Goal: Task Accomplishment & Management: Manage account settings

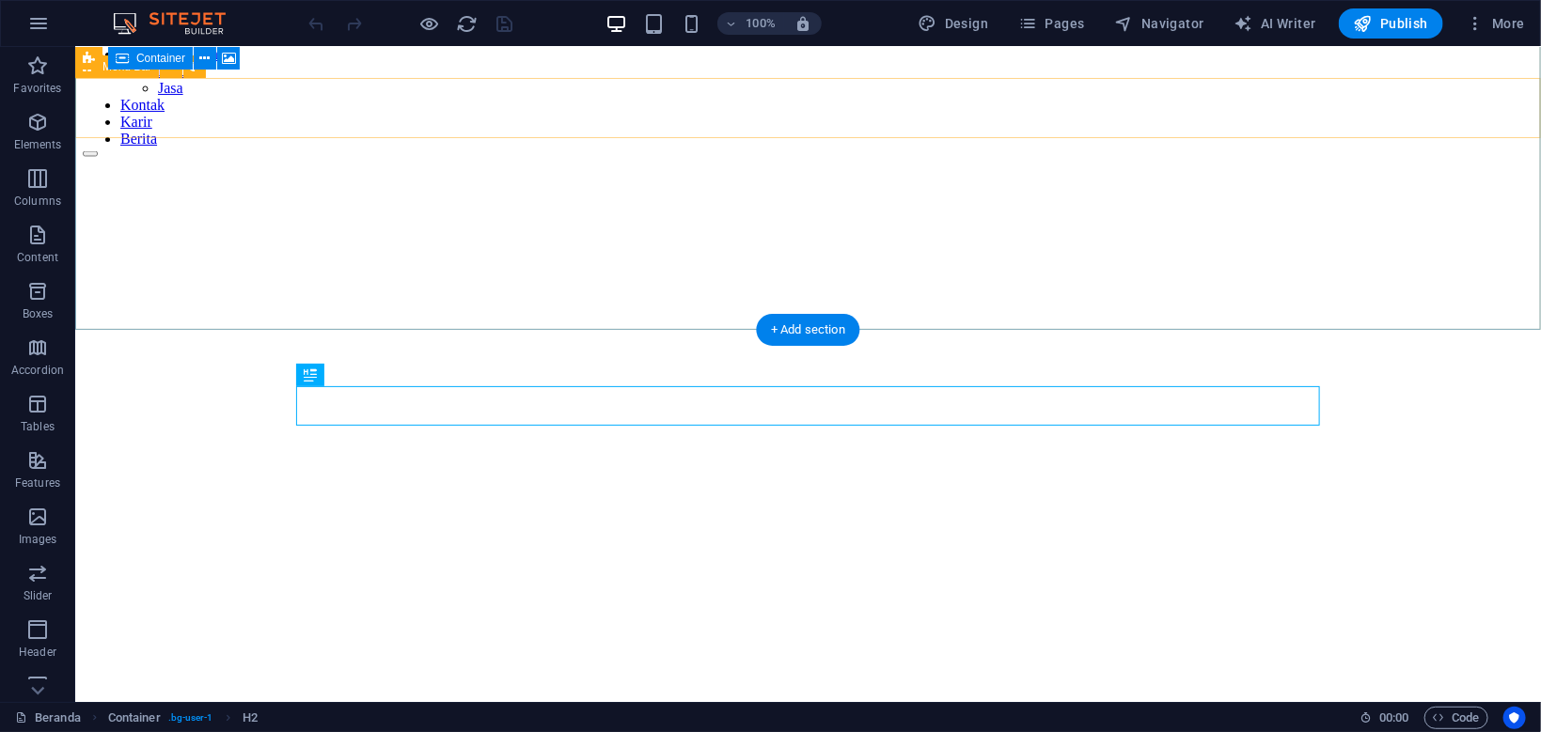
scroll to position [5, 0]
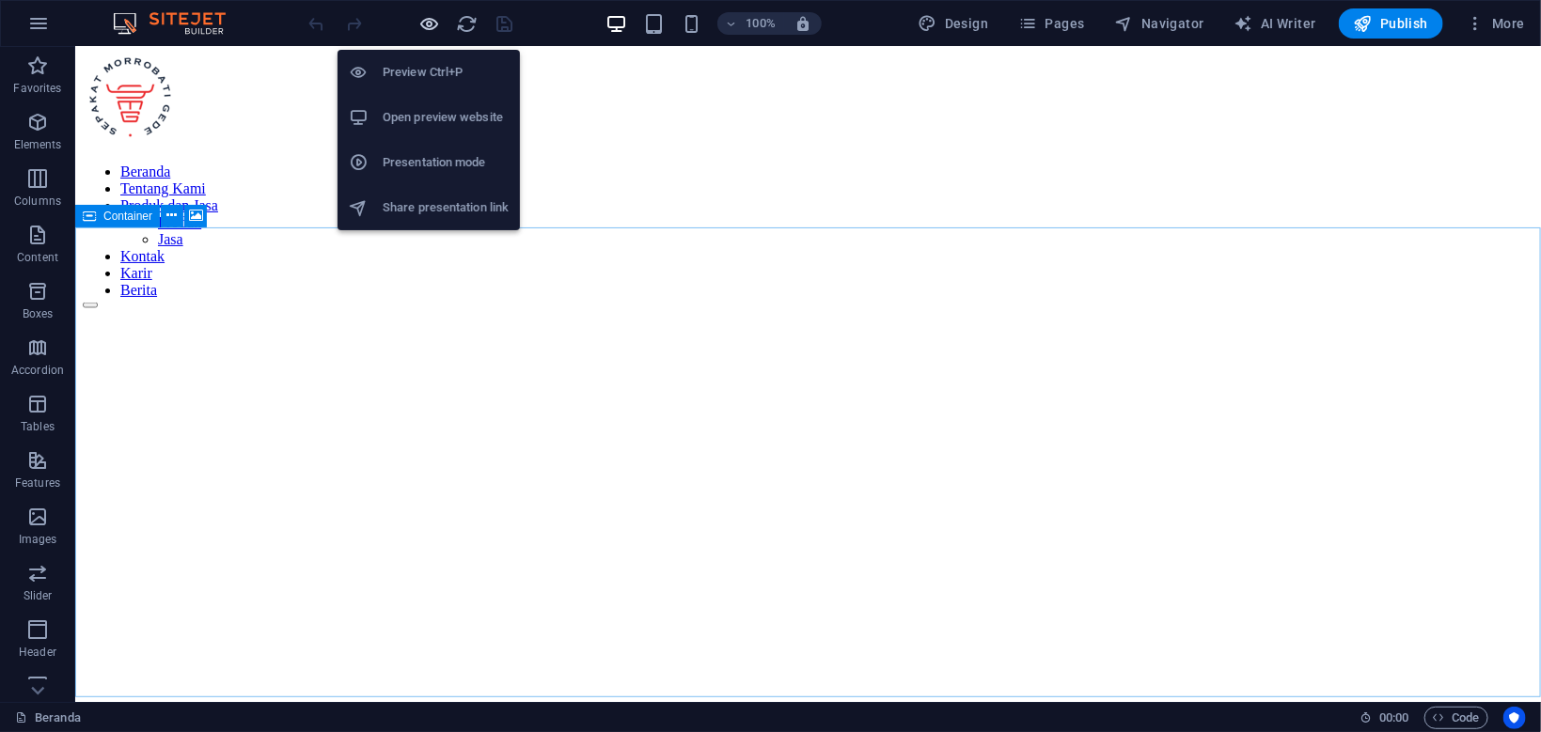
click at [432, 26] on icon "button" at bounding box center [430, 24] width 22 height 22
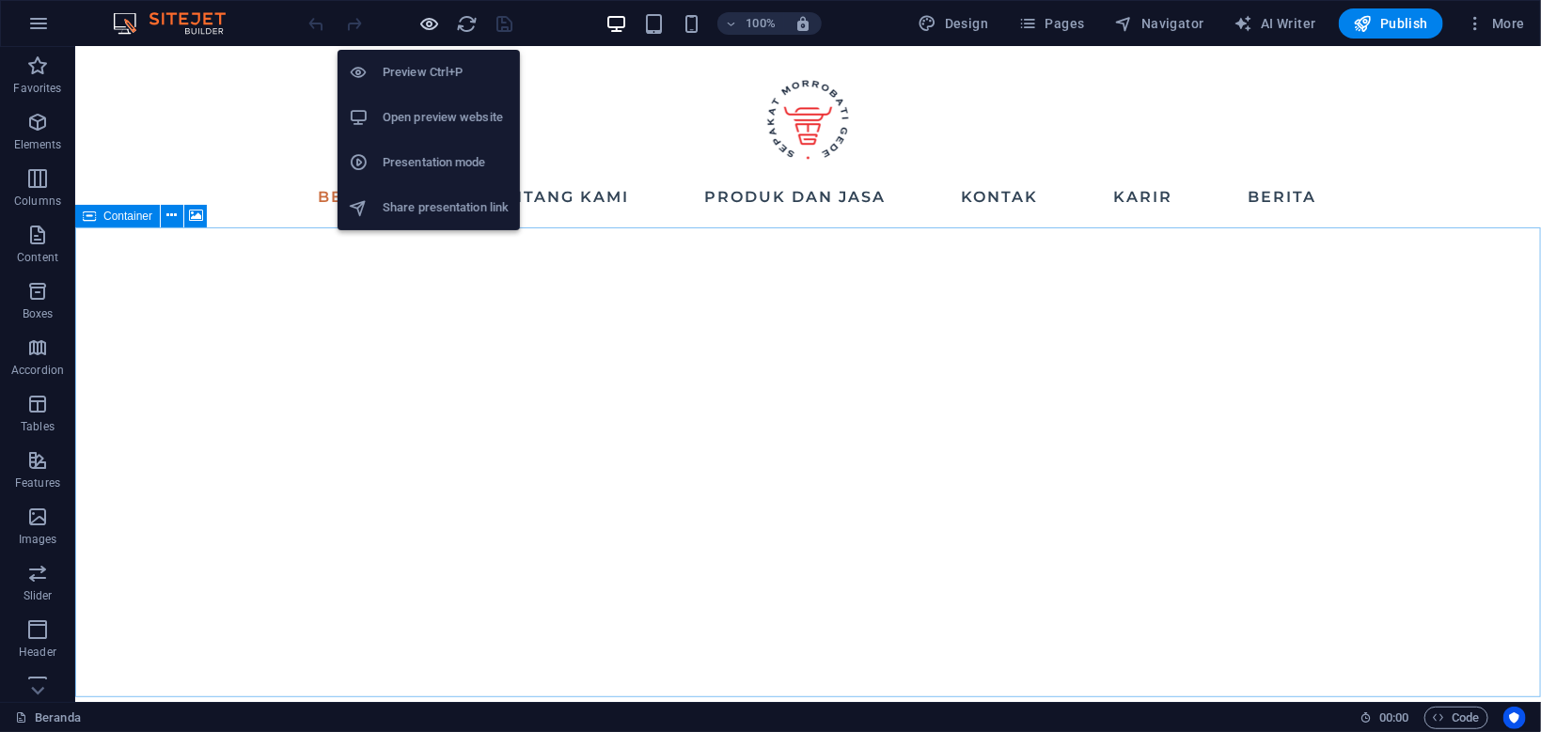
click at [433, 23] on icon "button" at bounding box center [430, 24] width 22 height 22
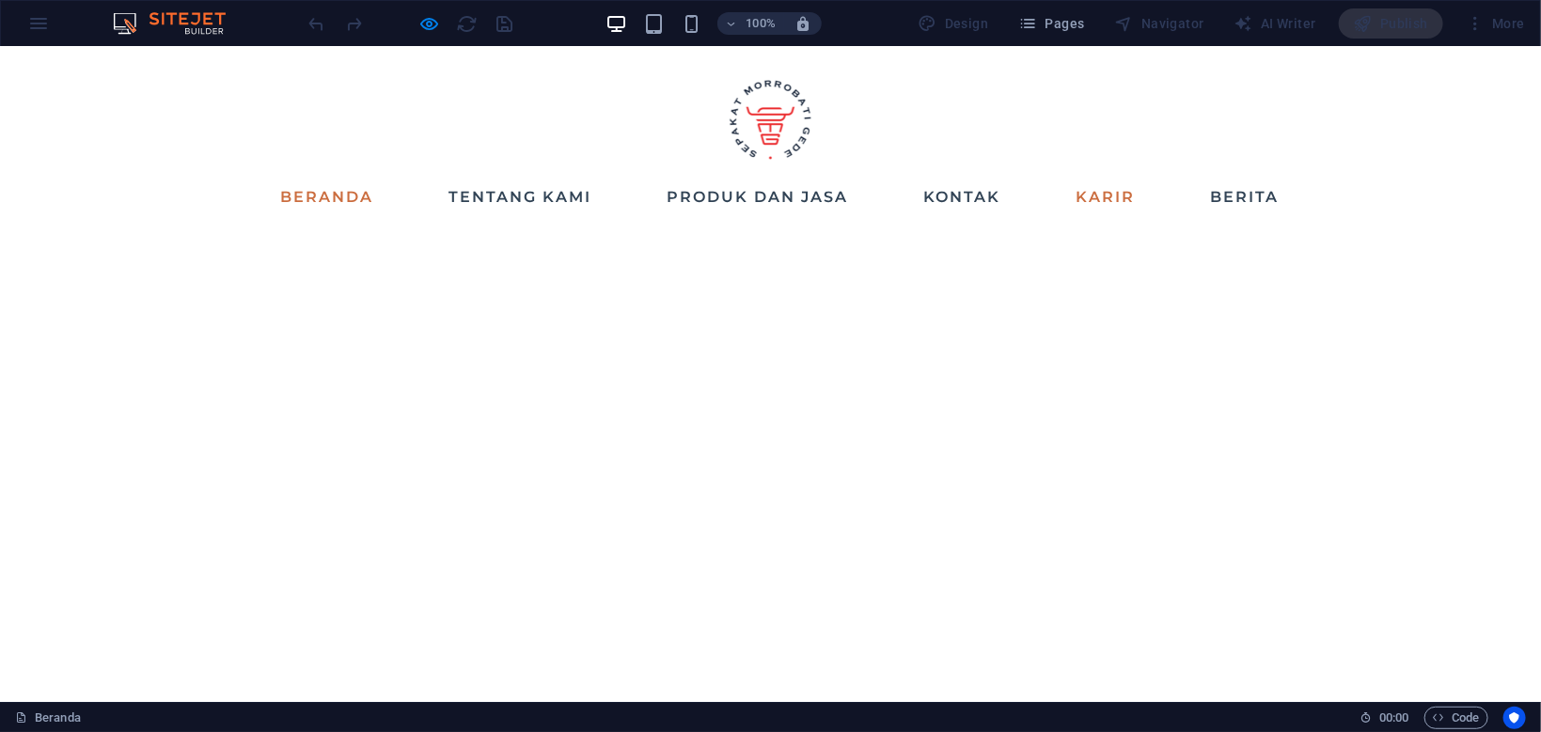
click at [1127, 195] on link "Karir" at bounding box center [1105, 196] width 74 height 30
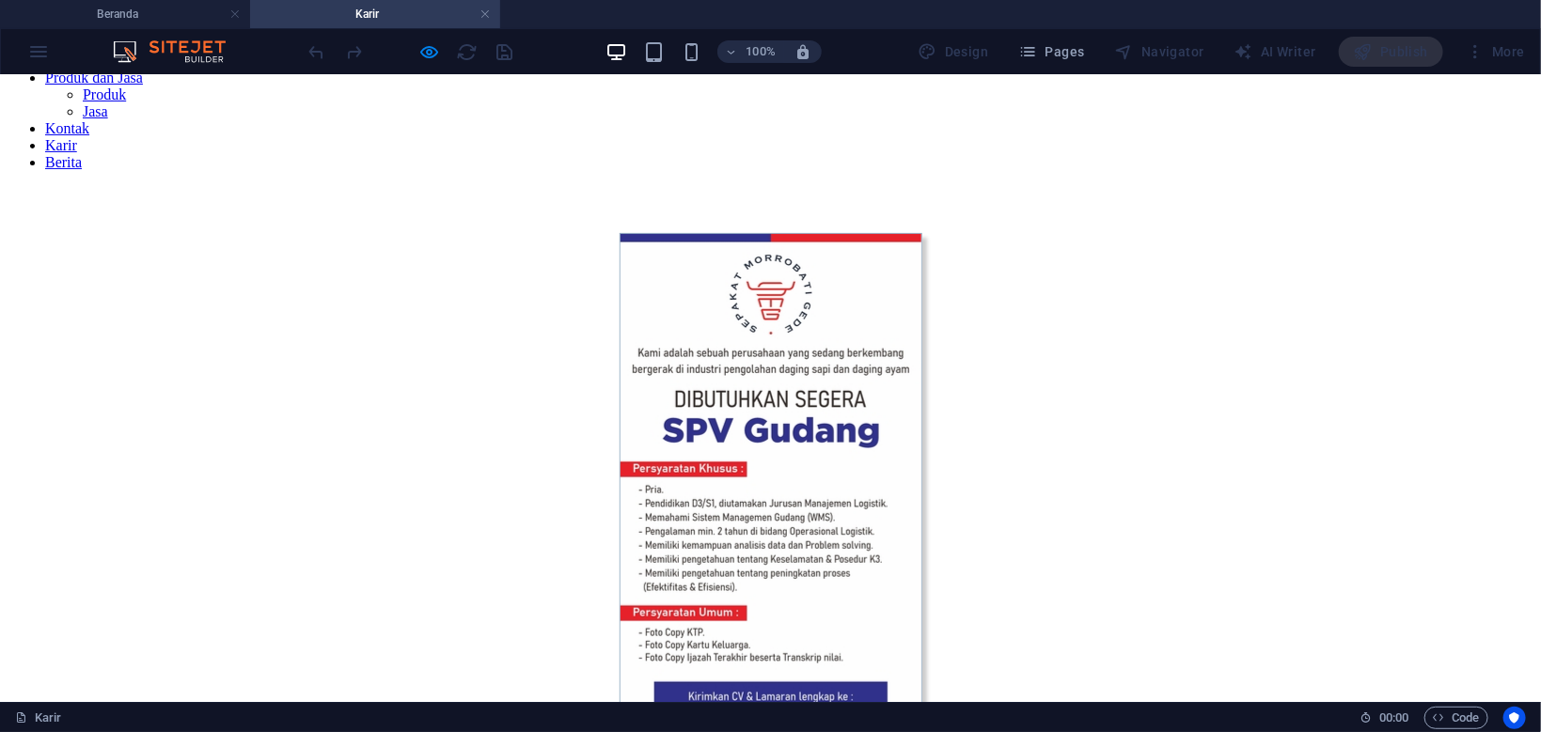
scroll to position [199, 0]
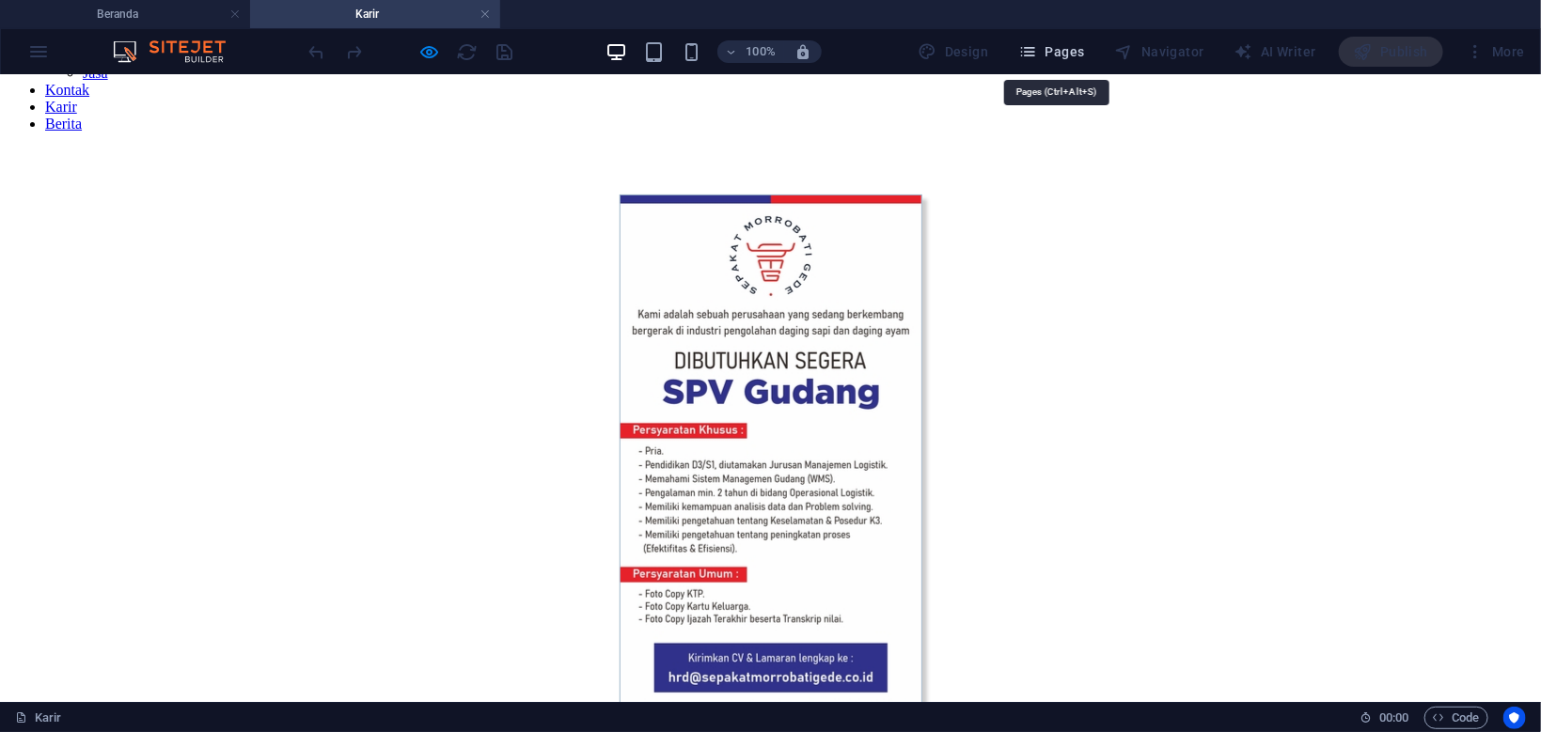
click at [1064, 51] on span "Pages" at bounding box center [1051, 51] width 66 height 19
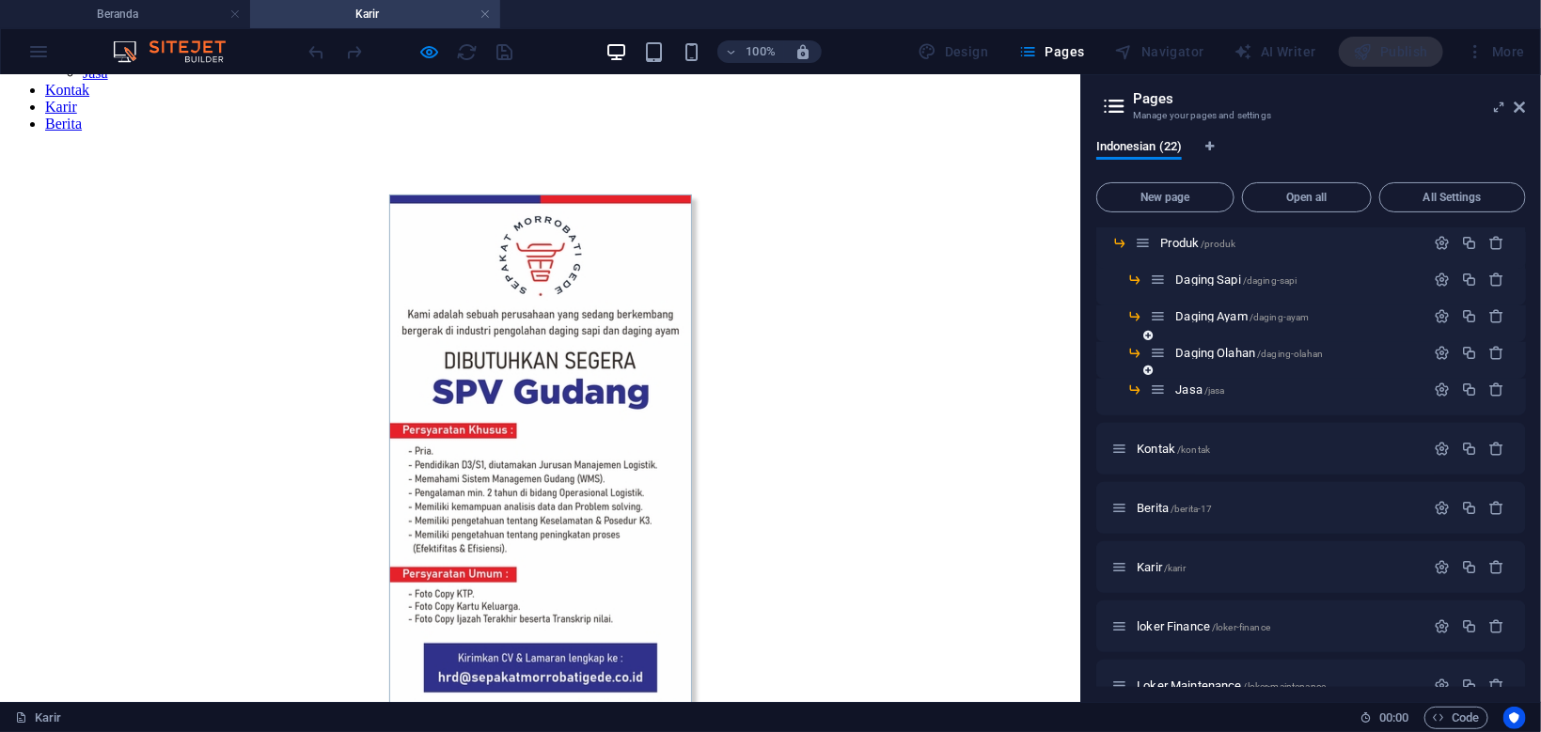
scroll to position [448, 0]
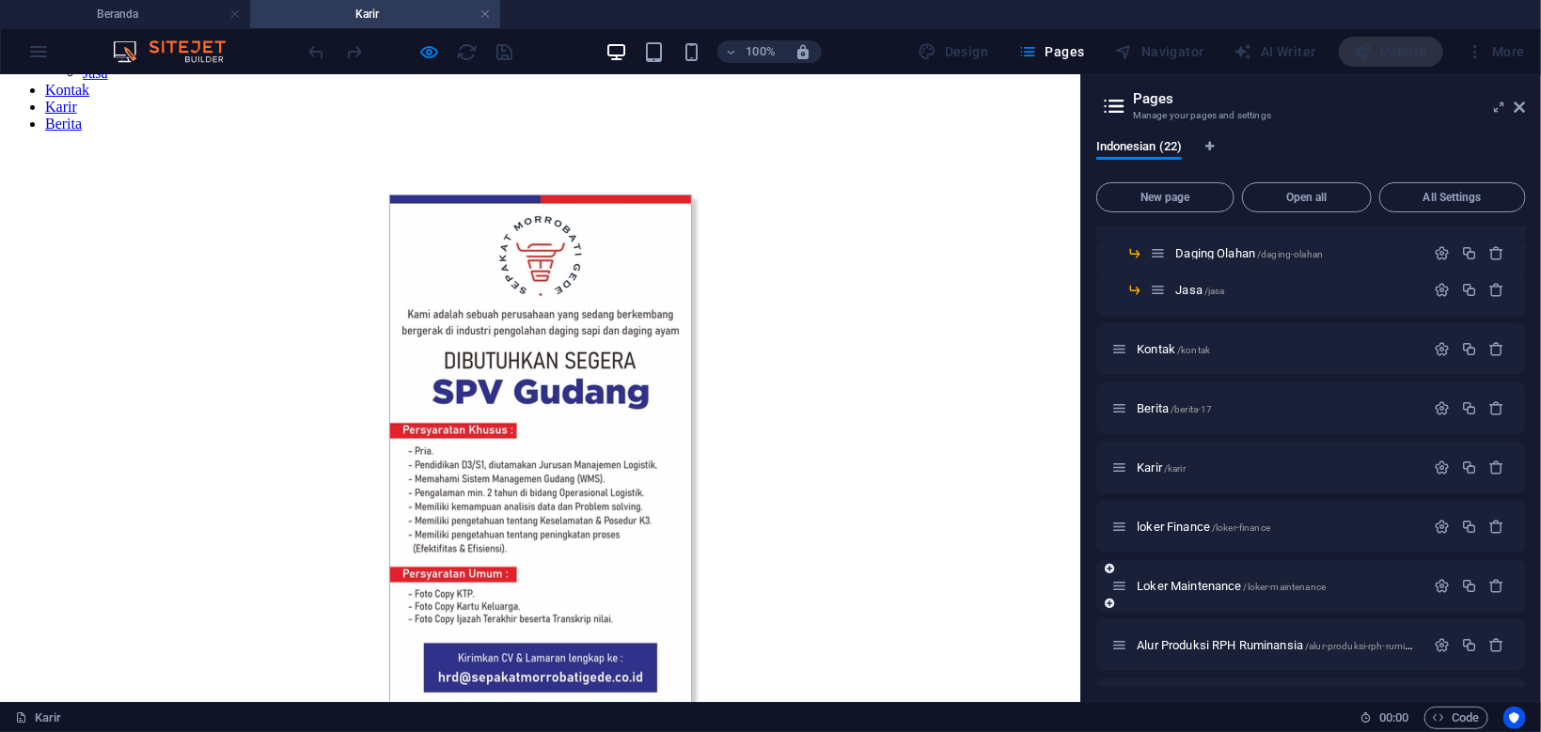
click at [1108, 602] on icon at bounding box center [1108, 603] width 9 height 11
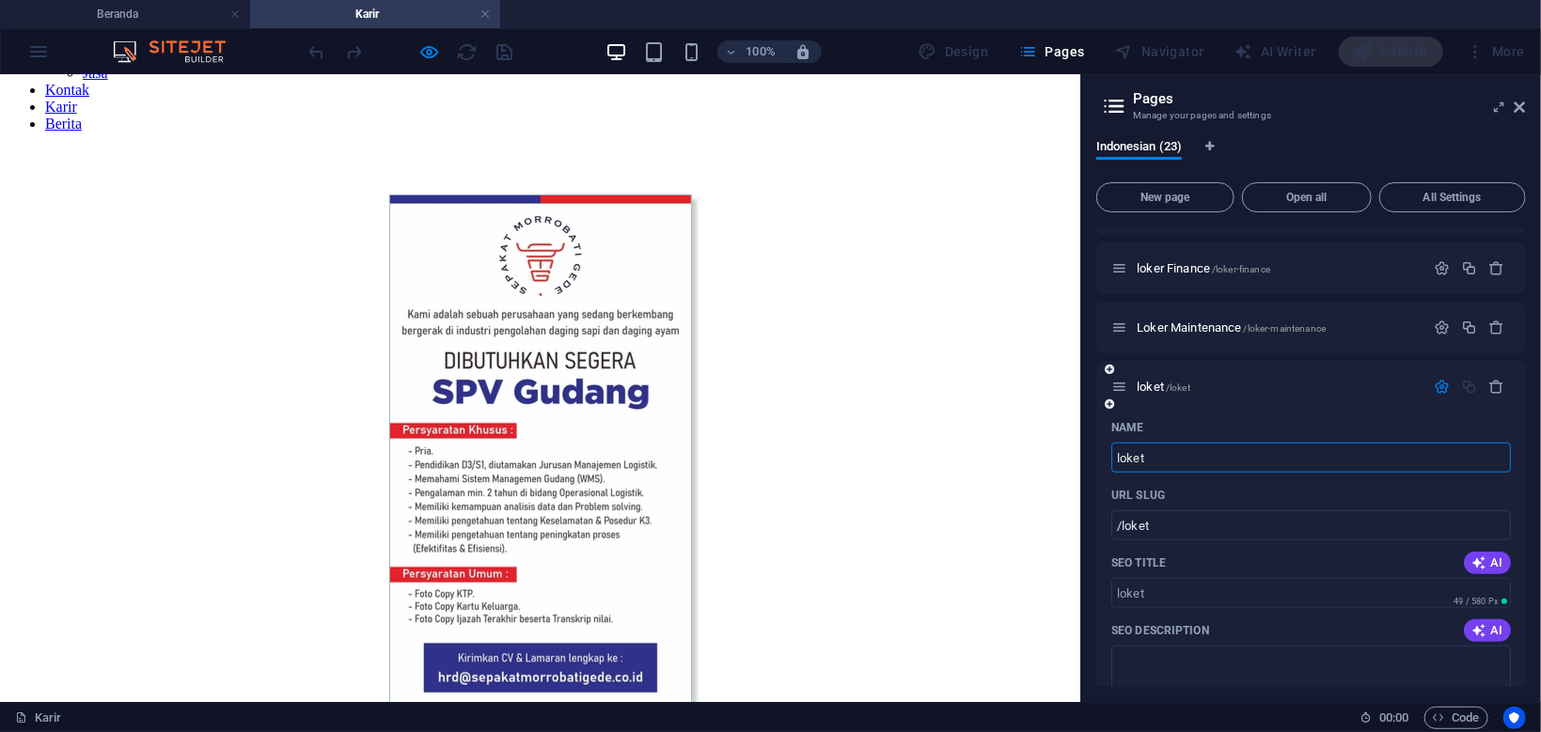
type input "loket"
type input "/loket"
type input "loket MTC 2"
type input "/loket-mtc-2"
click at [1139, 461] on input "loket MTC 2" at bounding box center [1310, 458] width 399 height 30
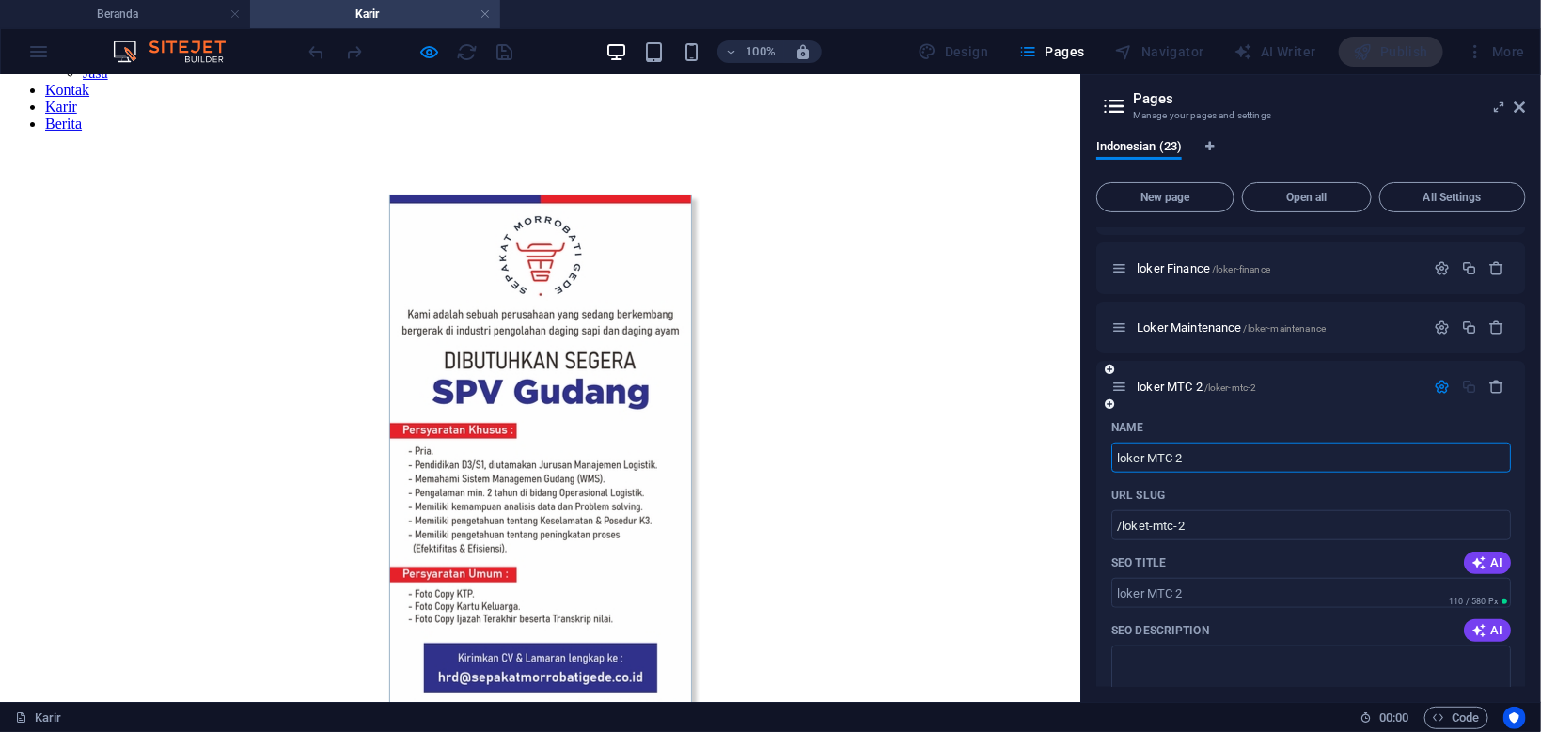
type input "loker MTC 2"
type input "/loker-mtc-2"
click at [875, 370] on figure at bounding box center [540, 464] width 1065 height 540
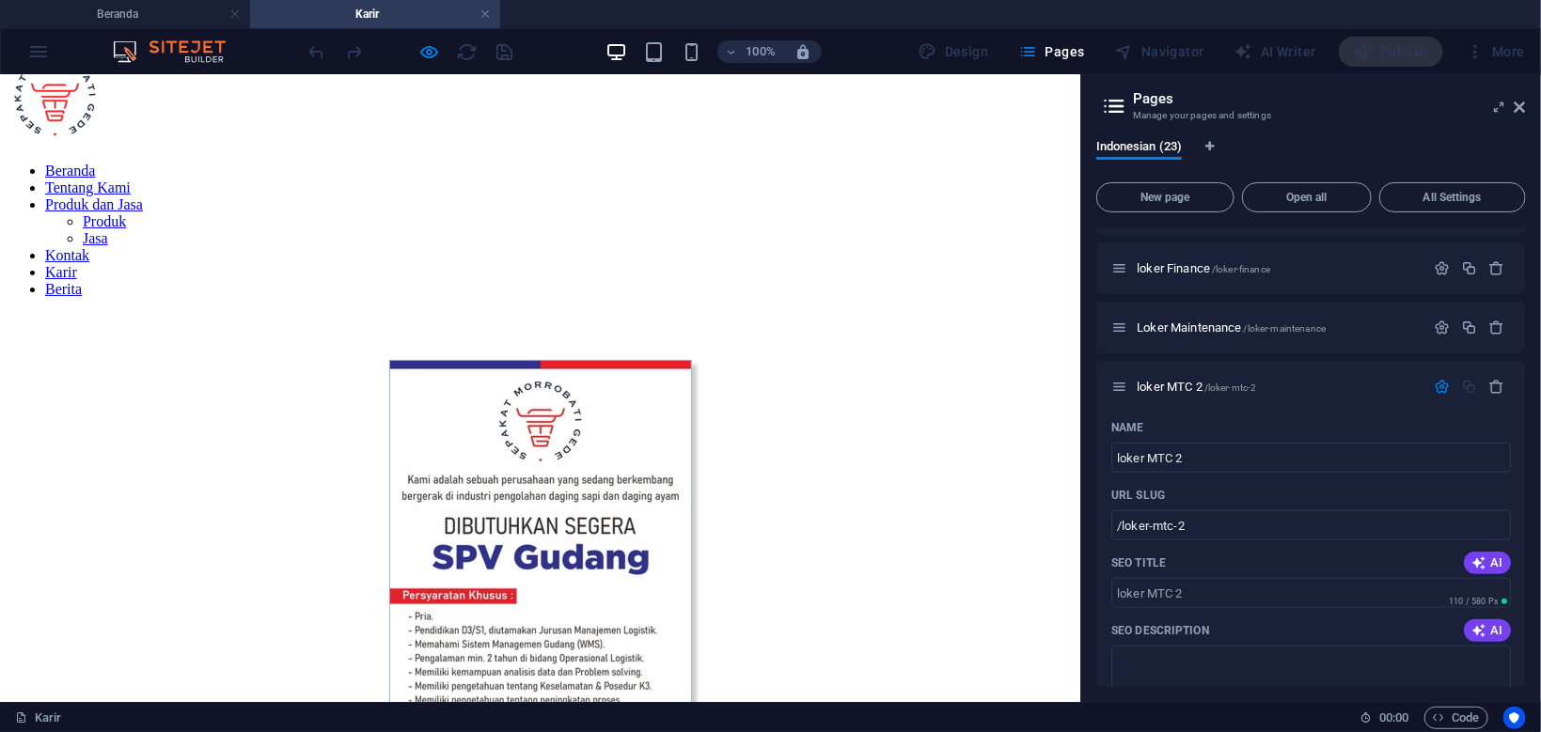
scroll to position [0, 0]
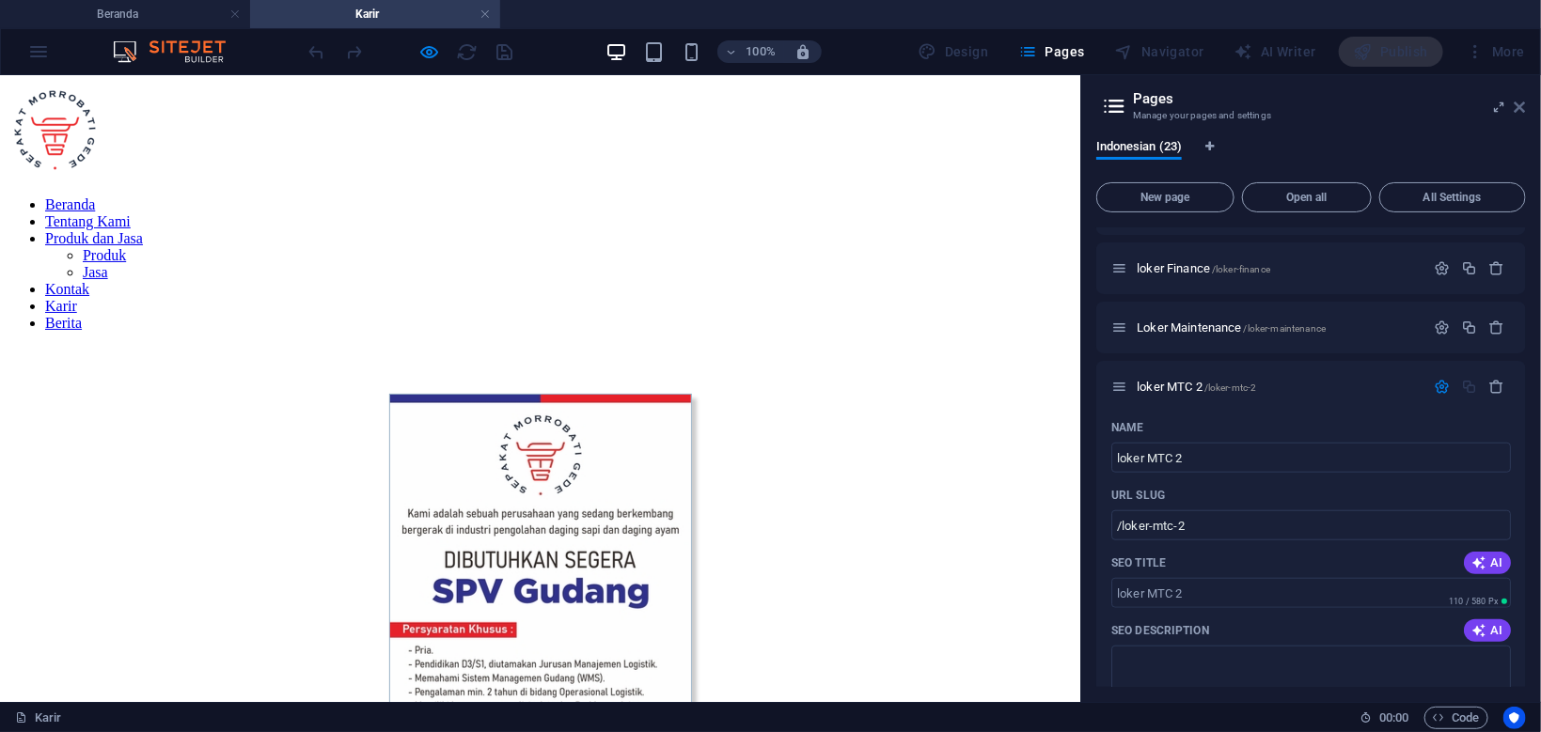
click at [1523, 109] on icon at bounding box center [1519, 107] width 11 height 15
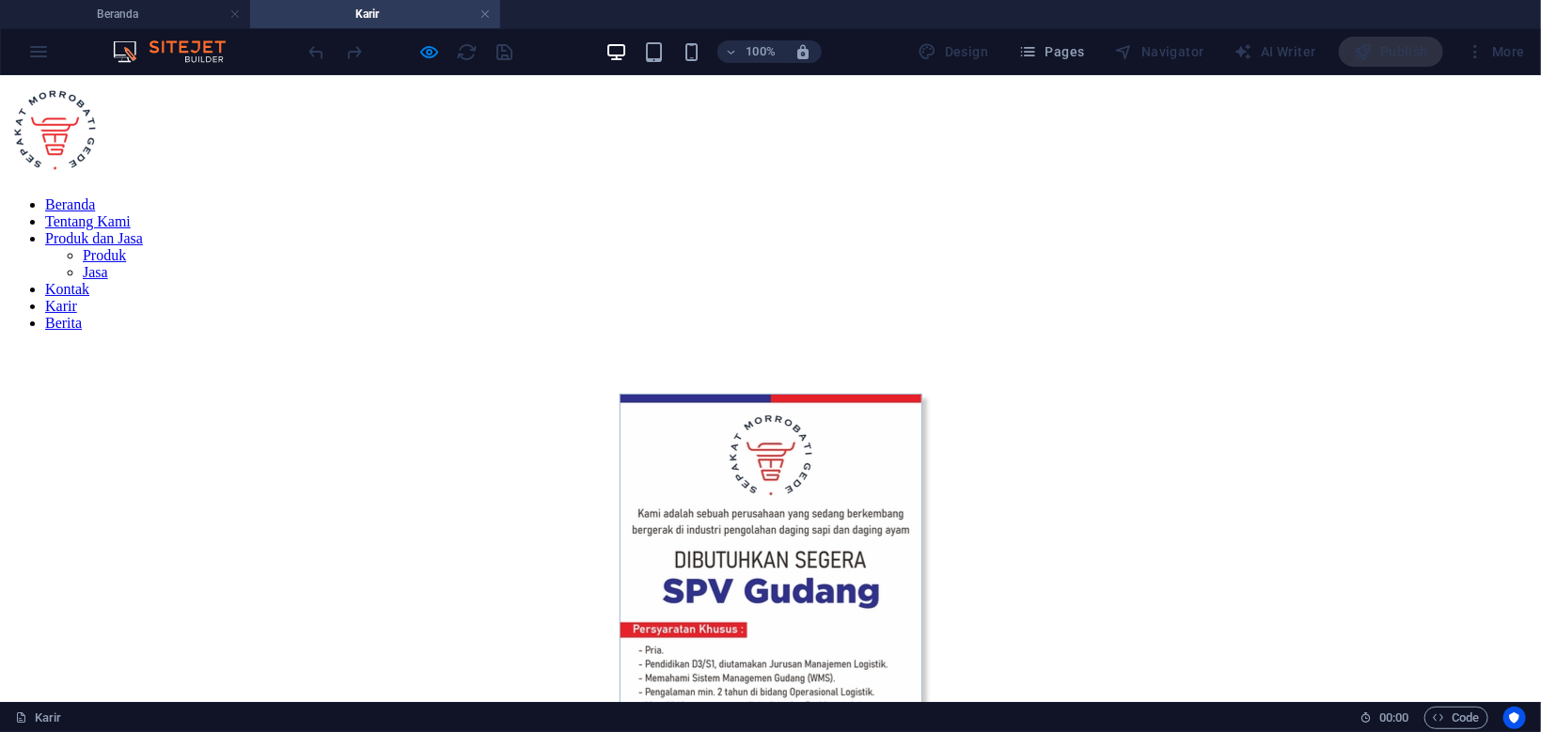
click at [1026, 448] on figure at bounding box center [770, 663] width 1525 height 540
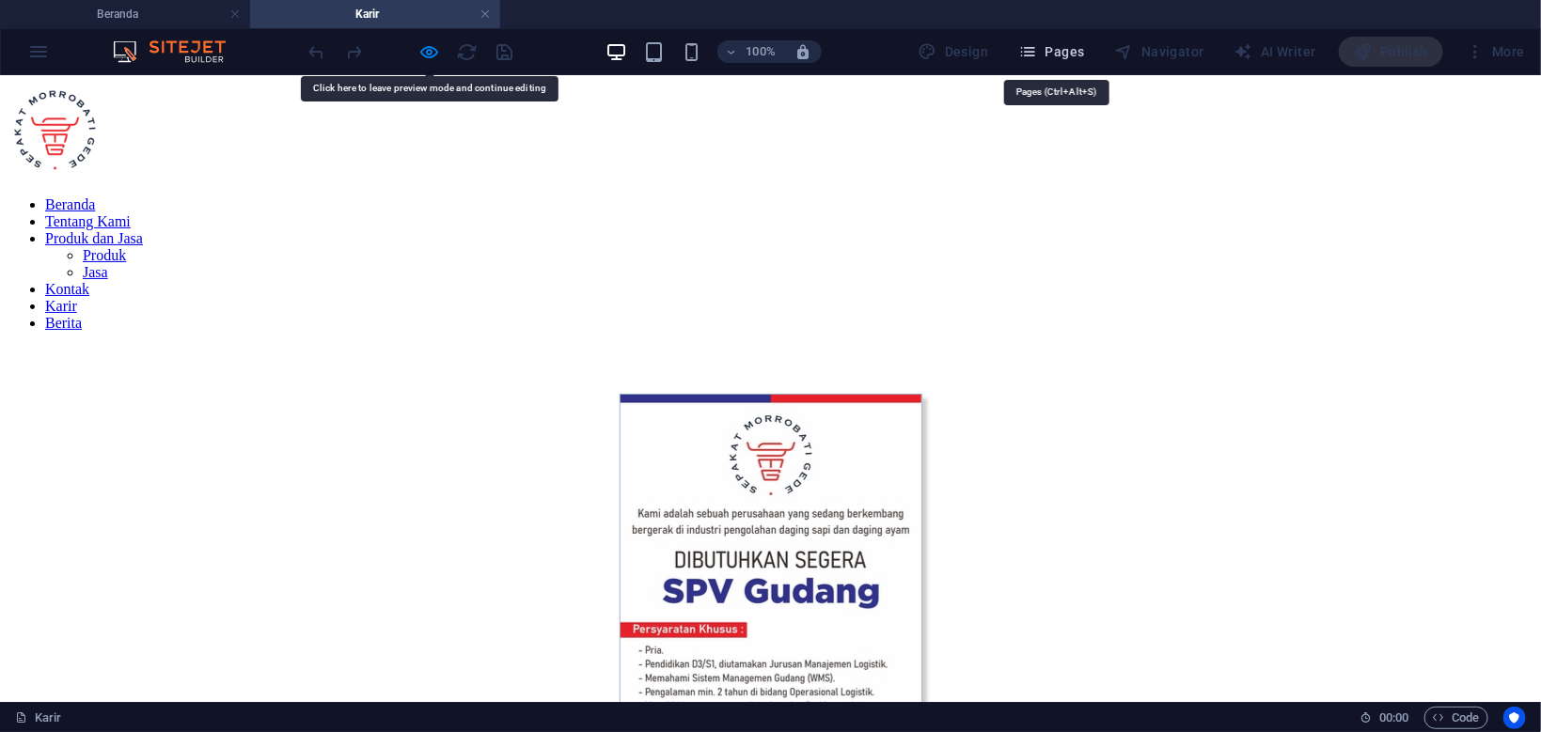
drag, startPoint x: 1064, startPoint y: 53, endPoint x: 1074, endPoint y: 6, distance: 48.1
click at [1064, 53] on span "Pages" at bounding box center [1051, 51] width 66 height 19
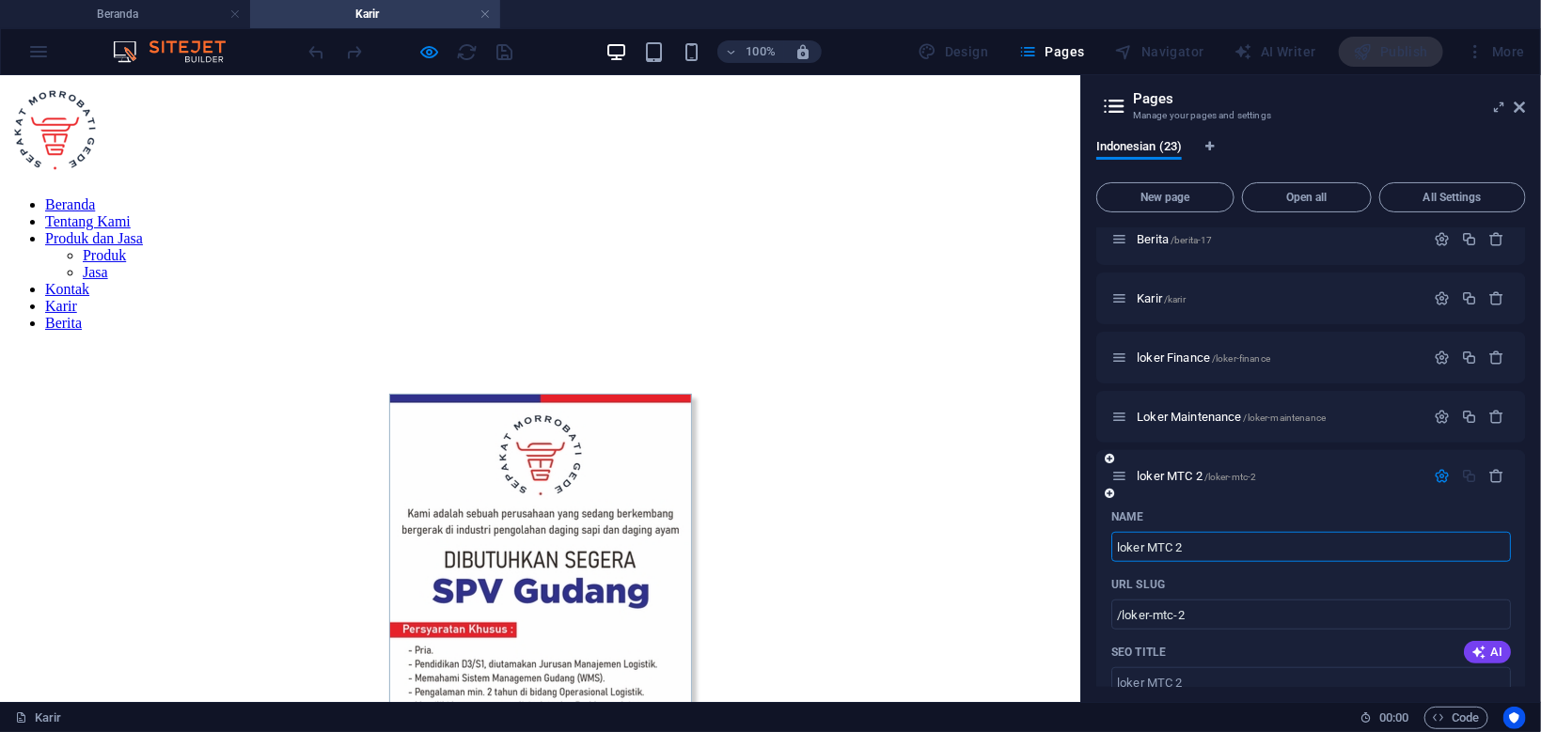
scroll to position [707, 0]
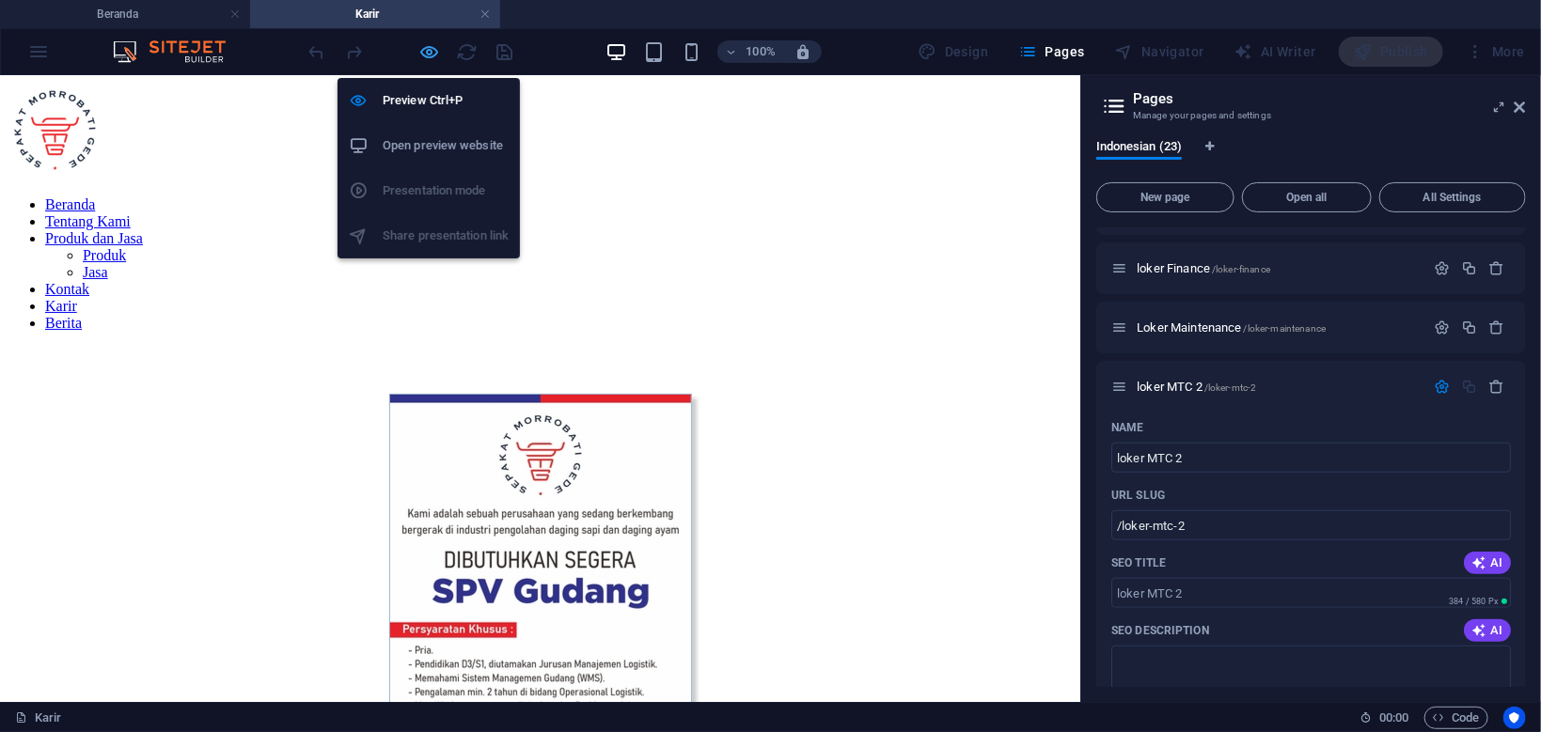
click at [434, 50] on icon "button" at bounding box center [430, 52] width 22 height 22
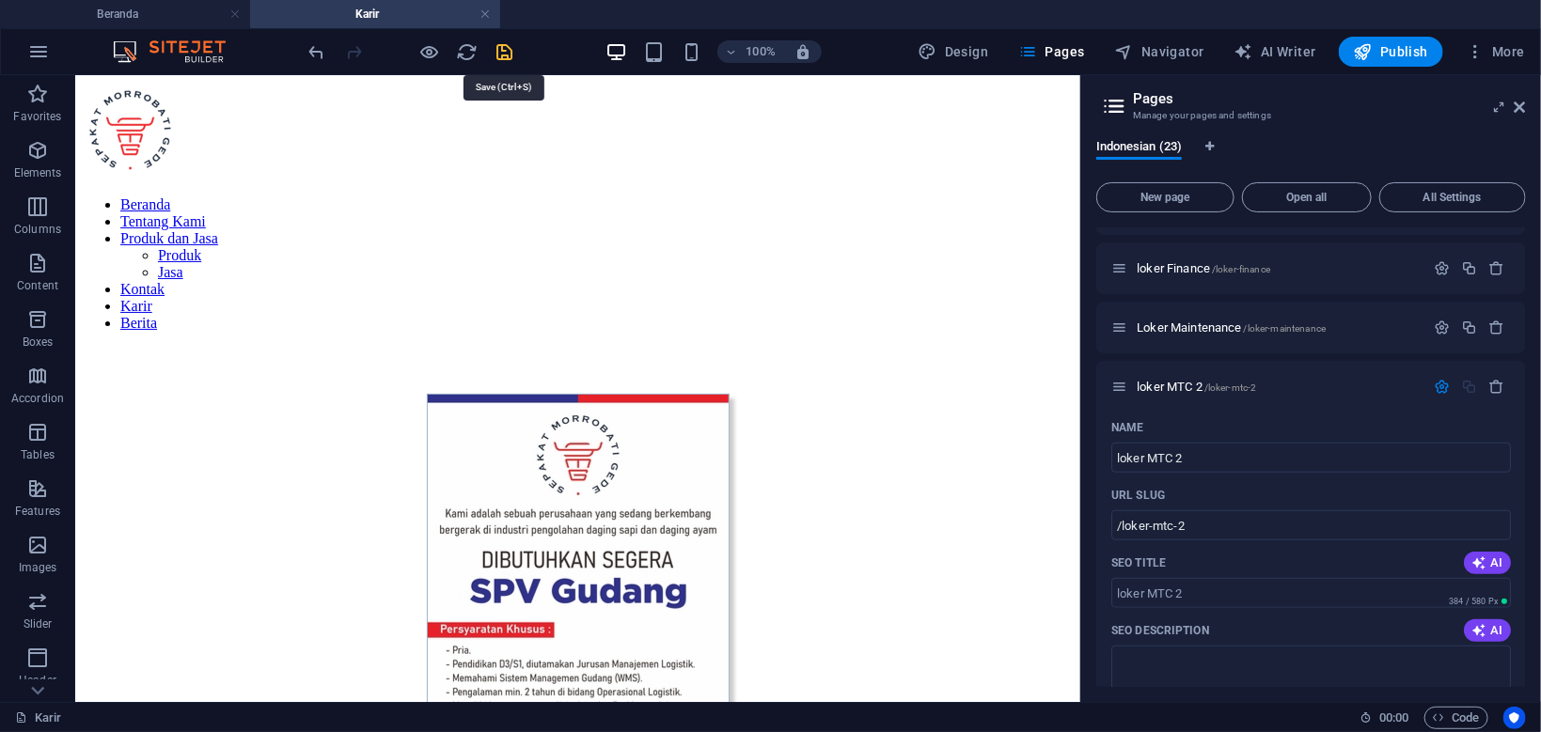
click at [505, 54] on icon "save" at bounding box center [505, 52] width 22 height 22
click at [505, 54] on div at bounding box center [410, 52] width 211 height 30
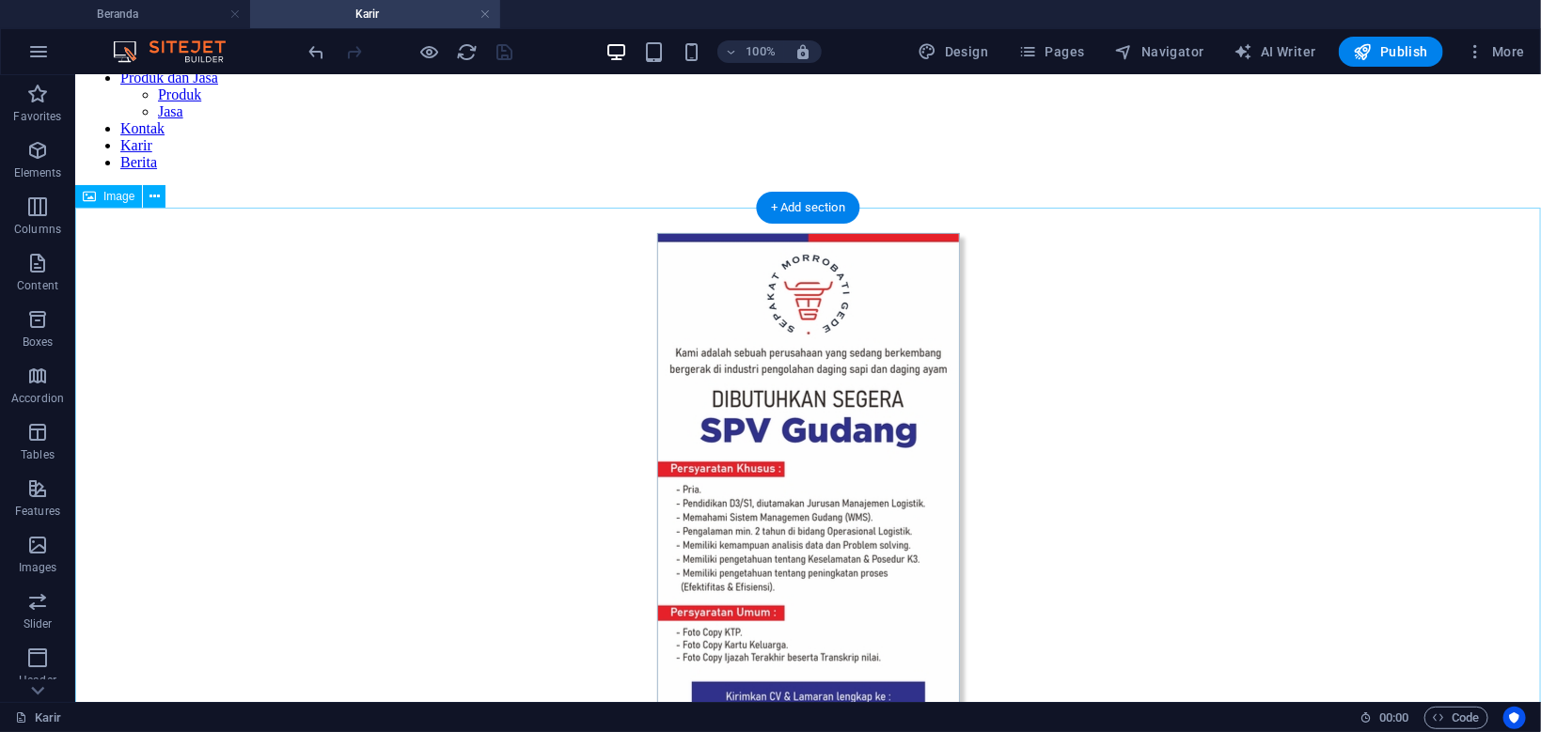
scroll to position [199, 0]
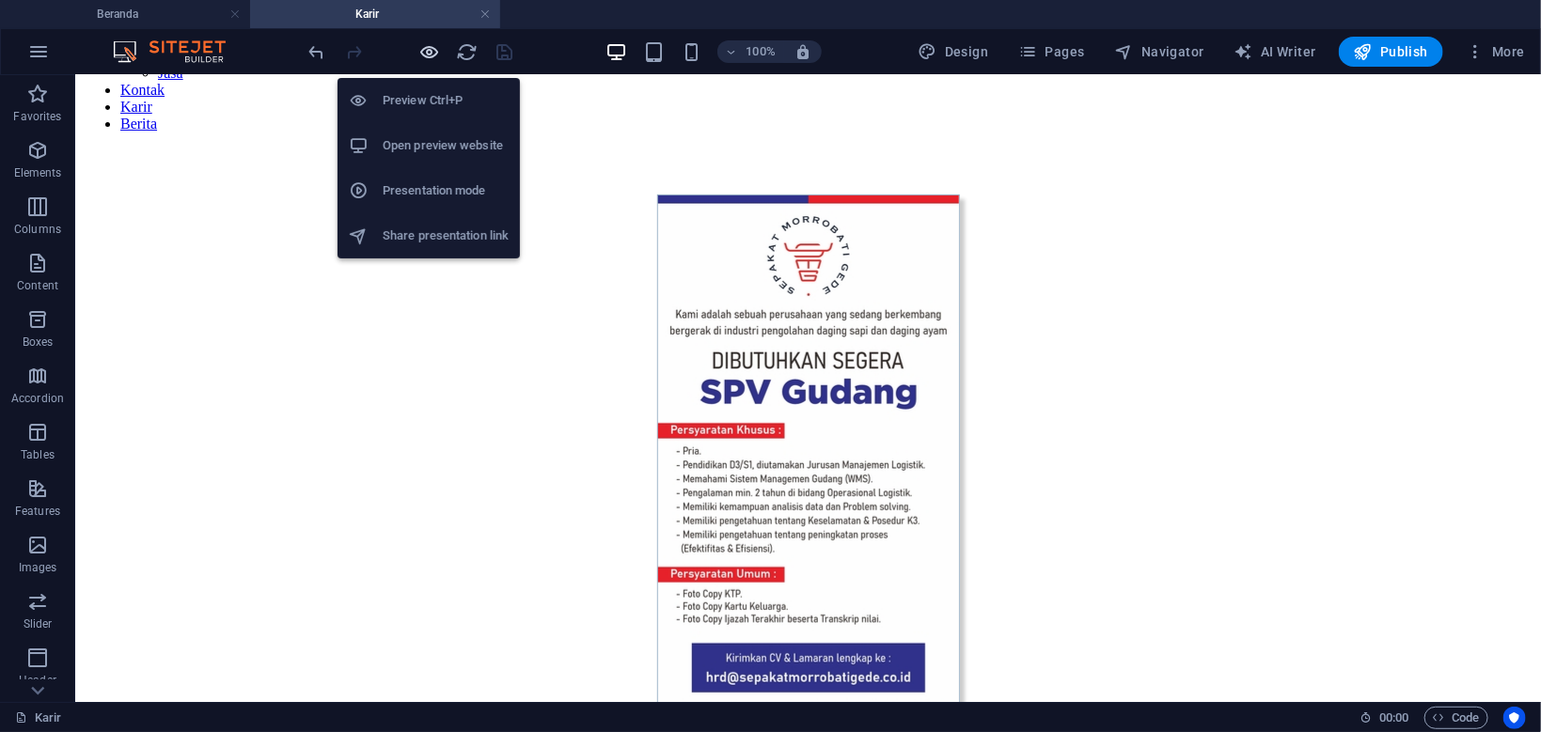
click at [430, 55] on icon "button" at bounding box center [430, 52] width 22 height 22
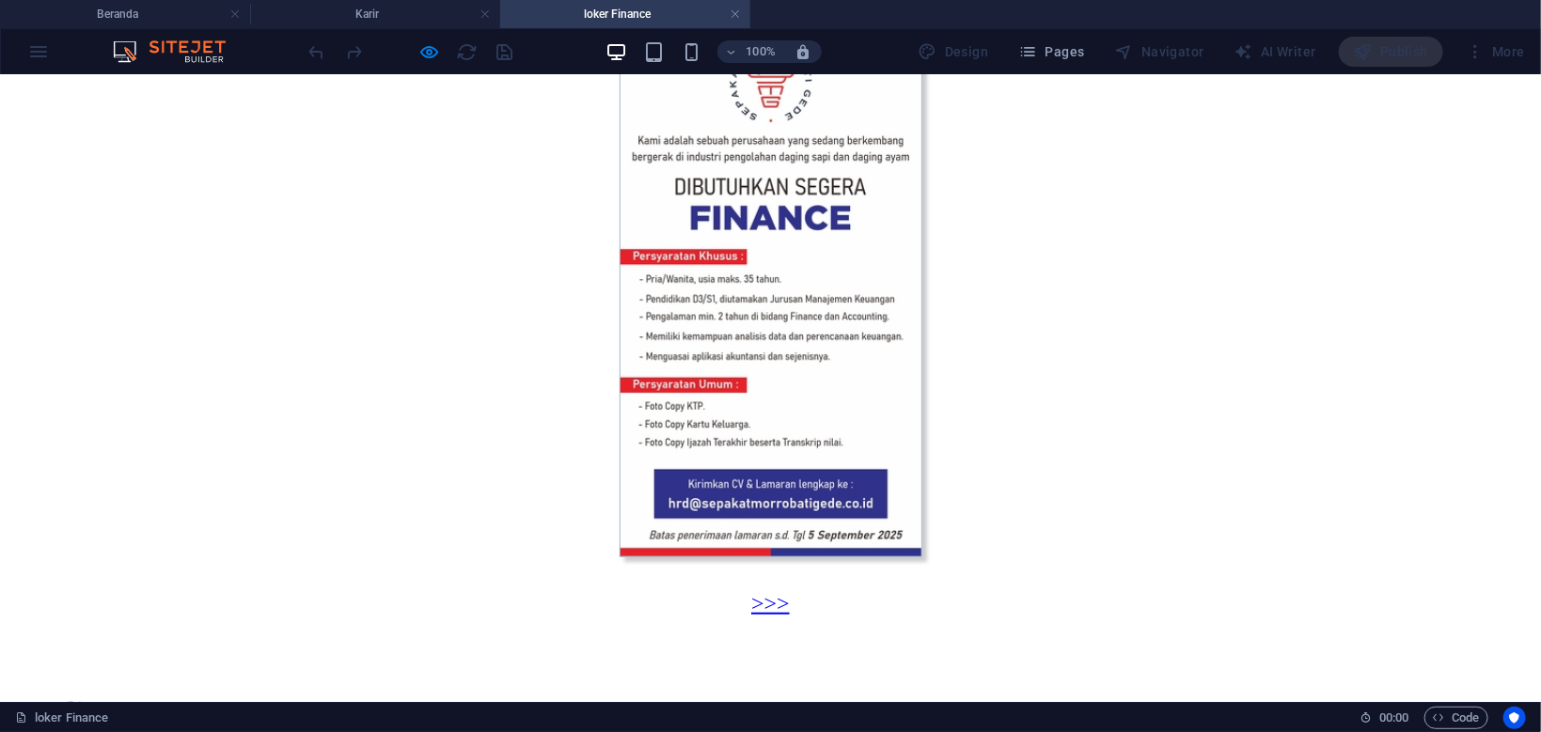
scroll to position [399, 0]
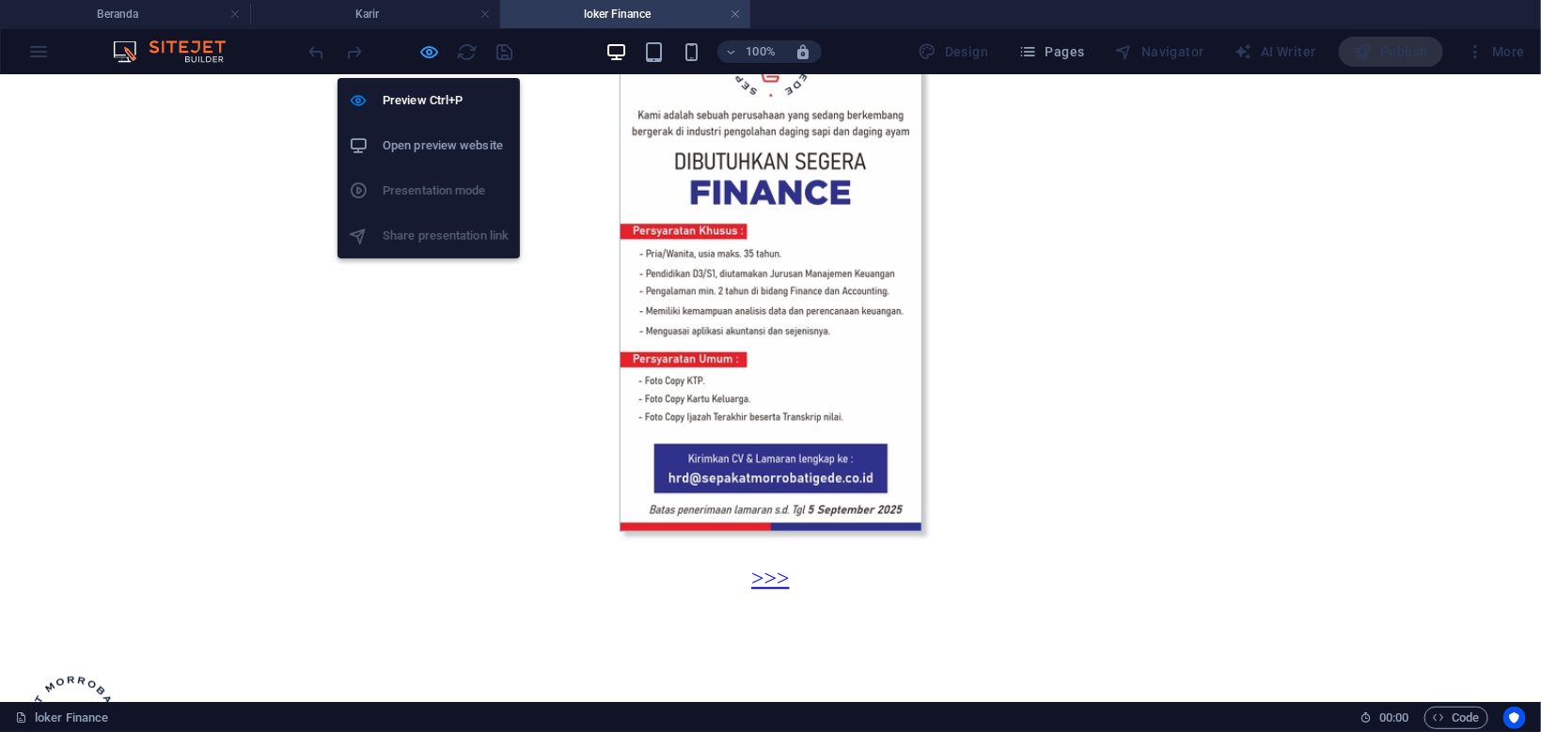
click at [430, 56] on icon "button" at bounding box center [430, 52] width 22 height 22
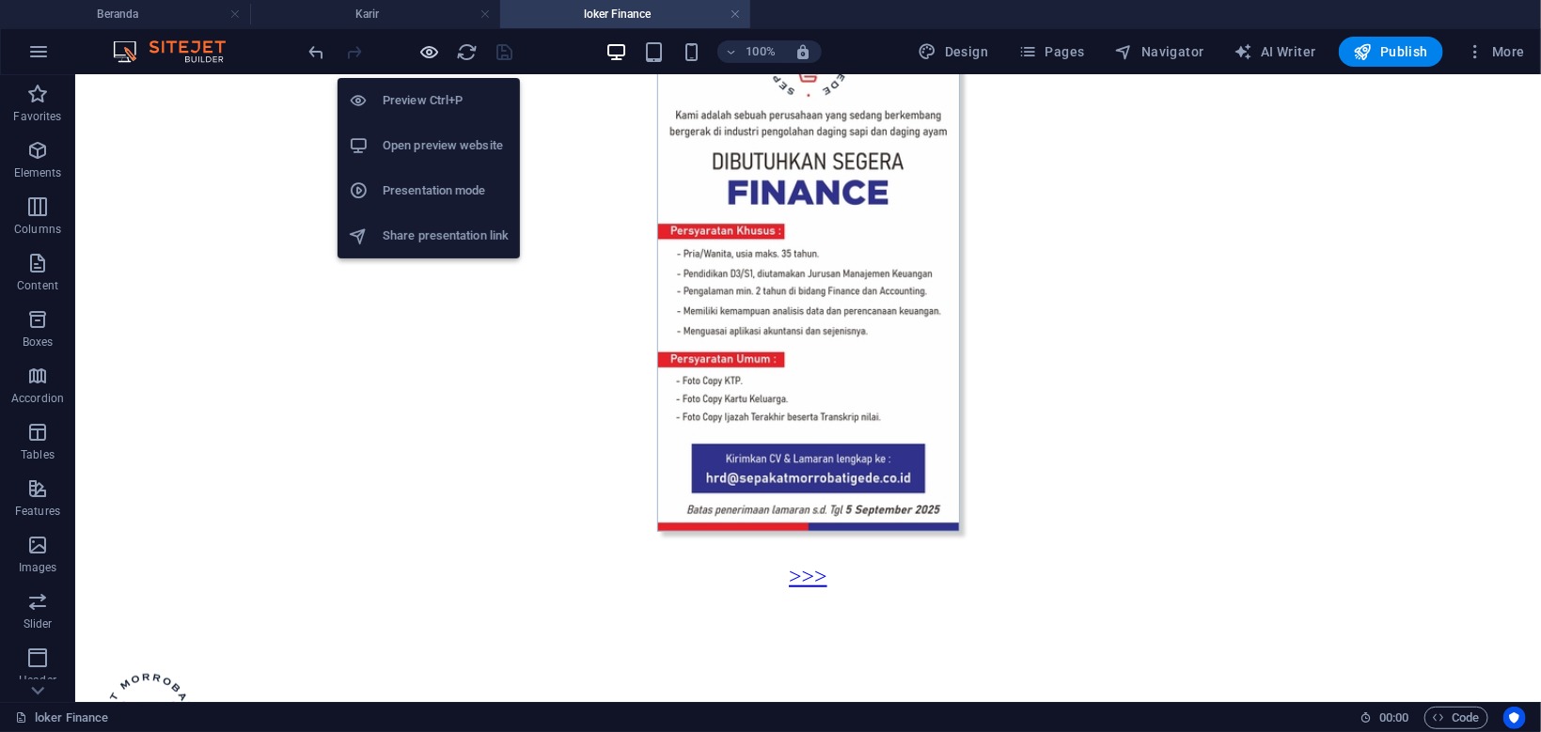
click at [423, 55] on icon "button" at bounding box center [430, 52] width 22 height 22
click at [427, 52] on icon "button" at bounding box center [430, 52] width 22 height 22
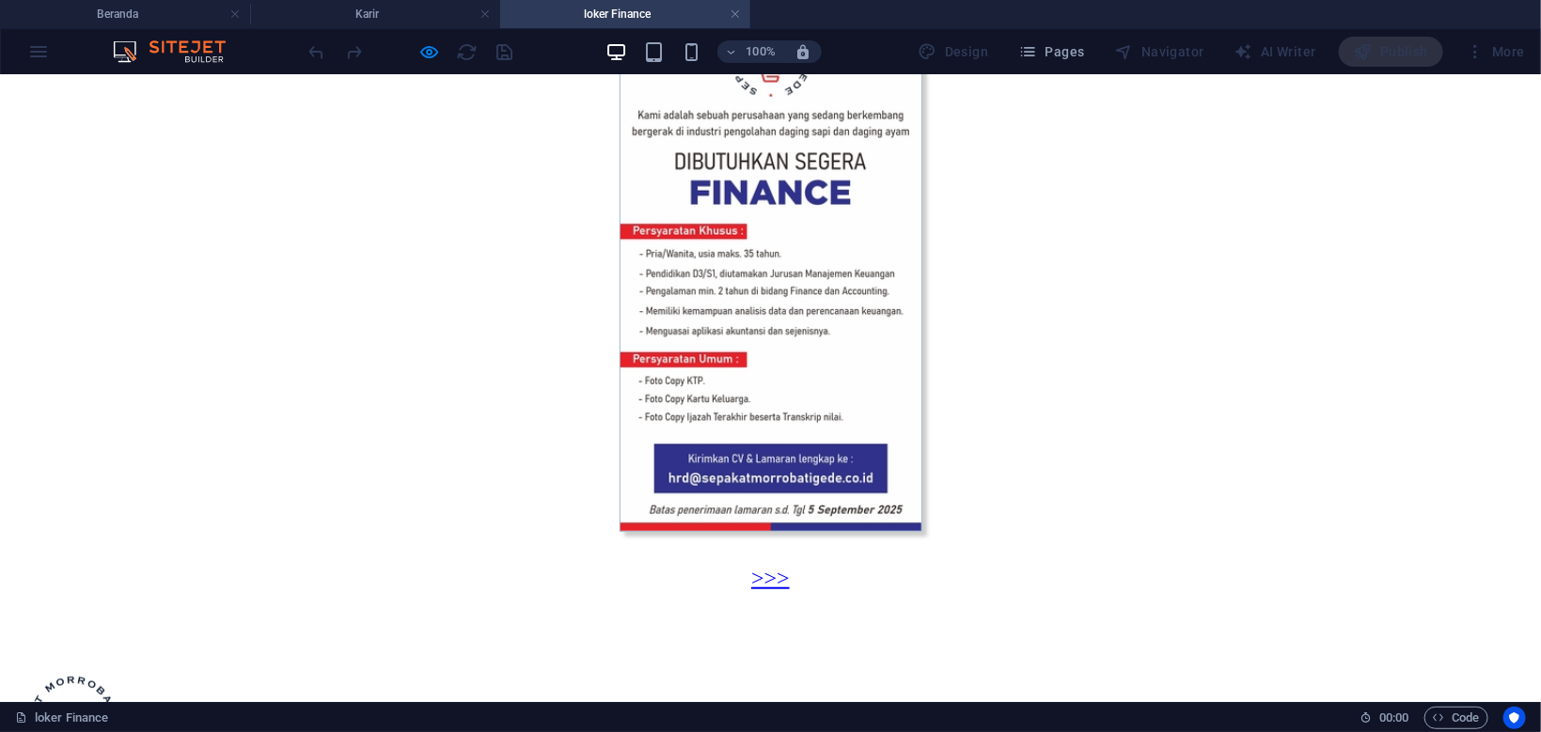
click at [782, 565] on link ">>>" at bounding box center [770, 577] width 39 height 24
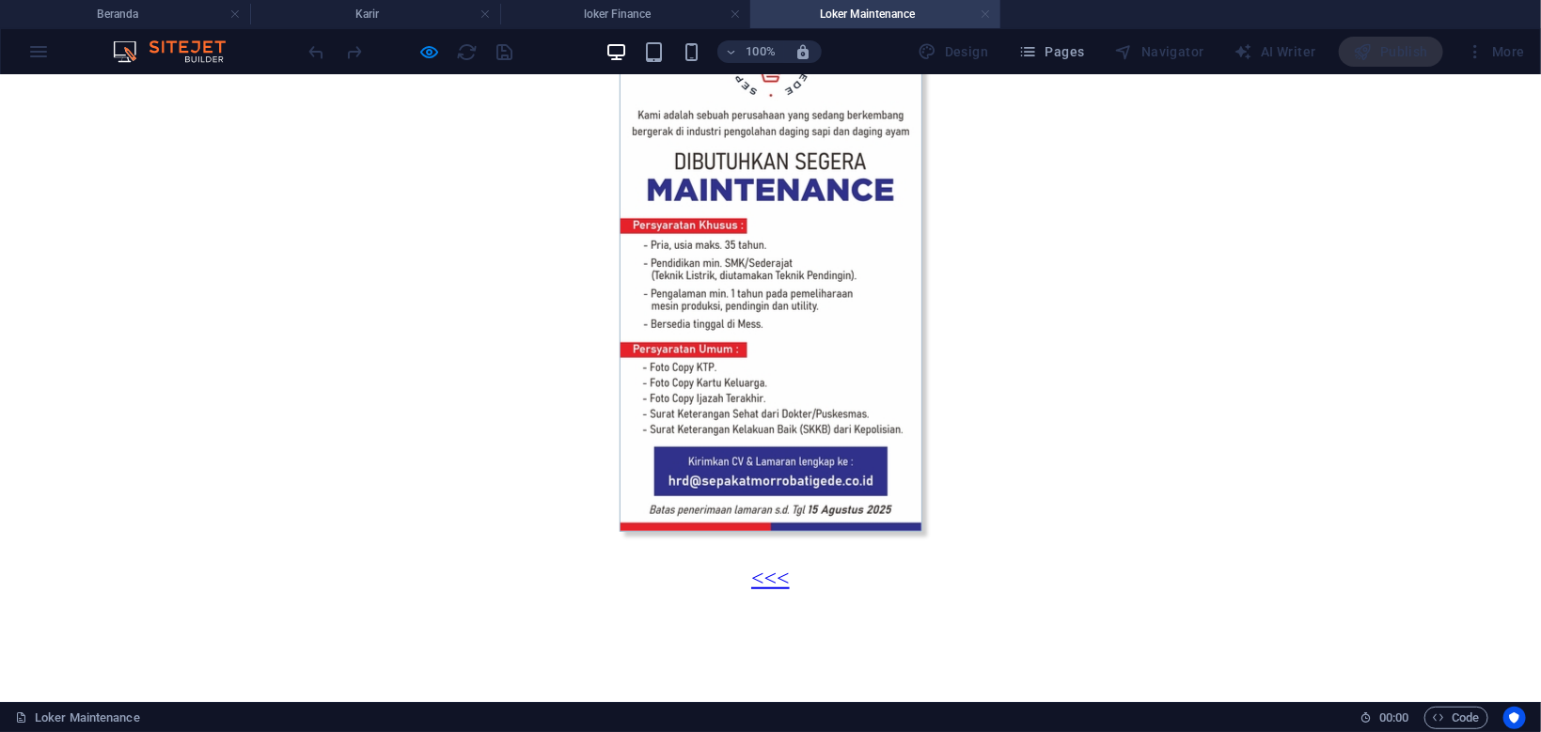
click at [983, 13] on link at bounding box center [984, 15] width 11 height 18
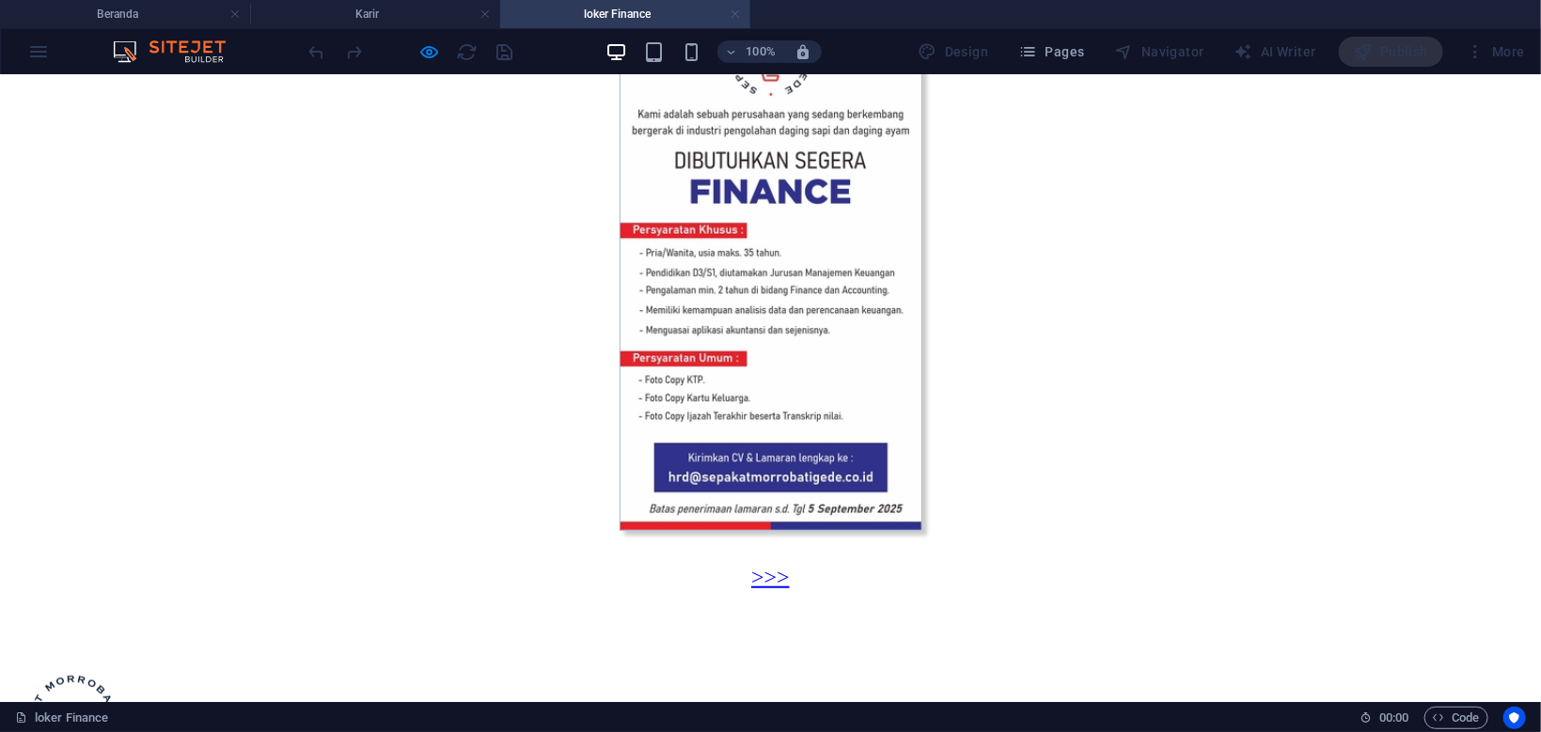
click at [736, 10] on link at bounding box center [734, 15] width 11 height 18
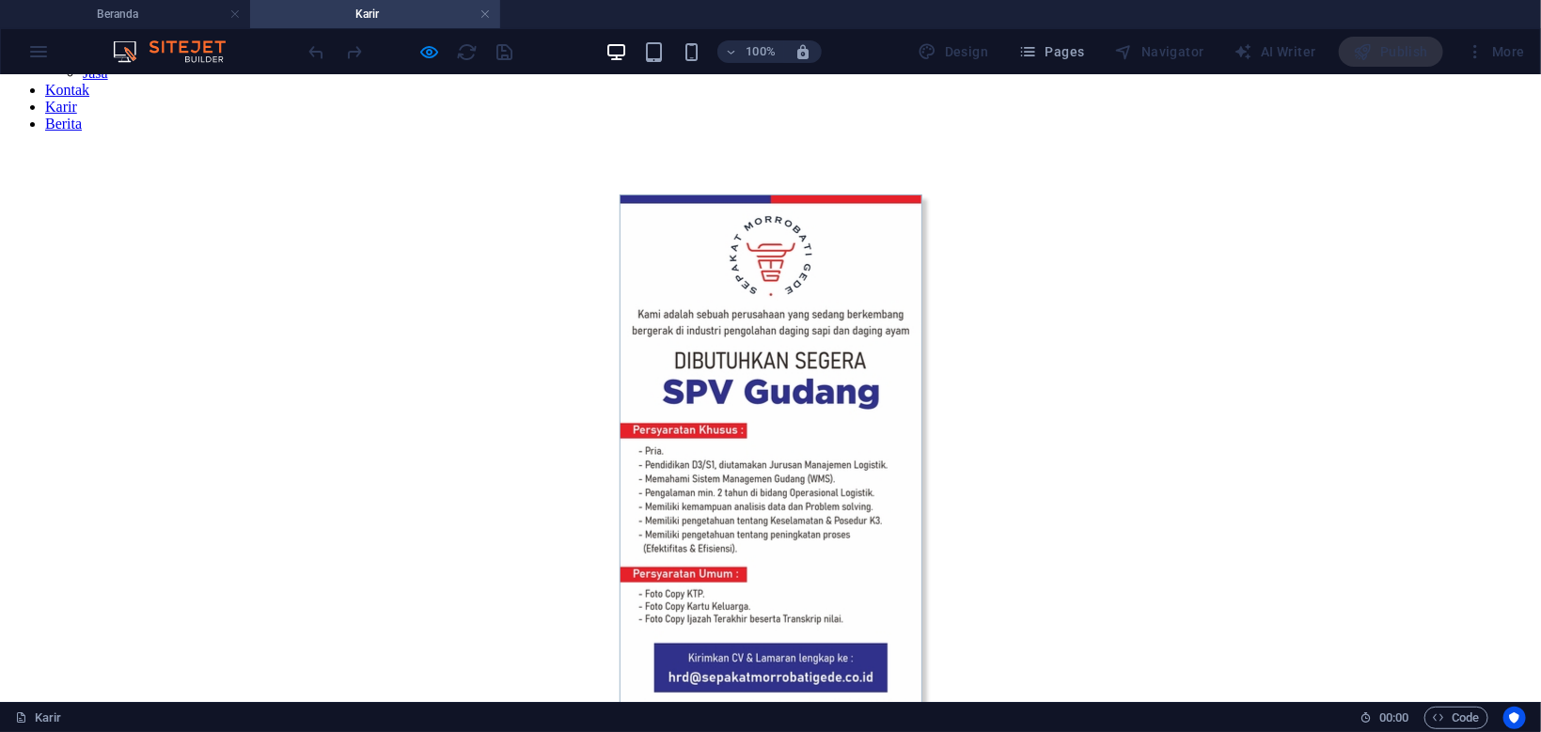
scroll to position [100, 0]
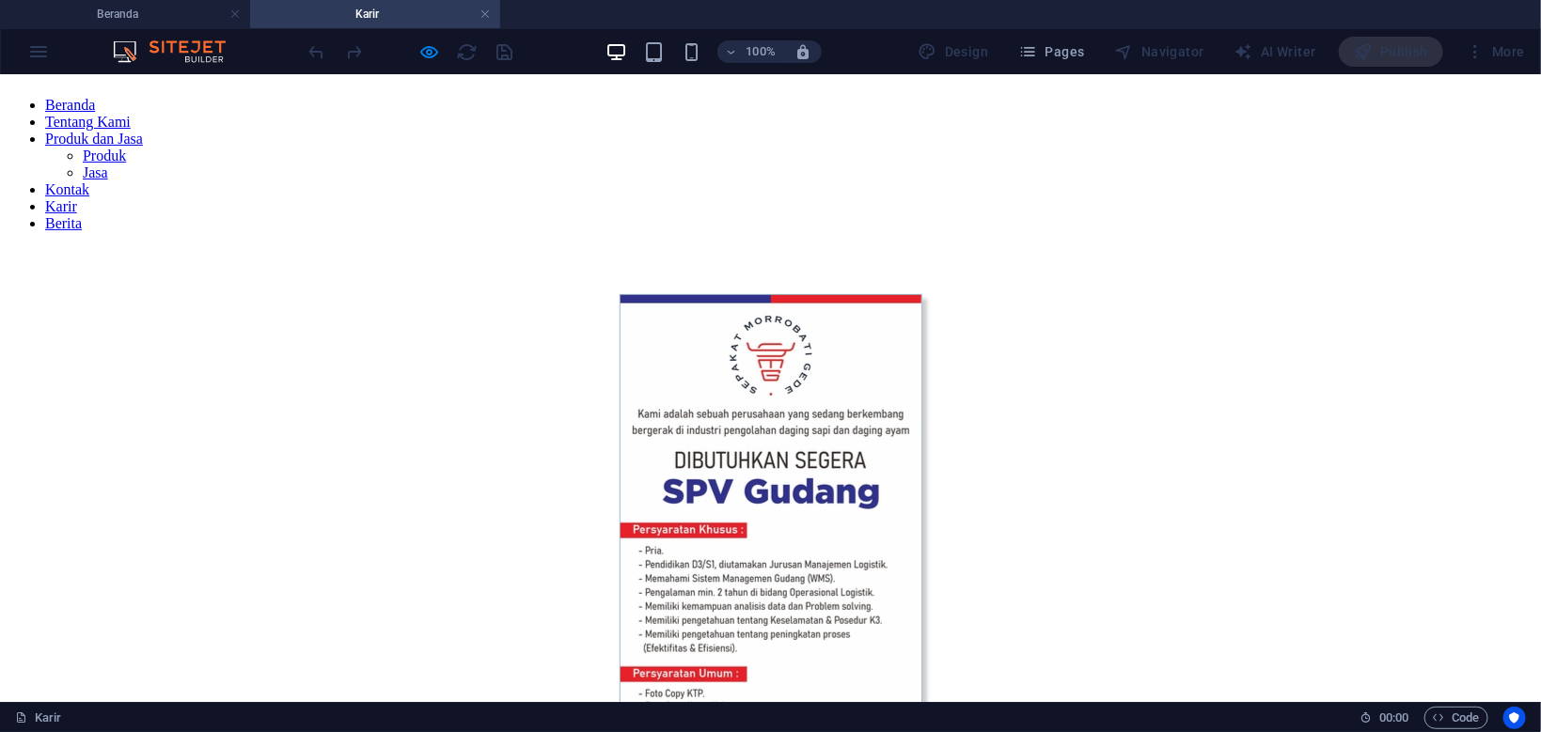
click at [814, 293] on img at bounding box center [770, 561] width 303 height 537
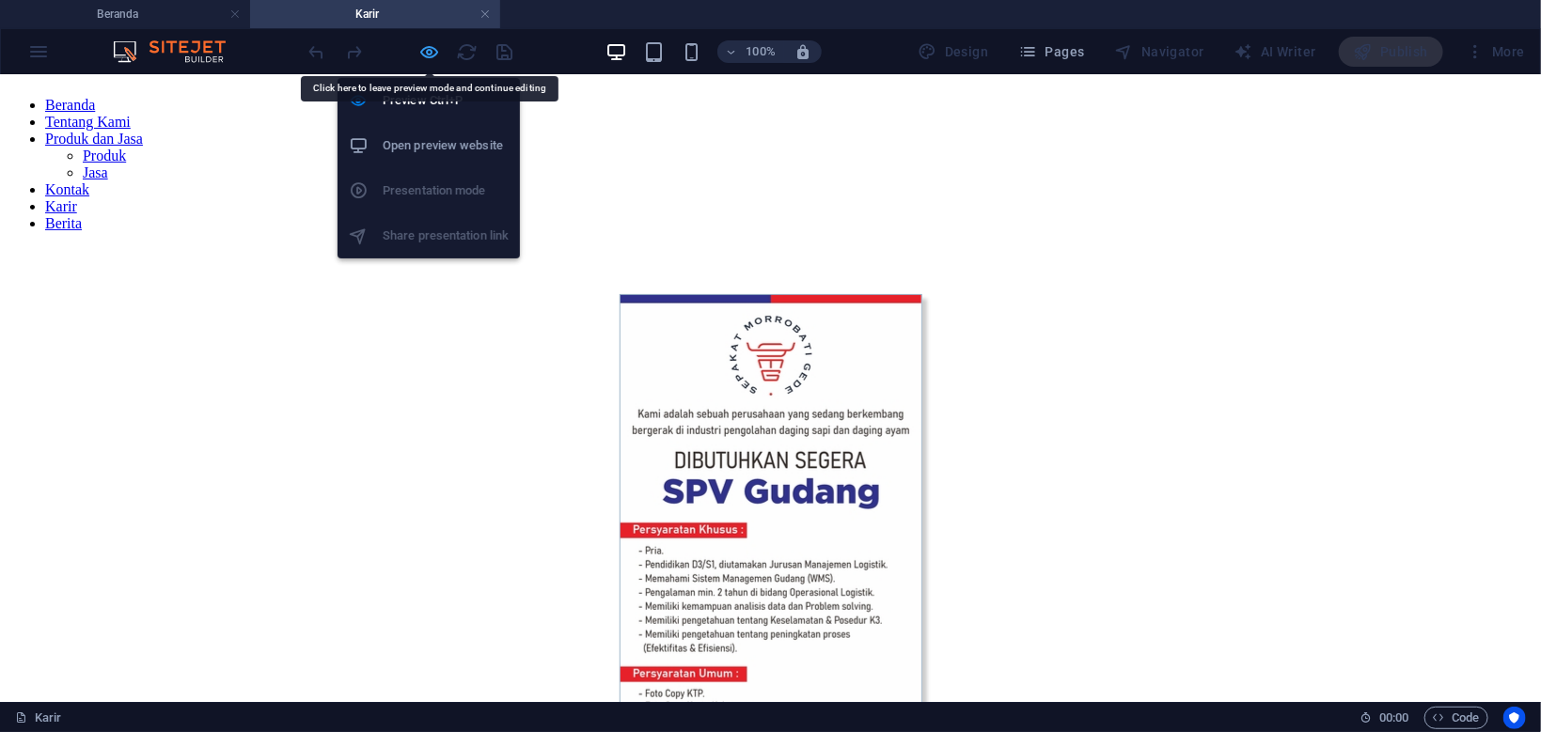
click at [430, 54] on icon "button" at bounding box center [430, 52] width 22 height 22
click at [429, 51] on icon "button" at bounding box center [430, 52] width 22 height 22
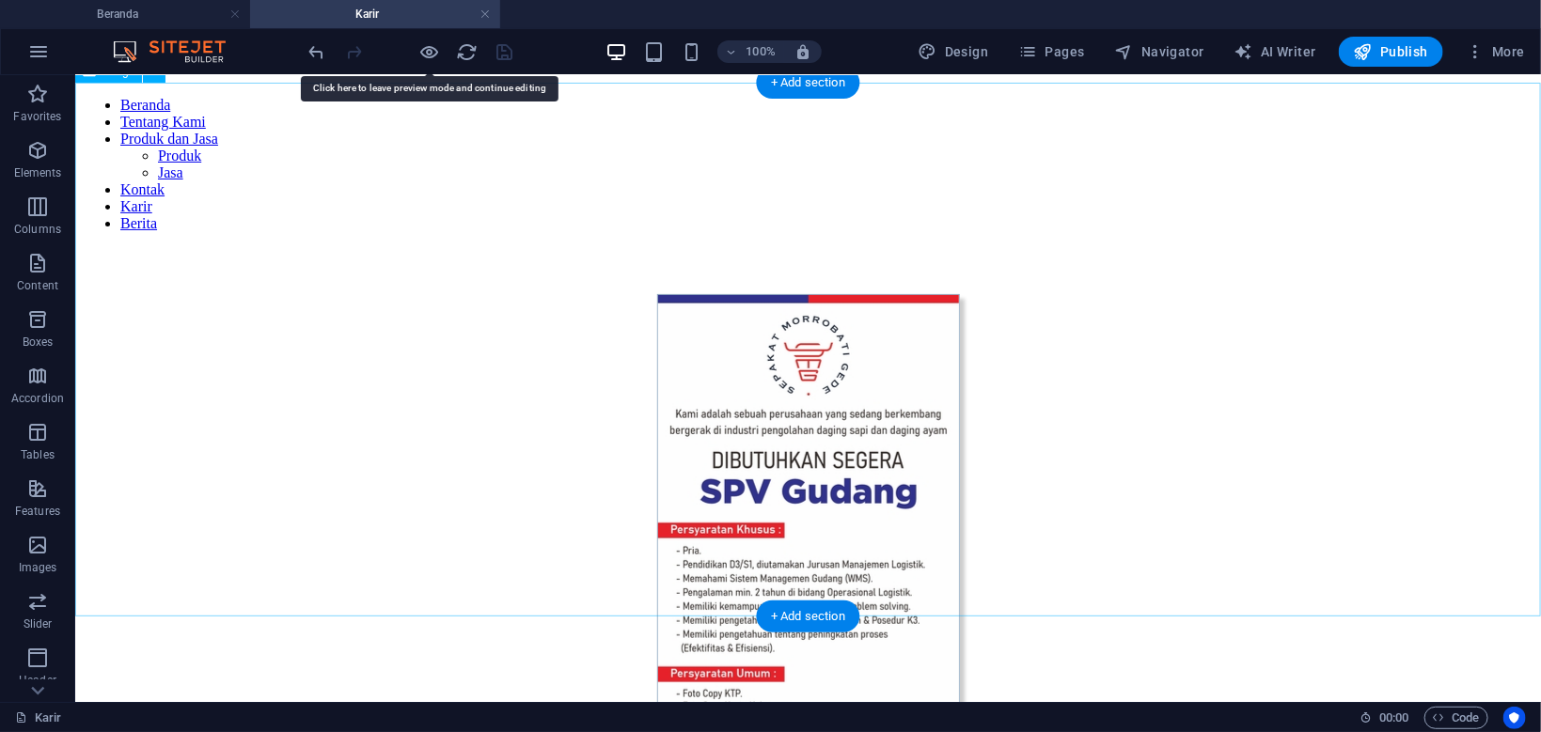
click at [716, 293] on figure at bounding box center [807, 563] width 1450 height 540
select select "px"
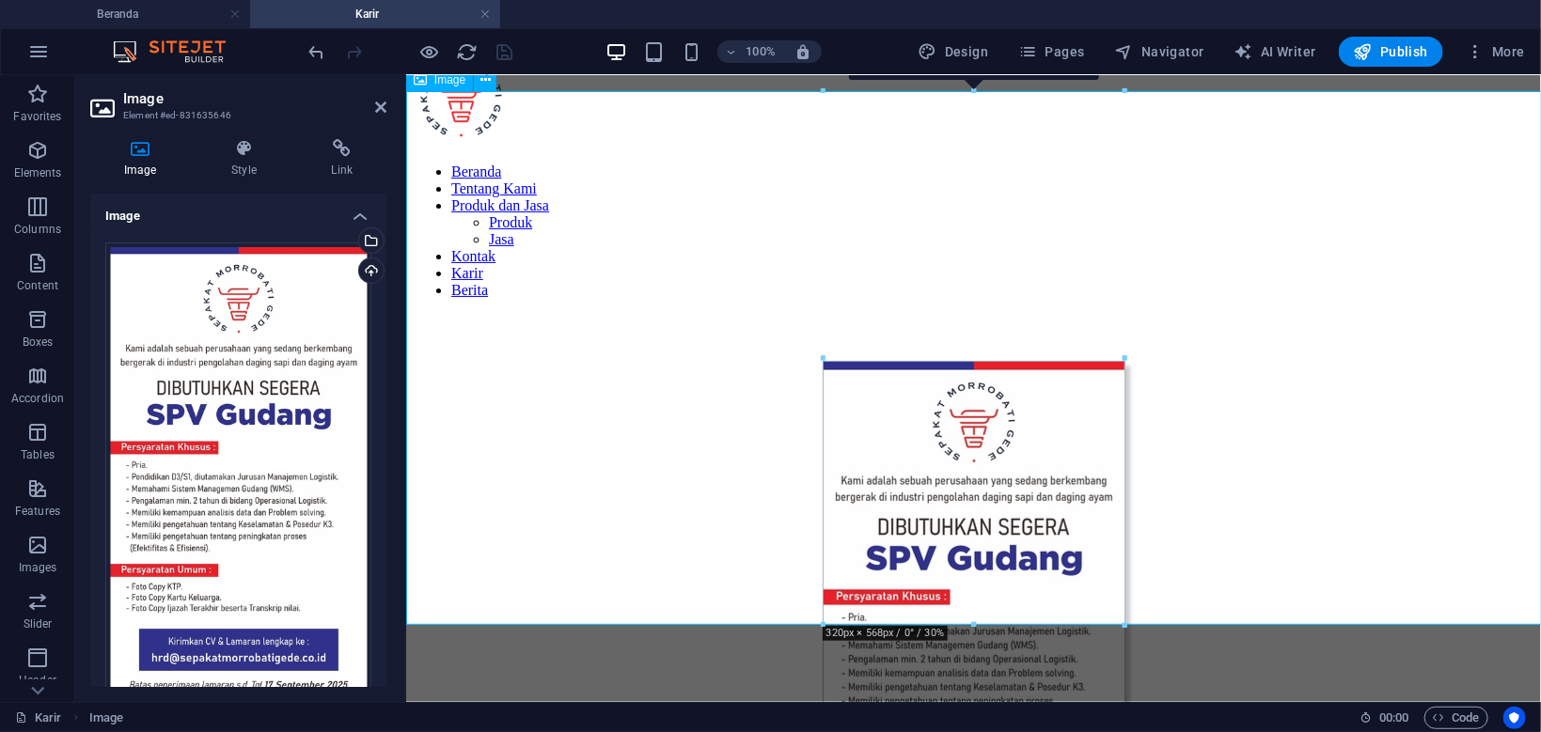
scroll to position [0, 0]
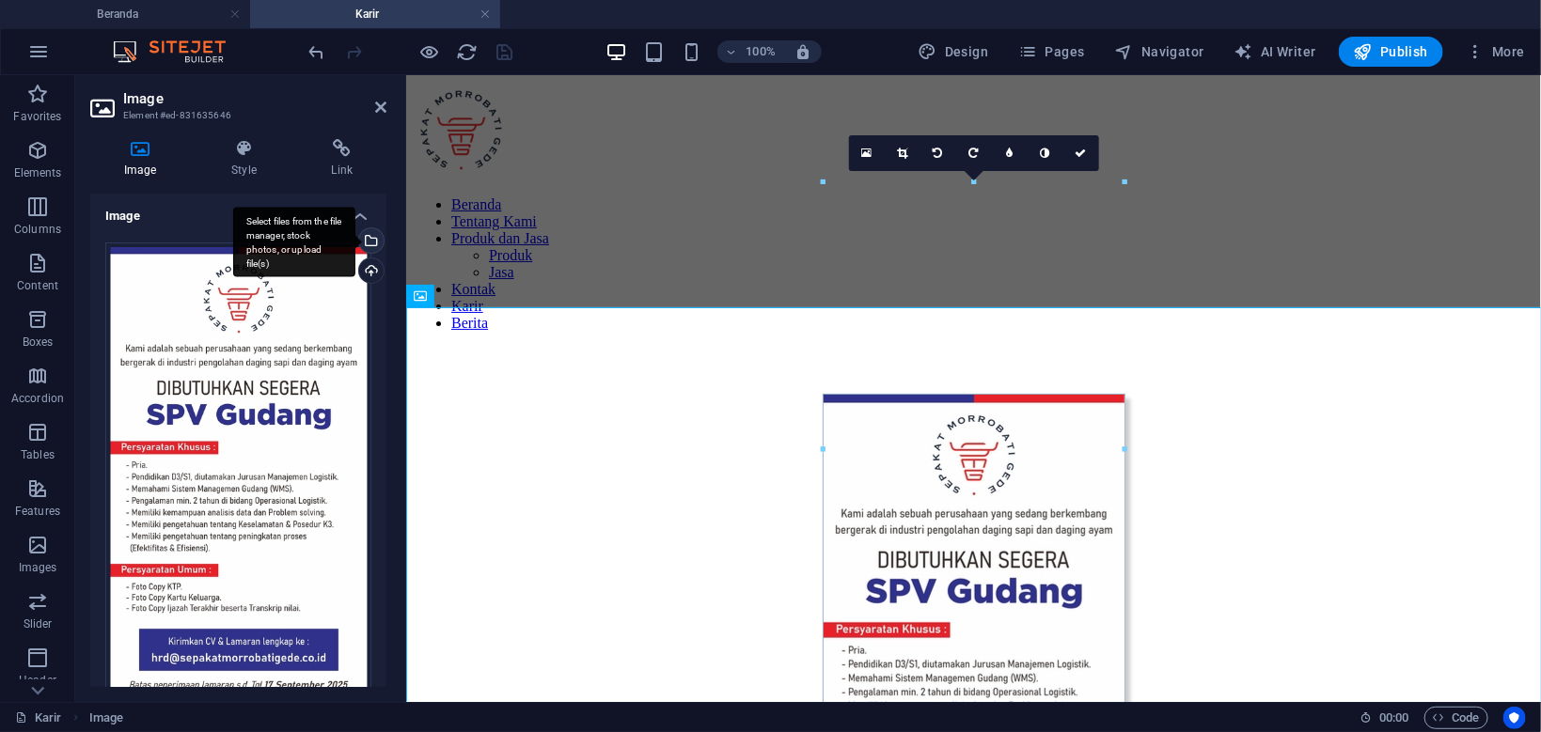
click at [370, 241] on div "Select files from the file manager, stock photos, or upload file(s)" at bounding box center [369, 242] width 28 height 28
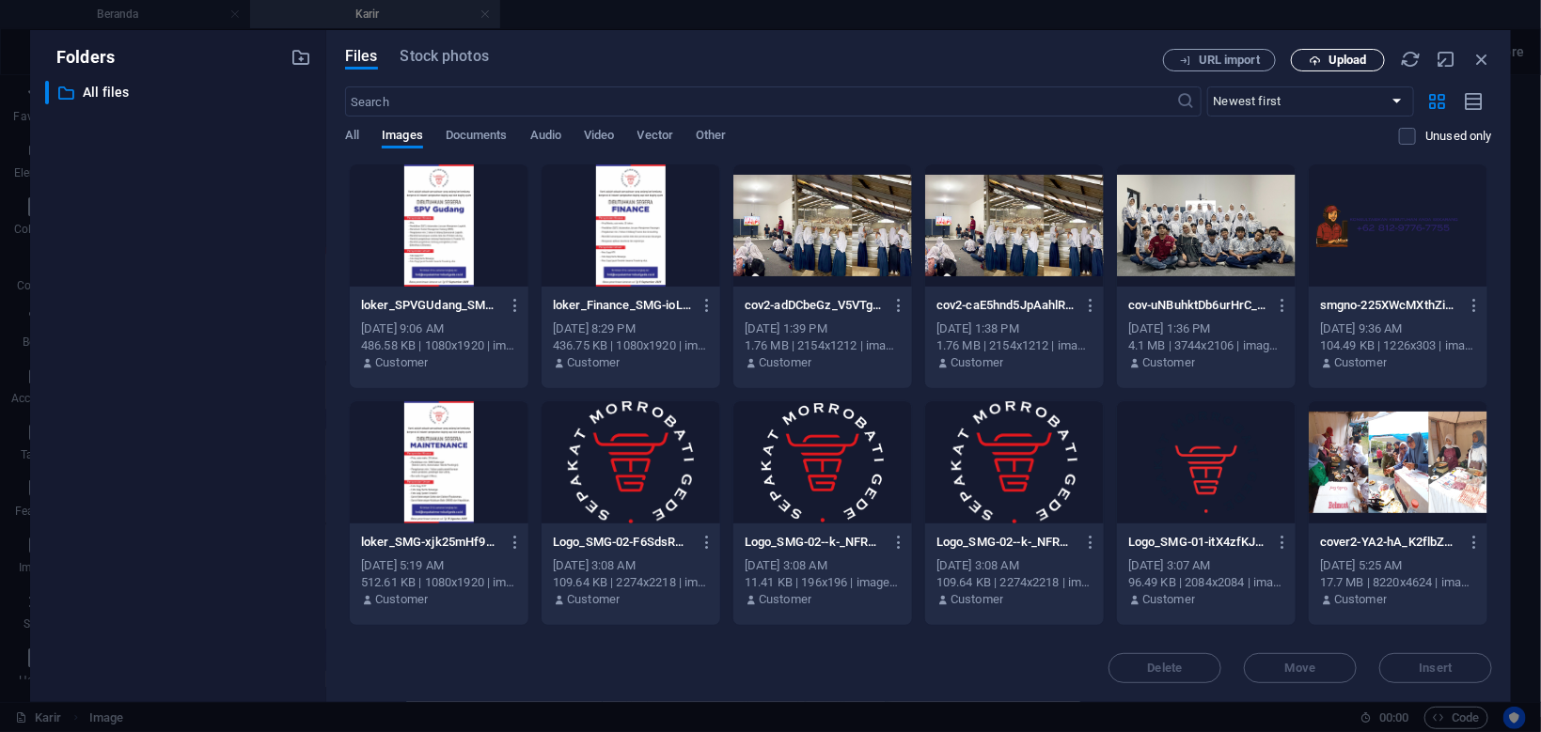
click at [1348, 51] on button "Upload" at bounding box center [1338, 60] width 94 height 23
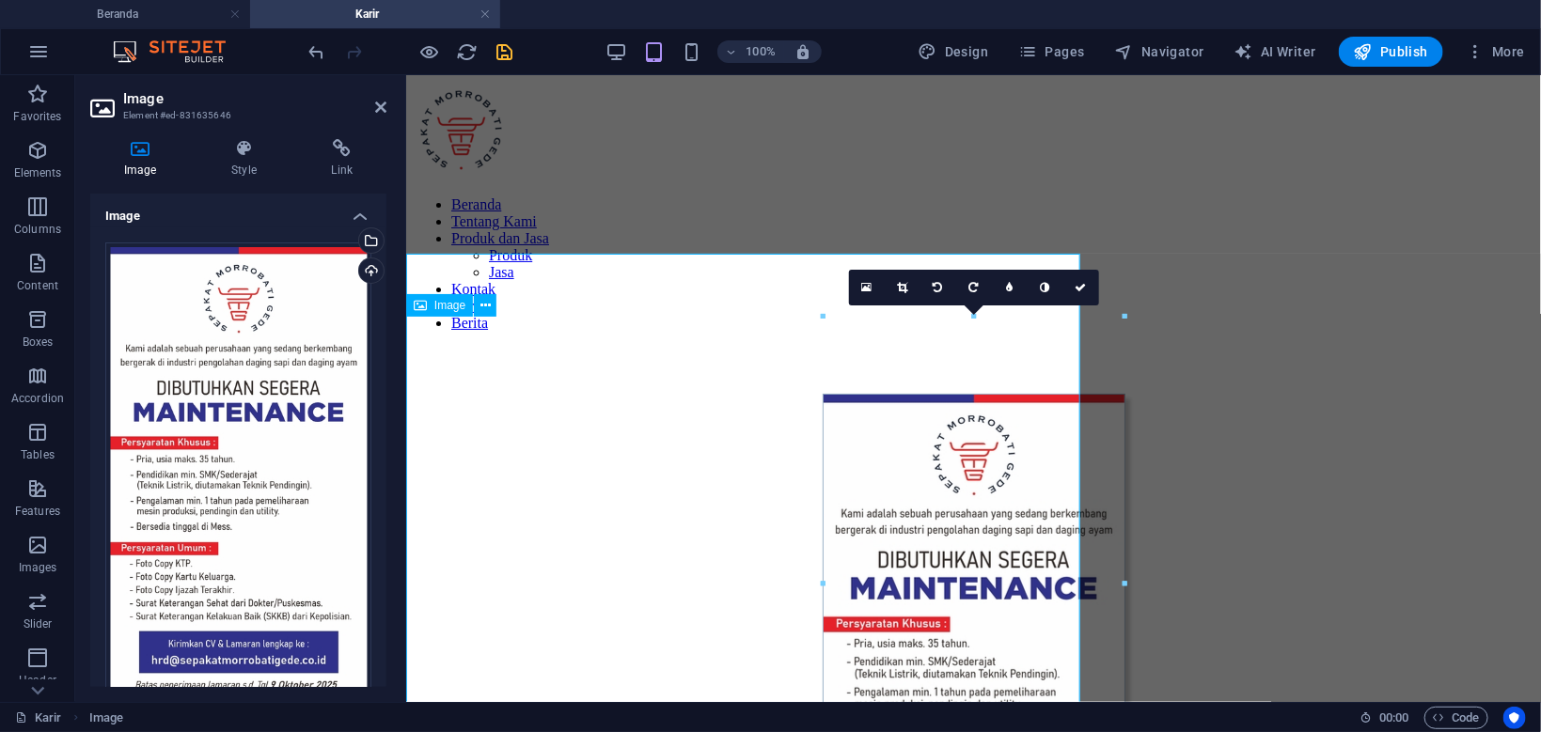
type input "320"
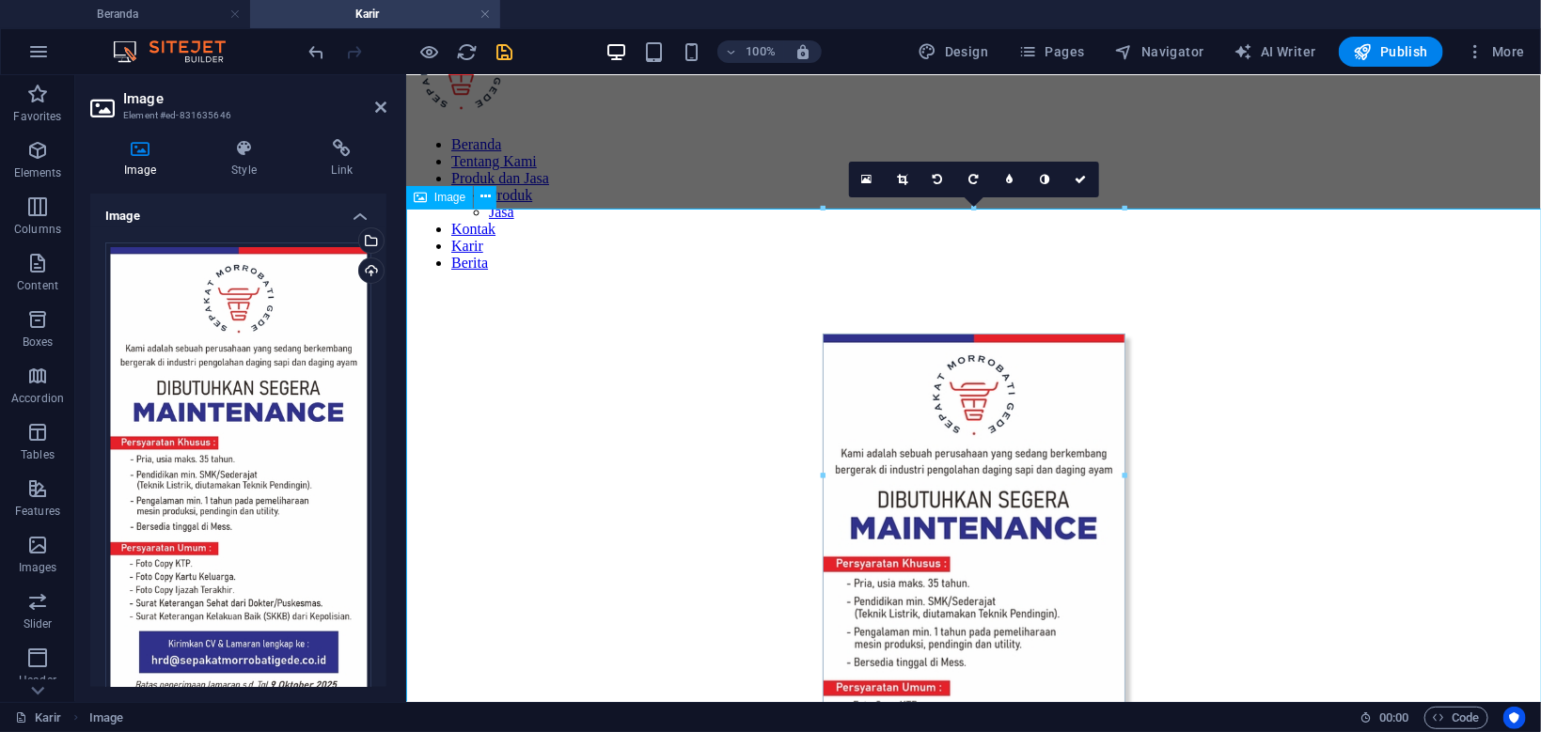
scroll to position [100, 0]
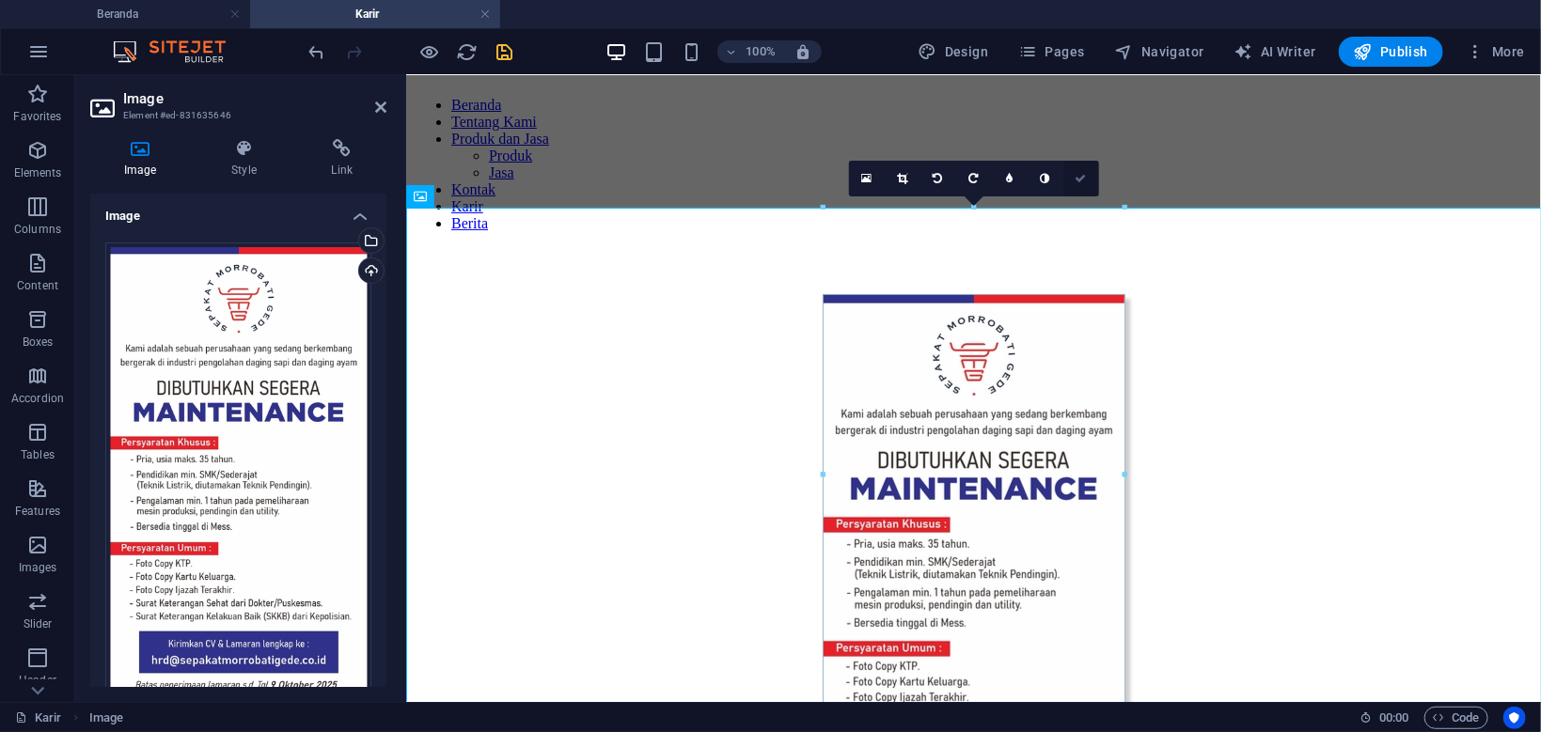
click at [1078, 180] on icon at bounding box center [1080, 178] width 11 height 11
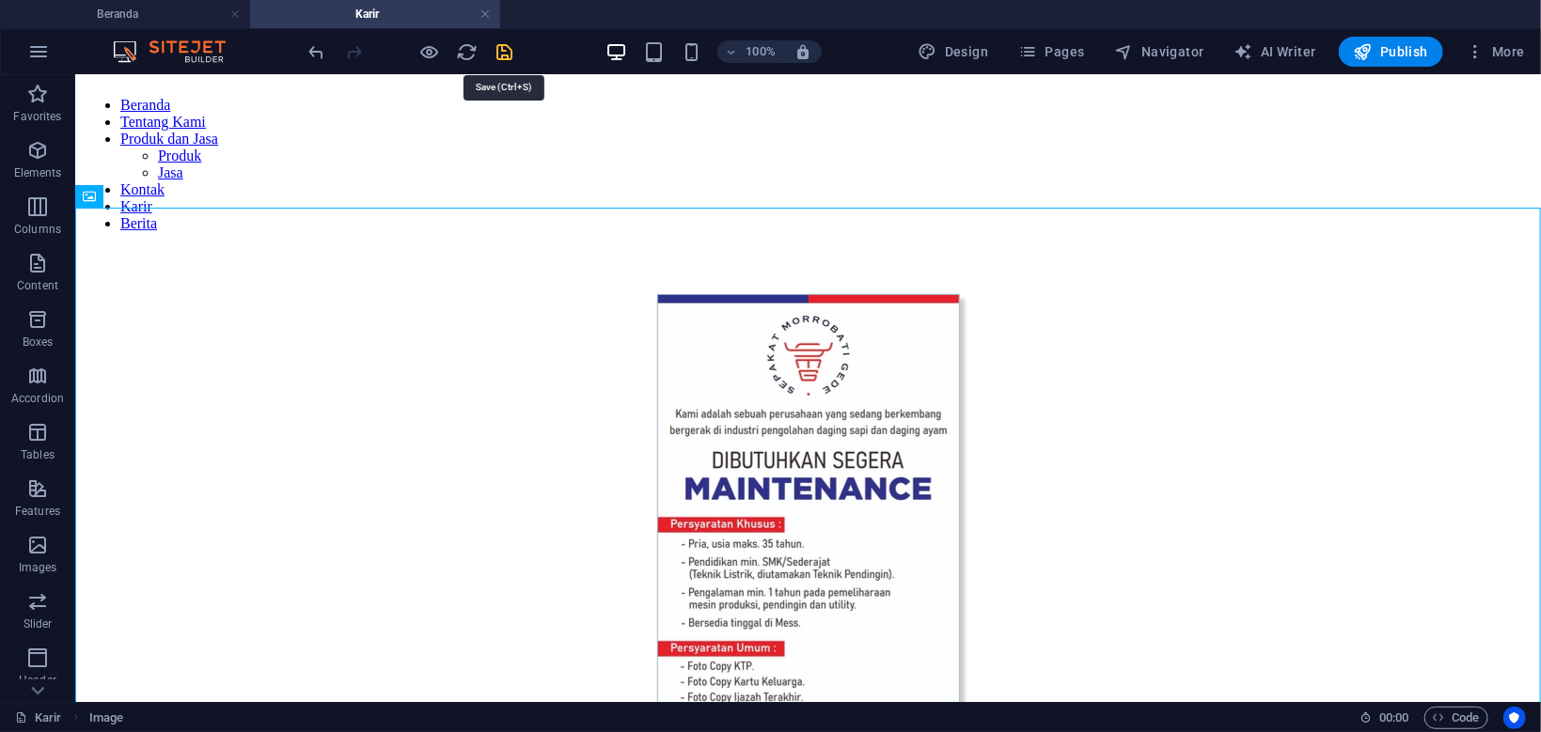
click at [508, 47] on icon "save" at bounding box center [505, 52] width 22 height 22
click at [508, 47] on div at bounding box center [410, 52] width 211 height 30
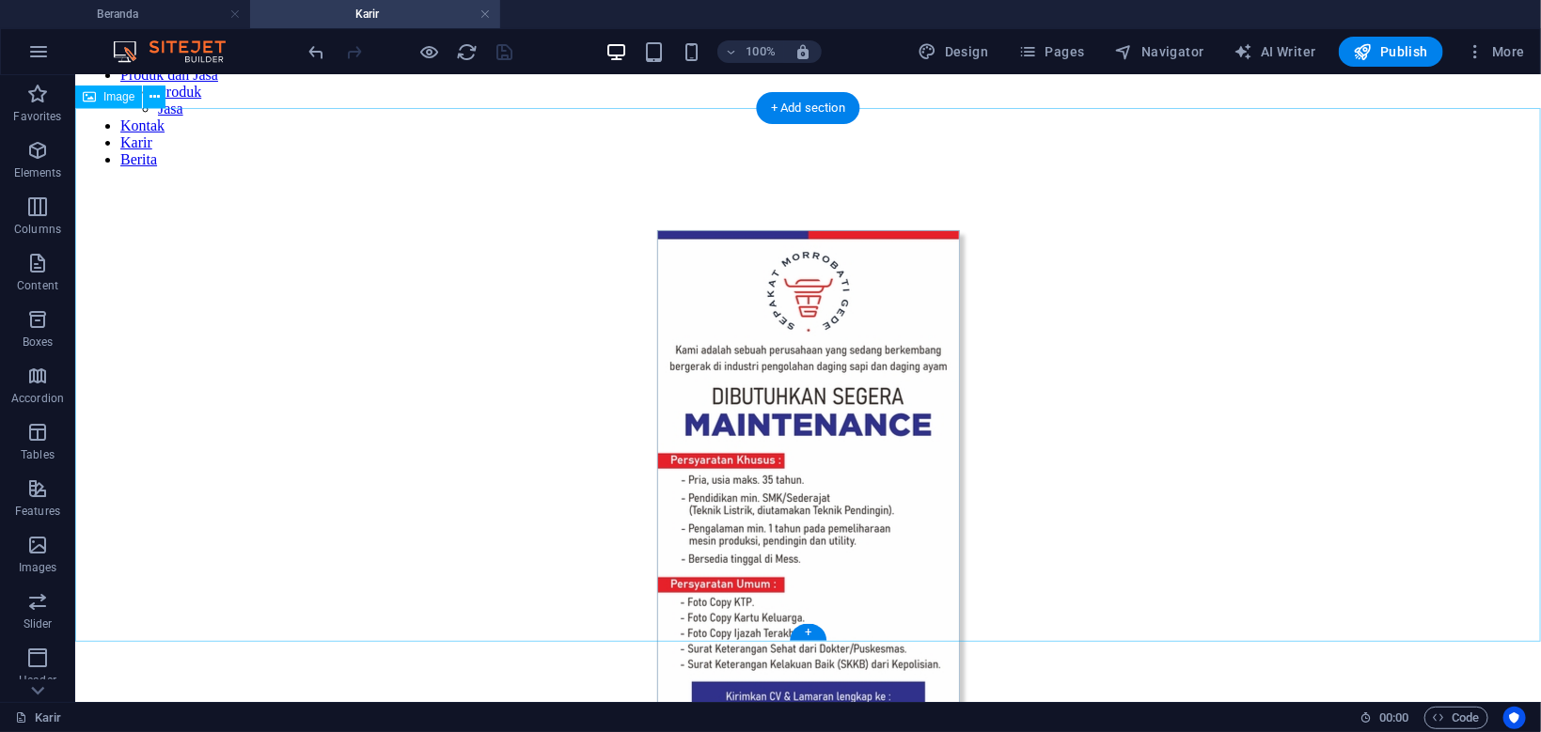
scroll to position [199, 0]
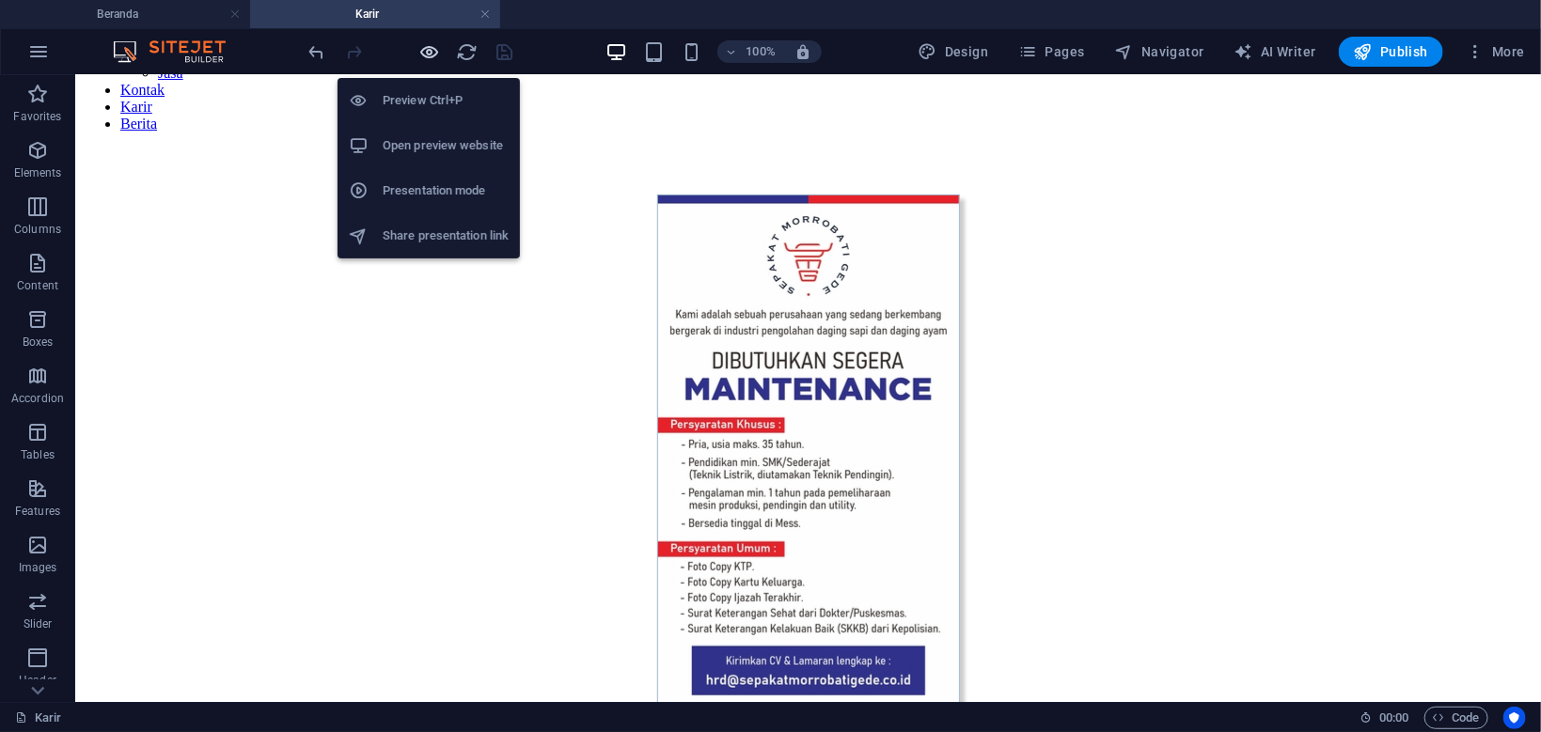
click at [432, 46] on icon "button" at bounding box center [430, 52] width 22 height 22
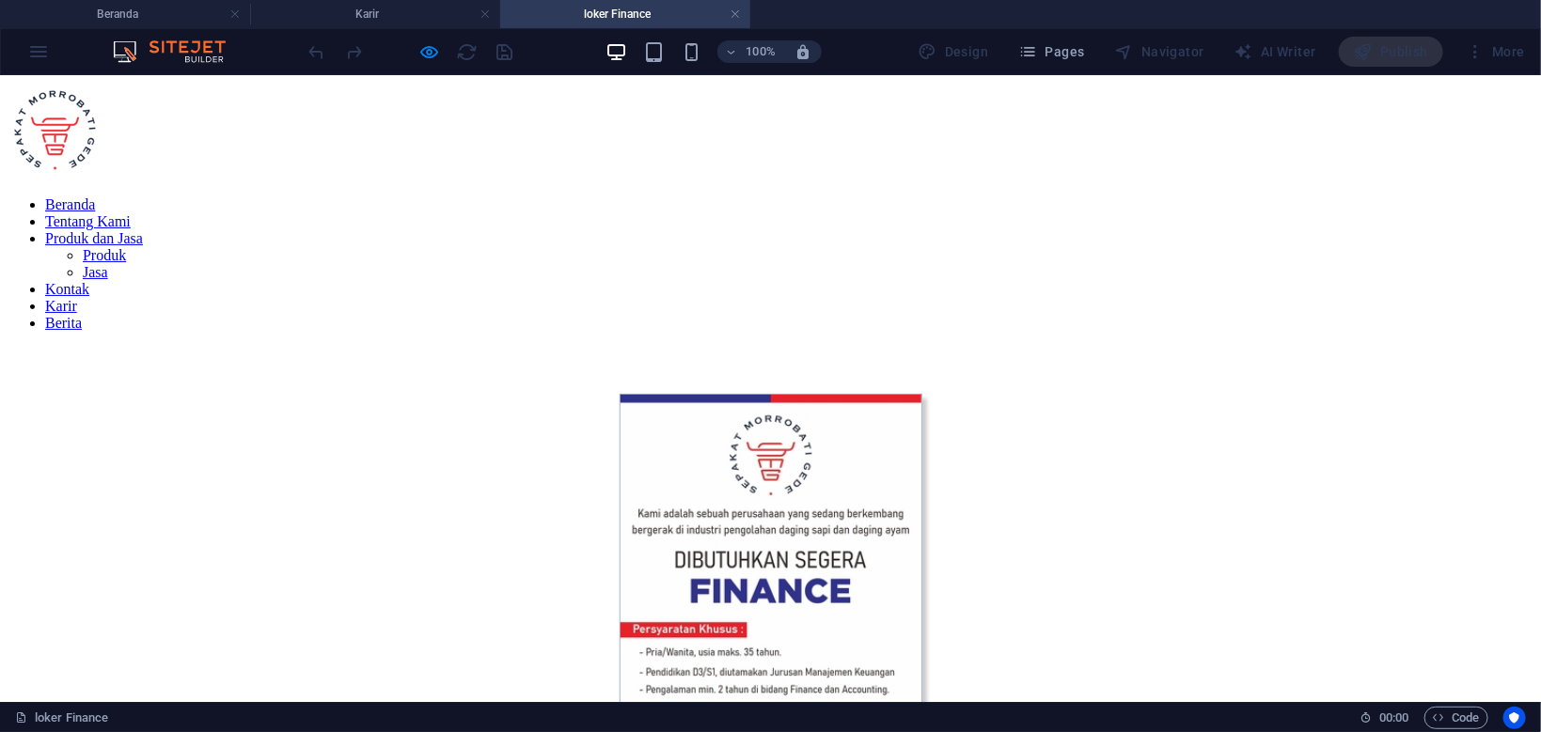
scroll to position [0, 0]
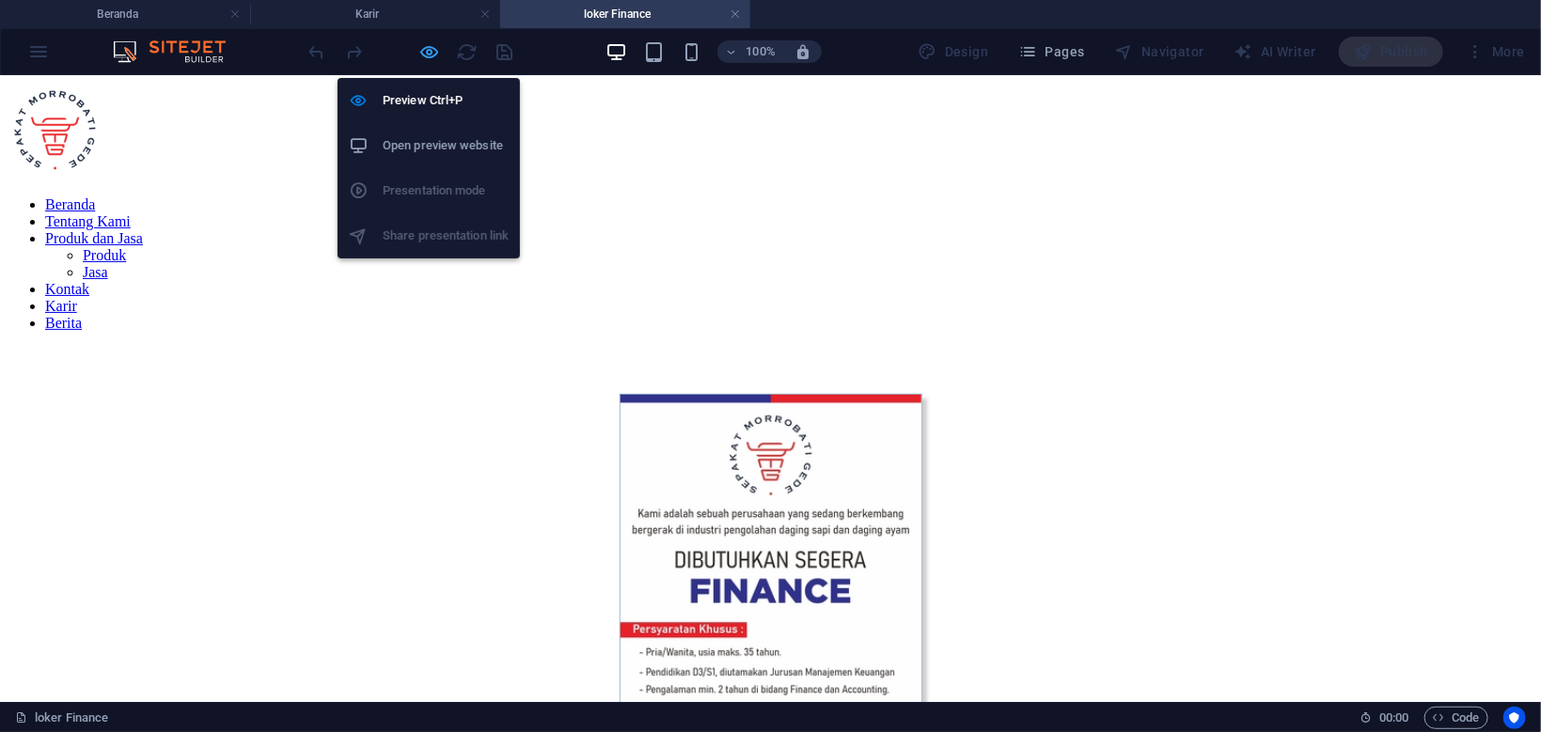
click at [422, 50] on icon "button" at bounding box center [430, 52] width 22 height 22
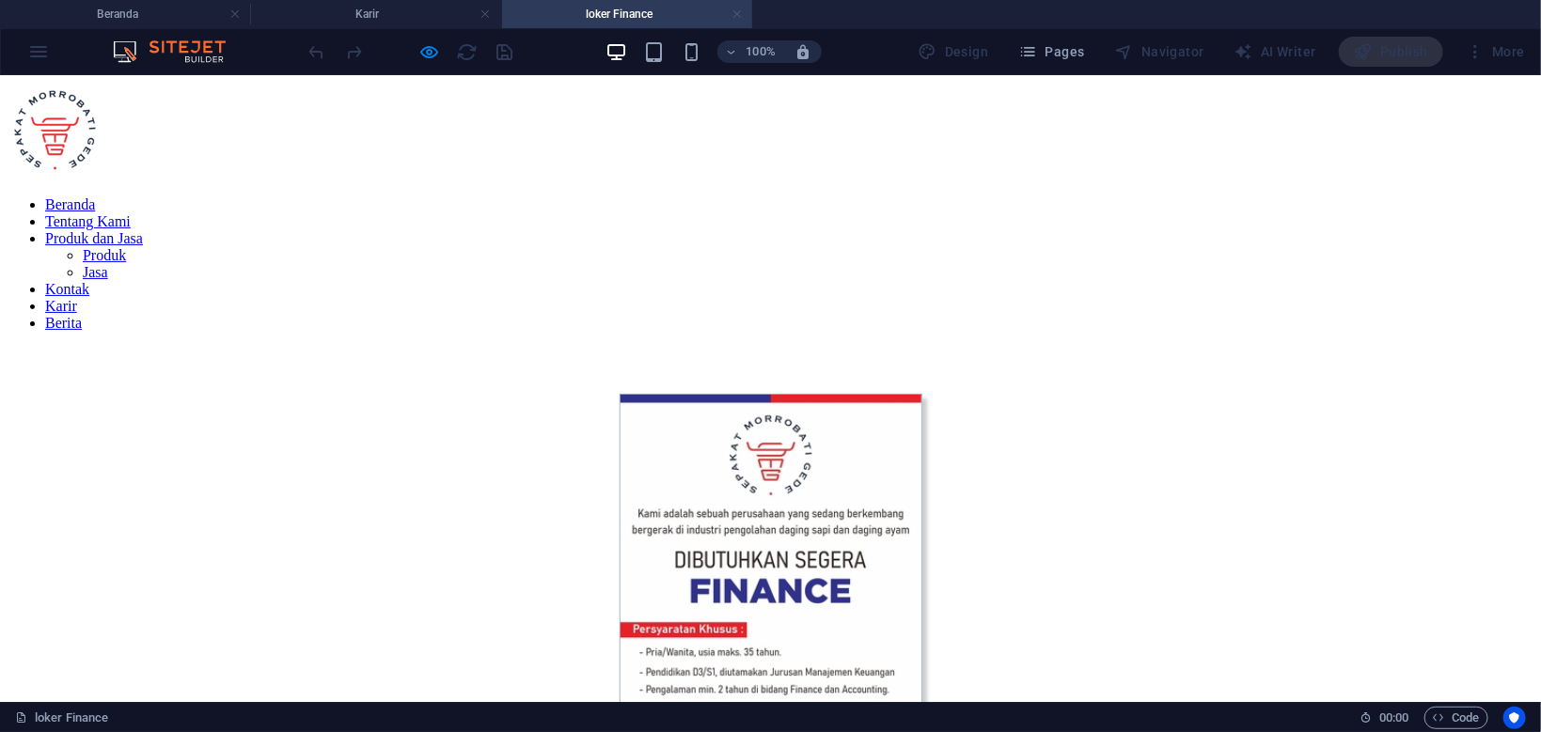
click at [734, 14] on link at bounding box center [736, 15] width 11 height 18
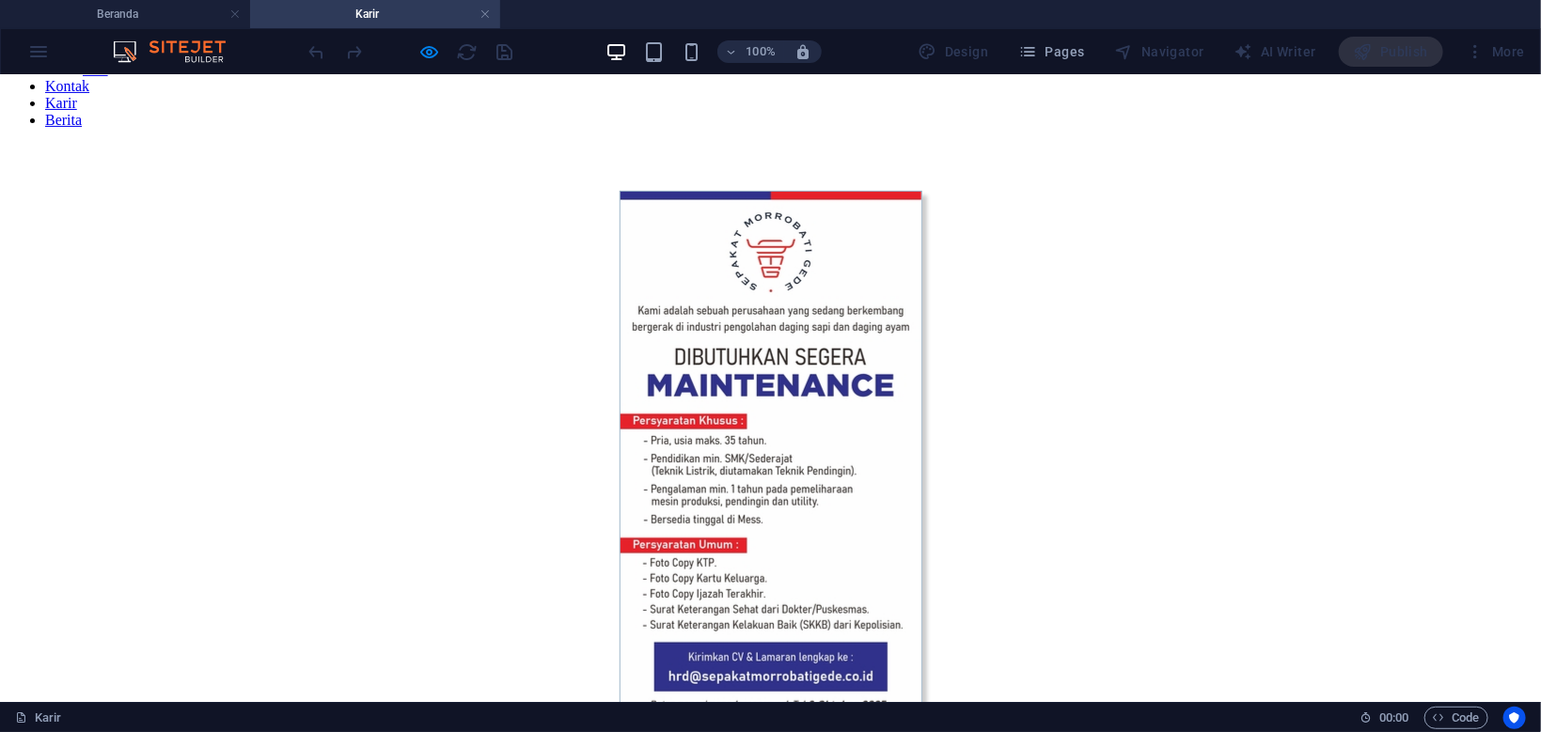
scroll to position [202, 0]
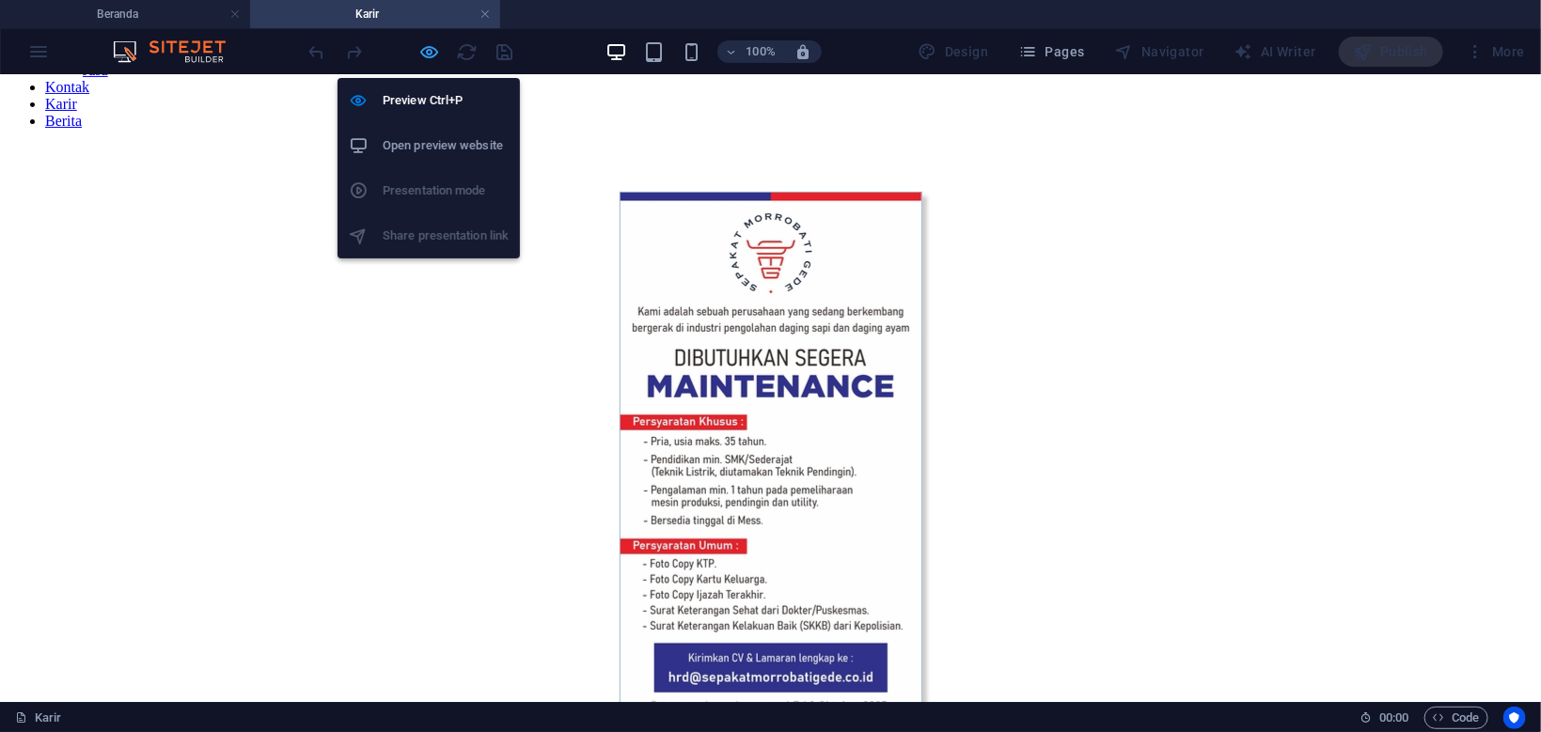
drag, startPoint x: 434, startPoint y: 54, endPoint x: 473, endPoint y: 102, distance: 62.2
click at [434, 54] on icon "button" at bounding box center [430, 52] width 22 height 22
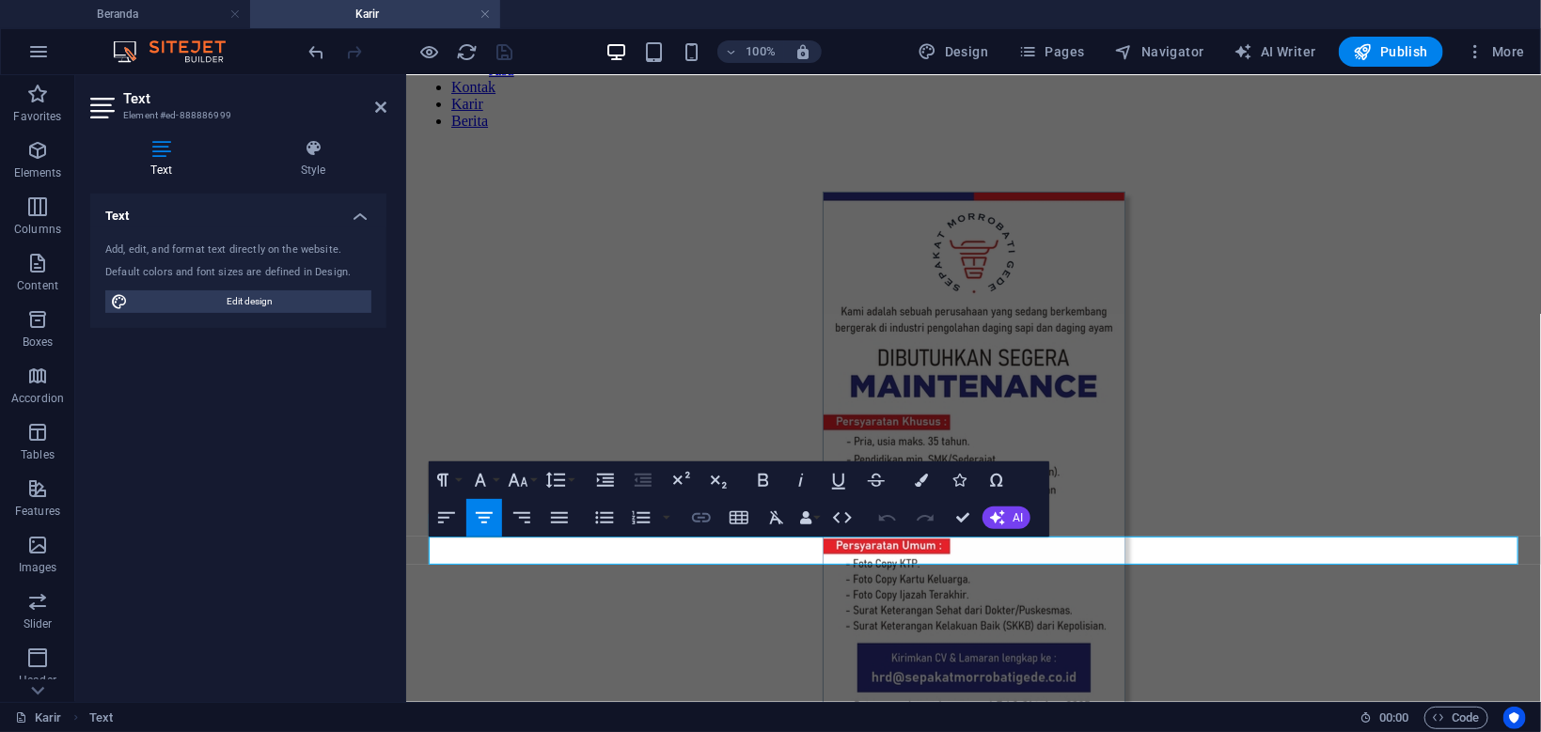
click at [707, 520] on icon "button" at bounding box center [701, 518] width 23 height 23
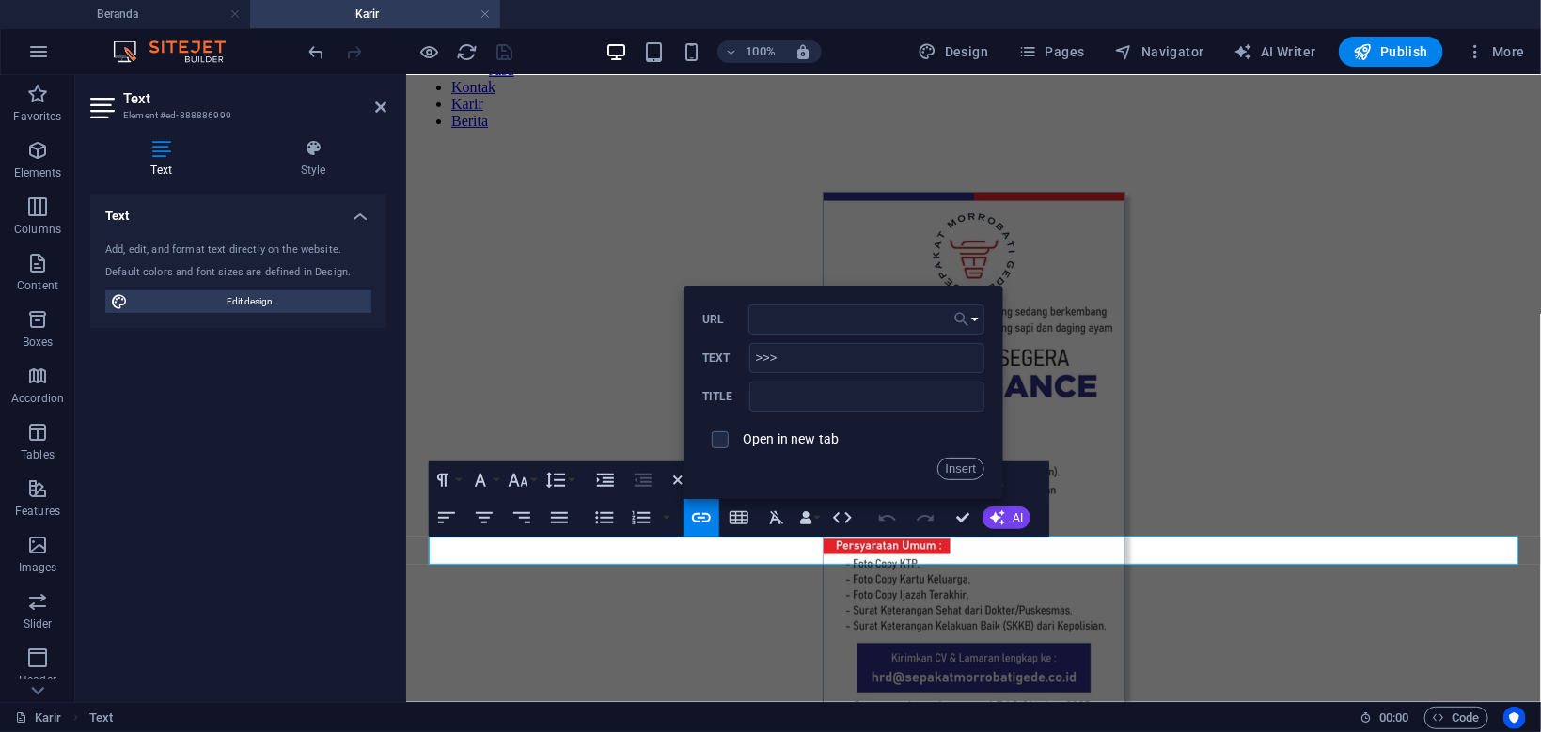
click at [971, 319] on icon "button" at bounding box center [961, 319] width 19 height 23
click at [978, 322] on button "Choose Link" at bounding box center [966, 320] width 36 height 30
click at [965, 317] on icon "button" at bounding box center [961, 319] width 19 height 23
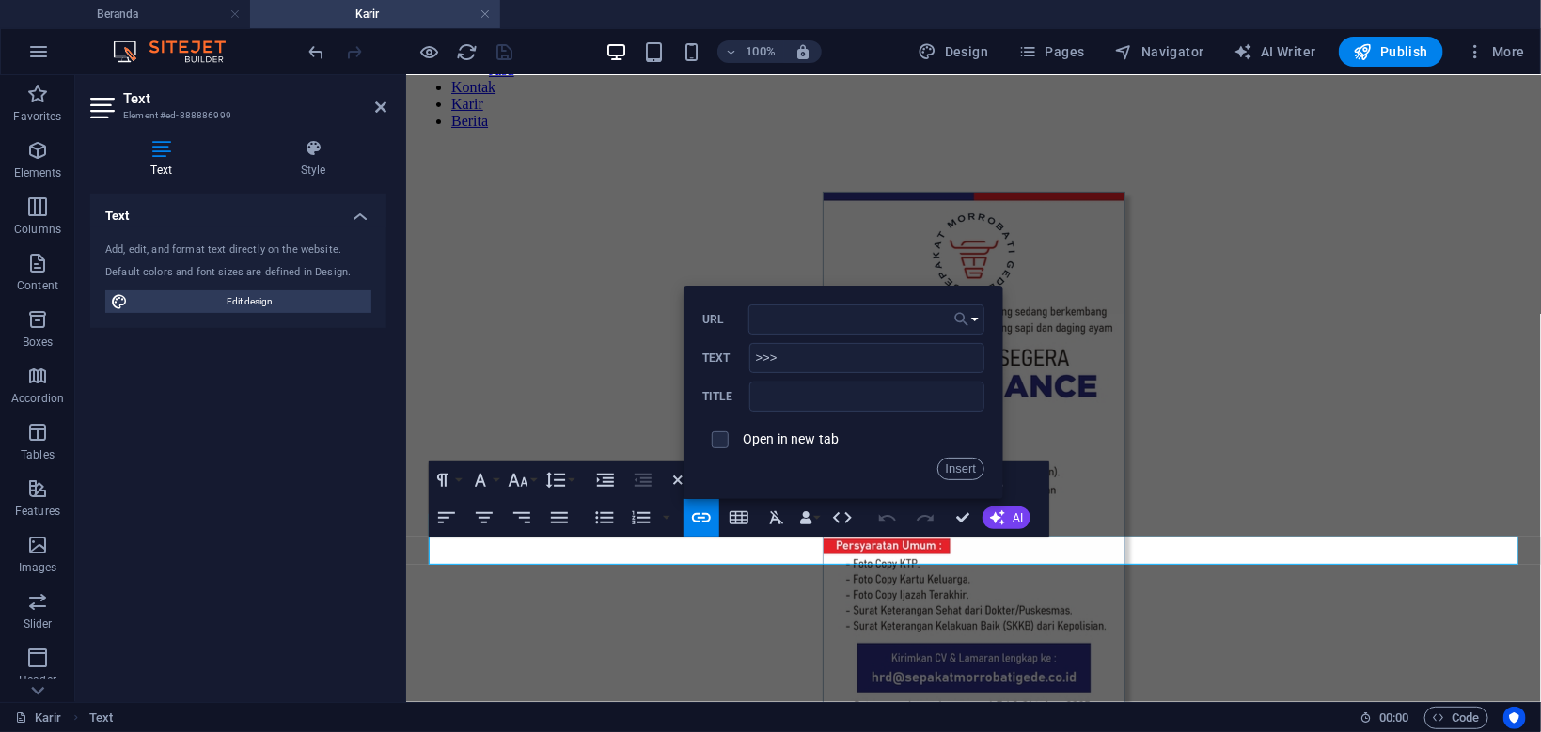
click at [965, 317] on icon "button" at bounding box center [961, 319] width 19 height 23
click at [961, 319] on icon "button" at bounding box center [961, 319] width 19 height 23
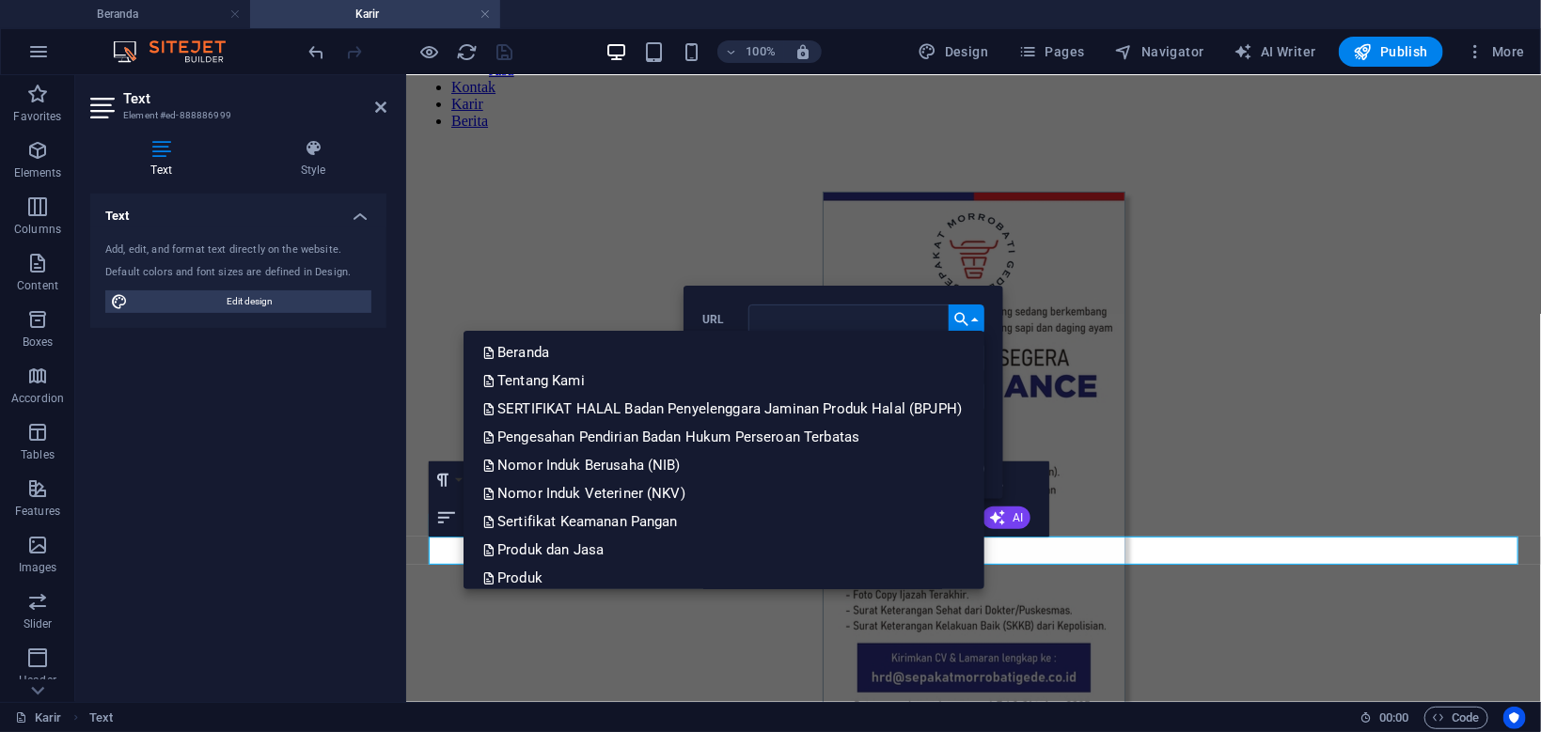
click at [961, 319] on icon "button" at bounding box center [961, 319] width 19 height 23
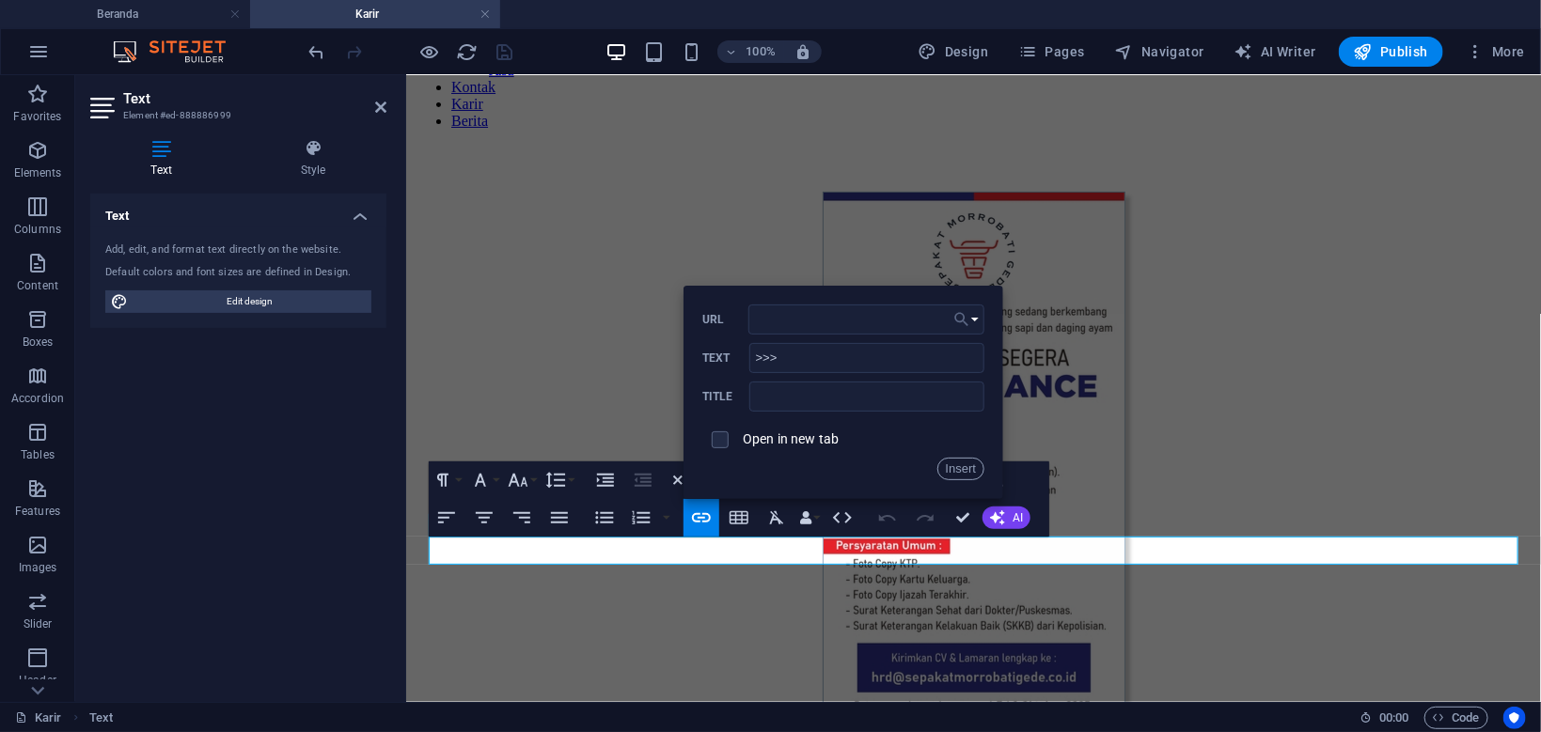
click at [978, 319] on button "Choose Link" at bounding box center [966, 320] width 36 height 30
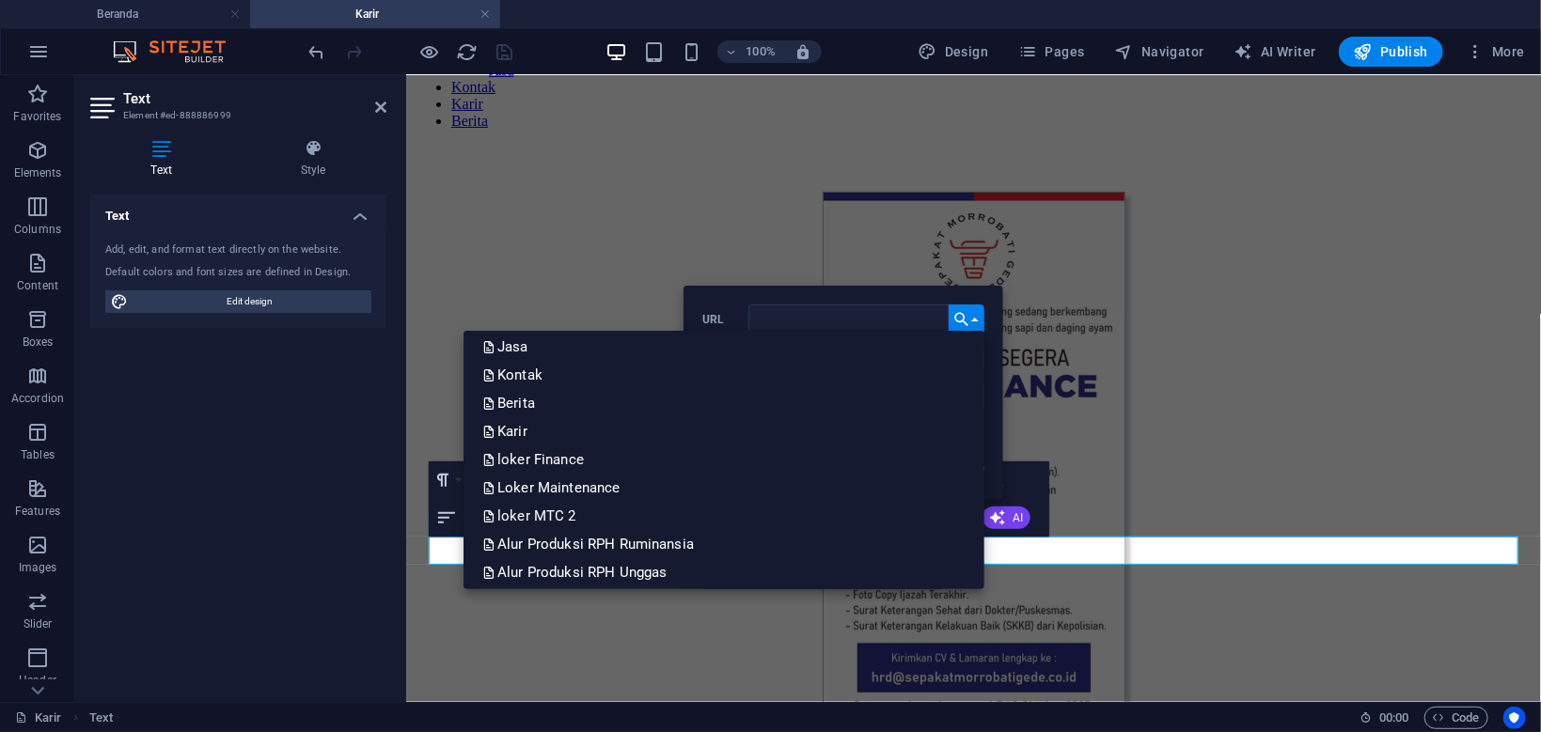
scroll to position [377, 0]
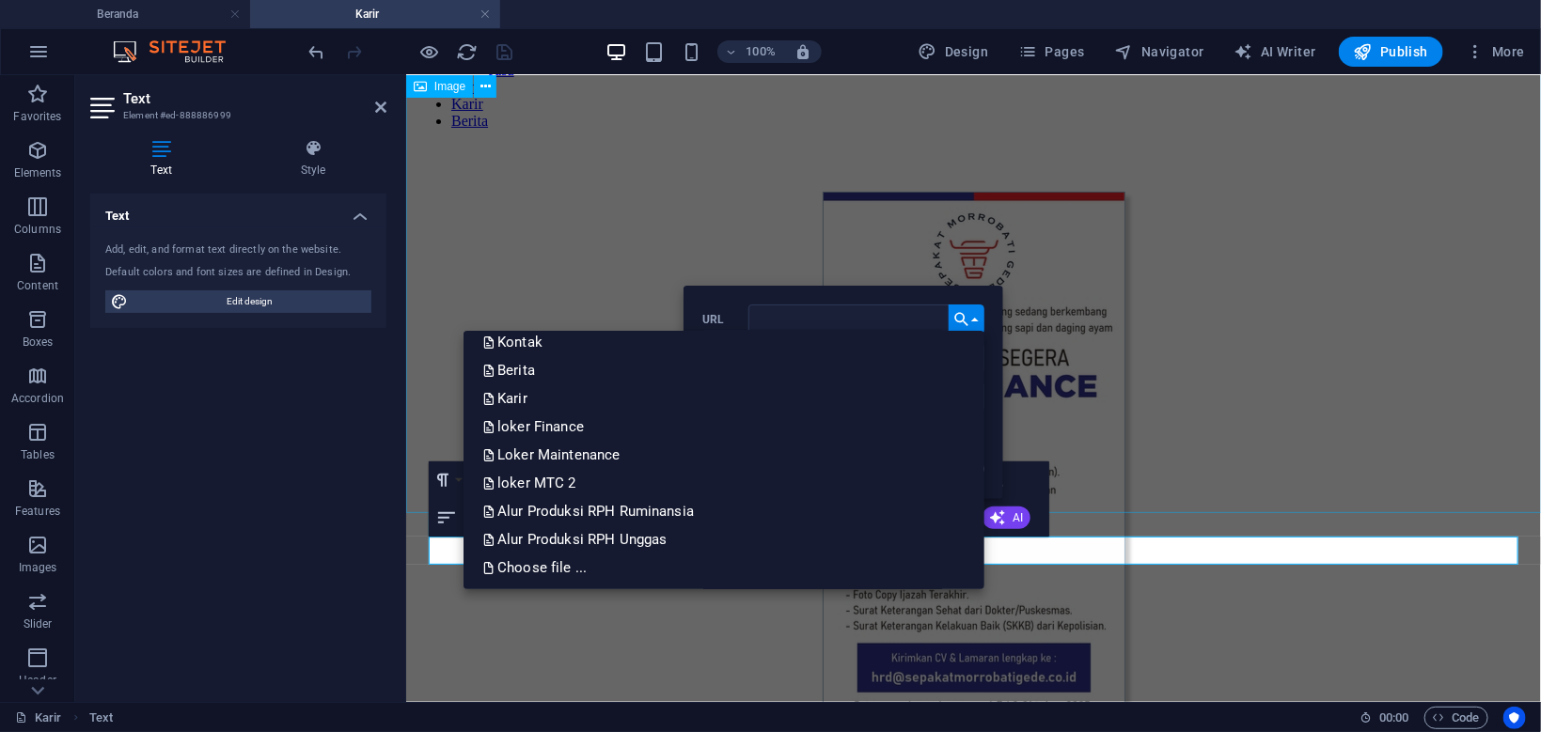
click at [1300, 390] on figure at bounding box center [972, 461] width 1119 height 540
select select "px"
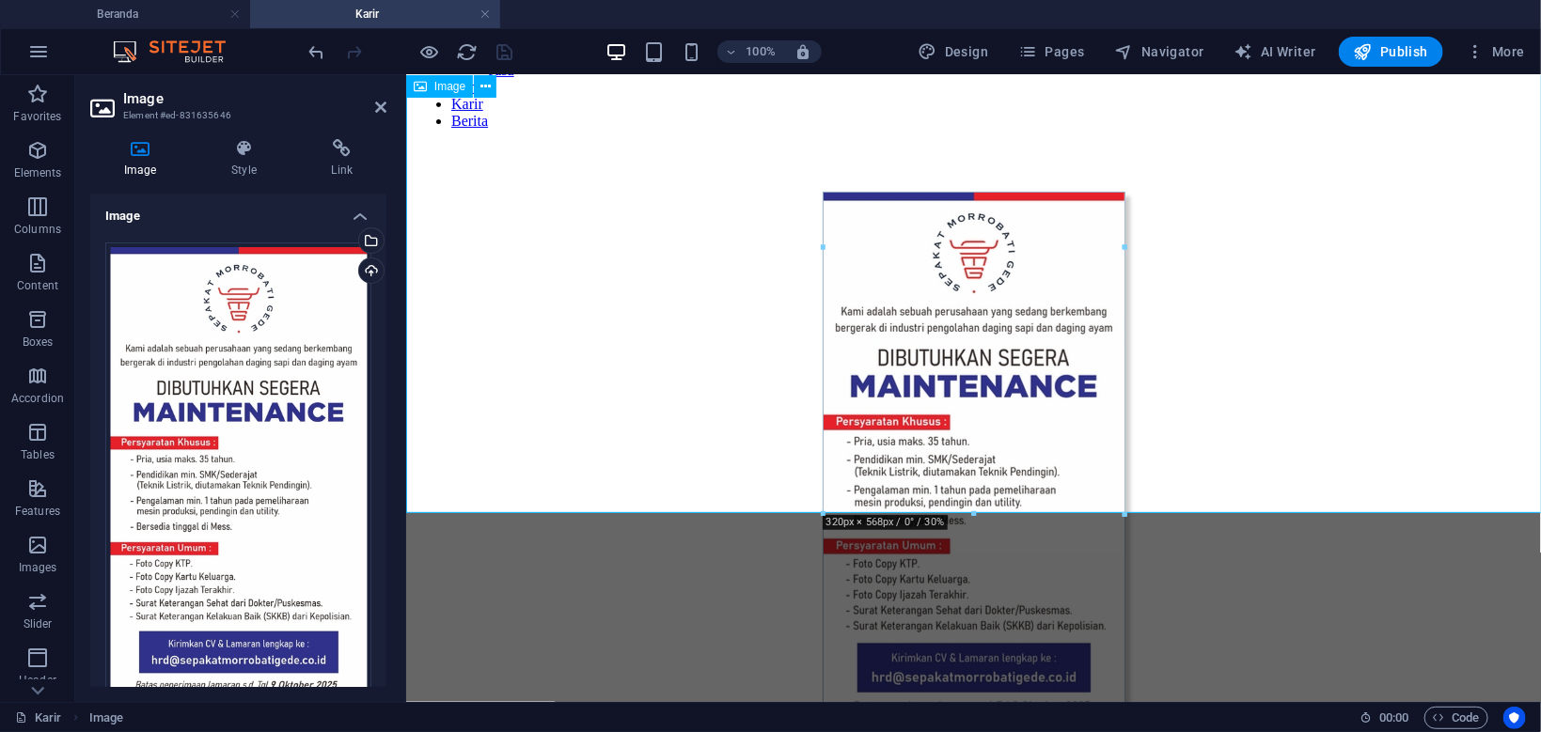
click at [1271, 196] on figure at bounding box center [972, 461] width 1119 height 540
click at [1050, 44] on span "Pages" at bounding box center [1051, 51] width 66 height 19
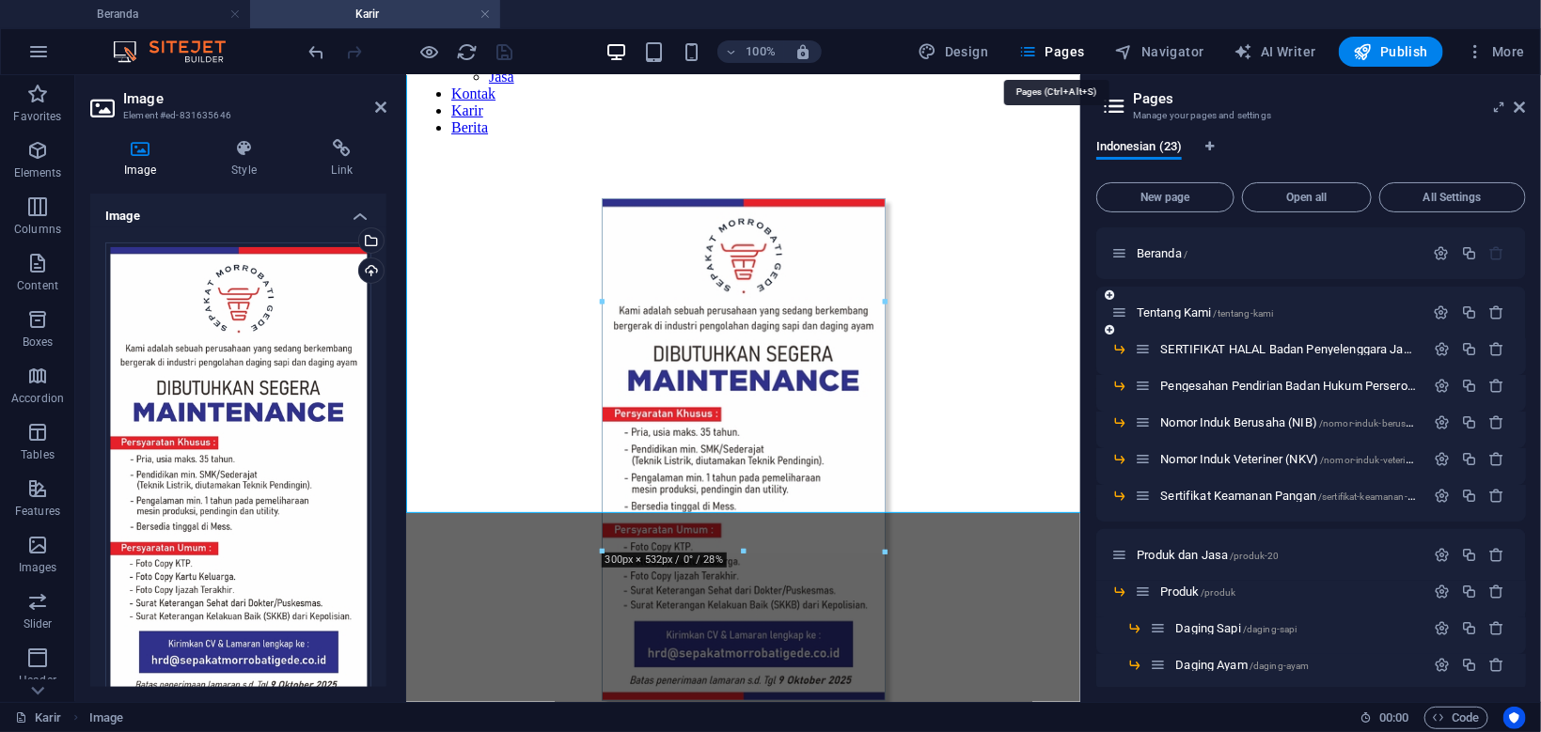
type input "300"
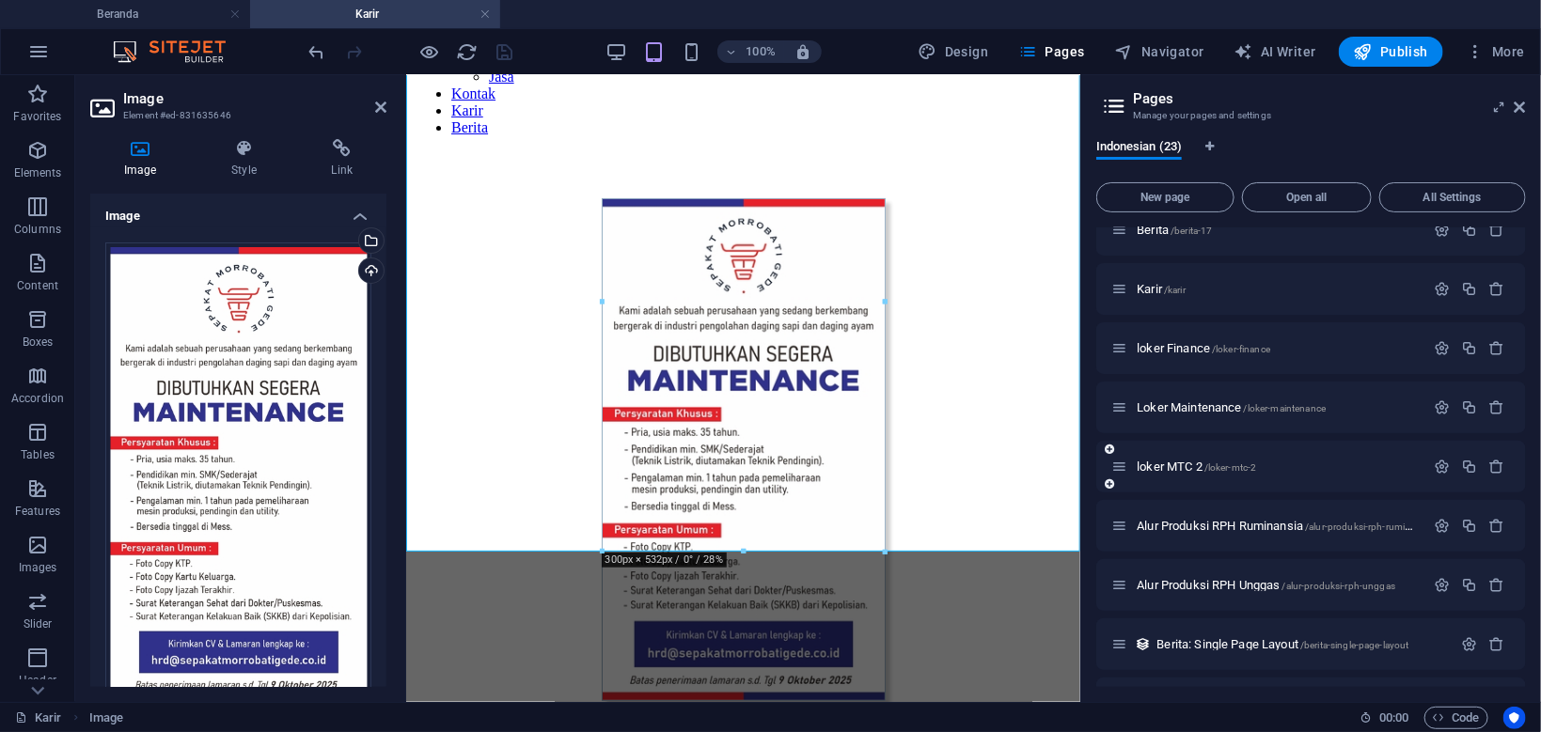
scroll to position [676, 0]
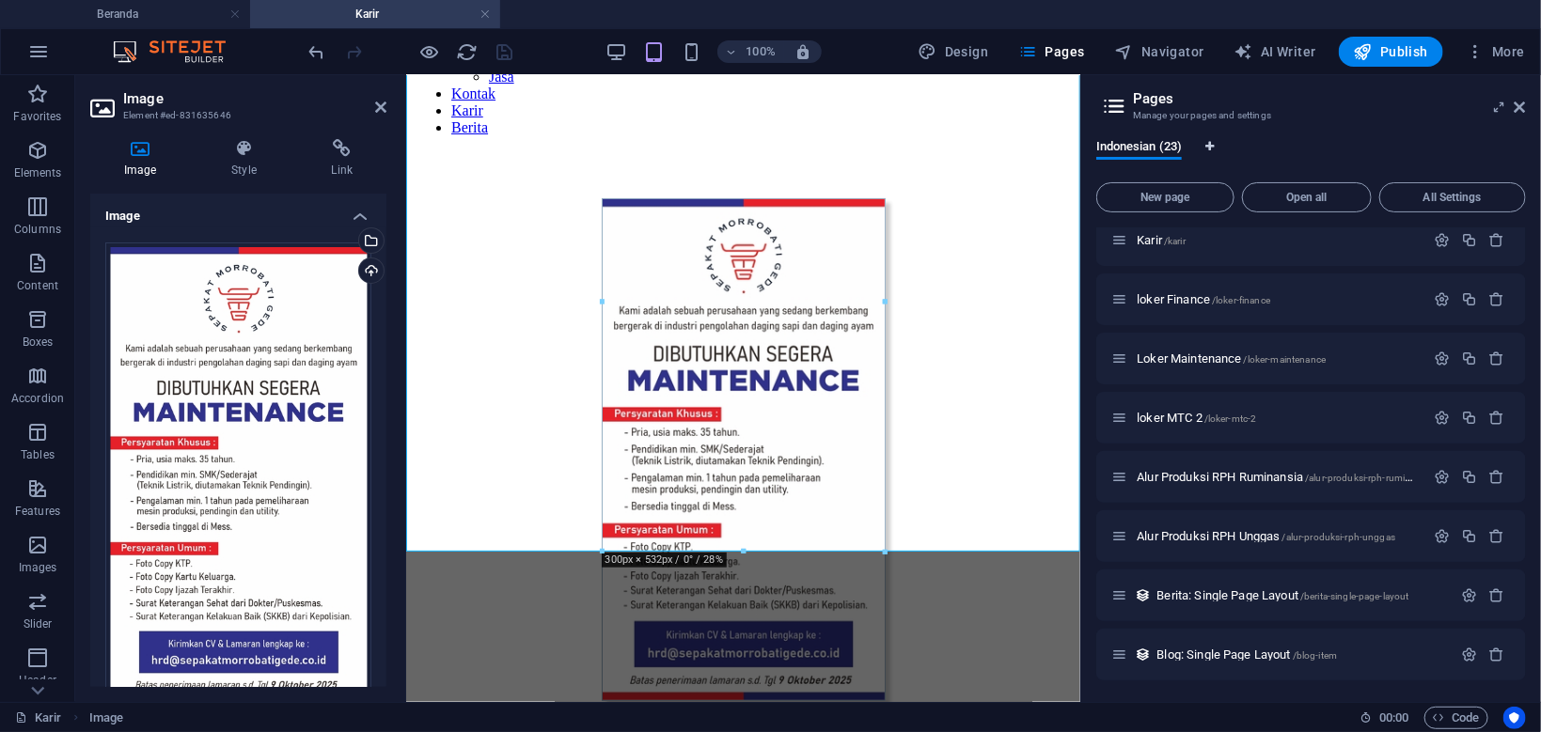
click at [1210, 146] on icon "Language Tabs" at bounding box center [1210, 146] width 8 height 11
select select "70"
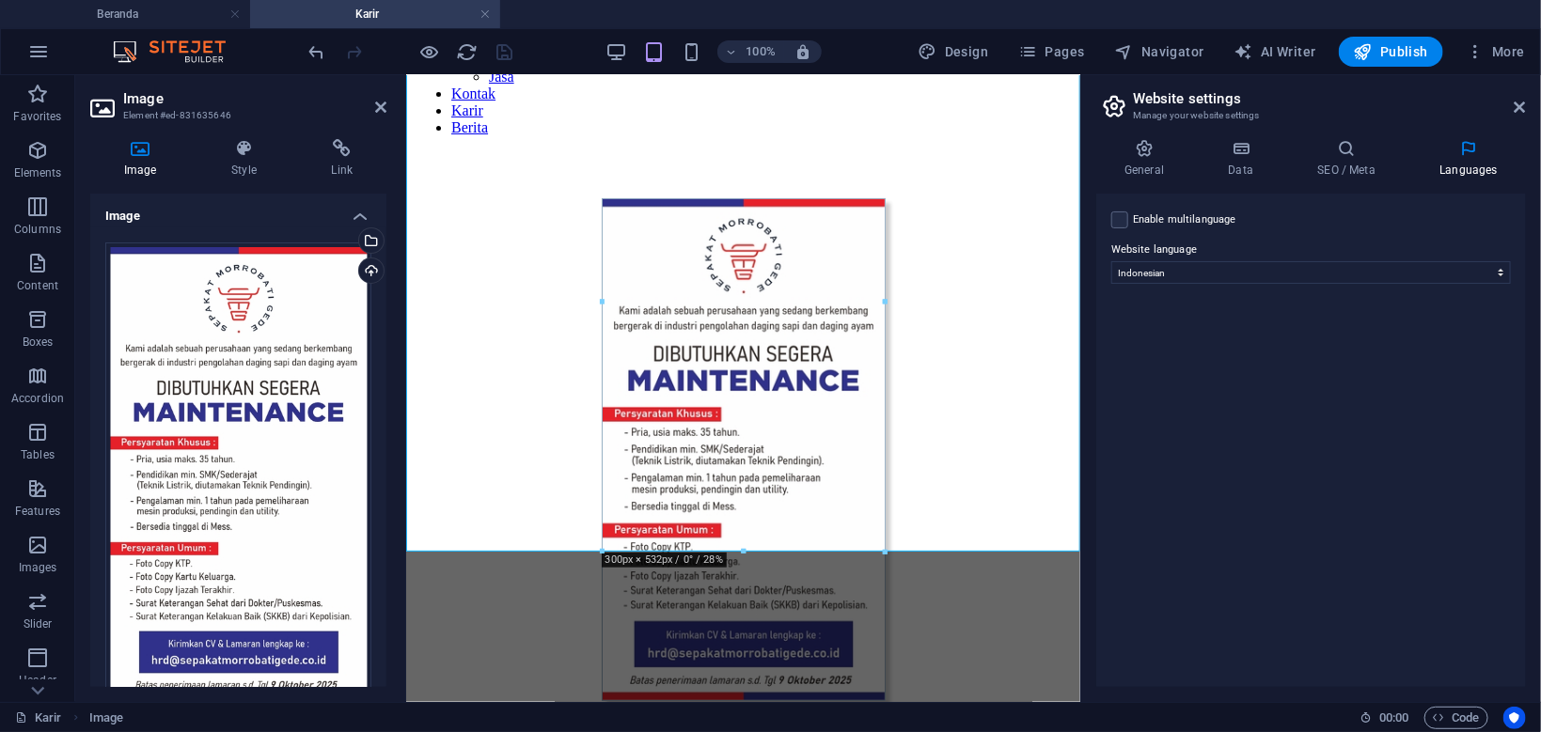
click at [1528, 103] on aside "Website settings Manage your website settings General Data SEO / Meta Languages…" at bounding box center [1310, 388] width 461 height 627
click at [1075, 57] on span "Pages" at bounding box center [1051, 51] width 66 height 19
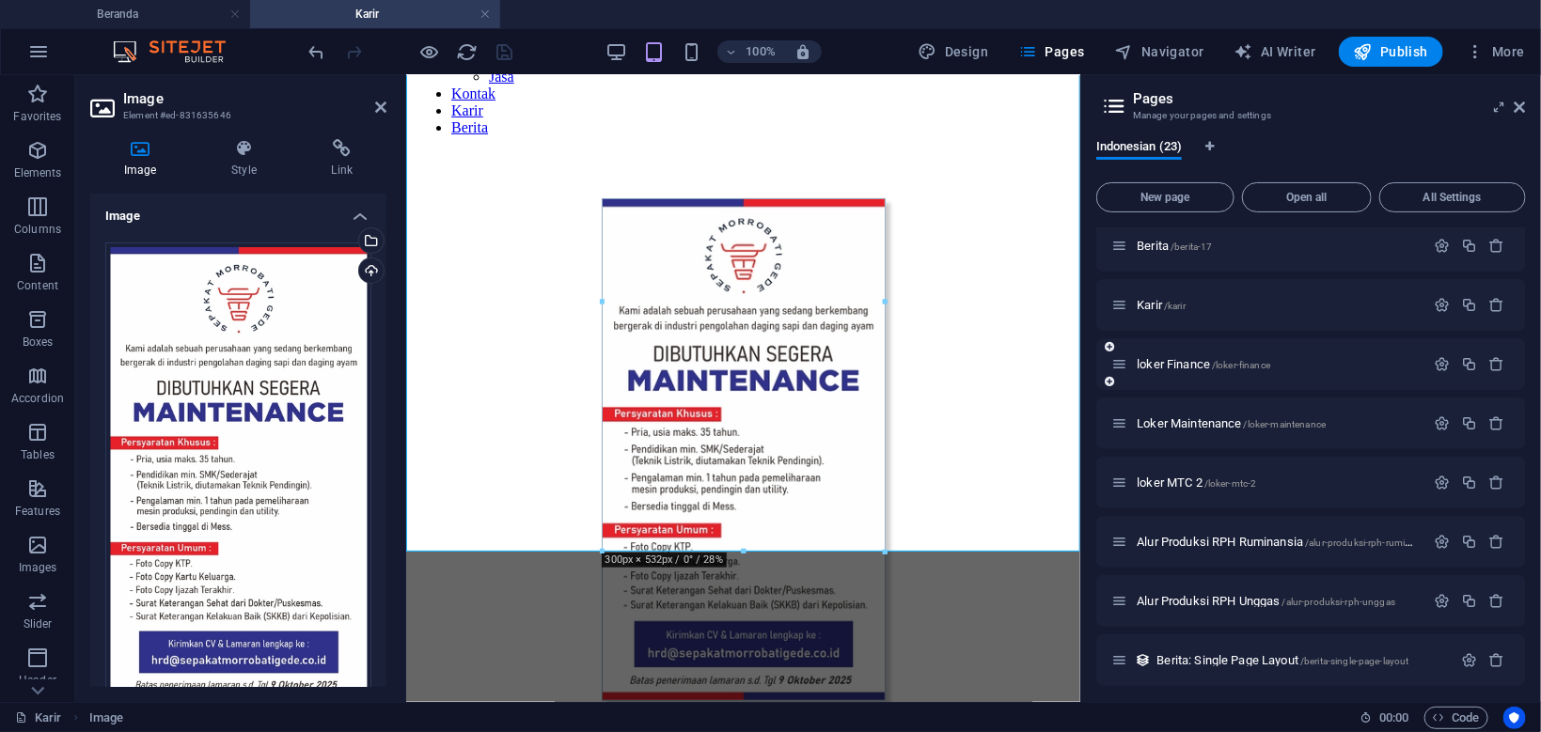
scroll to position [627, 0]
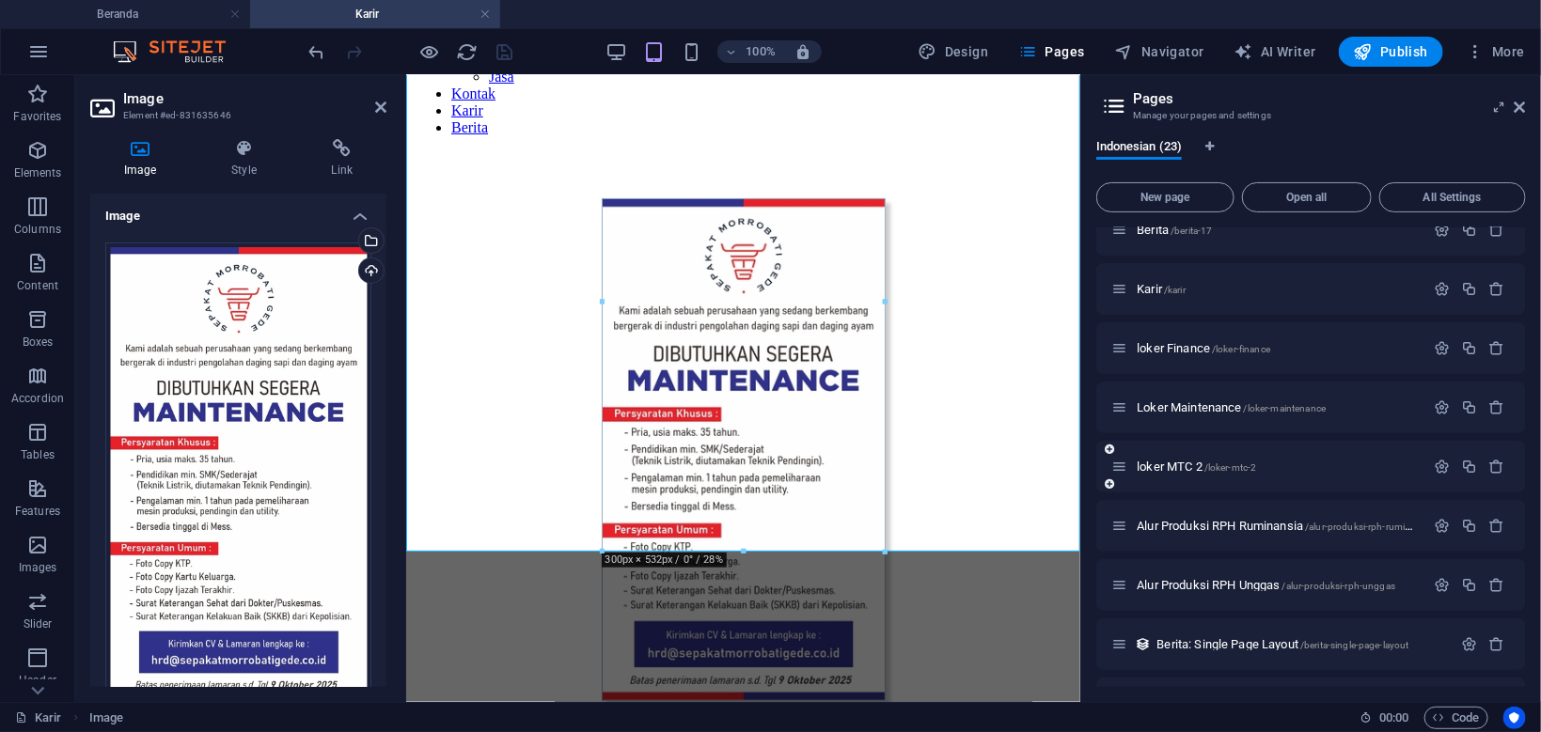
click at [1107, 482] on icon at bounding box center [1108, 483] width 9 height 11
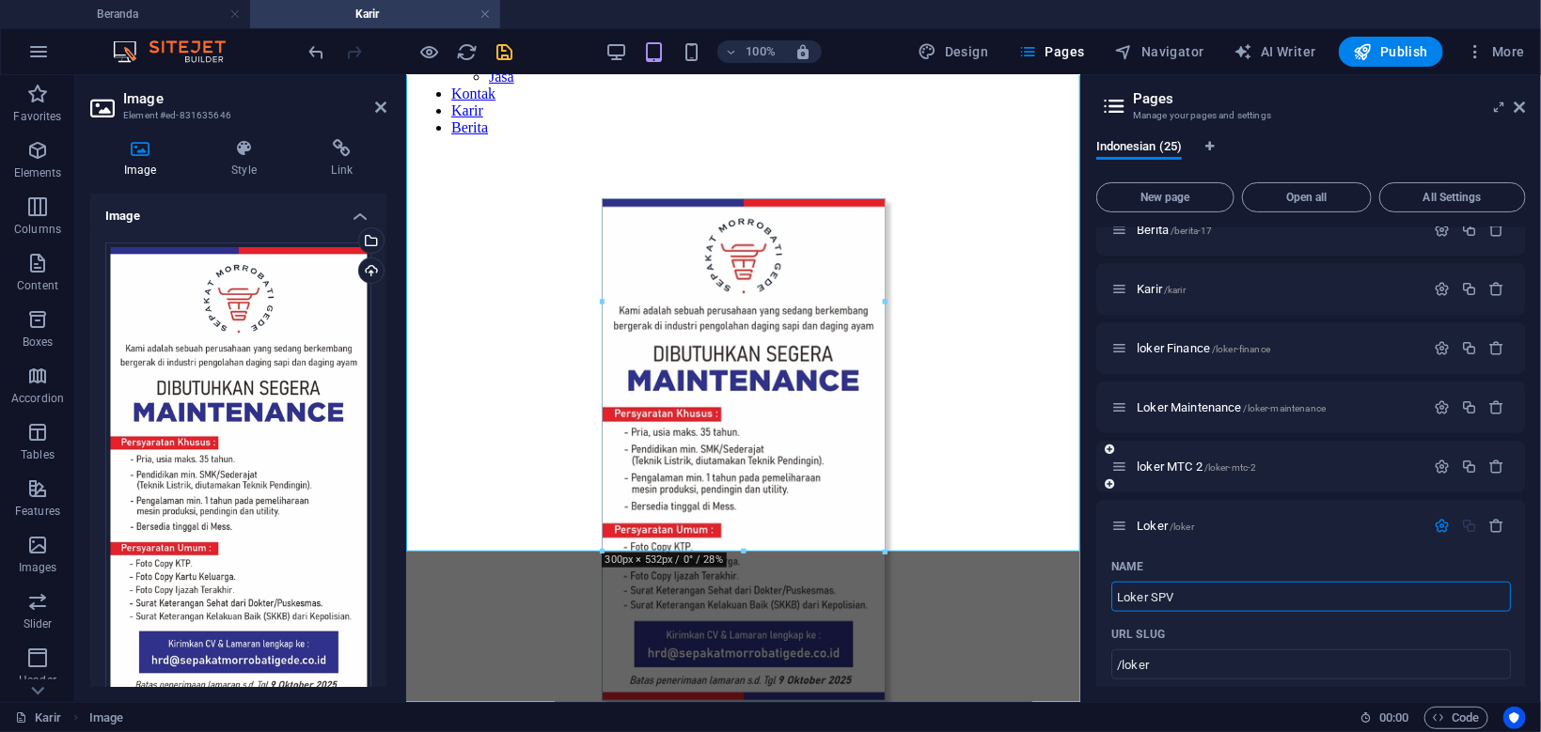
type input "Loker SPV G"
type input "/loker"
type input "Loker SPV Gudang"
type input "/loker-spv-gudang"
click at [510, 55] on icon "save" at bounding box center [505, 52] width 22 height 22
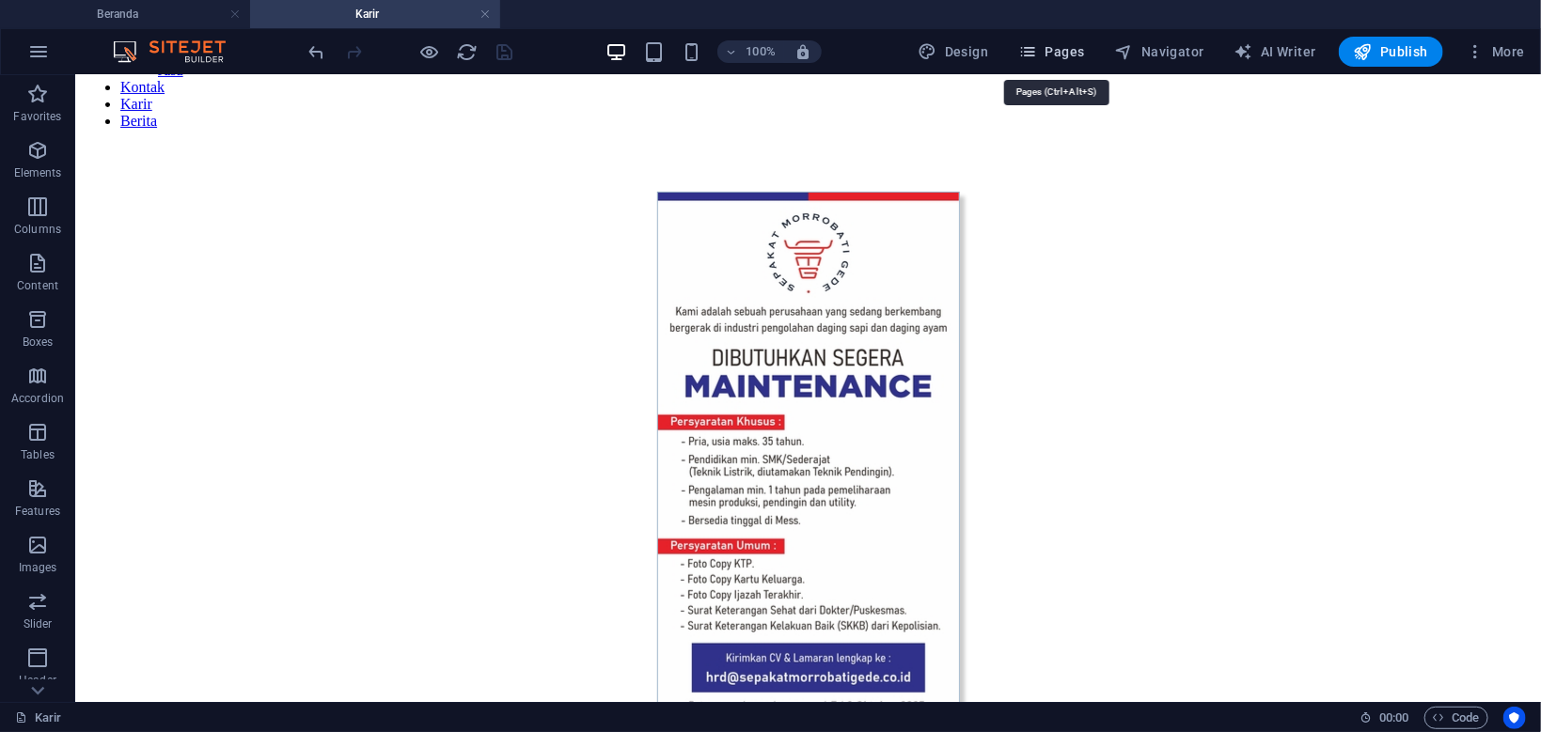
click at [1060, 60] on span "Pages" at bounding box center [1051, 51] width 66 height 19
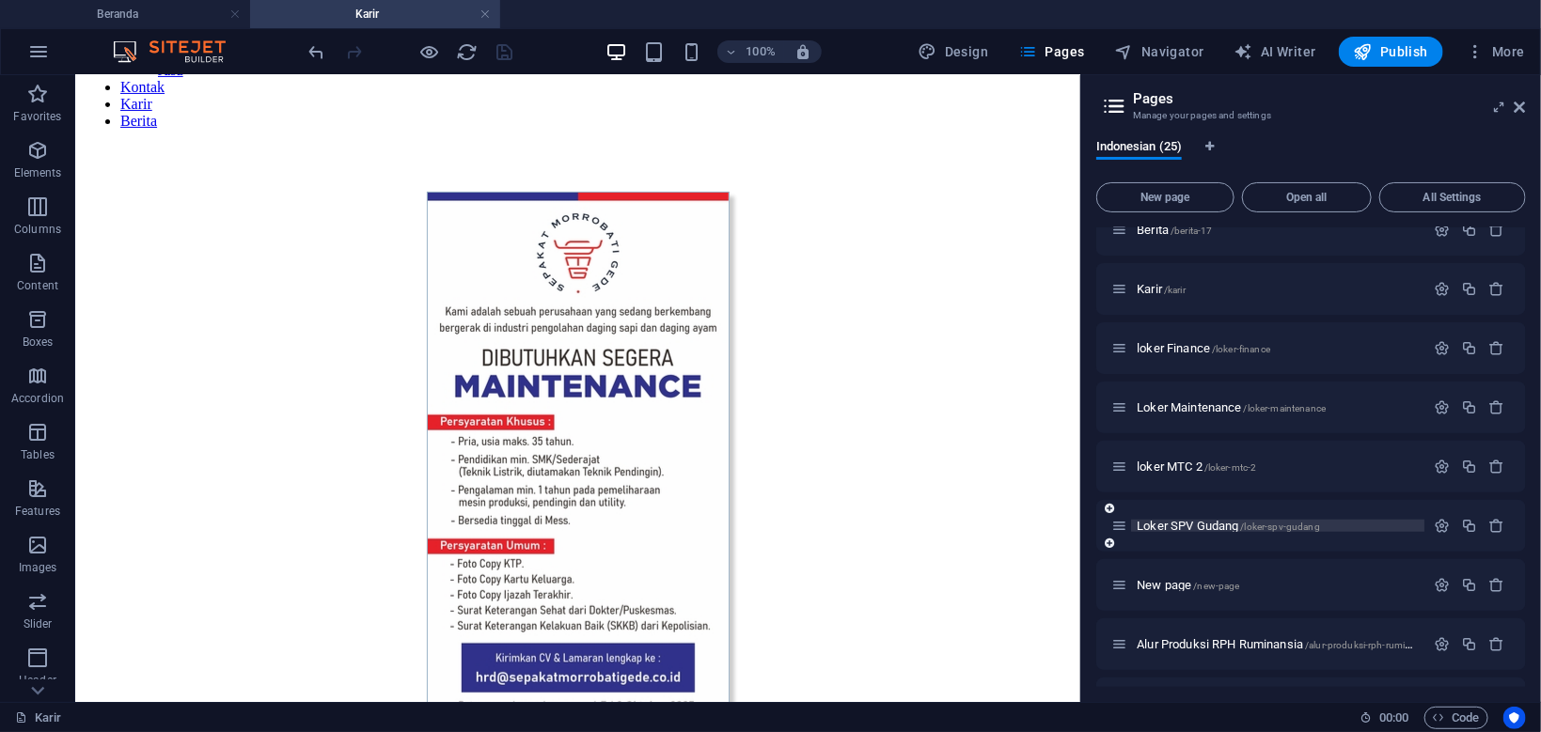
click at [1212, 523] on span "Loker SPV Gudang /loker-spv-gudang" at bounding box center [1227, 526] width 183 height 14
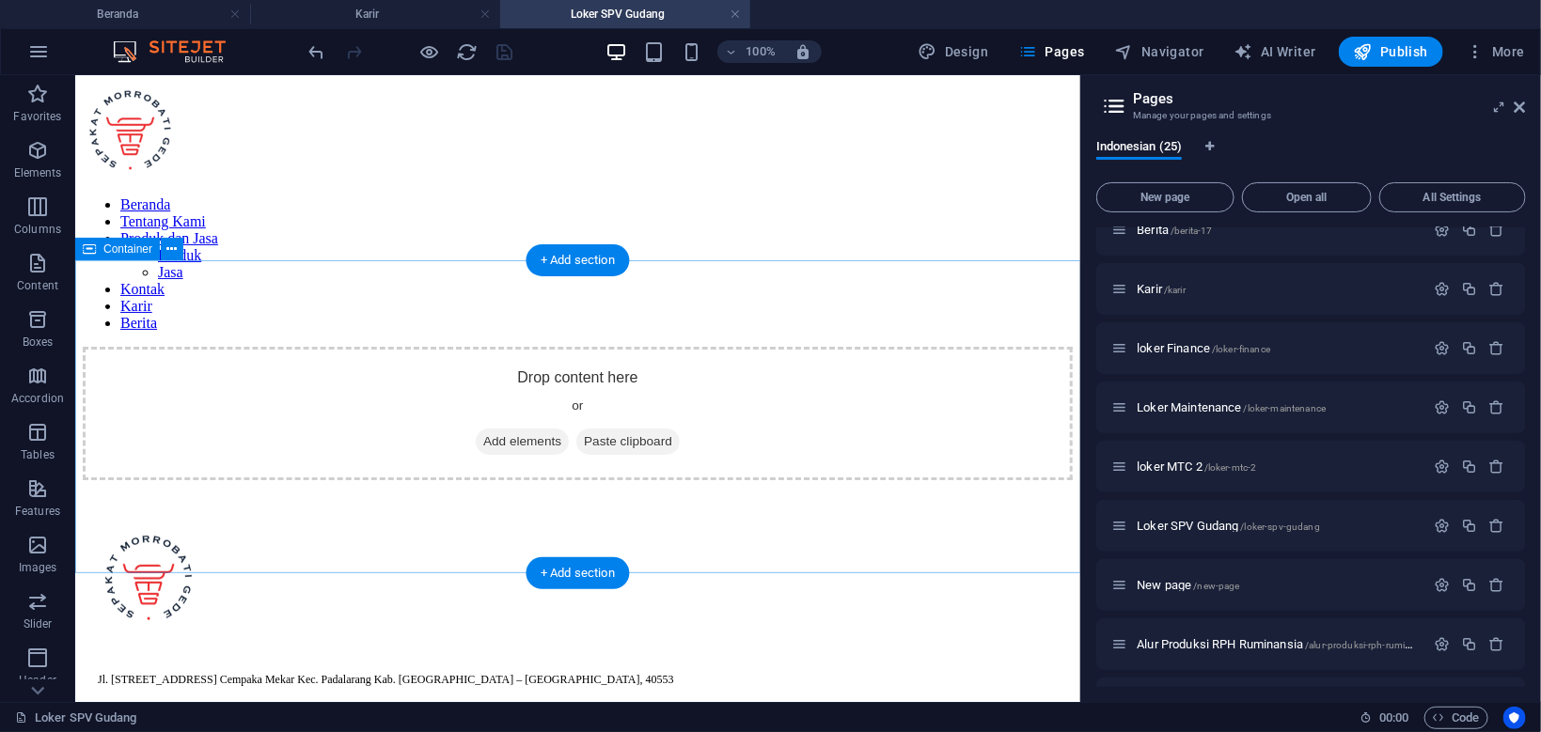
scroll to position [0, 0]
click at [540, 443] on span "Add elements" at bounding box center [521, 441] width 93 height 26
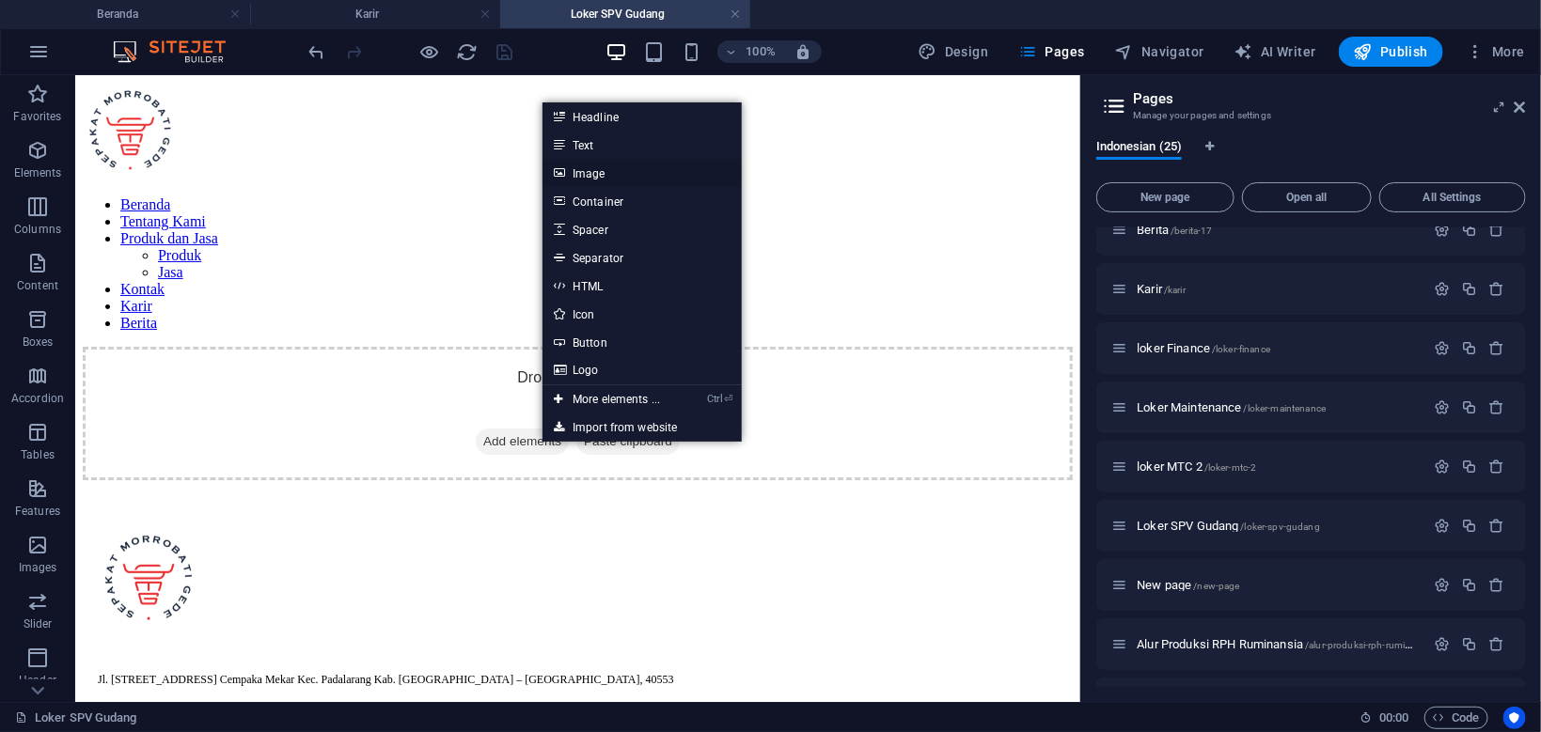
click at [618, 180] on link "Image" at bounding box center [641, 173] width 199 height 28
click at [287, 179] on div "Beranda Tentang Kami Produk dan Jasa Produk Jasa Kontak Karir Berita" at bounding box center [577, 214] width 990 height 264
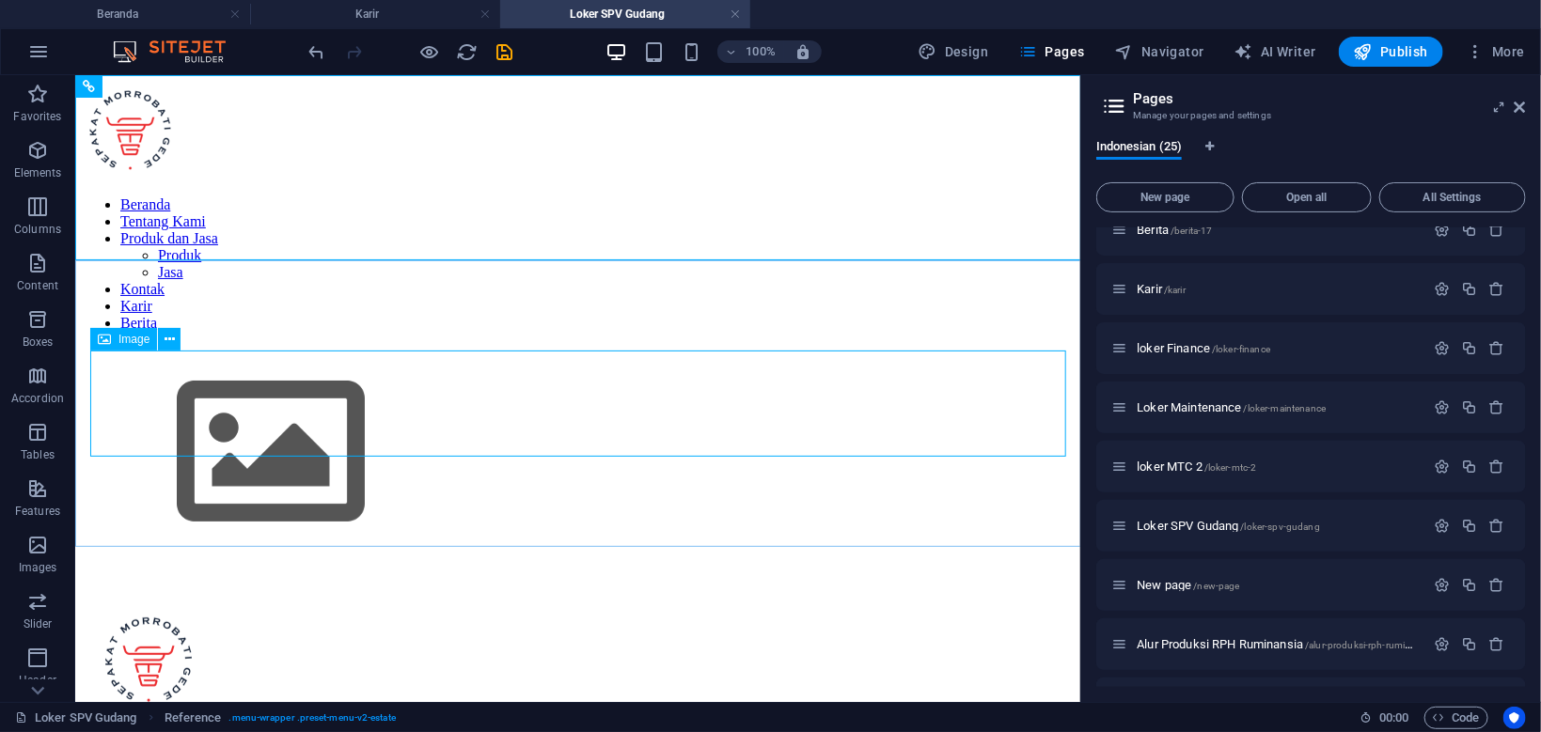
click at [139, 345] on span "Image" at bounding box center [133, 339] width 31 height 11
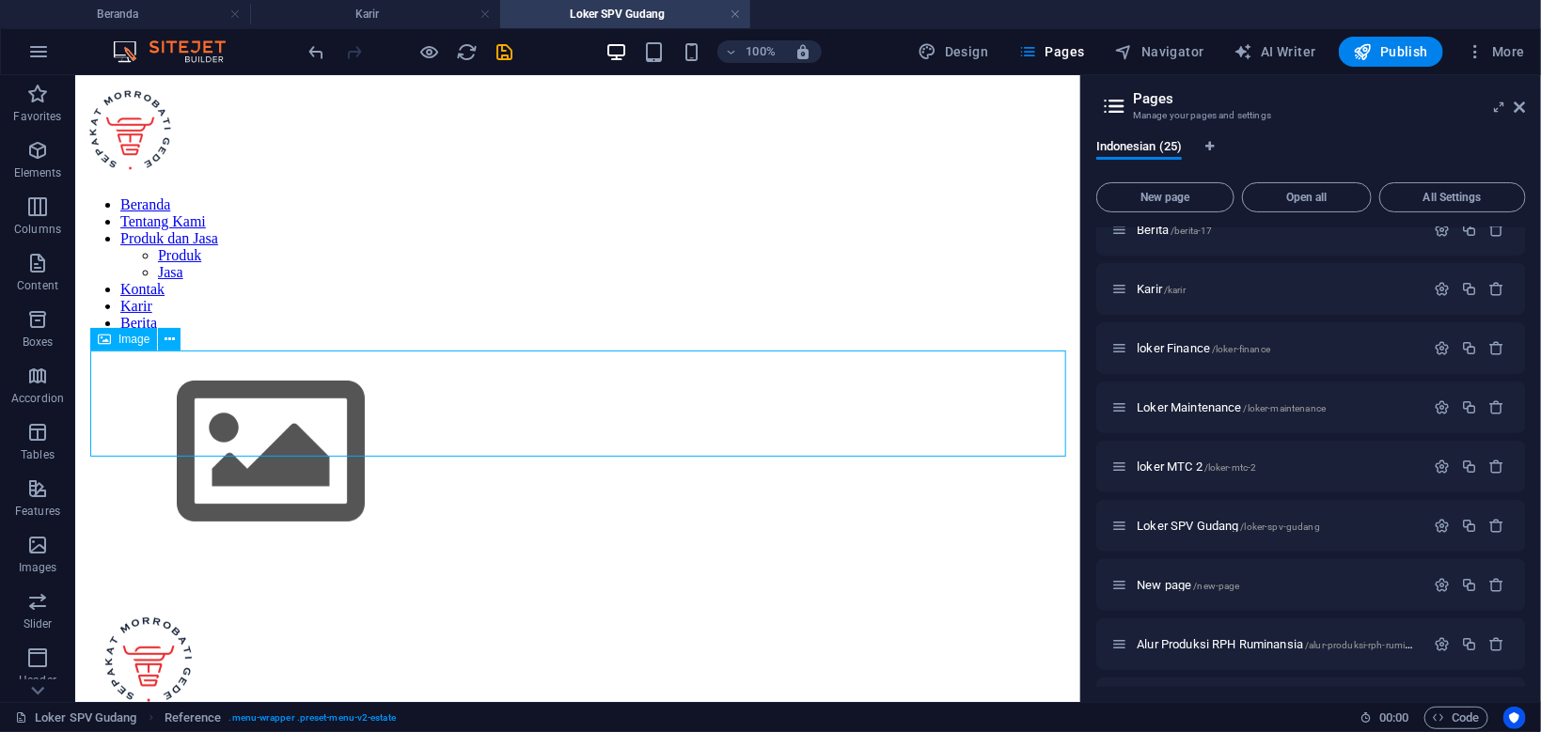
click at [139, 345] on span "Image" at bounding box center [133, 339] width 31 height 11
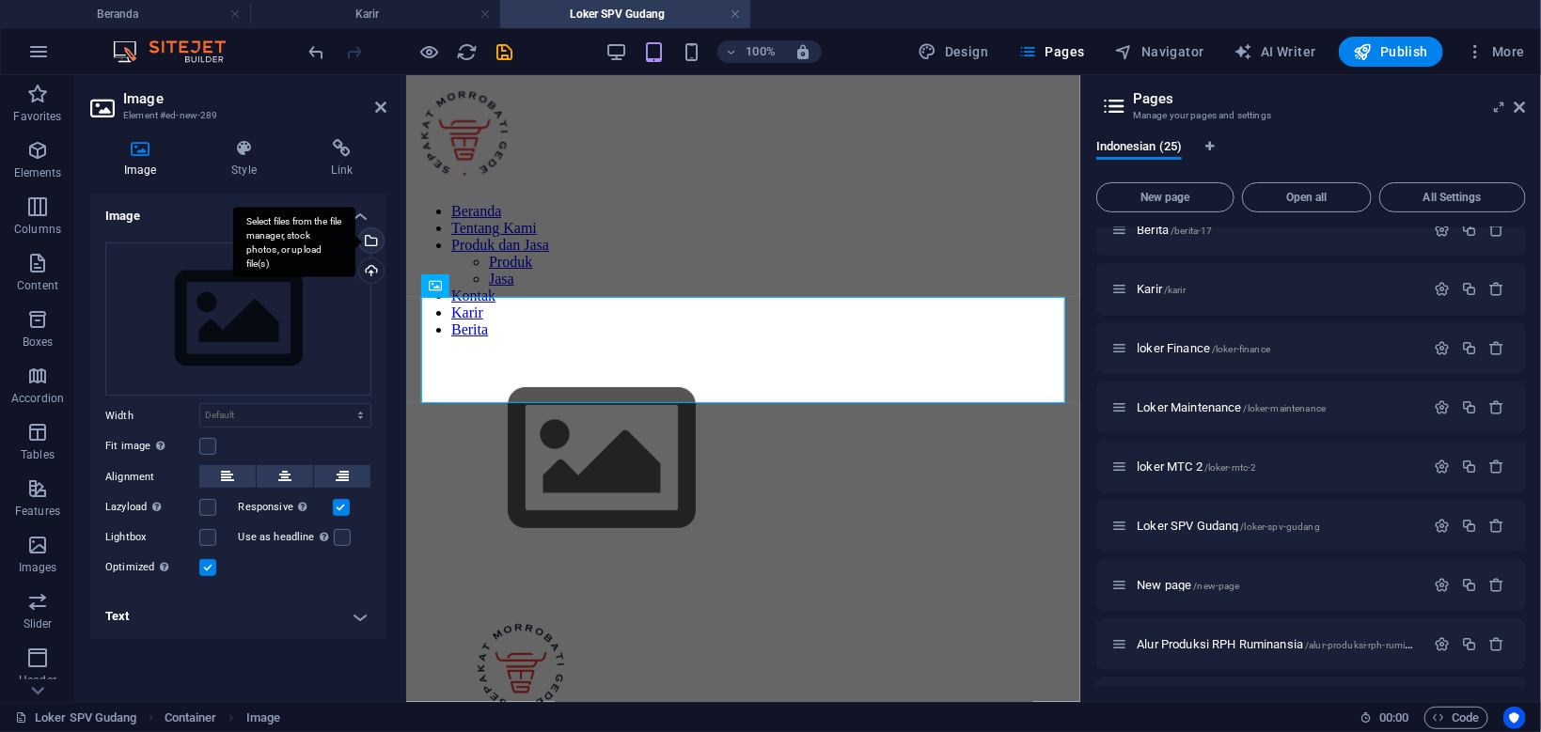
click at [355, 238] on div "Select files from the file manager, stock photos, or upload file(s)" at bounding box center [294, 242] width 122 height 70
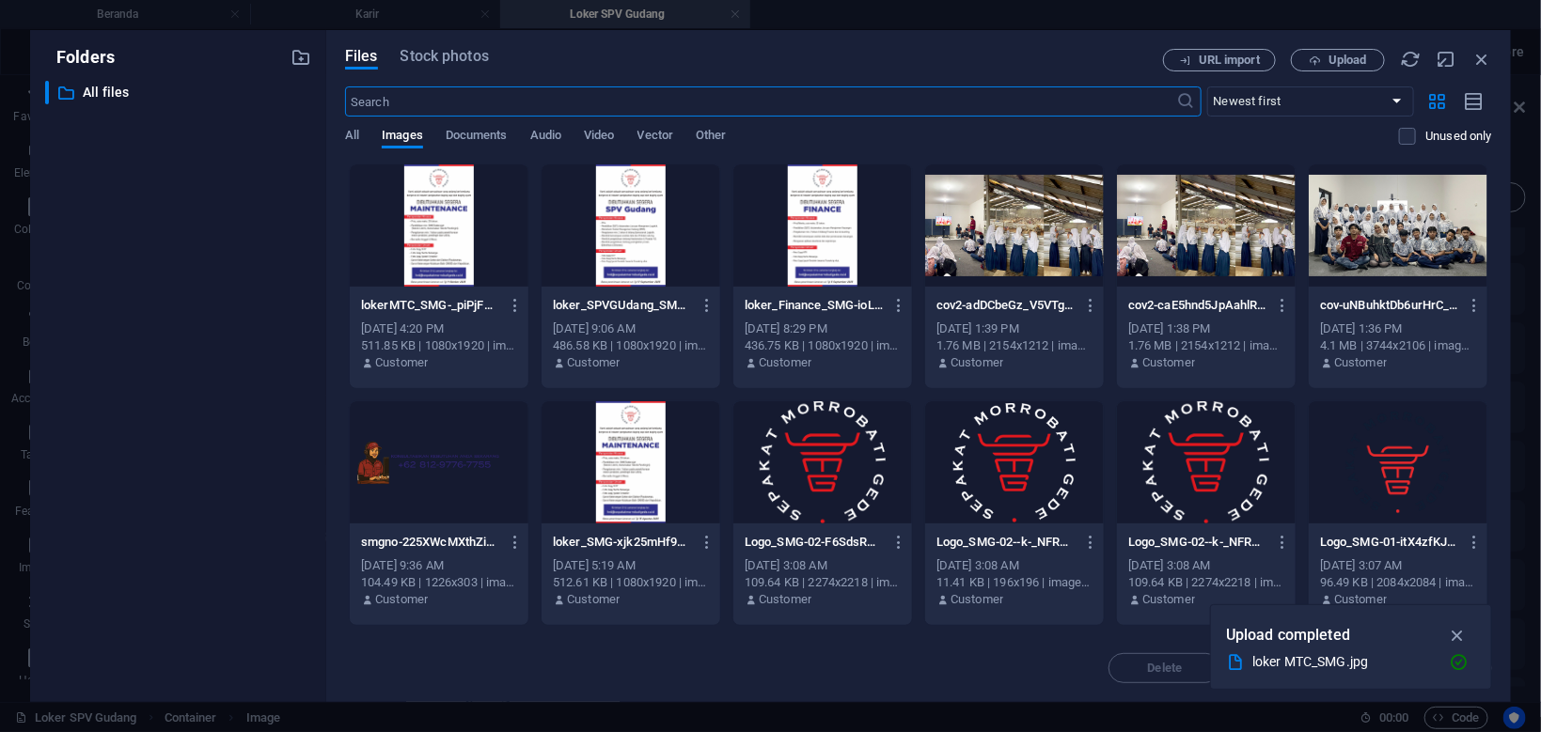
click at [630, 242] on div at bounding box center [630, 225] width 179 height 122
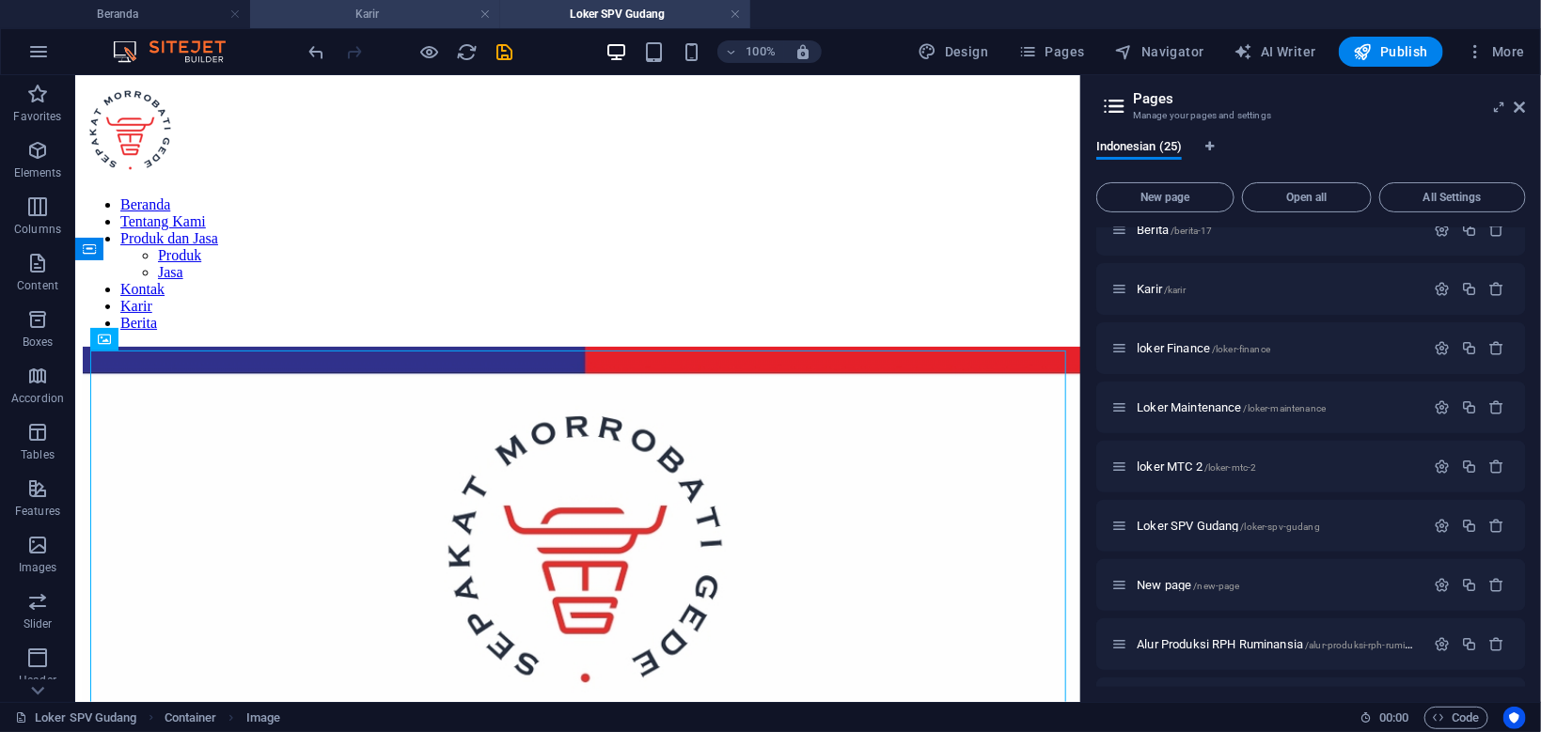
click at [395, 13] on h4 "Karir" at bounding box center [375, 14] width 250 height 21
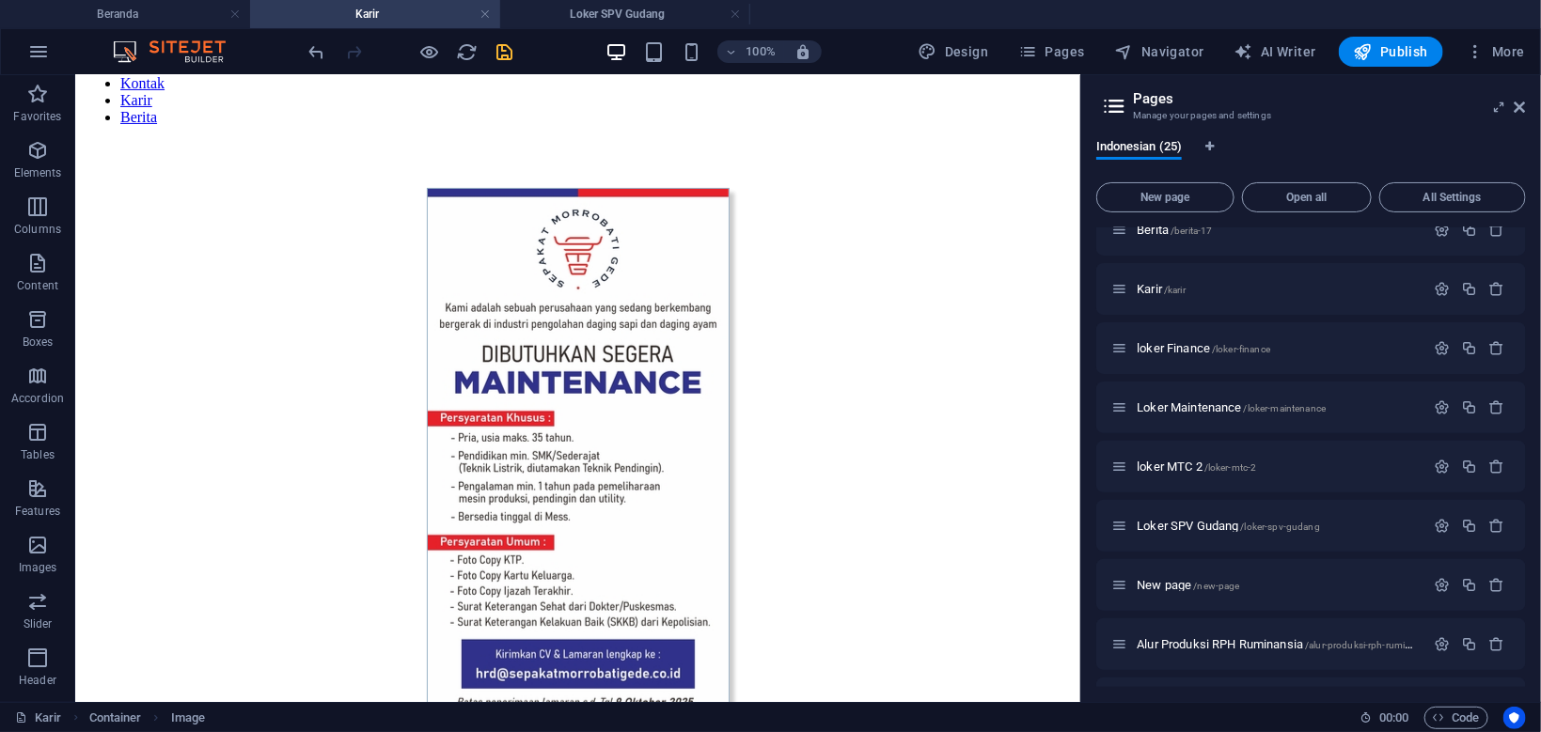
scroll to position [203, 0]
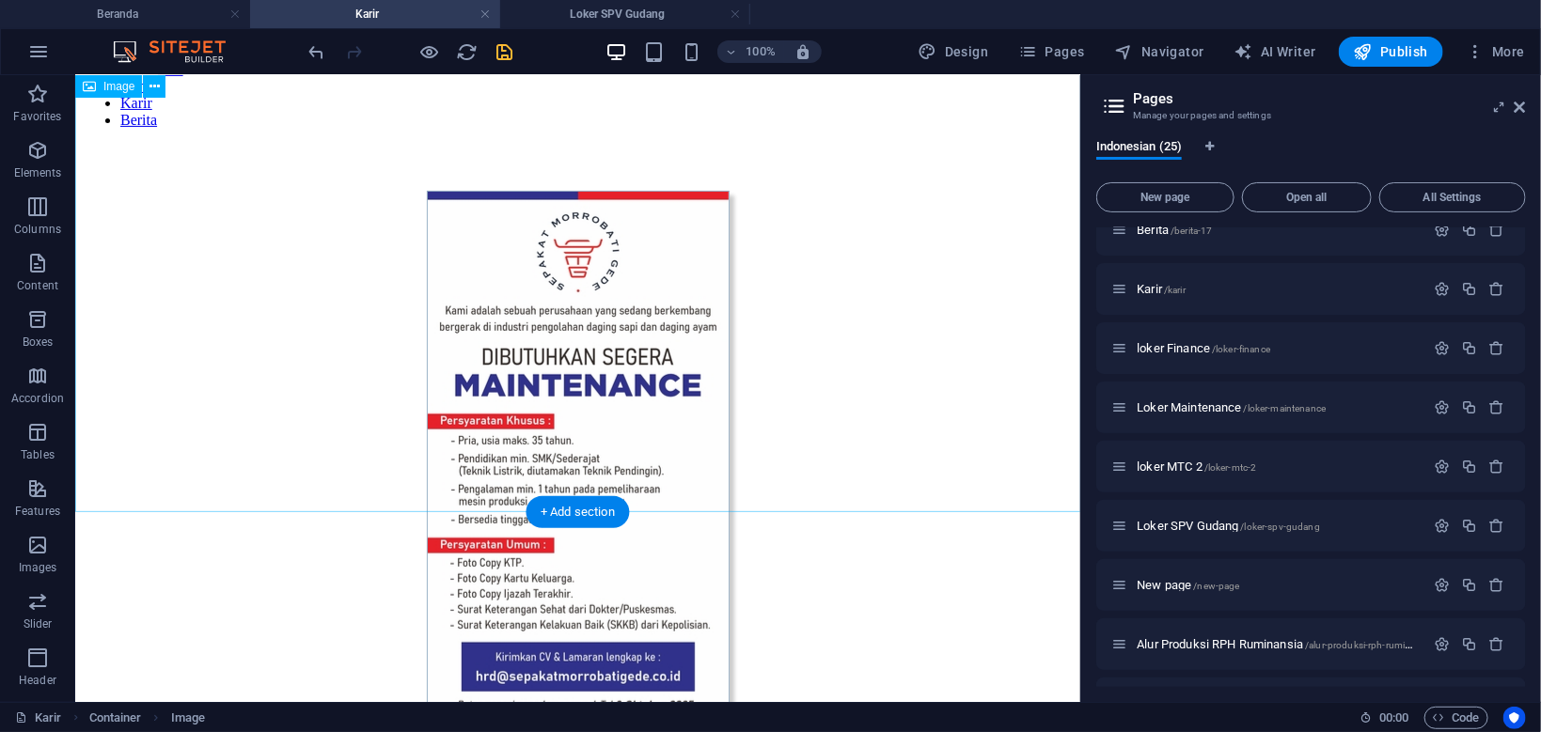
click at [572, 275] on figure at bounding box center [577, 460] width 990 height 540
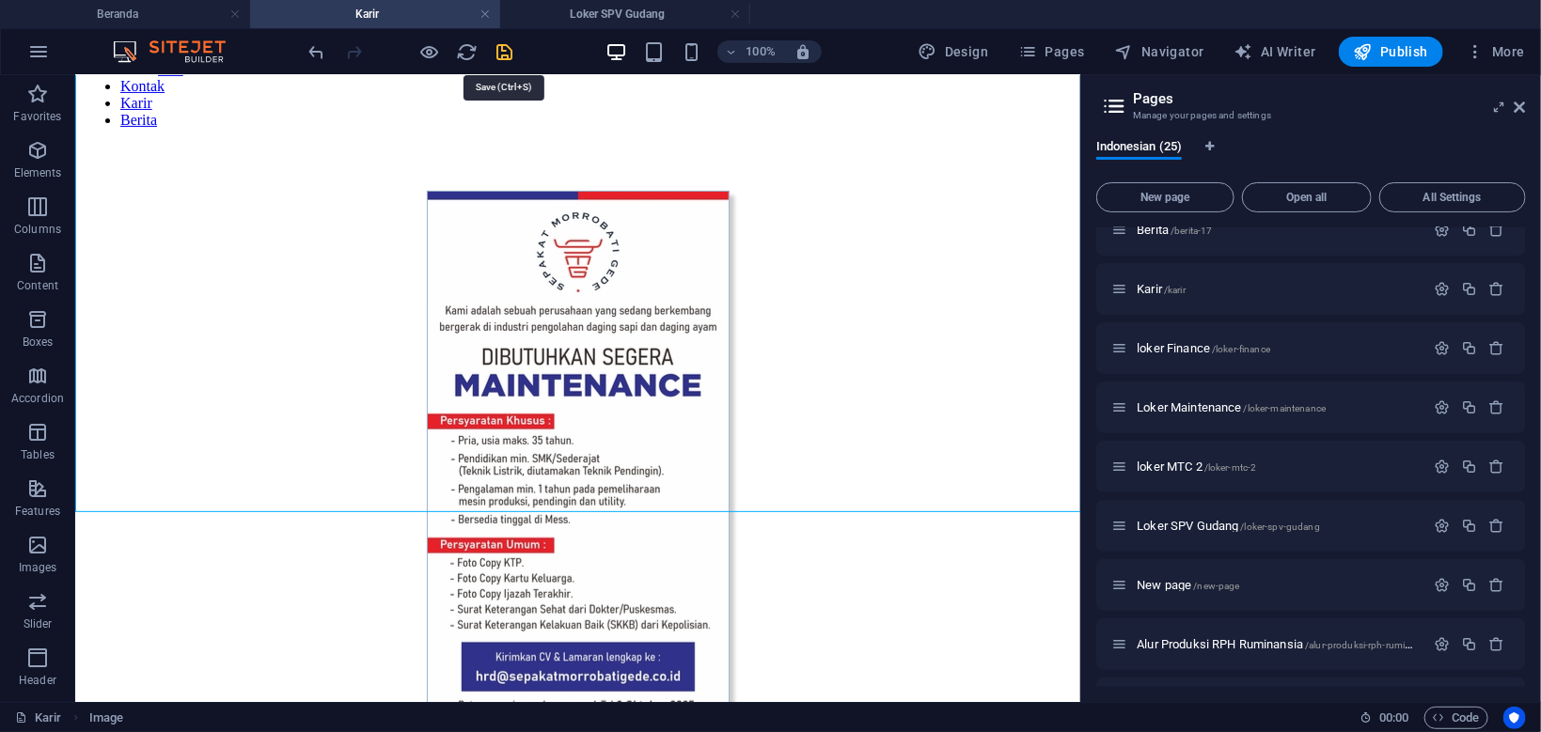
click at [504, 51] on icon "save" at bounding box center [505, 52] width 22 height 22
click at [504, 51] on div at bounding box center [410, 52] width 211 height 30
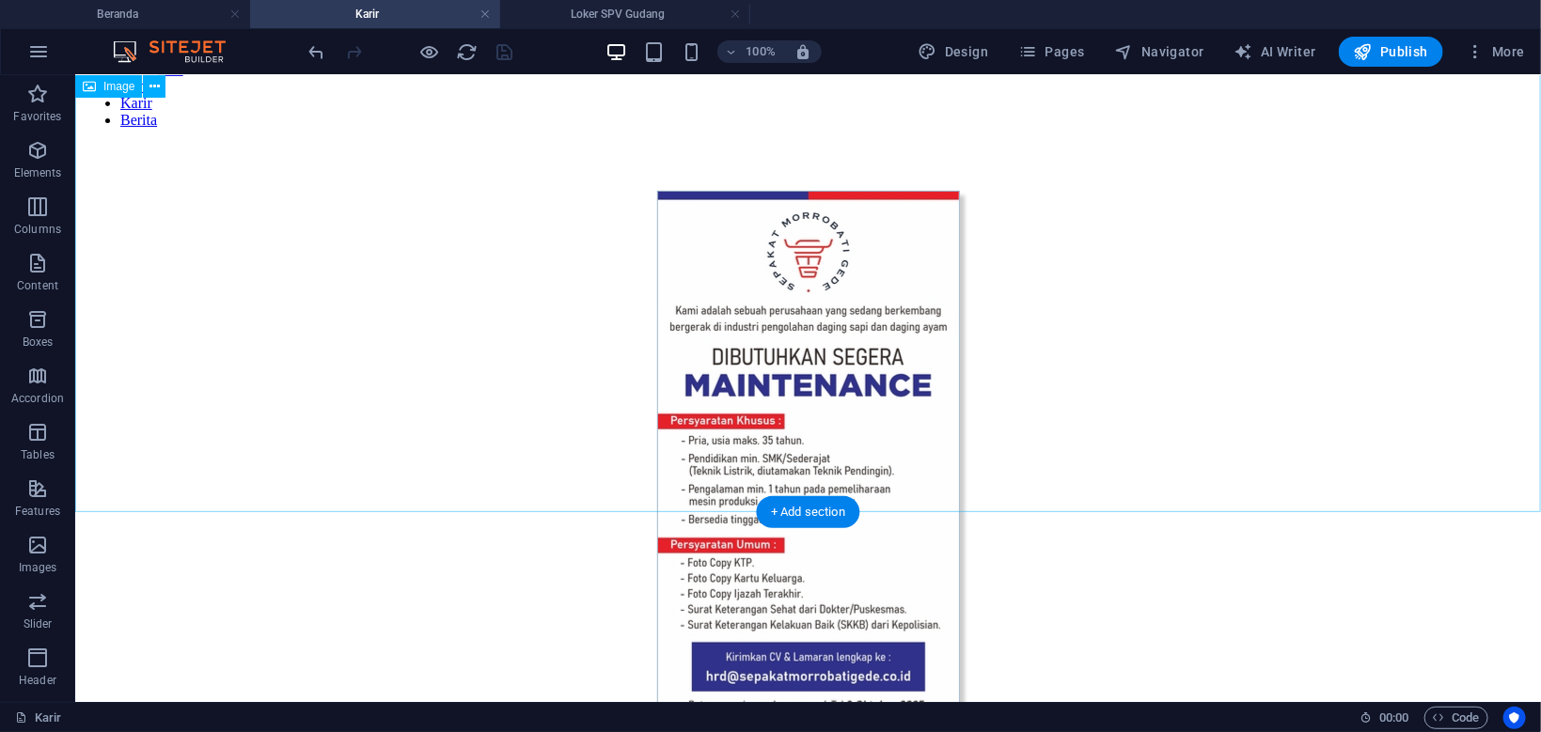
click at [743, 230] on figure at bounding box center [807, 460] width 1450 height 540
select select "px"
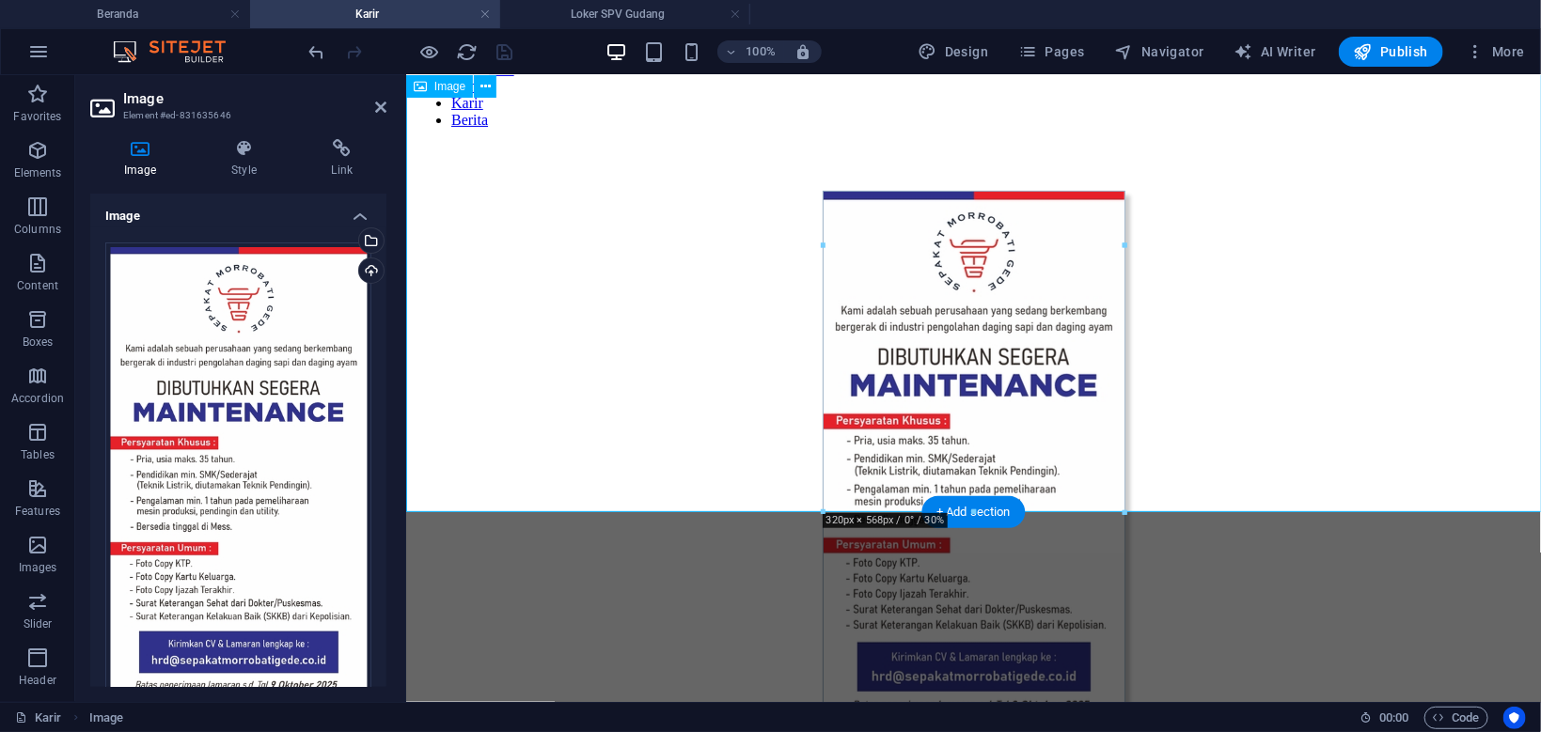
type input "320"
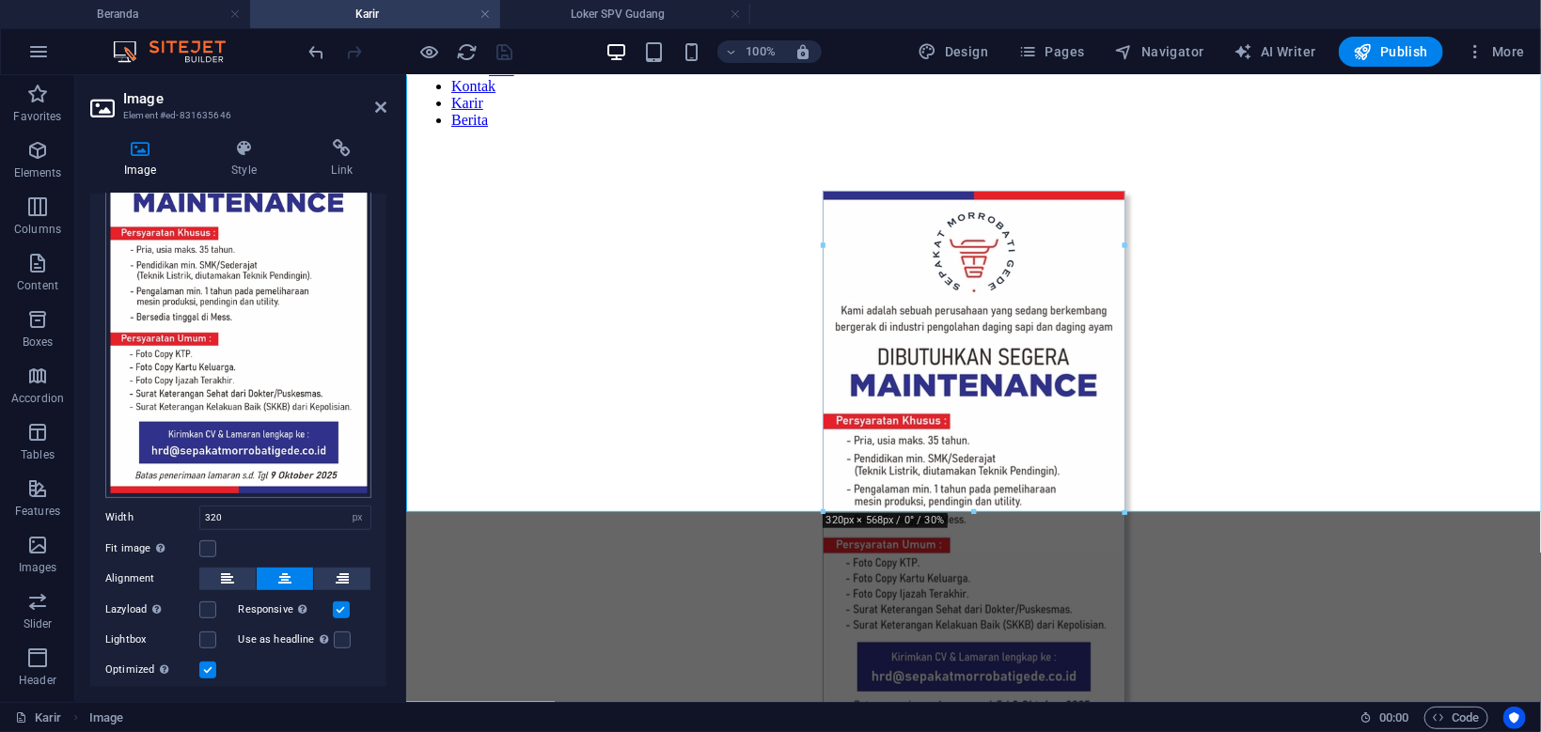
scroll to position [316, 0]
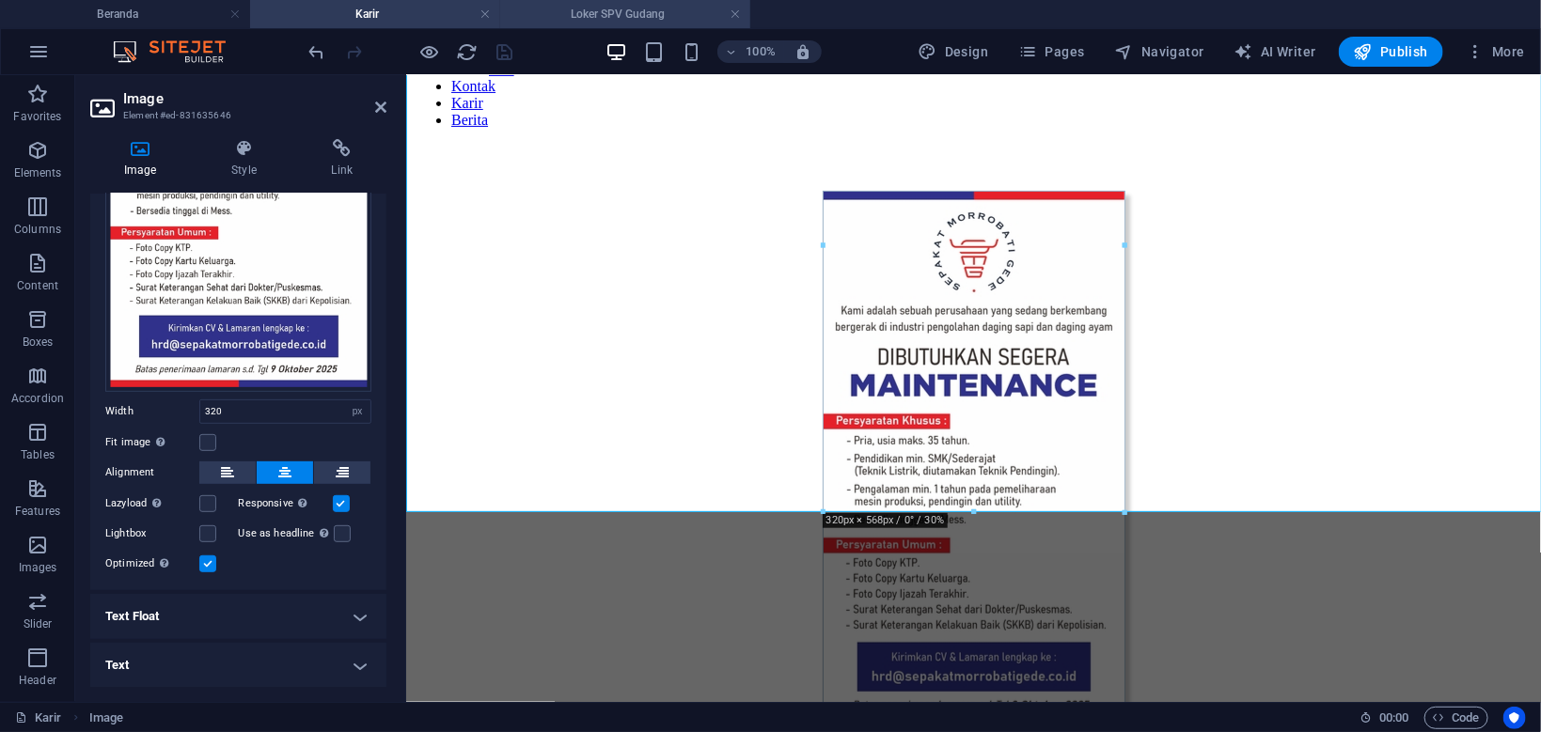
click at [677, 22] on h4 "Loker SPV Gudang" at bounding box center [625, 14] width 250 height 21
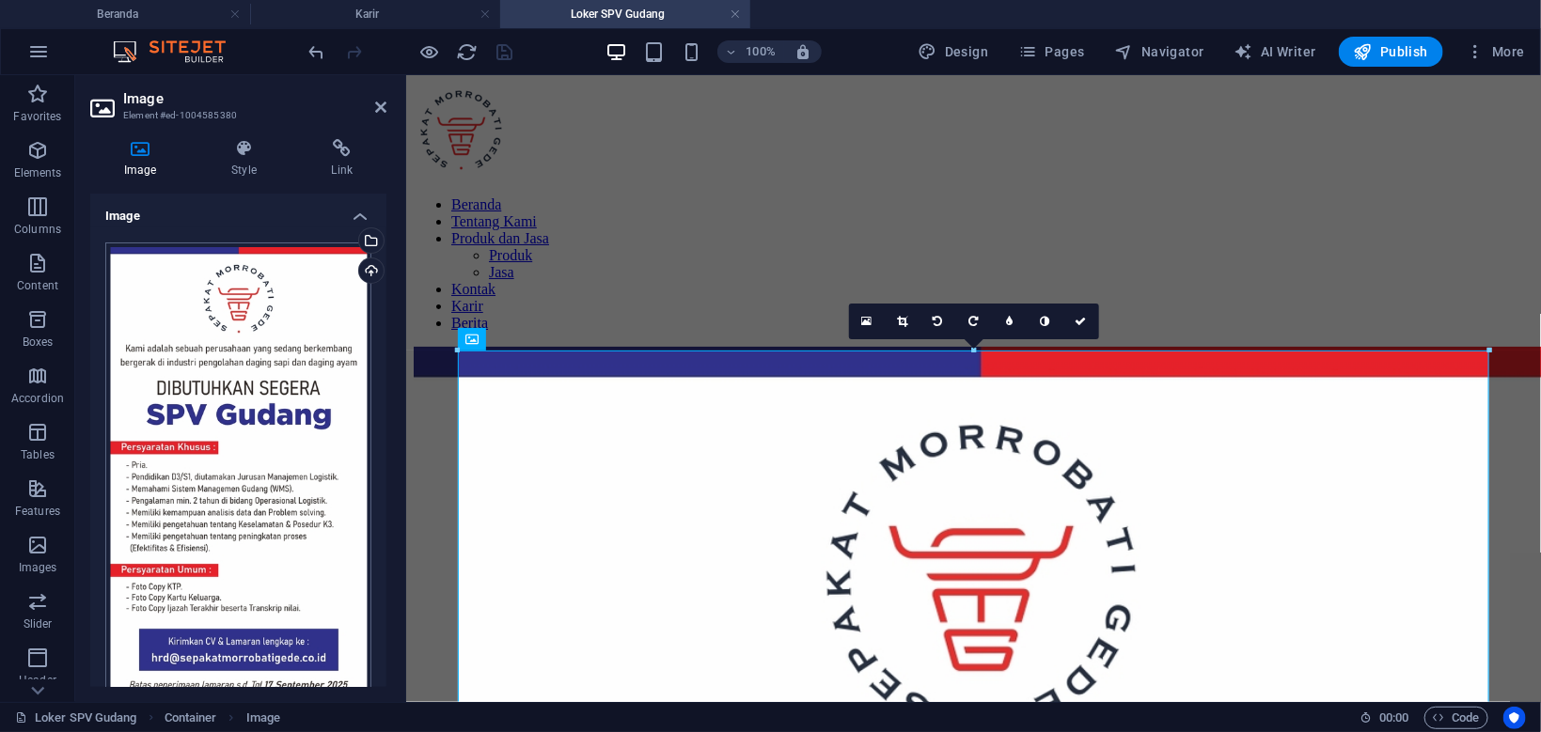
scroll to position [263, 0]
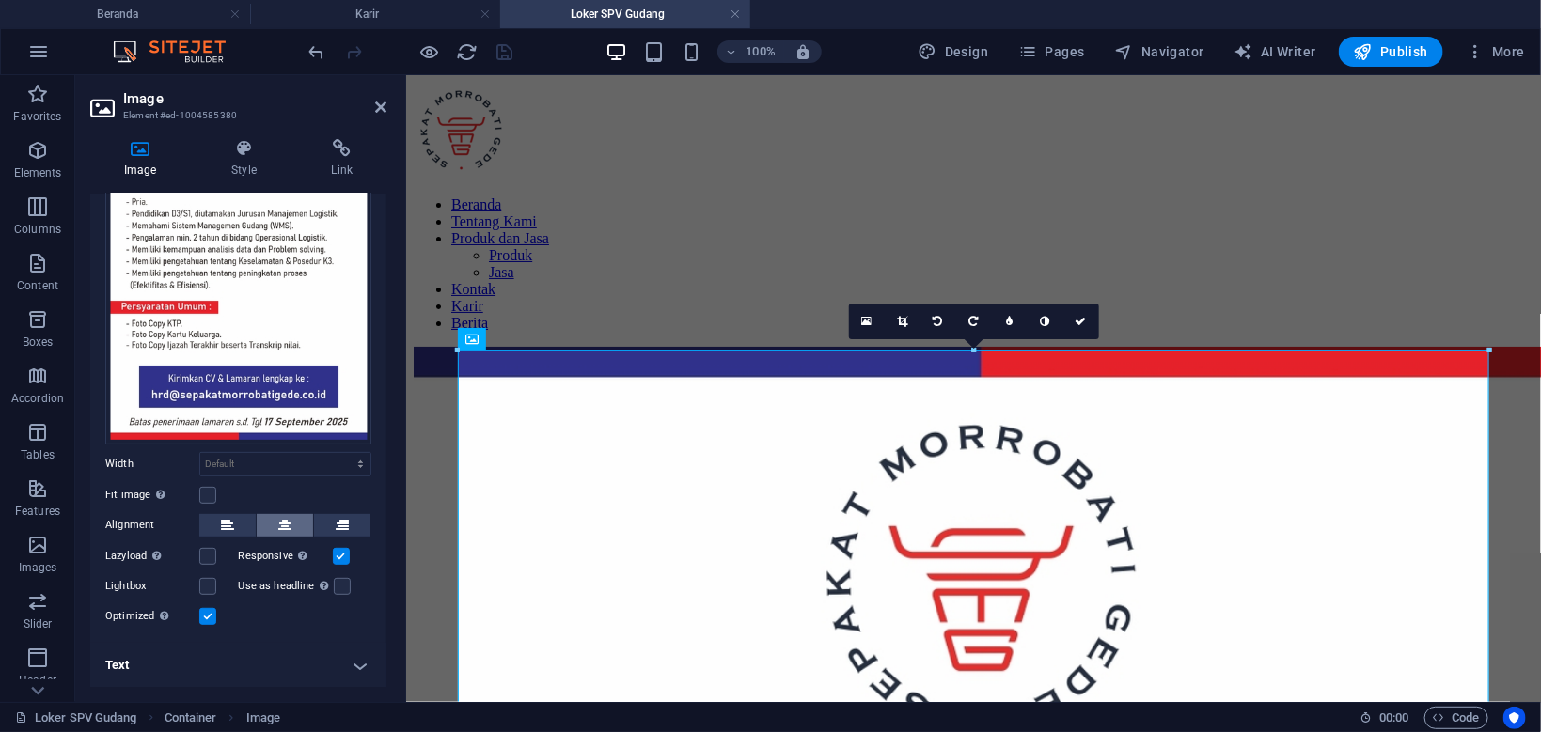
click at [283, 523] on icon at bounding box center [284, 525] width 13 height 23
click at [200, 453] on select "Default auto px rem % em vh vw" at bounding box center [285, 464] width 170 height 23
select select "px"
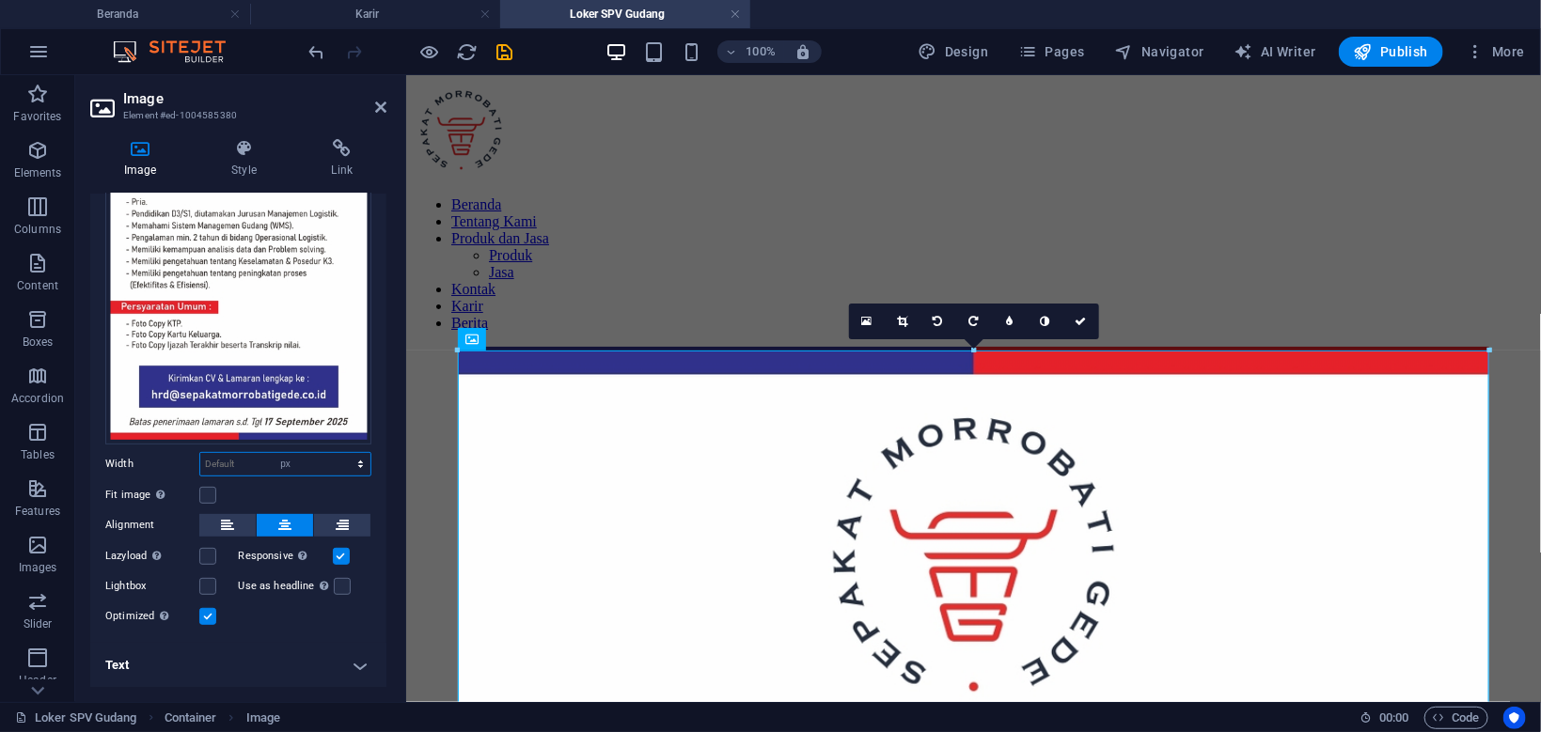
click option "px" at bounding box center [0, 0] width 0 height 0
type input "320"
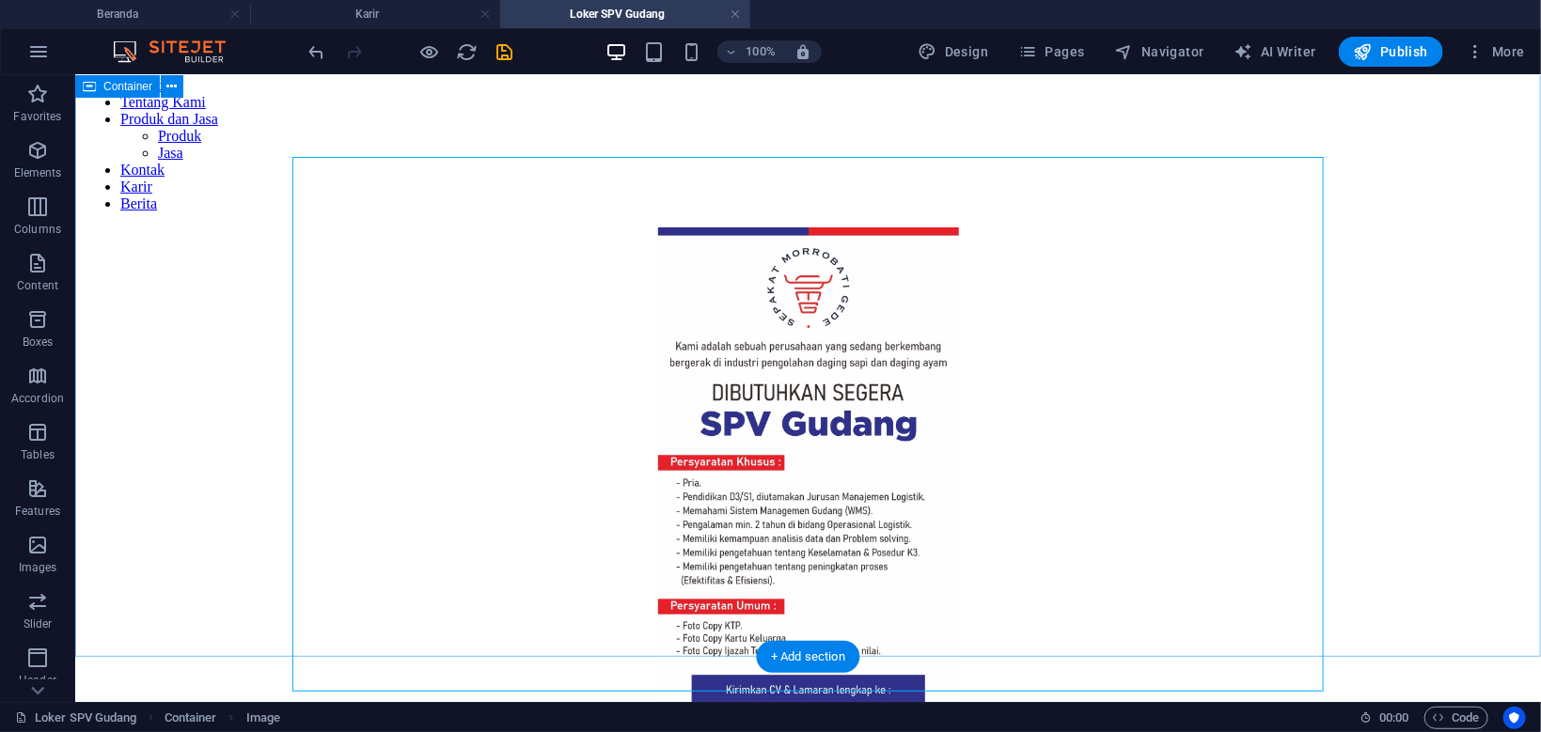
scroll to position [199, 0]
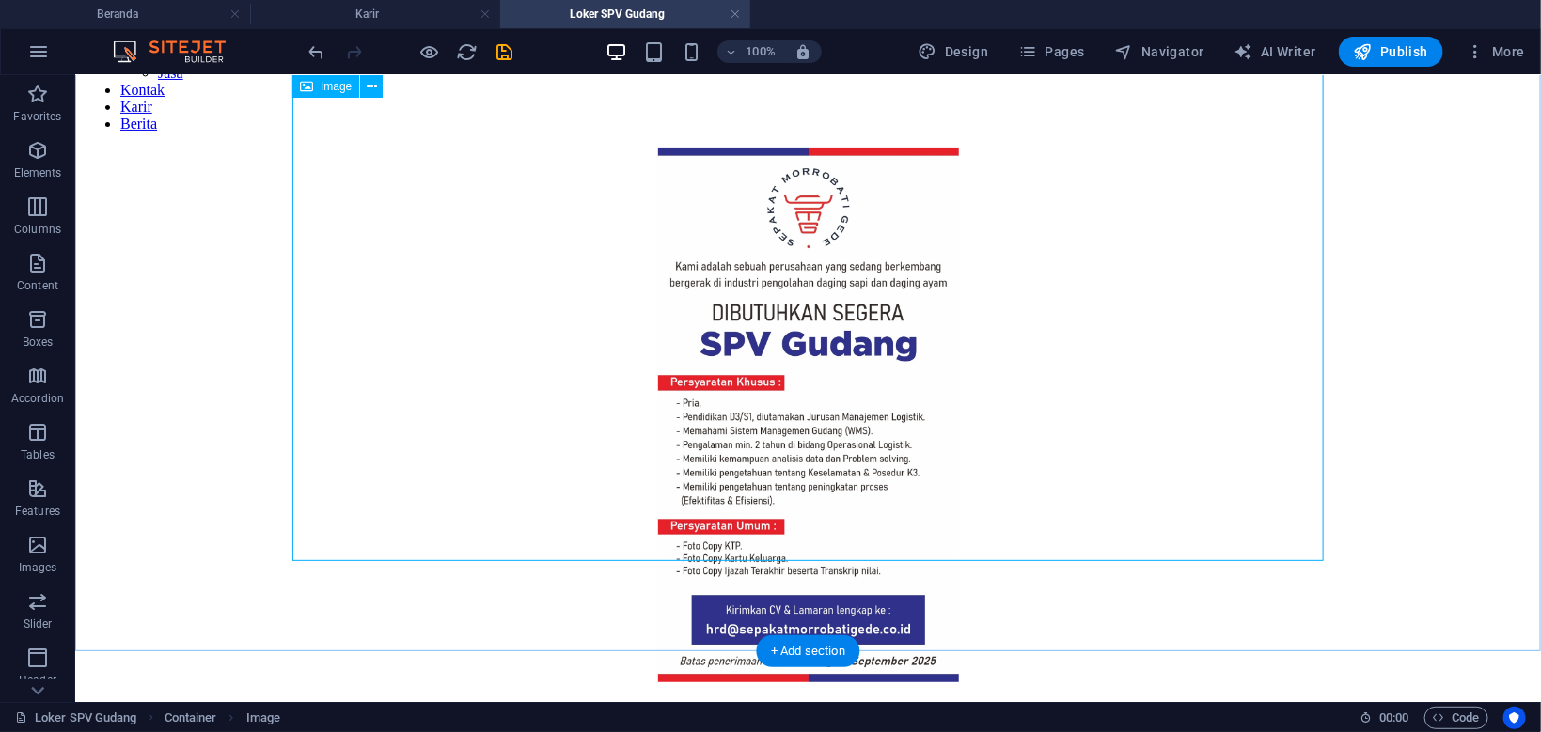
click at [824, 465] on figure at bounding box center [807, 416] width 1450 height 539
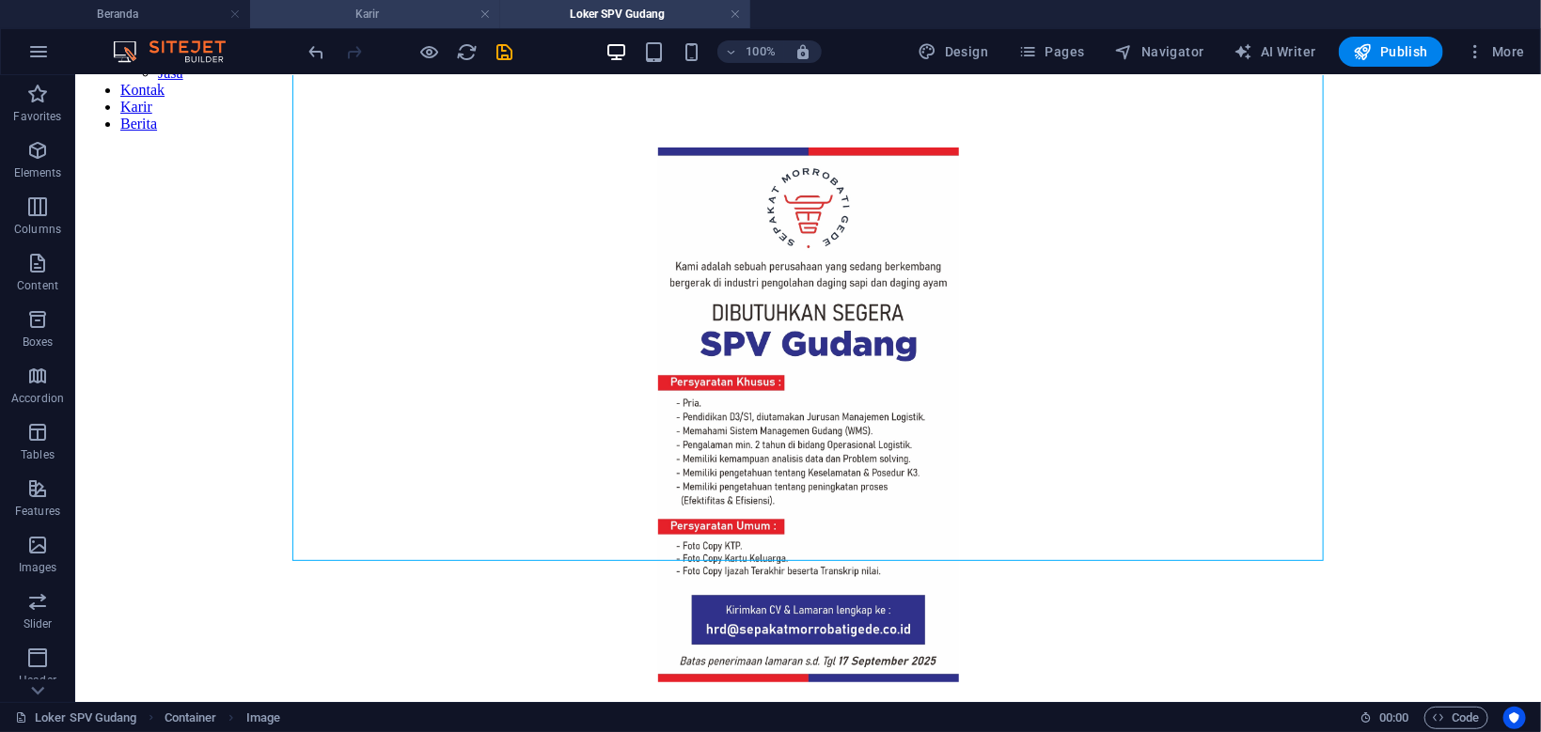
drag, startPoint x: 393, startPoint y: 10, endPoint x: 331, endPoint y: 181, distance: 182.0
click at [393, 10] on h4 "Karir" at bounding box center [375, 14] width 250 height 21
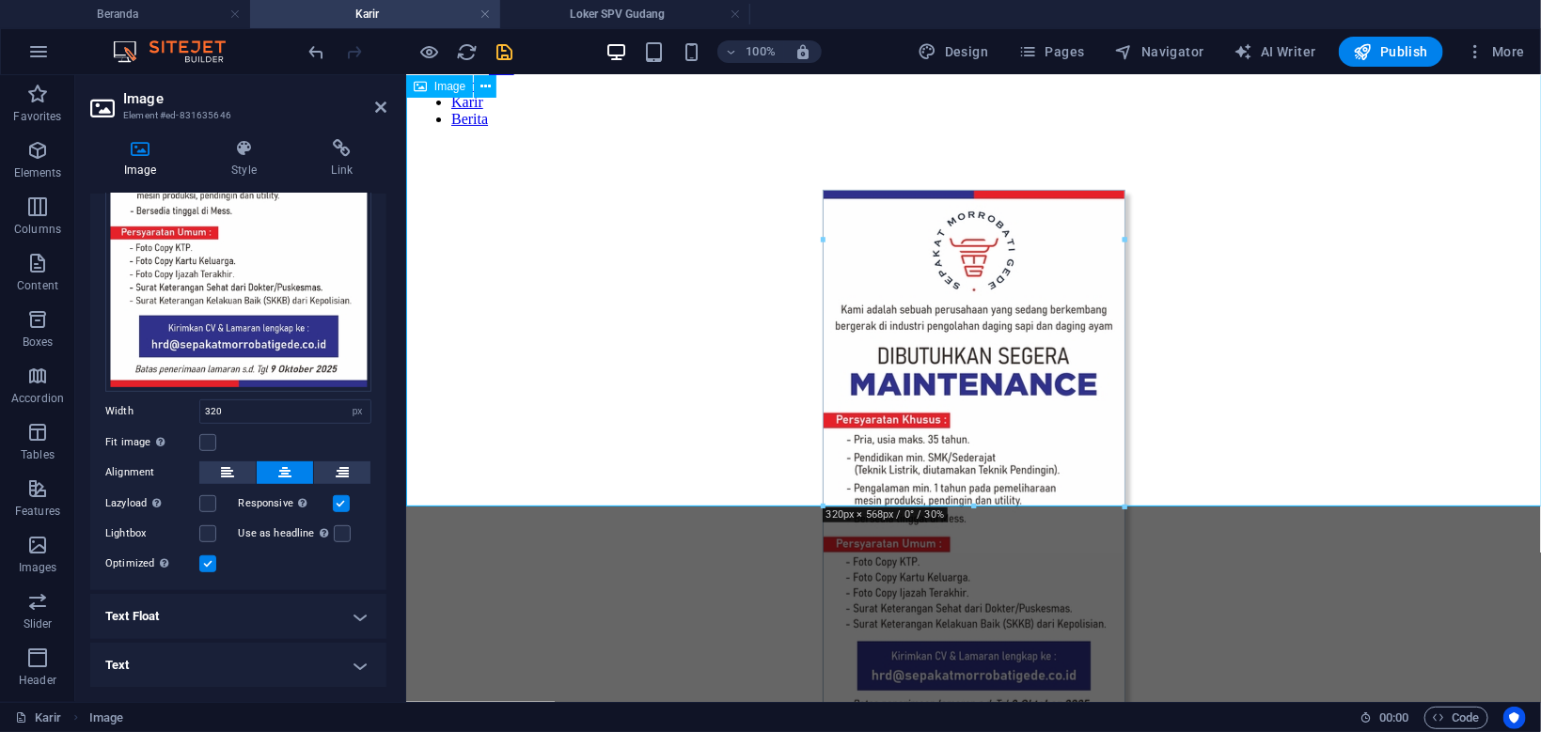
scroll to position [203, 0]
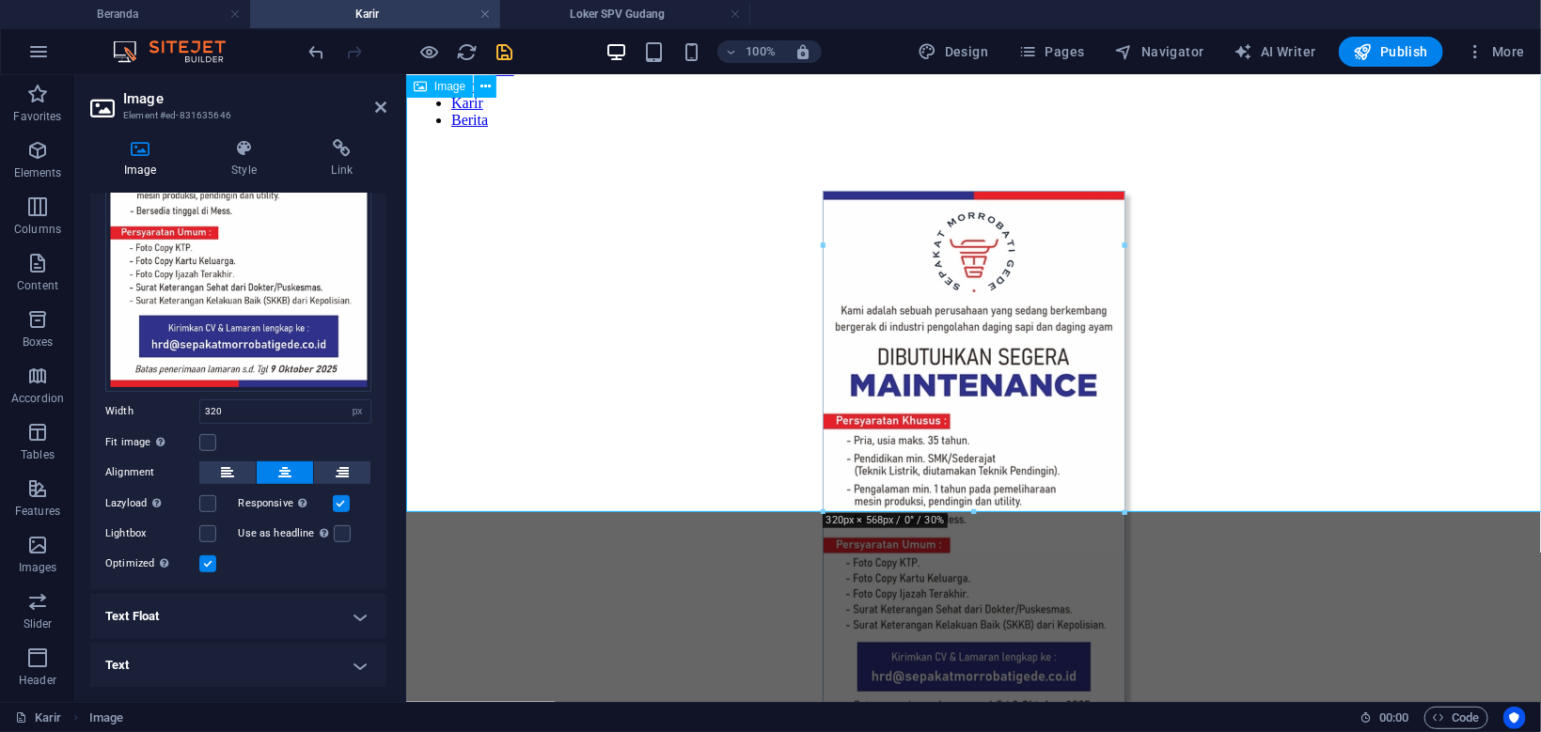
click at [893, 351] on figure at bounding box center [972, 460] width 1119 height 540
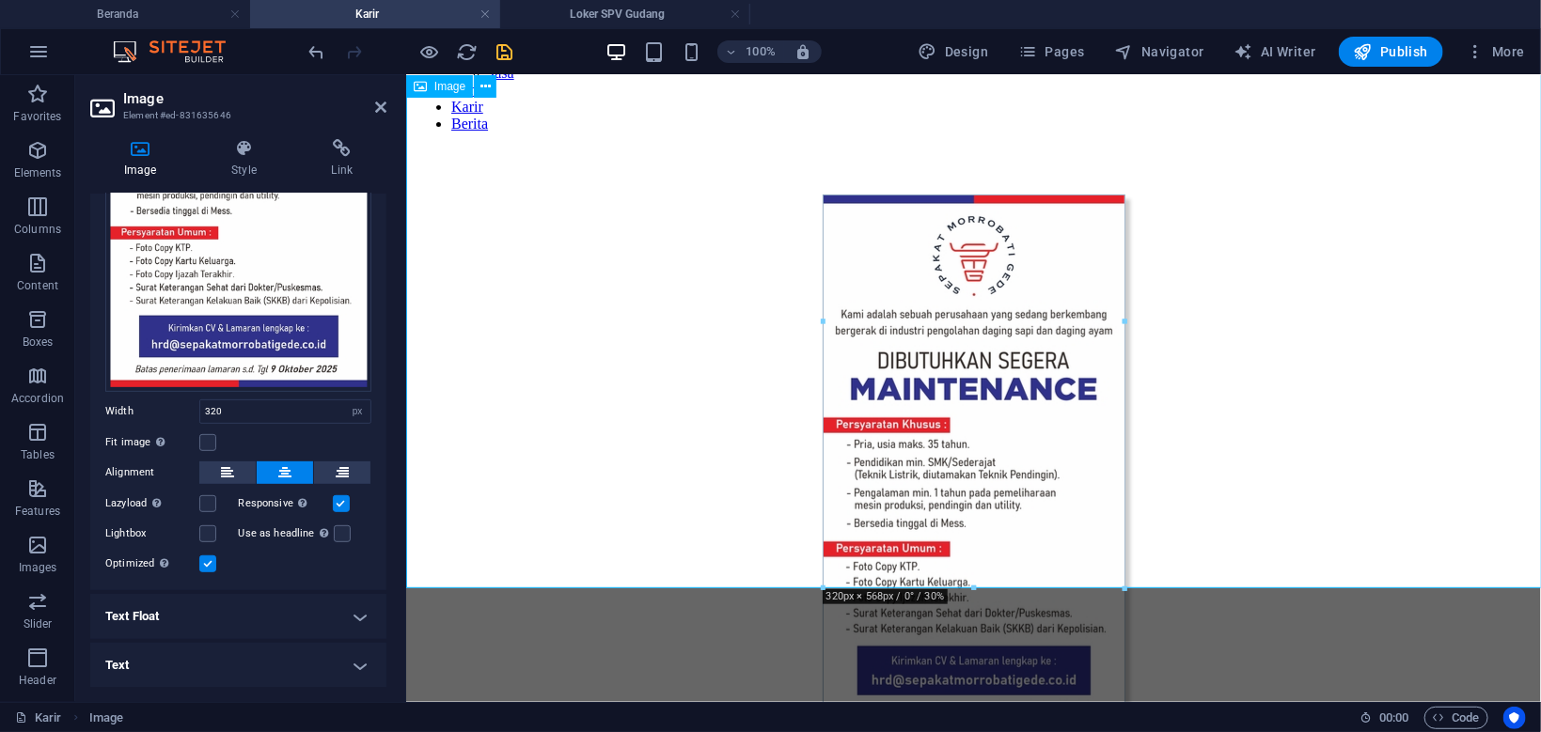
scroll to position [0, 0]
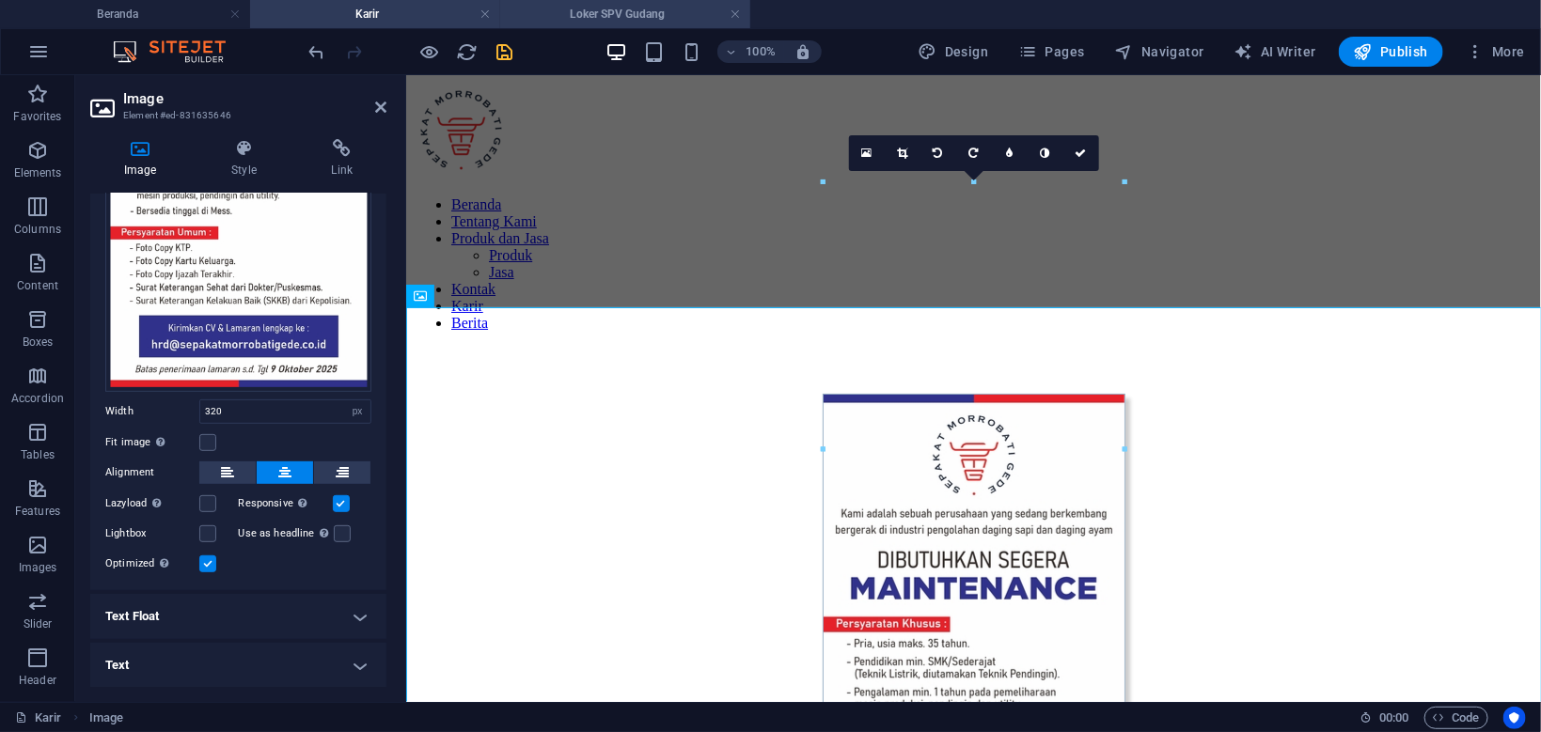
click at [583, 22] on h4 "Loker SPV Gudang" at bounding box center [625, 14] width 250 height 21
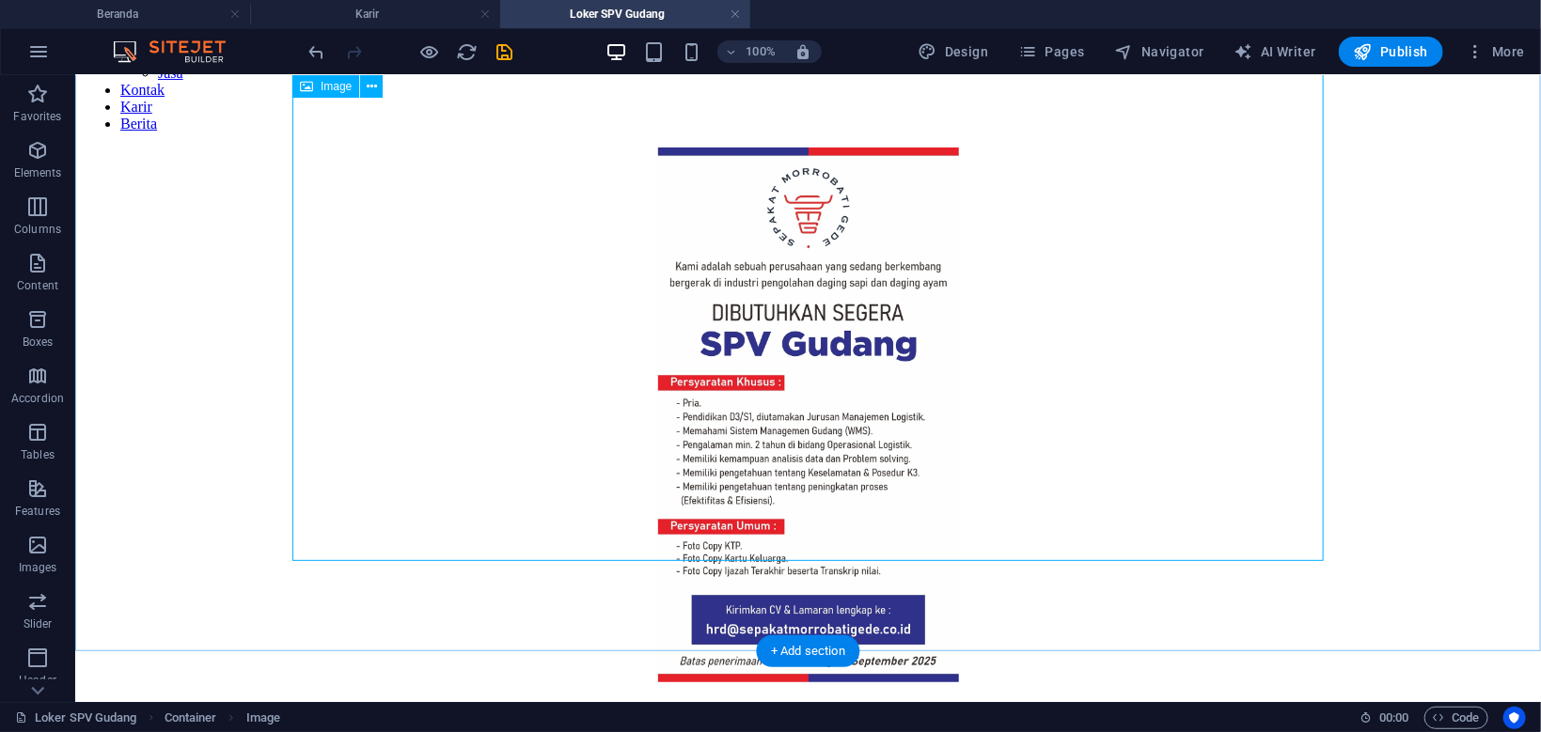
click at [836, 420] on figure at bounding box center [807, 416] width 1450 height 539
select select "px"
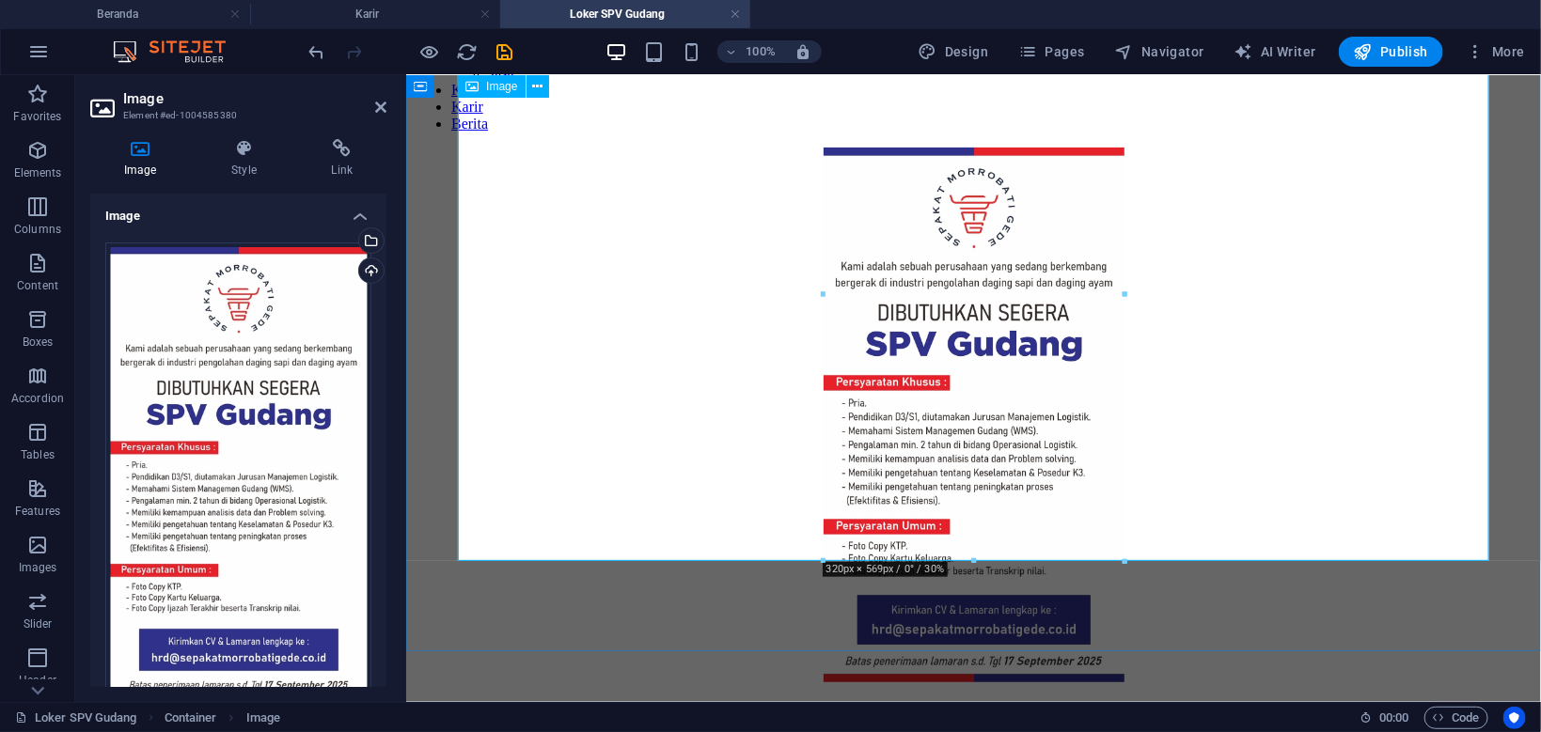
click at [884, 390] on figure at bounding box center [972, 416] width 1119 height 539
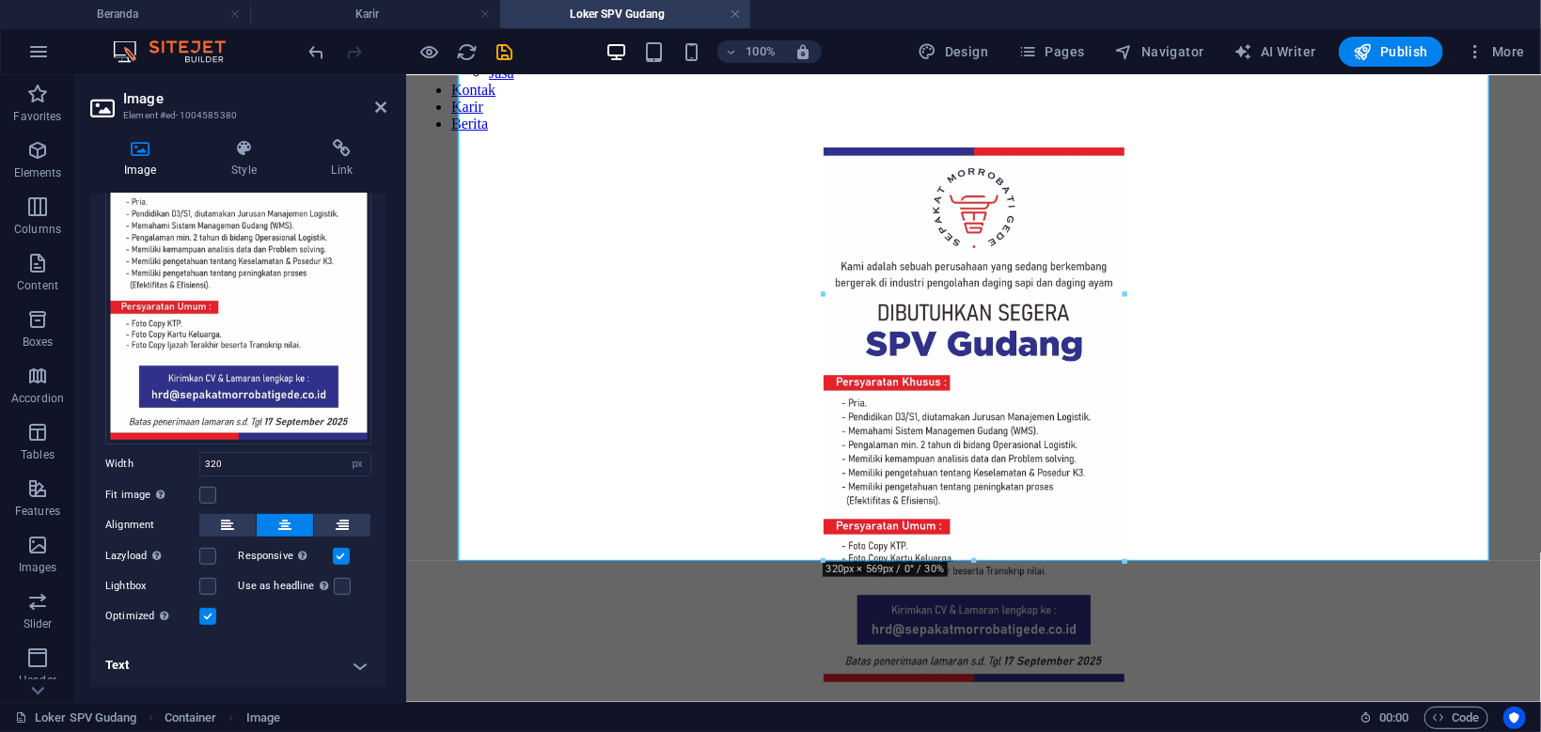
scroll to position [263, 0]
click at [242, 149] on icon at bounding box center [243, 148] width 92 height 19
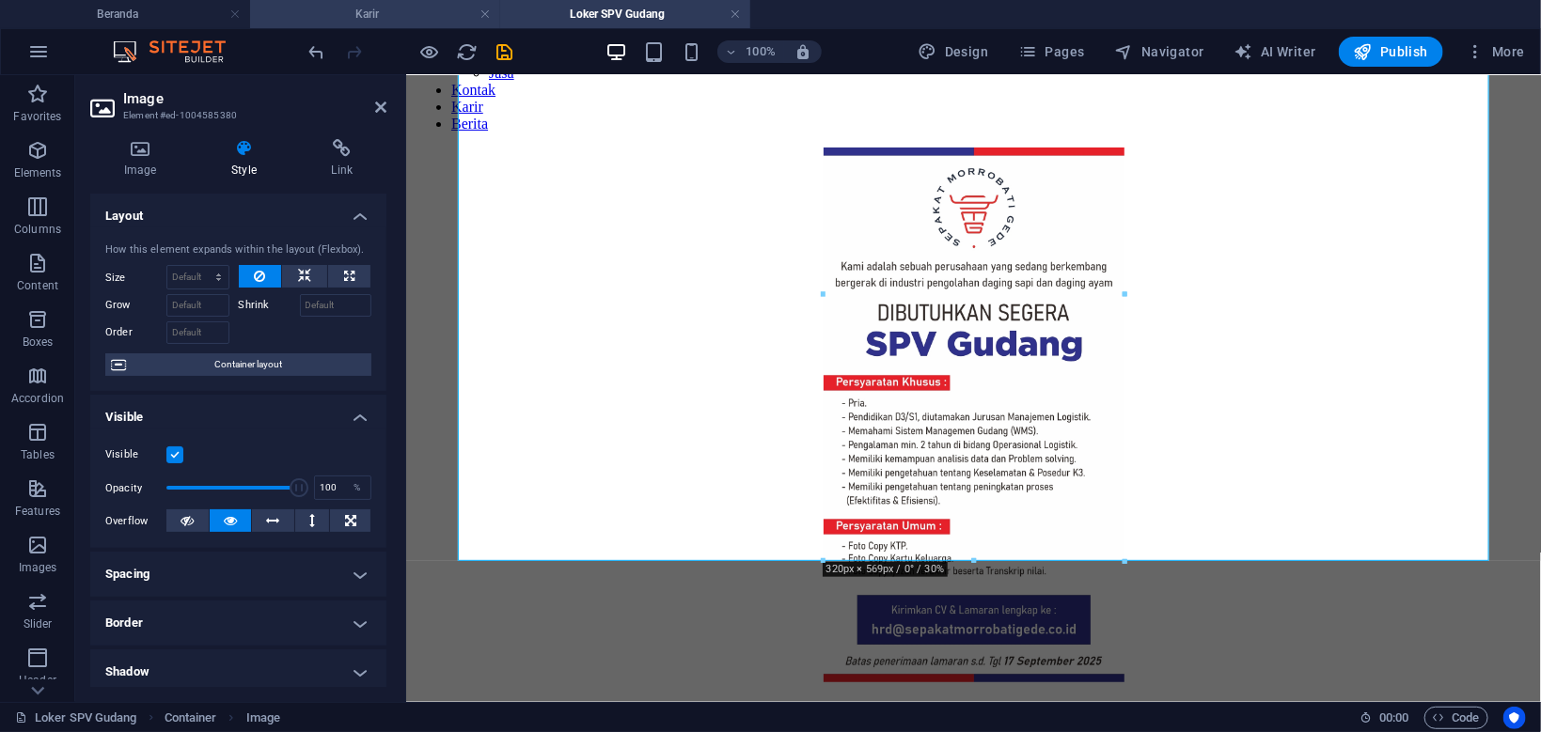
click at [373, 10] on h4 "Karir" at bounding box center [375, 14] width 250 height 21
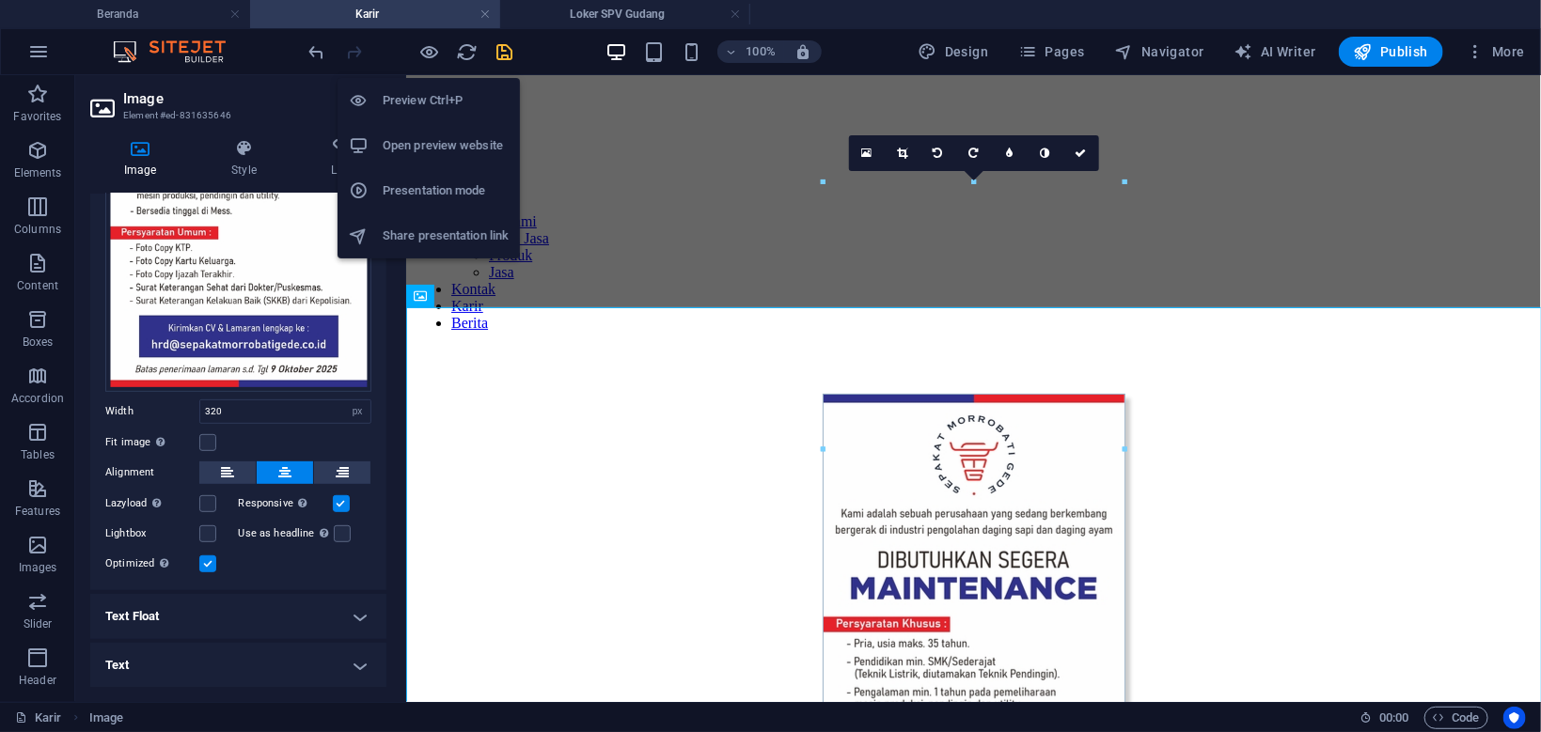
scroll to position [316, 0]
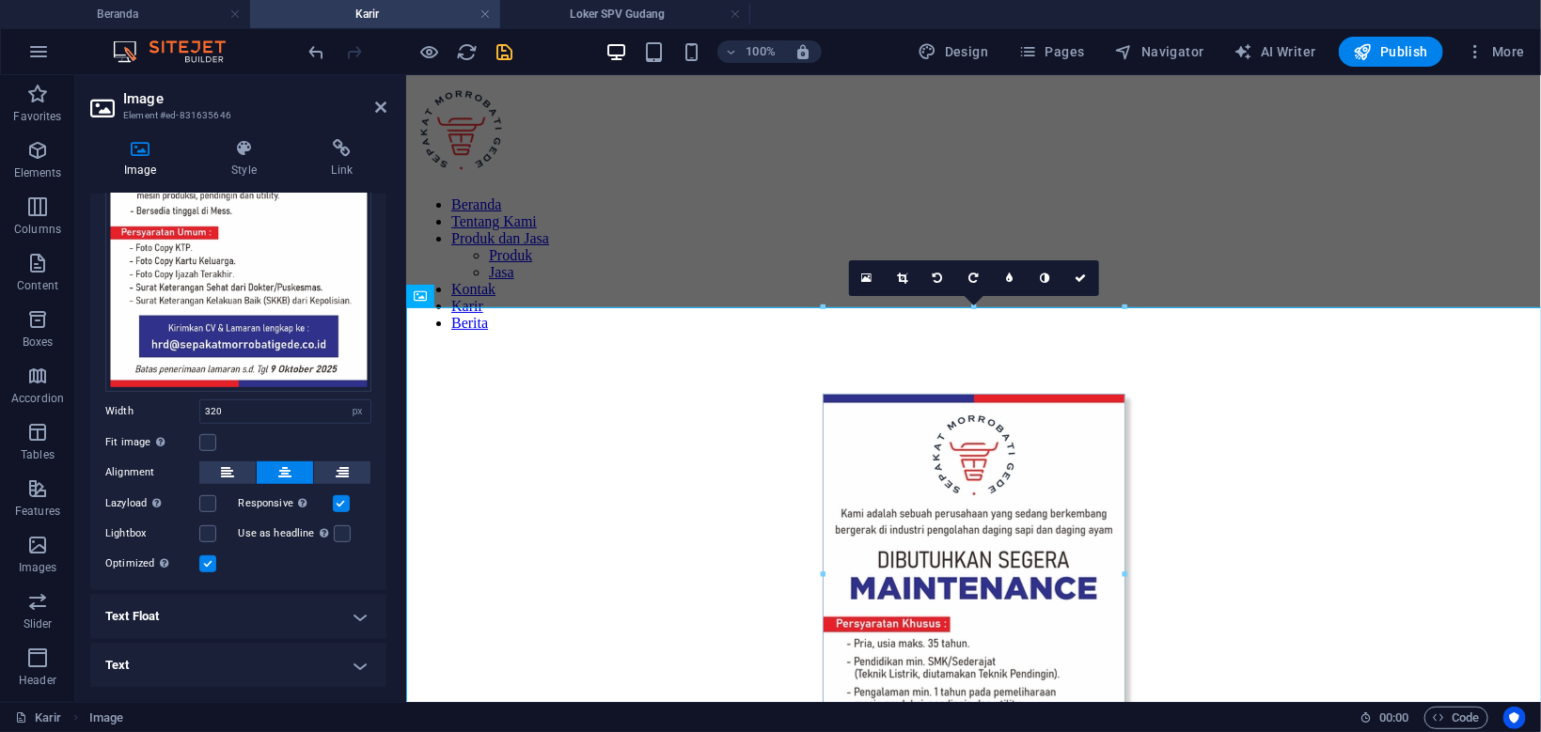
click at [317, 616] on h4 "Text Float" at bounding box center [238, 616] width 296 height 45
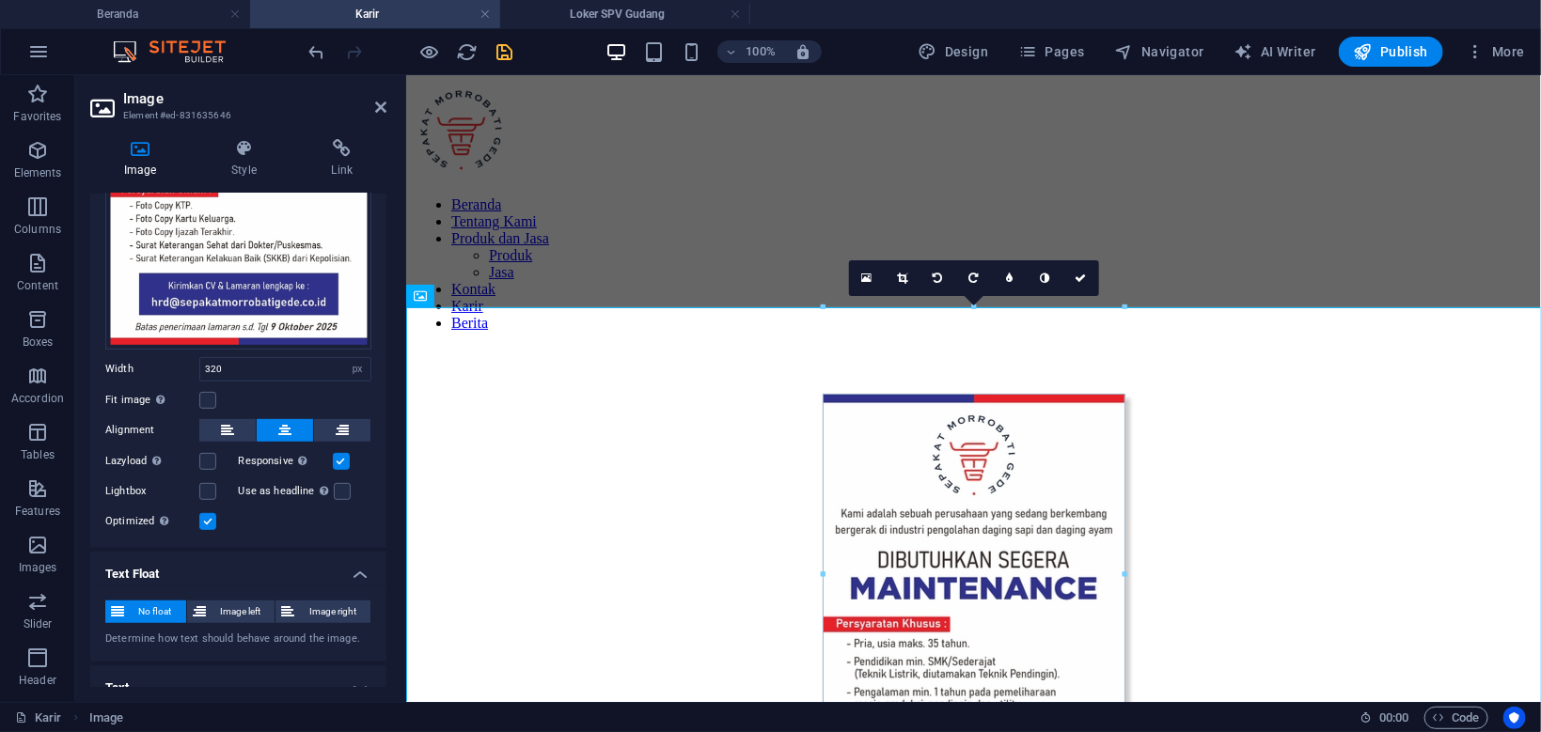
scroll to position [382, 0]
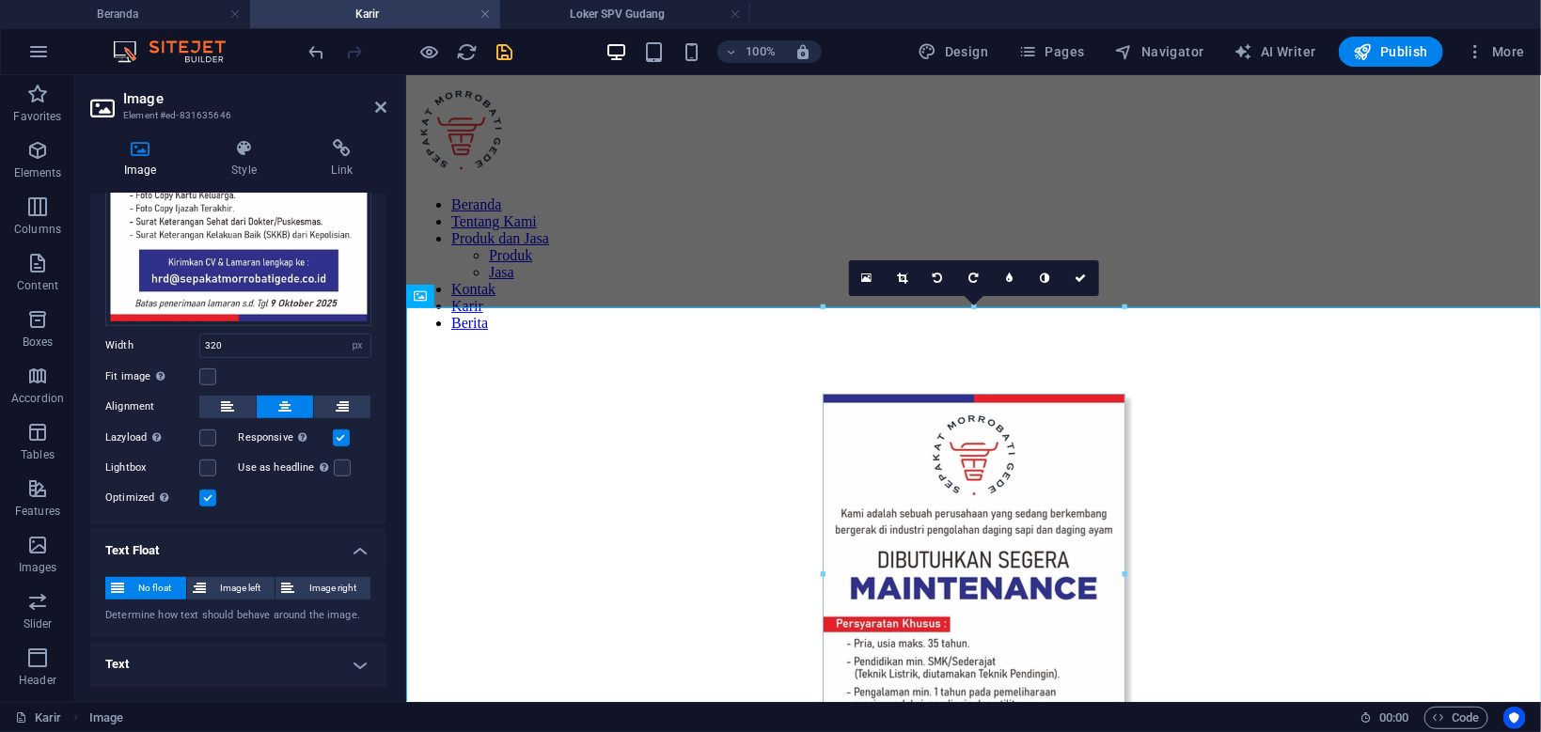
click at [326, 662] on h4 "Text" at bounding box center [238, 664] width 296 height 45
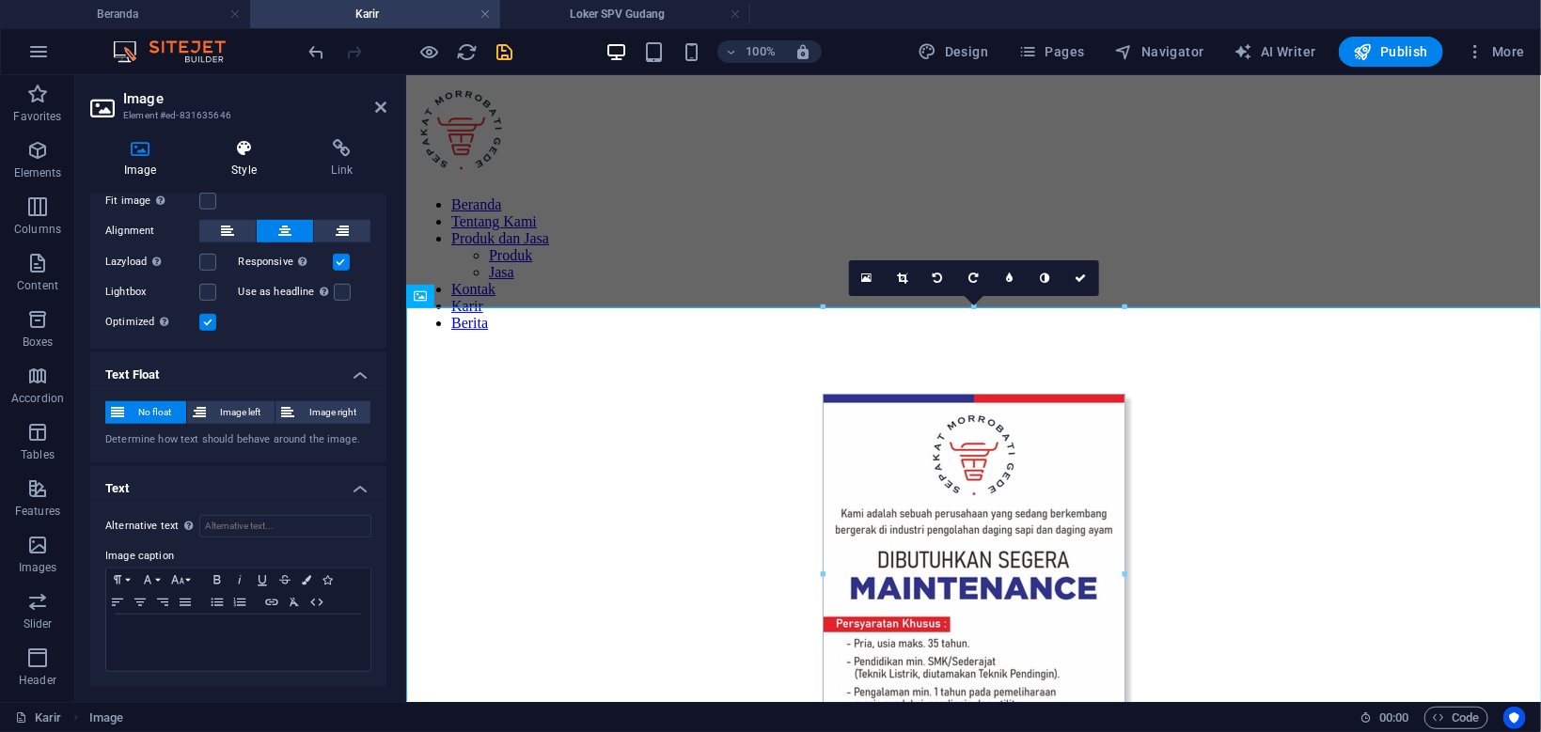
click at [250, 158] on icon at bounding box center [243, 148] width 92 height 19
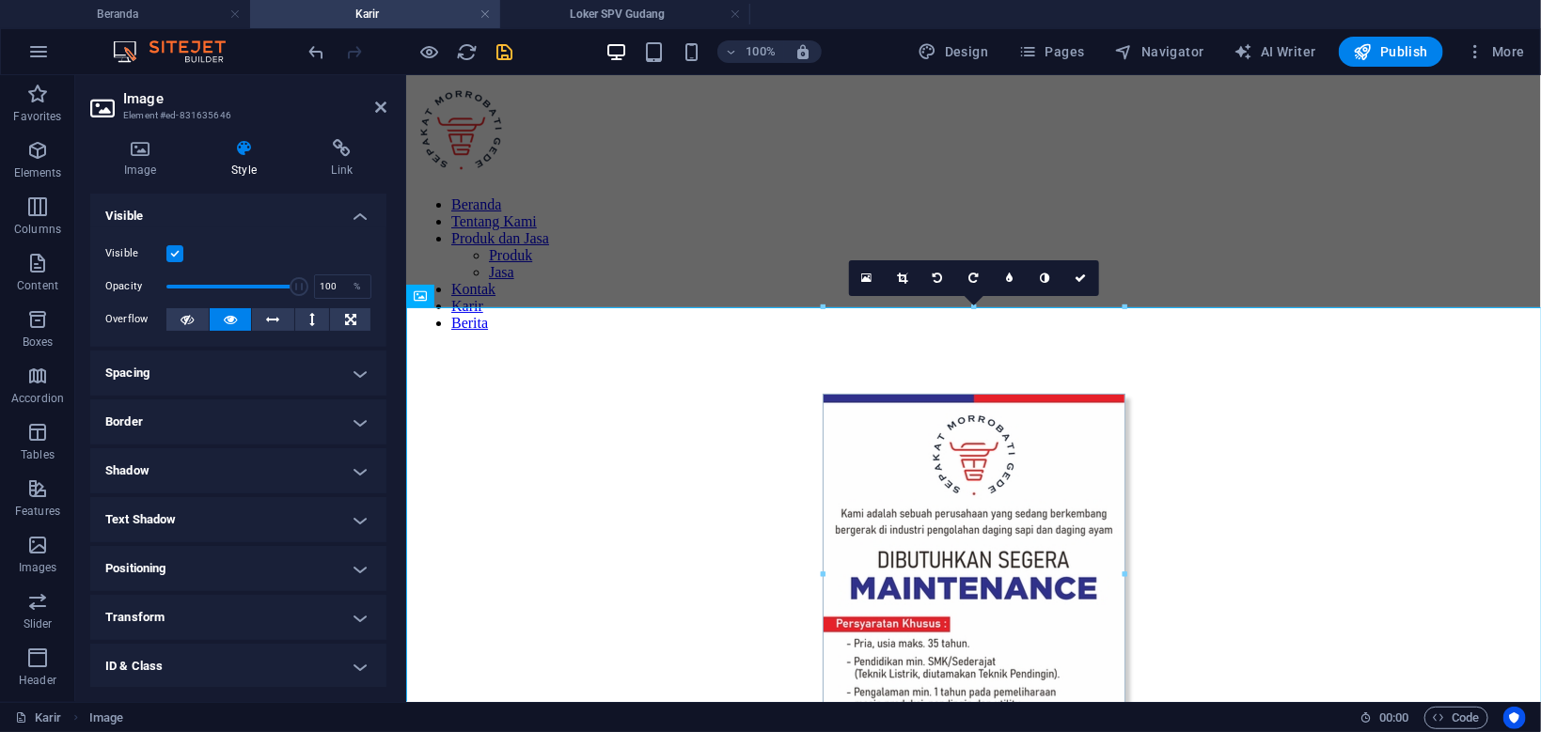
click at [339, 477] on h4 "Shadow" at bounding box center [238, 470] width 296 height 45
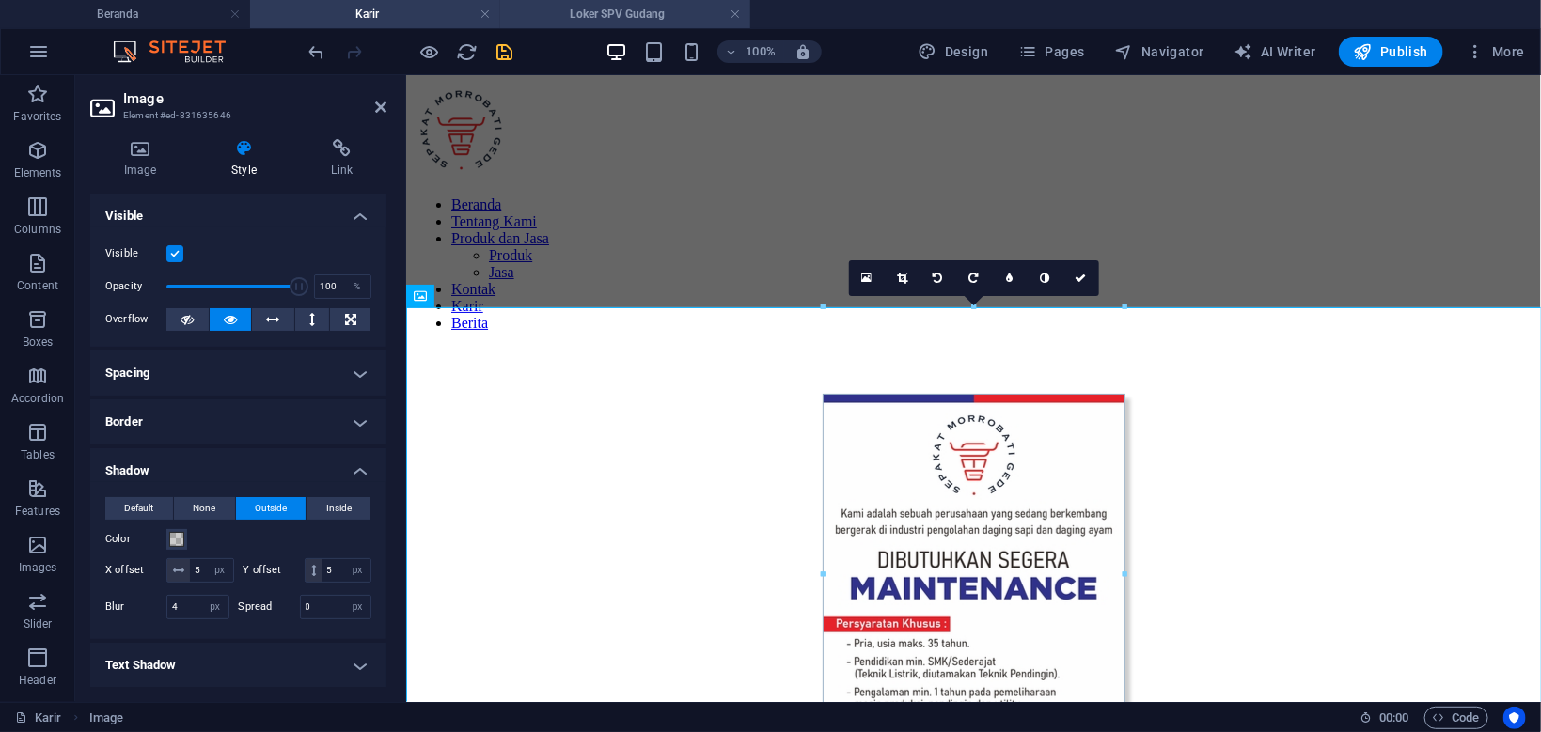
click at [602, 10] on h4 "Loker SPV Gudang" at bounding box center [625, 14] width 250 height 21
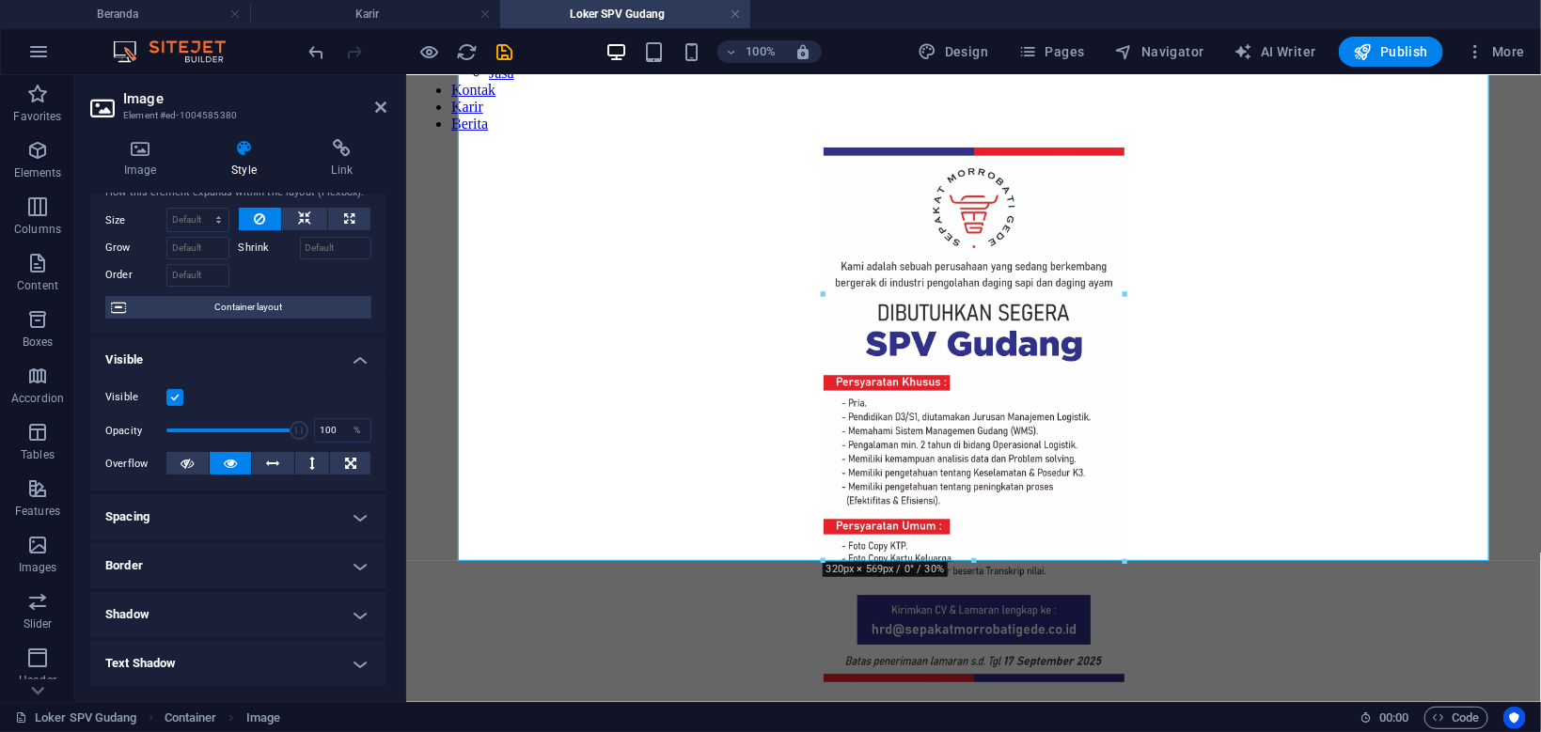
scroll to position [89, 0]
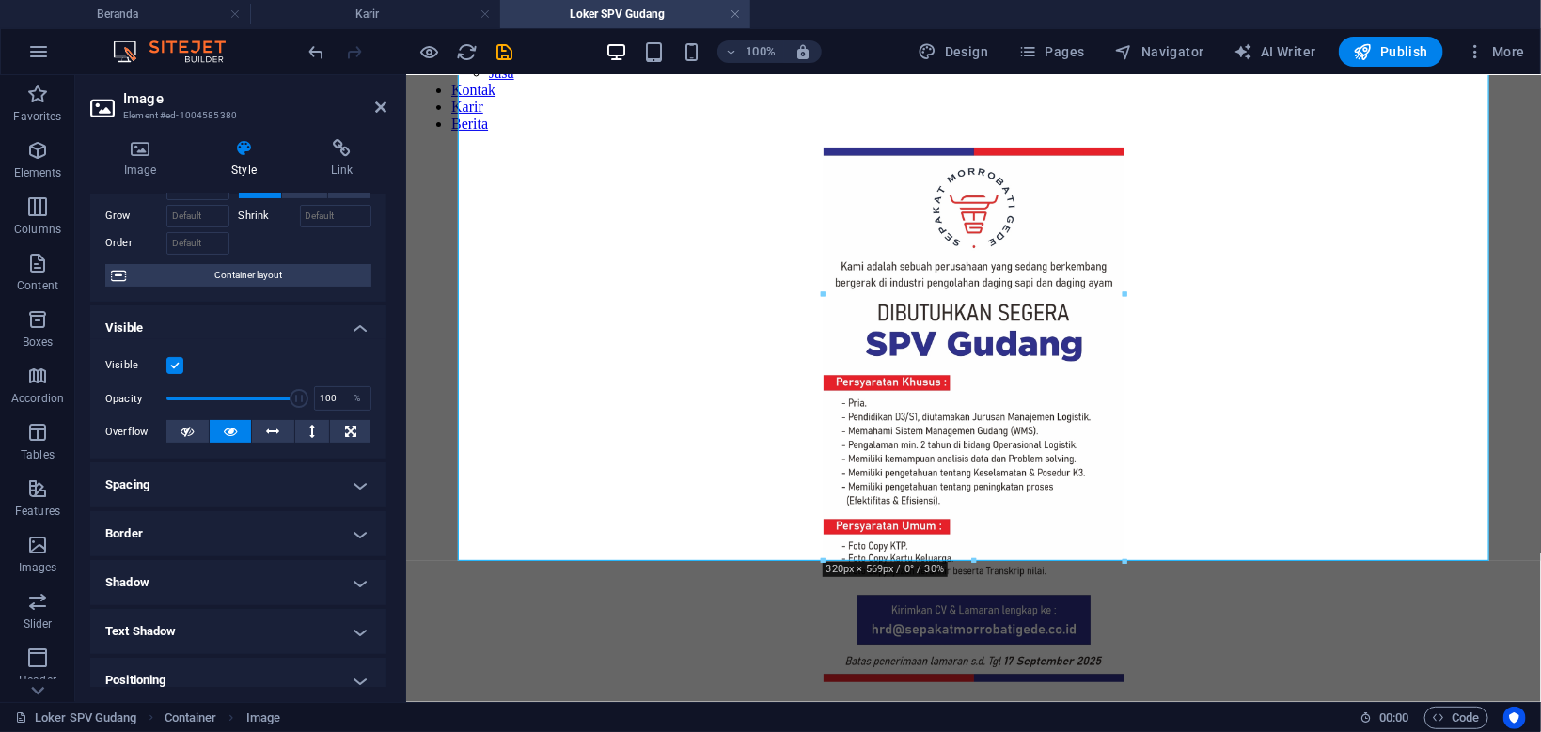
click at [283, 581] on h4 "Shadow" at bounding box center [238, 582] width 296 height 45
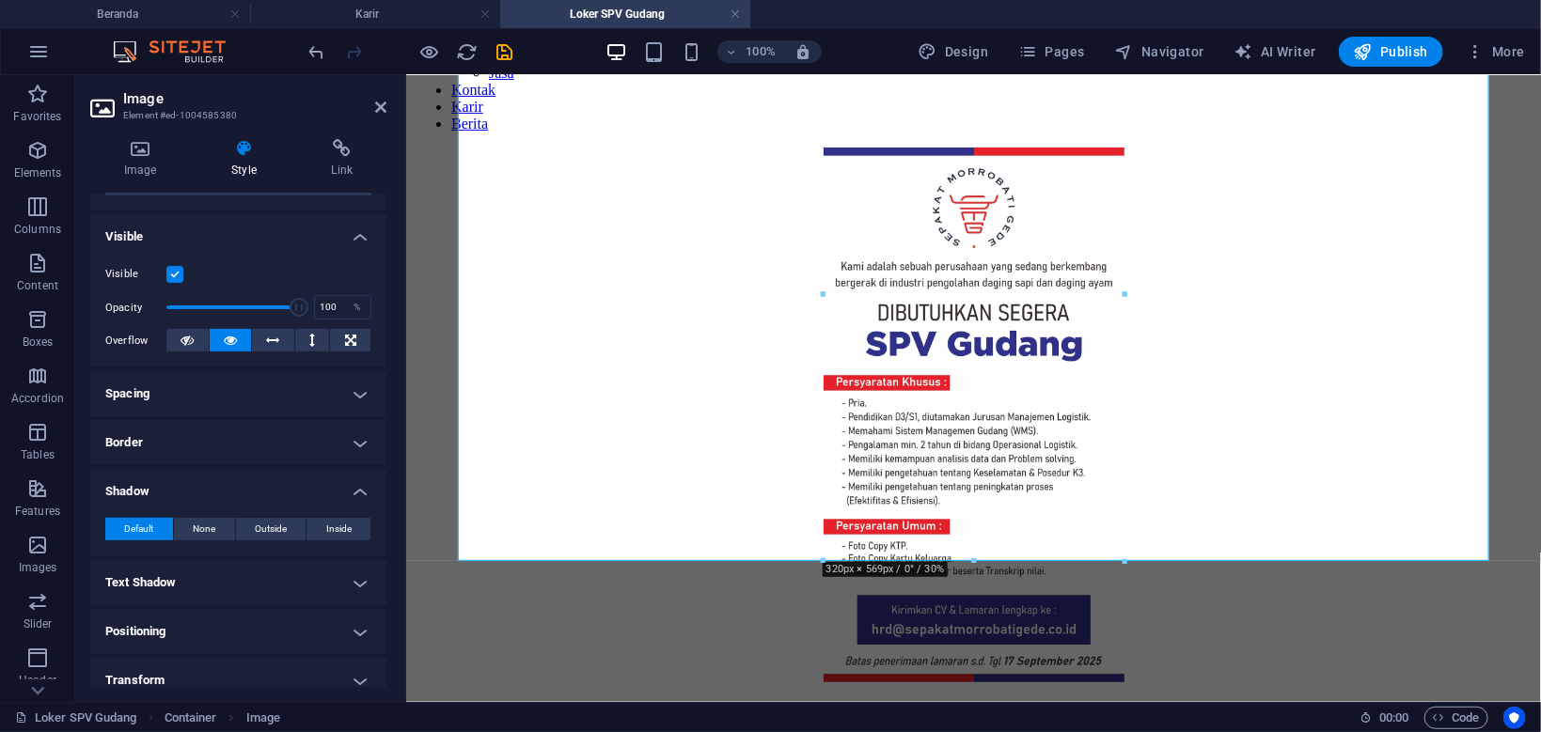
scroll to position [269, 0]
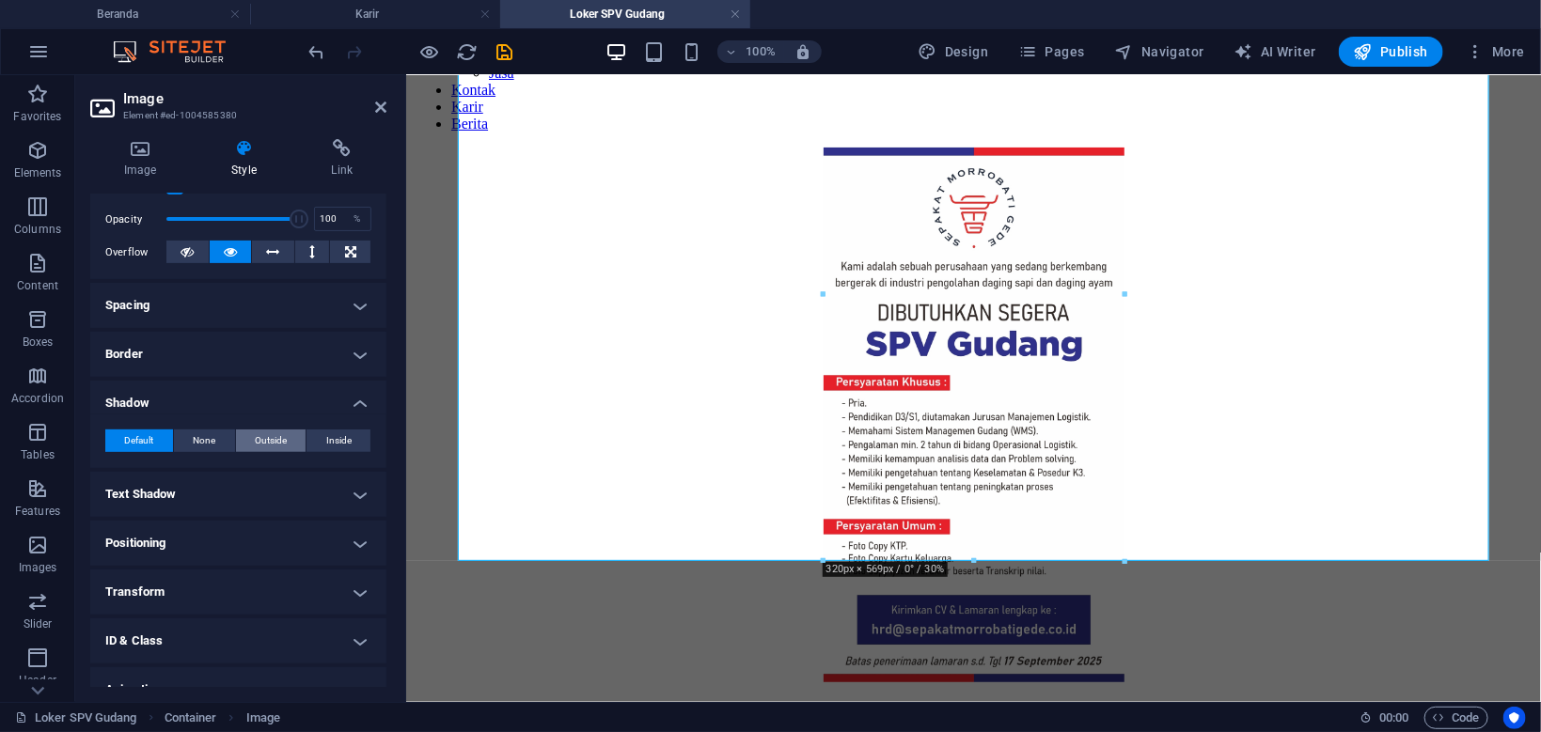
click at [276, 445] on span "Outside" at bounding box center [271, 441] width 32 height 23
type input "2"
type input "4"
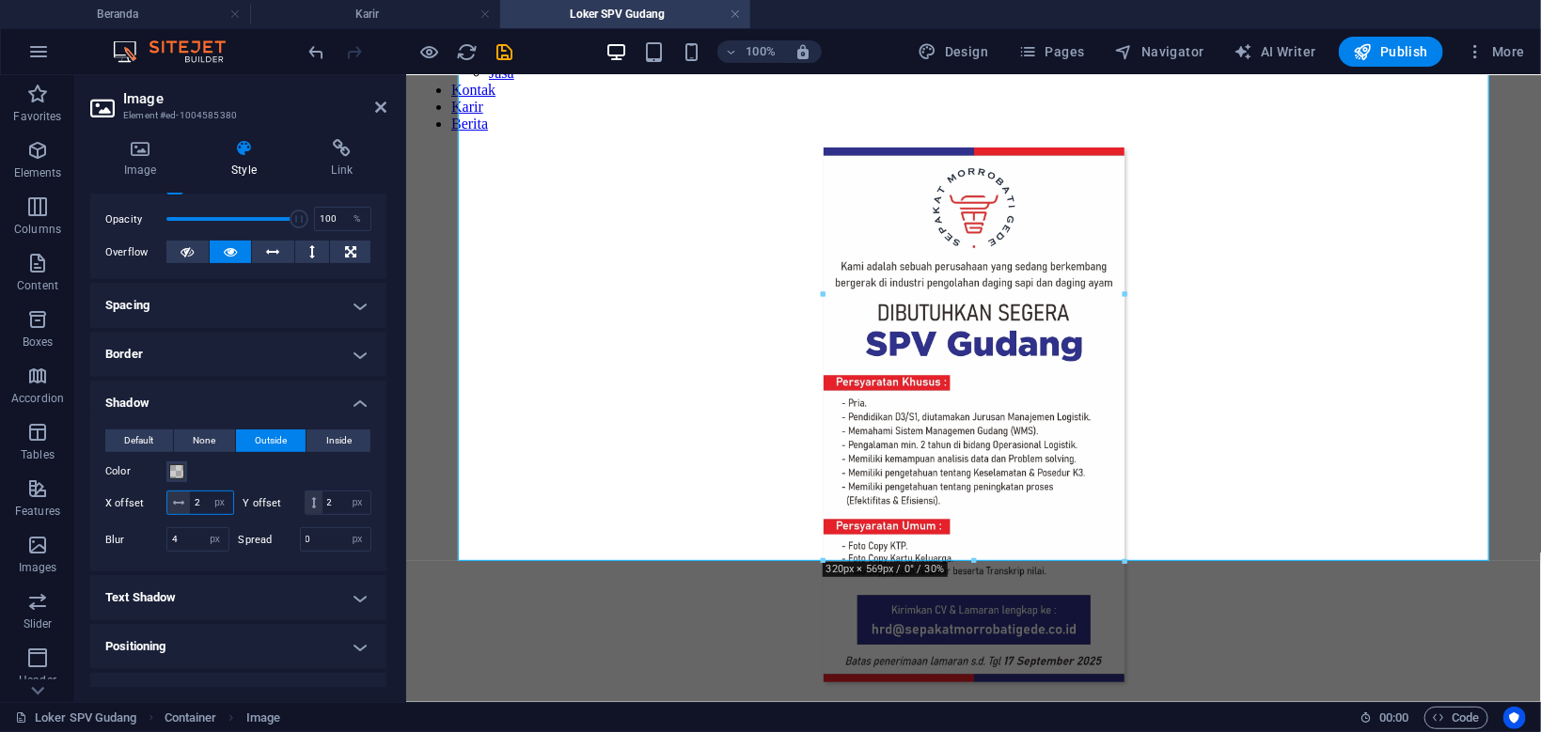
drag, startPoint x: 203, startPoint y: 504, endPoint x: 175, endPoint y: 504, distance: 28.2
click at [190, 504] on input "2" at bounding box center [211, 503] width 43 height 23
type input "5"
drag, startPoint x: 336, startPoint y: 501, endPoint x: 313, endPoint y: 503, distance: 22.6
click at [322, 503] on input "2" at bounding box center [346, 503] width 48 height 23
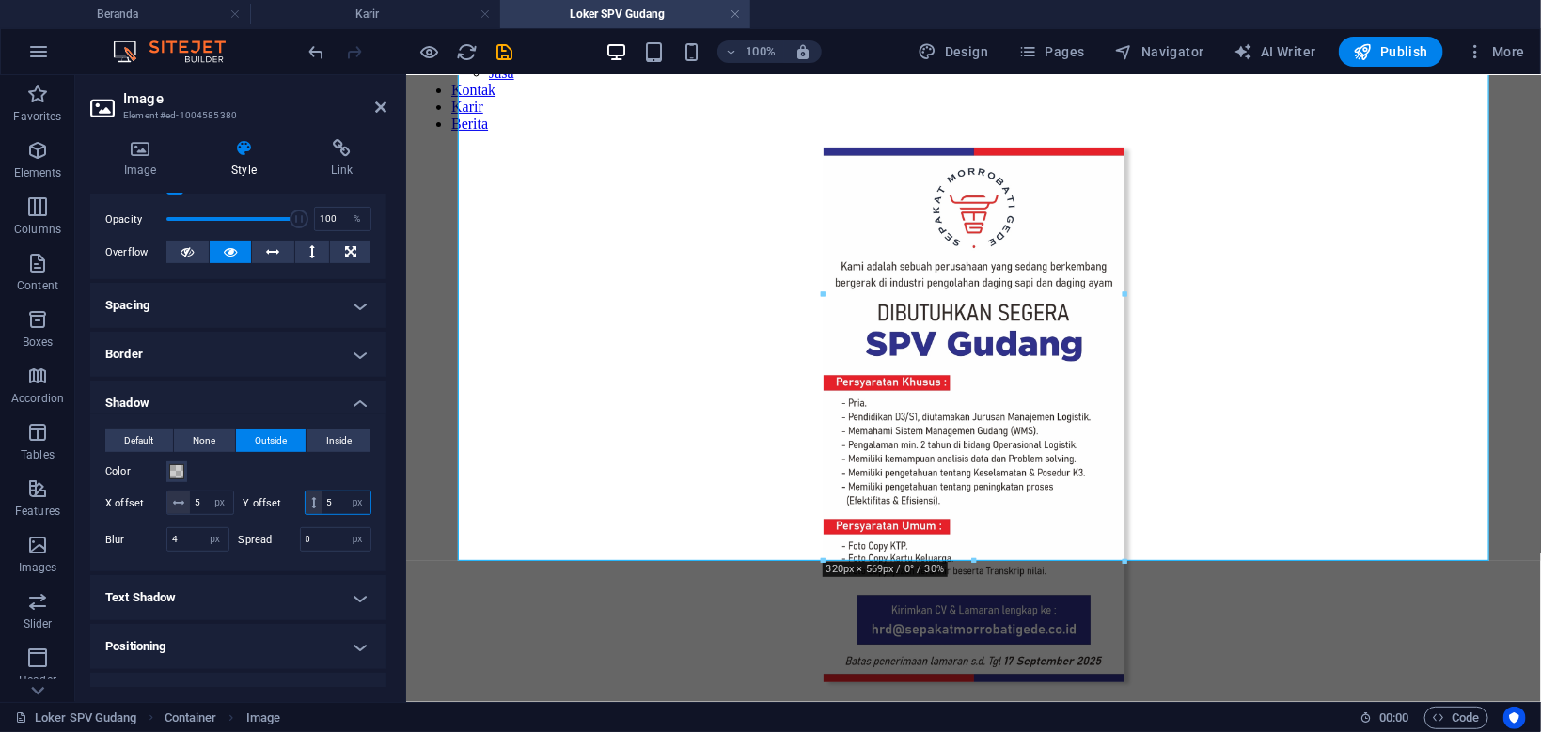
type input "5"
click at [417, 19] on h4 "Karir" at bounding box center [375, 14] width 250 height 21
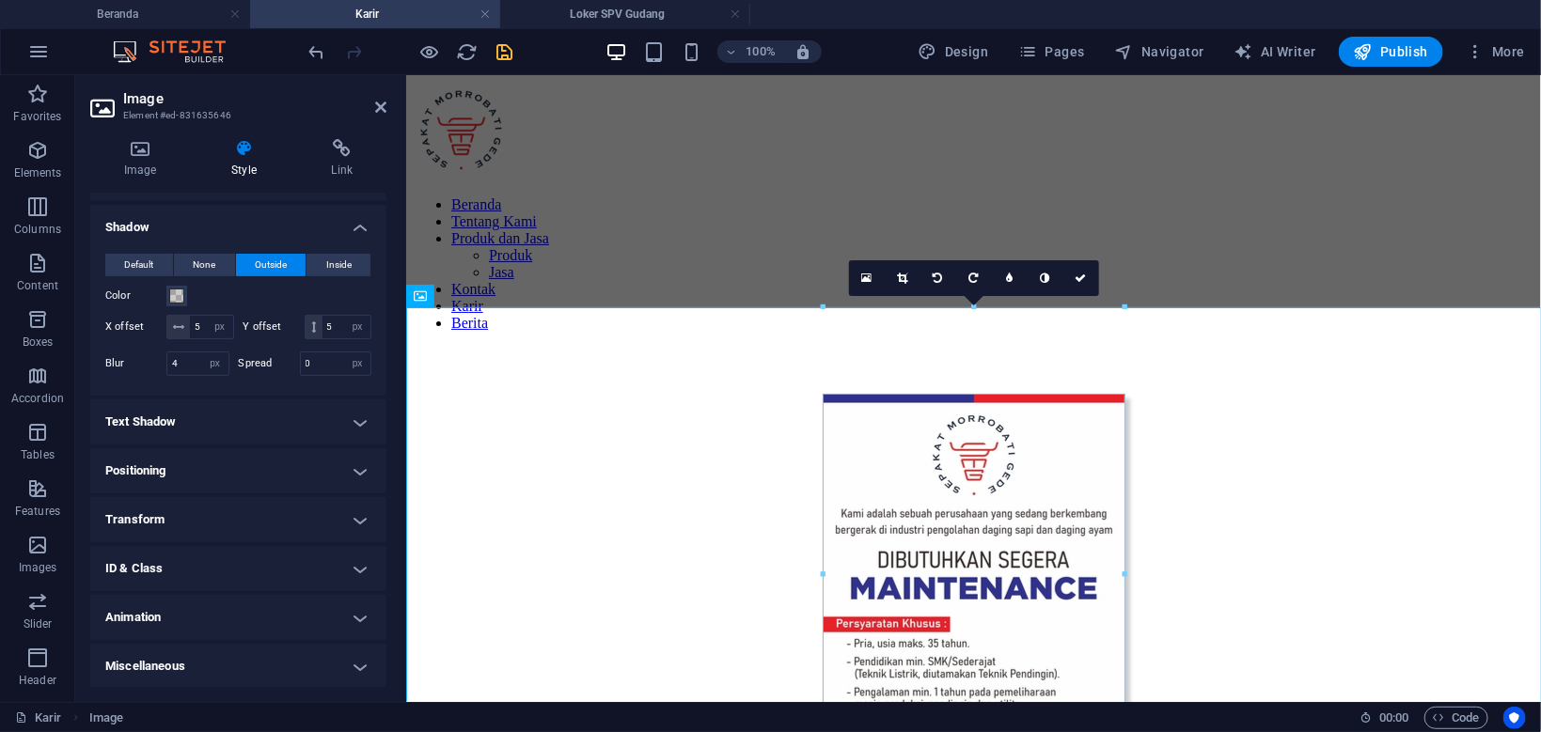
scroll to position [64, 0]
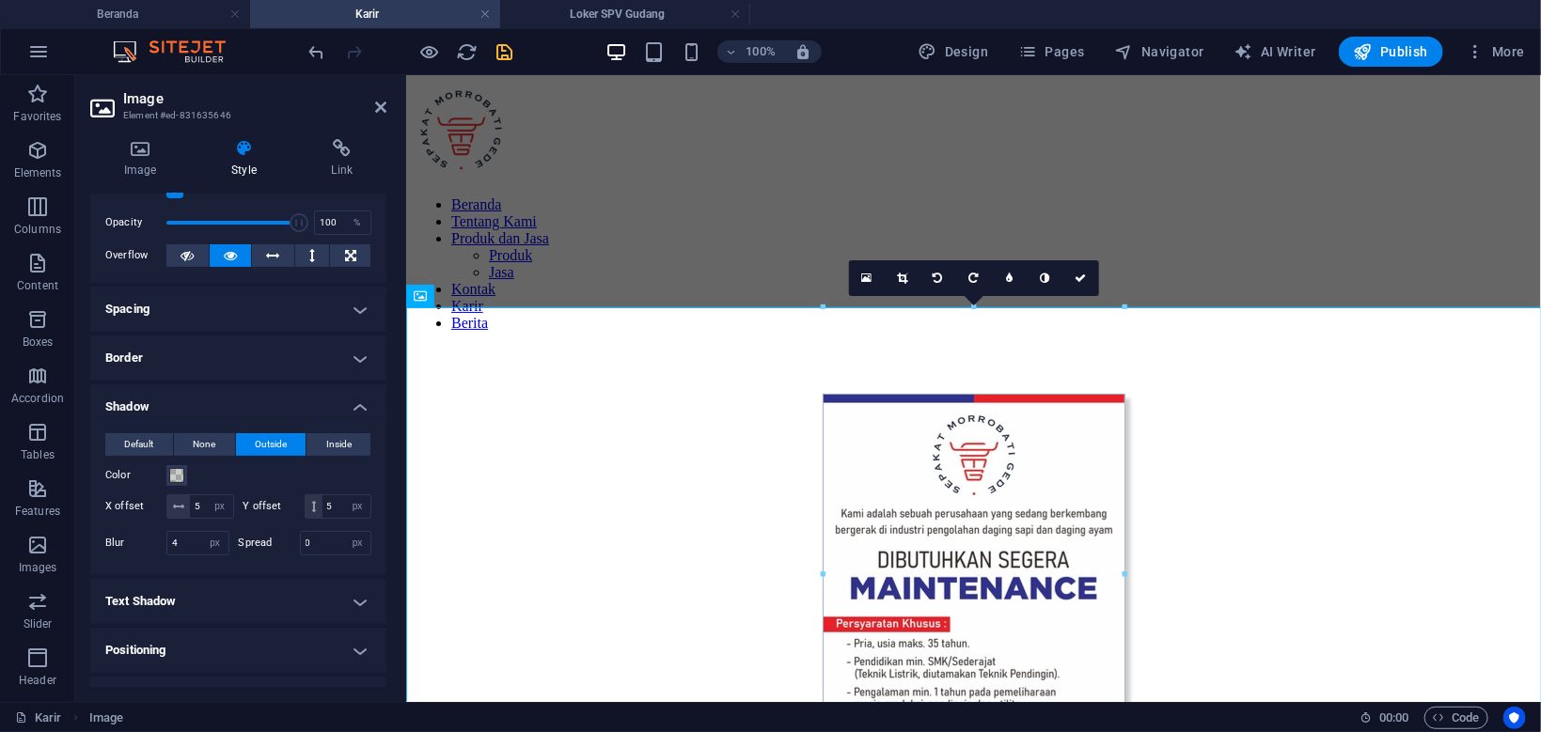
click at [280, 302] on h4 "Spacing" at bounding box center [238, 309] width 296 height 45
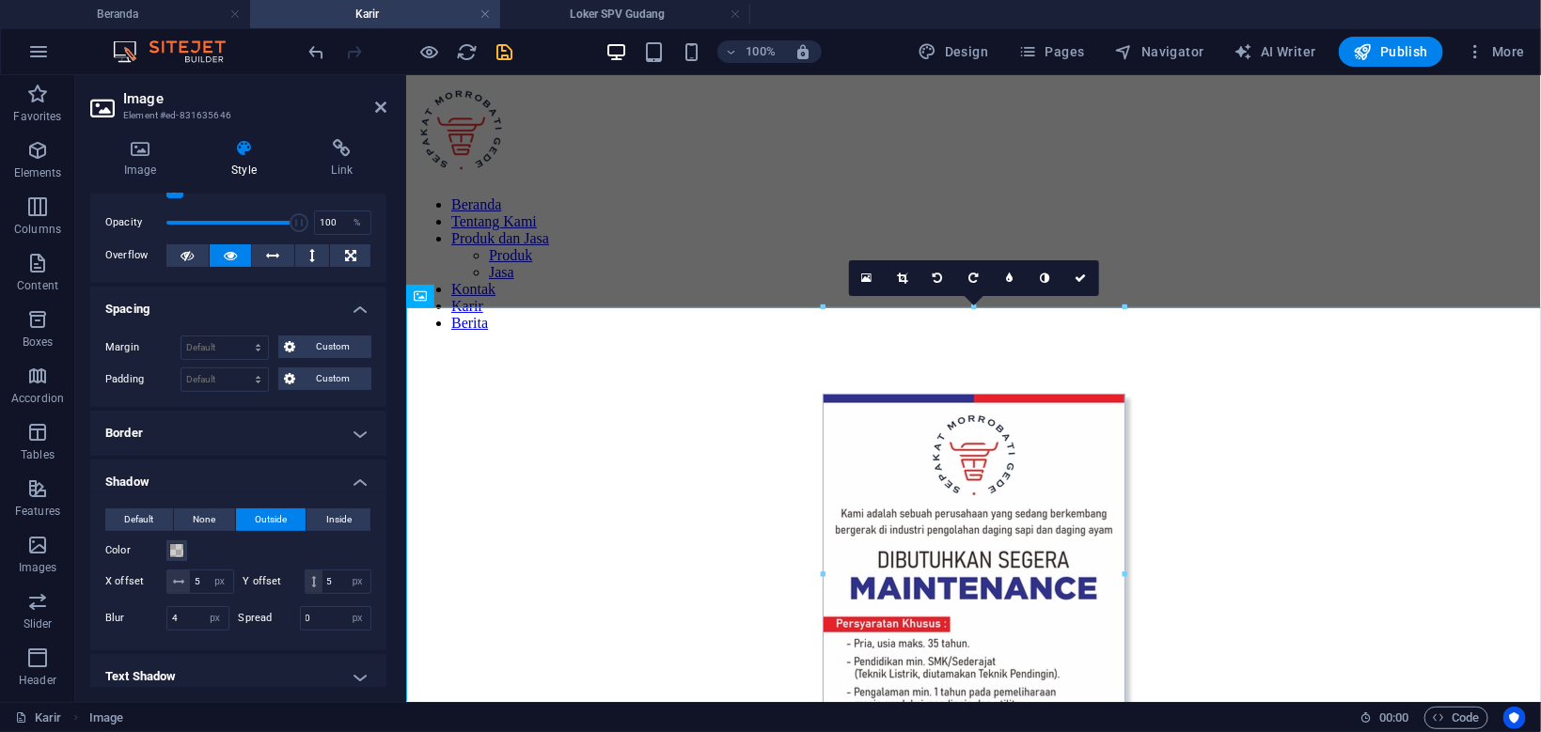
click at [281, 441] on h4 "Border" at bounding box center [238, 433] width 296 height 45
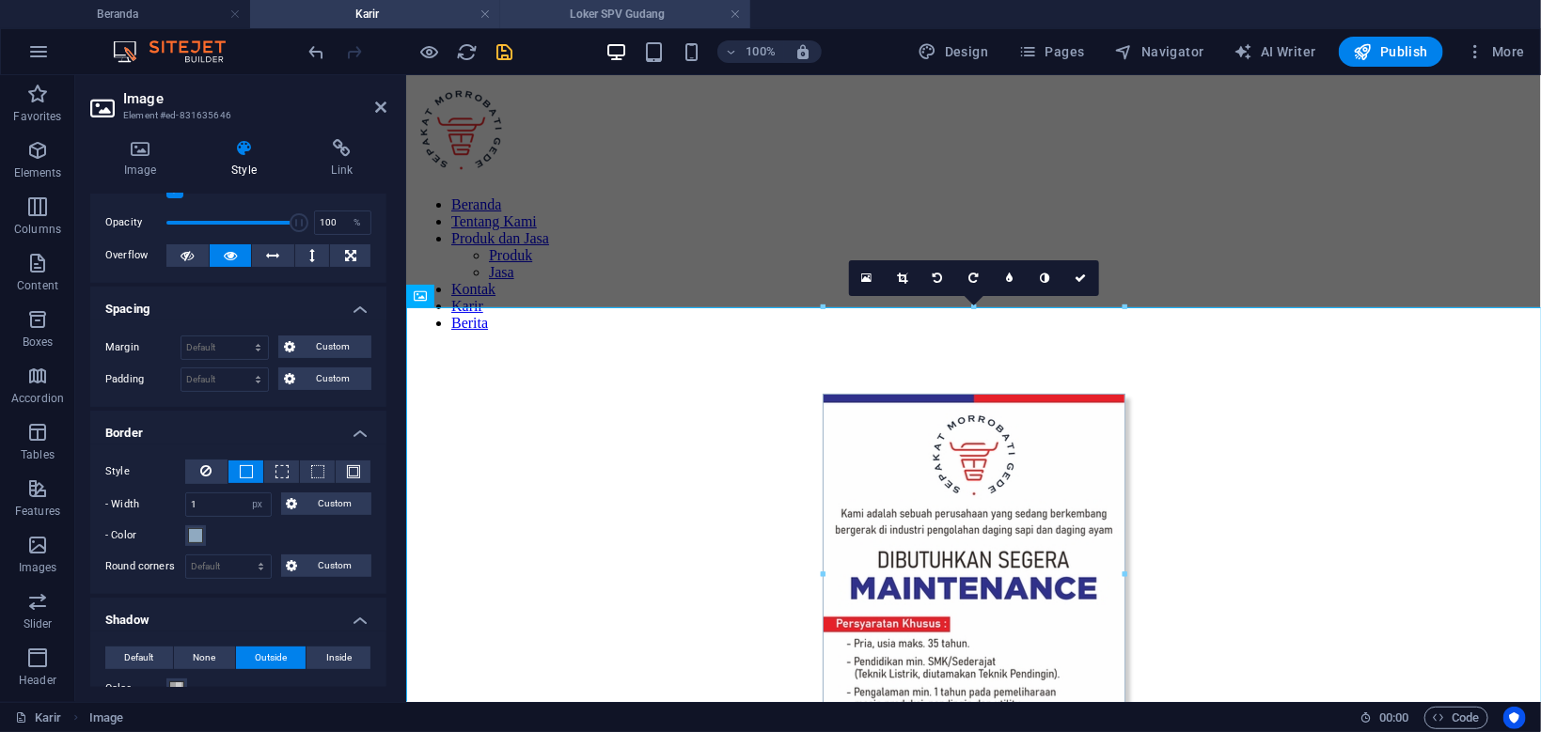
click at [621, 10] on h4 "Loker SPV Gudang" at bounding box center [625, 14] width 250 height 21
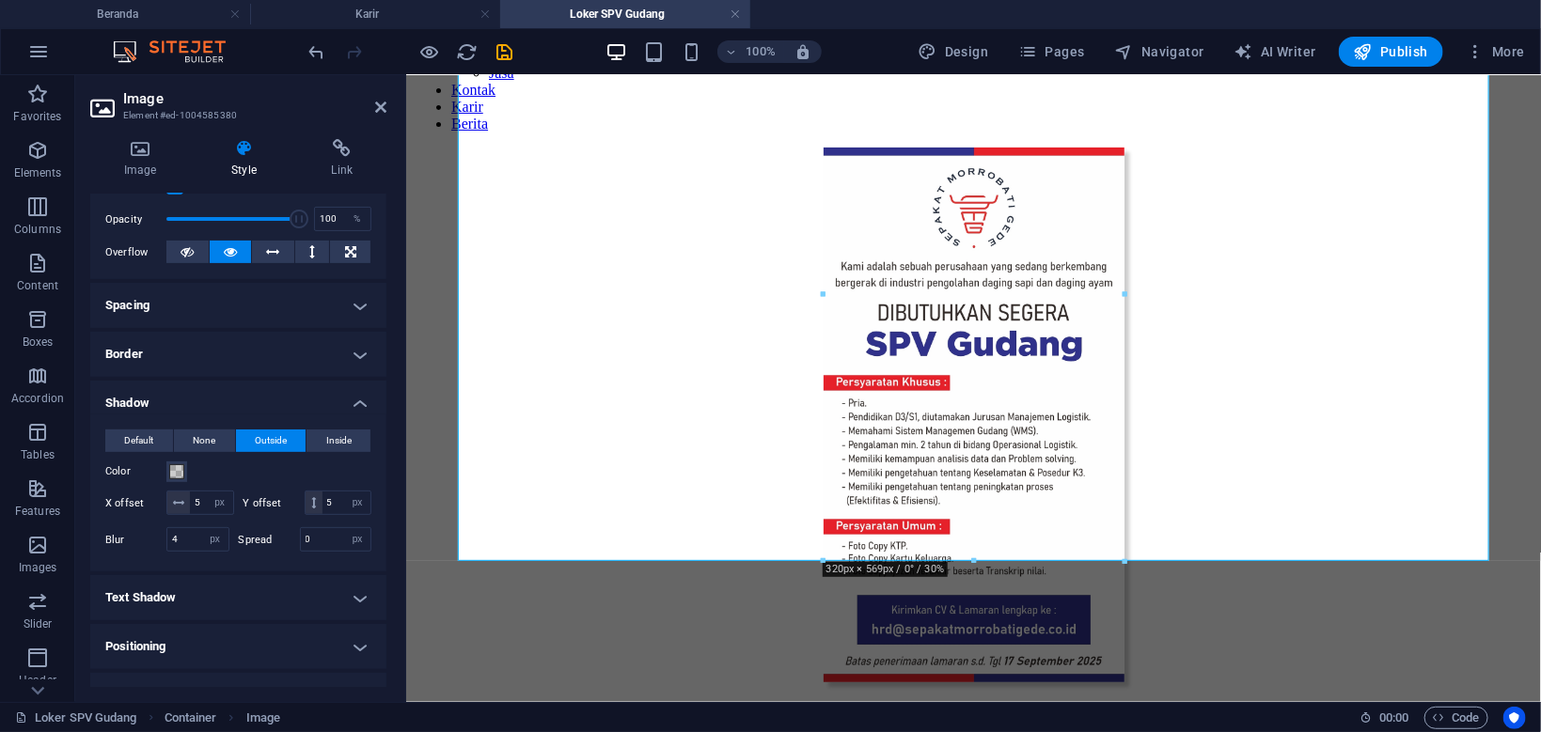
scroll to position [89, 0]
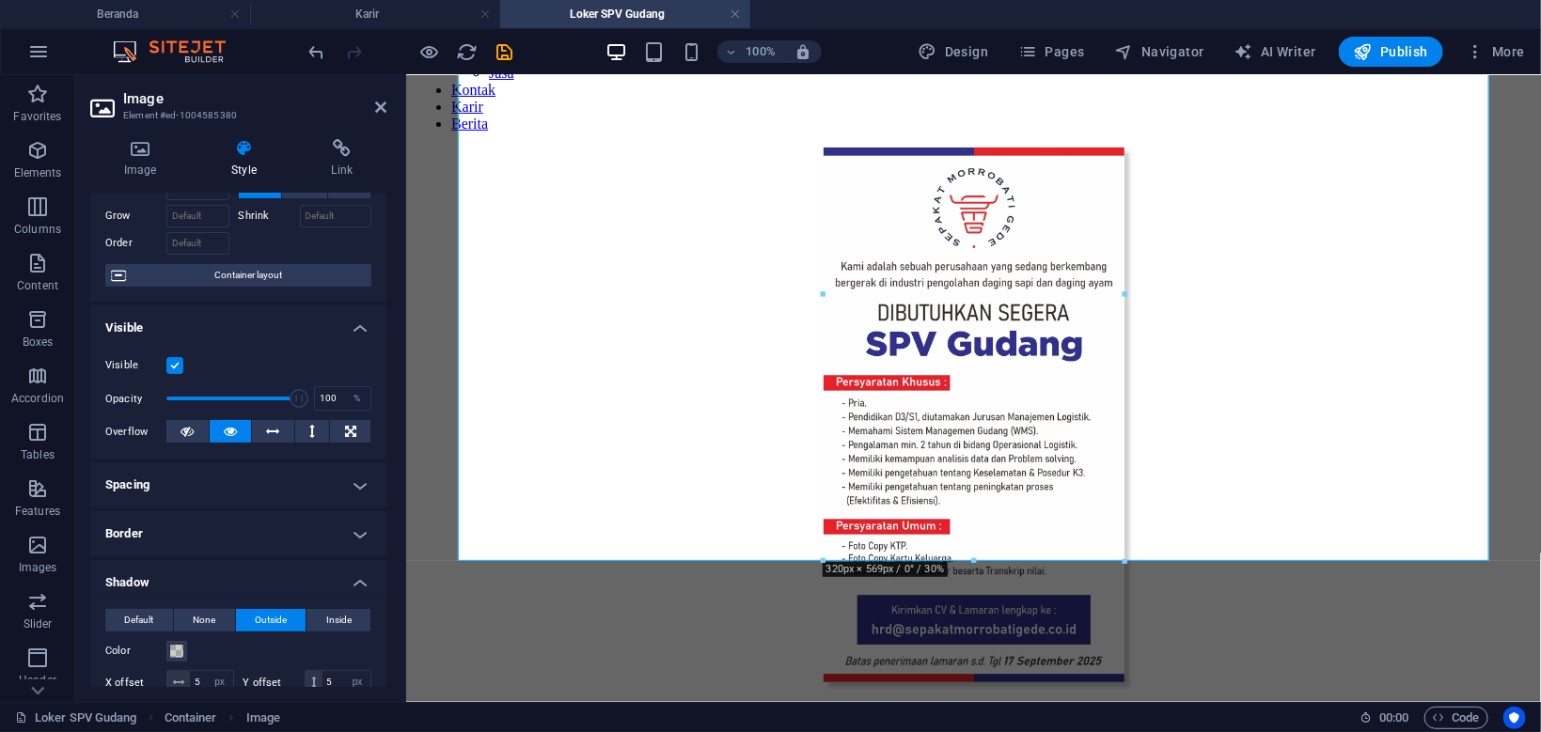
click at [274, 532] on h4 "Border" at bounding box center [238, 533] width 296 height 45
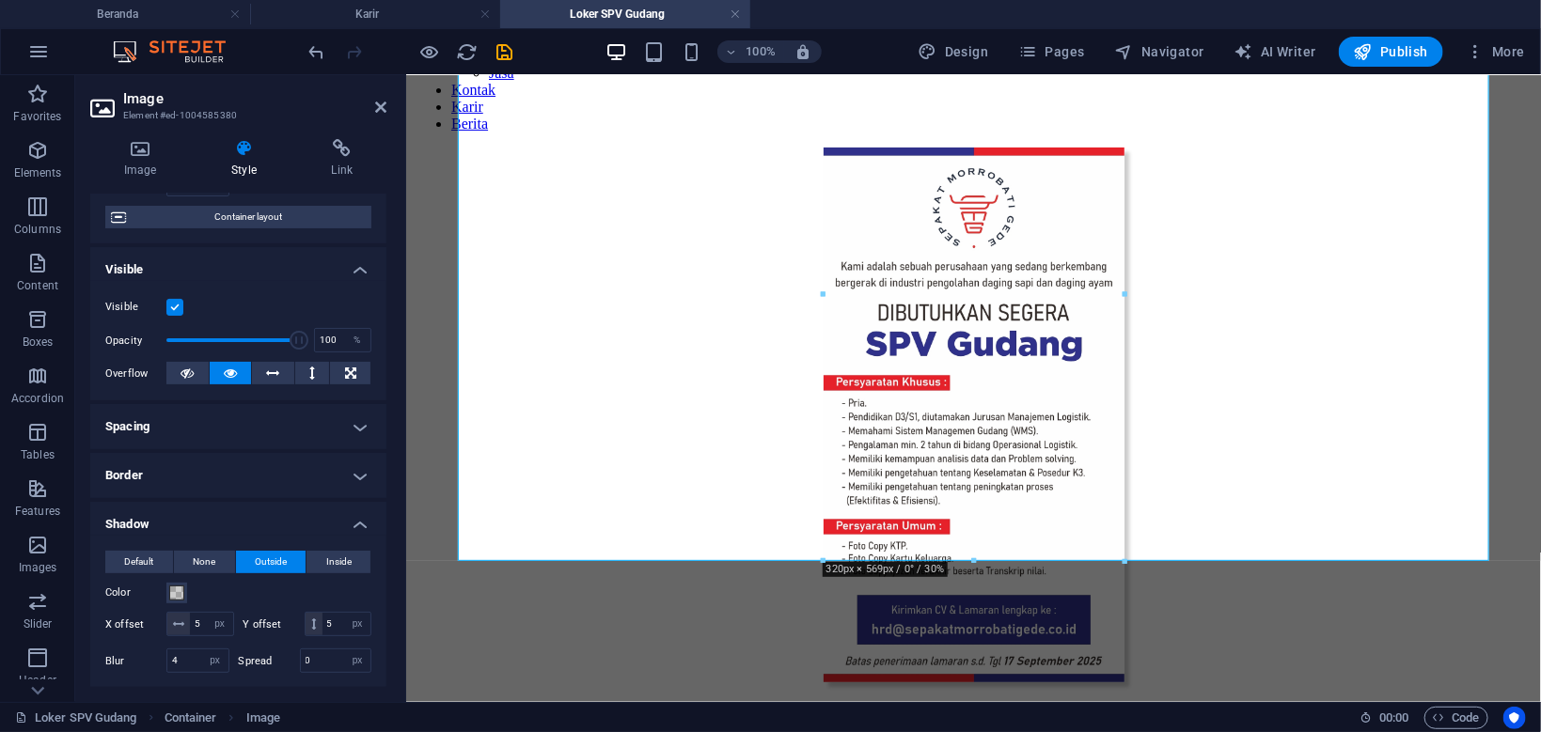
scroll to position [179, 0]
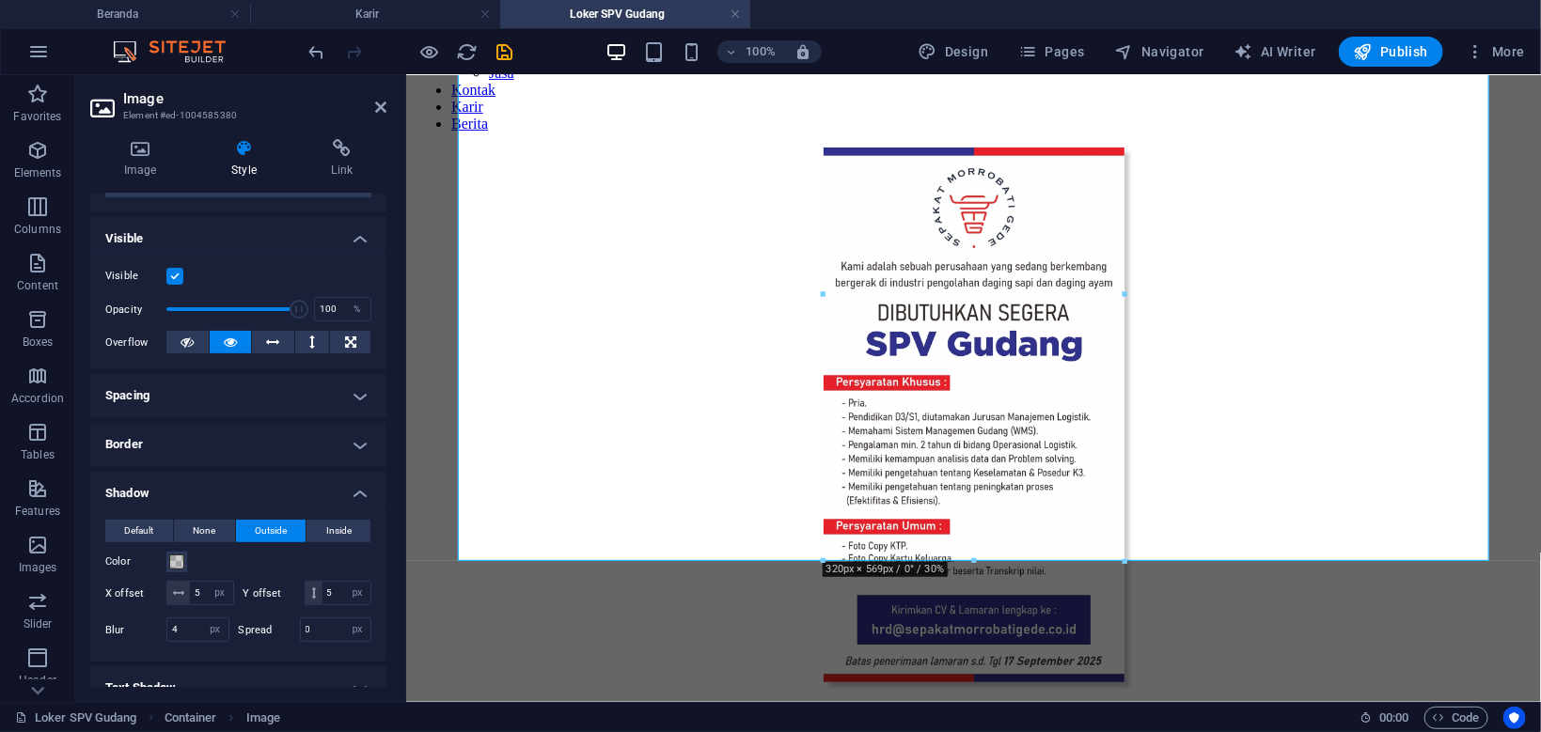
click at [267, 441] on h4 "Border" at bounding box center [238, 444] width 296 height 45
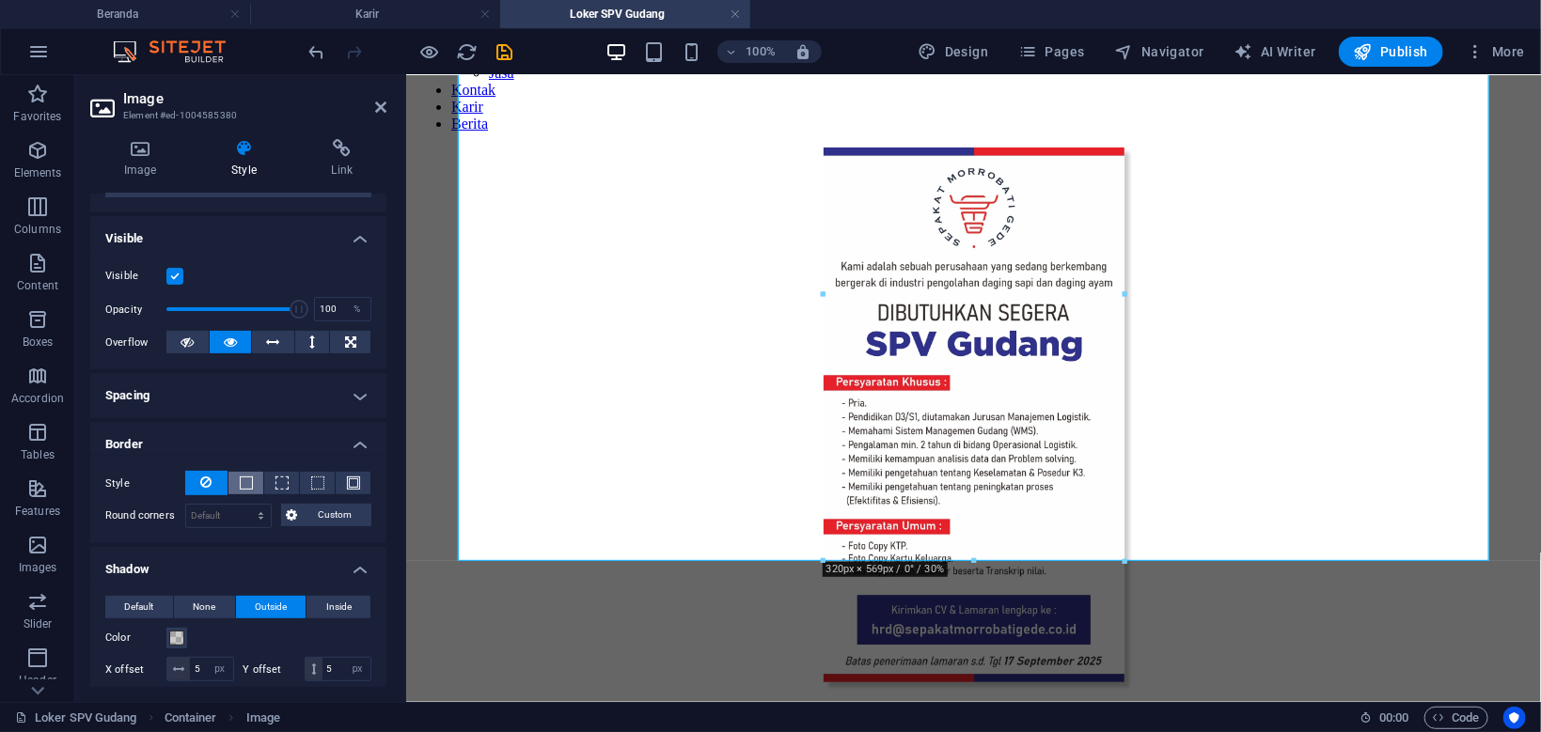
click at [251, 486] on span at bounding box center [246, 483] width 13 height 13
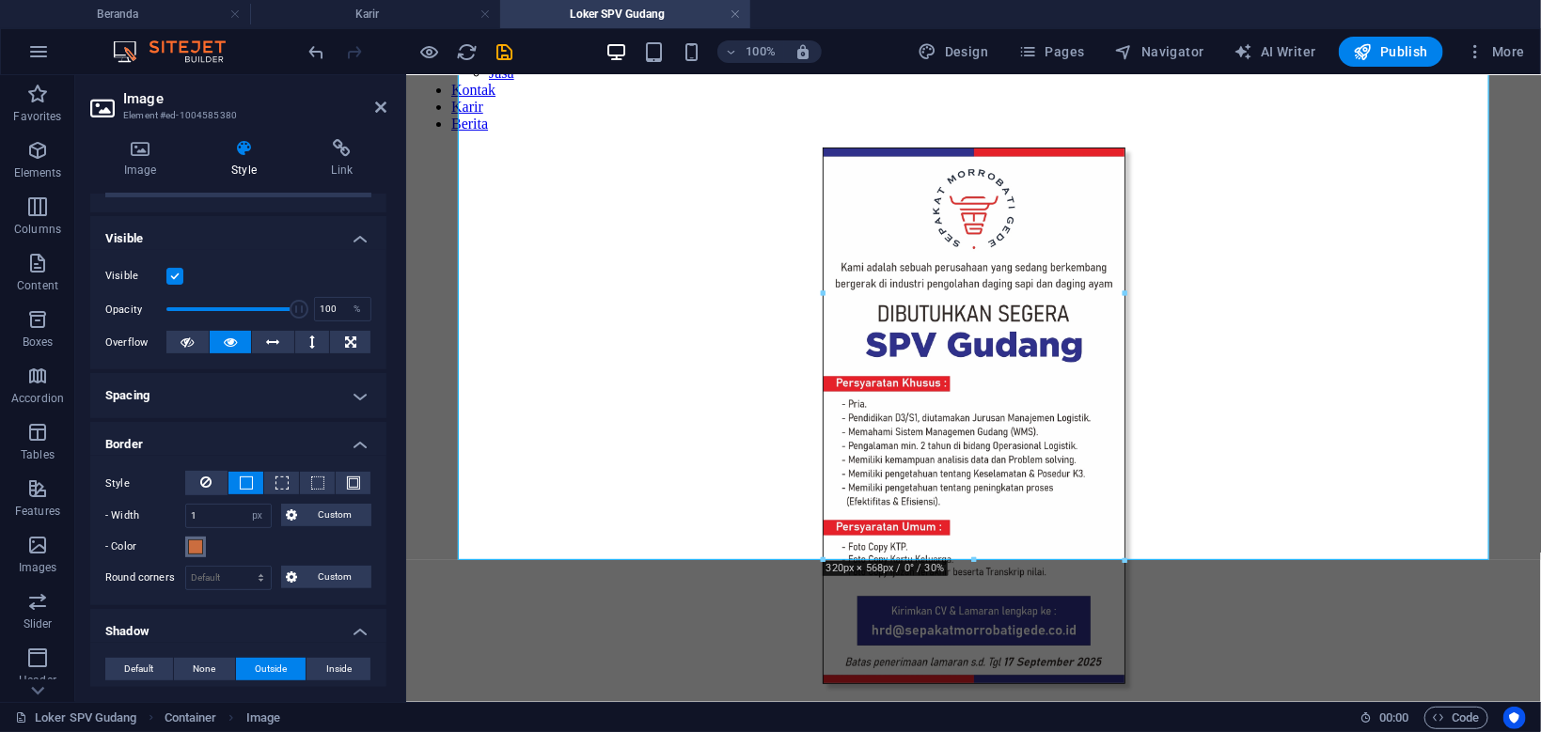
click at [196, 547] on span at bounding box center [195, 547] width 15 height 15
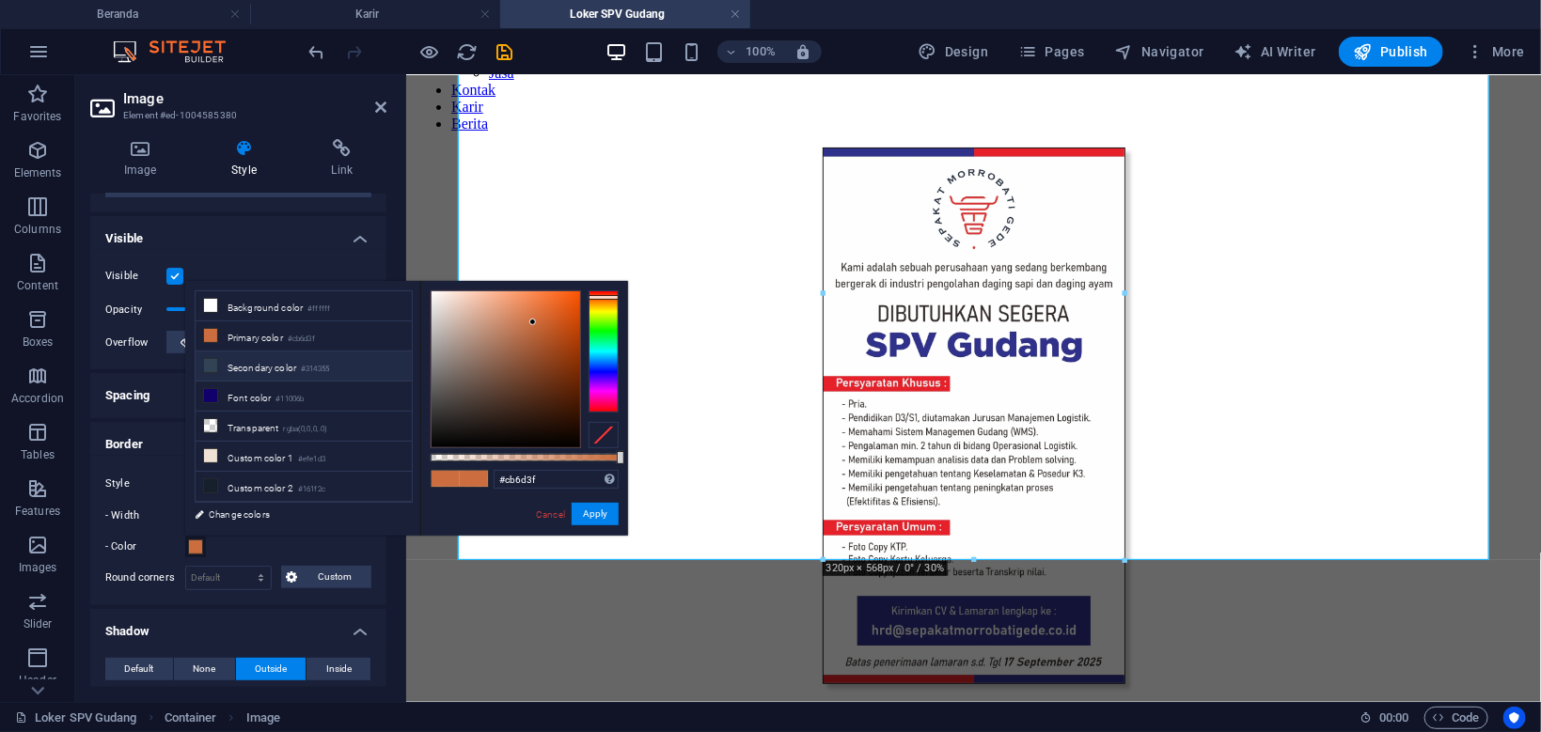
click at [281, 368] on li "Secondary color #314355" at bounding box center [304, 367] width 216 height 30
type input "#314355"
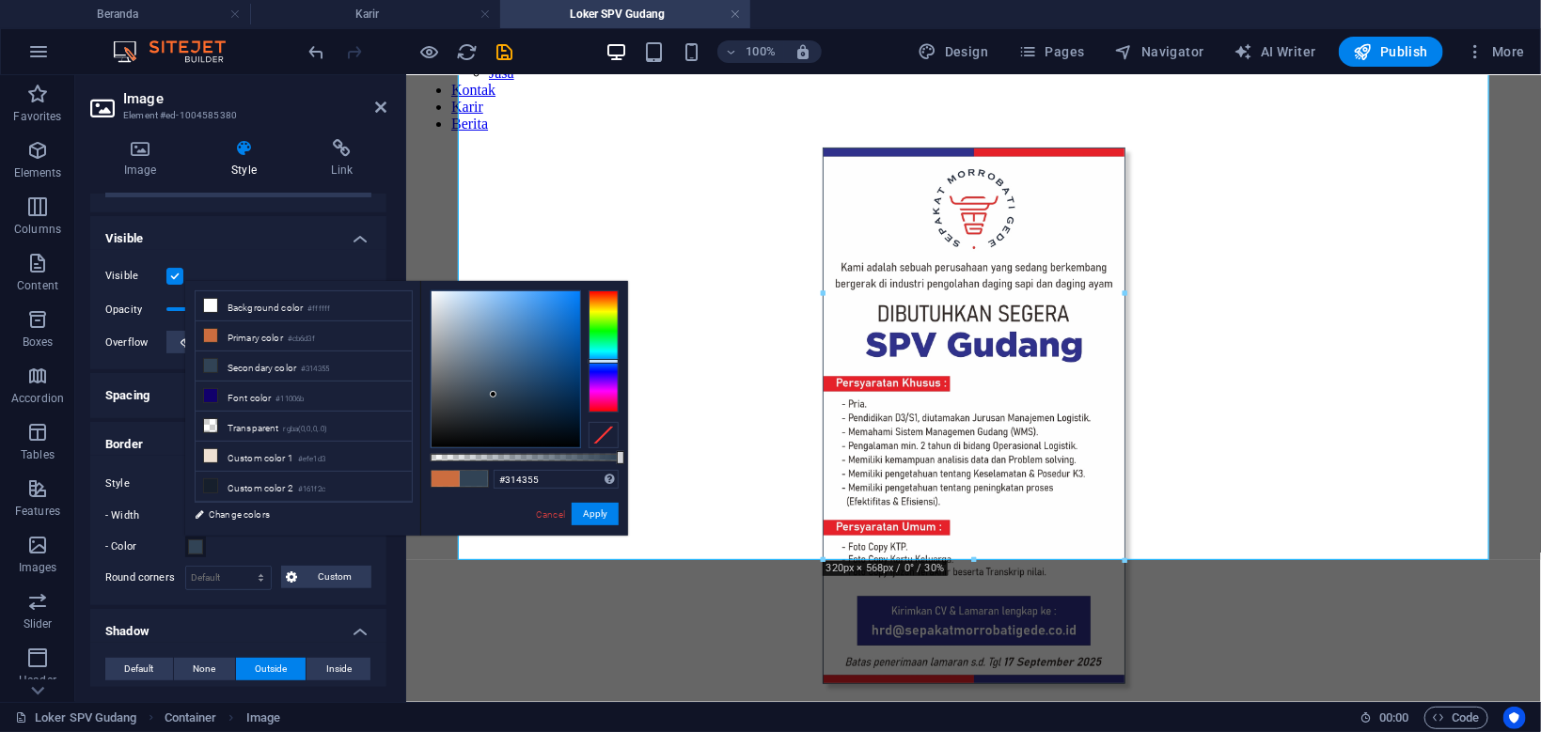
click at [594, 502] on div "#314355 Supported formats #0852ed rgb(8, 82, 237) rgba(8, 82, 237, 90%) hsv(221…" at bounding box center [524, 544] width 208 height 527
click at [589, 520] on button "Apply" at bounding box center [594, 514] width 47 height 23
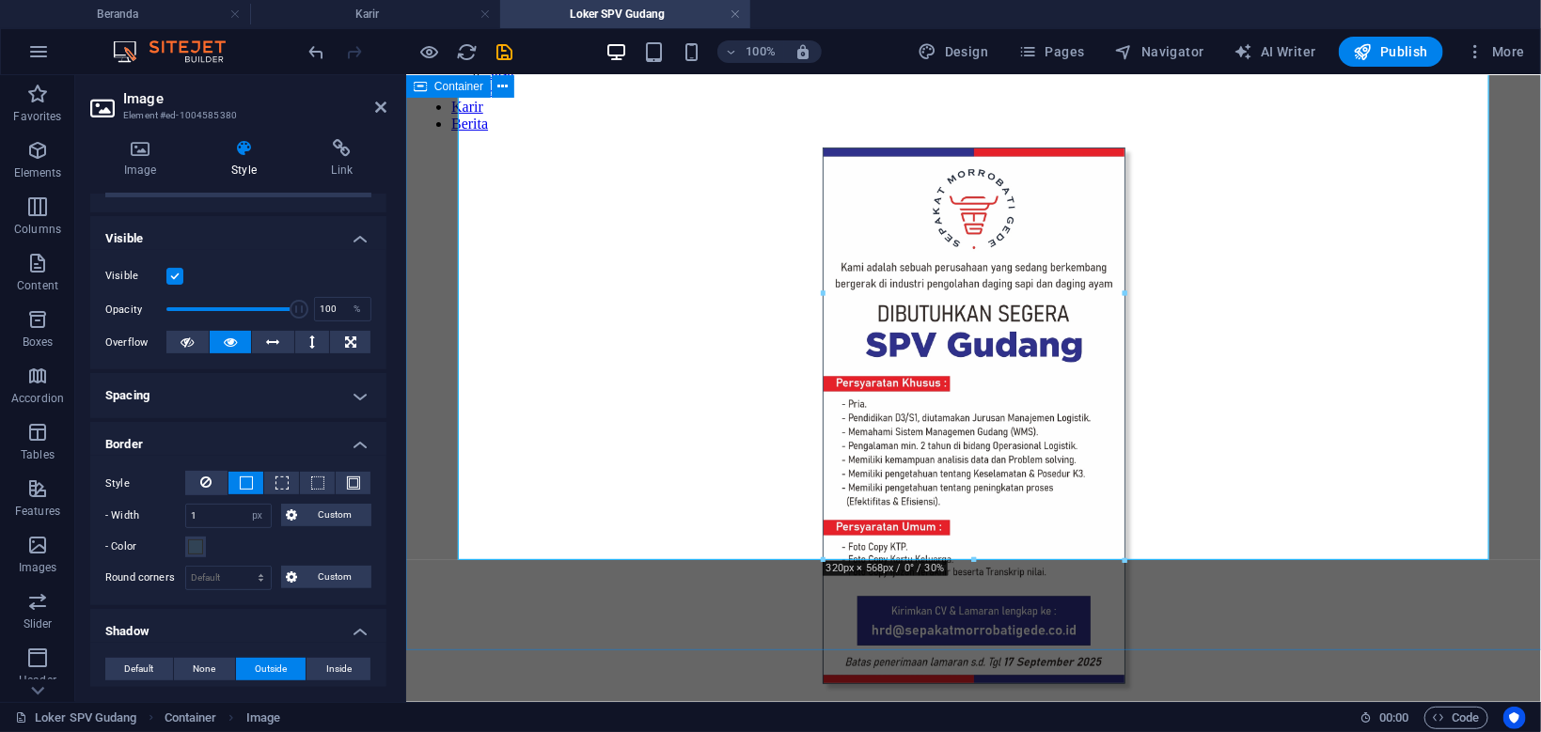
click at [426, 294] on div at bounding box center [972, 417] width 1119 height 540
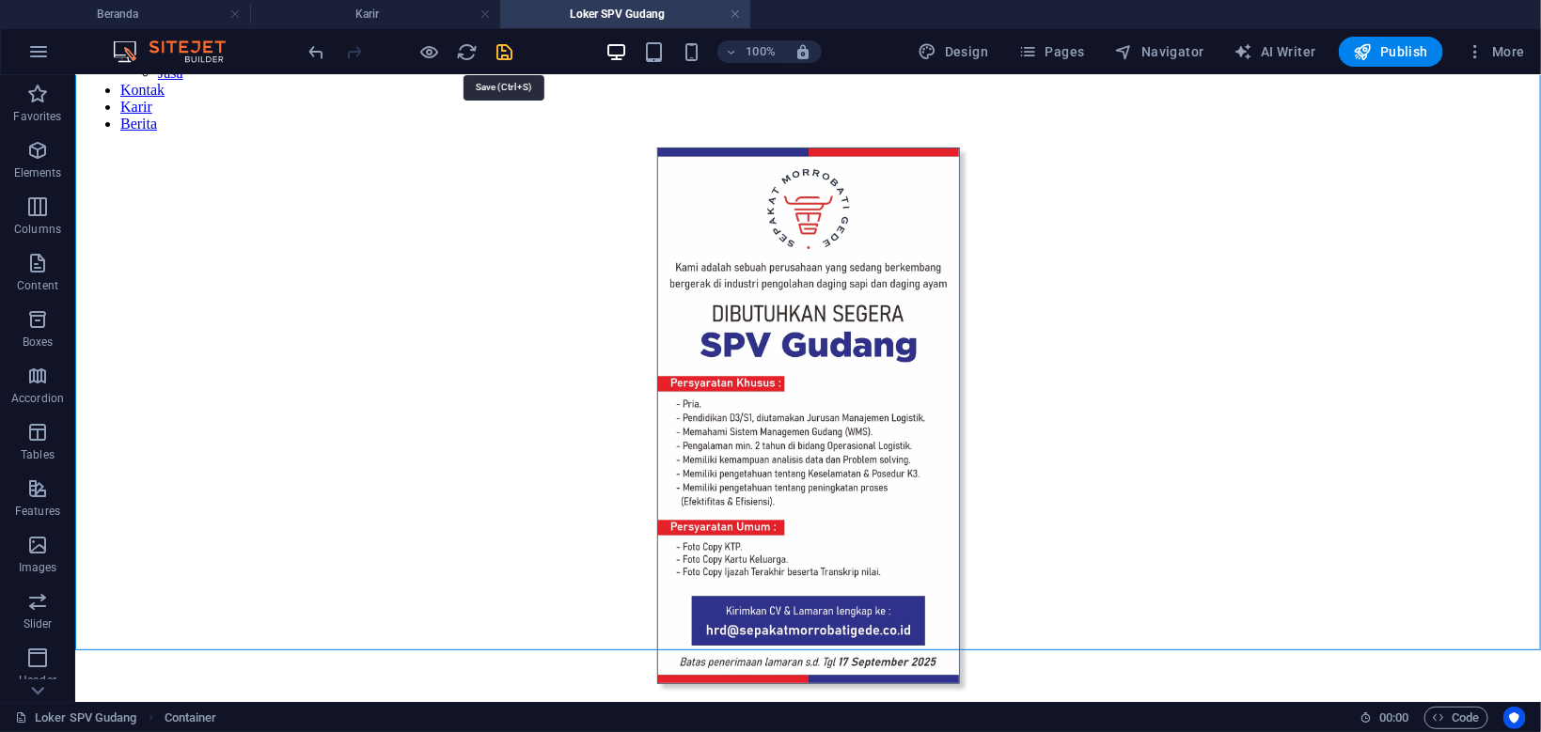
click at [500, 52] on icon "save" at bounding box center [505, 52] width 22 height 22
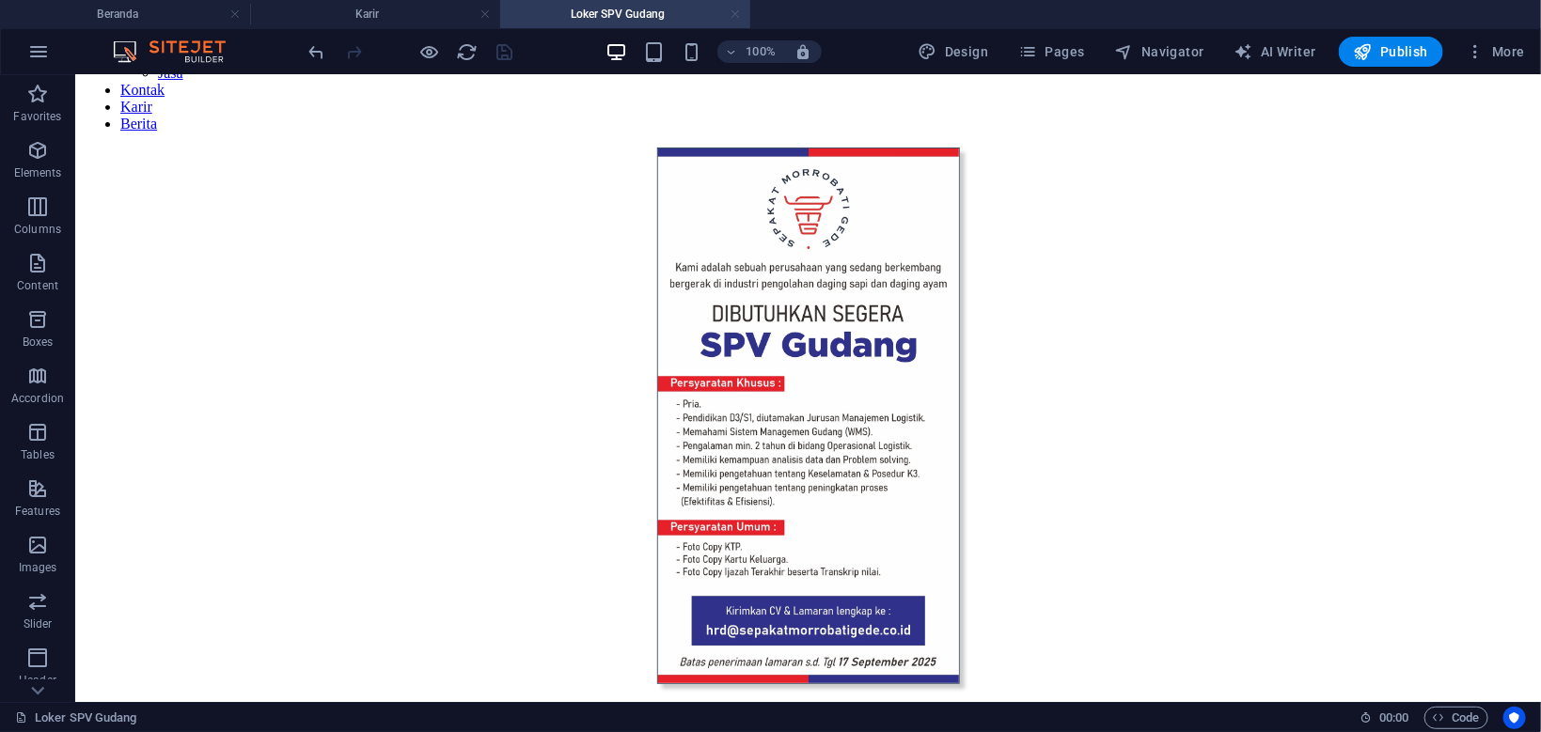
click at [737, 11] on link at bounding box center [734, 15] width 11 height 18
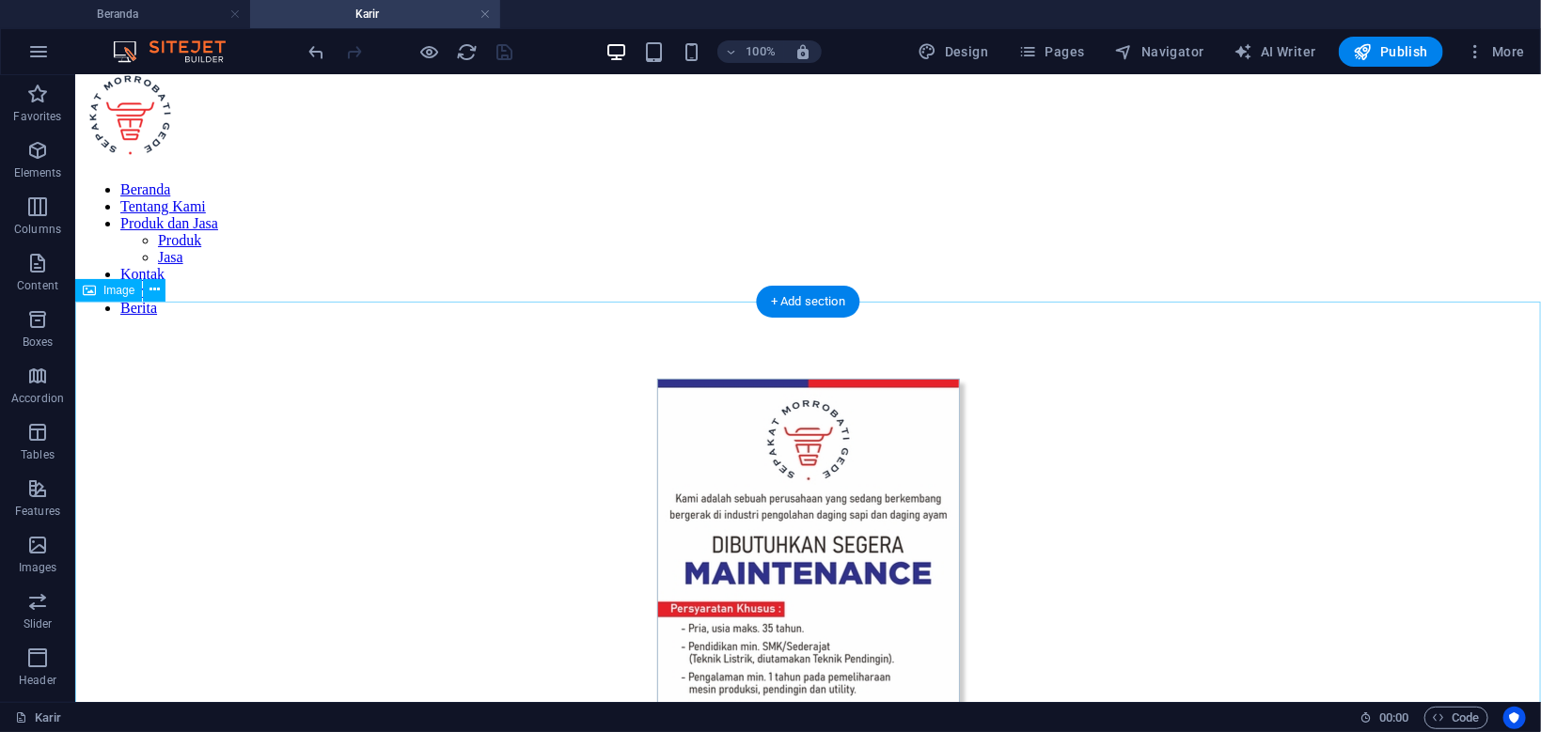
scroll to position [199, 0]
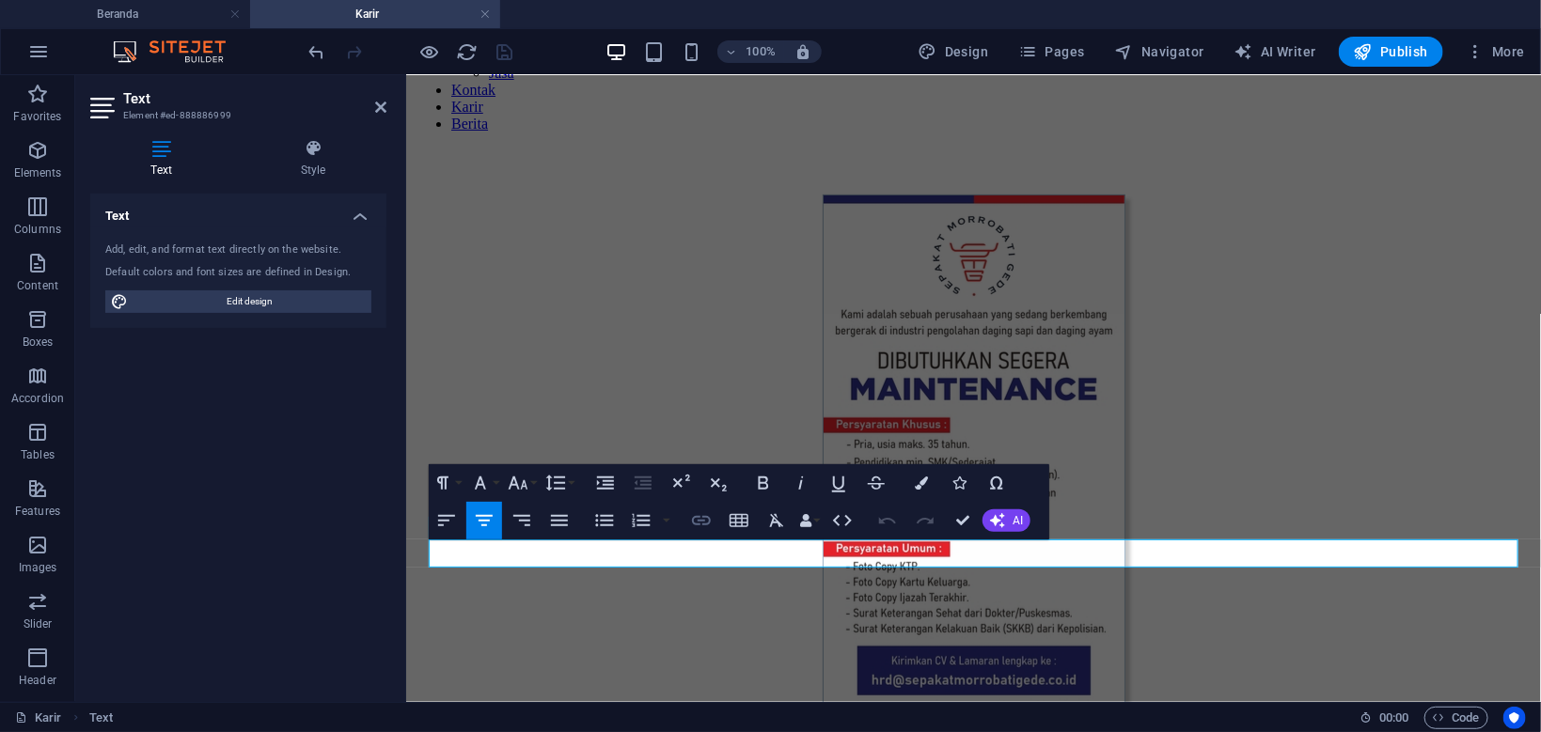
click at [695, 524] on icon "button" at bounding box center [701, 520] width 19 height 9
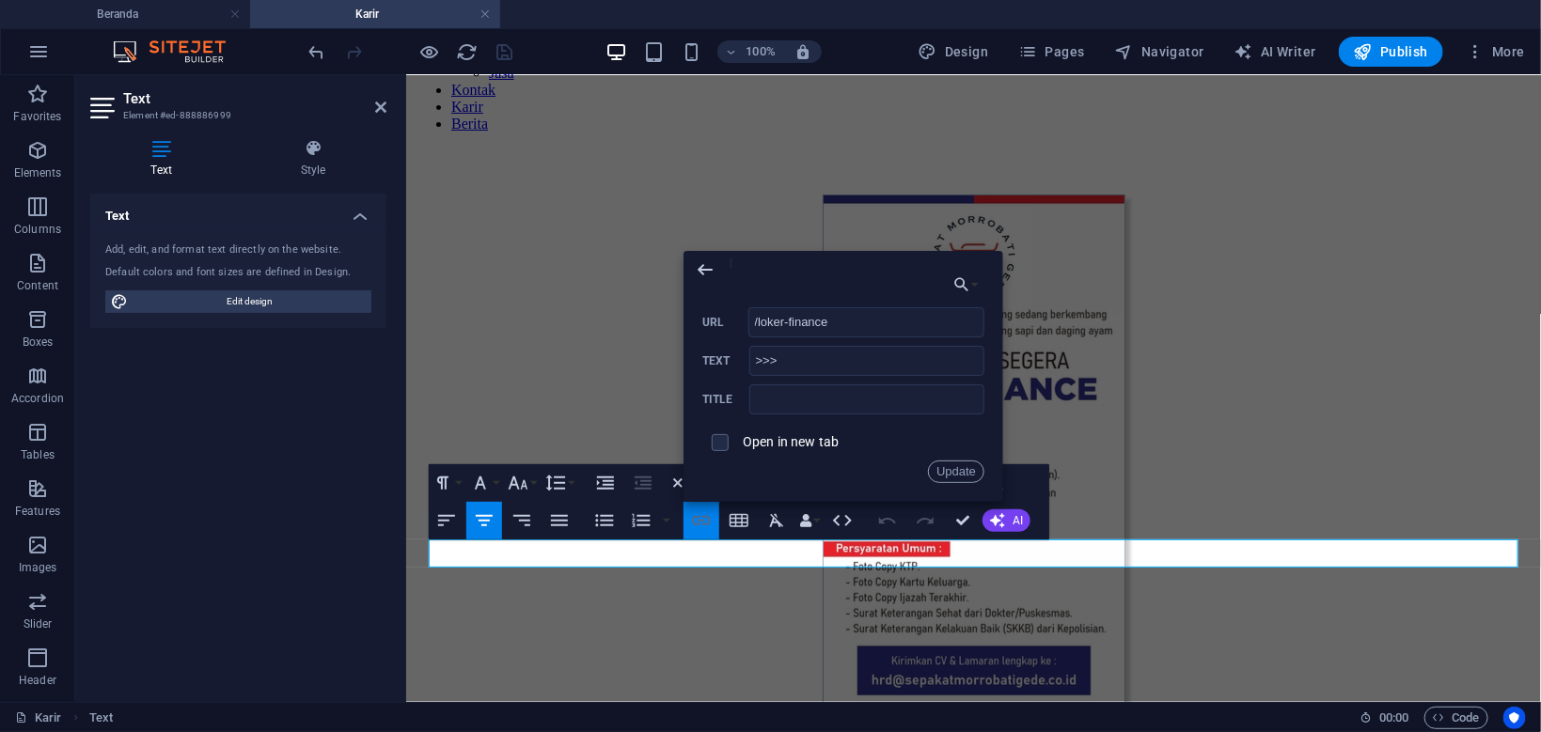
scroll to position [377, 0]
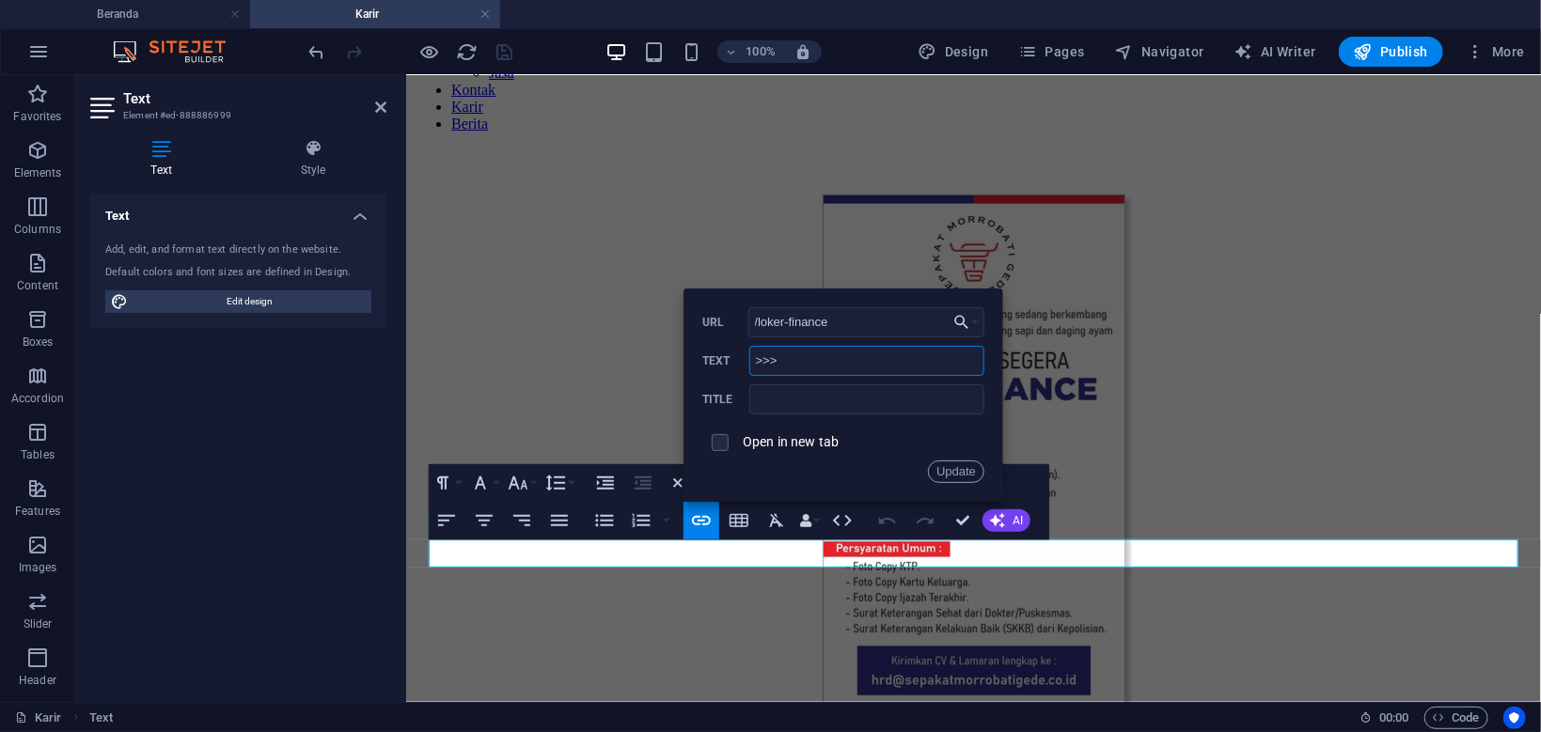
drag, startPoint x: 782, startPoint y: 358, endPoint x: 702, endPoint y: 362, distance: 80.0
click at [749, 362] on input ">>>" at bounding box center [866, 361] width 235 height 30
click at [975, 324] on button "Choose Link" at bounding box center [966, 322] width 36 height 30
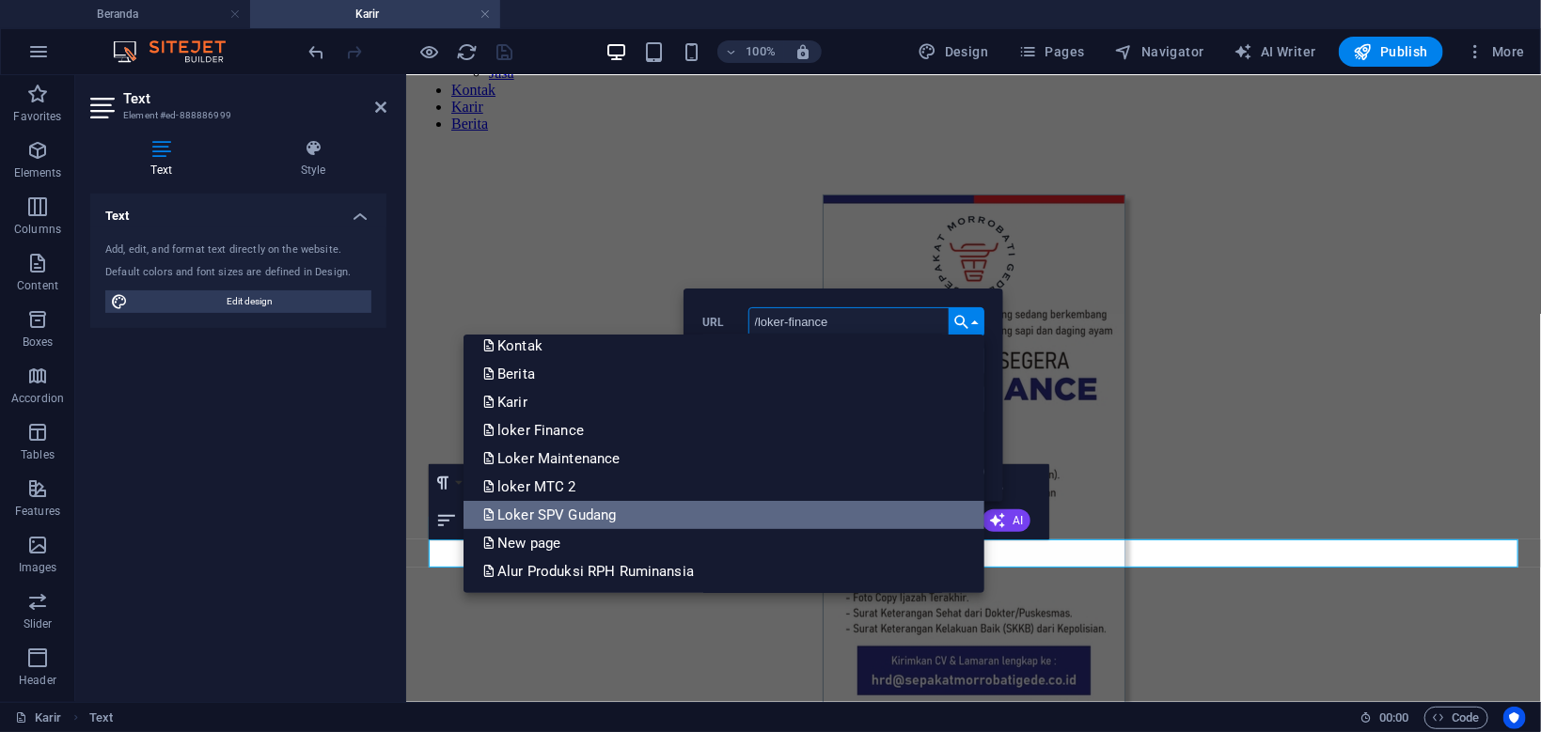
click at [826, 517] on link "Loker SPV Gudang" at bounding box center [723, 515] width 521 height 28
type input "/loker-spv-gudang"
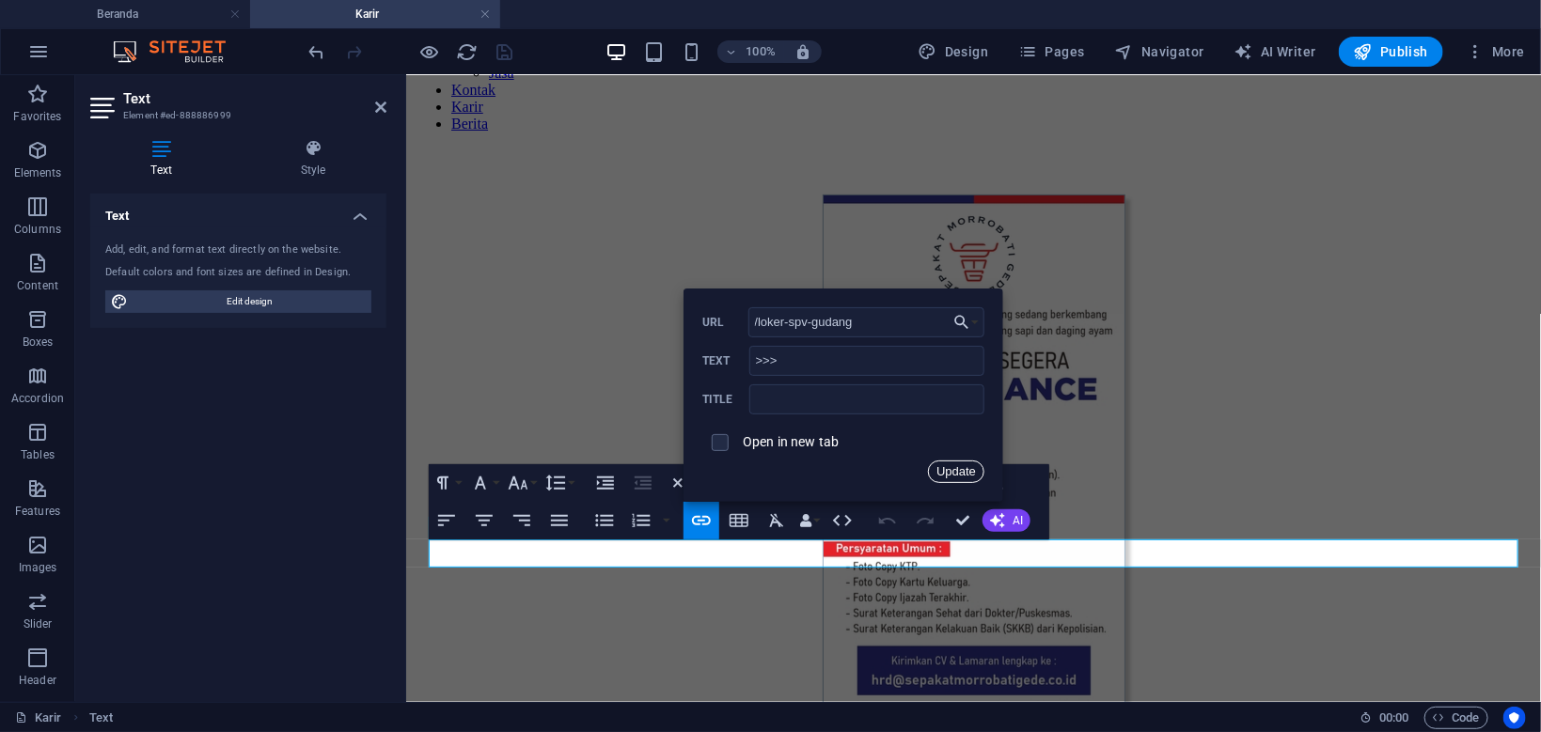
click at [953, 474] on button "Update" at bounding box center [956, 472] width 56 height 23
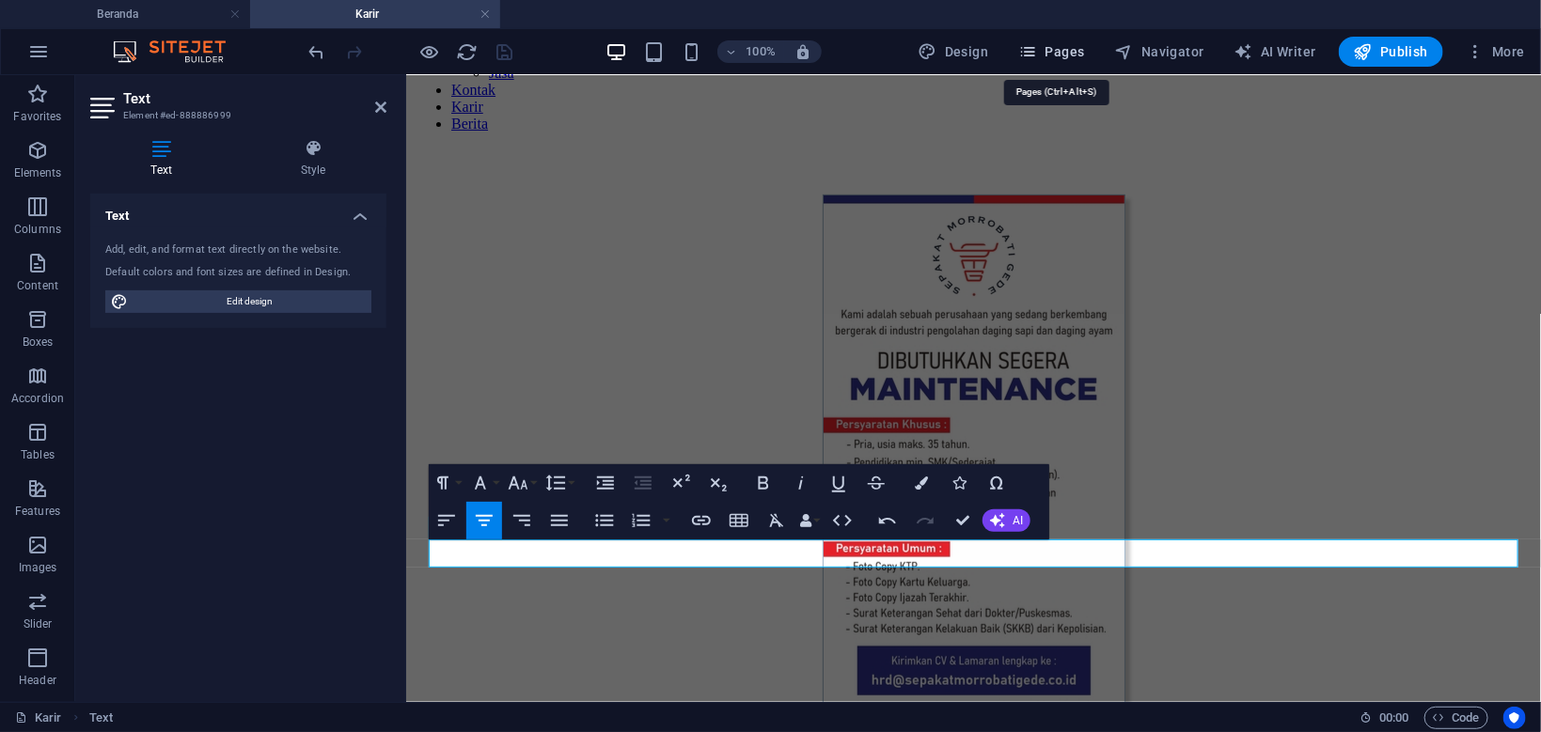
click at [1068, 56] on span "Pages" at bounding box center [1051, 51] width 66 height 19
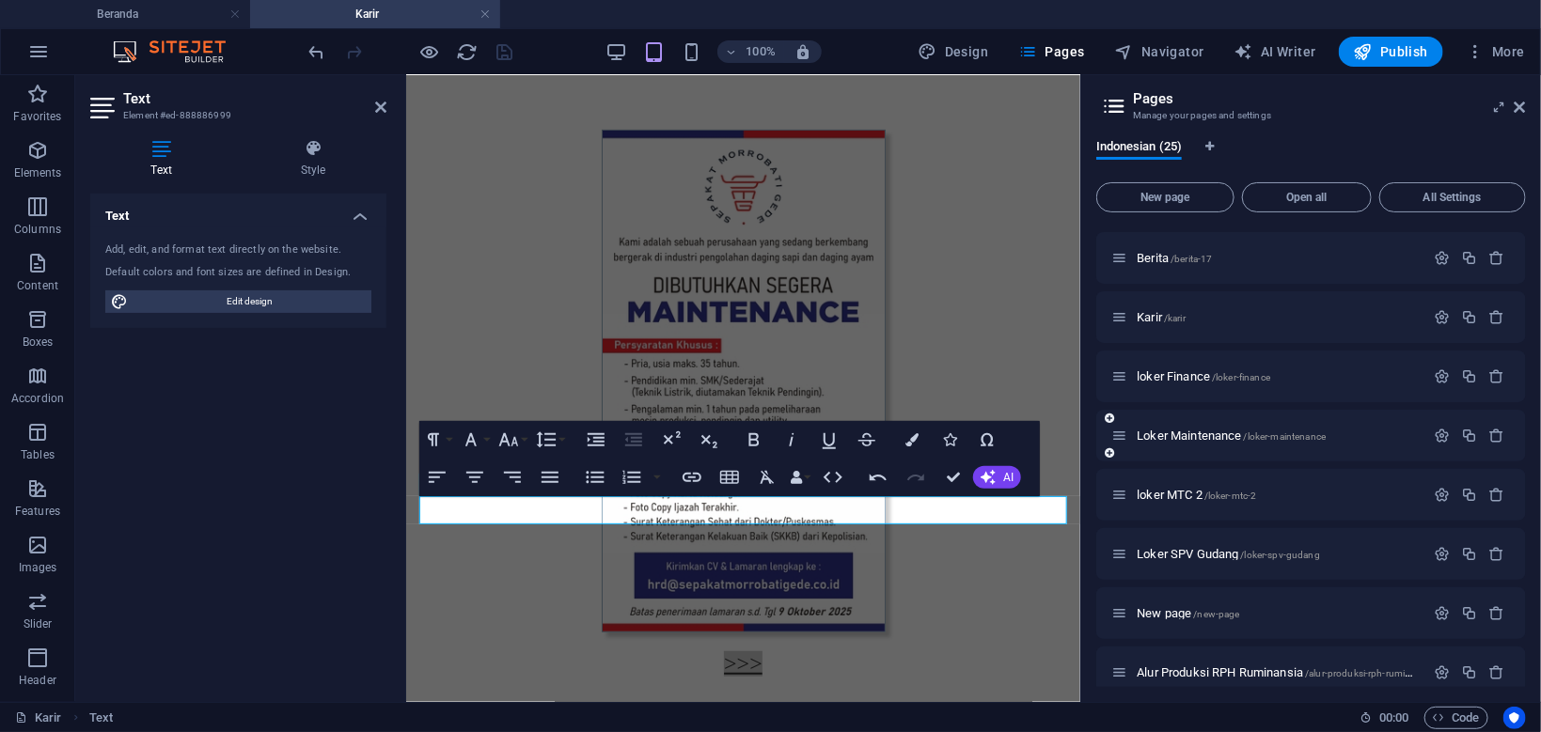
scroll to position [627, 0]
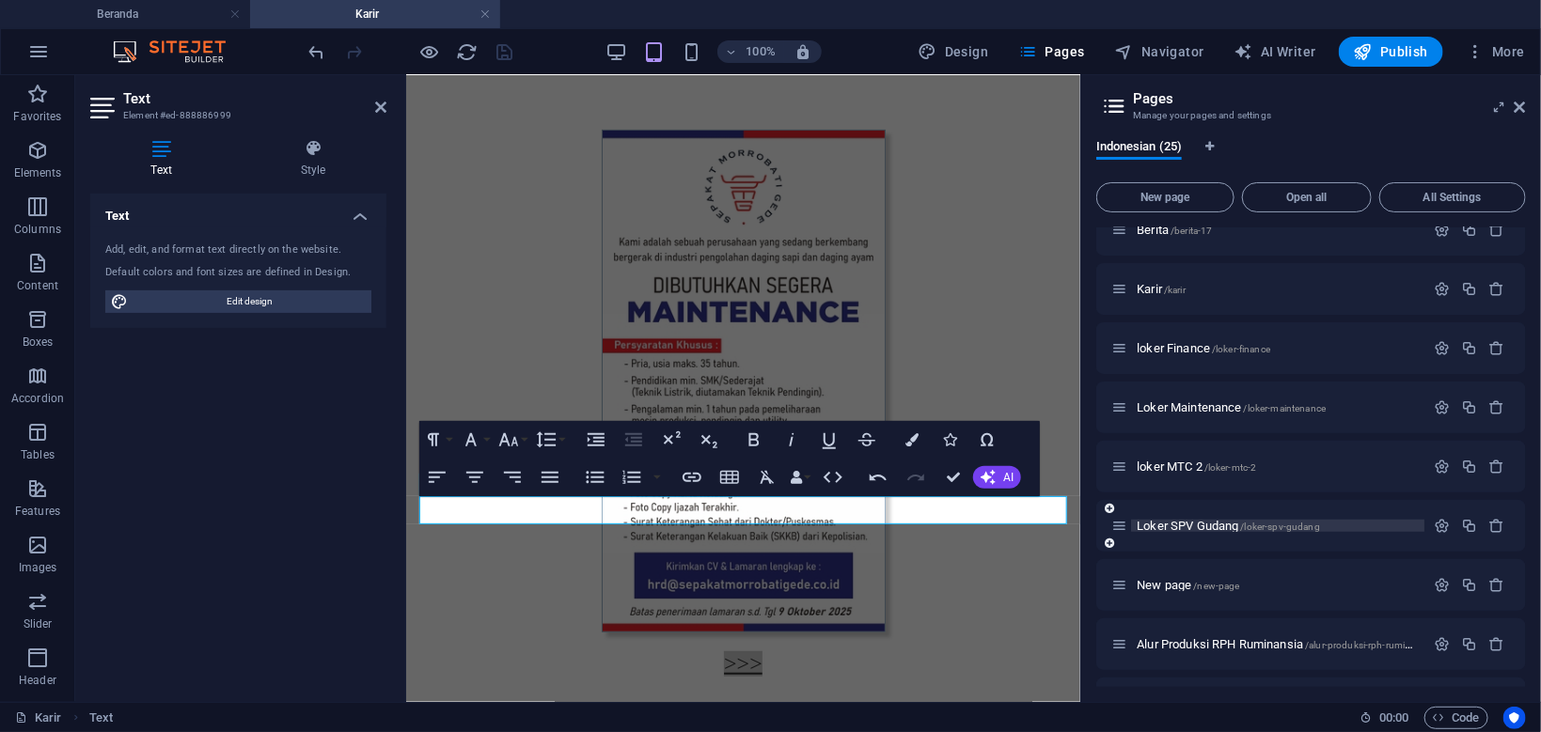
click at [1349, 523] on p "Loker SPV Gudang /loker-spv-gudang" at bounding box center [1277, 526] width 282 height 12
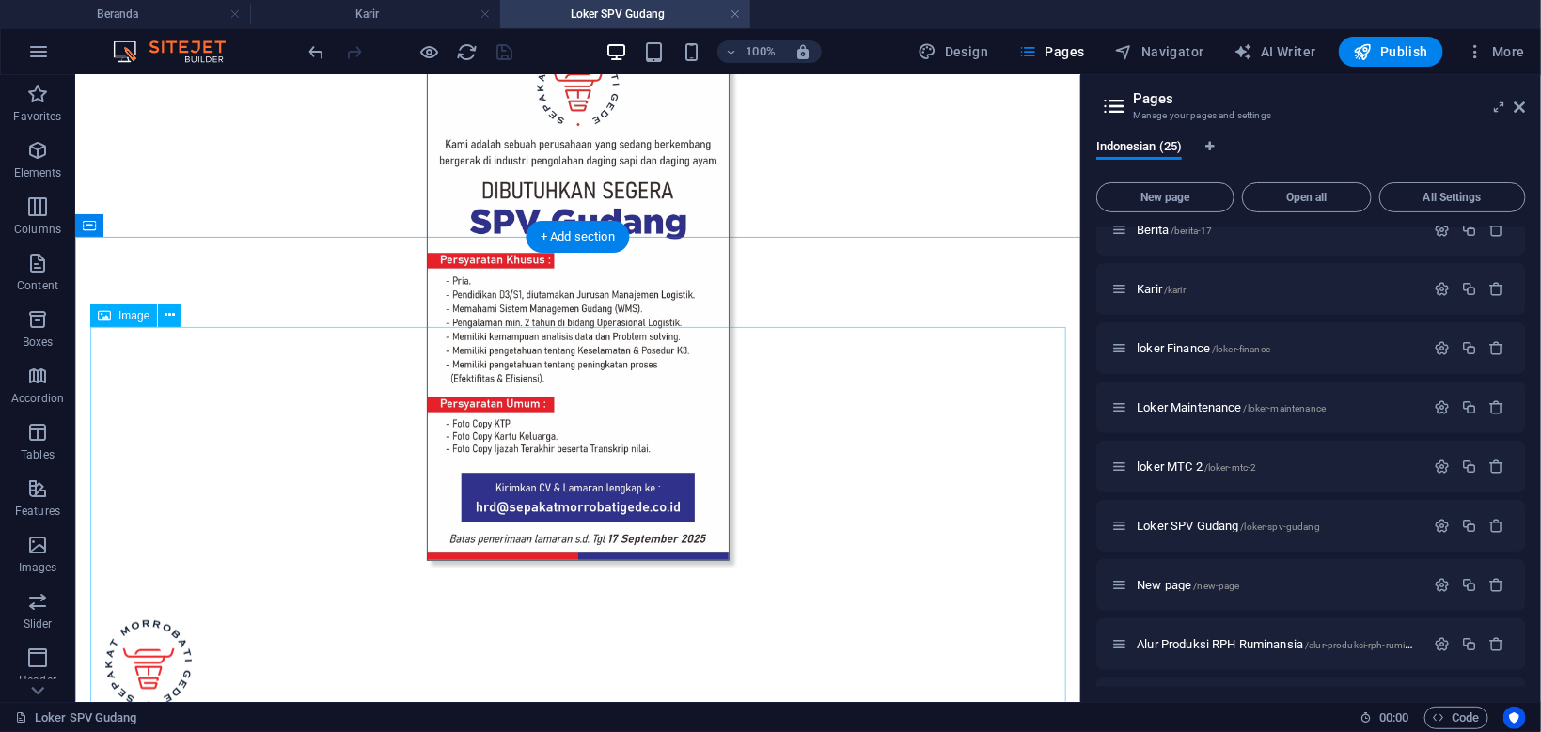
scroll to position [399, 0]
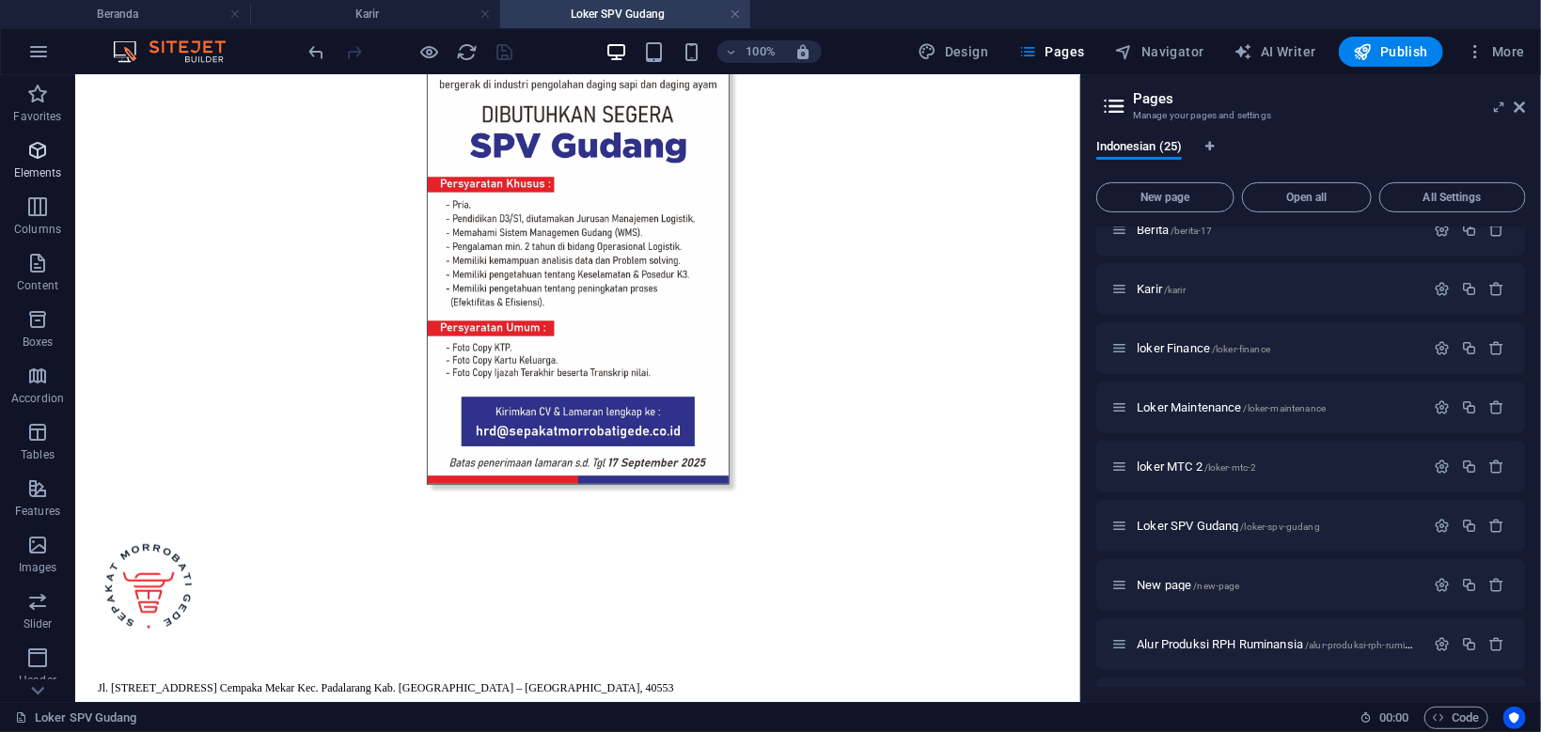
click at [40, 150] on icon "button" at bounding box center [37, 150] width 23 height 23
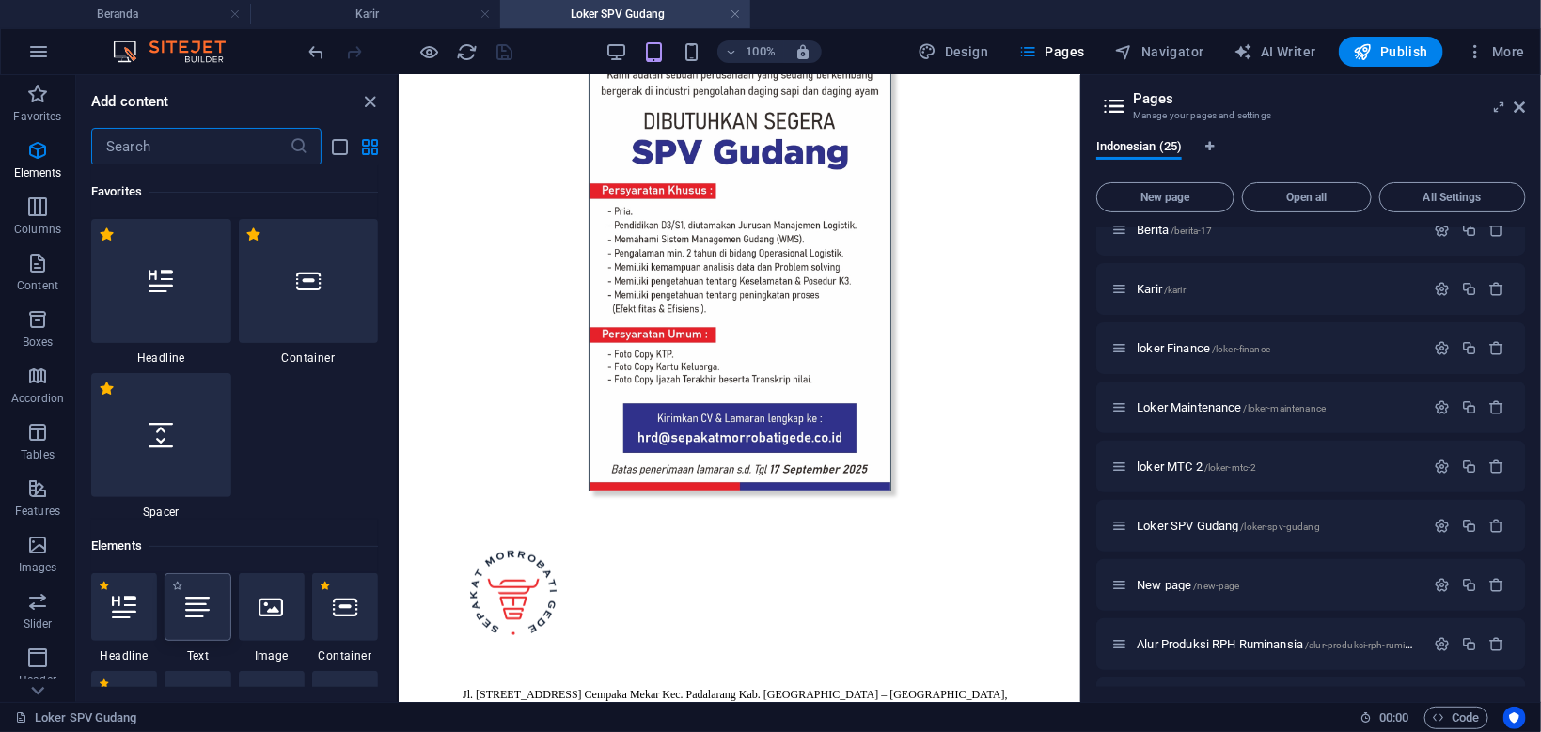
scroll to position [354, 0]
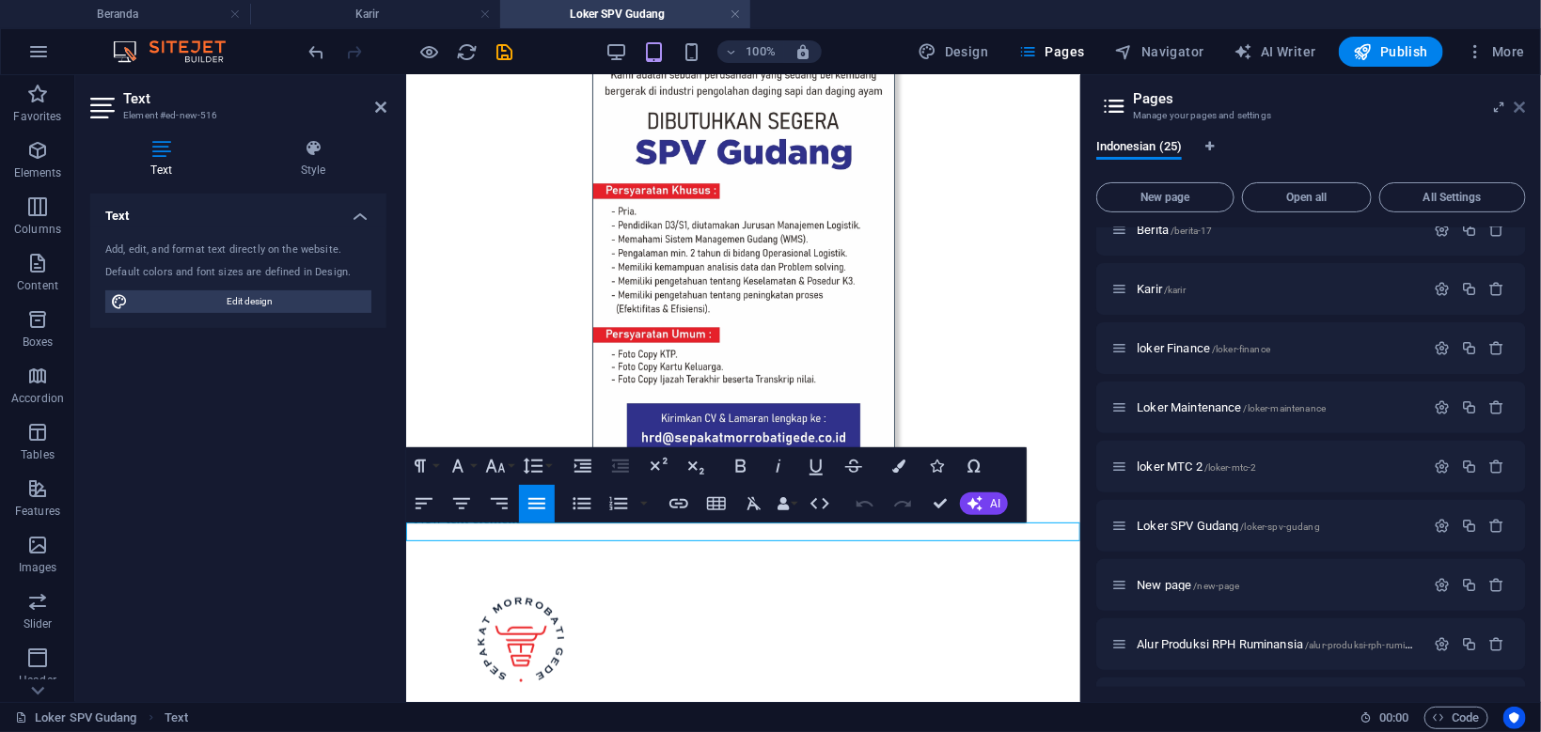
drag, startPoint x: 1524, startPoint y: 108, endPoint x: 1114, endPoint y: 26, distance: 417.9
click at [1524, 108] on icon at bounding box center [1519, 107] width 11 height 15
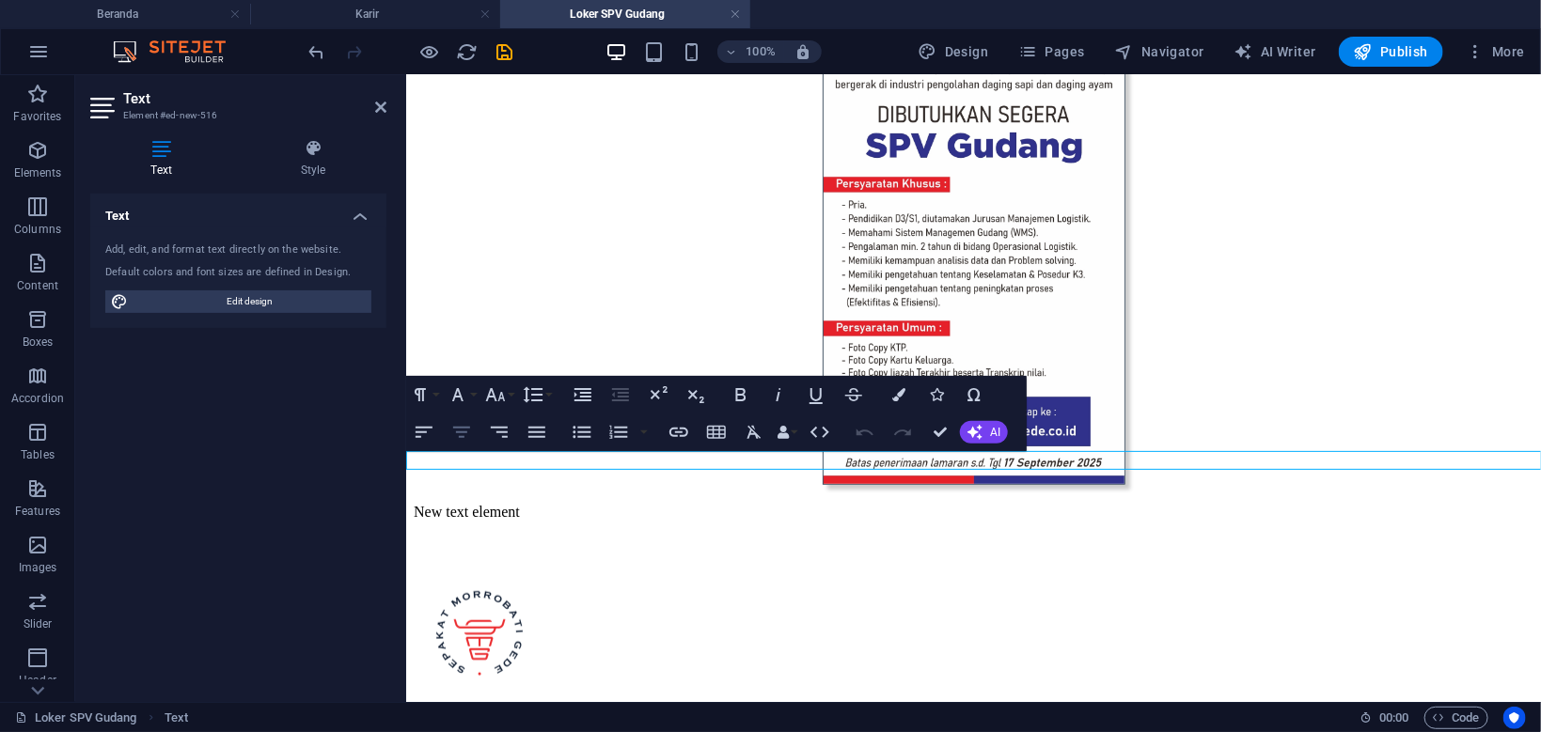
click at [464, 430] on icon "button" at bounding box center [461, 432] width 23 height 23
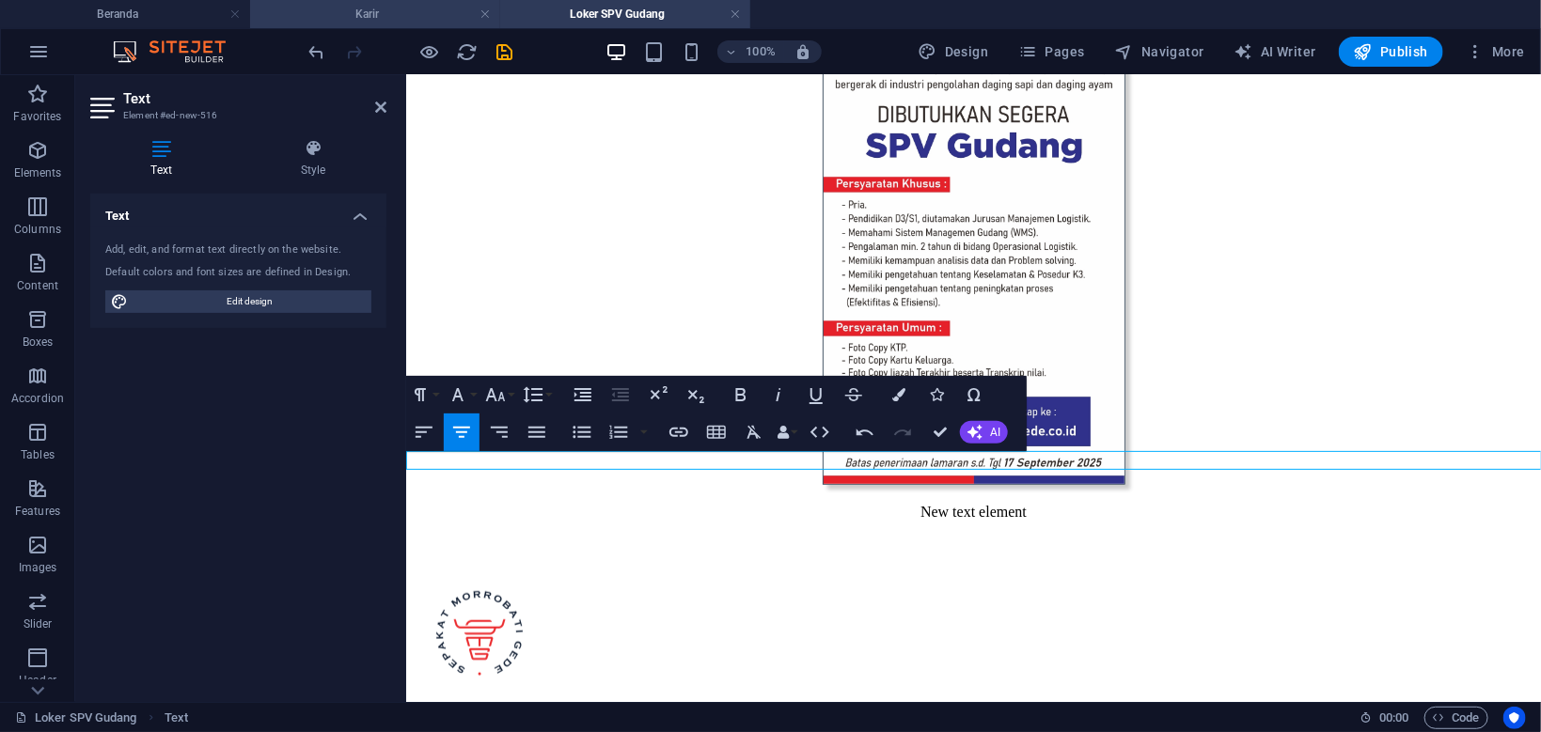
click at [427, 25] on li "Karir" at bounding box center [375, 14] width 250 height 28
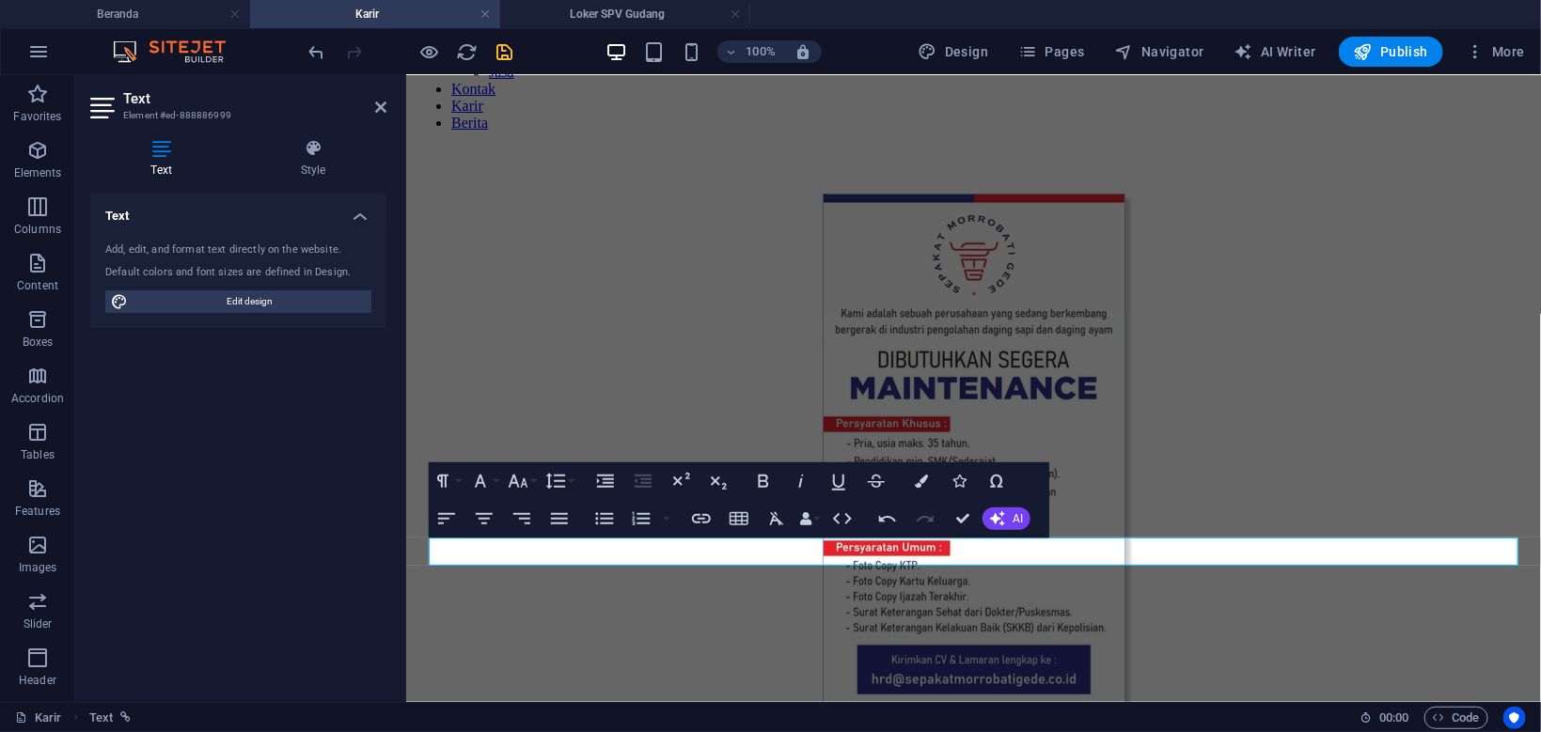
scroll to position [199, 0]
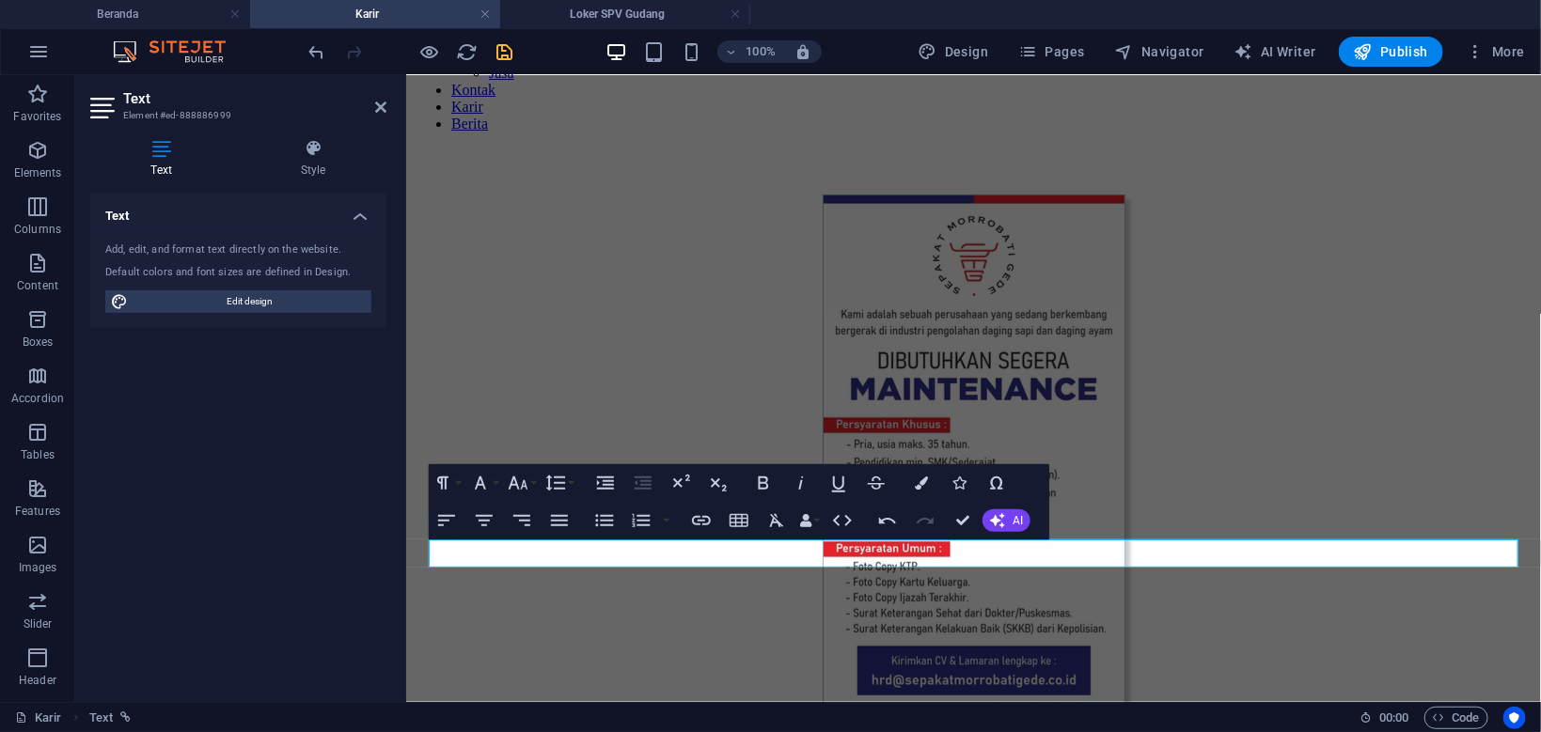
click at [1201, 477] on figure at bounding box center [972, 464] width 1119 height 540
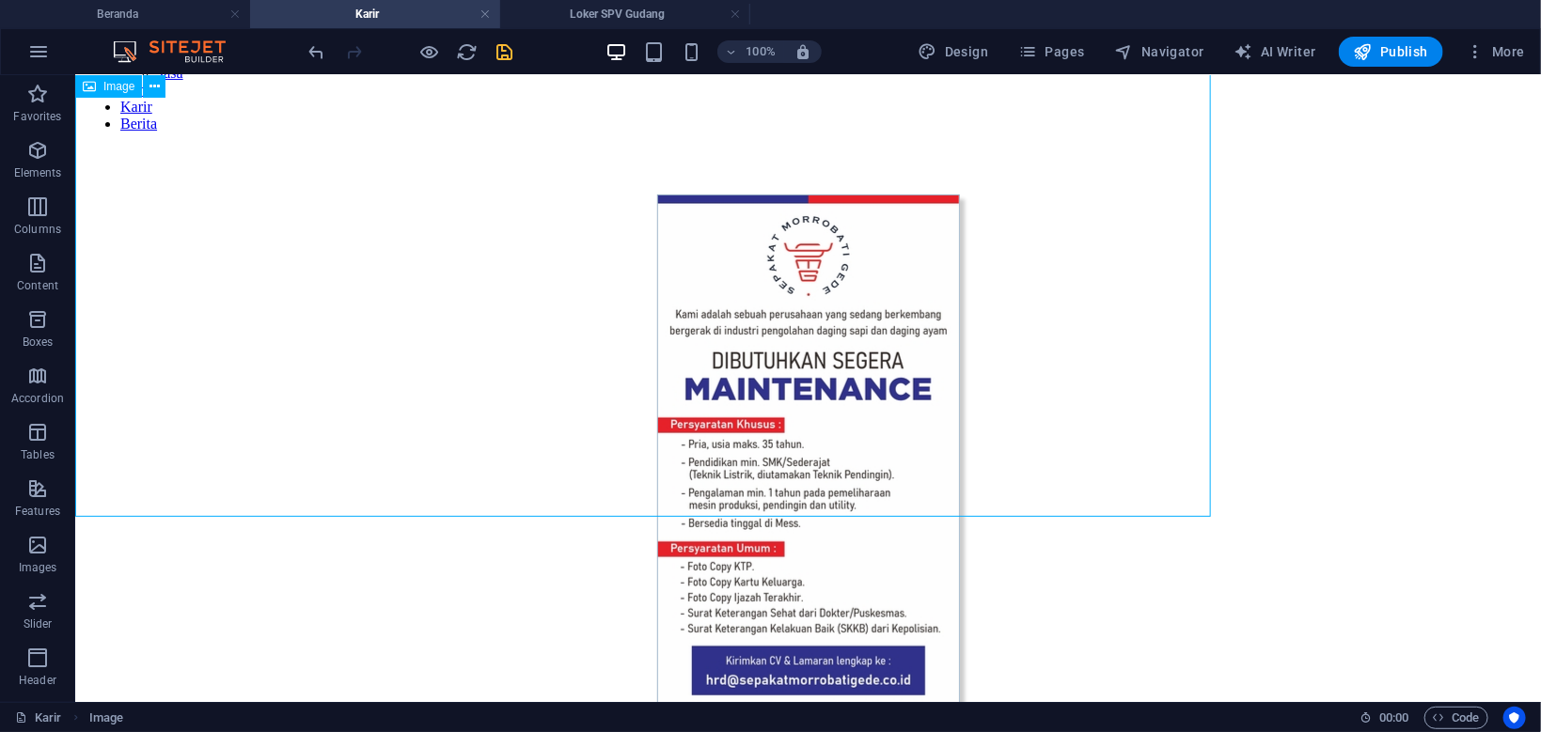
click at [1212, 394] on figure at bounding box center [807, 464] width 1450 height 540
click at [882, 394] on figure at bounding box center [807, 464] width 1450 height 540
select select "px"
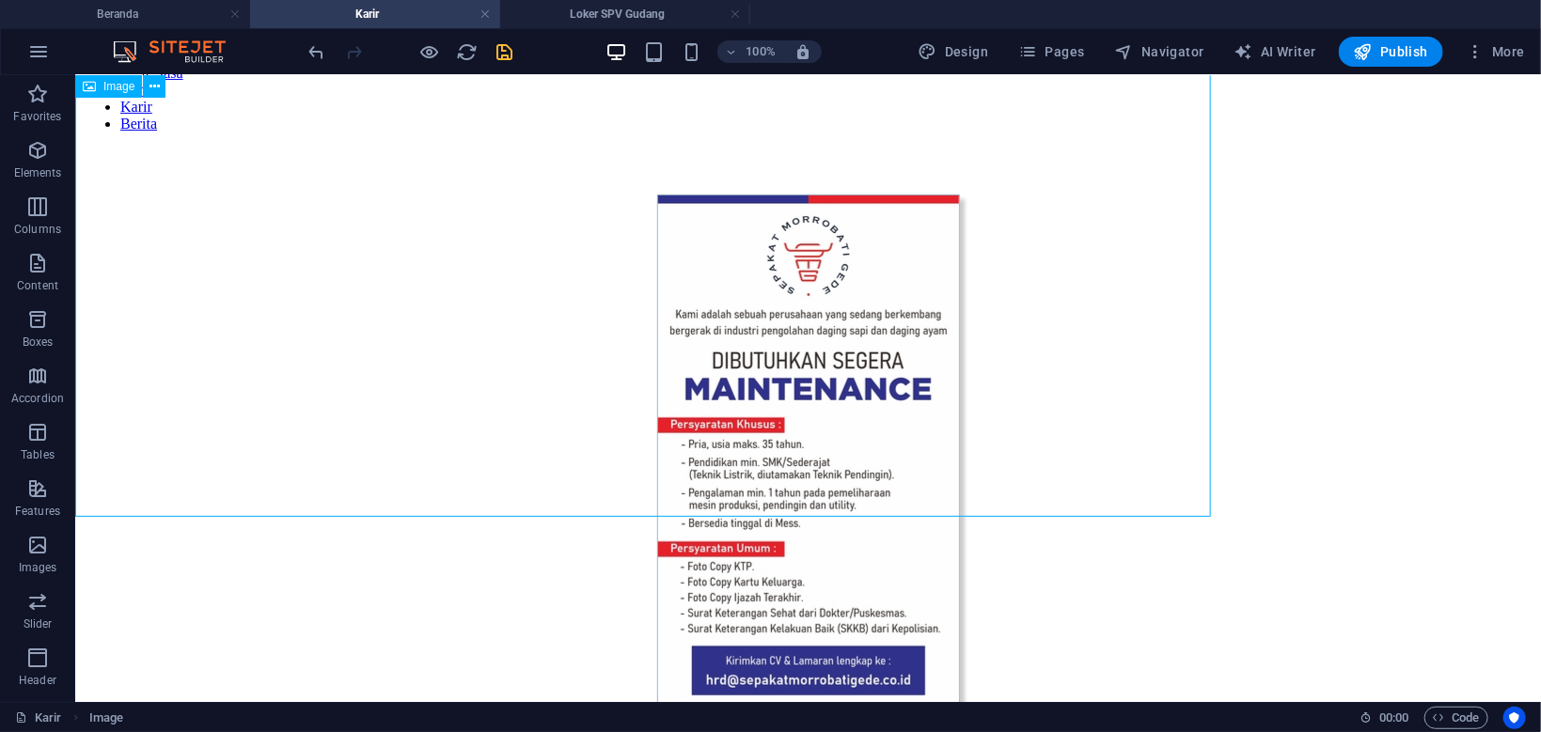
select select "px"
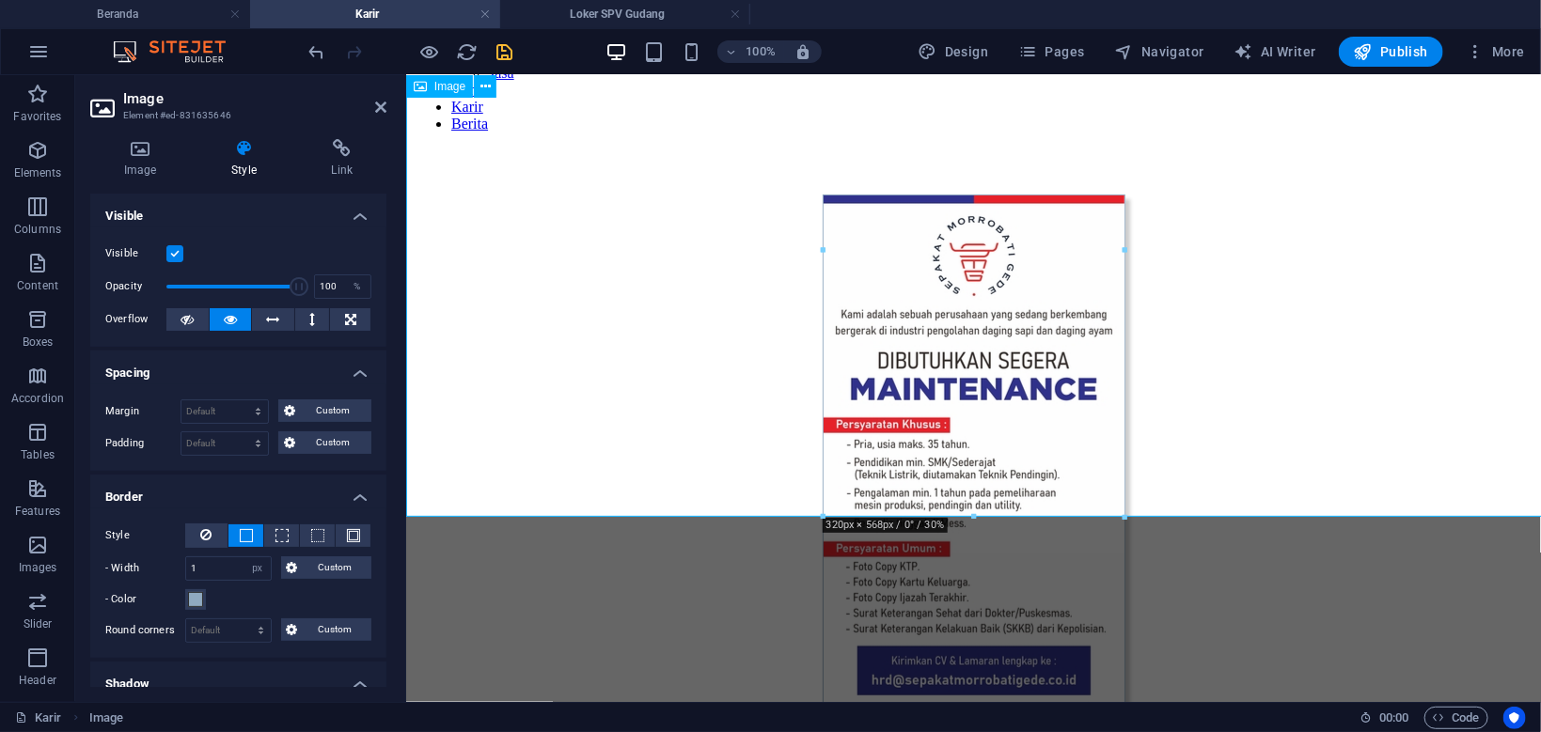
scroll to position [64, 0]
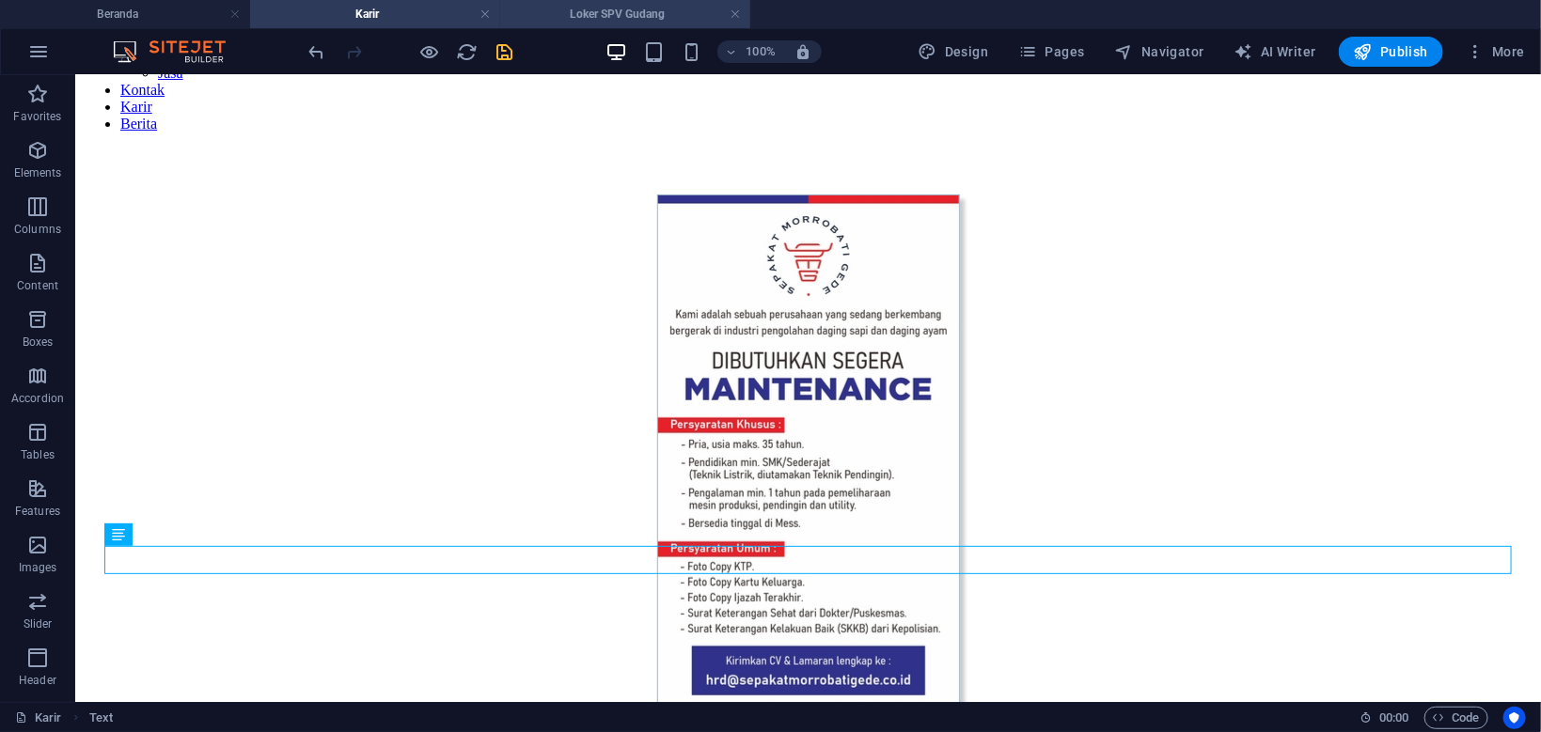
click at [605, 14] on h4 "Loker SPV Gudang" at bounding box center [625, 14] width 250 height 21
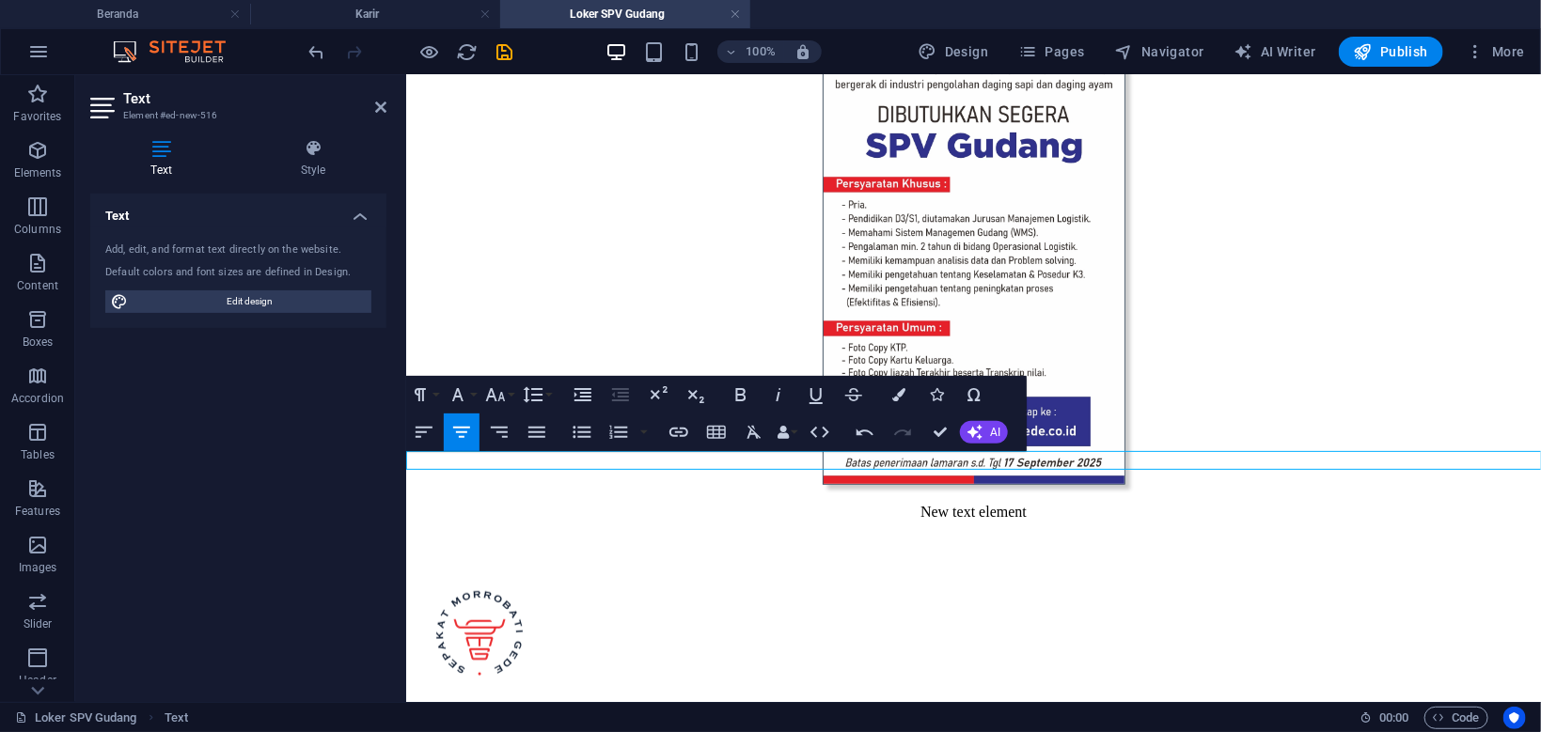
click at [1035, 503] on p "New text element" at bounding box center [972, 511] width 1119 height 17
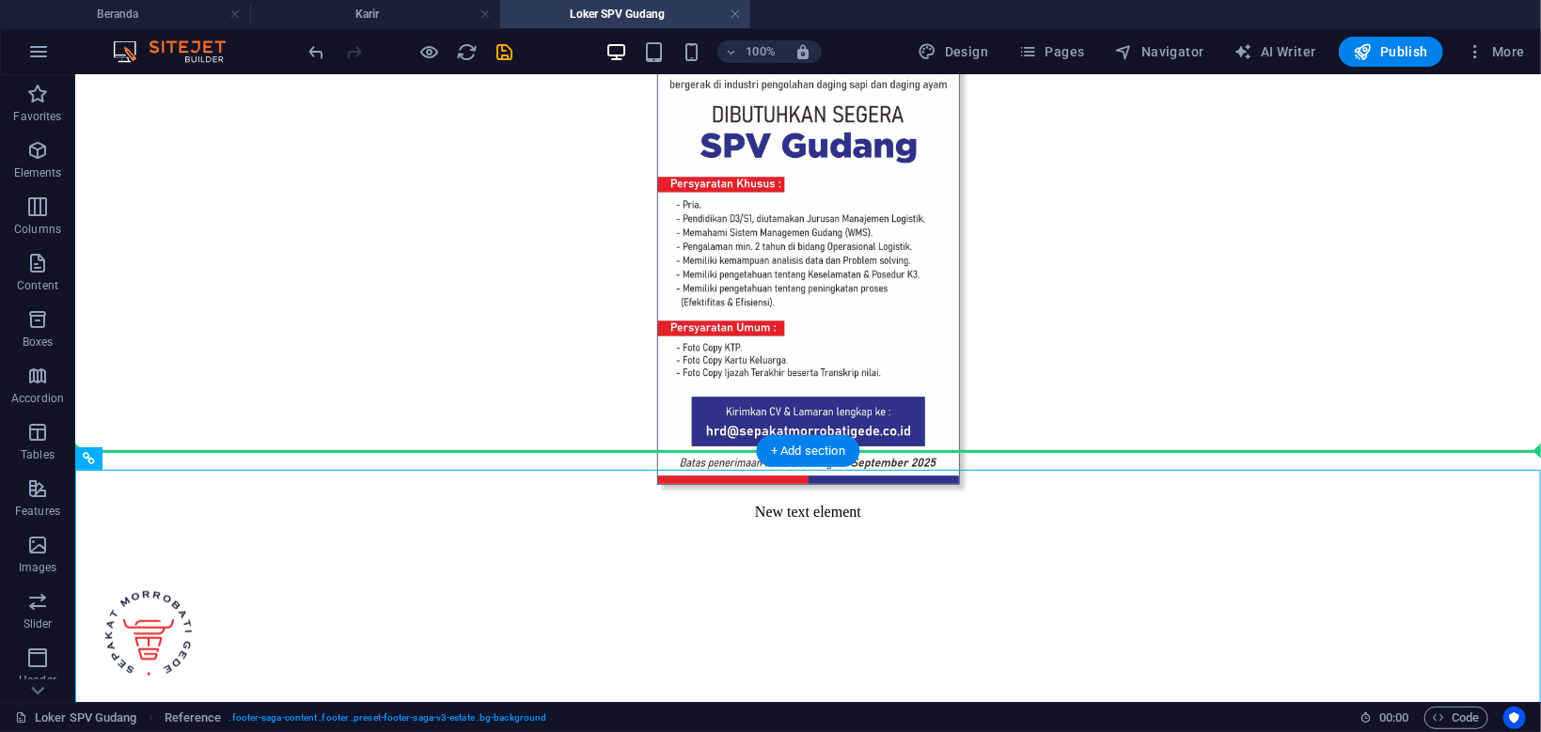
drag, startPoint x: 170, startPoint y: 540, endPoint x: 107, endPoint y: 357, distance: 193.8
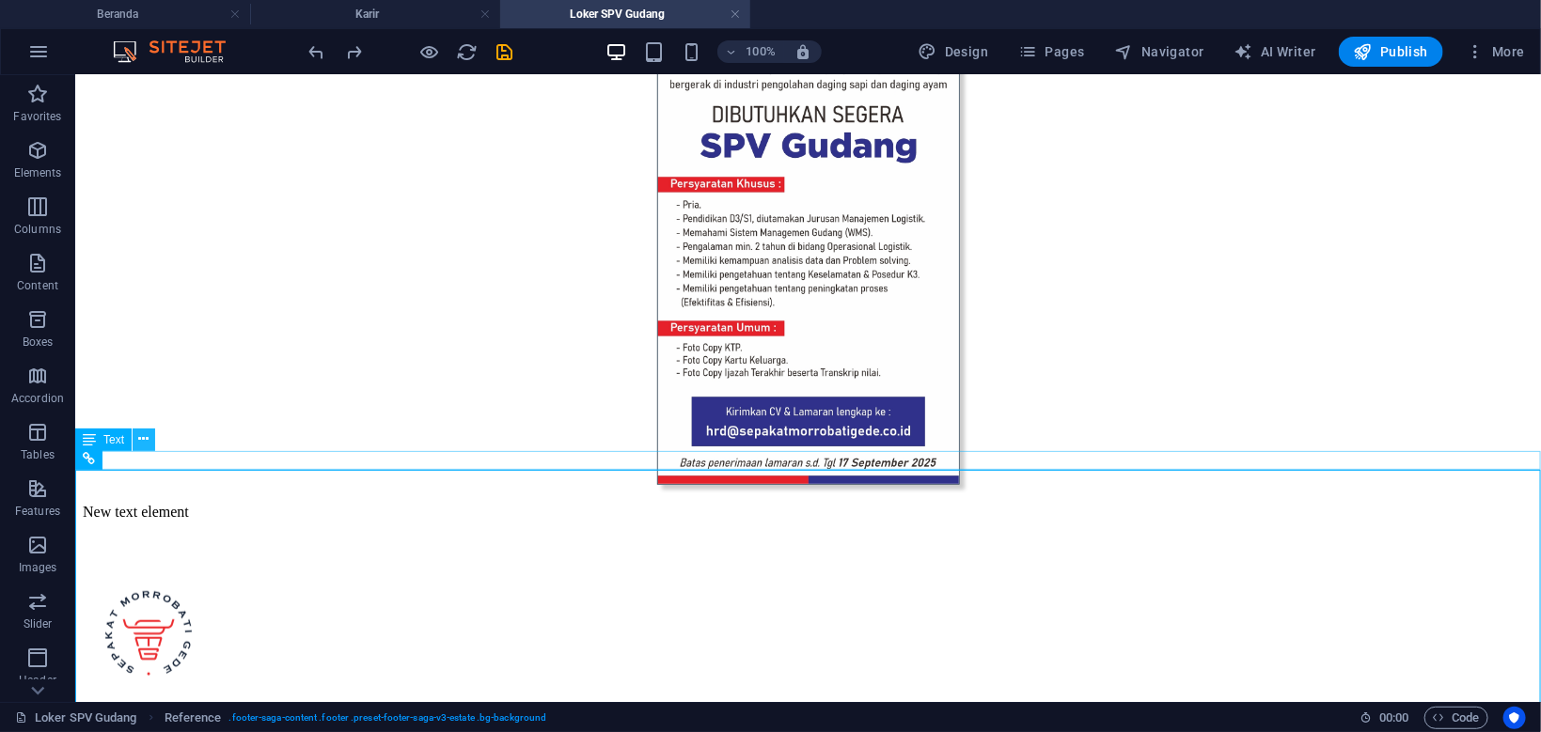
click at [146, 445] on icon at bounding box center [144, 440] width 10 height 20
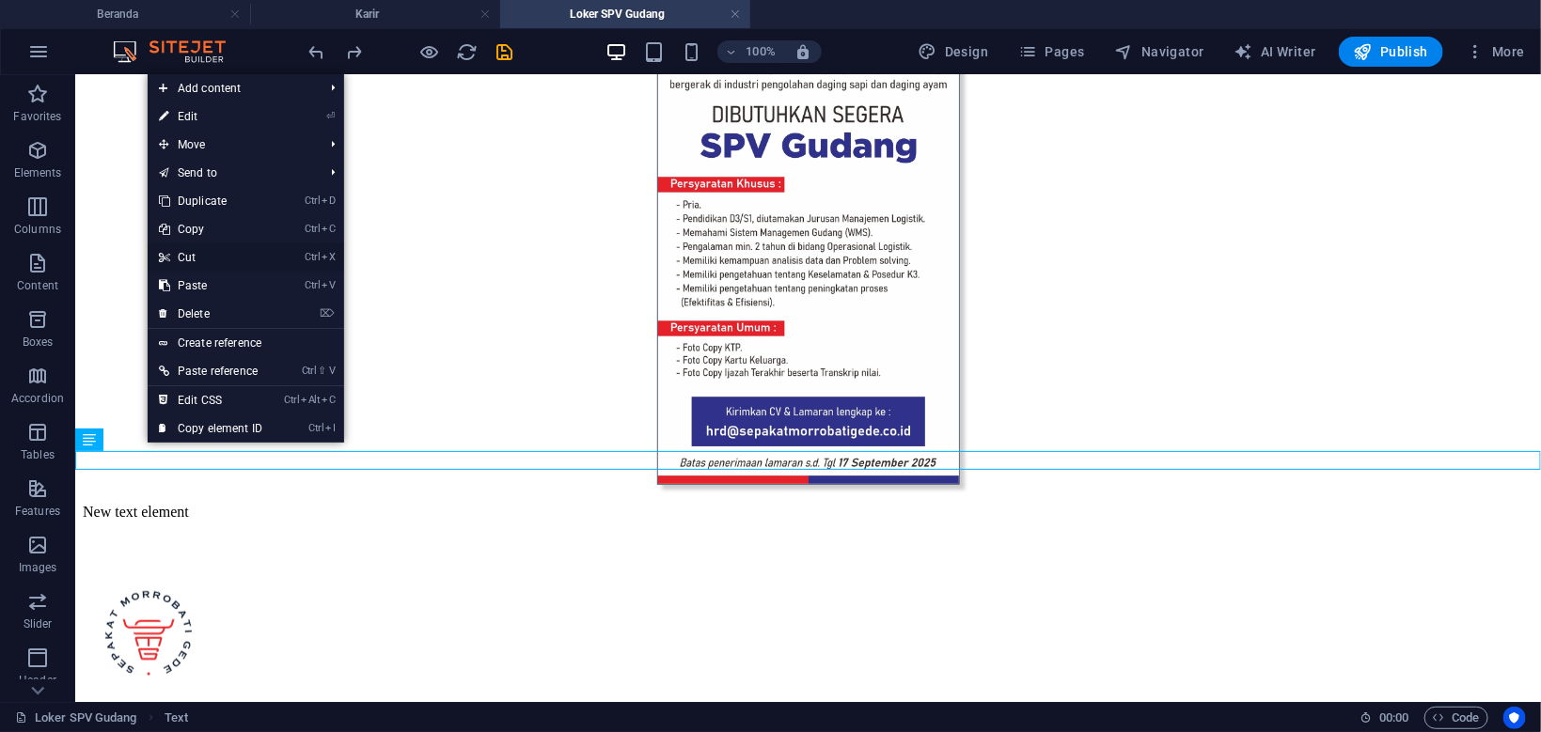
click at [224, 261] on link "Ctrl X Cut" at bounding box center [211, 257] width 126 height 28
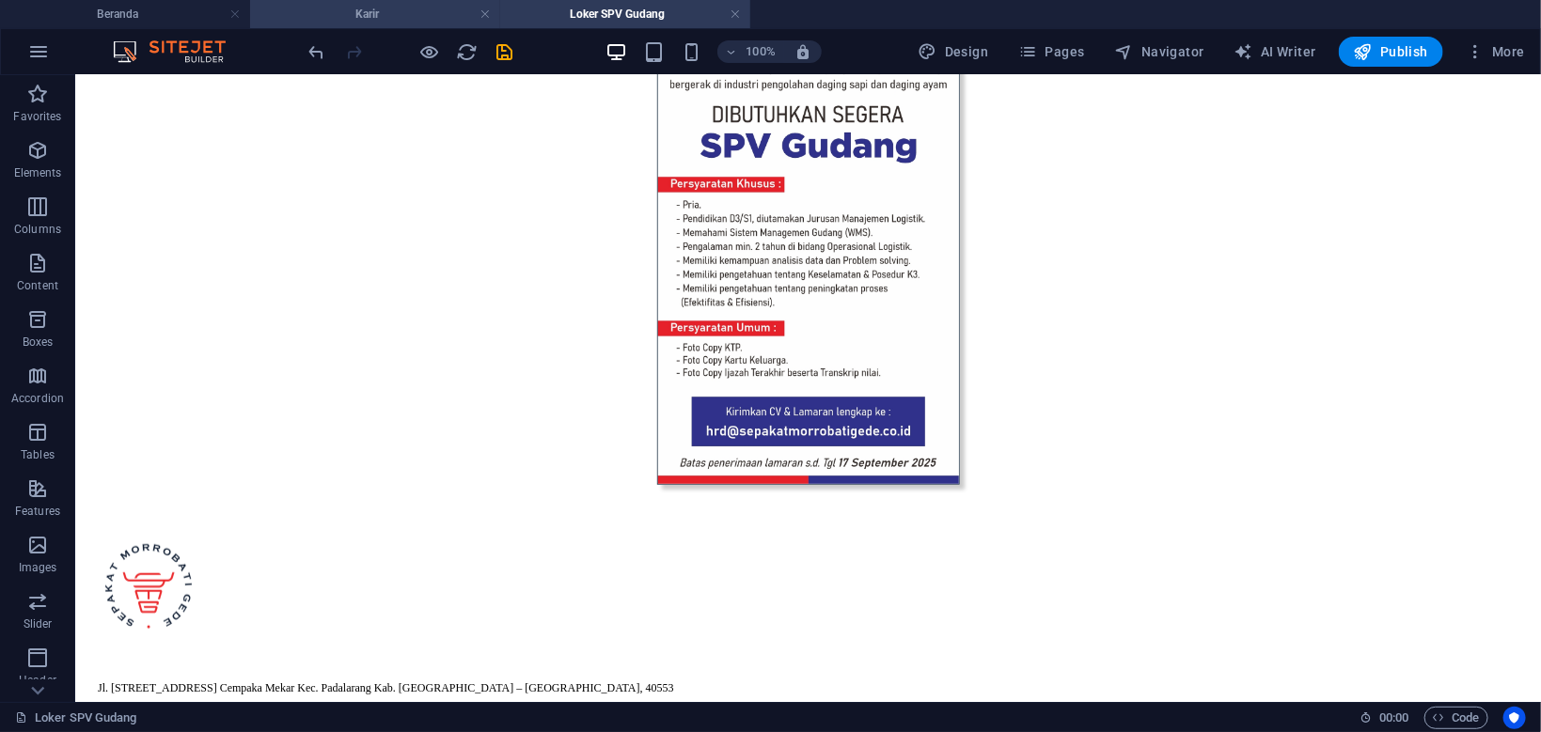
click at [429, 14] on h4 "Karir" at bounding box center [375, 14] width 250 height 21
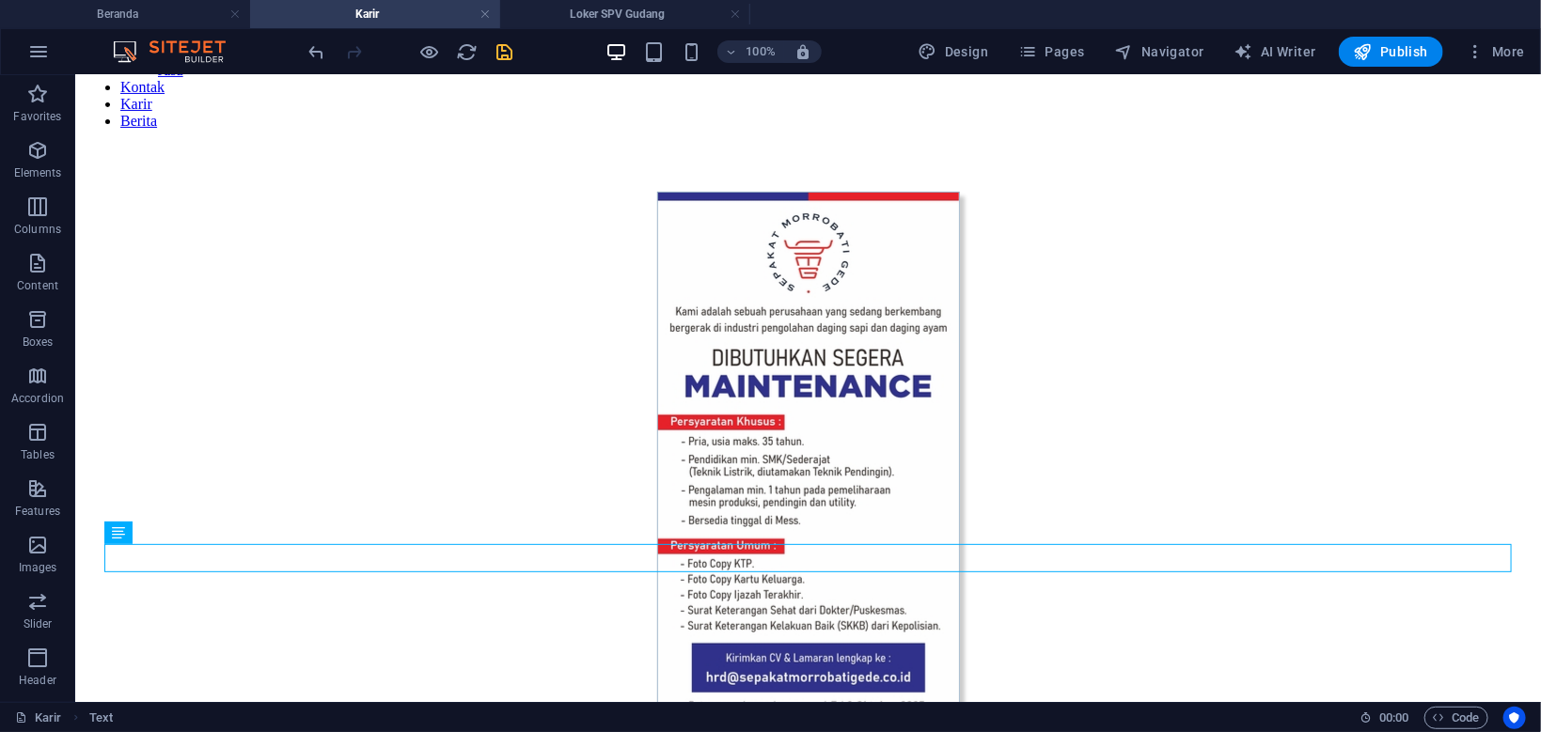
scroll to position [200, 0]
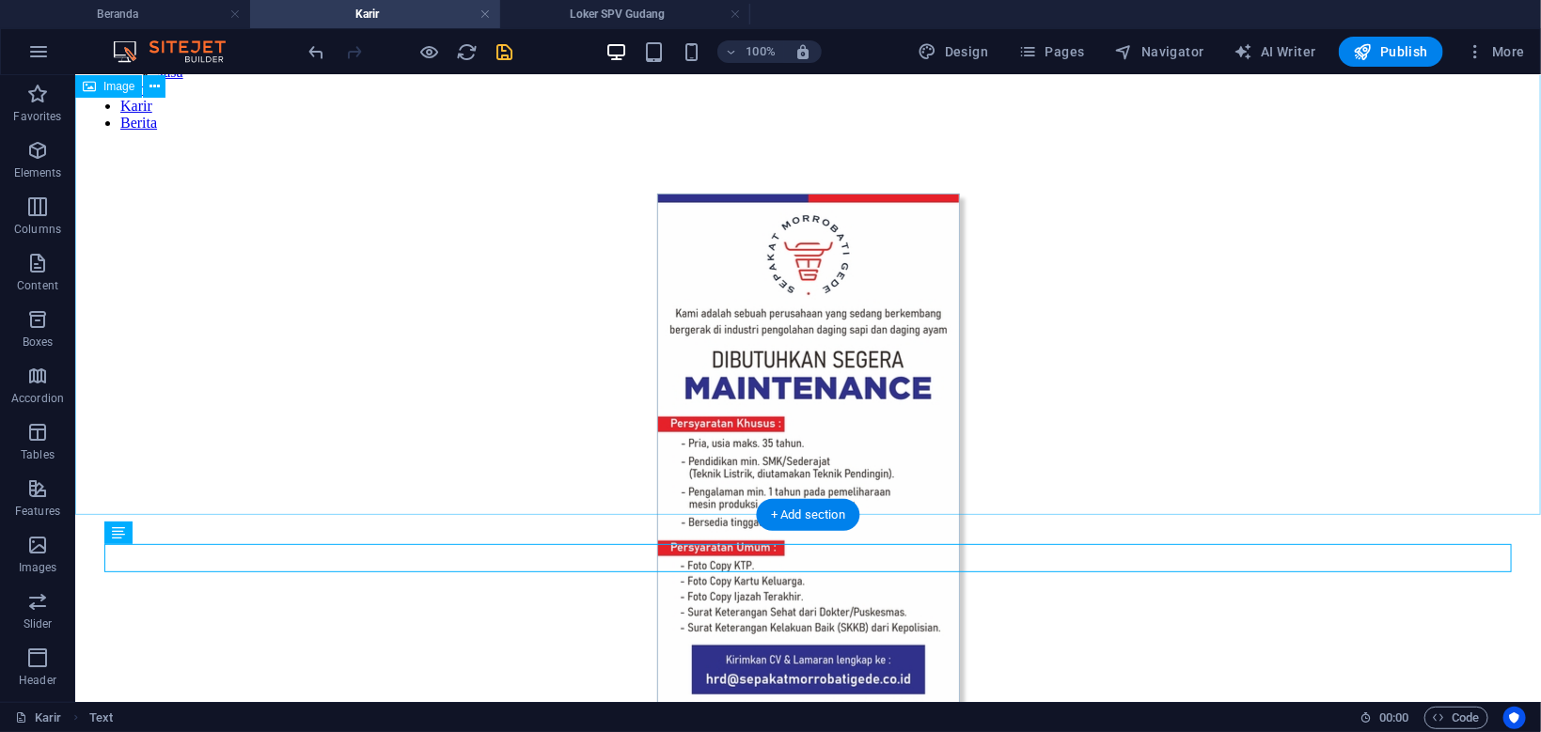
click at [703, 466] on figure at bounding box center [807, 463] width 1450 height 540
select select "px"
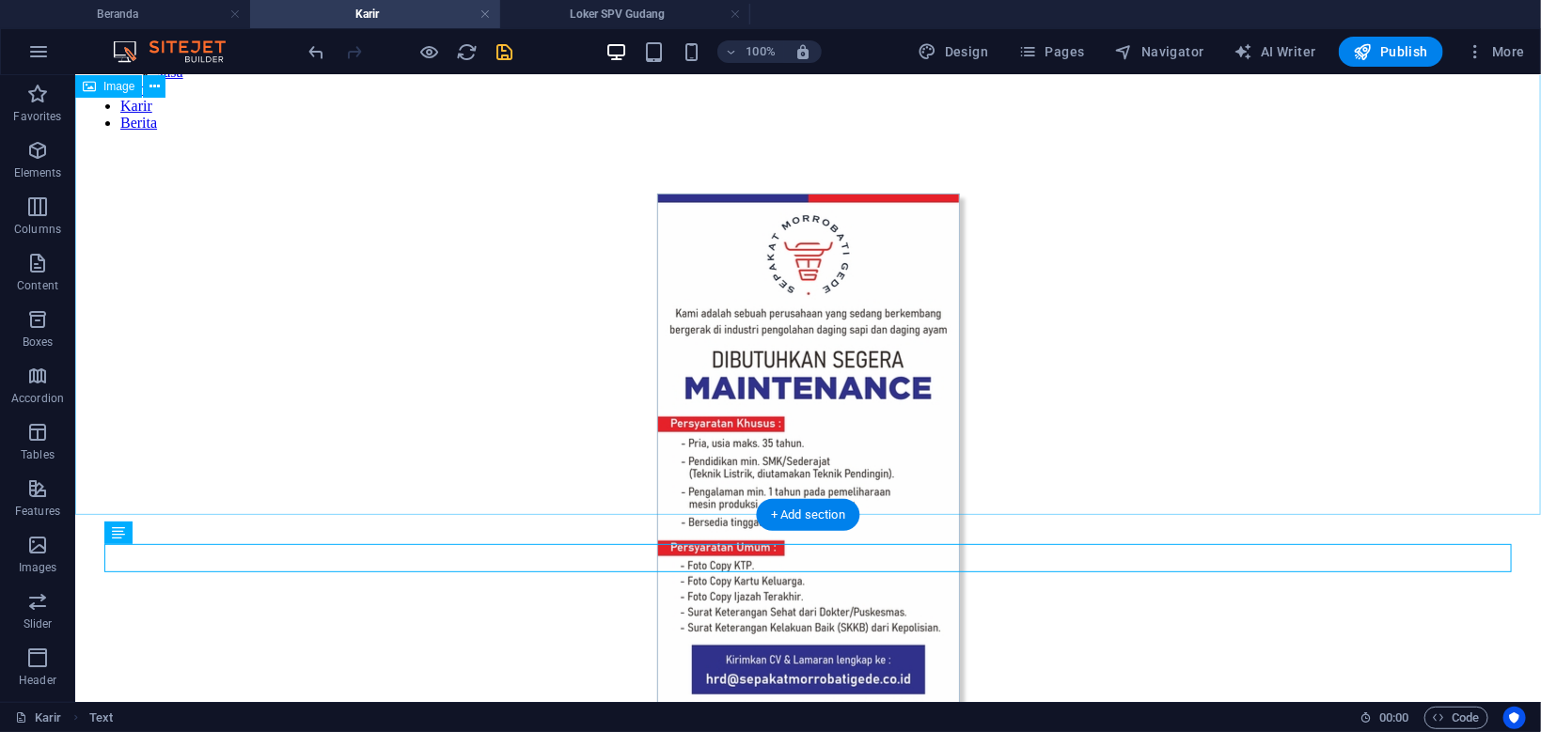
select select "px"
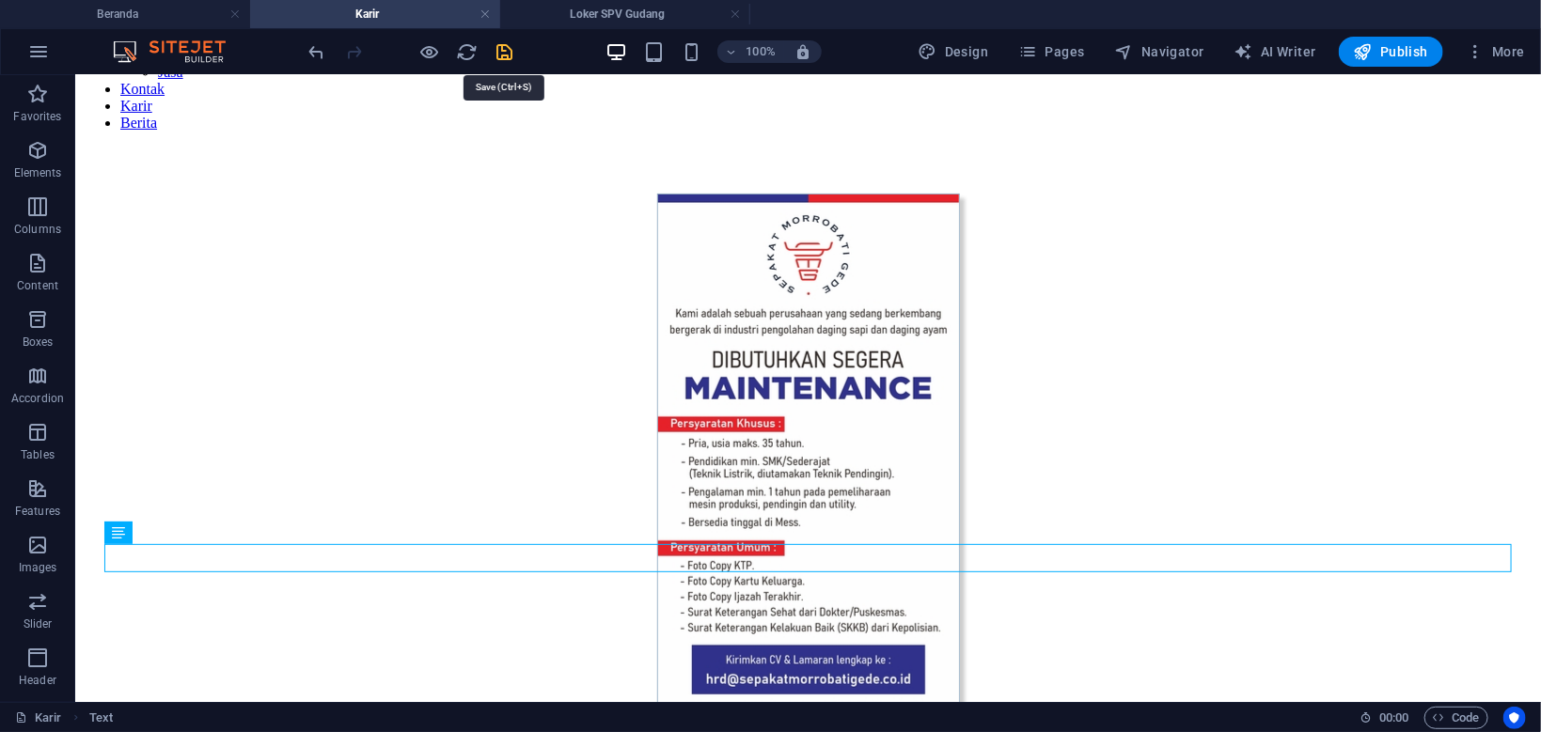
click at [507, 53] on icon "save" at bounding box center [505, 52] width 22 height 22
click at [507, 53] on div at bounding box center [410, 52] width 211 height 30
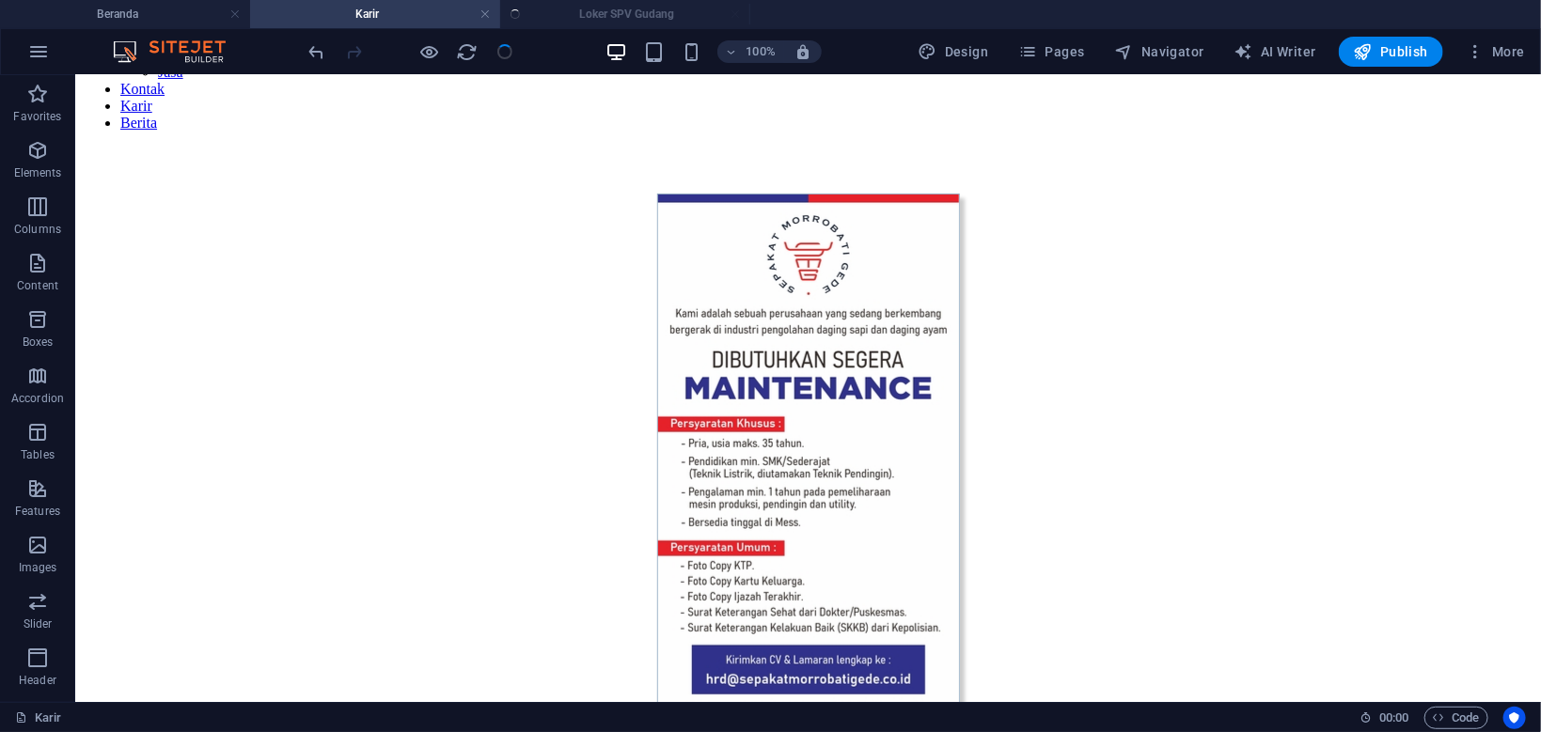
click at [600, 23] on ul "Beranda Karir Loker SPV Gudang" at bounding box center [770, 14] width 1541 height 28
click at [595, 20] on h4 "Loker SPV Gudang" at bounding box center [625, 14] width 250 height 21
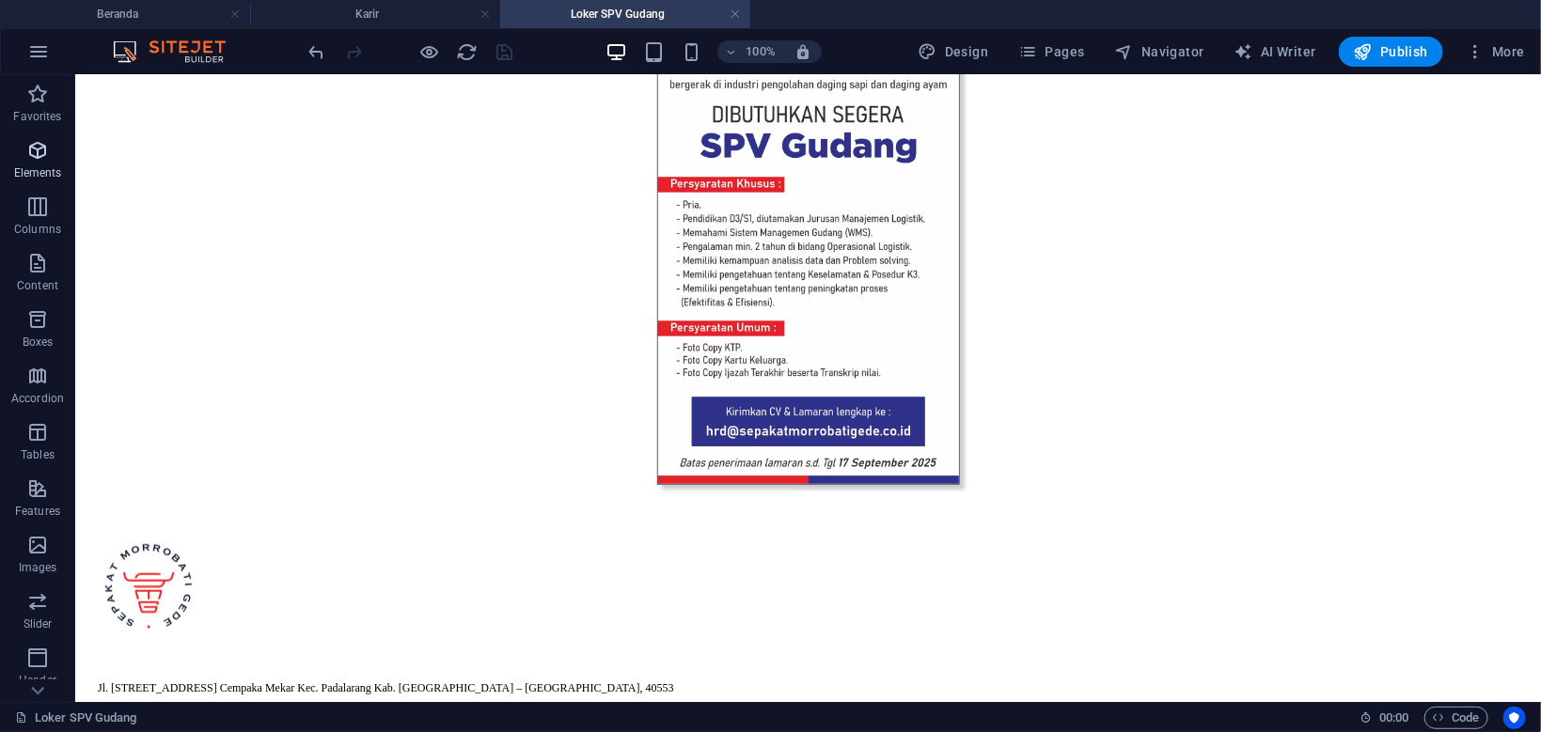
click at [43, 150] on icon "button" at bounding box center [37, 150] width 23 height 23
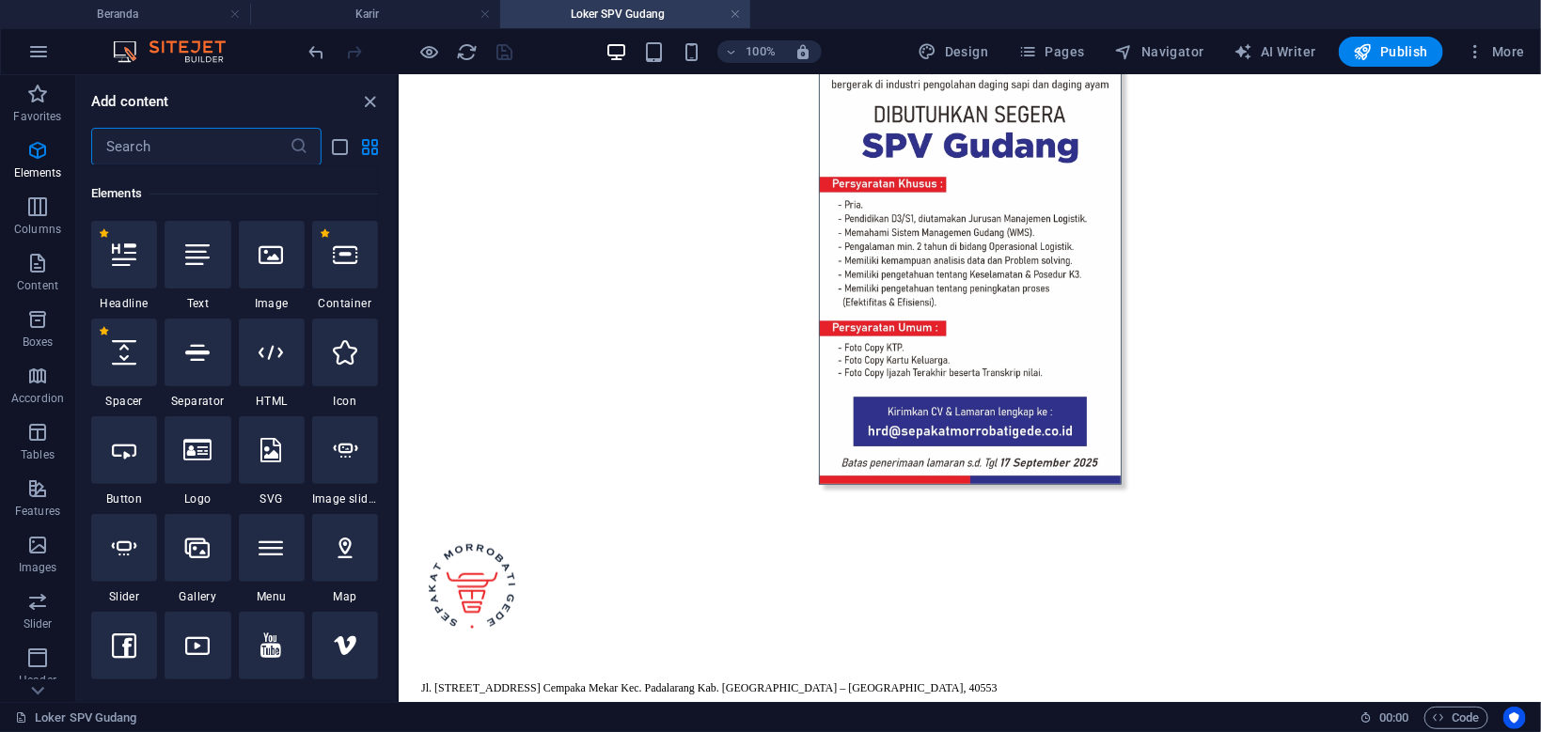
scroll to position [354, 0]
click at [436, 24] on h4 "Karir" at bounding box center [375, 14] width 250 height 21
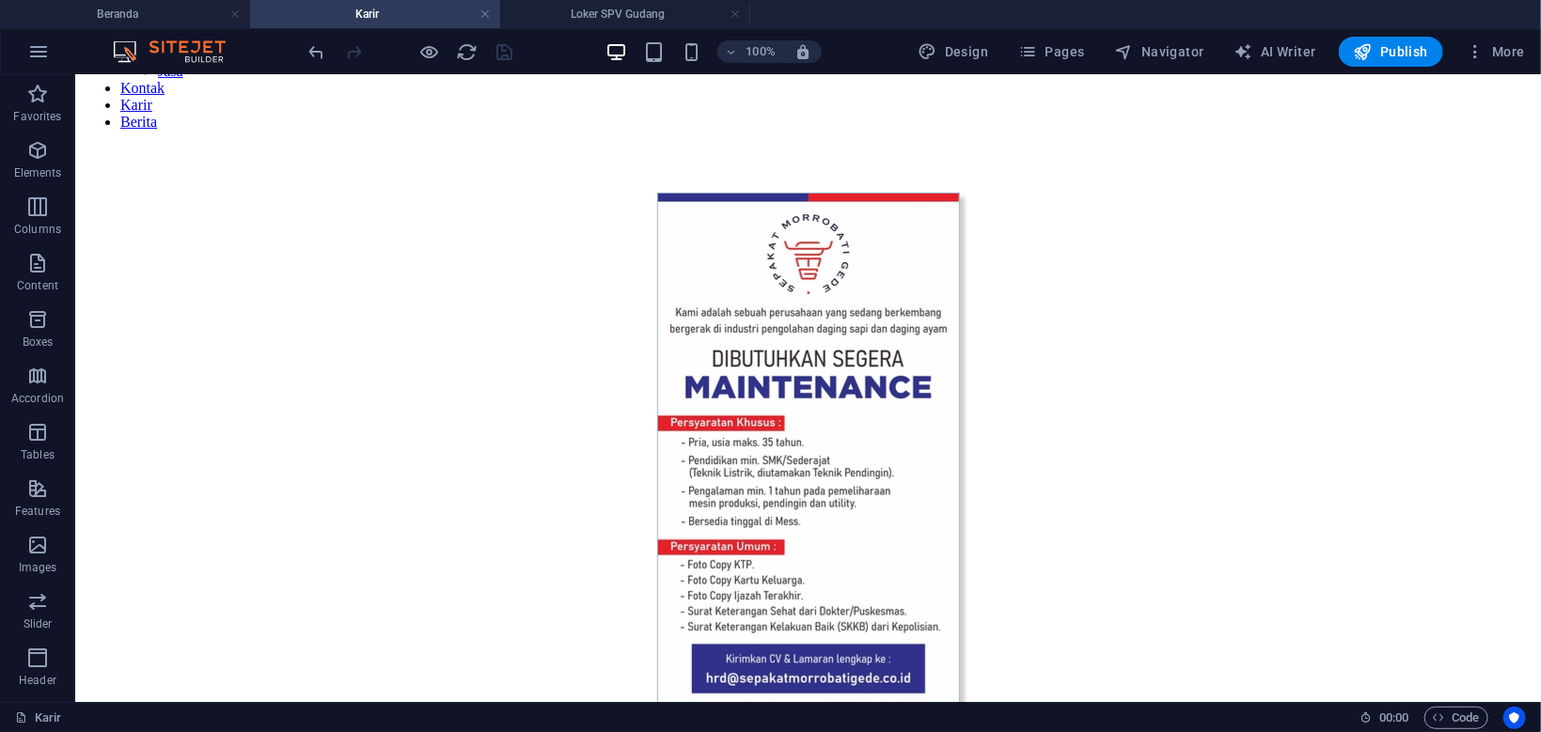
scroll to position [200, 0]
click at [175, 536] on icon at bounding box center [173, 533] width 10 height 20
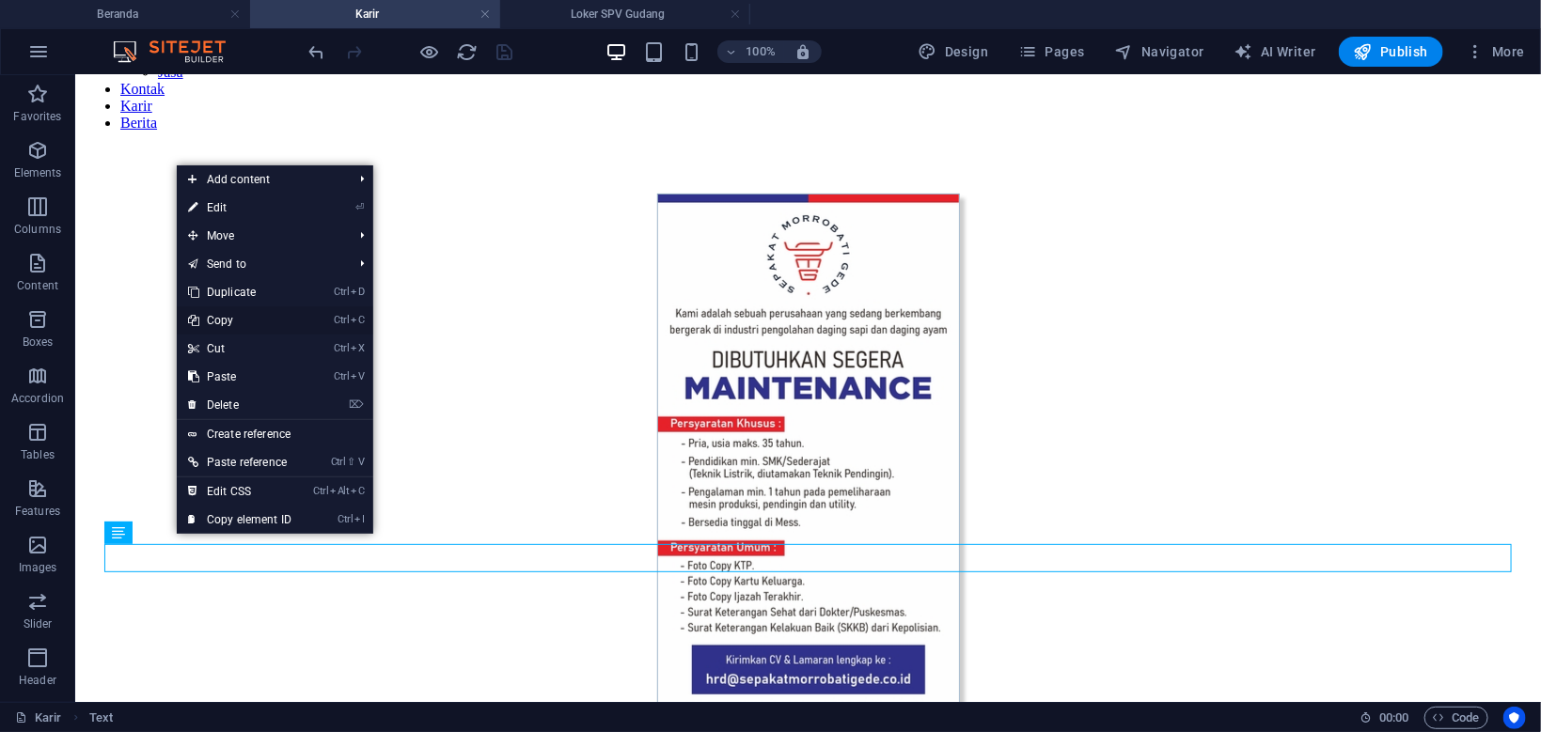
click at [247, 313] on link "Ctrl C Copy" at bounding box center [240, 320] width 126 height 28
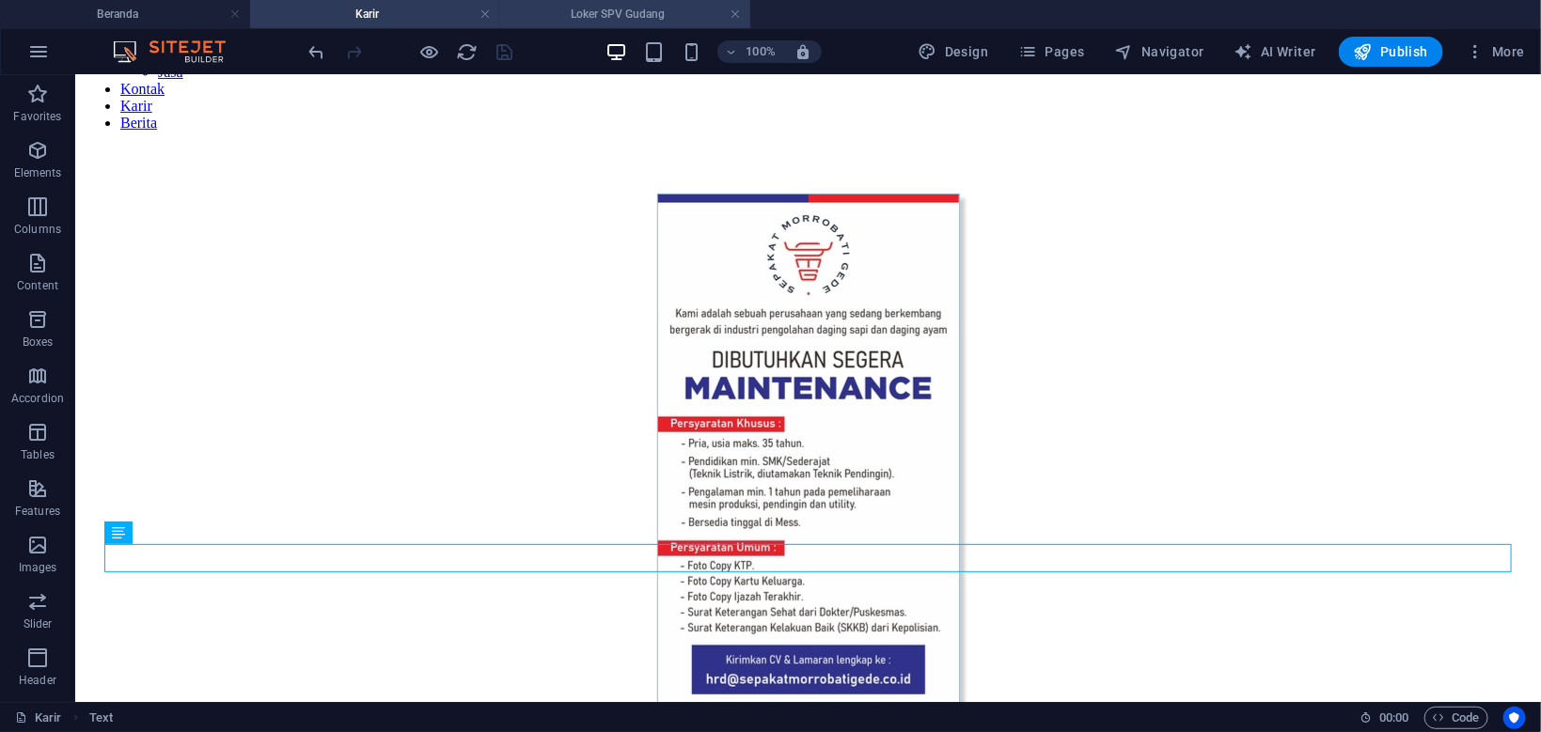
click at [626, 16] on h4 "Loker SPV Gudang" at bounding box center [625, 14] width 250 height 21
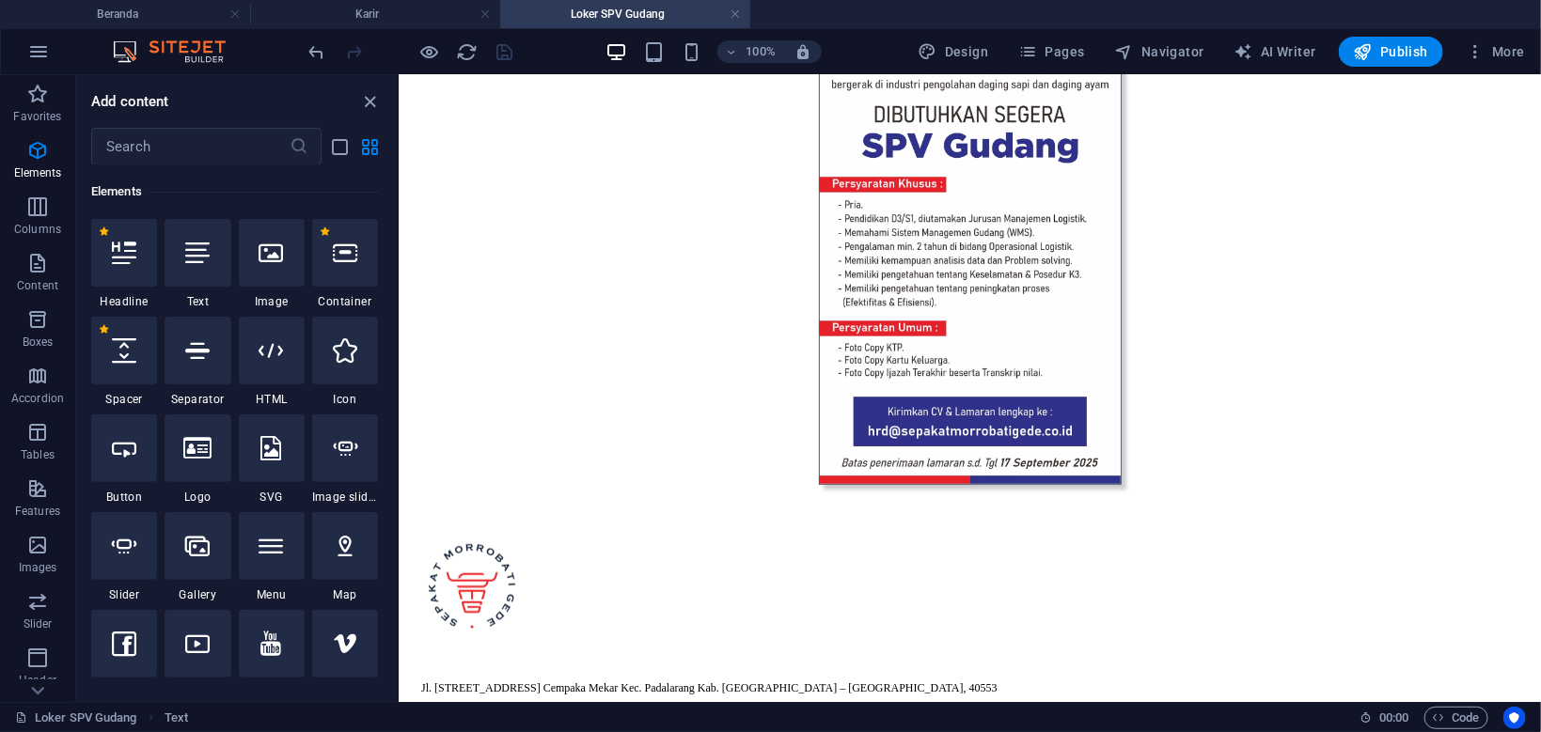
scroll to position [598, 0]
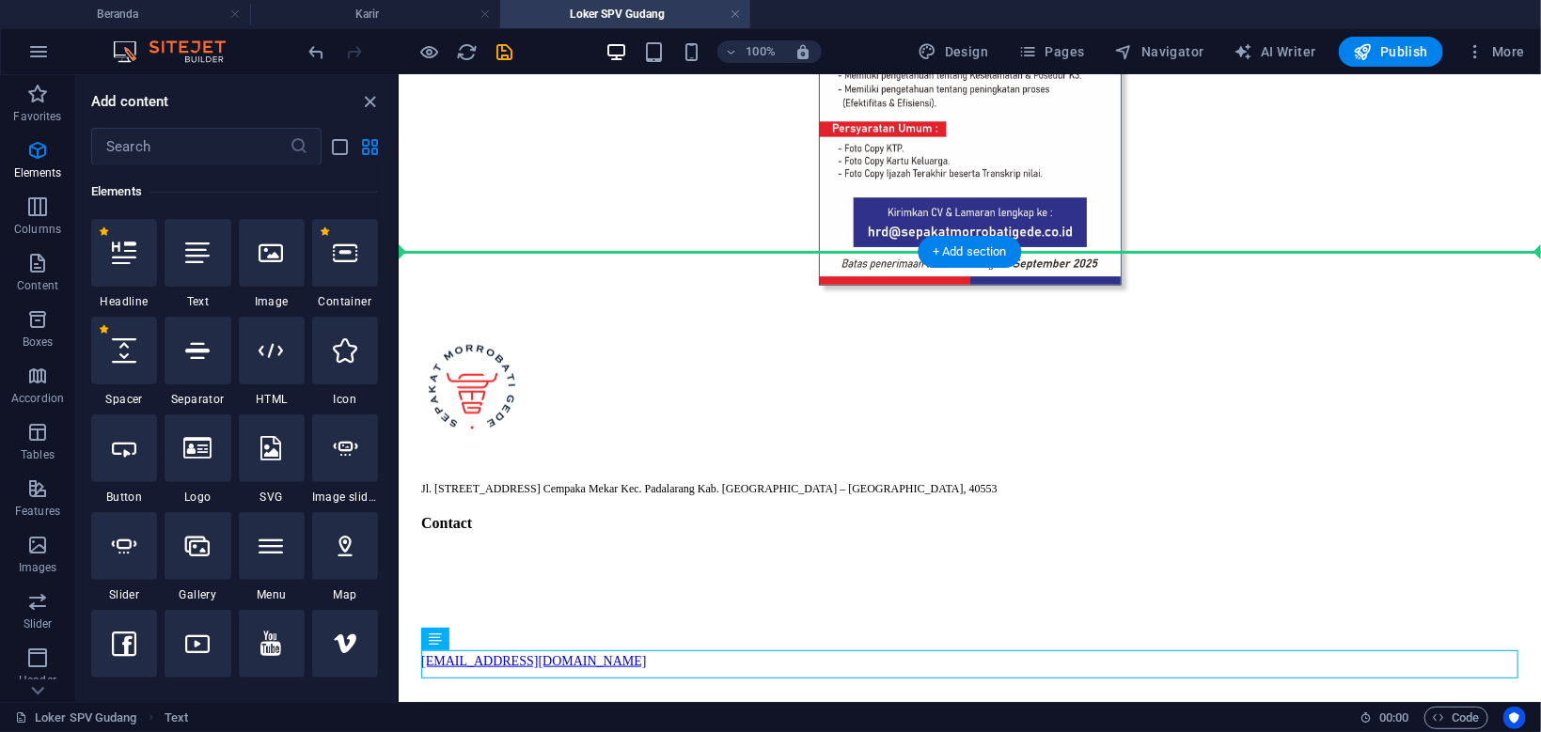
drag, startPoint x: 843, startPoint y: 718, endPoint x: 546, endPoint y: 196, distance: 601.1
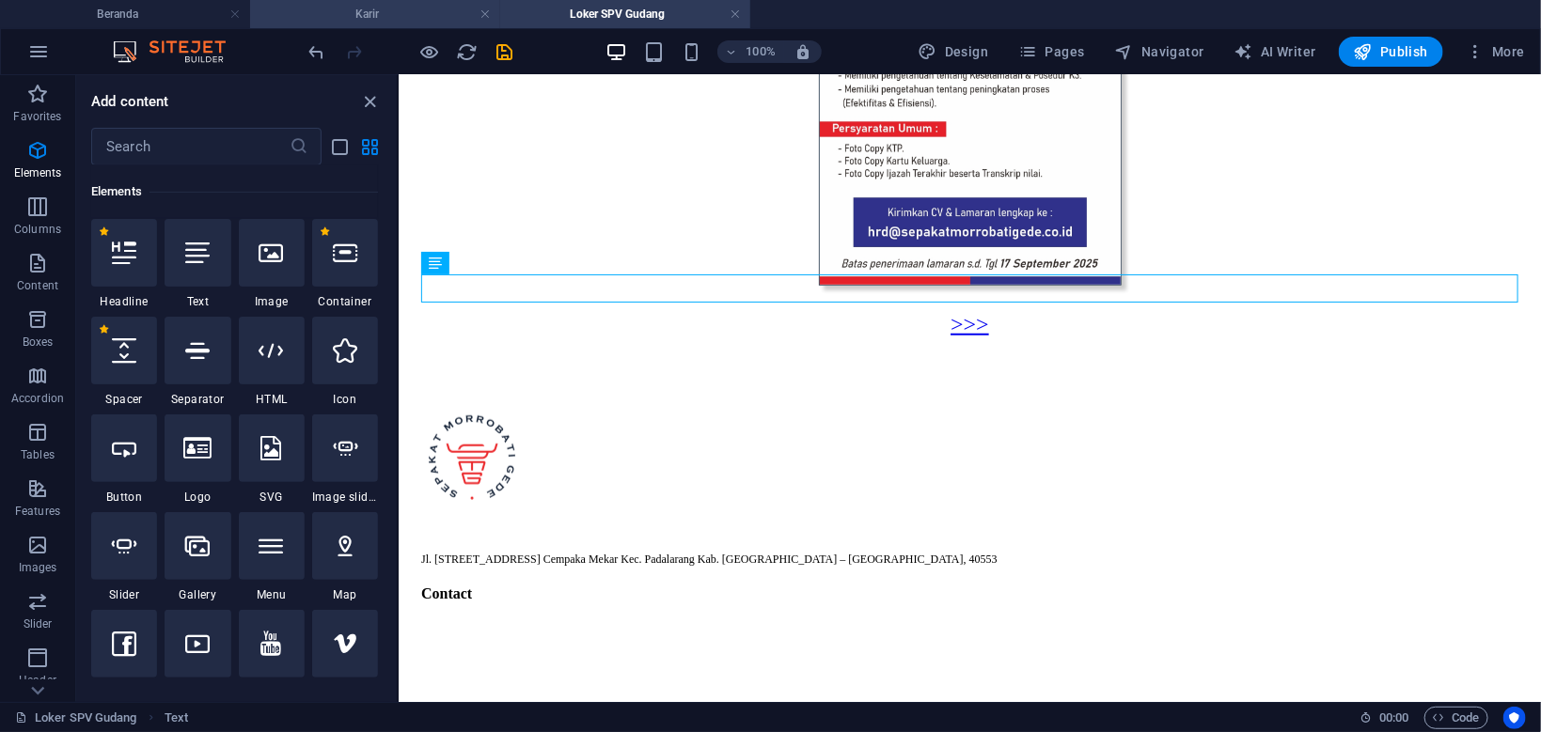
click at [432, 16] on h4 "Karir" at bounding box center [375, 14] width 250 height 21
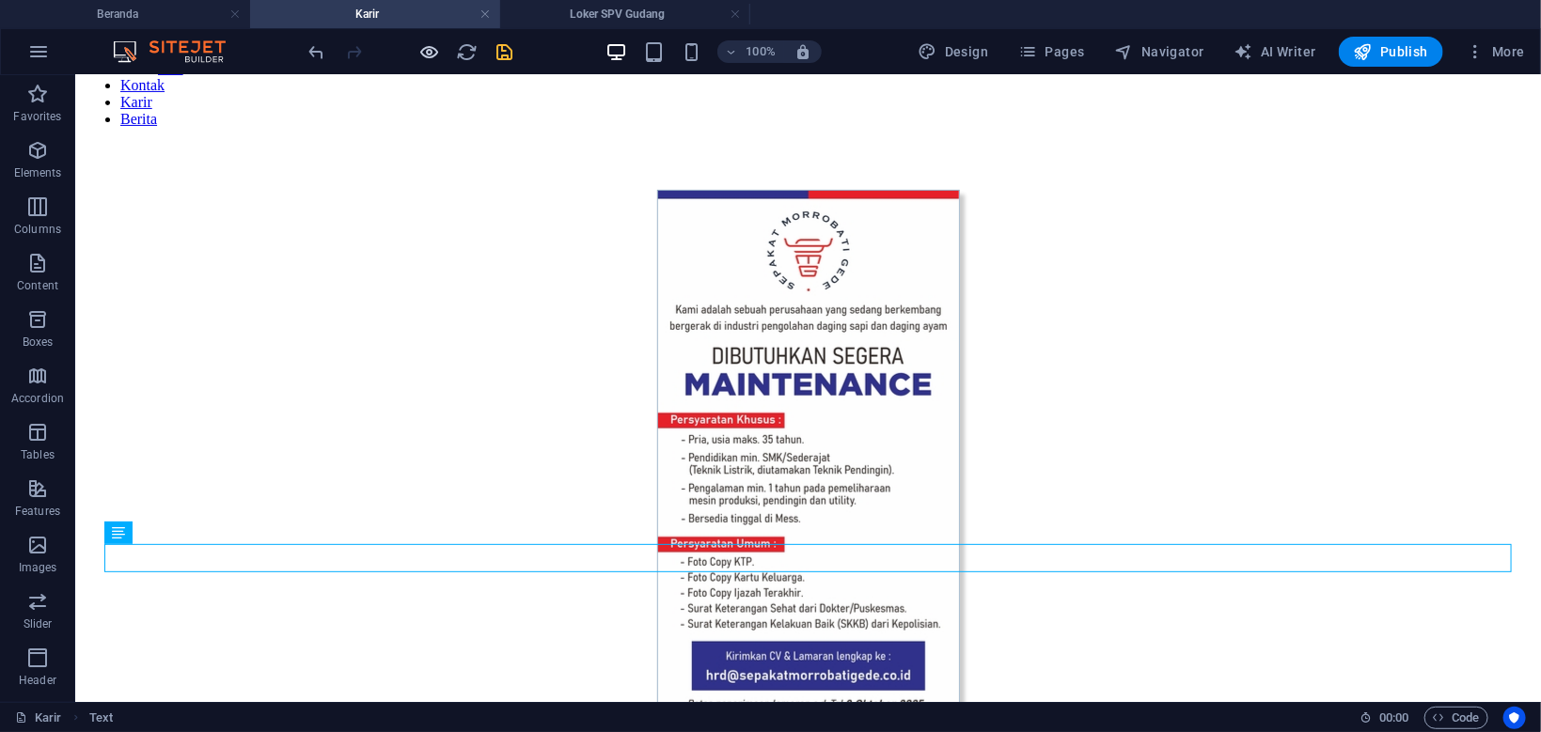
scroll to position [200, 0]
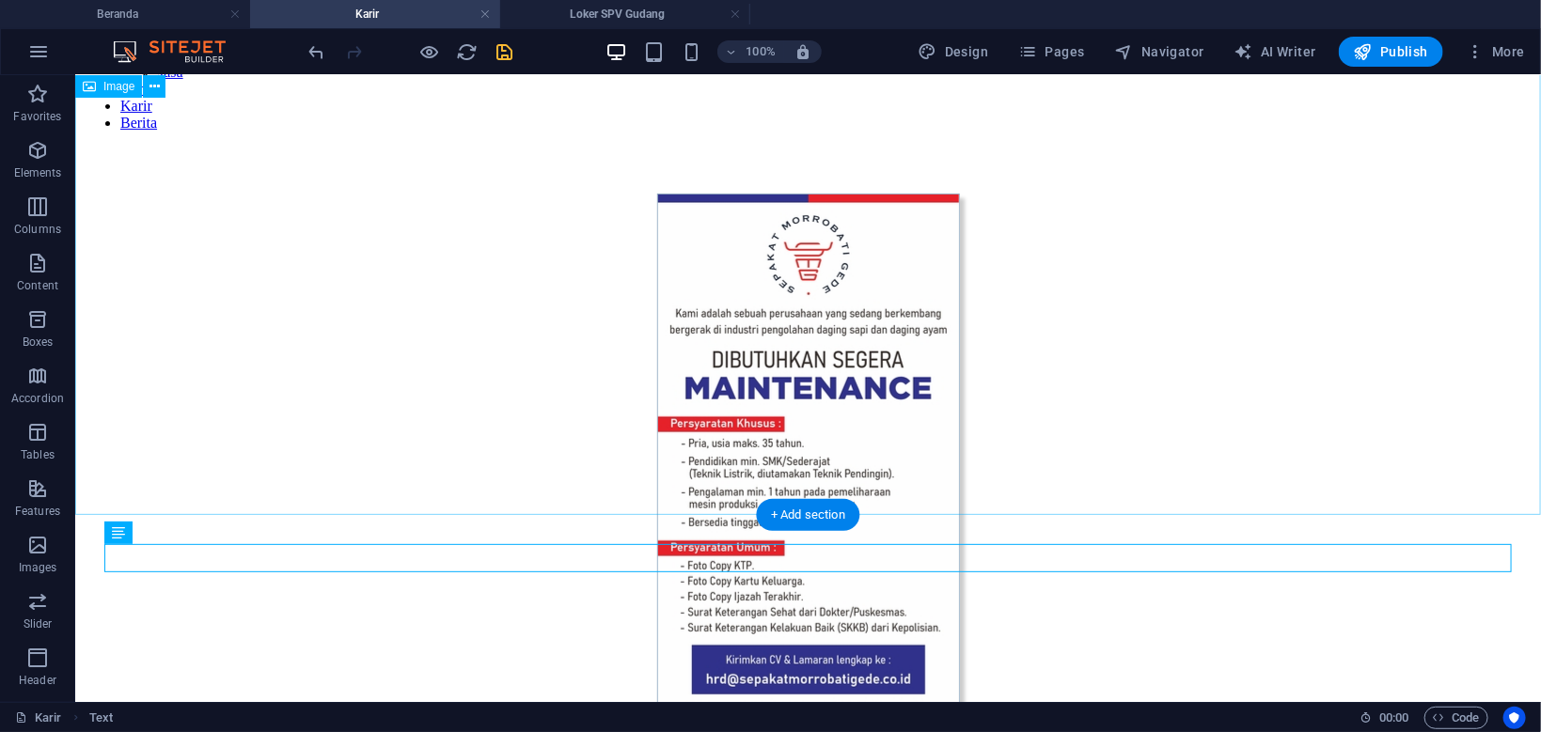
click at [532, 407] on figure at bounding box center [807, 463] width 1450 height 540
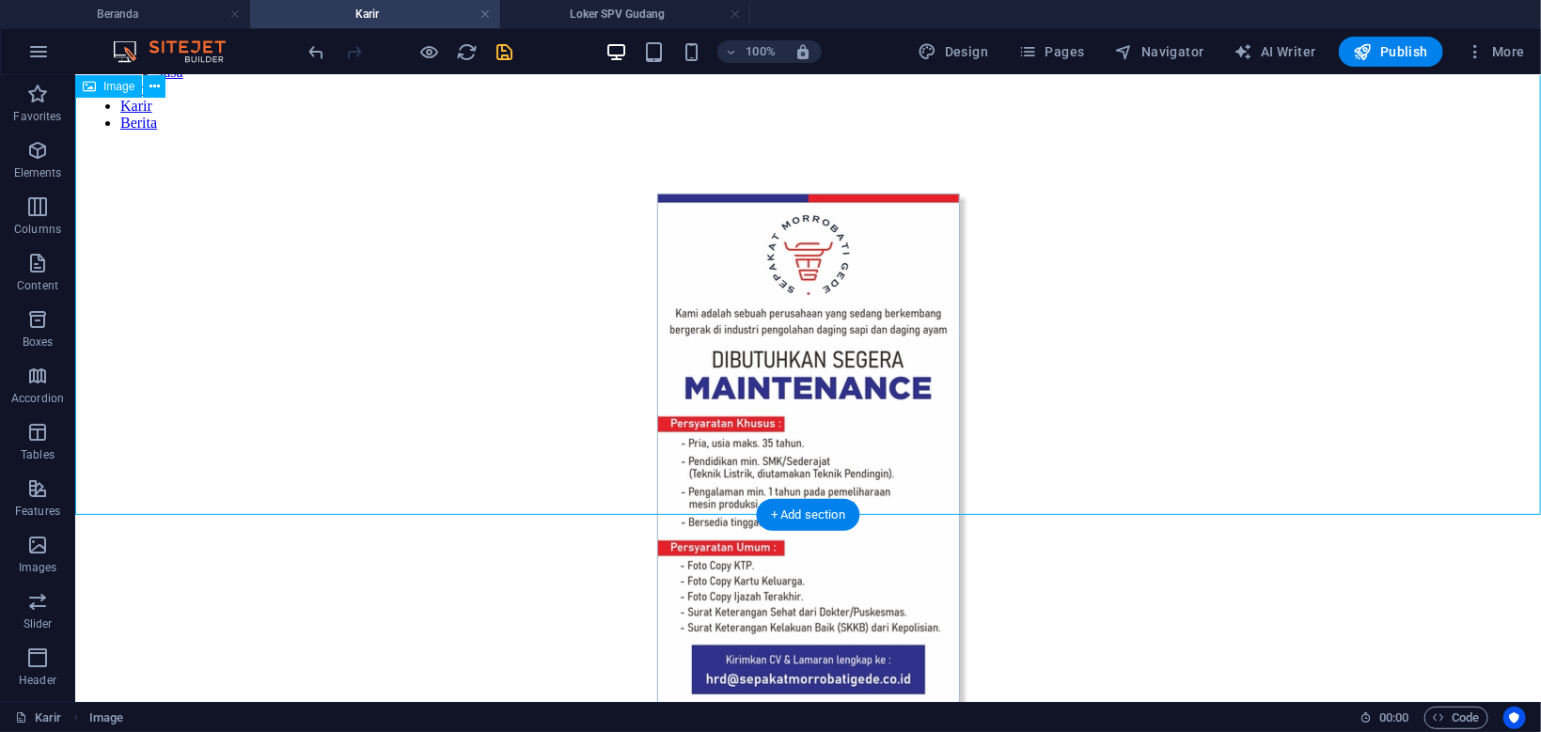
click at [532, 407] on figure at bounding box center [807, 463] width 1450 height 540
select select "px"
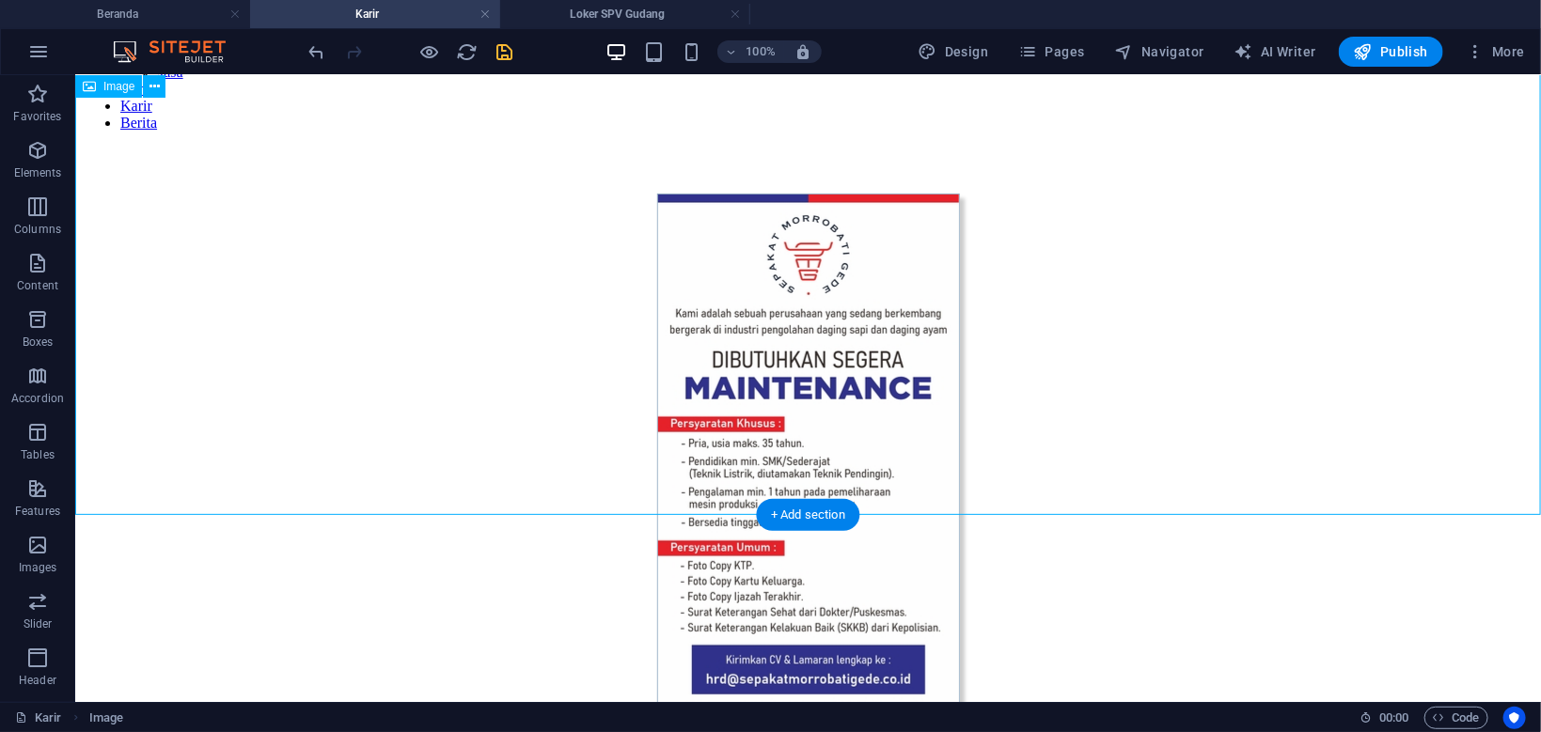
select select "px"
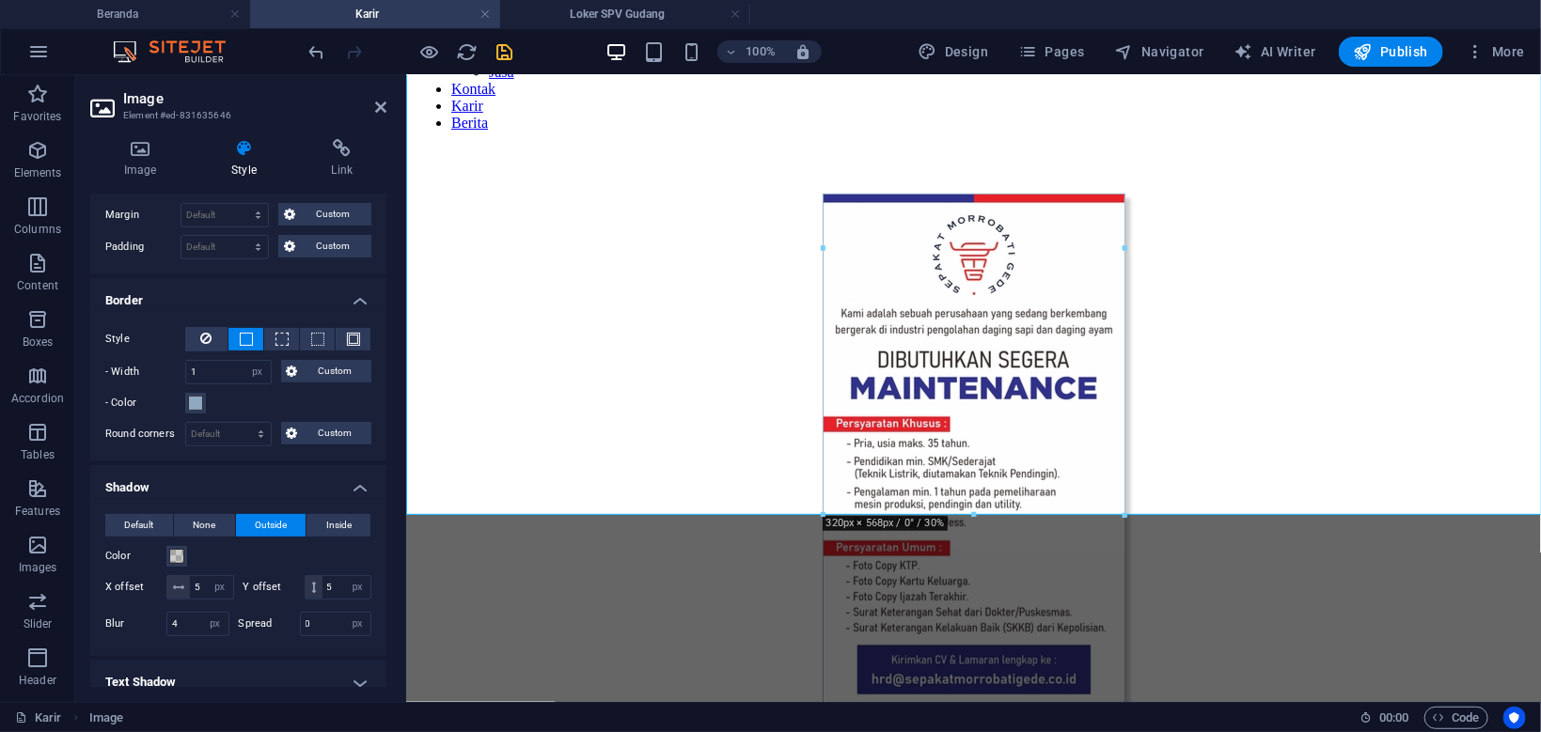
scroll to position [358, 0]
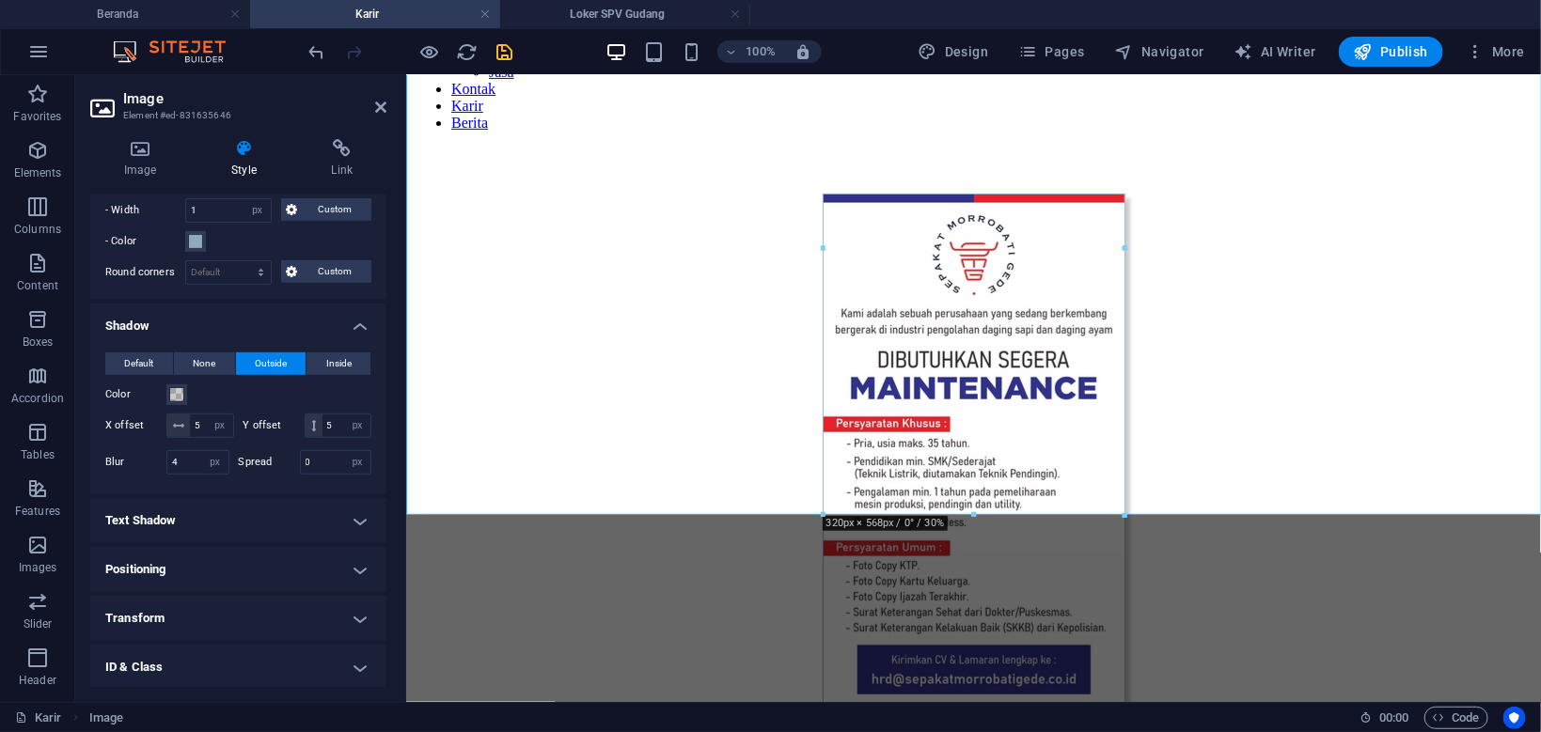
click at [242, 574] on h4 "Positioning" at bounding box center [238, 569] width 296 height 45
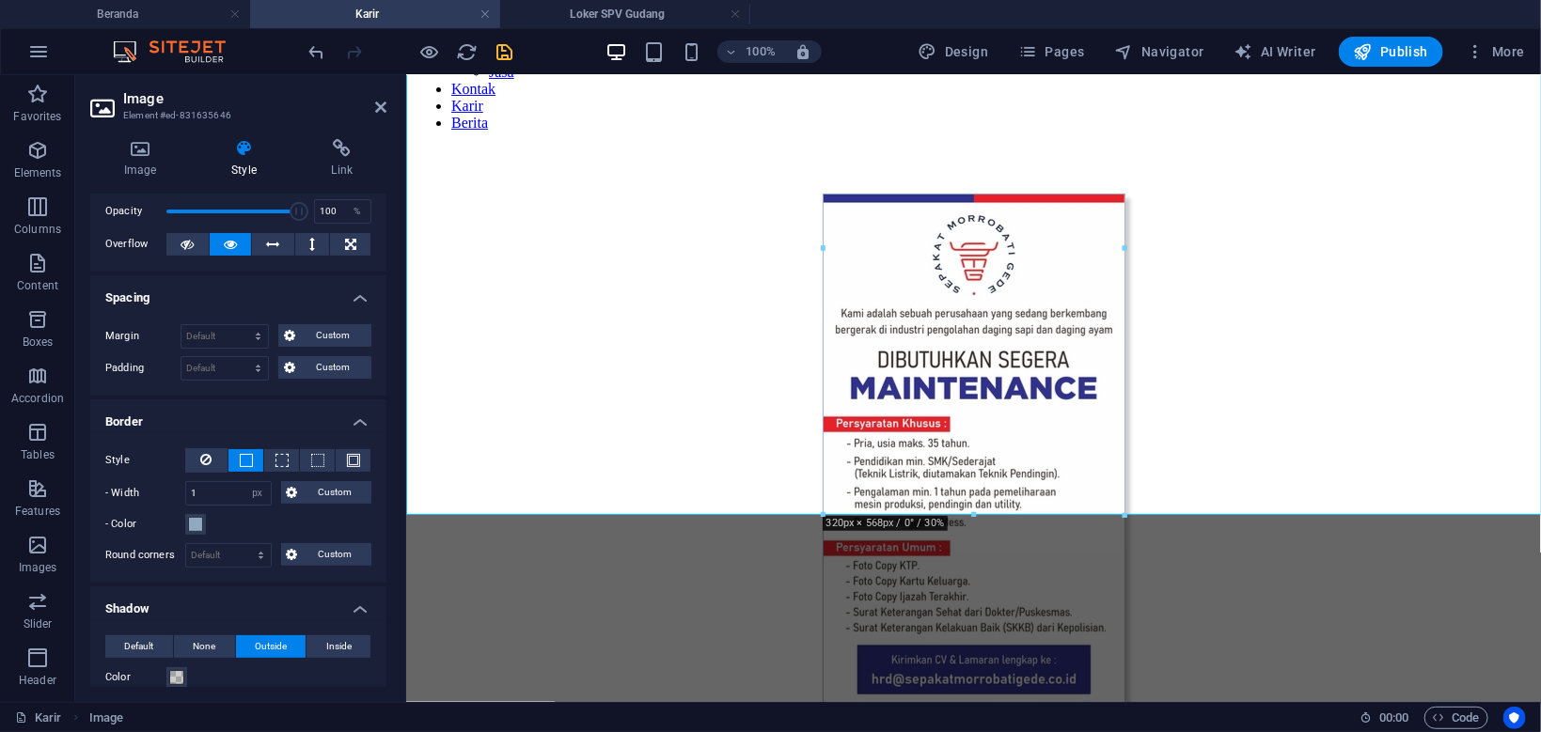
scroll to position [72, 0]
click at [131, 155] on icon at bounding box center [140, 148] width 100 height 19
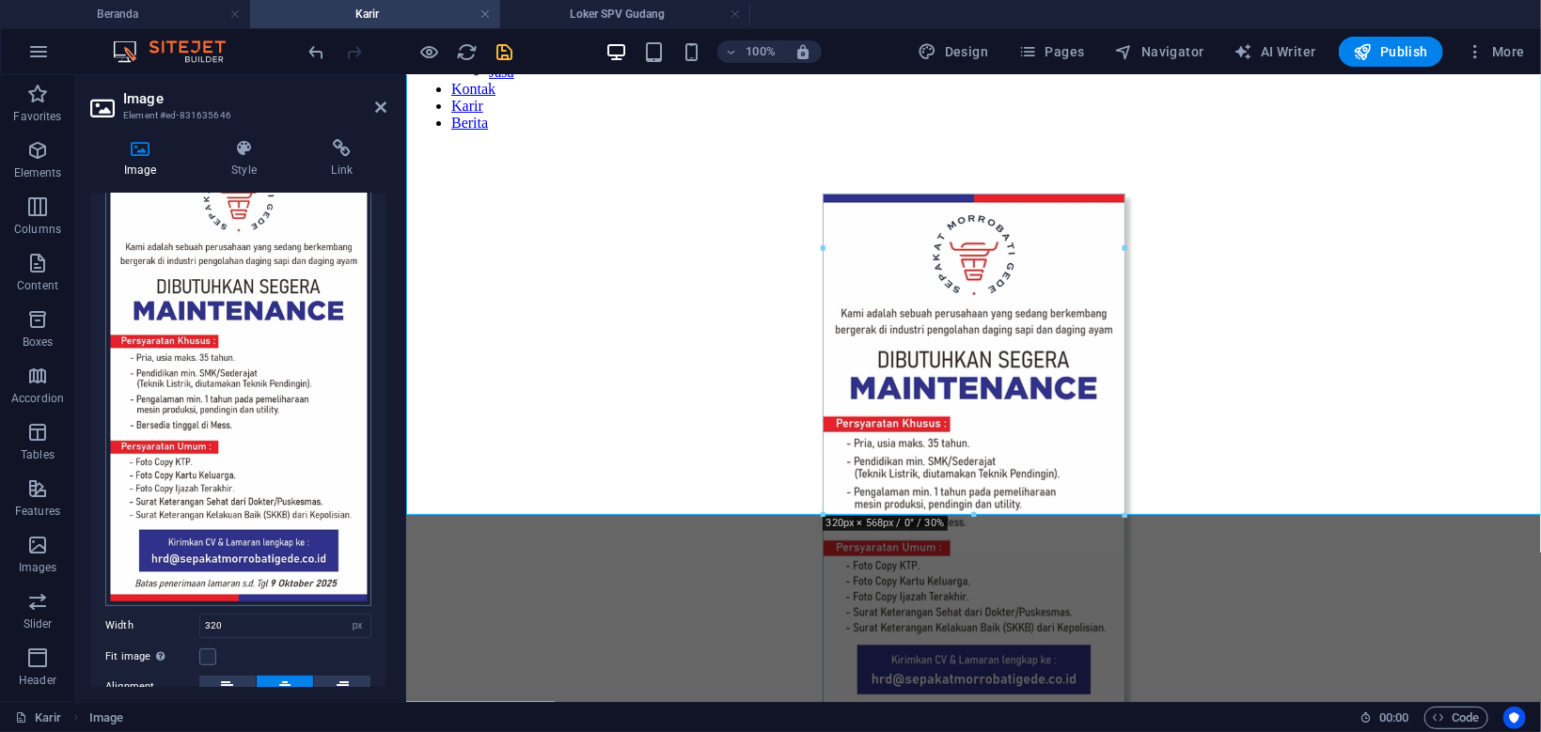
scroll to position [0, 0]
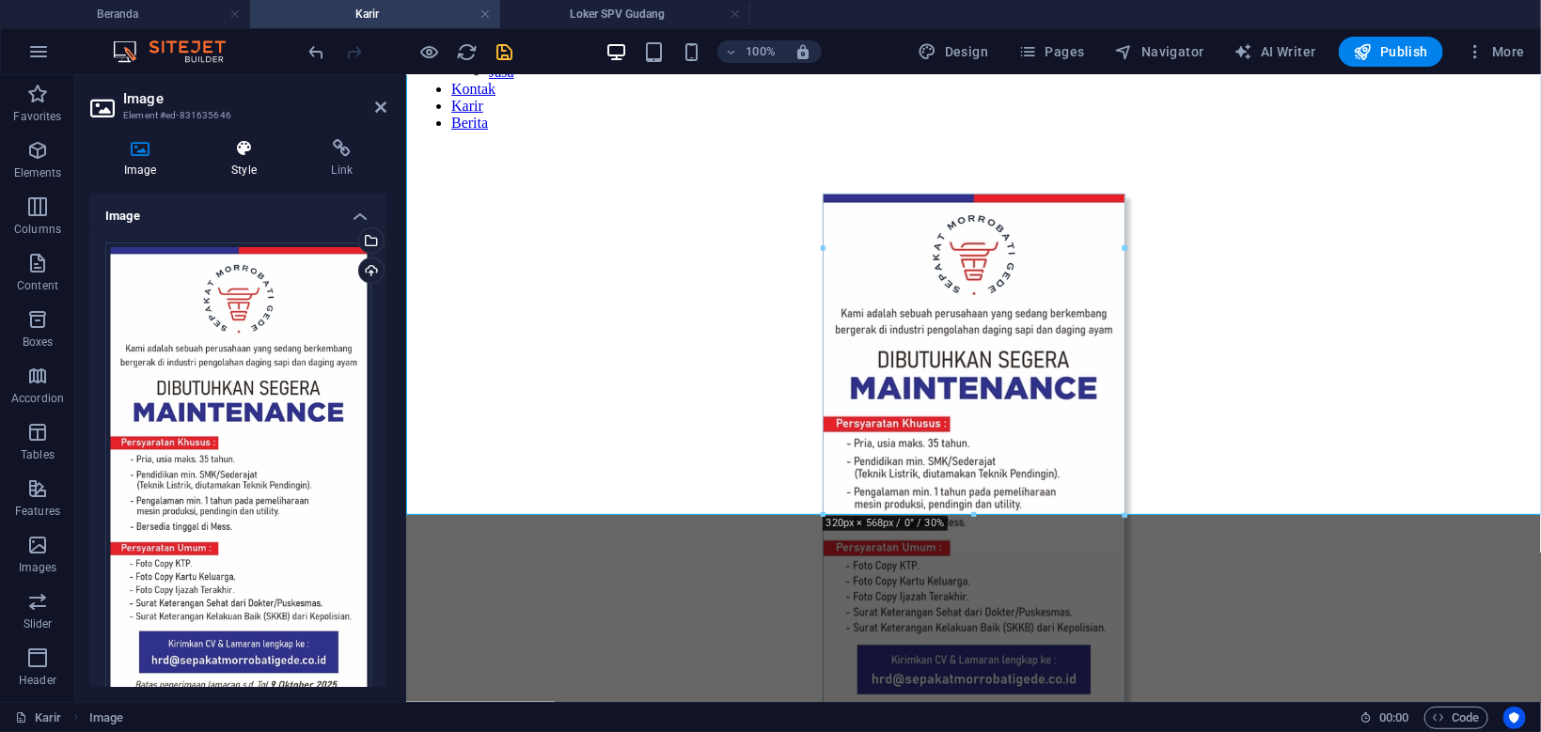
click at [241, 150] on icon at bounding box center [243, 148] width 92 height 19
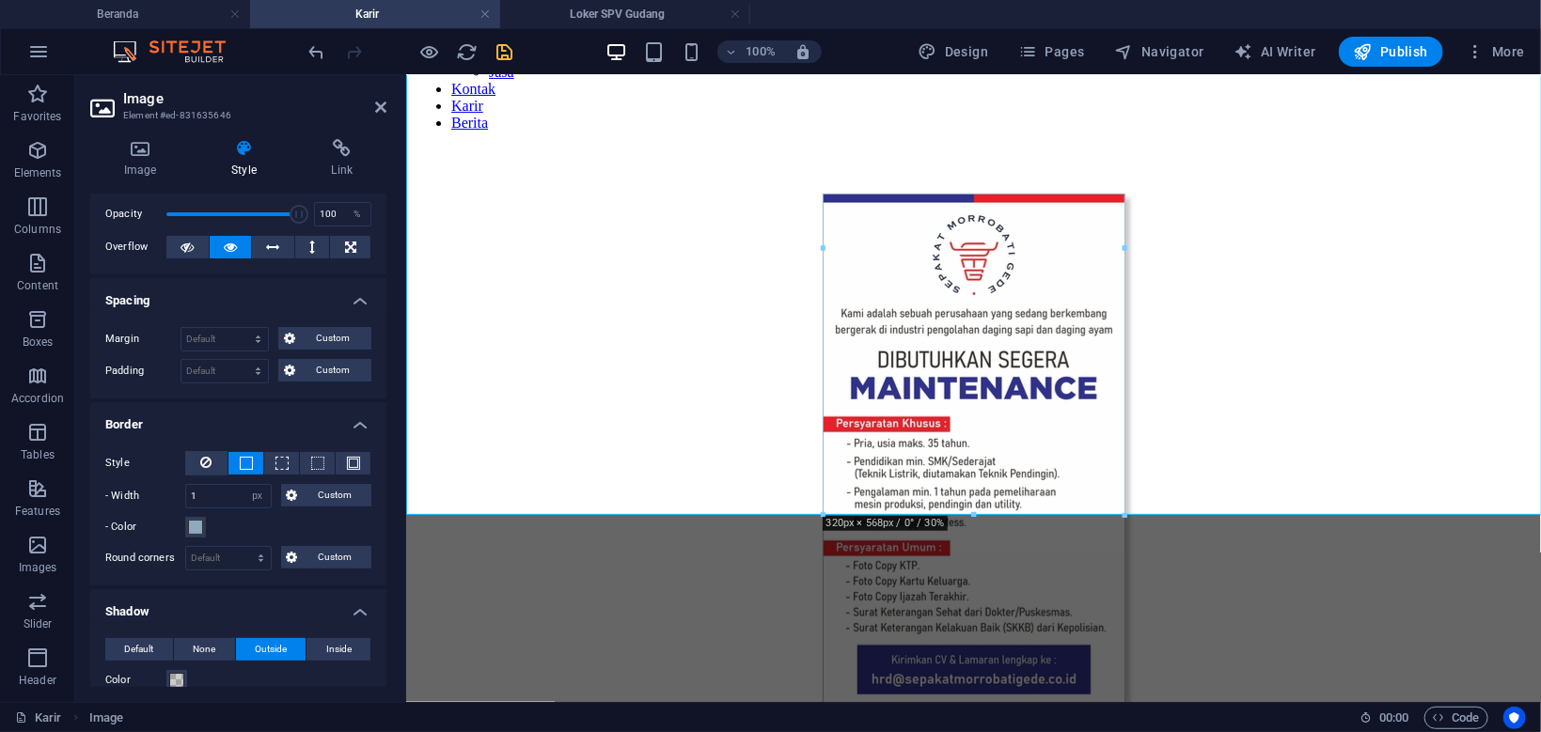
scroll to position [72, 0]
click at [631, 9] on h4 "Loker SPV Gudang" at bounding box center [625, 14] width 250 height 21
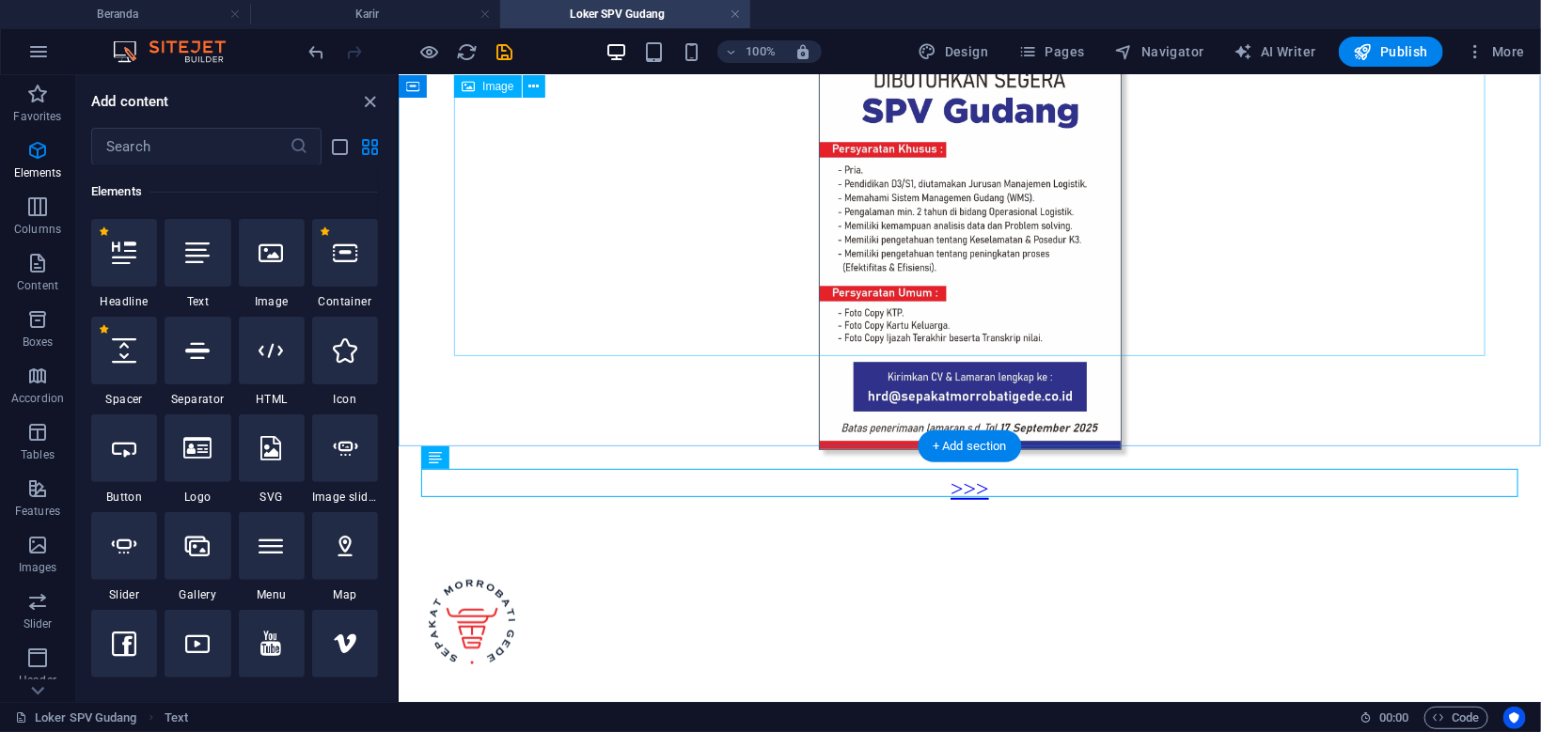
scroll to position [399, 0]
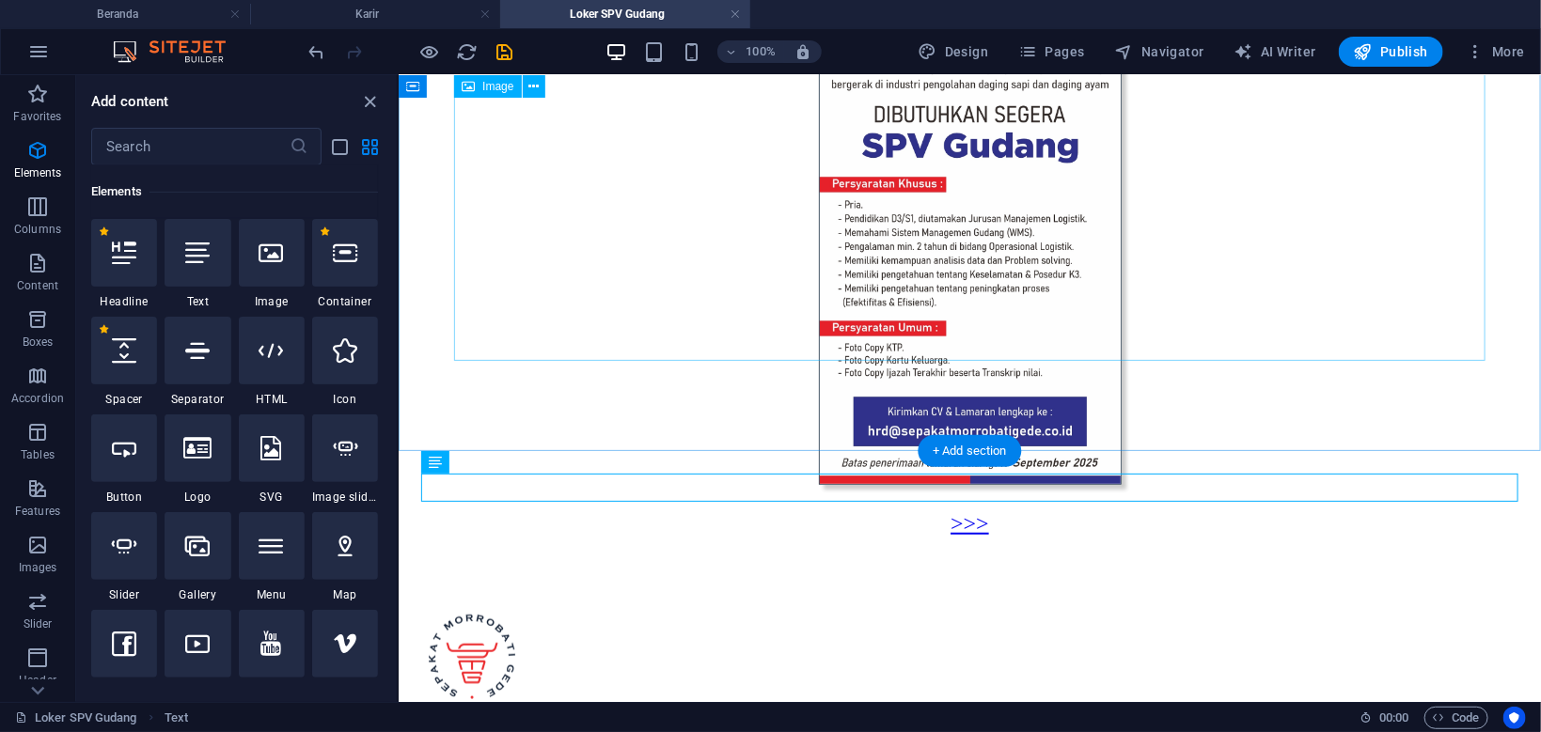
click at [923, 190] on figure at bounding box center [968, 217] width 1127 height 540
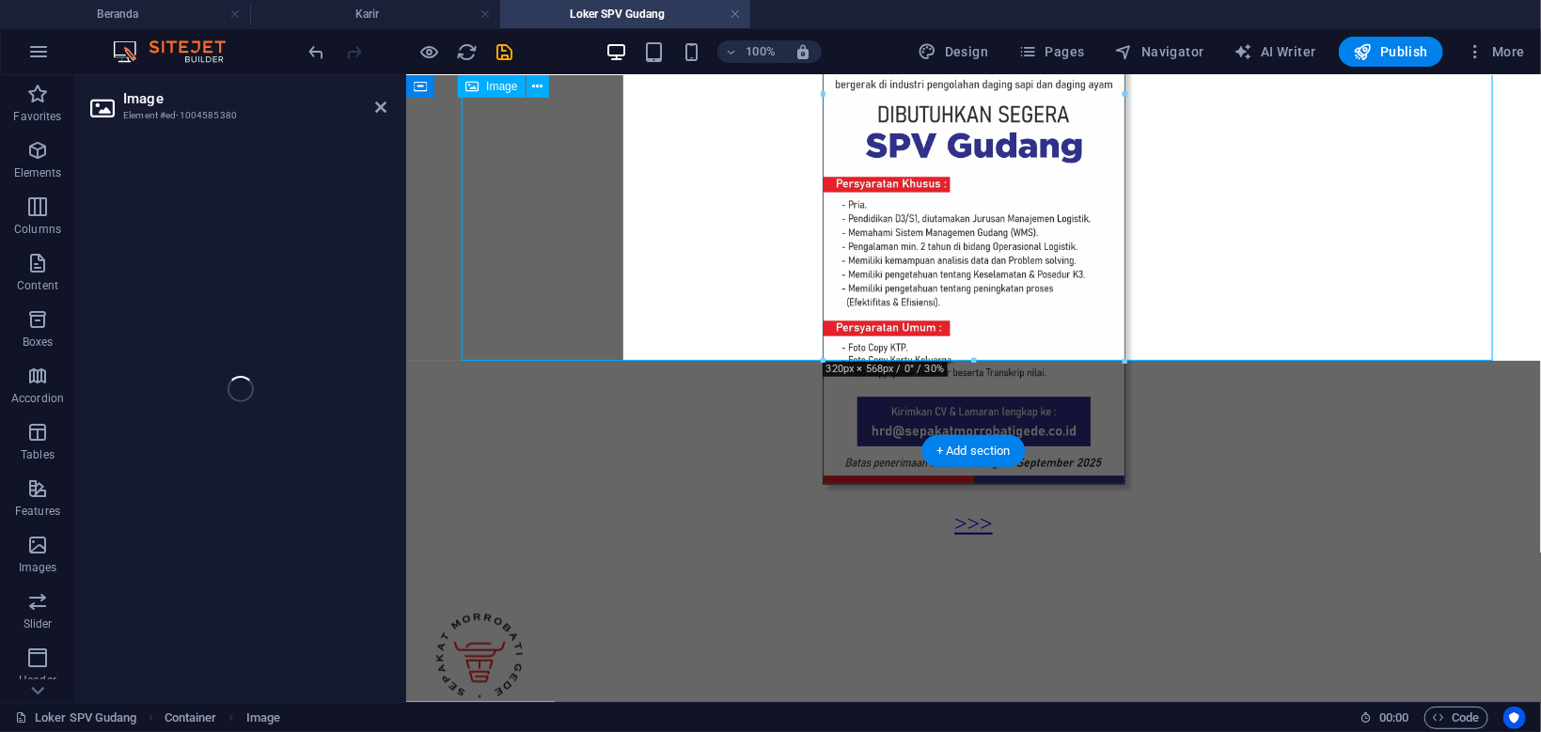
select select "px"
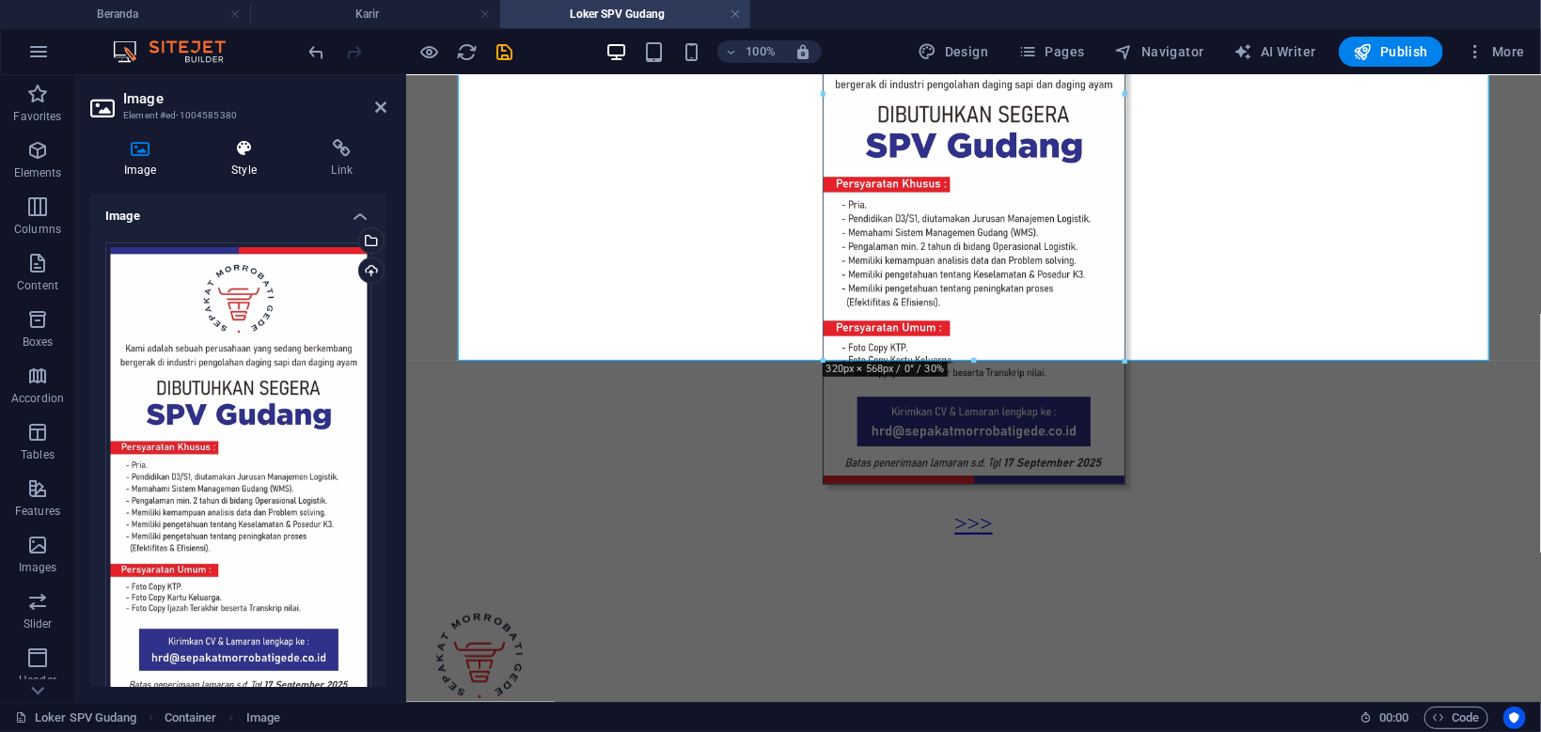
click at [254, 153] on icon at bounding box center [243, 148] width 92 height 19
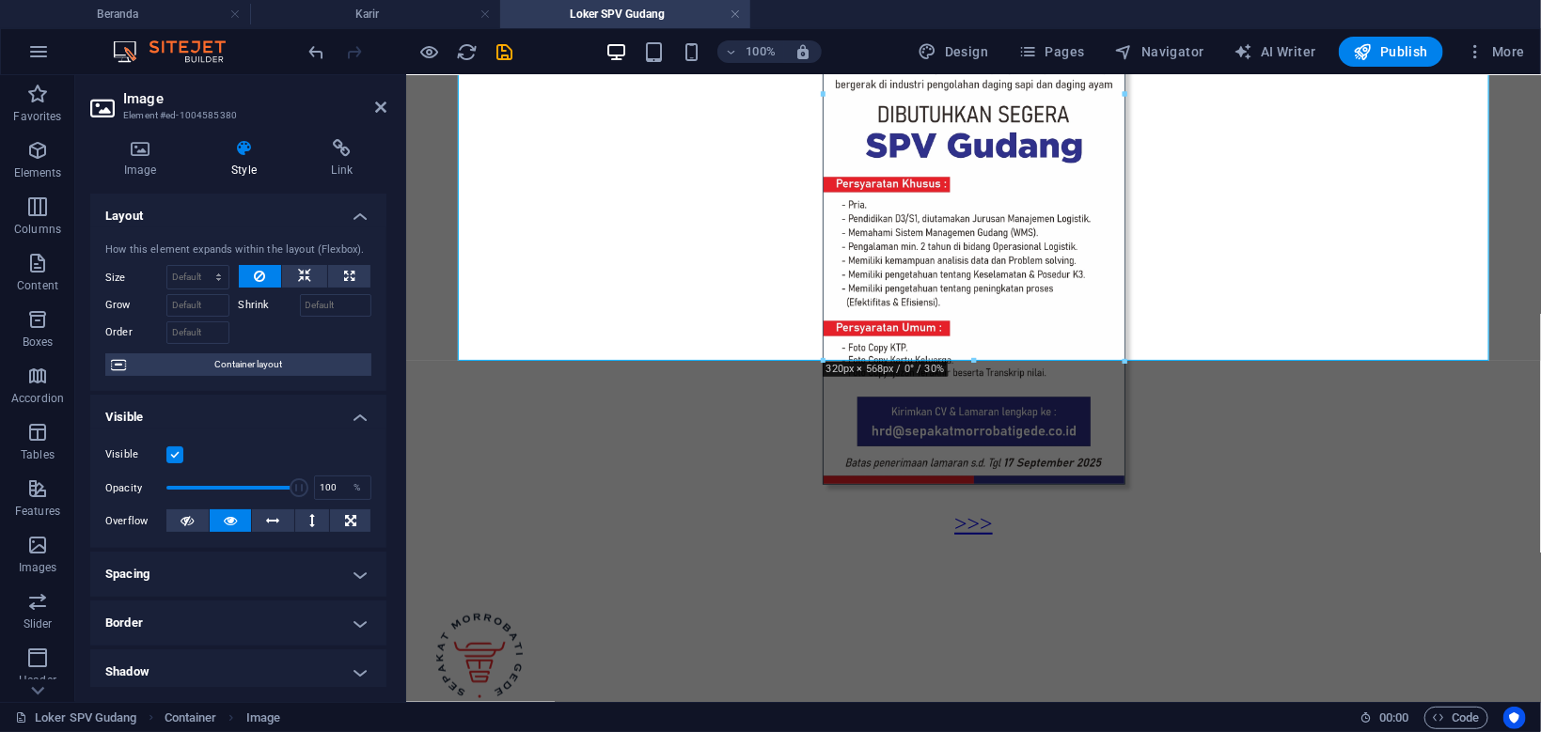
click at [338, 564] on h4 "Spacing" at bounding box center [238, 574] width 296 height 45
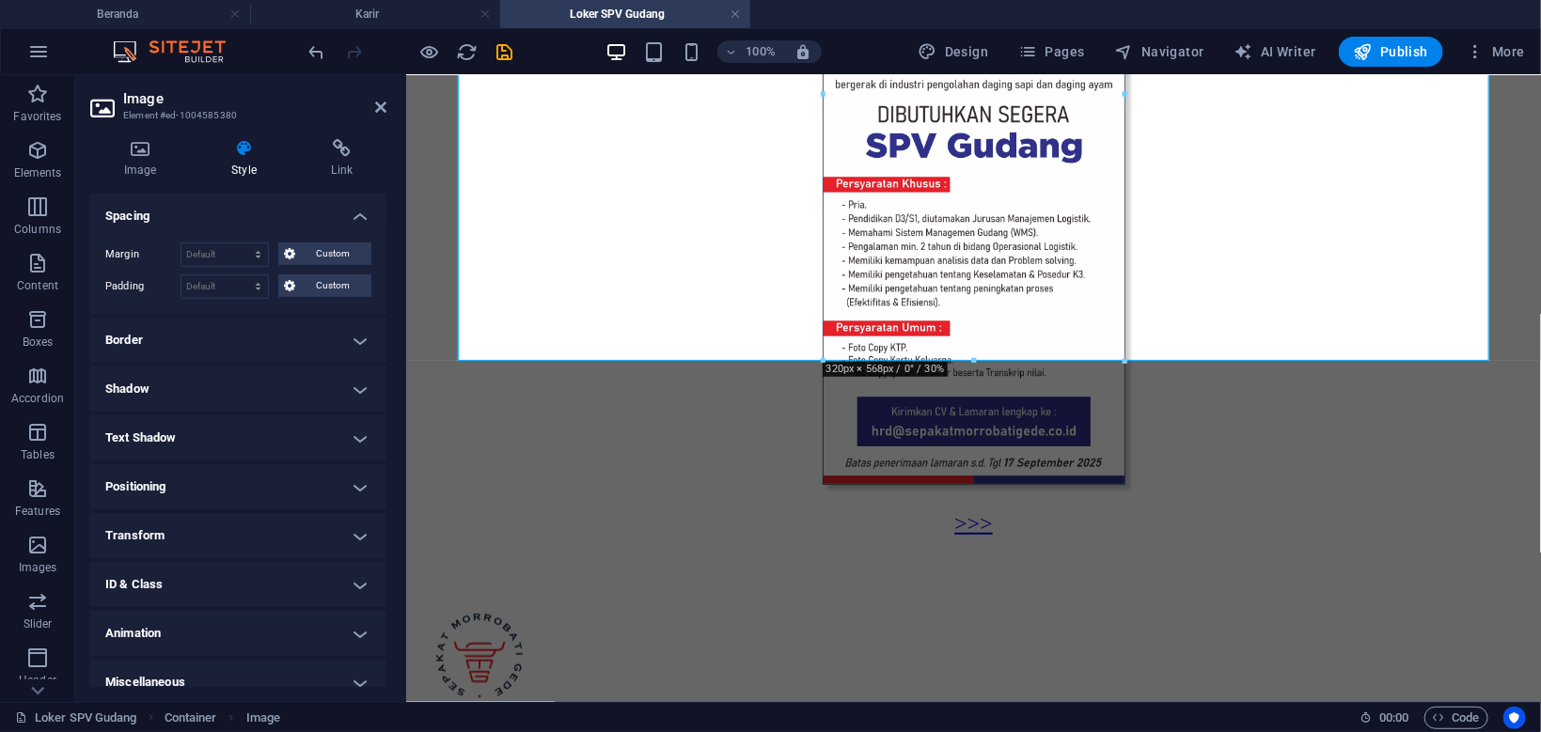
scroll to position [375, 0]
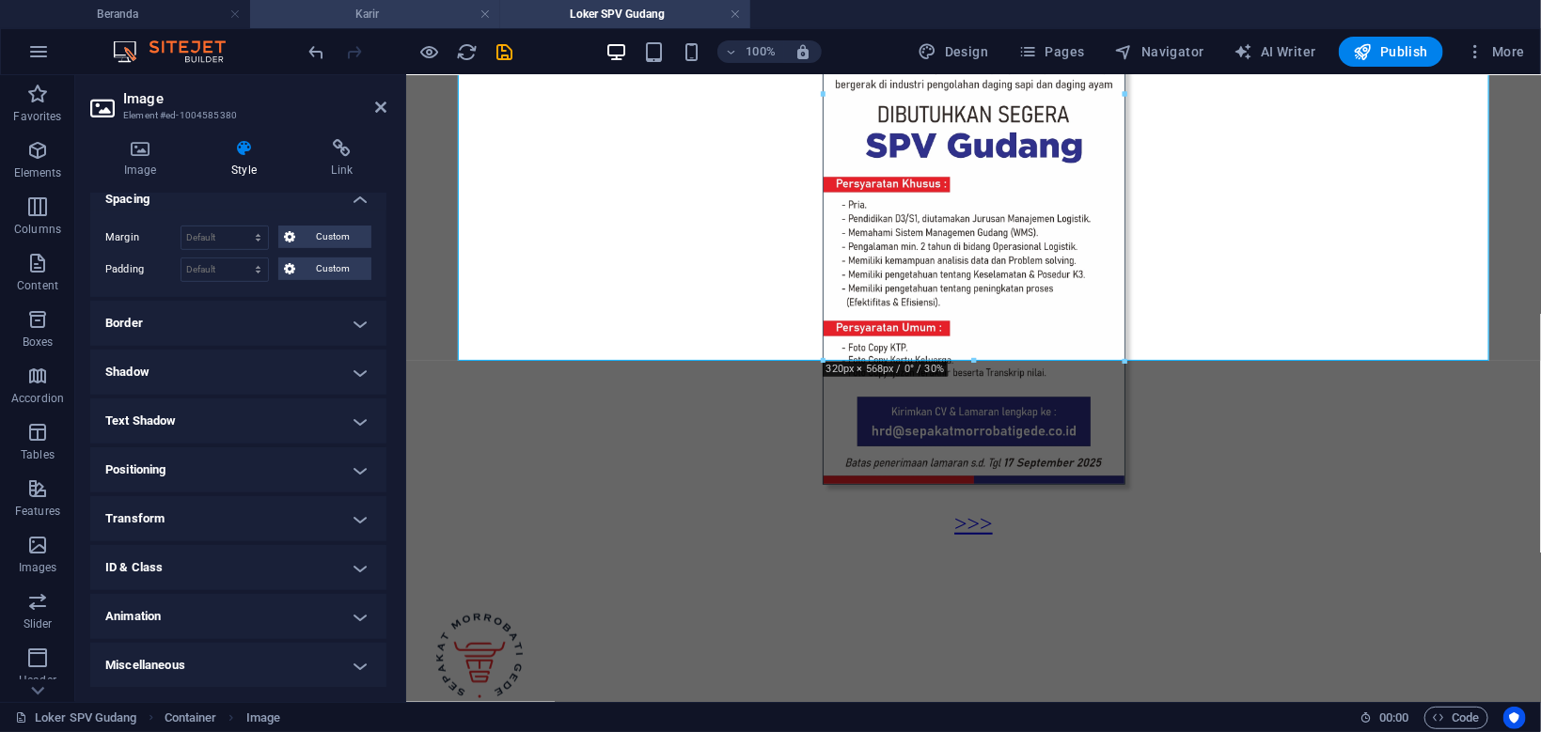
click at [438, 12] on h4 "Karir" at bounding box center [375, 14] width 250 height 21
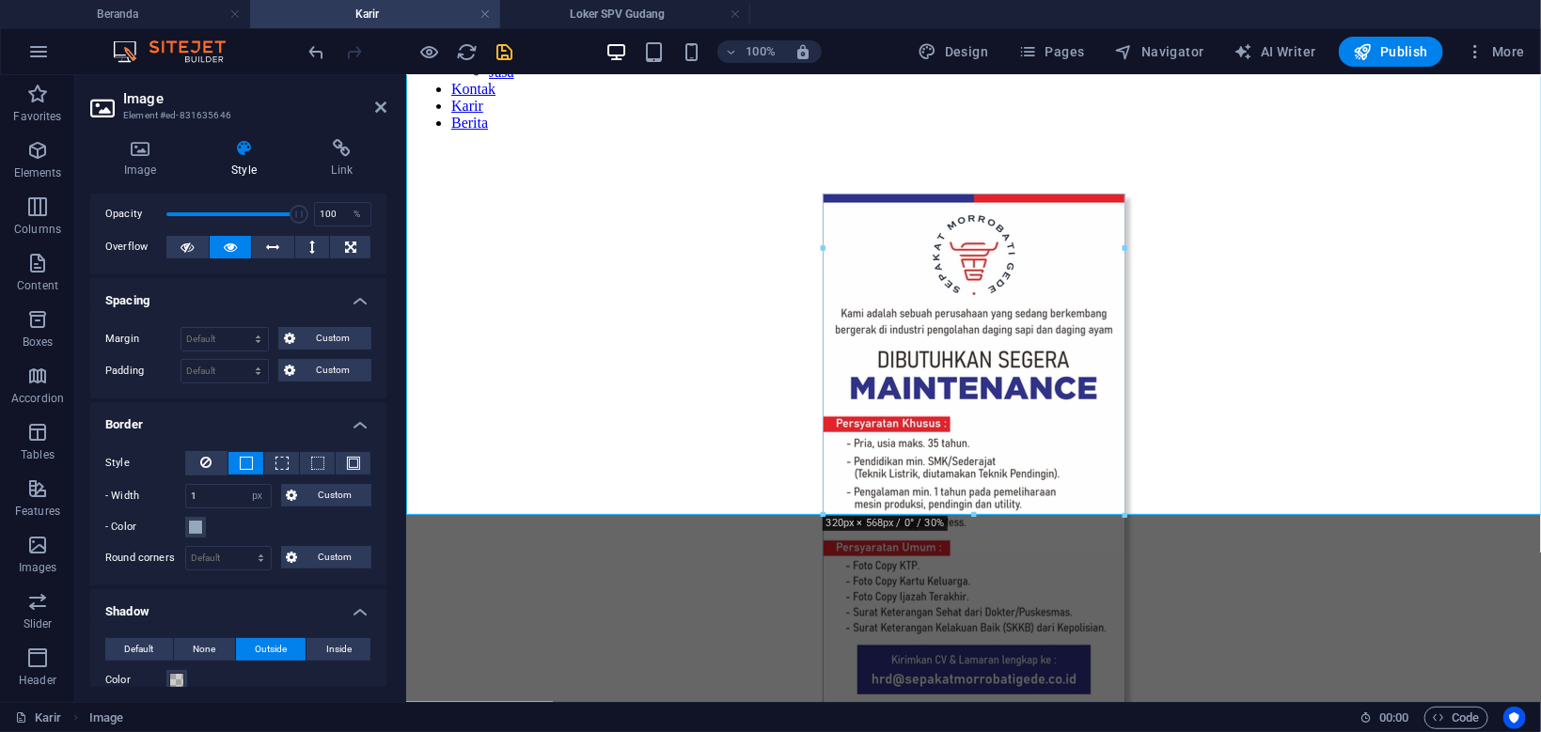
scroll to position [200, 0]
click at [649, 10] on h4 "Loker SPV Gudang" at bounding box center [625, 14] width 250 height 21
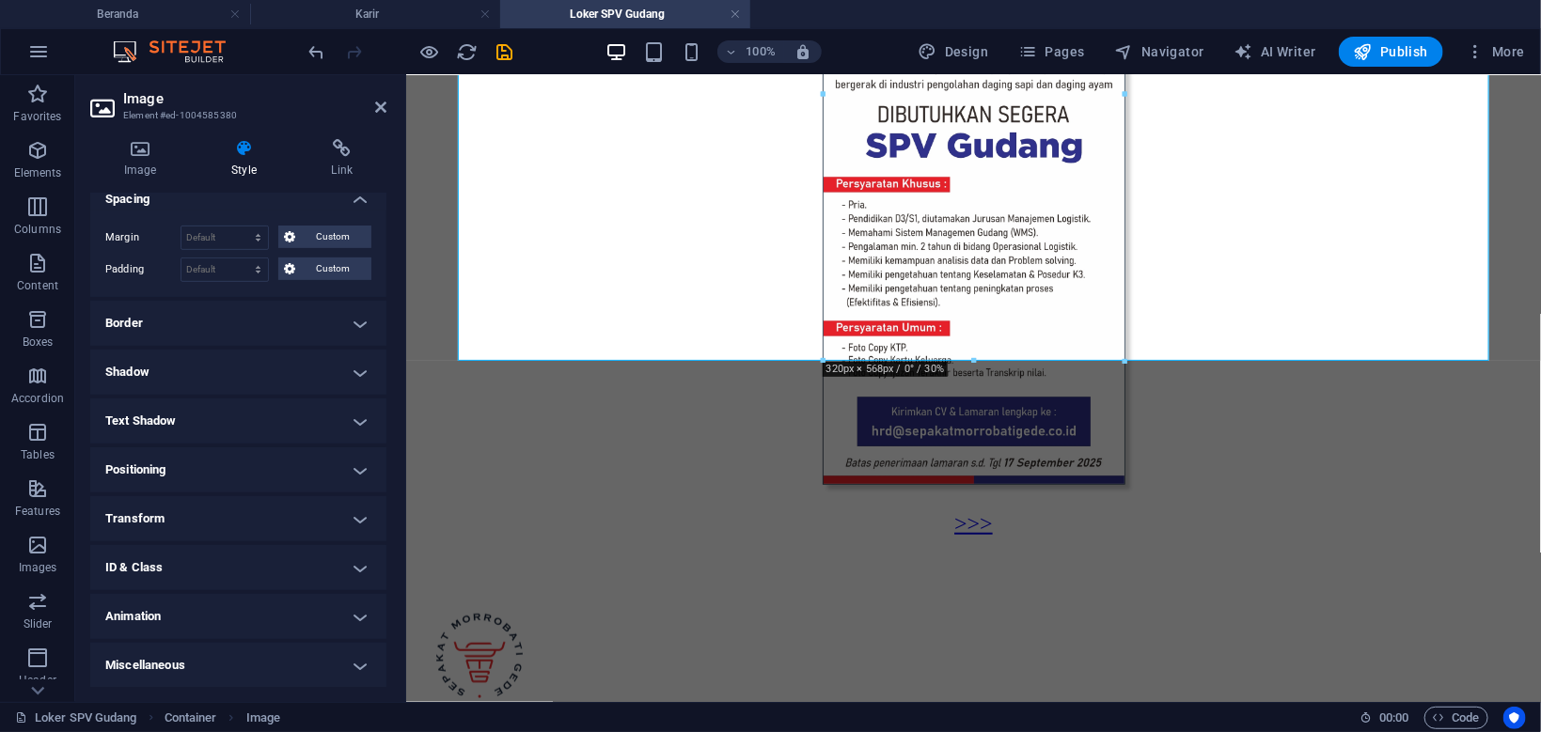
scroll to position [375, 0]
click at [736, 11] on link at bounding box center [734, 15] width 11 height 18
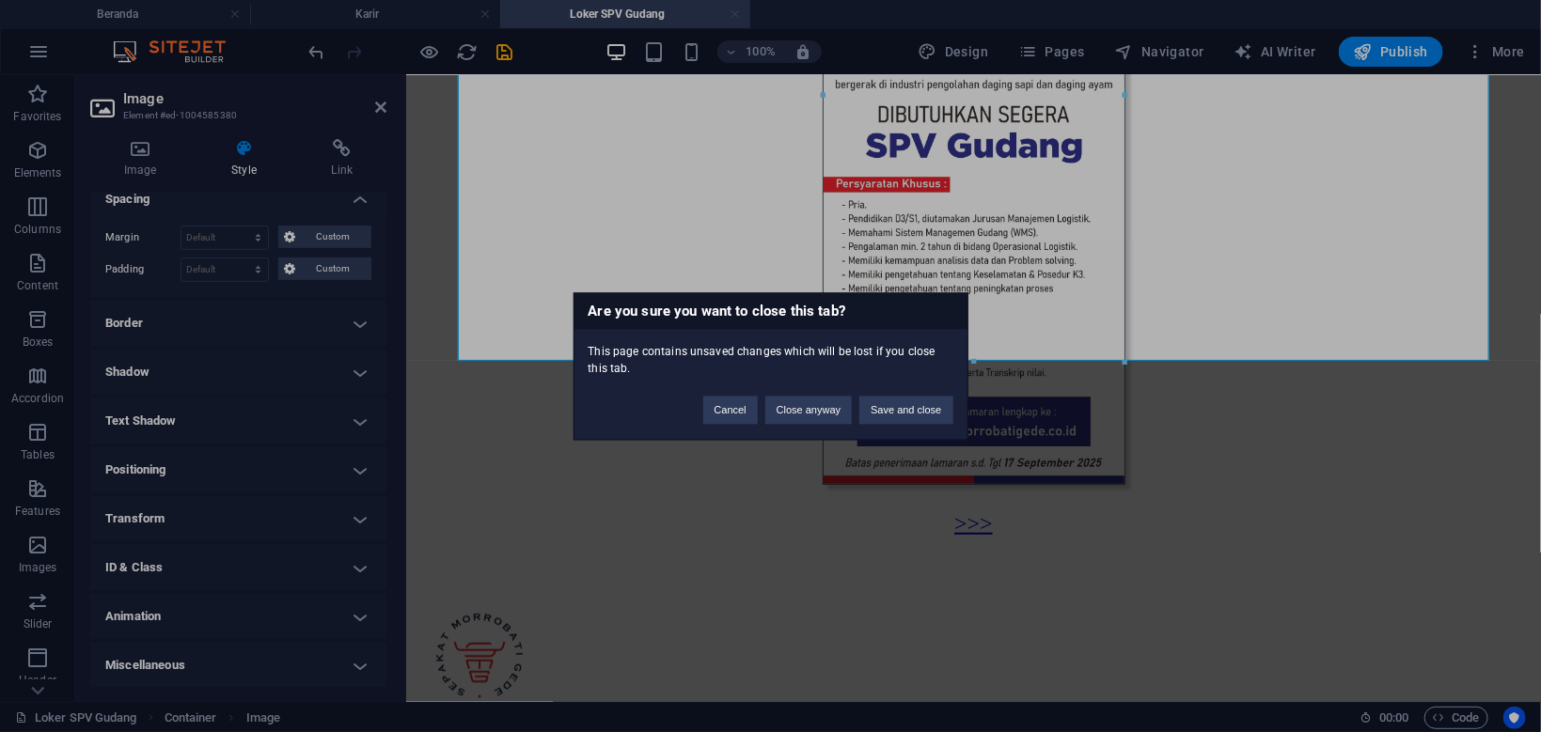
click at [736, 11] on div "Are you sure you want to close this tab? This page contains unsaved changes whi…" at bounding box center [770, 366] width 1541 height 732
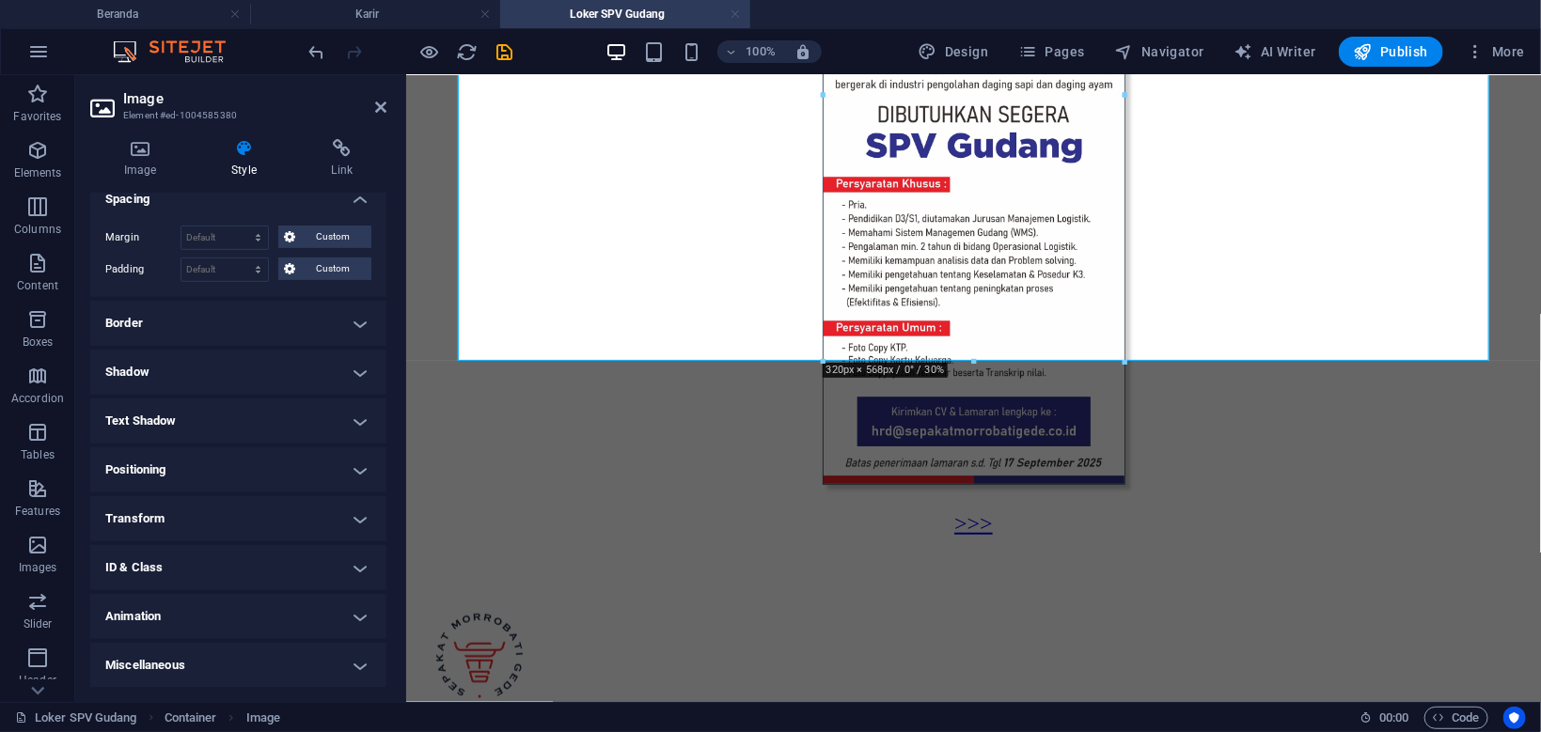
click at [737, 12] on link at bounding box center [734, 15] width 11 height 18
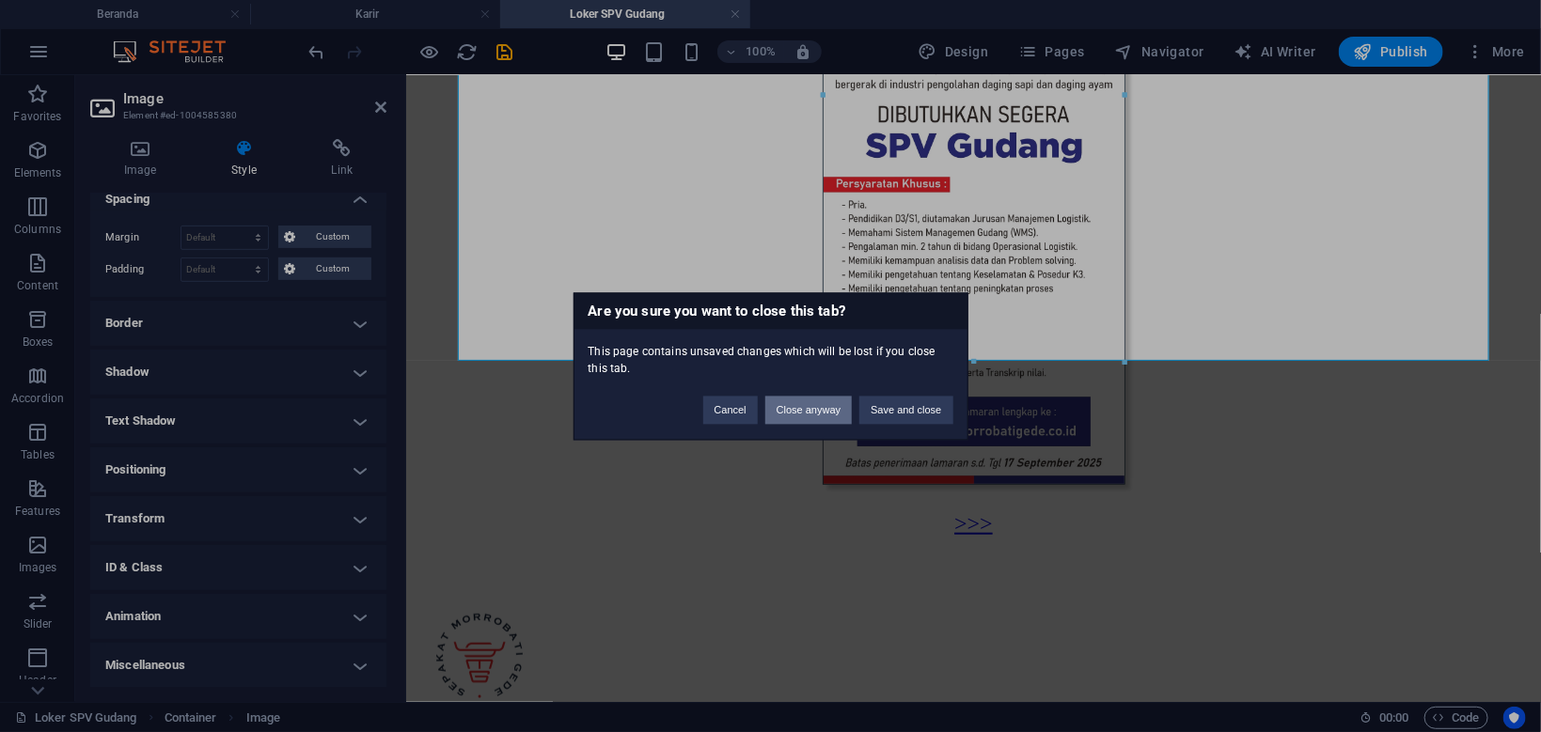
click at [827, 413] on button "Close anyway" at bounding box center [808, 410] width 86 height 28
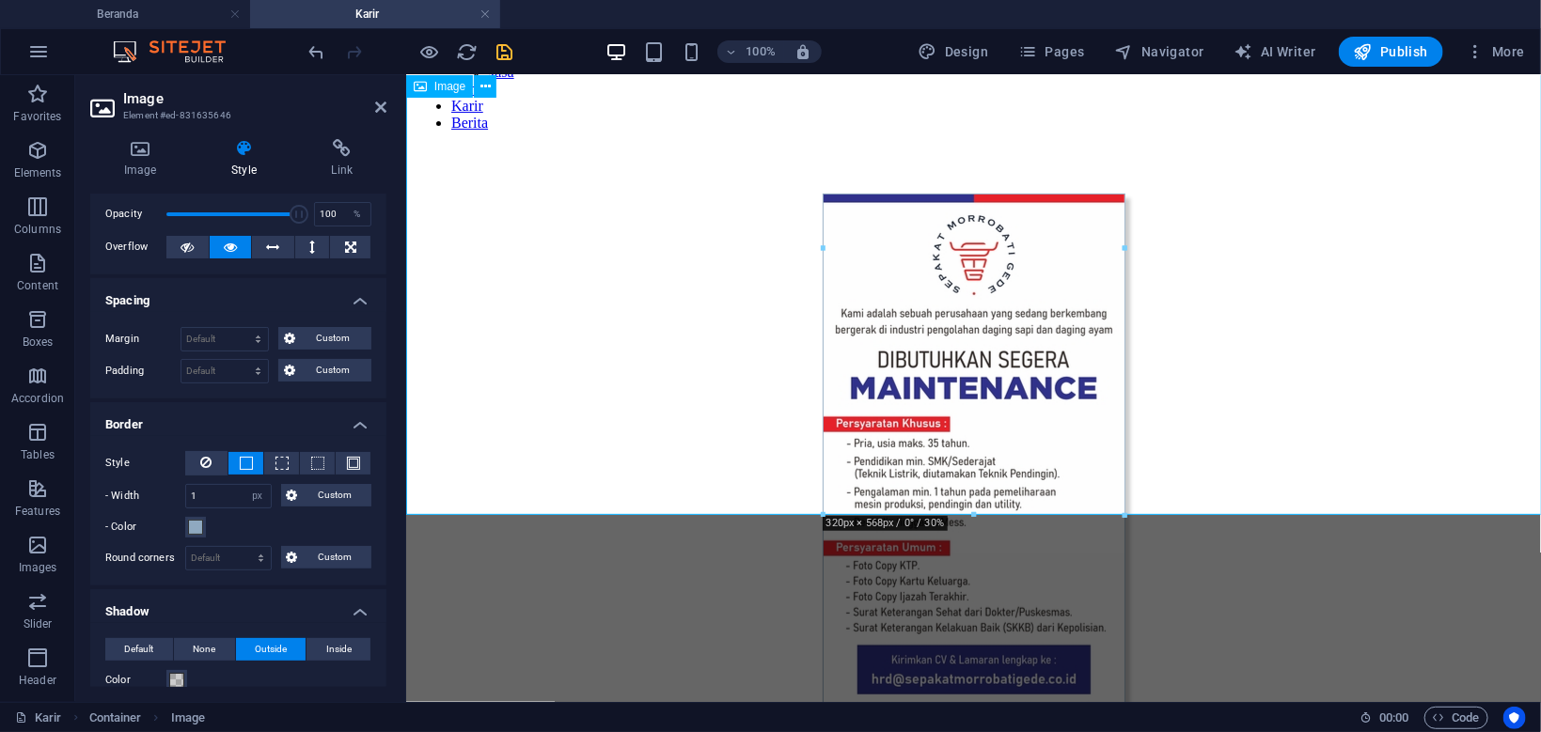
scroll to position [72, 0]
click at [1054, 53] on span "Pages" at bounding box center [1051, 51] width 66 height 19
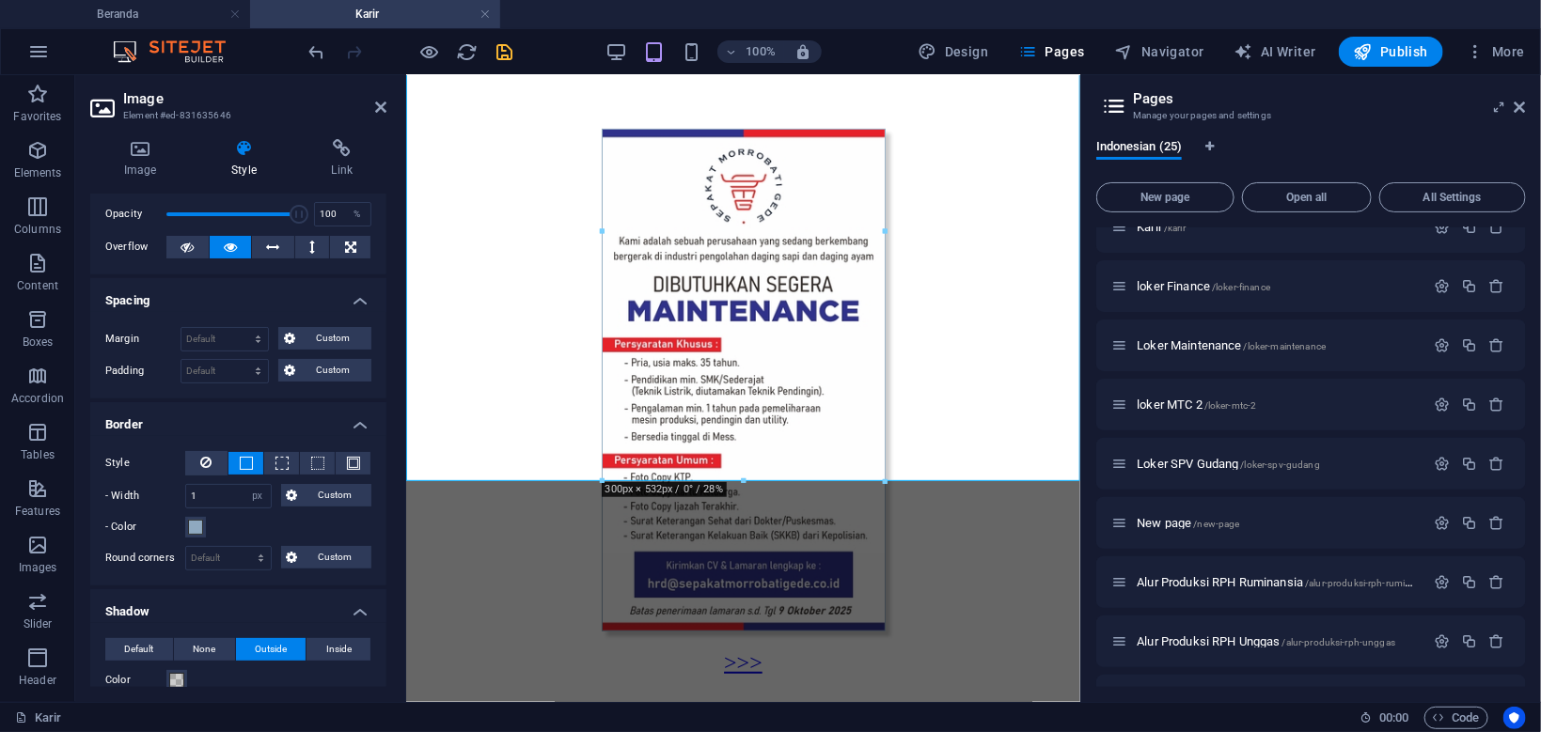
scroll to position [794, 0]
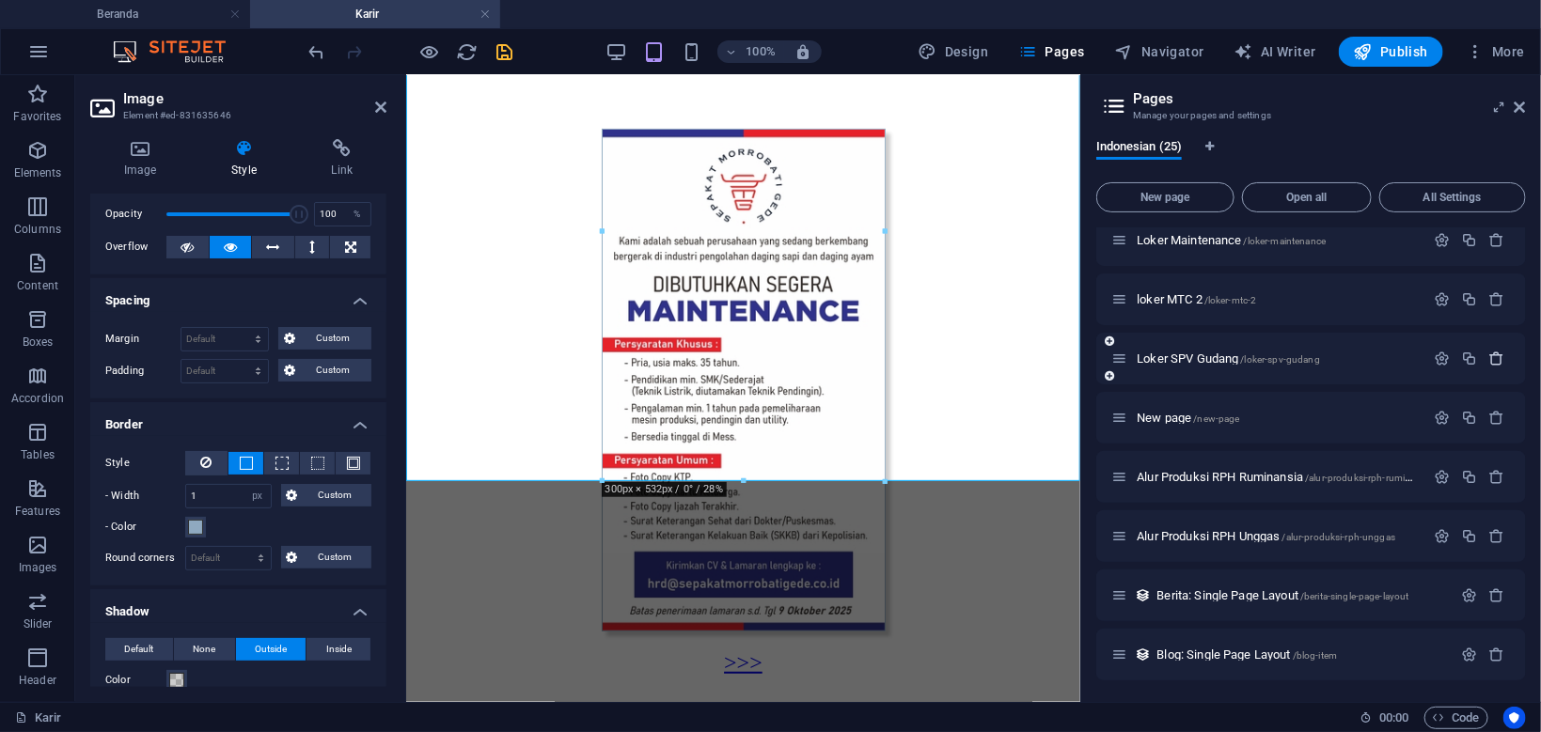
click at [1495, 358] on icon "button" at bounding box center [1497, 359] width 16 height 16
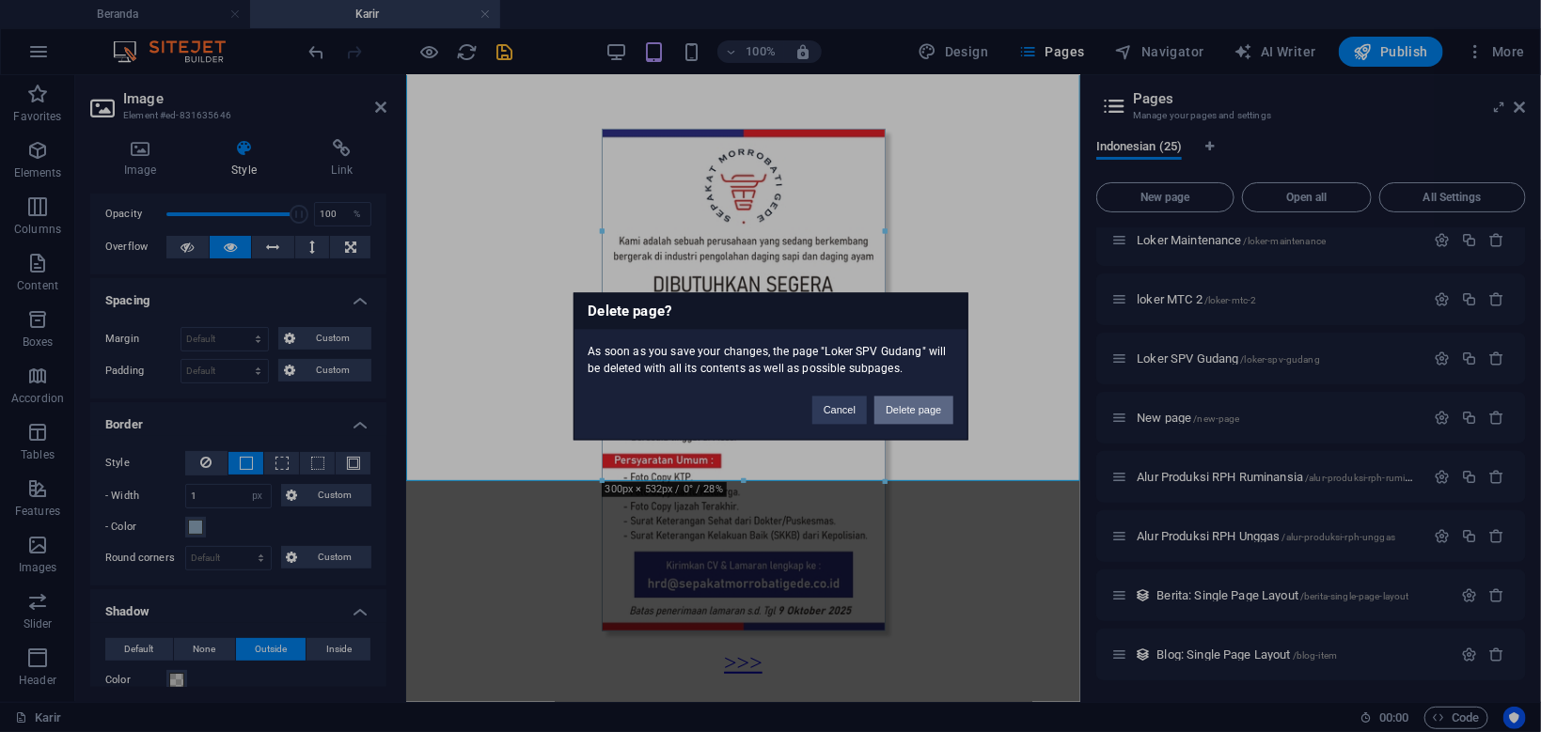
click at [898, 413] on button "Delete page" at bounding box center [913, 410] width 78 height 28
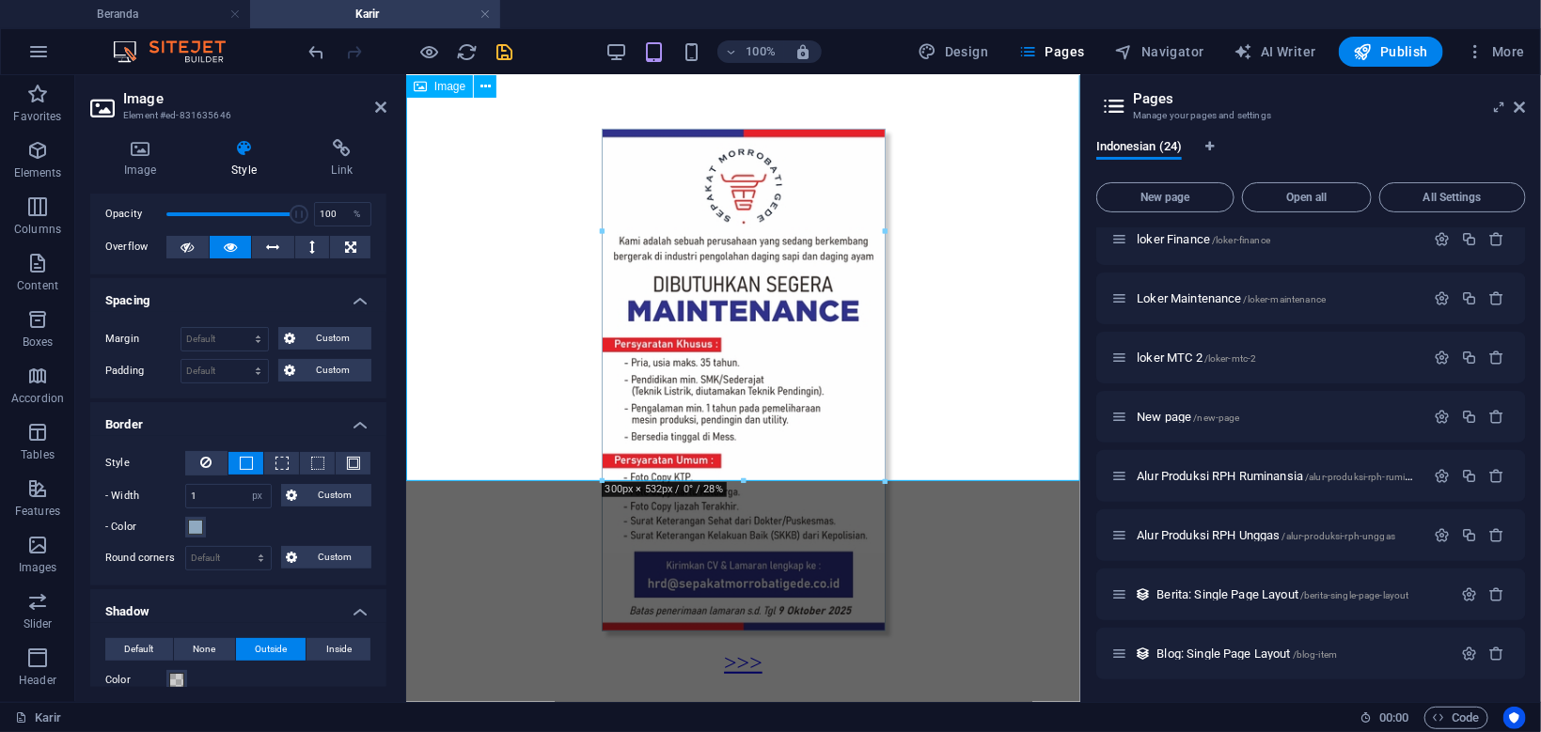
scroll to position [735, 0]
click at [1266, 418] on p "New page /new-page" at bounding box center [1277, 418] width 282 height 12
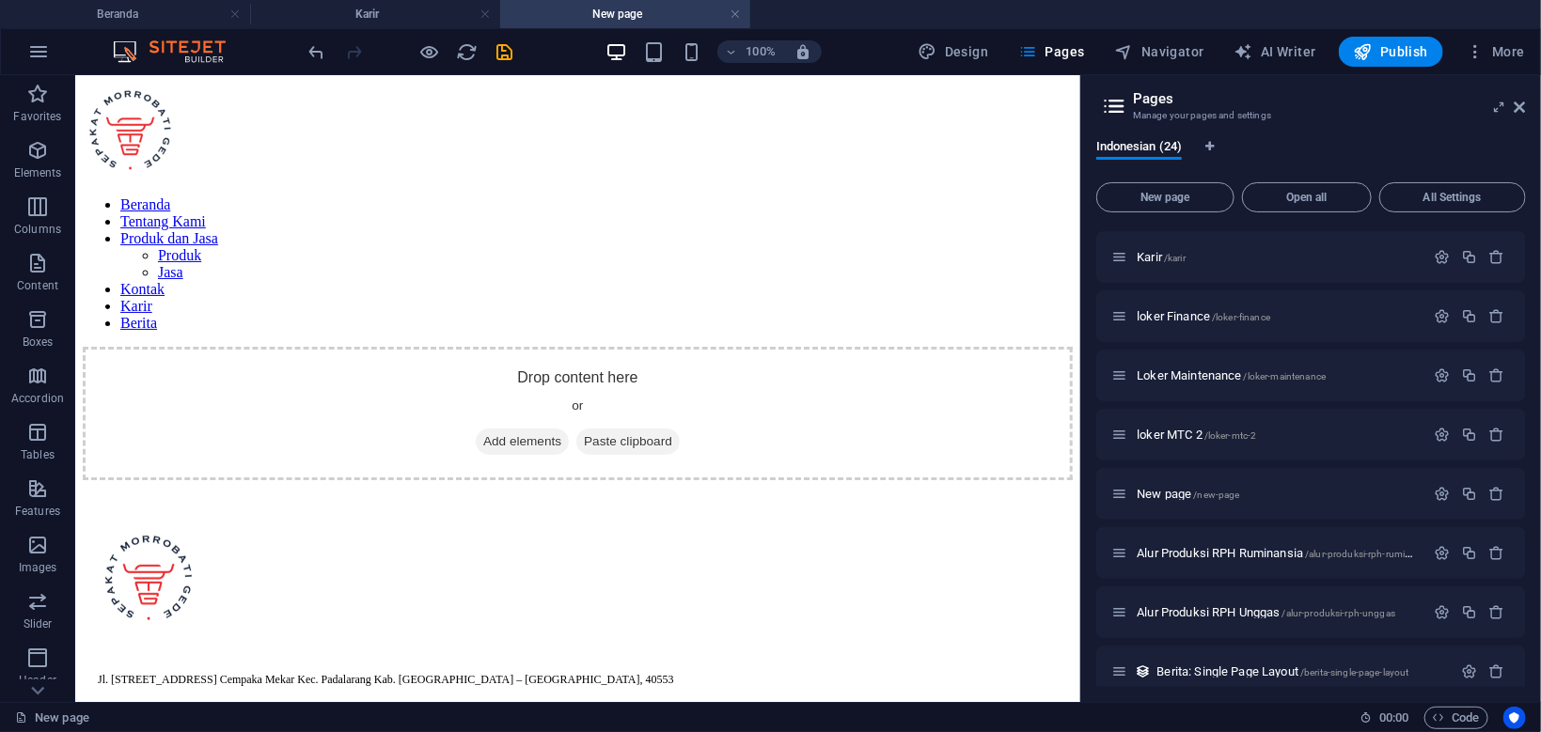
scroll to position [0, 0]
click at [741, 10] on link at bounding box center [734, 15] width 11 height 18
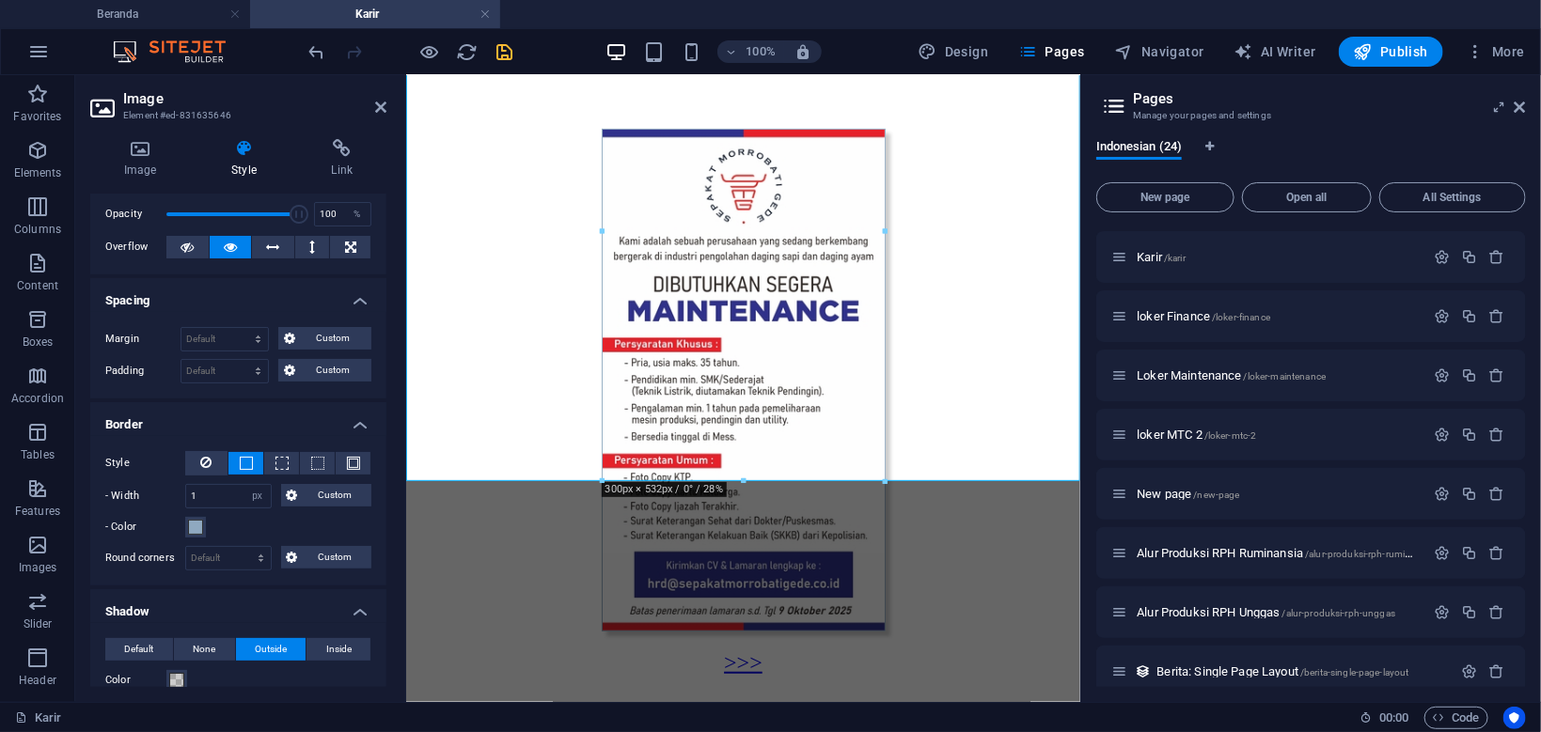
scroll to position [72, 0]
click at [1498, 489] on icon "button" at bounding box center [1497, 494] width 16 height 16
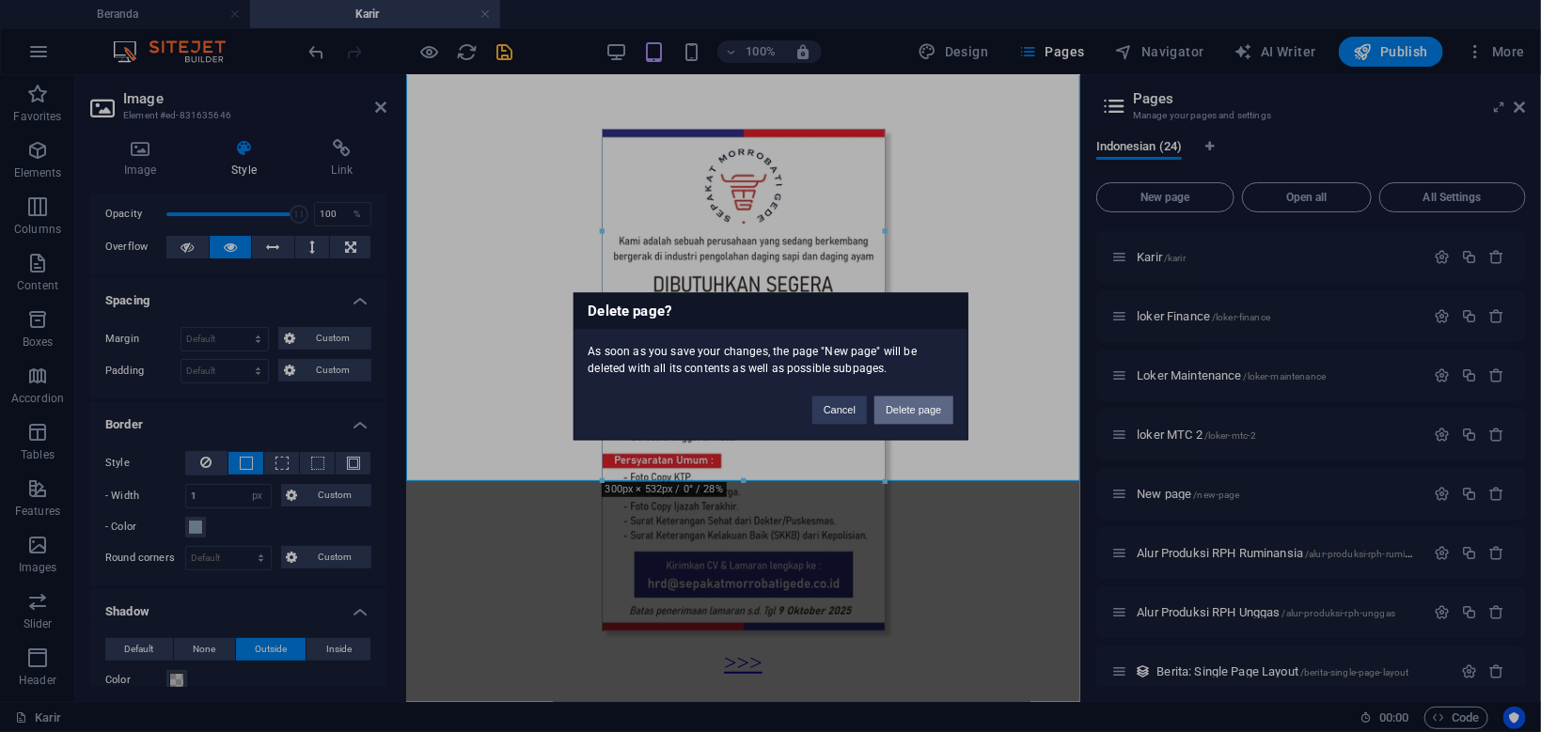
click at [902, 406] on button "Delete page" at bounding box center [913, 410] width 78 height 28
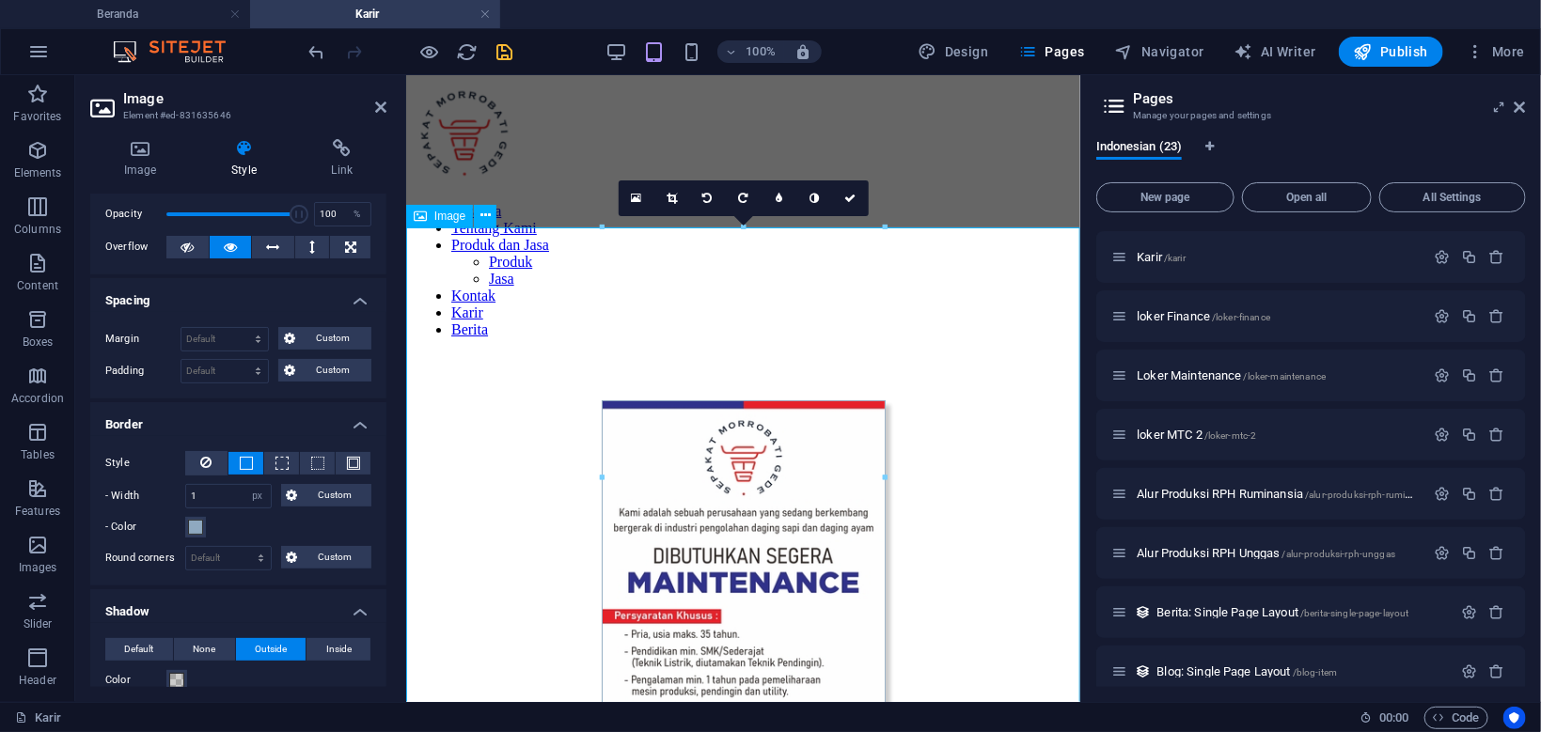
scroll to position [100, 0]
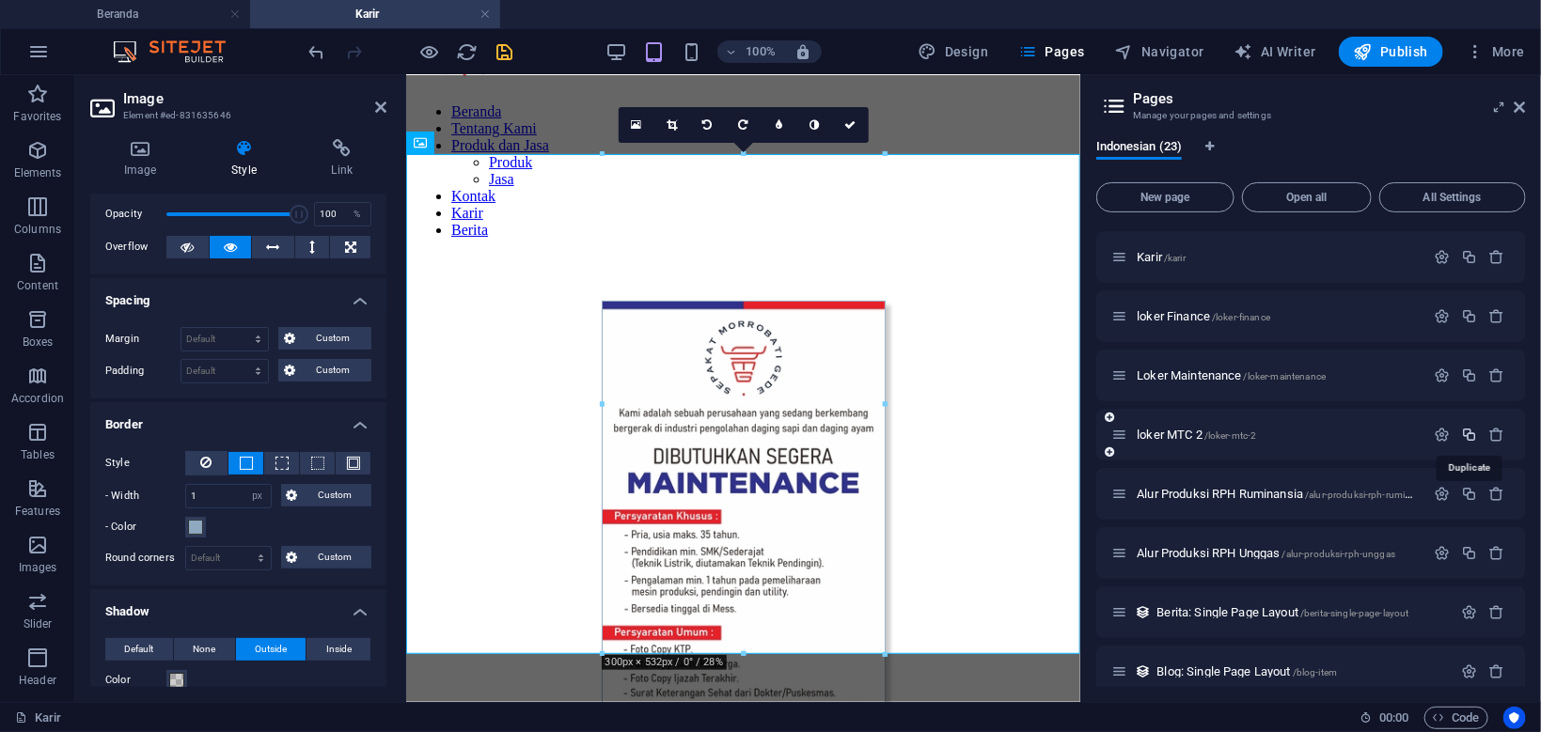
click at [1469, 435] on icon "button" at bounding box center [1469, 435] width 16 height 16
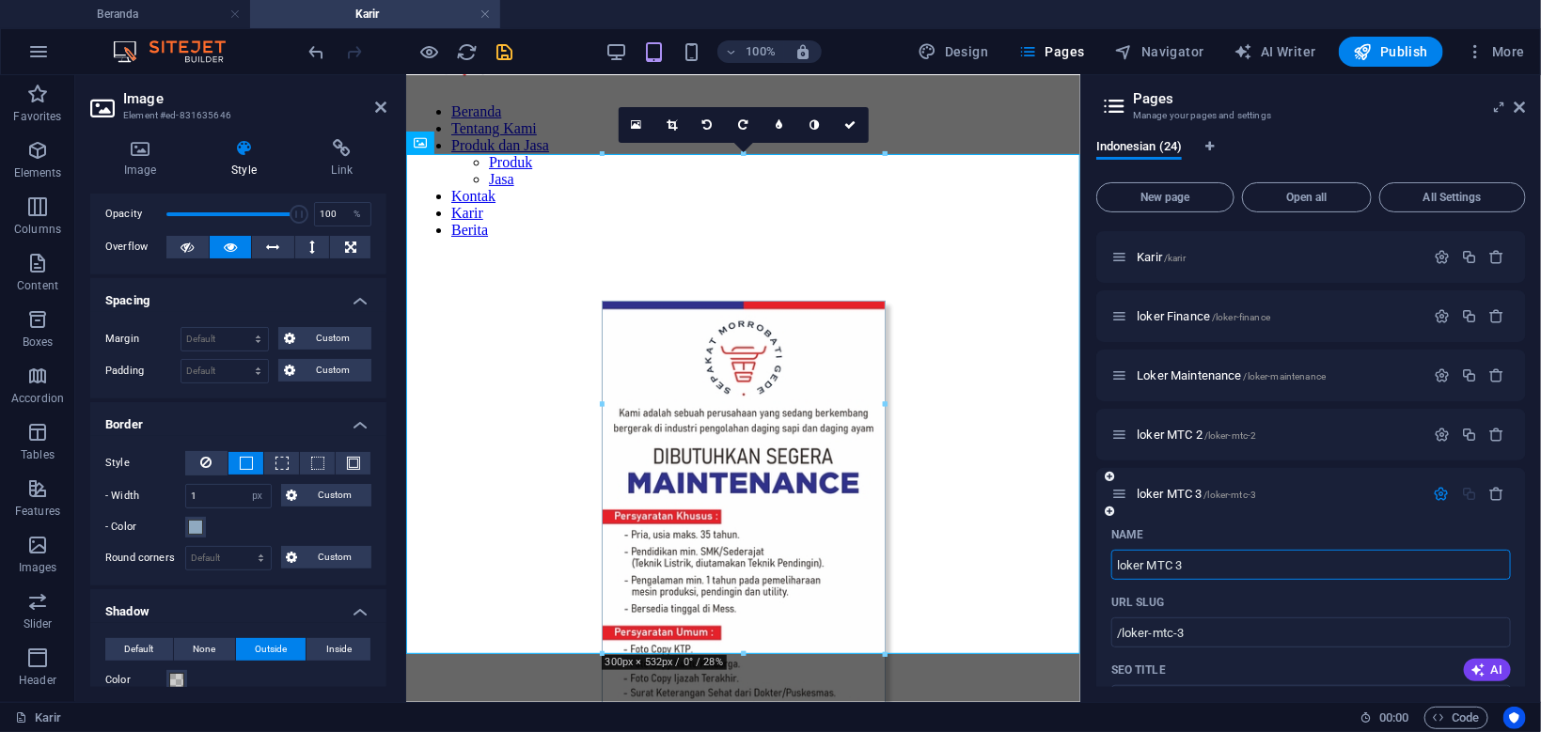
click at [1265, 572] on input "loker MTC 3" at bounding box center [1310, 565] width 399 height 30
type input "loker"
type input "/loker"
type input "loker"
type input "loker SPV Gu"
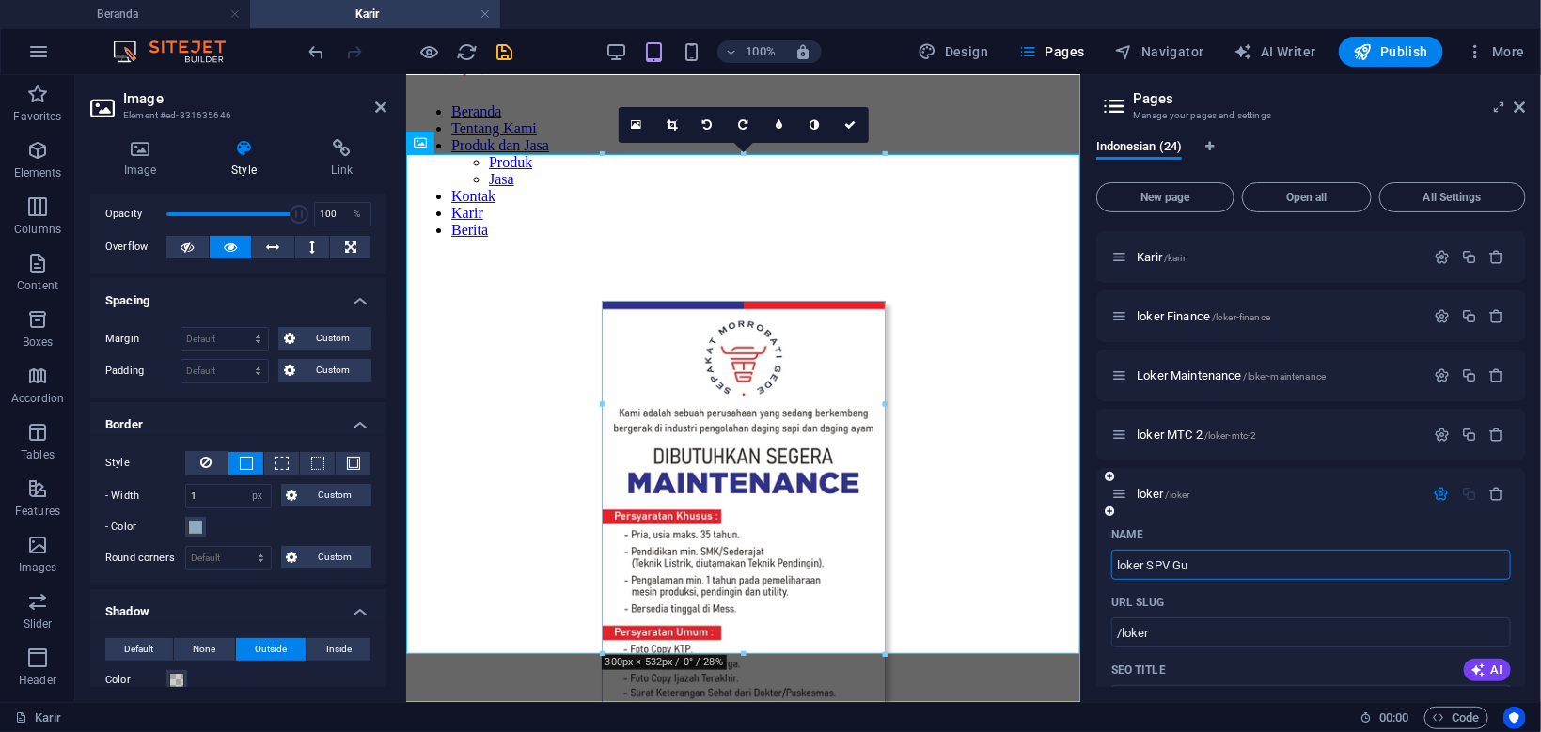
type input "/loker-sp"
type input "loker SP"
type input "loker SPV Gudang"
type input "/loker-spv-gudang"
type input "loker SPV Gudang"
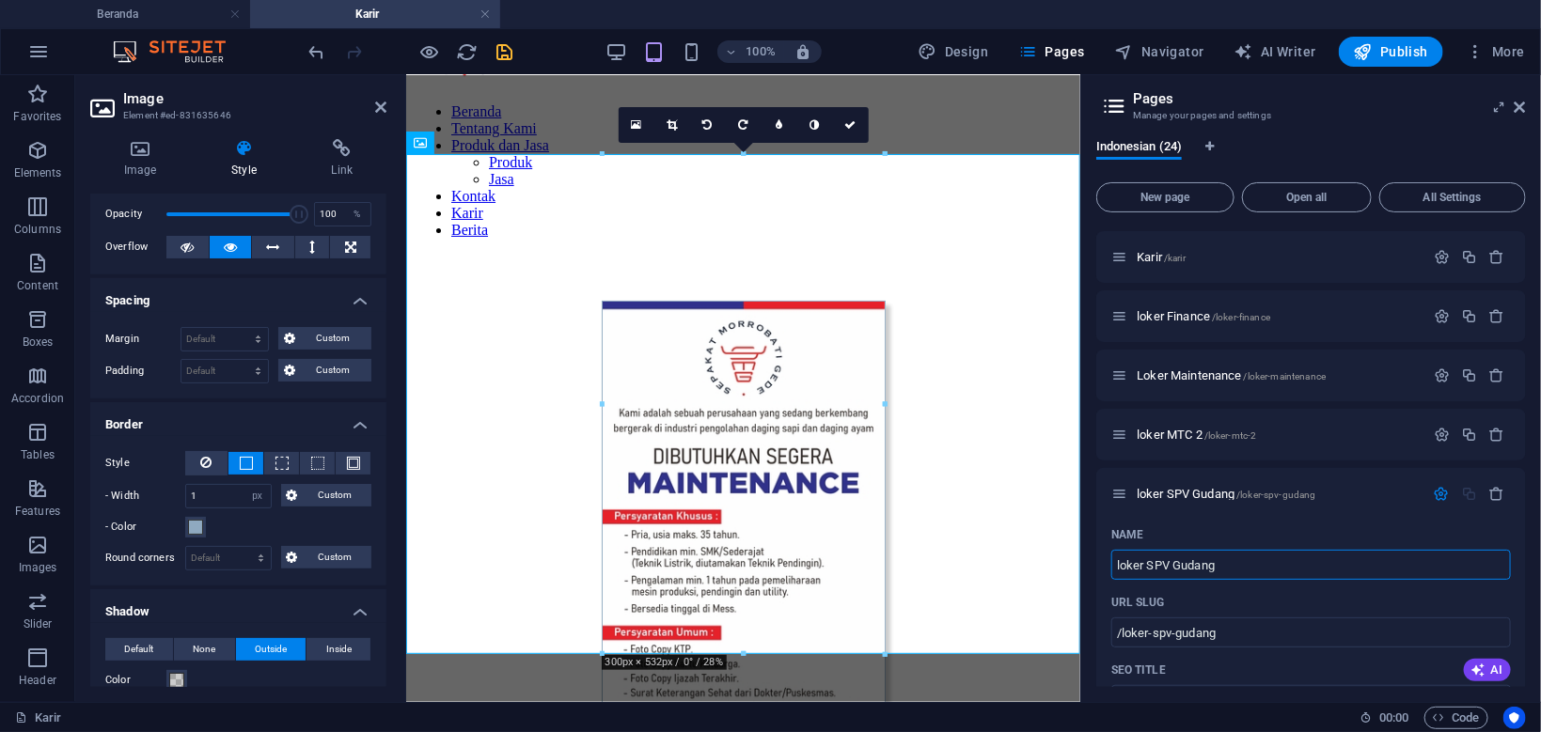
click at [505, 55] on icon "save" at bounding box center [505, 52] width 22 height 22
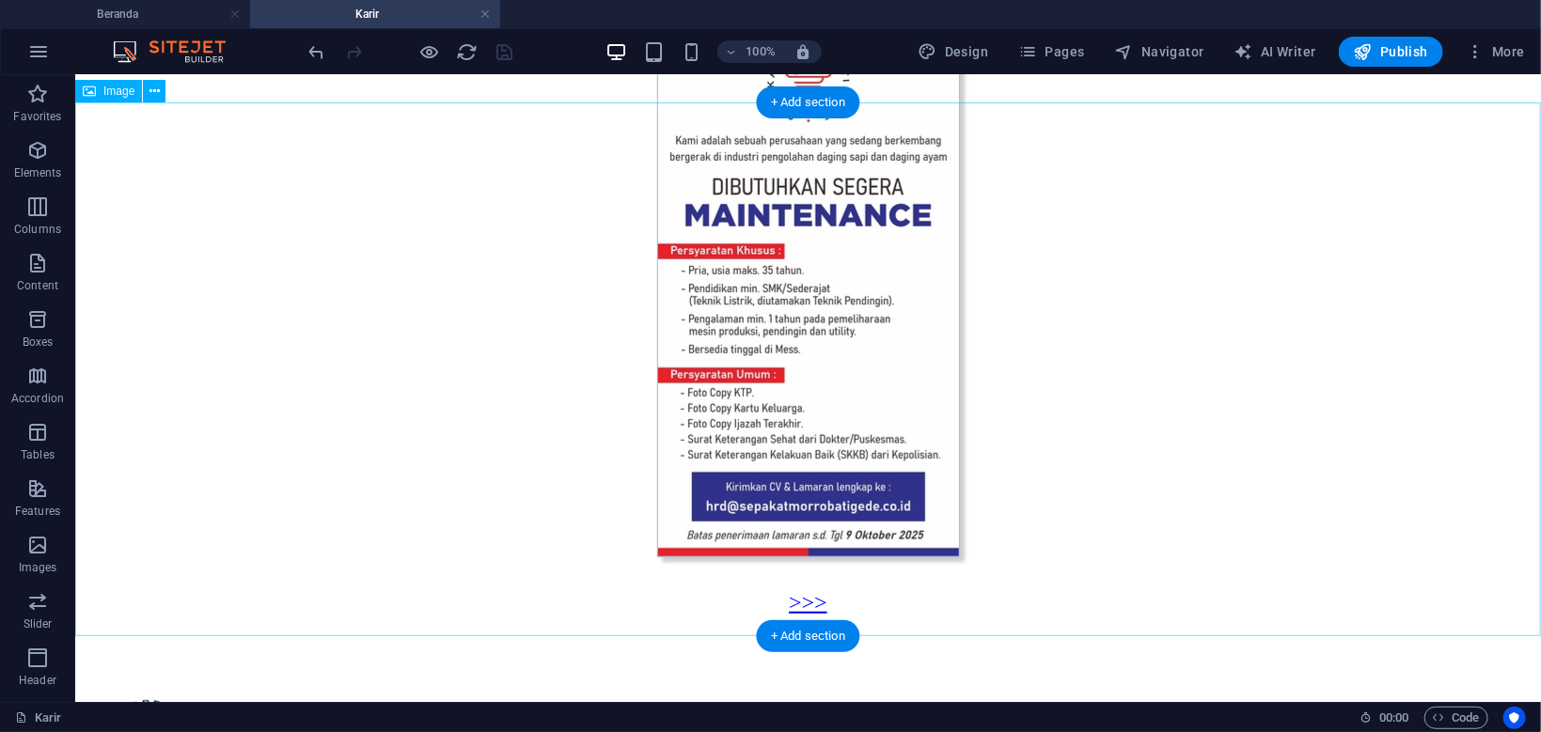
scroll to position [0, 0]
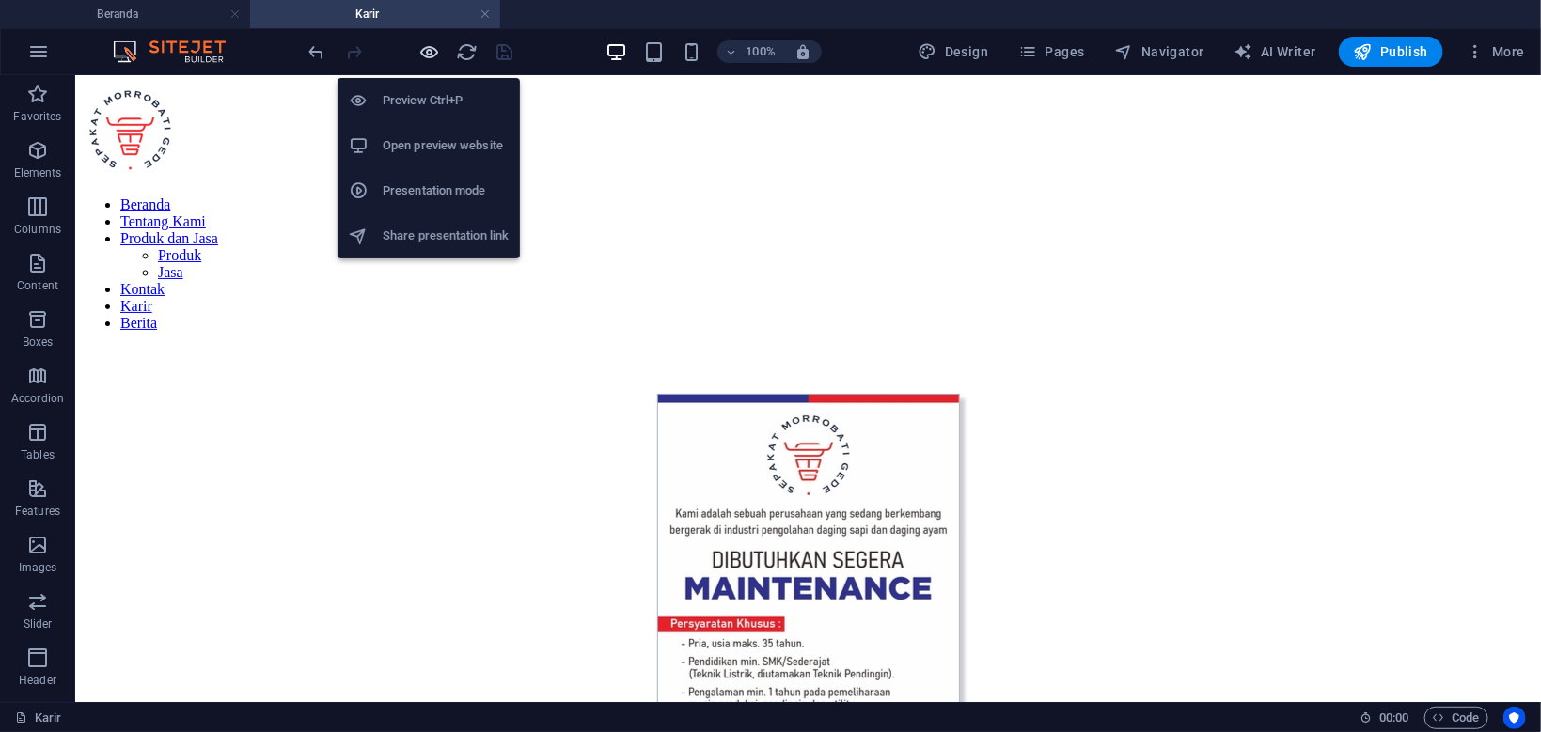
click at [432, 50] on icon "button" at bounding box center [430, 52] width 22 height 22
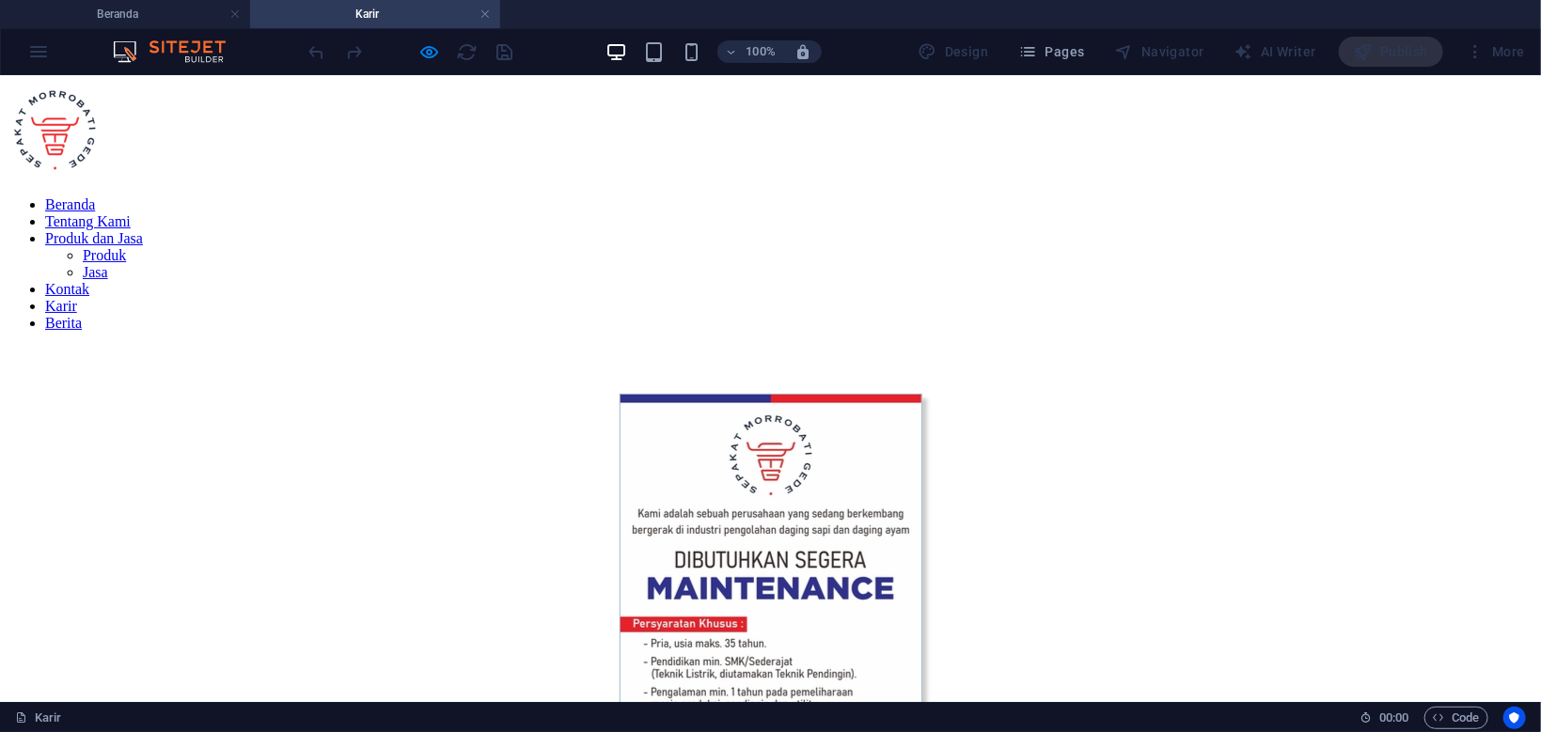
click at [77, 297] on link "Karir" at bounding box center [61, 305] width 32 height 16
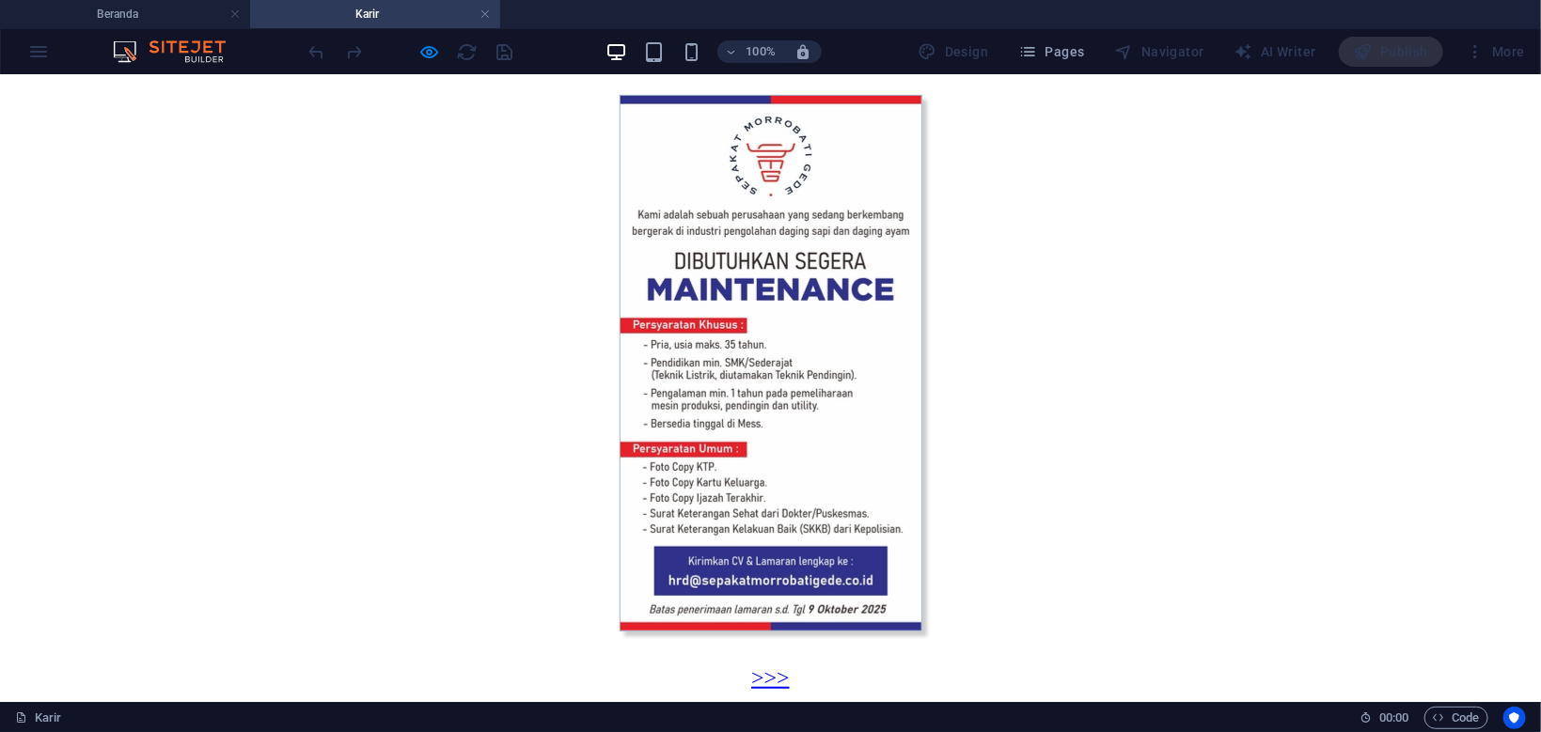
click at [779, 665] on link ">>>" at bounding box center [770, 677] width 39 height 24
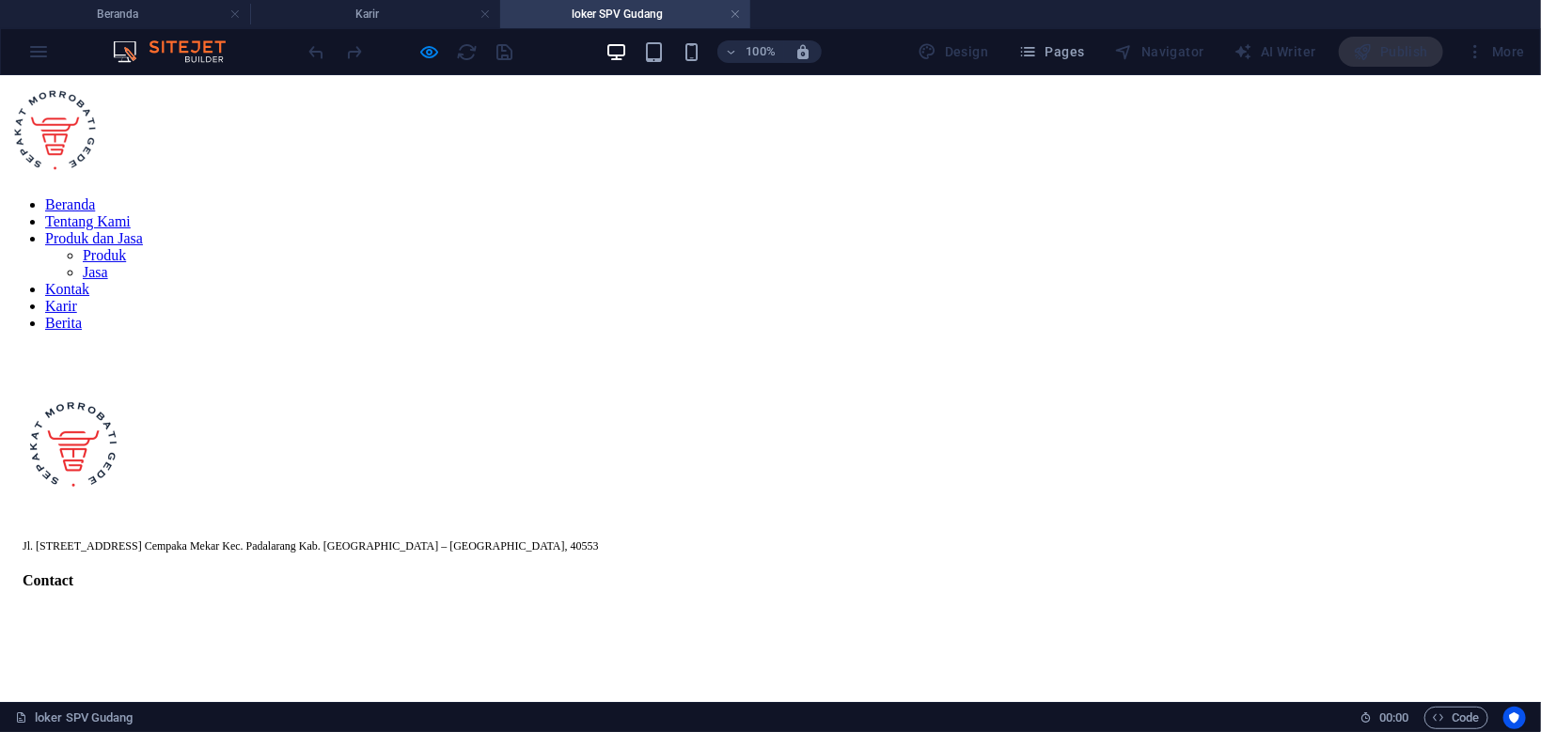
scroll to position [0, 0]
click at [400, 19] on h4 "Karir" at bounding box center [375, 14] width 250 height 21
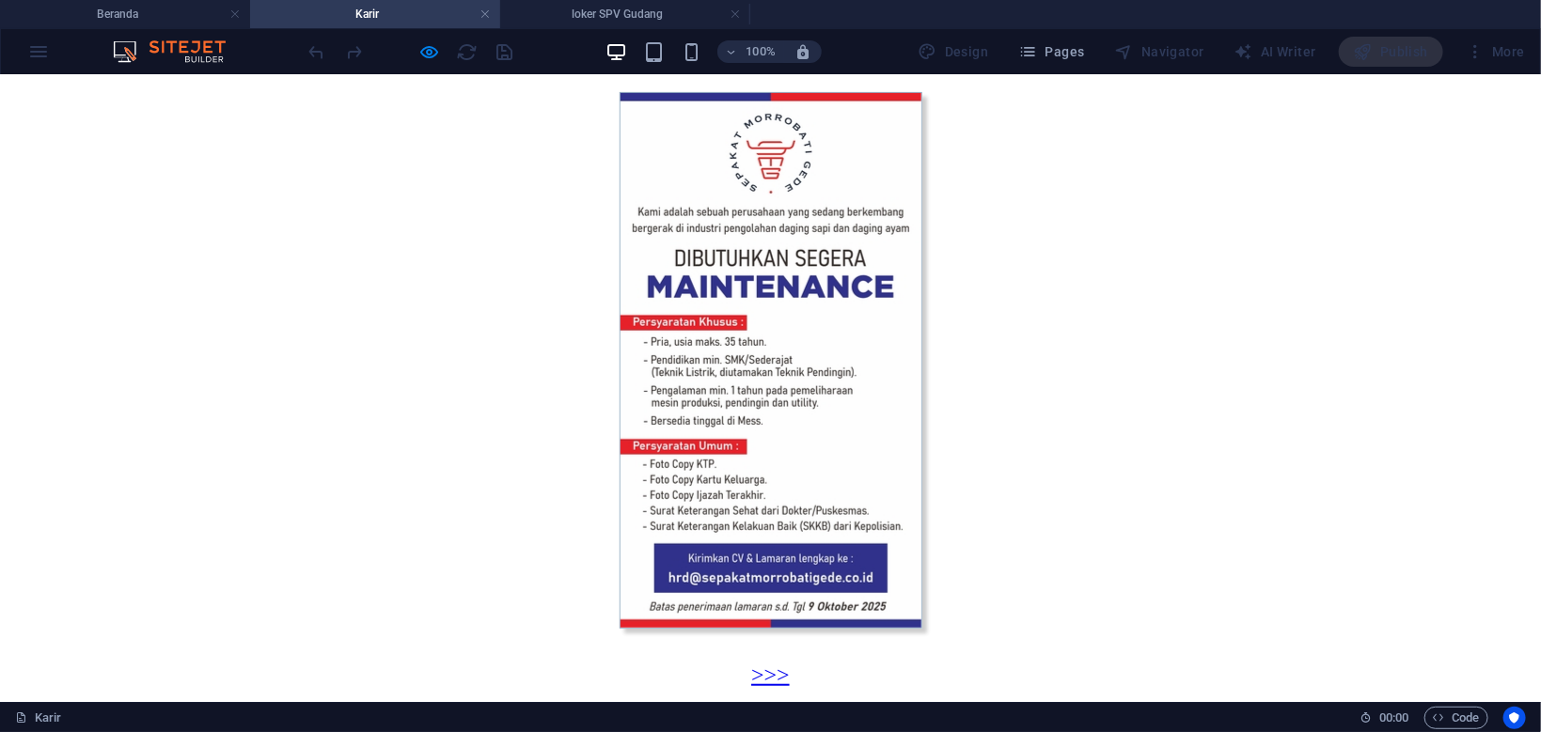
scroll to position [300, 0]
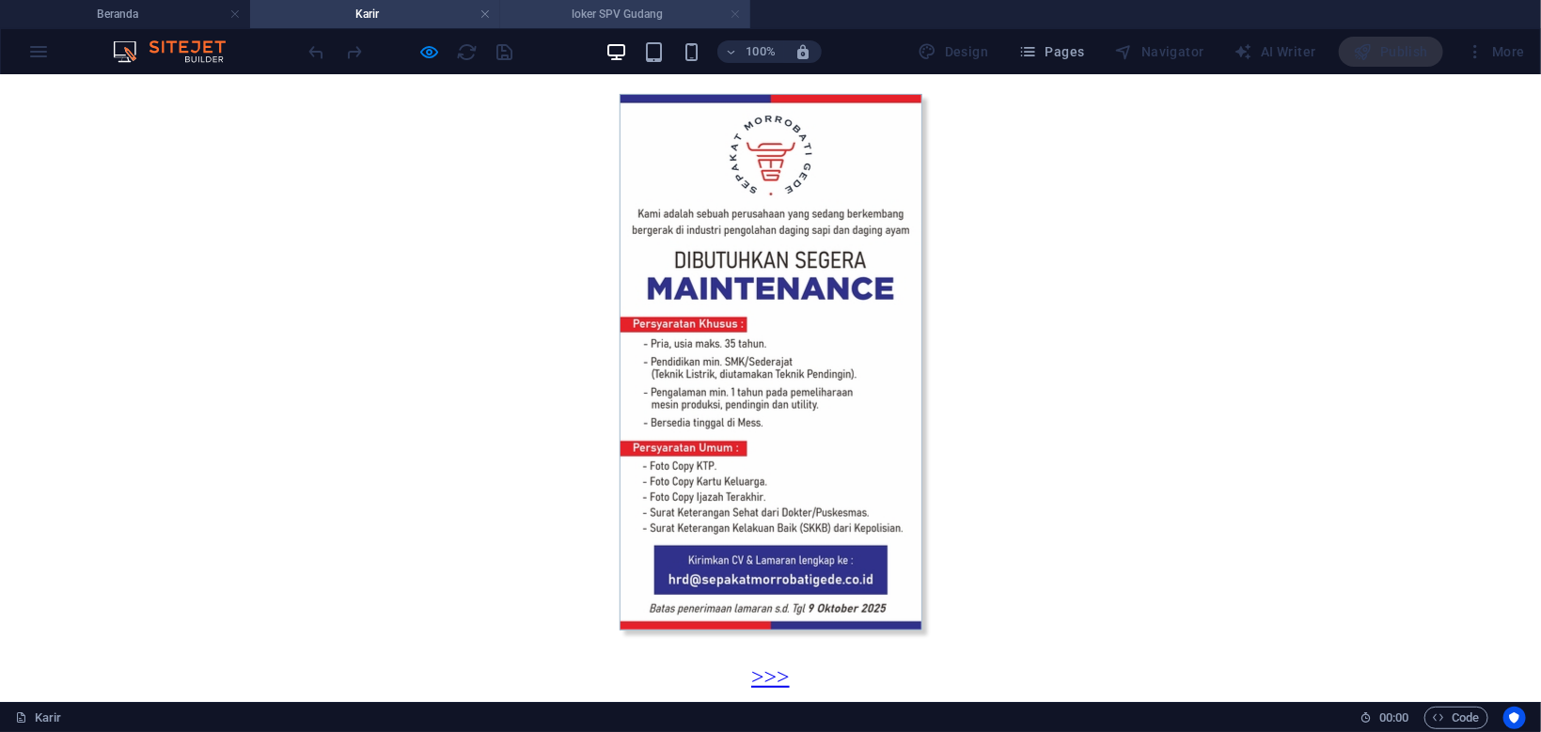
click at [737, 12] on link at bounding box center [734, 15] width 11 height 18
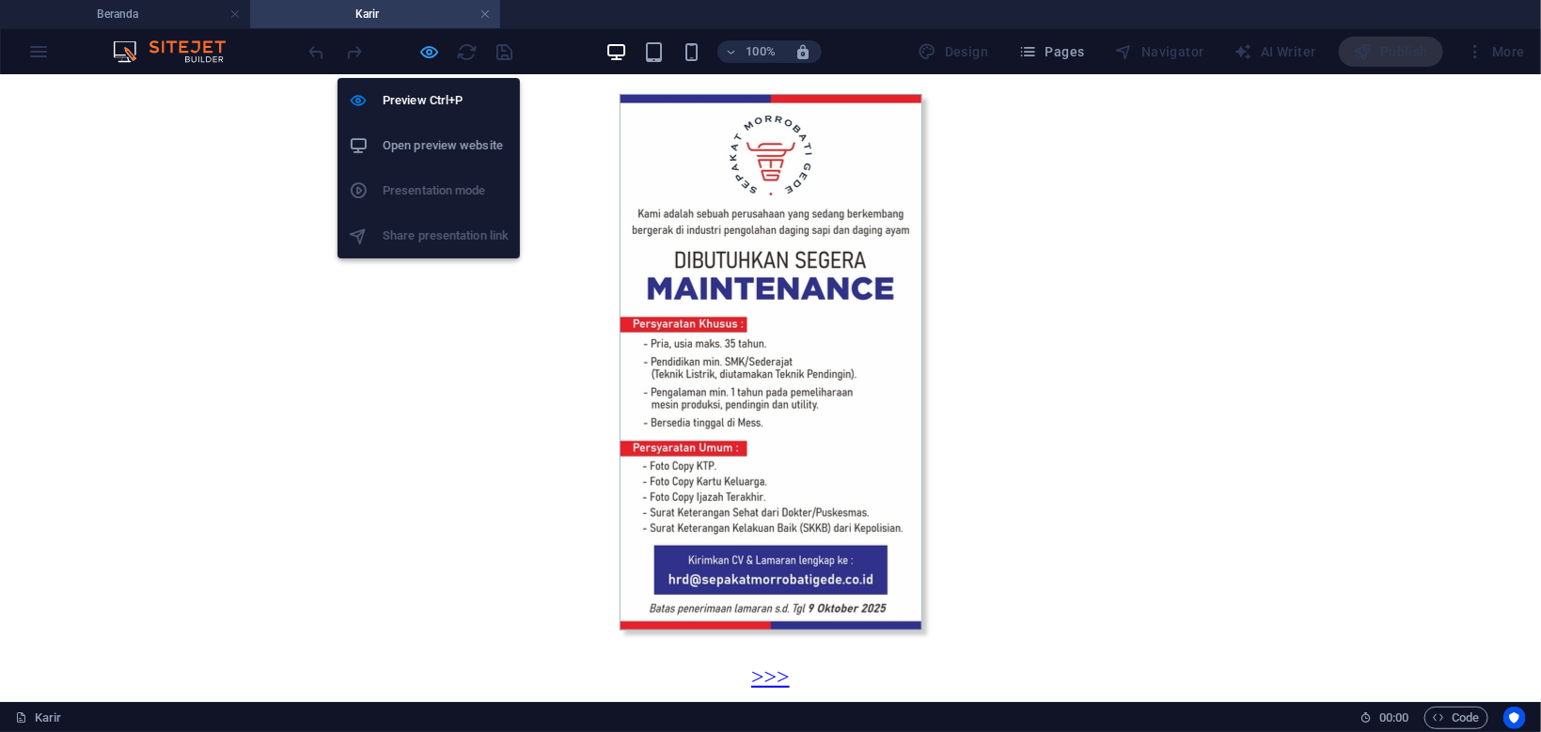
click at [434, 50] on icon "button" at bounding box center [430, 52] width 22 height 22
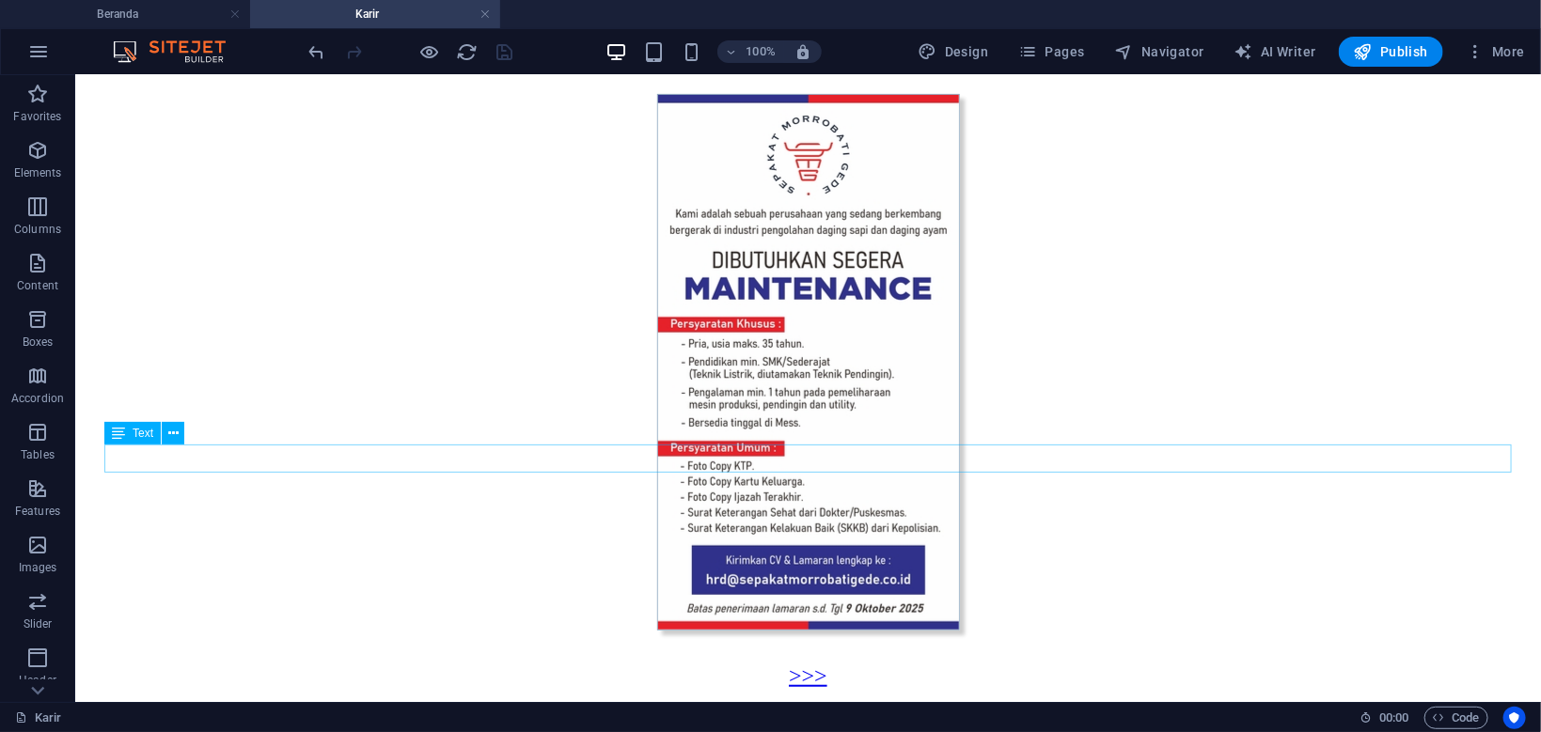
click at [813, 663] on div ">>>" at bounding box center [807, 675] width 1392 height 25
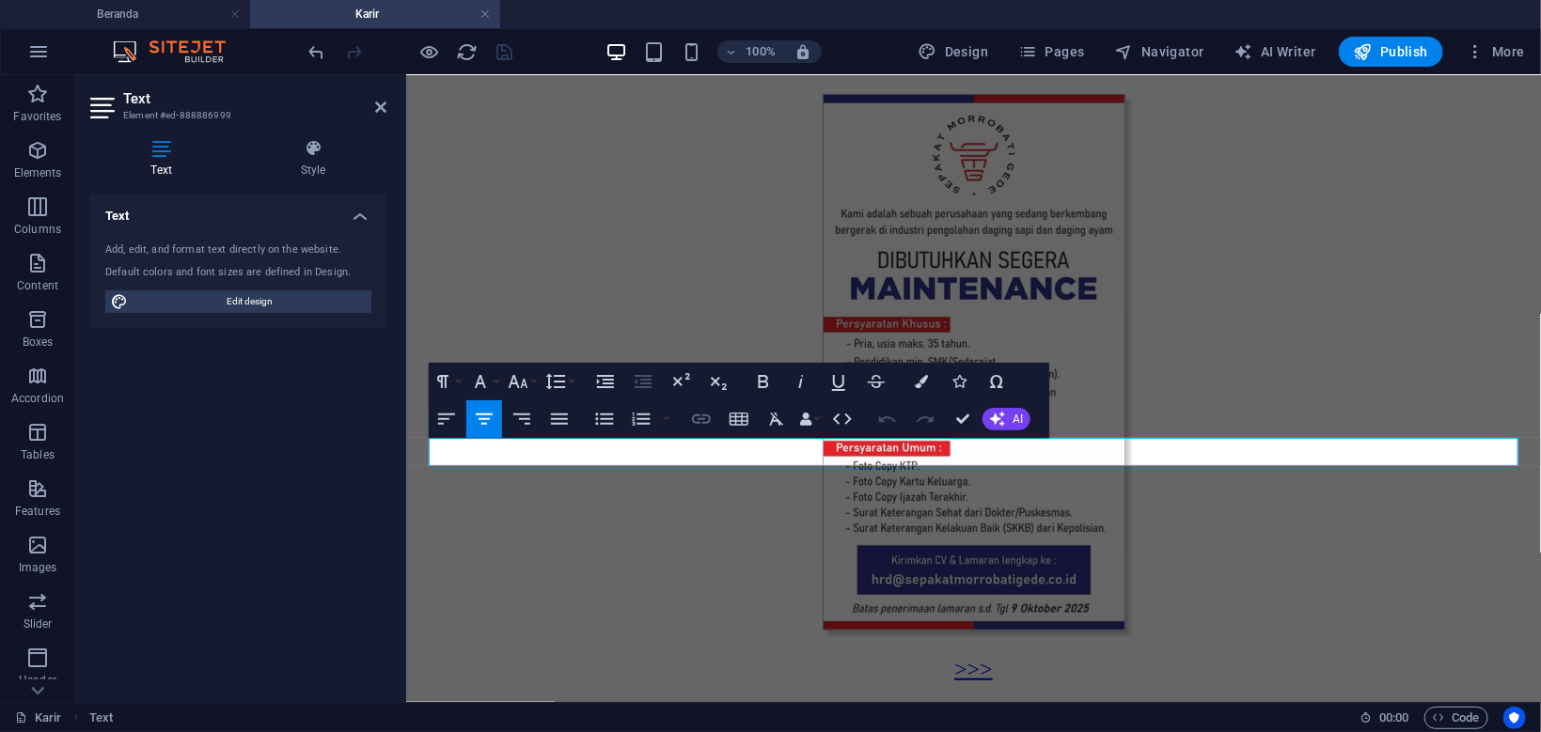
click at [698, 416] on icon "button" at bounding box center [701, 419] width 23 height 23
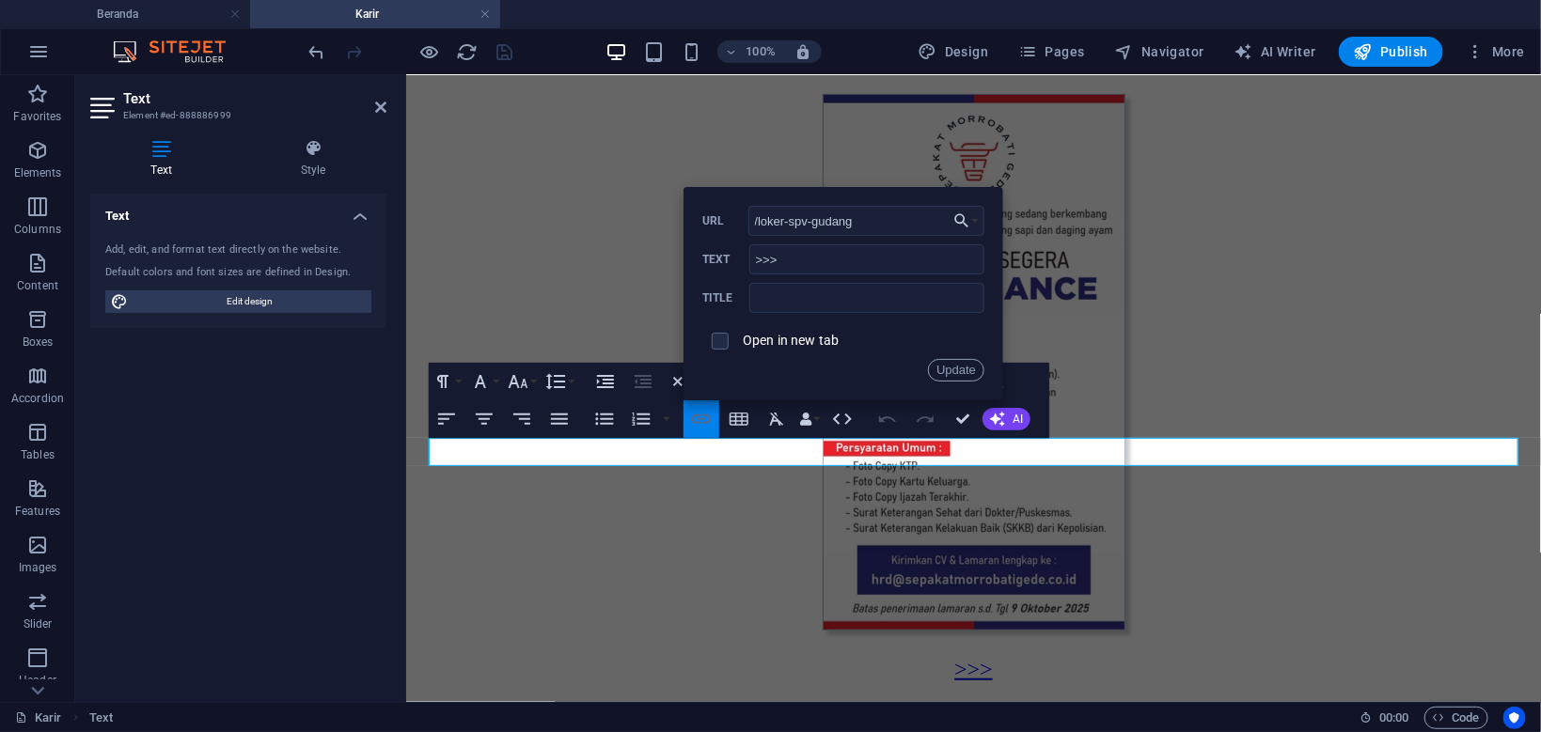
scroll to position [377, 0]
click at [969, 656] on link ">>>" at bounding box center [972, 668] width 39 height 24
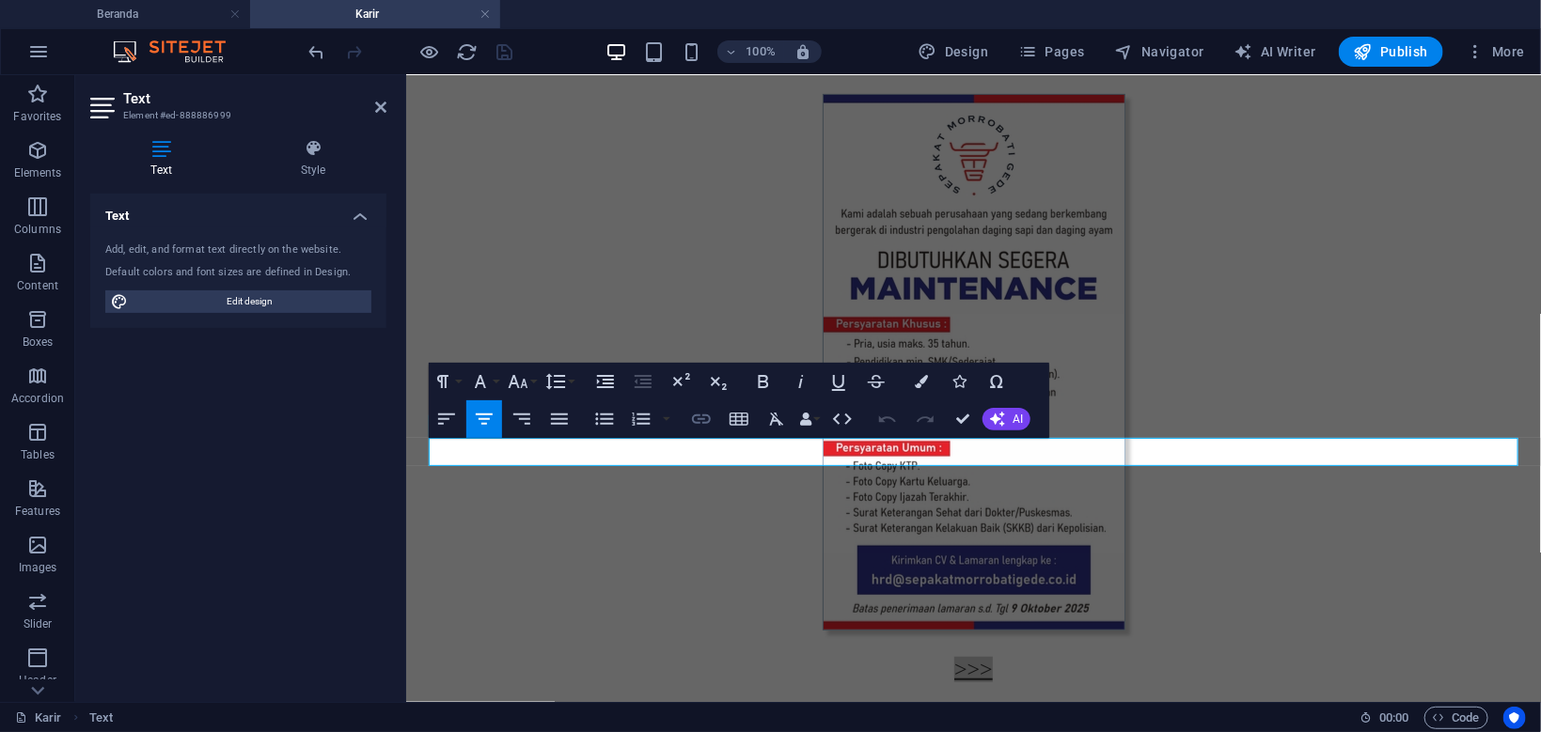
click at [706, 416] on icon "button" at bounding box center [701, 419] width 23 height 23
type input ">>>"
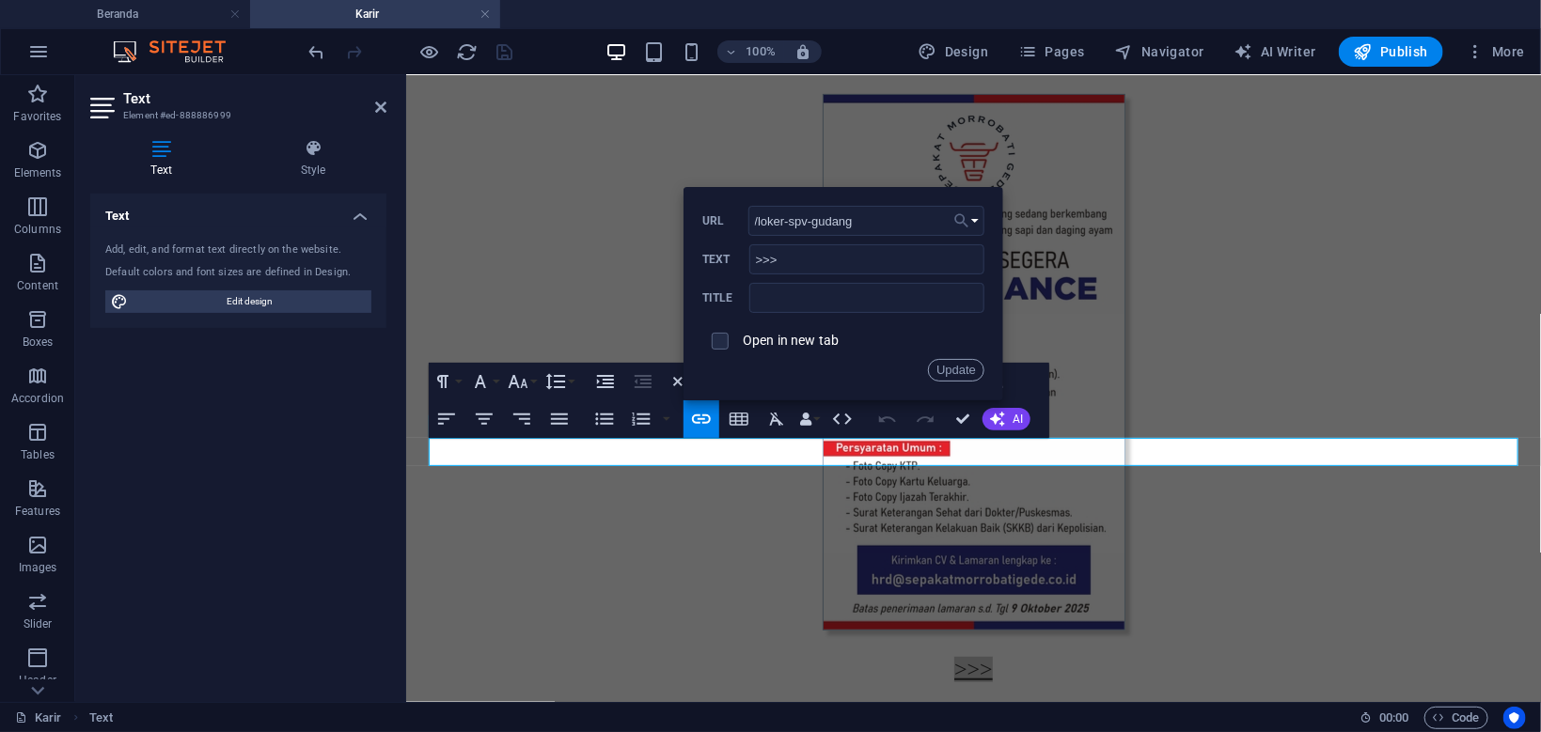
click at [973, 213] on button "Choose Link" at bounding box center [966, 221] width 36 height 30
click at [972, 218] on button "Choose Link" at bounding box center [966, 221] width 36 height 30
click at [974, 221] on button "Choose Link" at bounding box center [966, 221] width 36 height 30
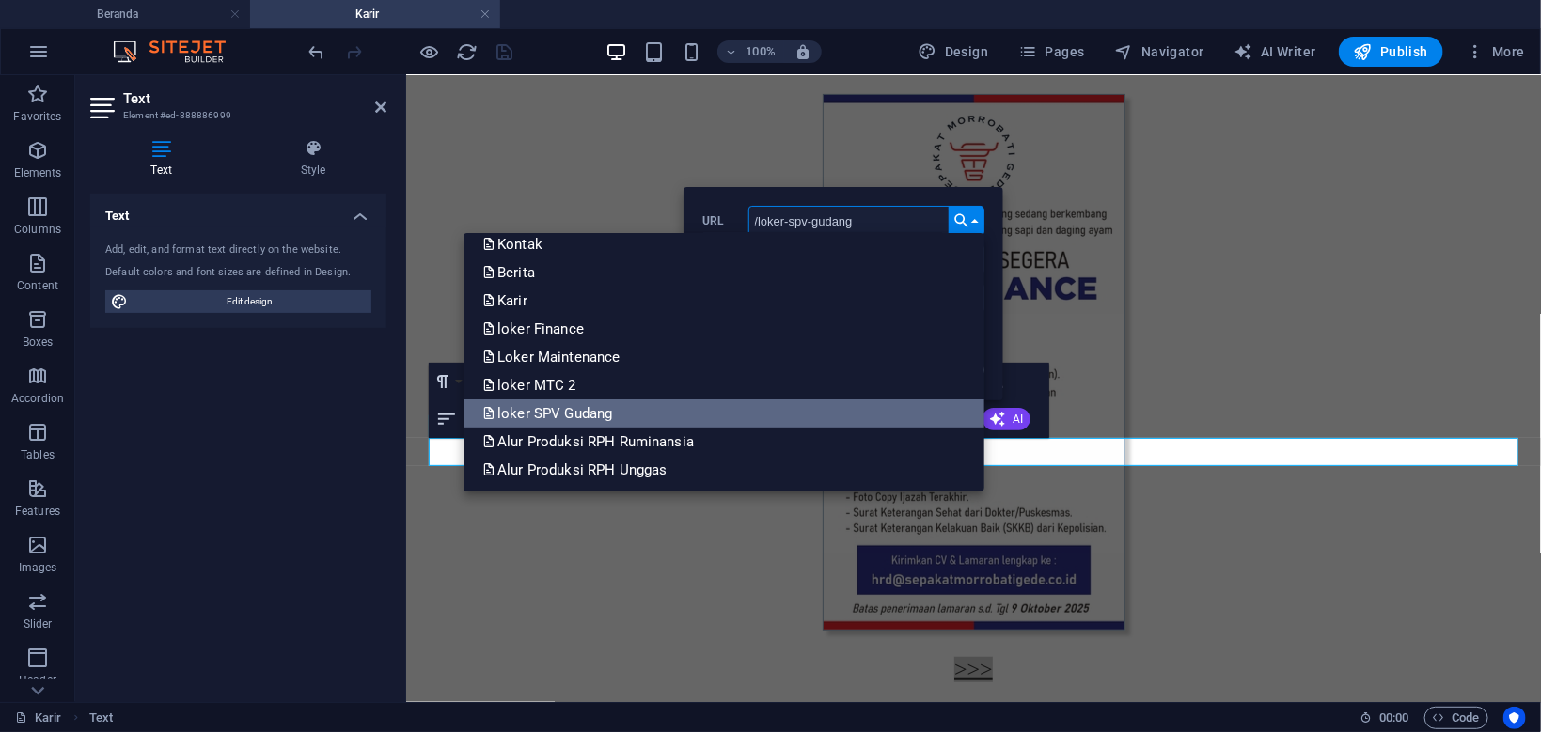
click at [733, 417] on link "loker SPV Gudang" at bounding box center [723, 413] width 521 height 28
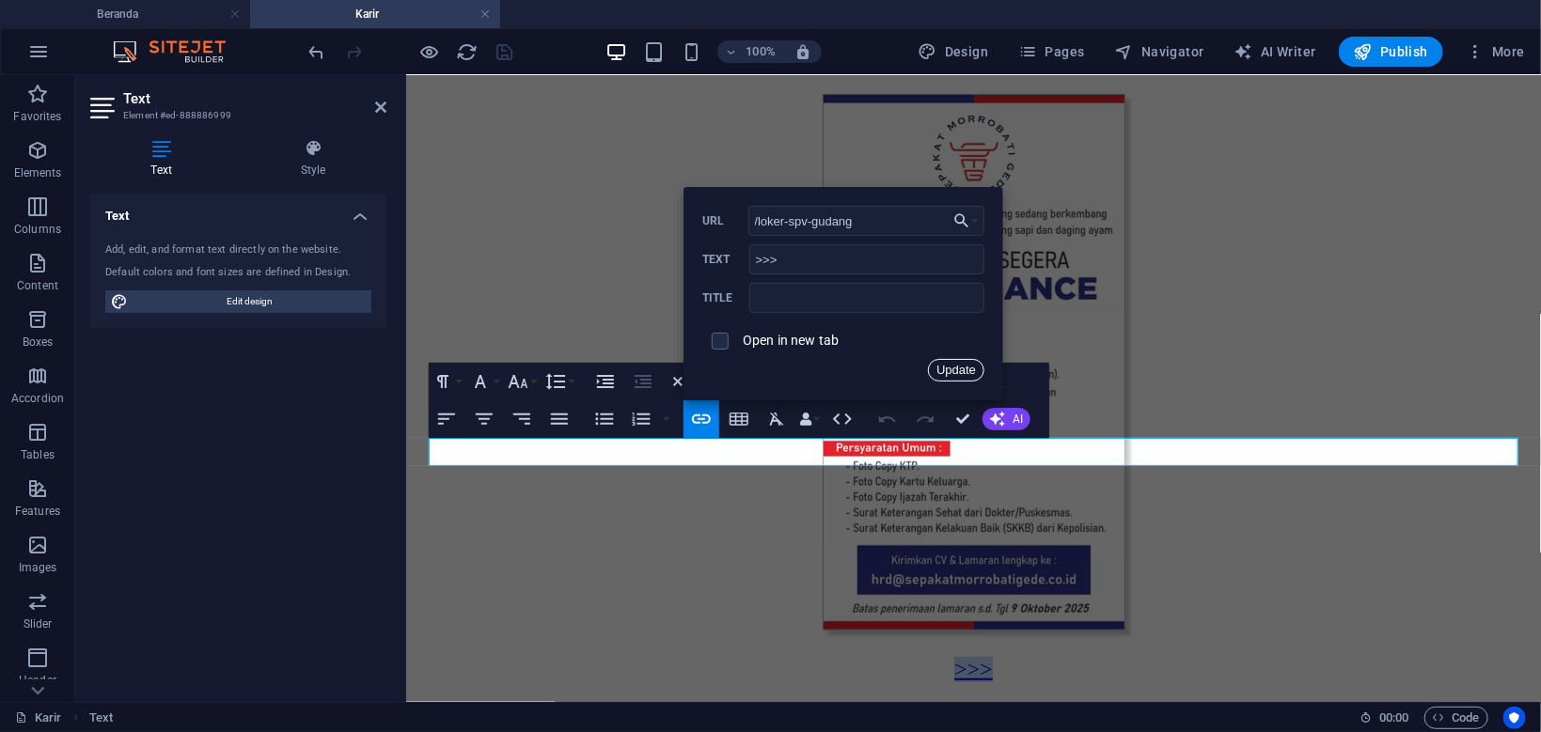
click at [972, 368] on button "Update" at bounding box center [956, 370] width 56 height 23
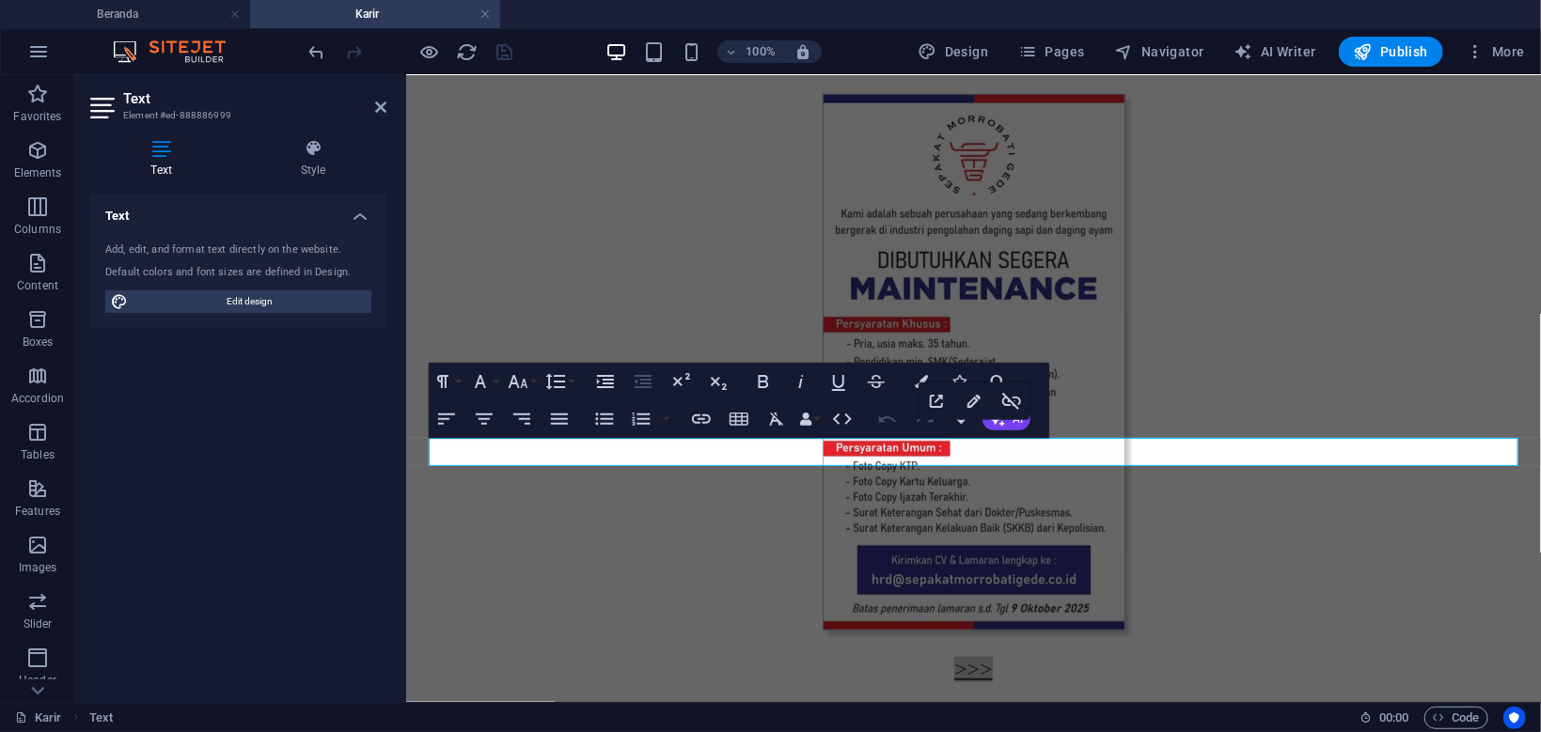
click at [442, 51] on div at bounding box center [410, 52] width 211 height 30
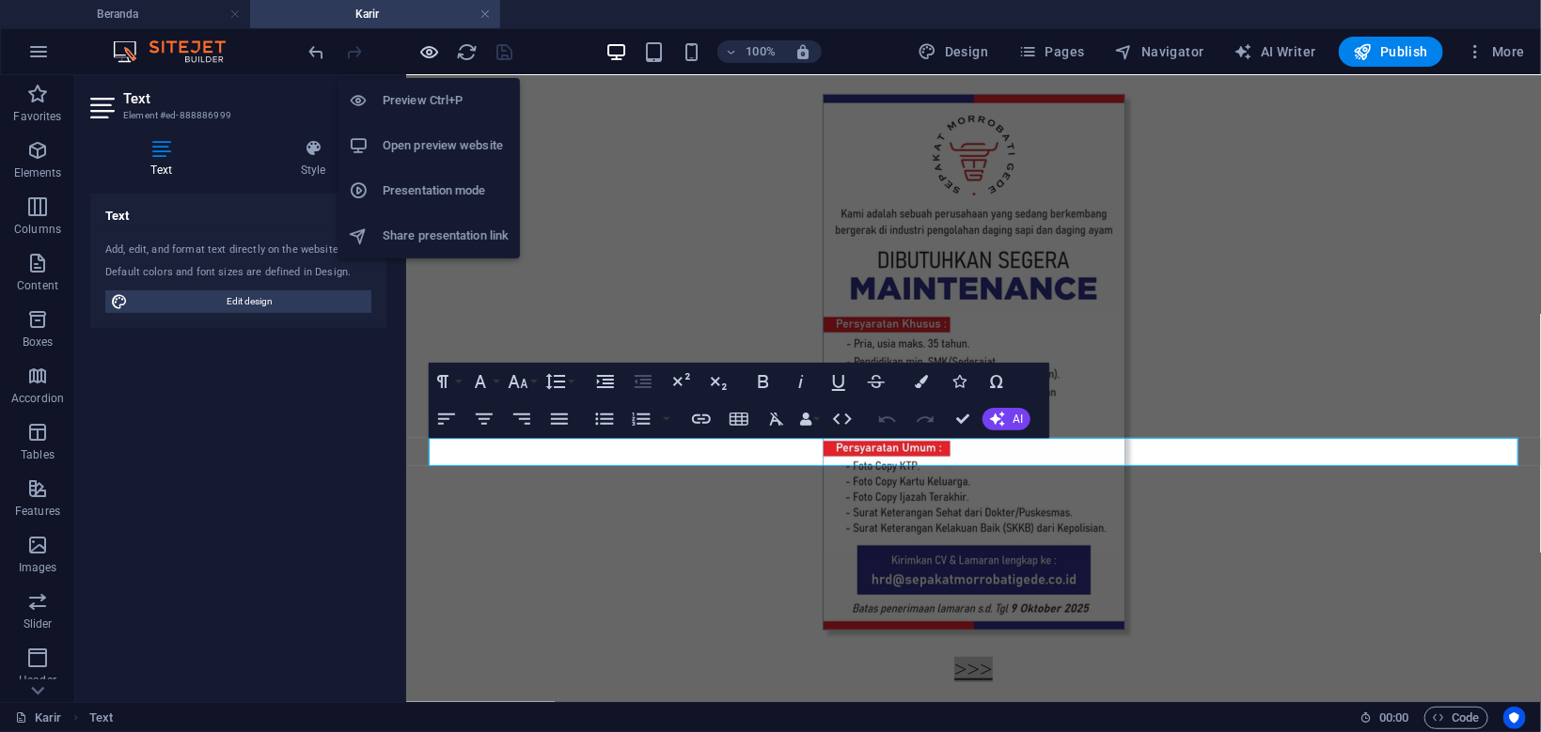
click at [434, 49] on icon "button" at bounding box center [430, 52] width 22 height 22
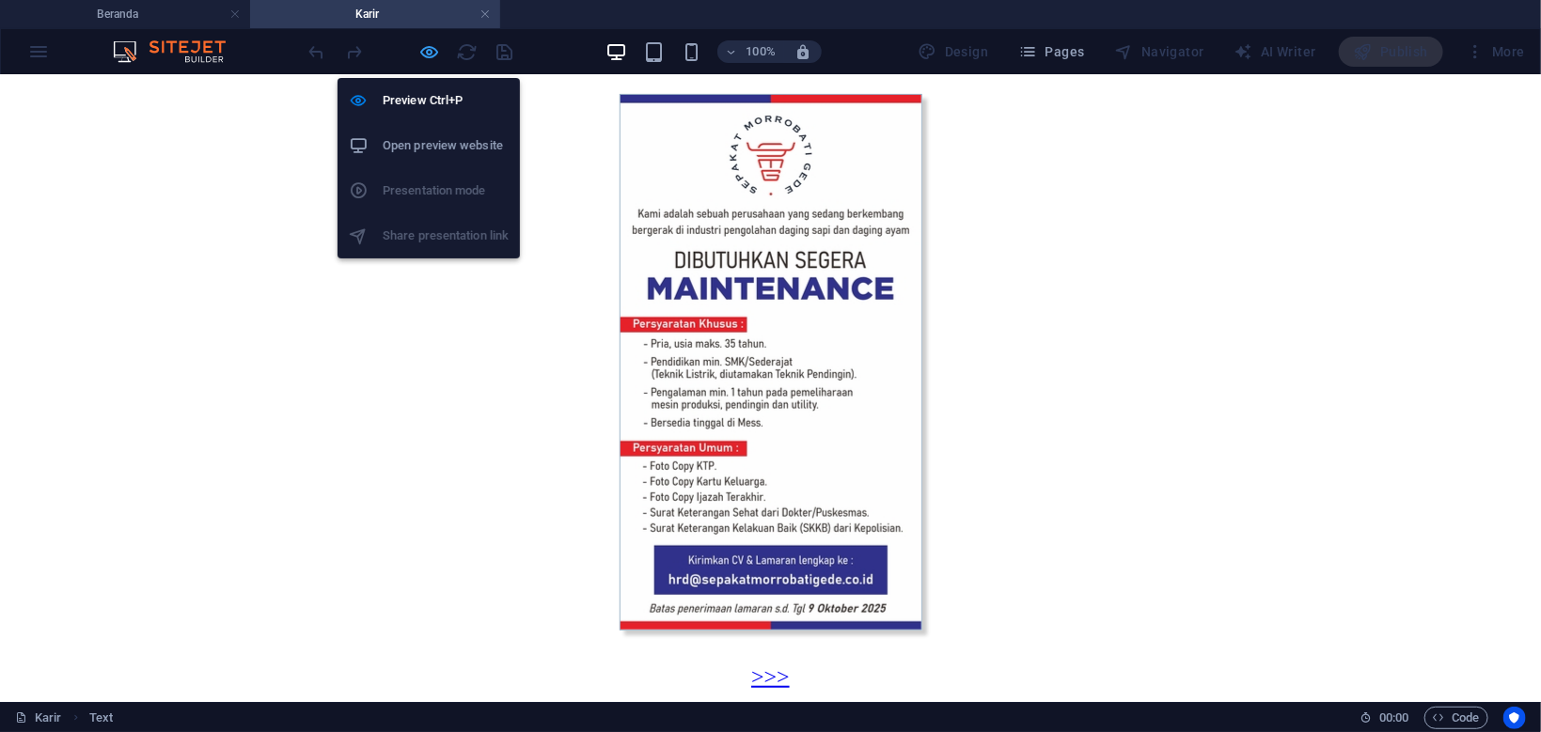
click at [434, 49] on icon "button" at bounding box center [430, 52] width 22 height 22
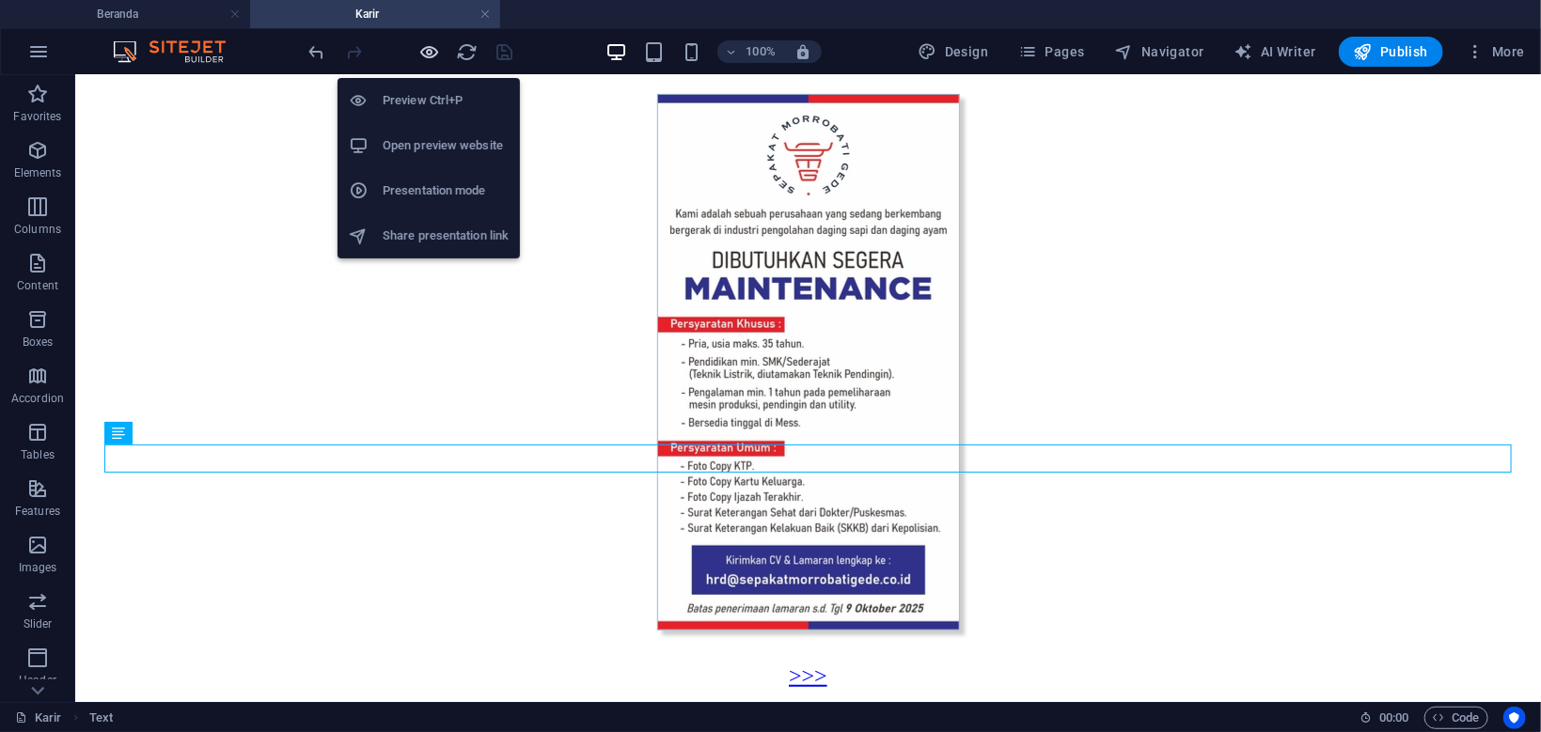
click at [425, 53] on icon "button" at bounding box center [430, 52] width 22 height 22
click at [425, 49] on icon "button" at bounding box center [430, 52] width 22 height 22
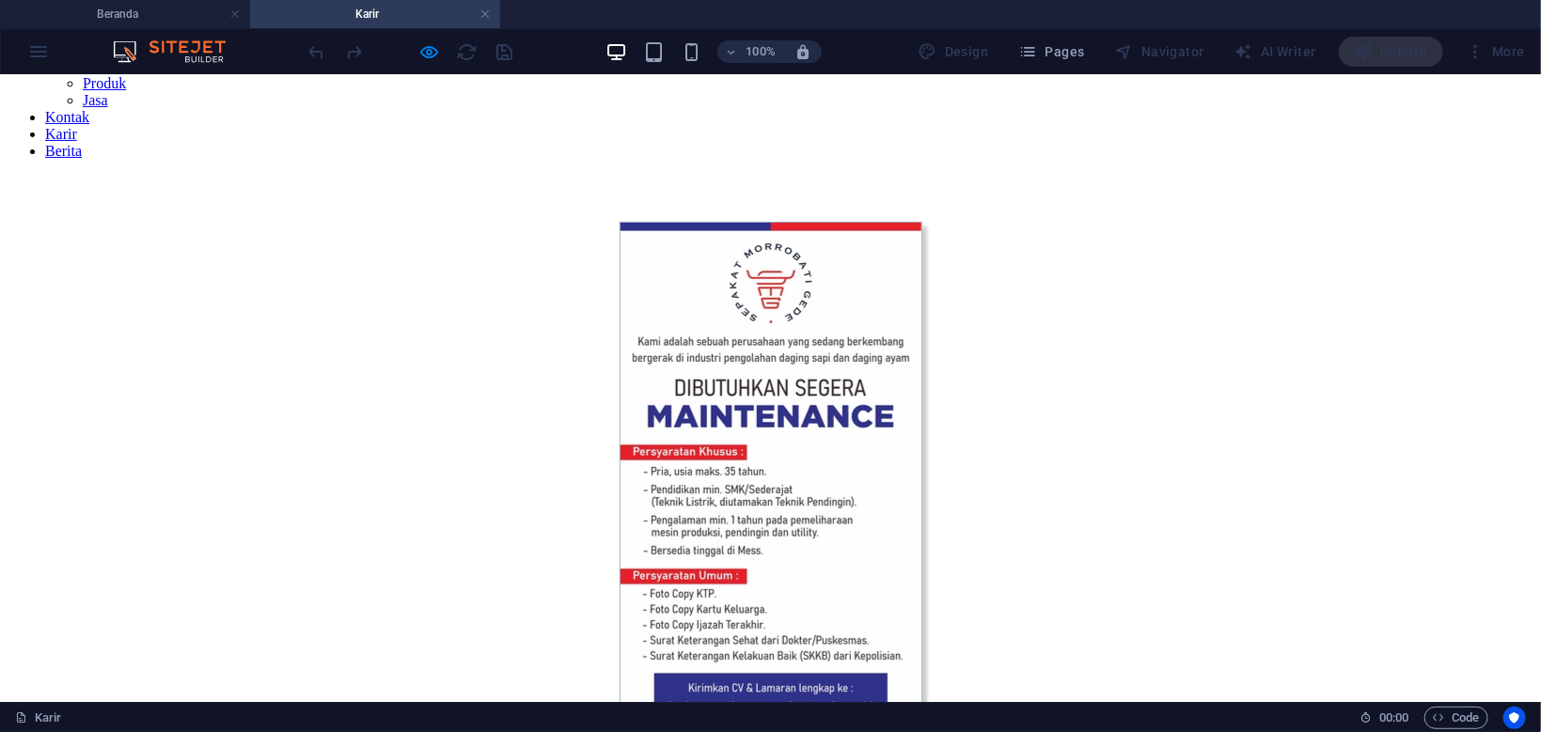
scroll to position [200, 0]
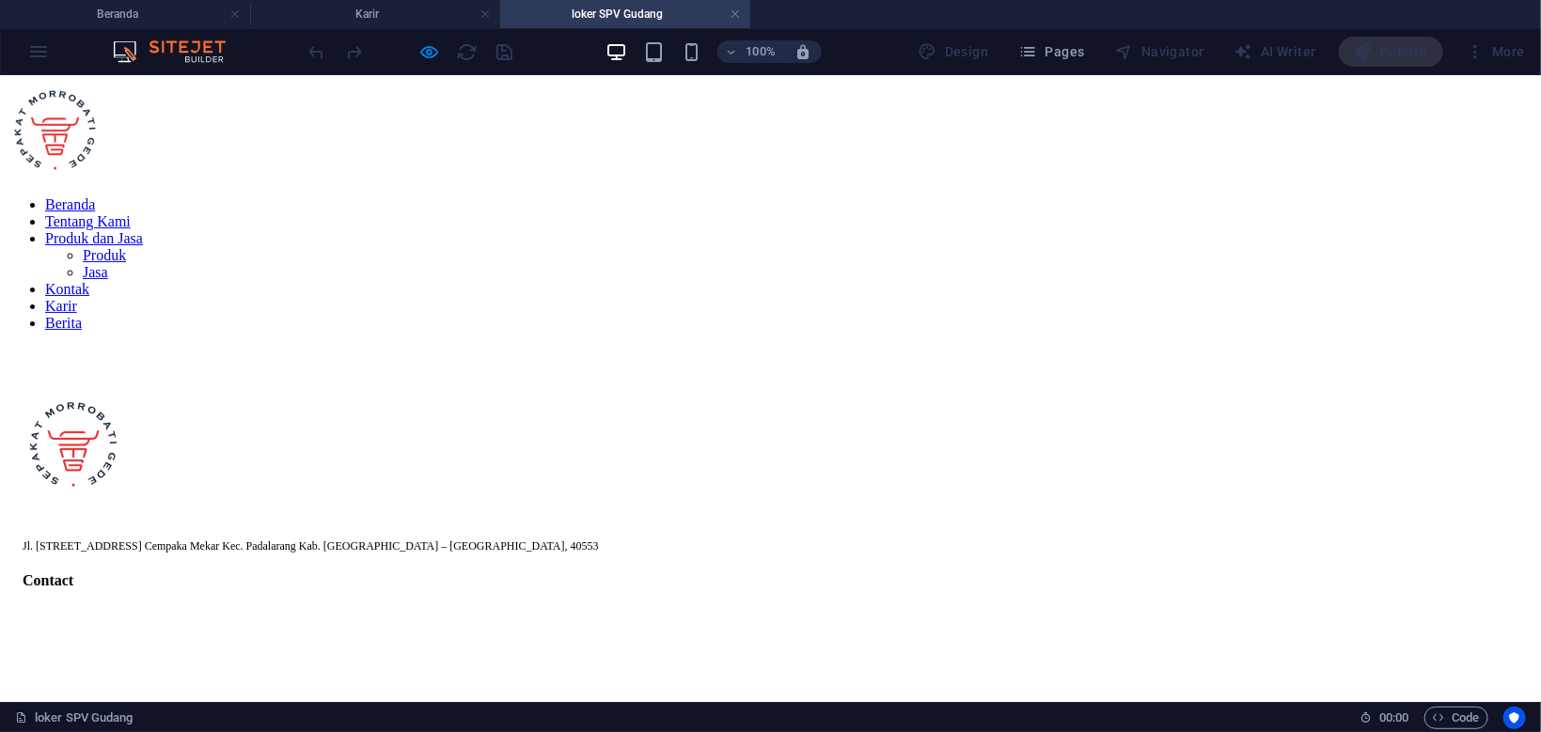
scroll to position [0, 0]
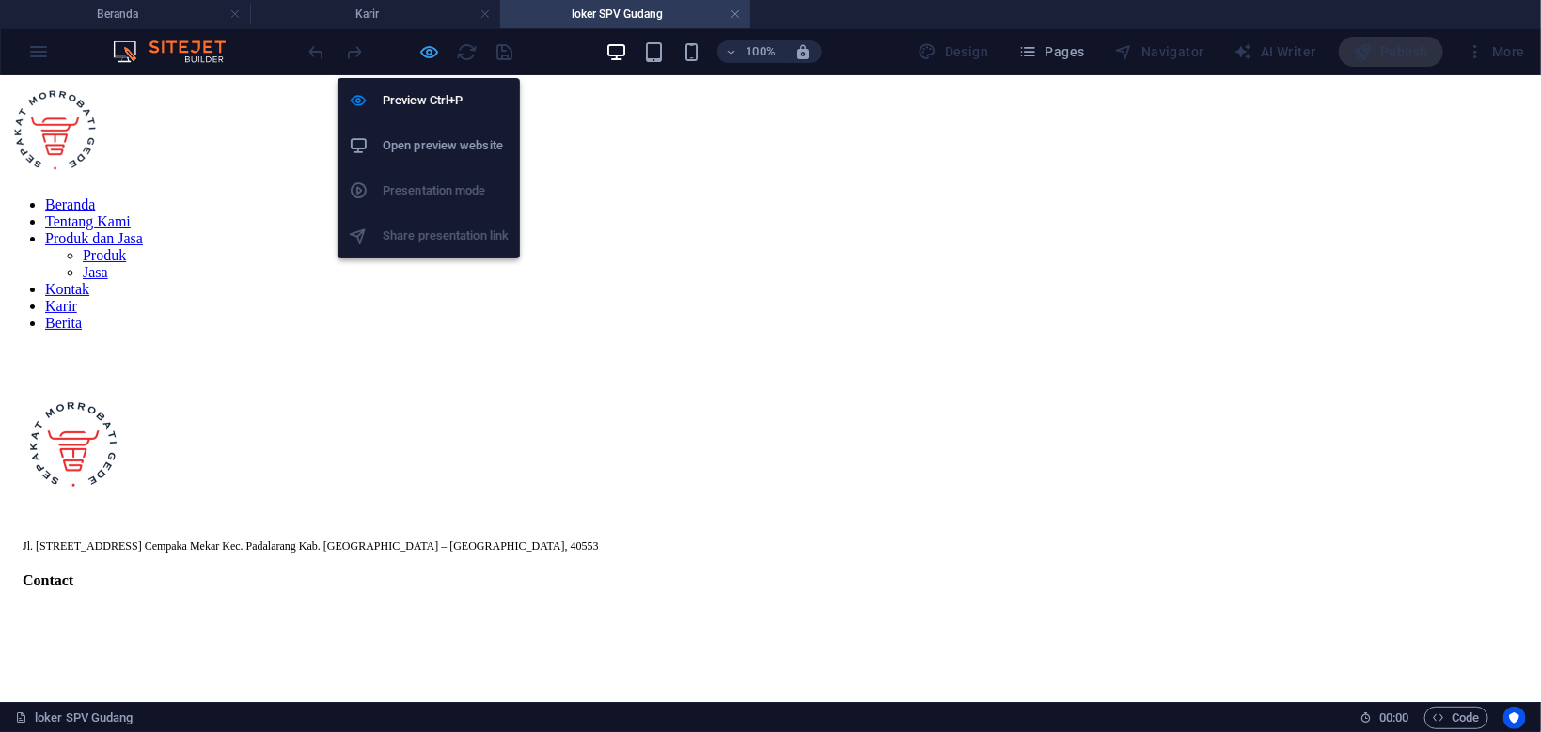
click at [431, 46] on icon "button" at bounding box center [430, 52] width 22 height 22
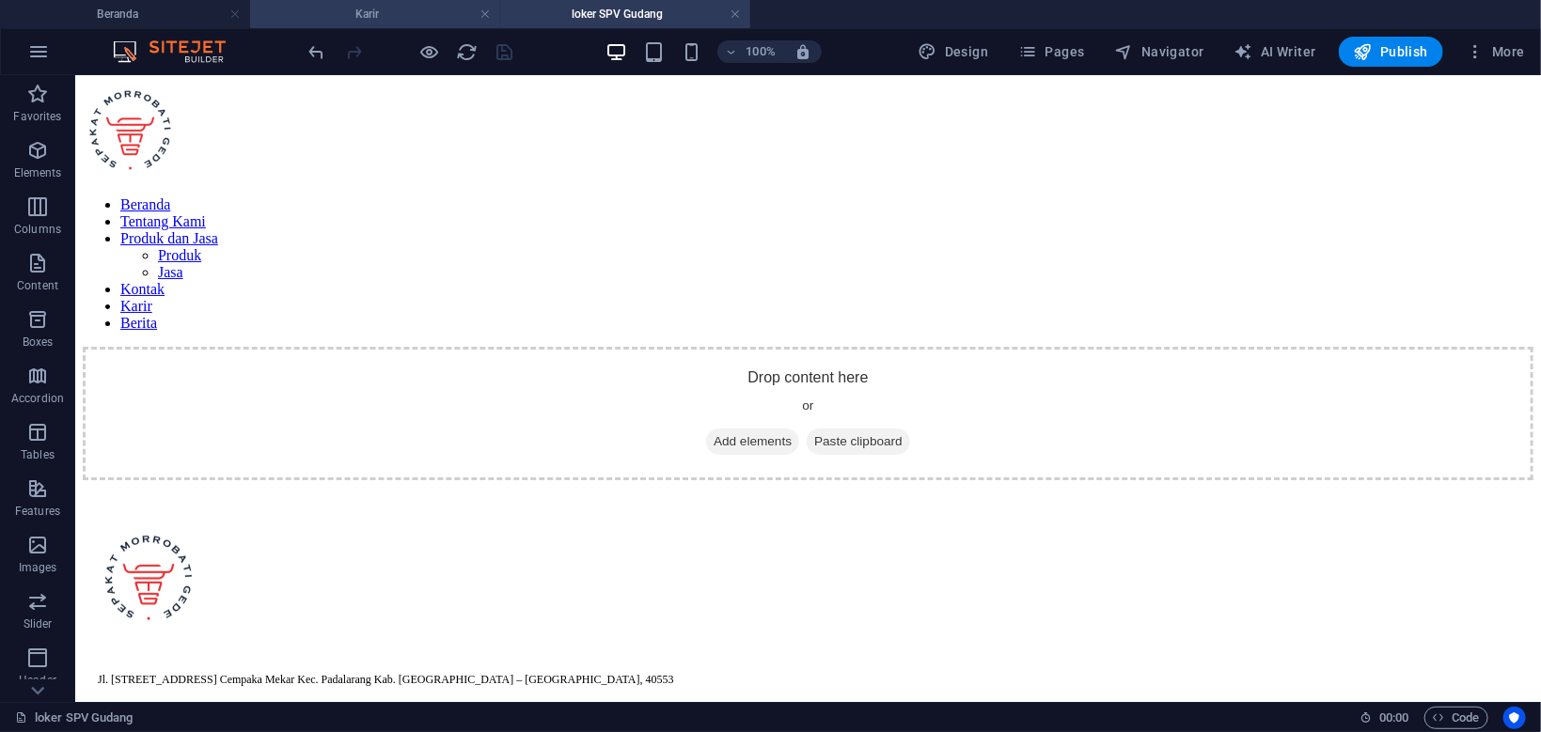
click at [413, 8] on h4 "Karir" at bounding box center [375, 14] width 250 height 21
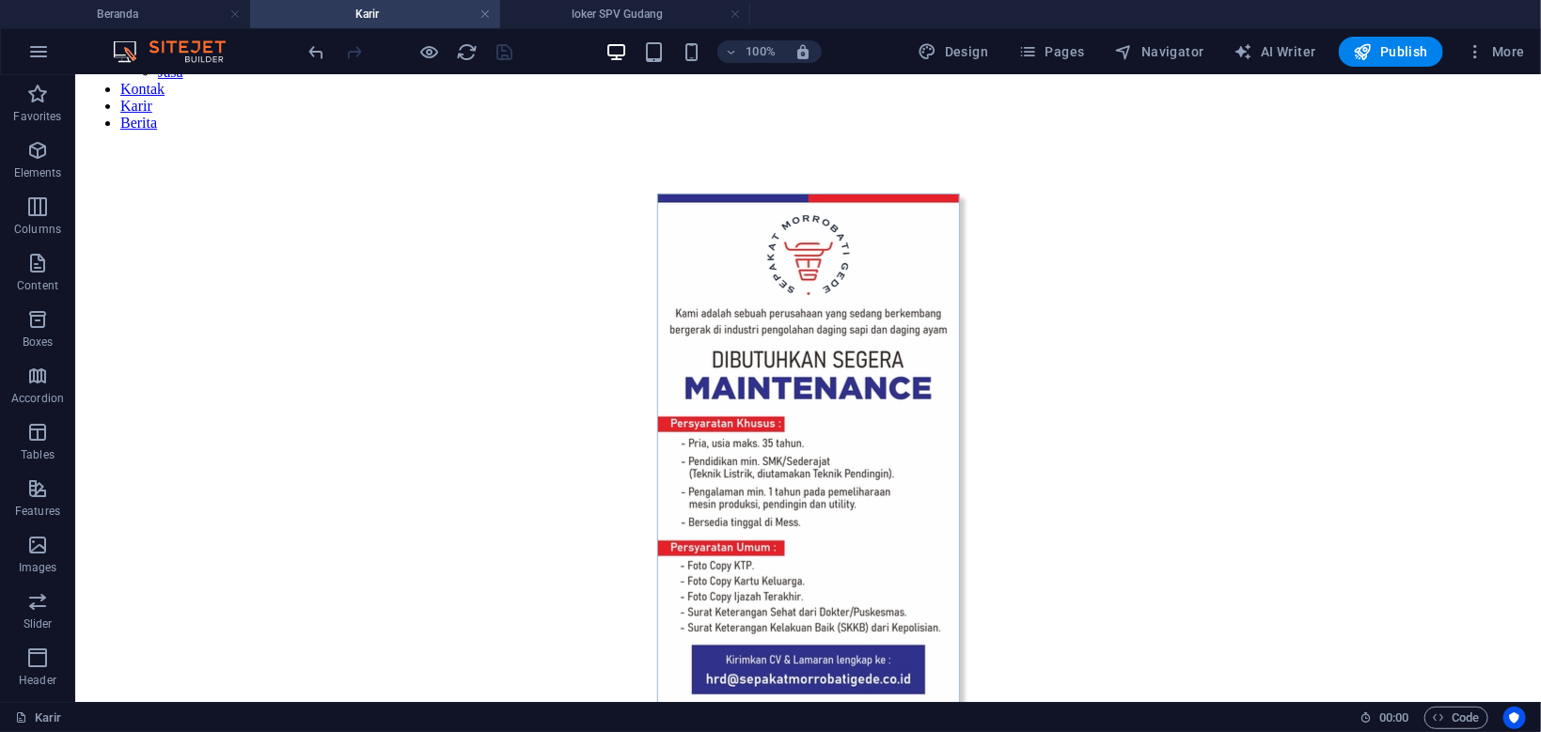
scroll to position [200, 0]
click at [612, 27] on li "loker SPV Gudang" at bounding box center [625, 14] width 250 height 28
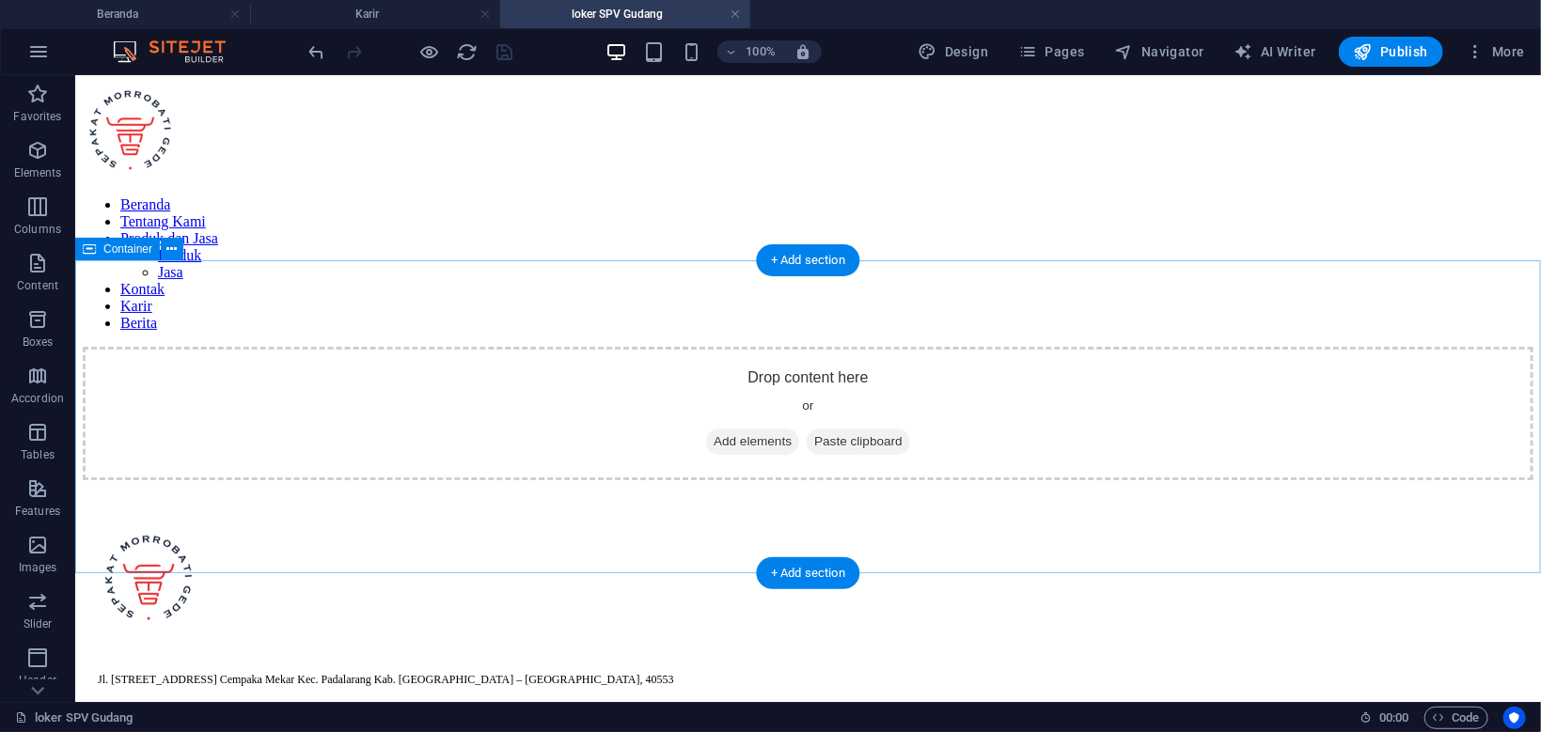
click at [770, 437] on span "Add elements" at bounding box center [751, 441] width 93 height 26
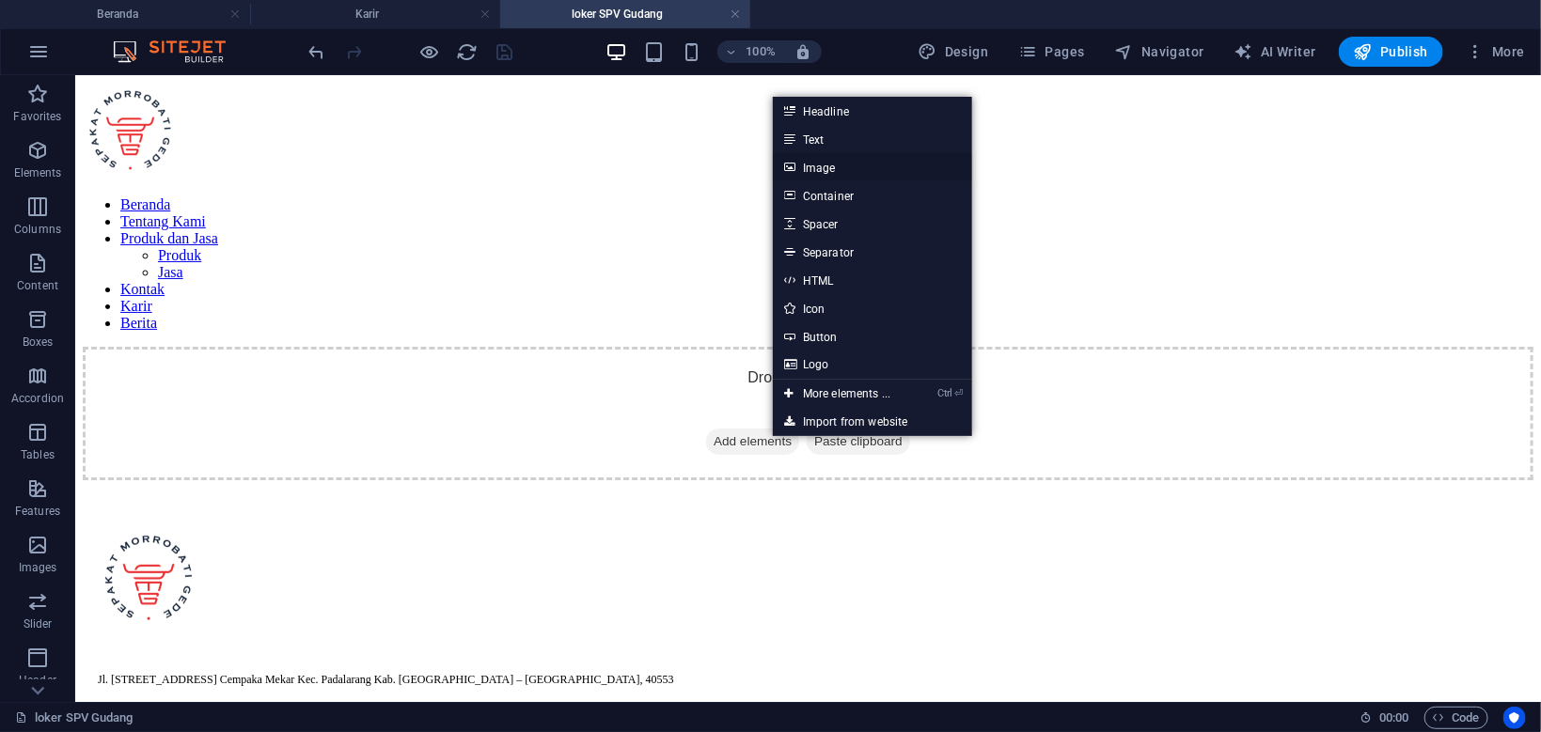
click at [826, 169] on link "Image" at bounding box center [872, 167] width 199 height 28
click at [494, 168] on div at bounding box center [807, 131] width 1450 height 99
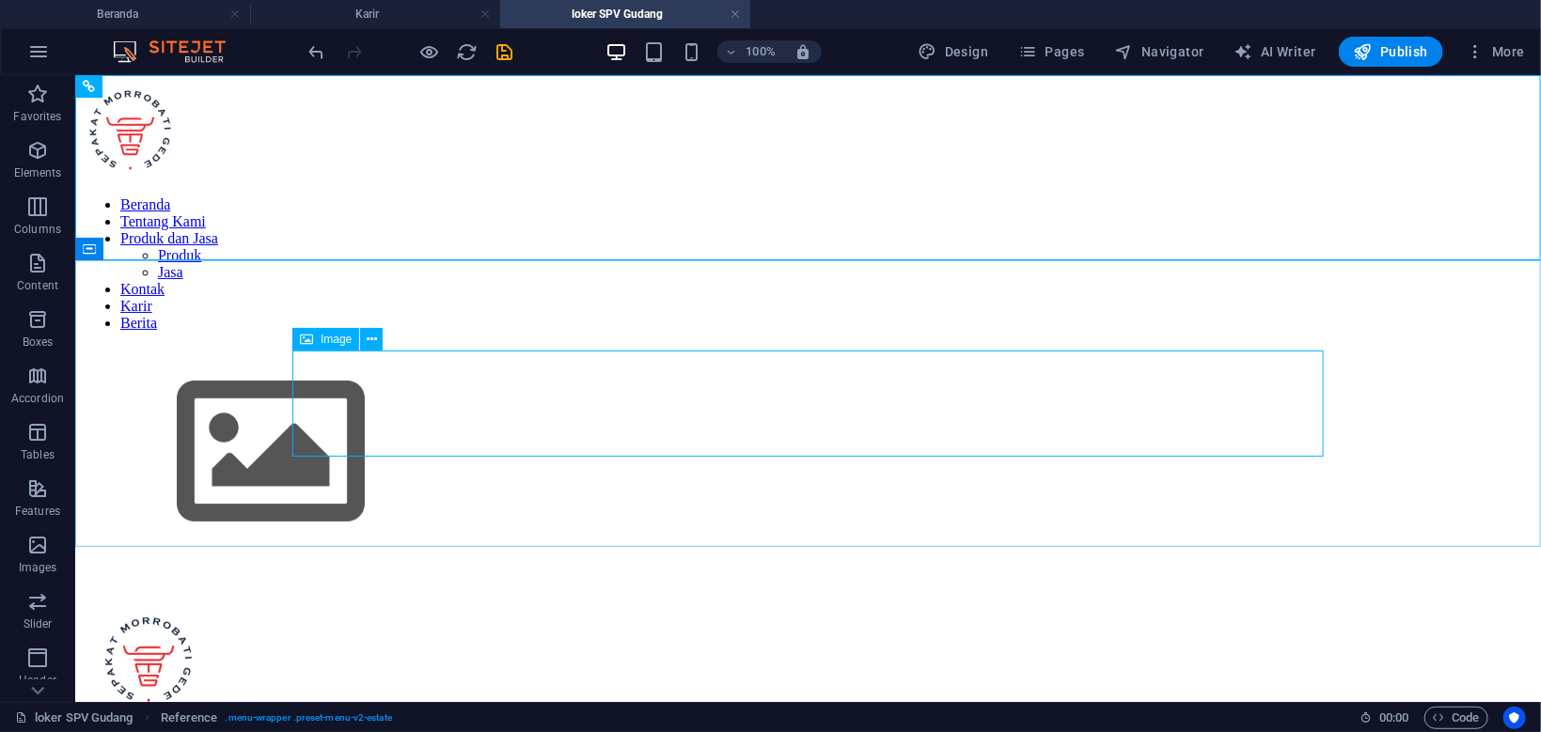
click at [336, 345] on span "Image" at bounding box center [336, 339] width 31 height 11
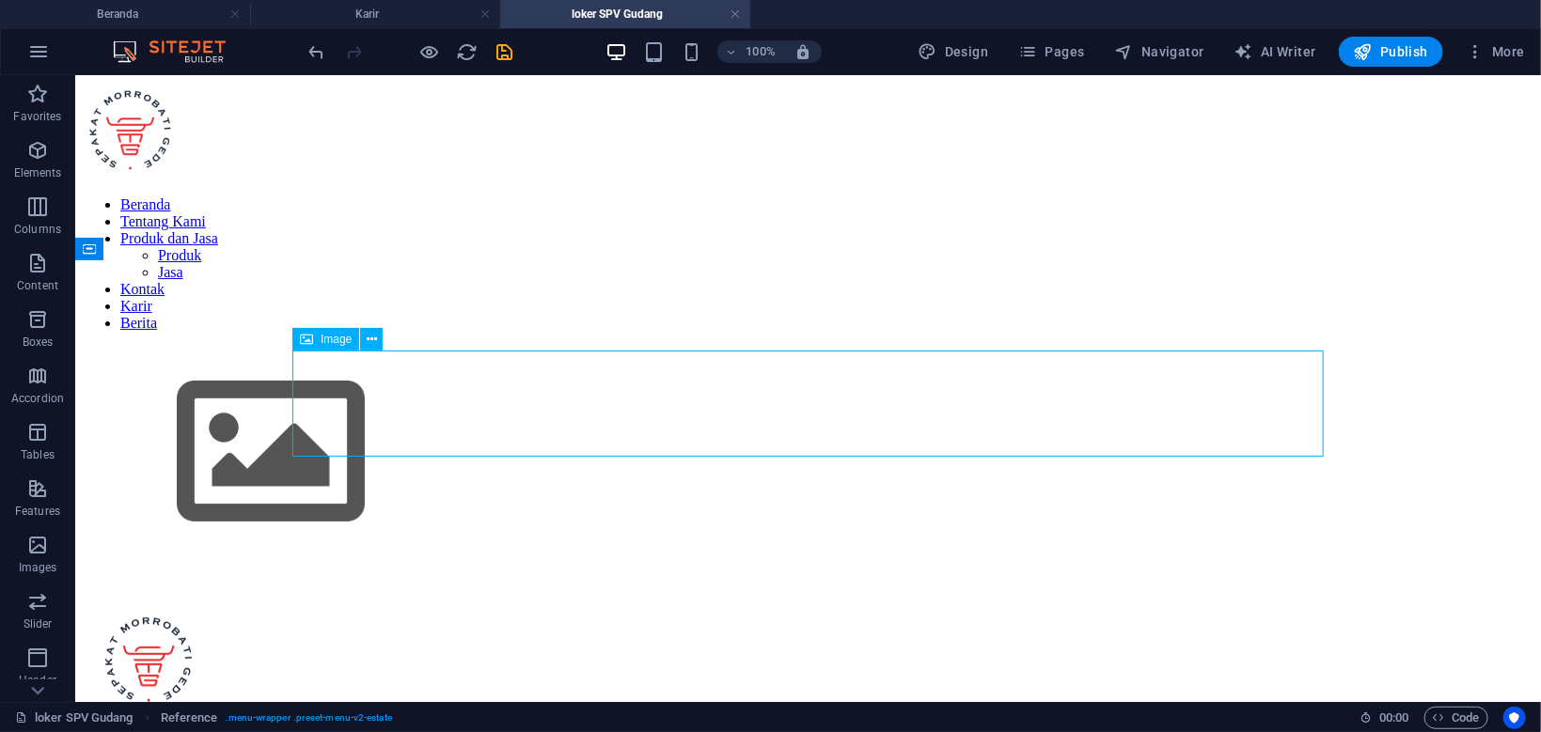
click at [336, 345] on span "Image" at bounding box center [336, 339] width 31 height 11
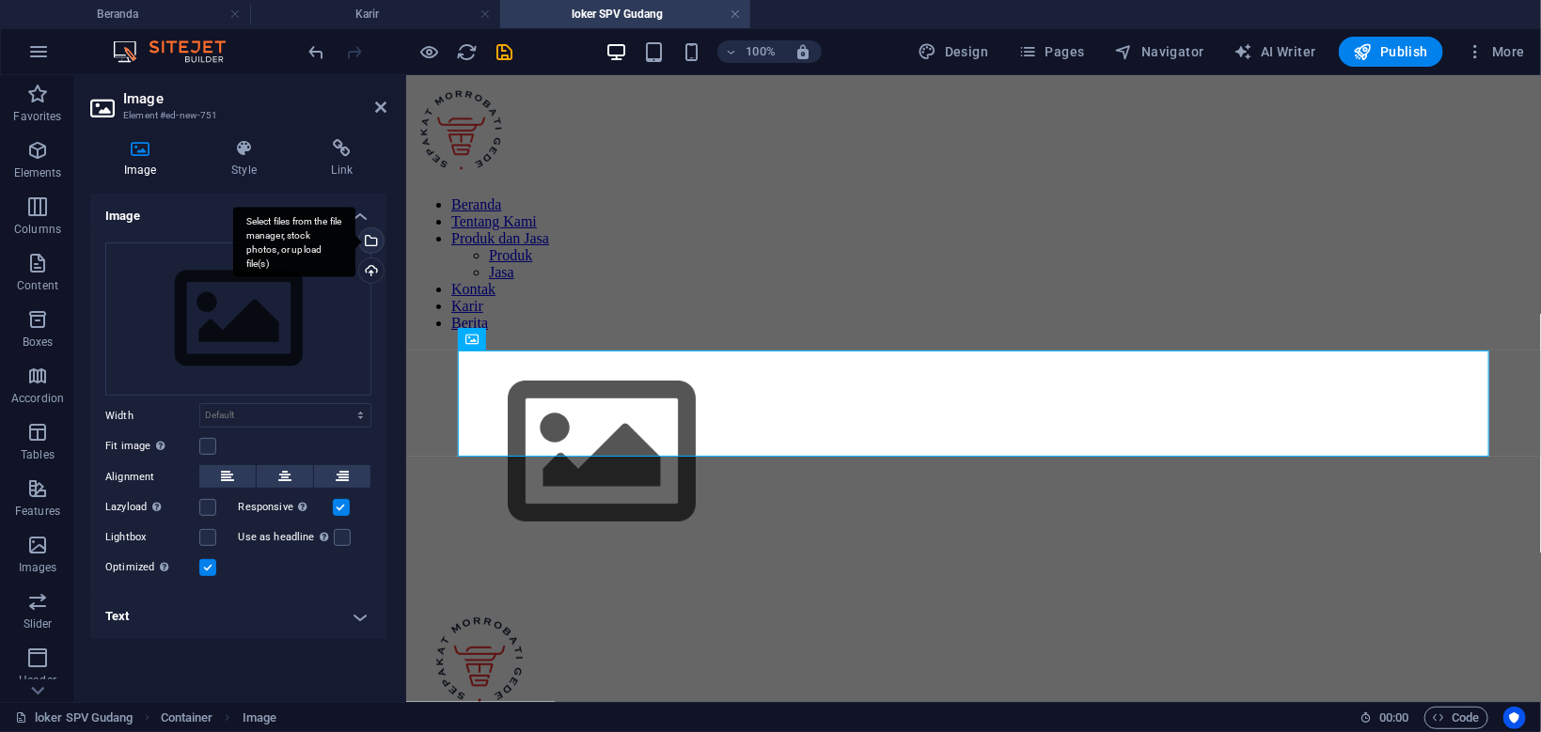
click at [355, 240] on div "Select files from the file manager, stock photos, or upload file(s)" at bounding box center [294, 242] width 122 height 70
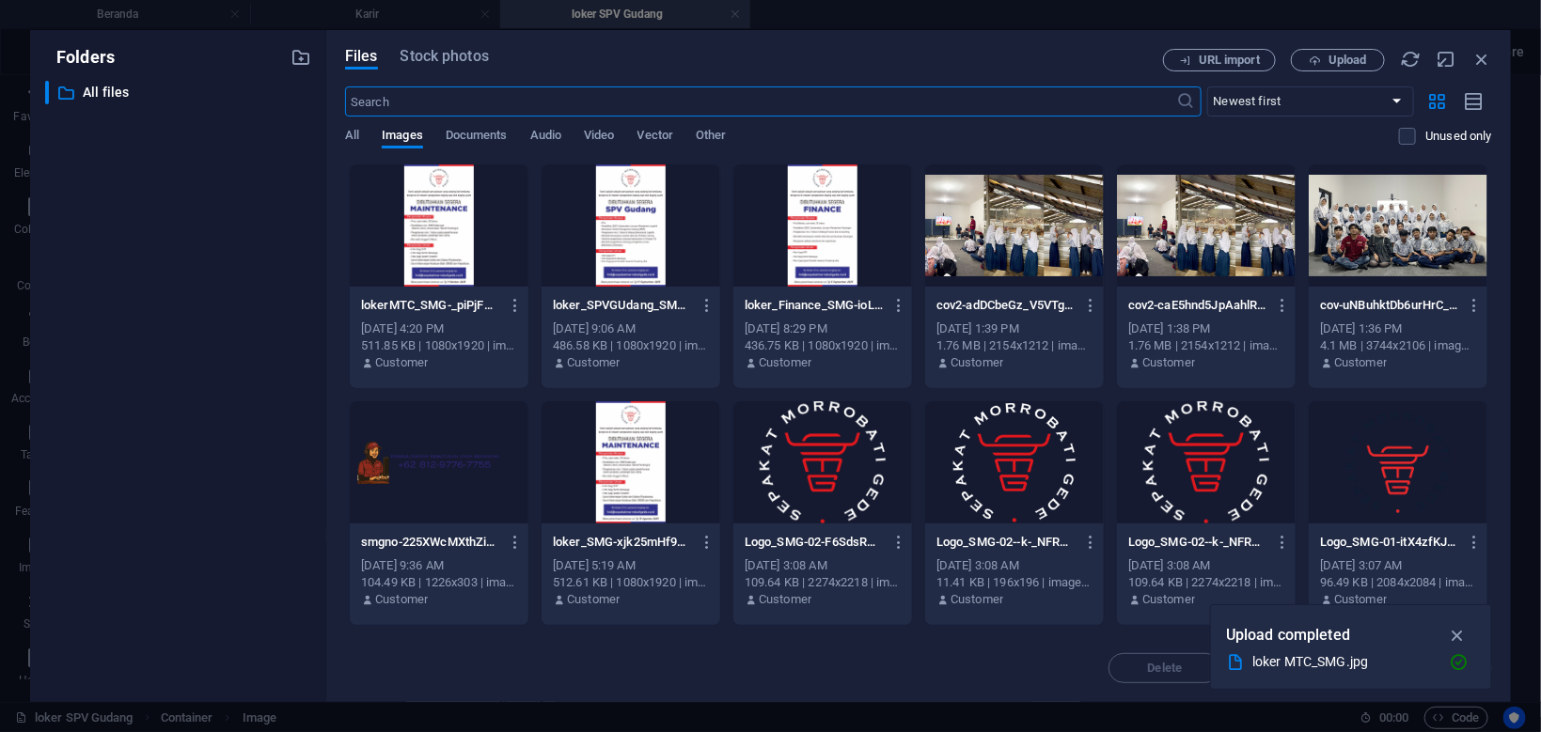
click at [644, 225] on div at bounding box center [630, 225] width 179 height 122
click at [643, 224] on nav "Beranda Tentang Kami Produk dan Jasa Produk Jasa Kontak Karir Berita" at bounding box center [742, 269] width 659 height 135
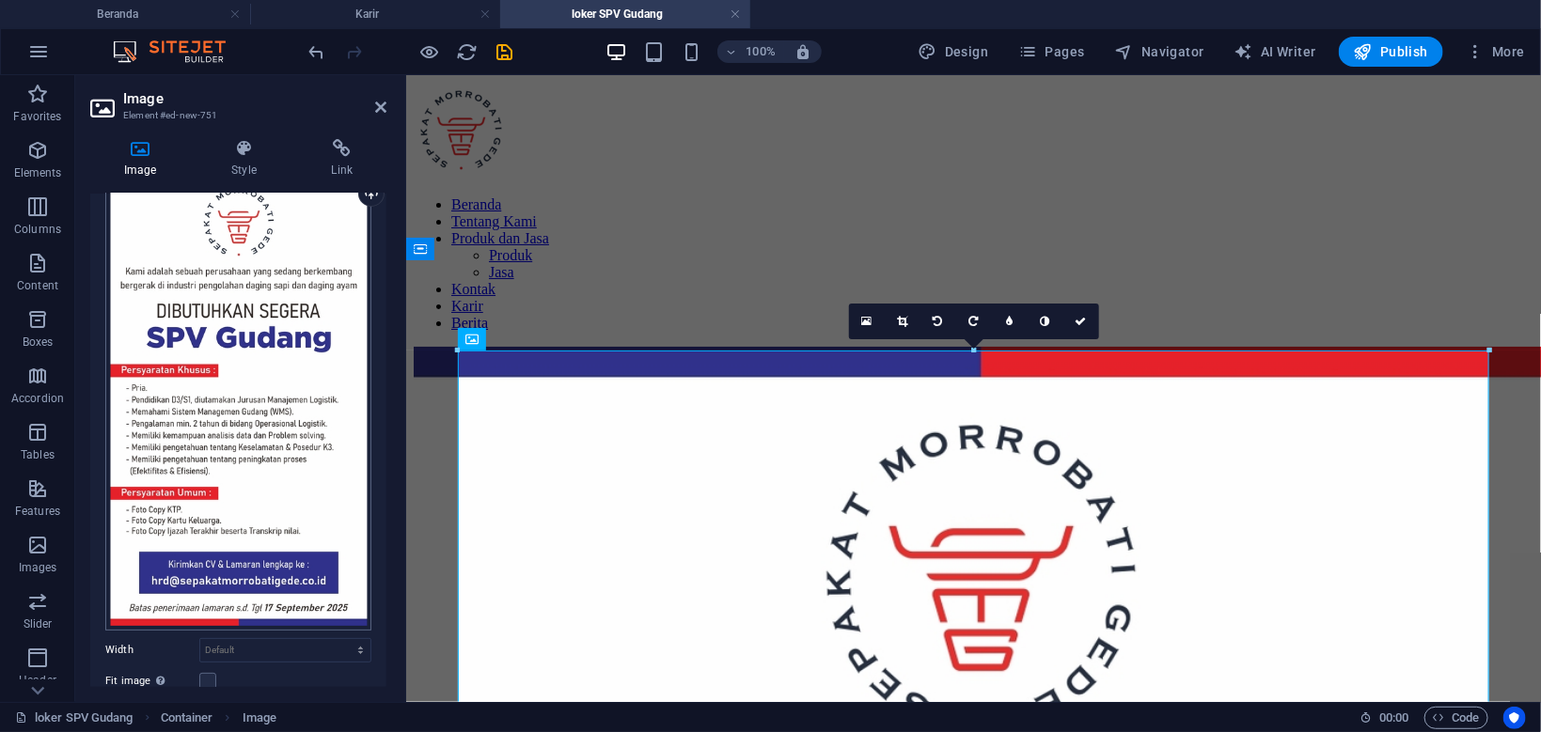
scroll to position [263, 0]
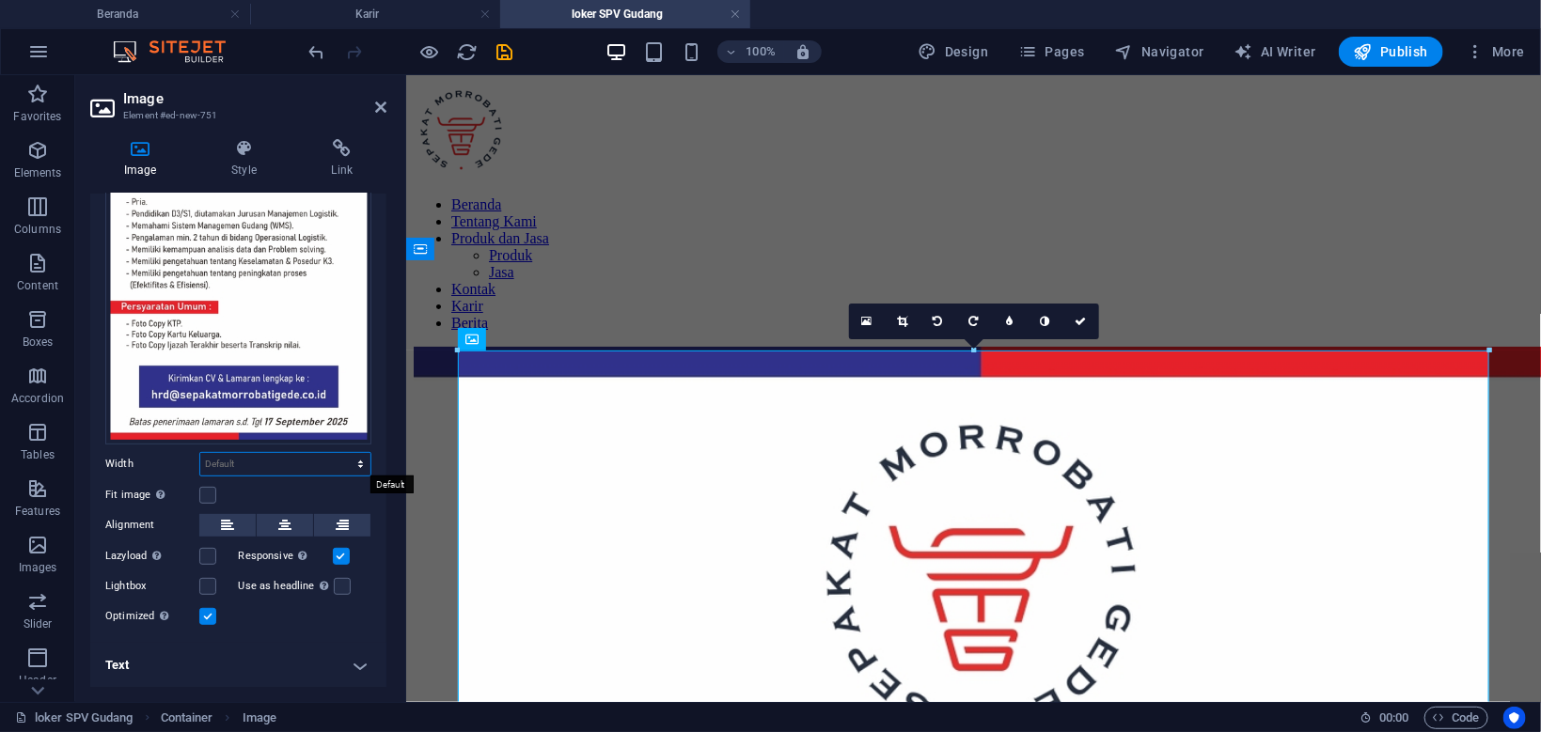
click at [200, 453] on select "Default auto px rem % em vh vw" at bounding box center [285, 464] width 170 height 23
select select "px"
click option "px" at bounding box center [0, 0] width 0 height 0
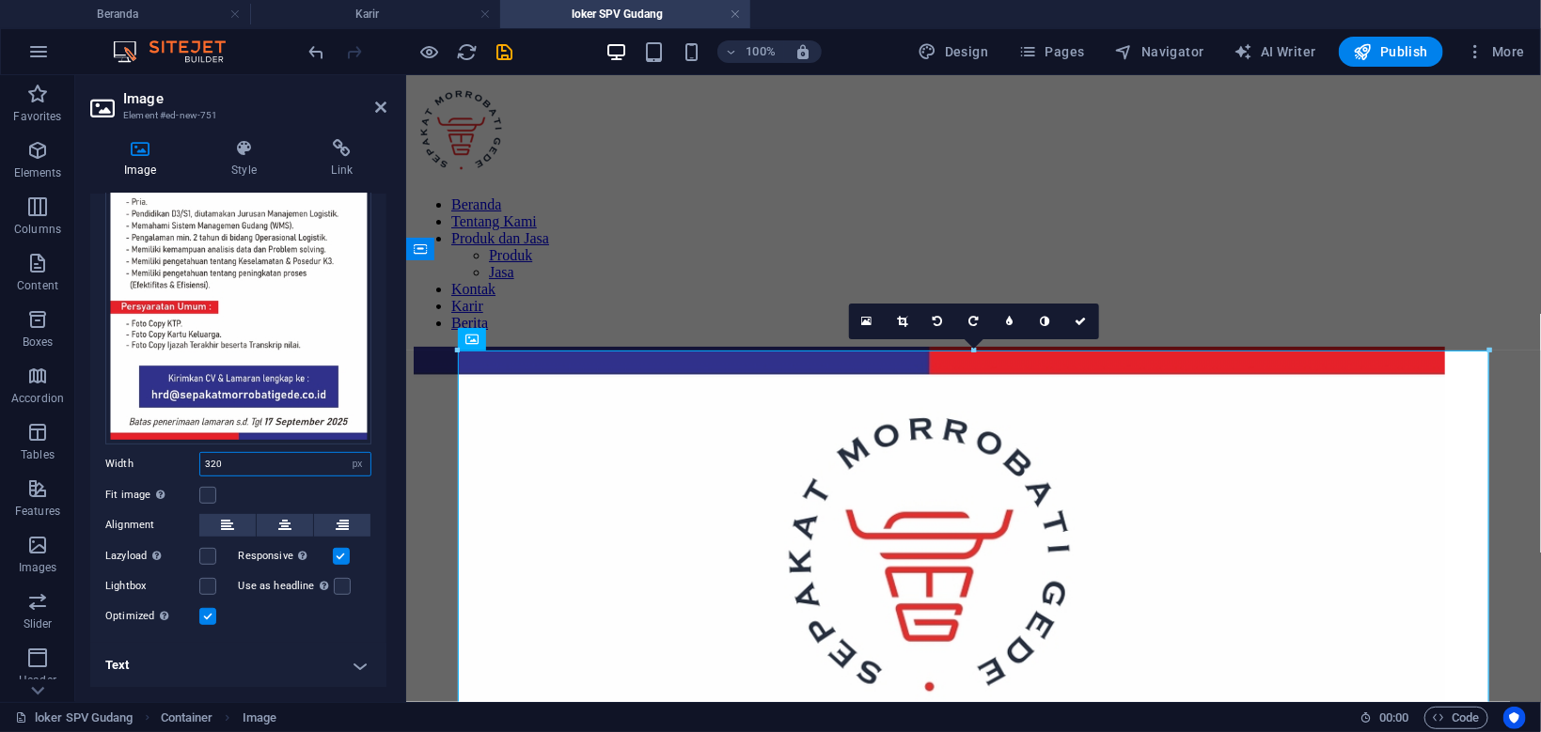
type input "320"
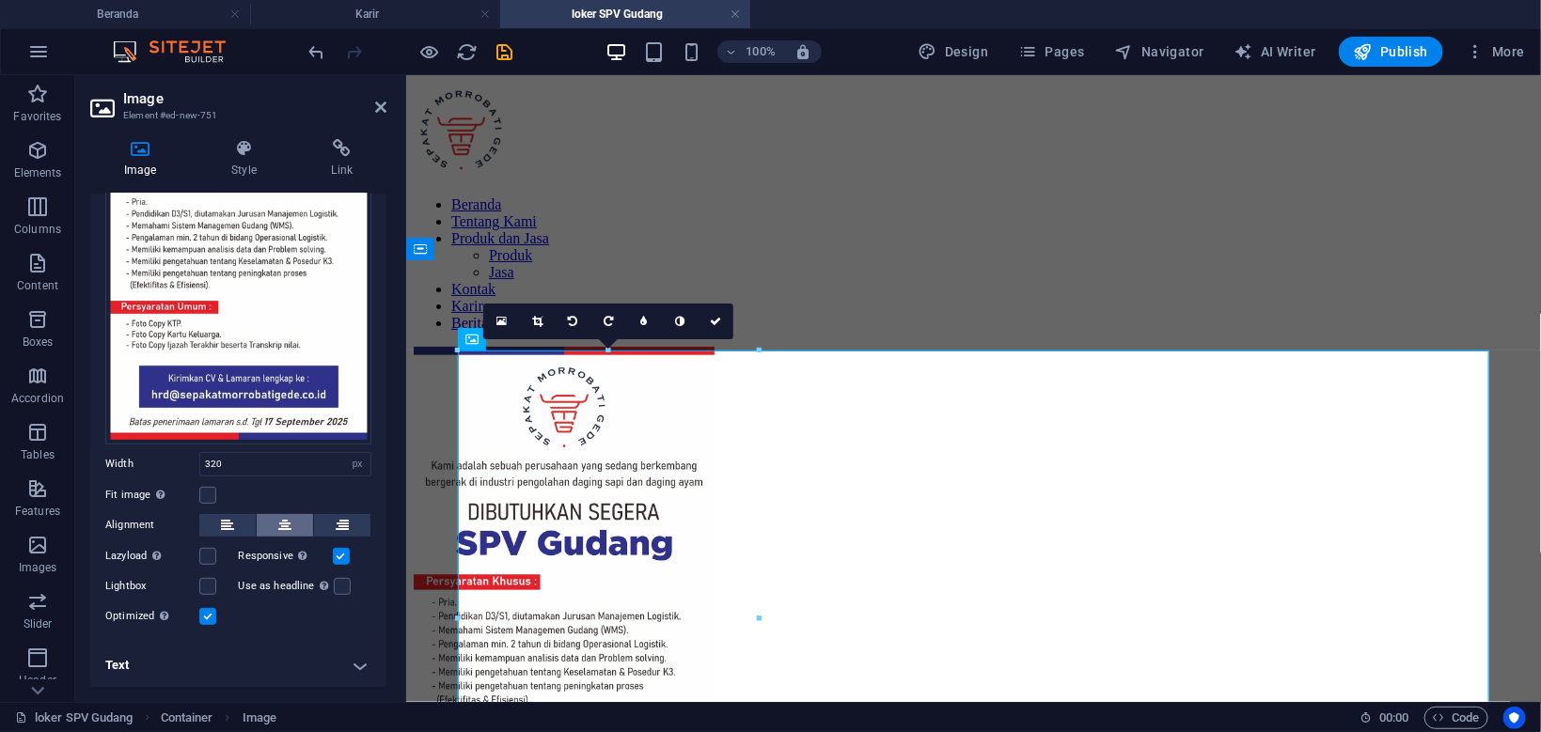
click at [278, 529] on button at bounding box center [285, 525] width 56 height 23
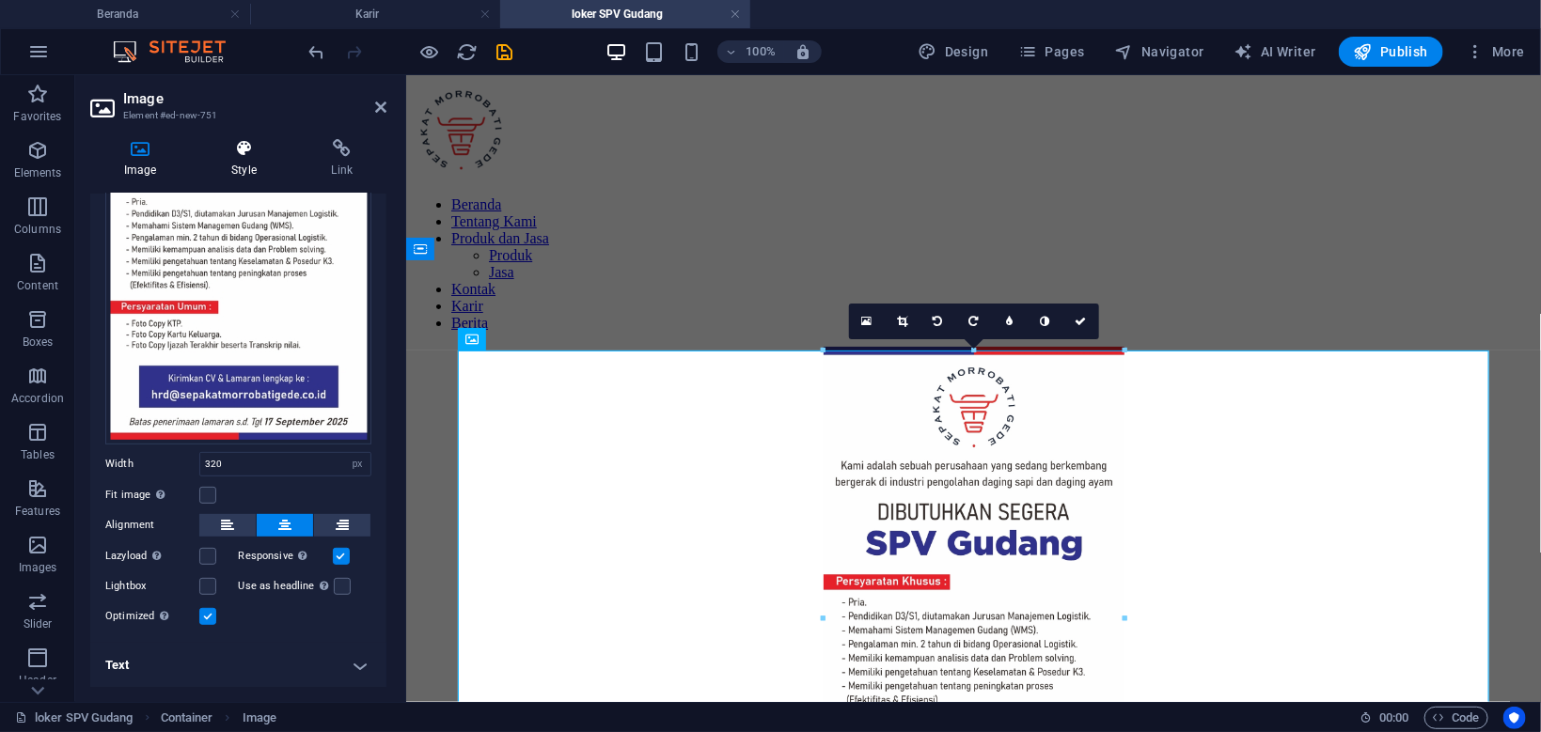
click at [253, 153] on icon at bounding box center [243, 148] width 92 height 19
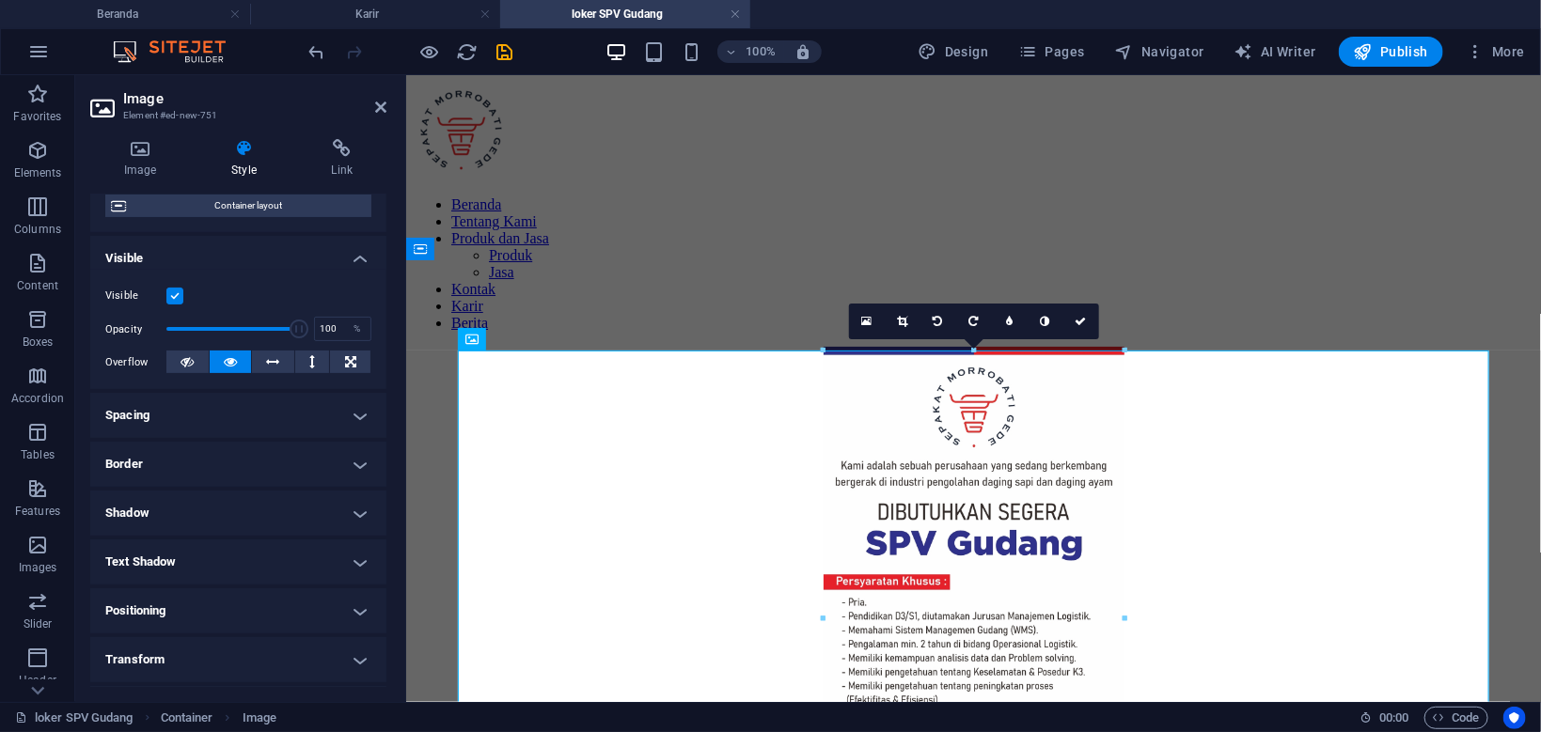
scroll to position [179, 0]
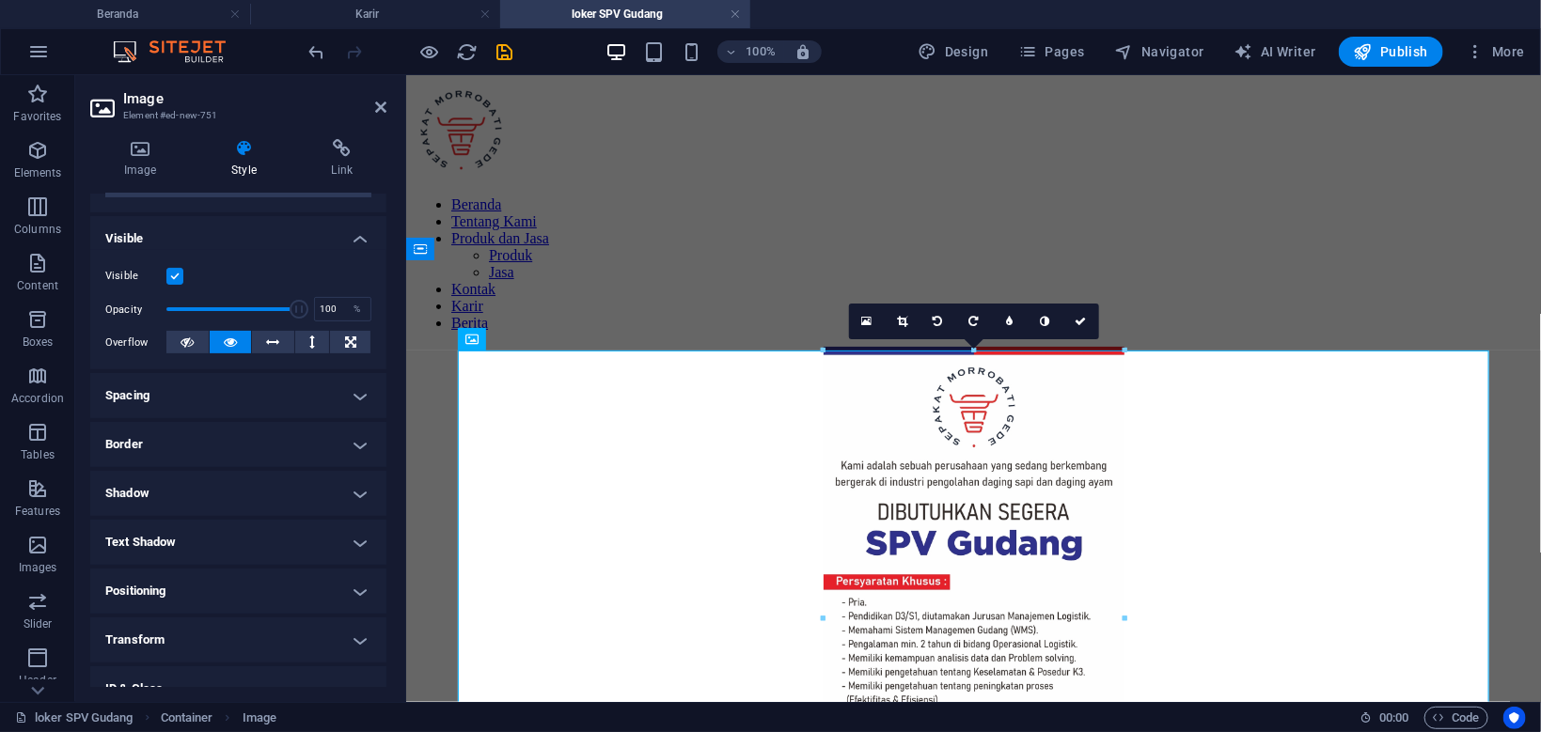
click at [294, 482] on h4 "Shadow" at bounding box center [238, 493] width 296 height 45
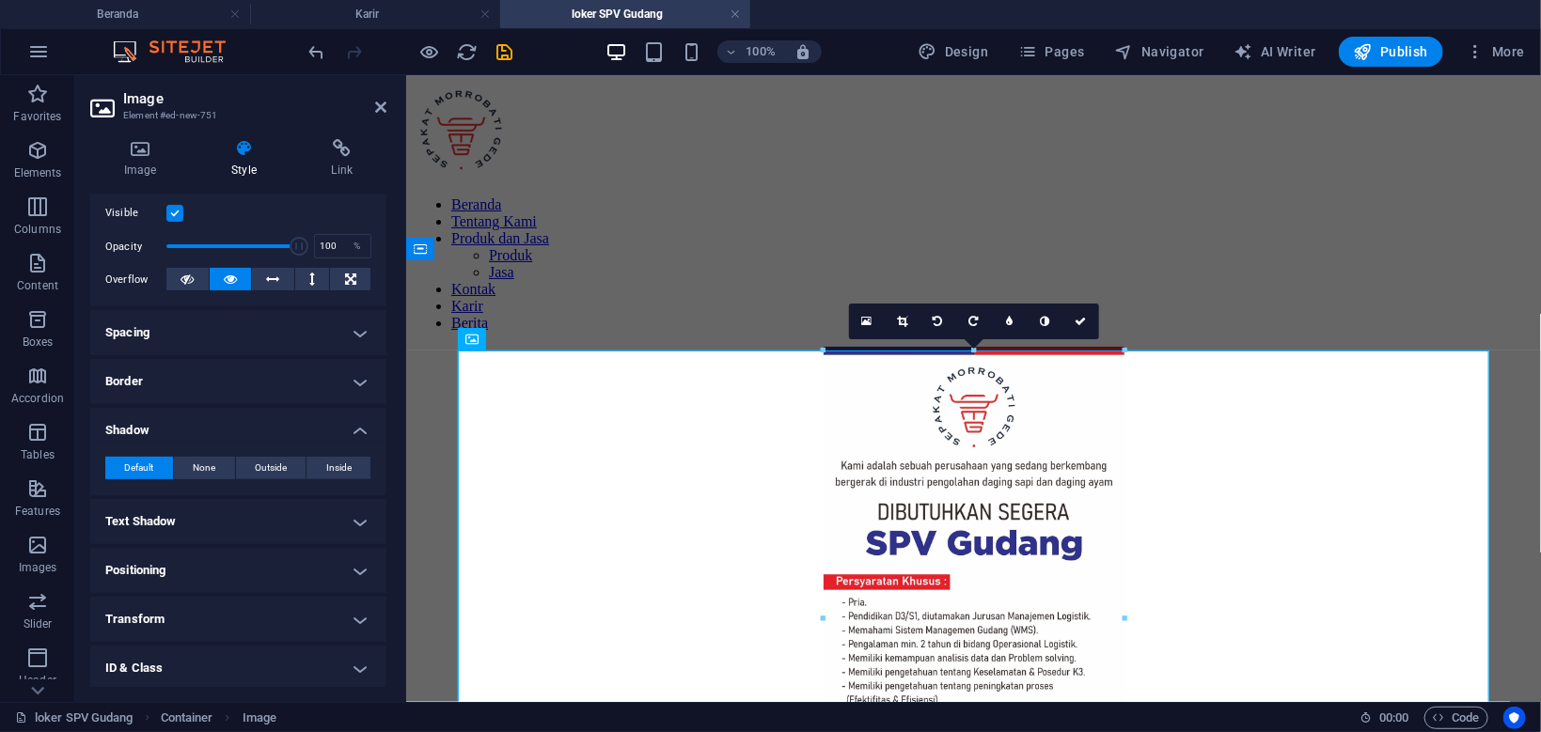
scroll to position [269, 0]
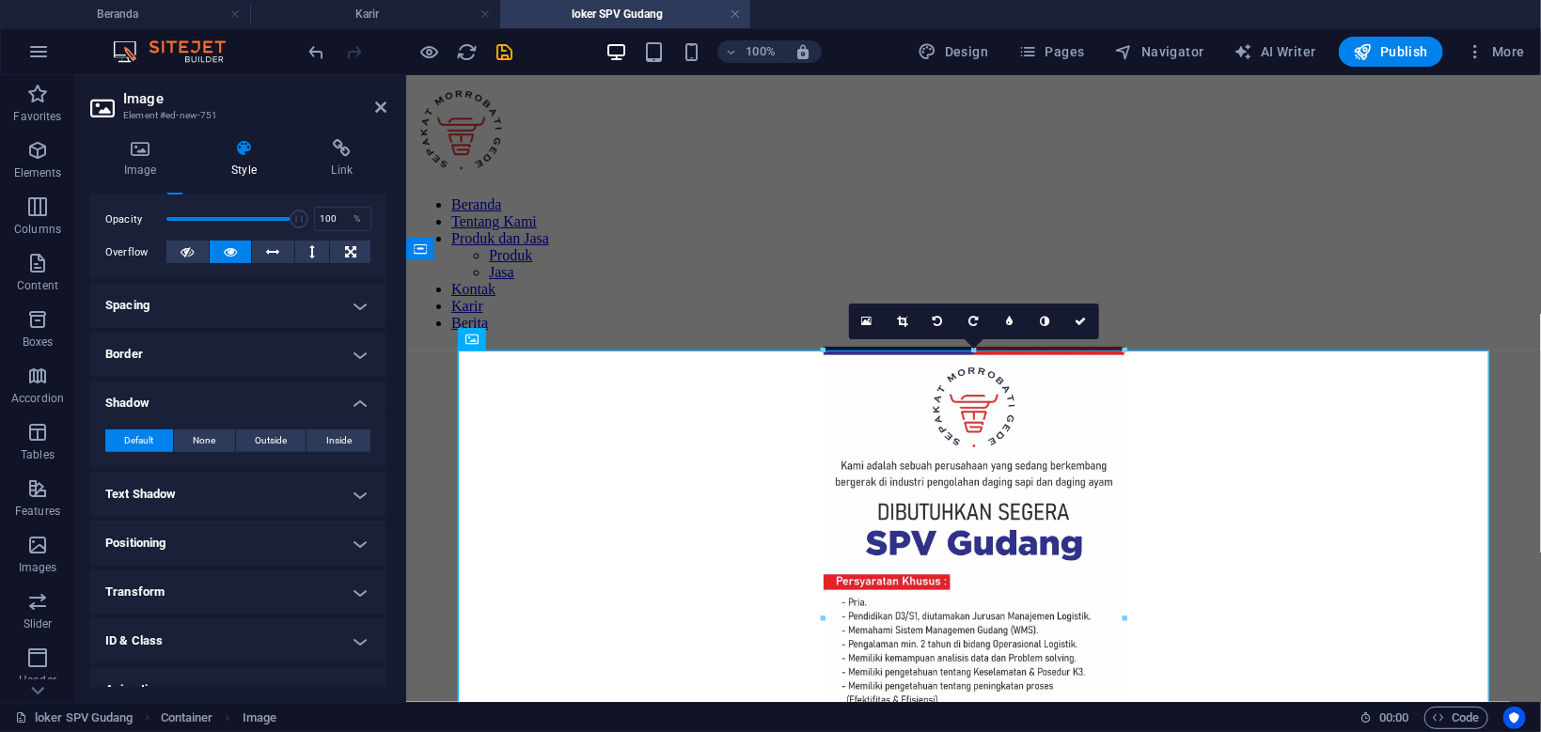
click at [358, 401] on h4 "Shadow" at bounding box center [238, 398] width 296 height 34
click at [295, 409] on h4 "Shadow" at bounding box center [238, 403] width 296 height 45
click at [275, 434] on span "Outside" at bounding box center [271, 441] width 32 height 23
type input "2"
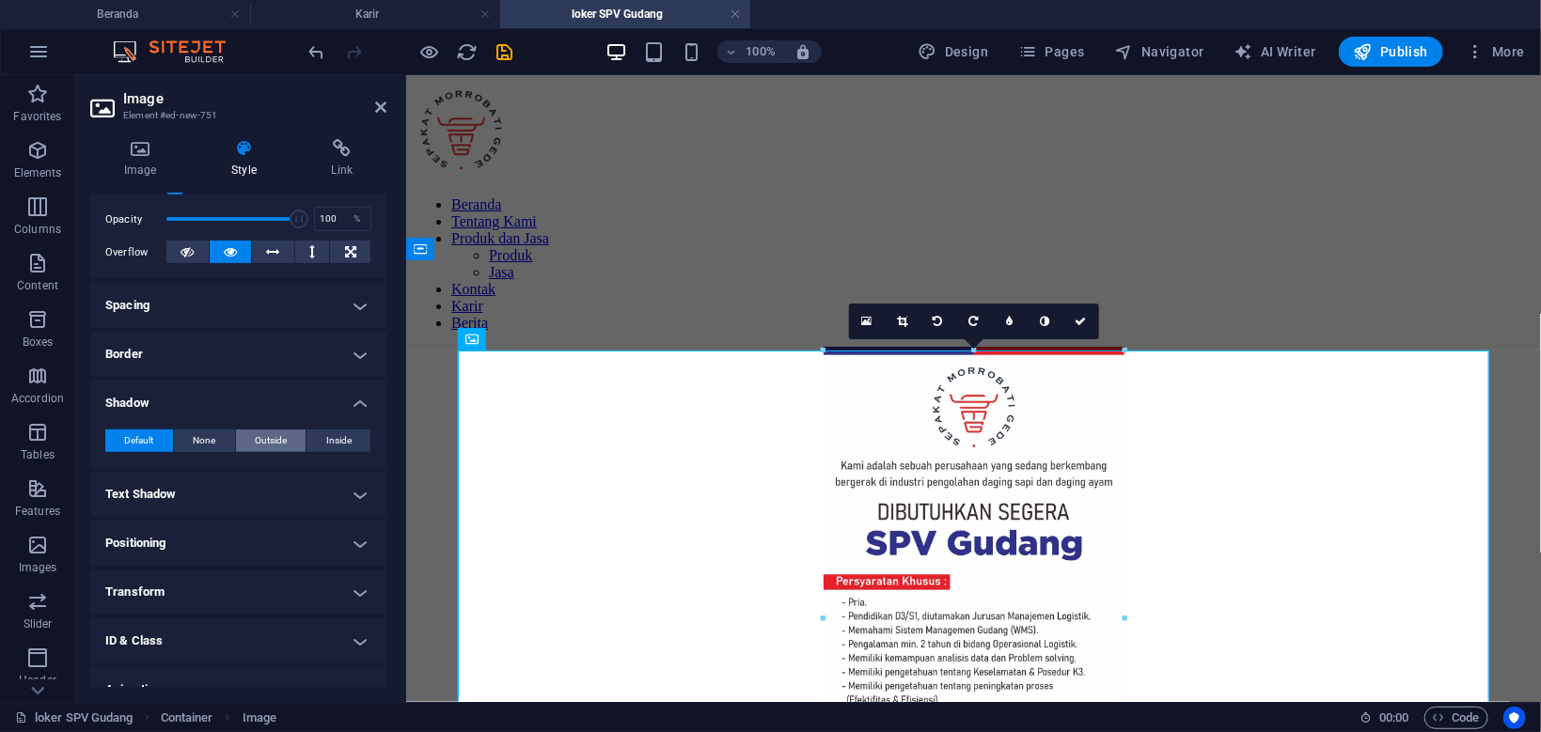
type input "4"
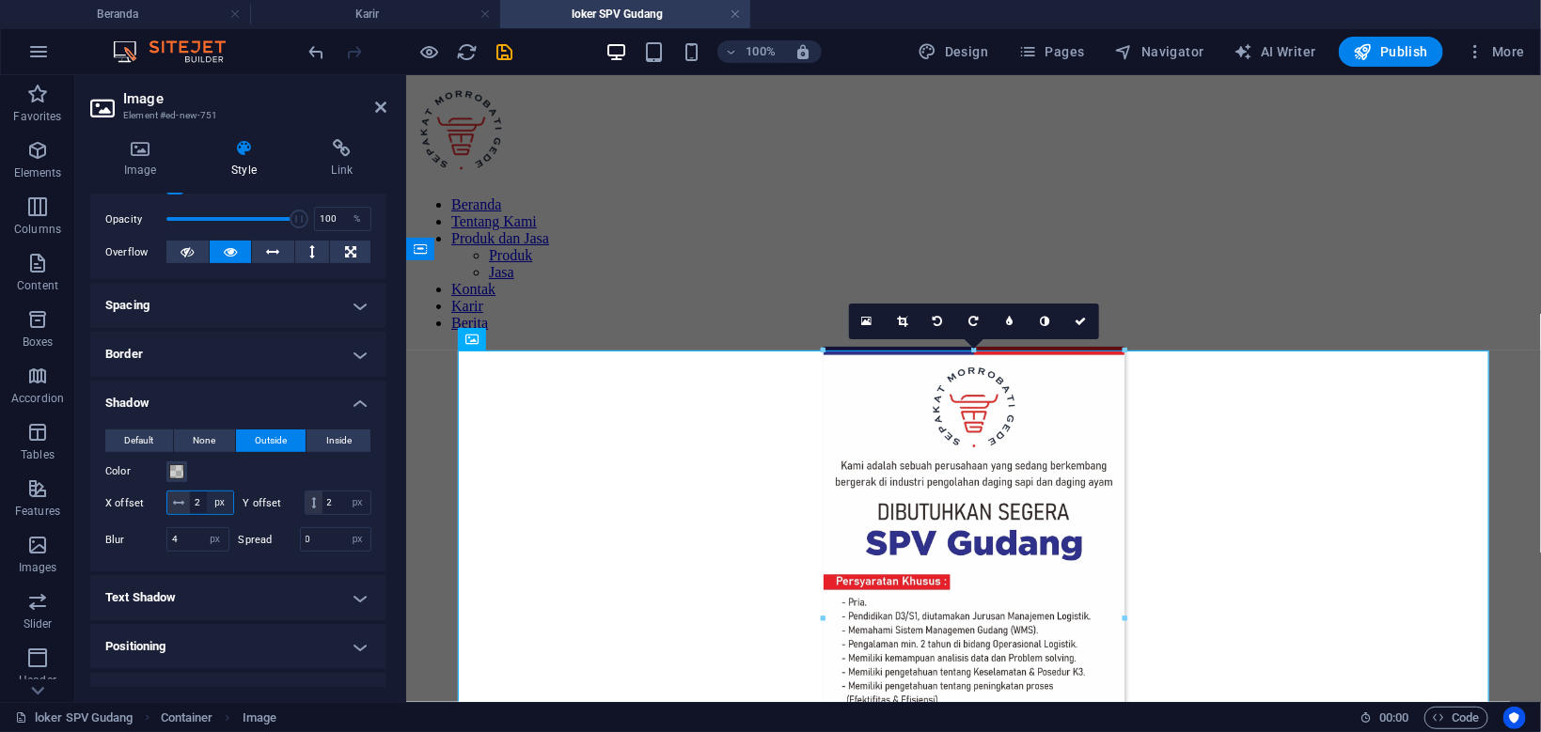
click at [207, 492] on select "px rem vh vw" at bounding box center [220, 503] width 26 height 23
click at [205, 508] on input "2" at bounding box center [211, 503] width 43 height 23
drag, startPoint x: 200, startPoint y: 507, endPoint x: 173, endPoint y: 505, distance: 27.3
click at [190, 505] on input "2" at bounding box center [211, 503] width 43 height 23
type input "5"
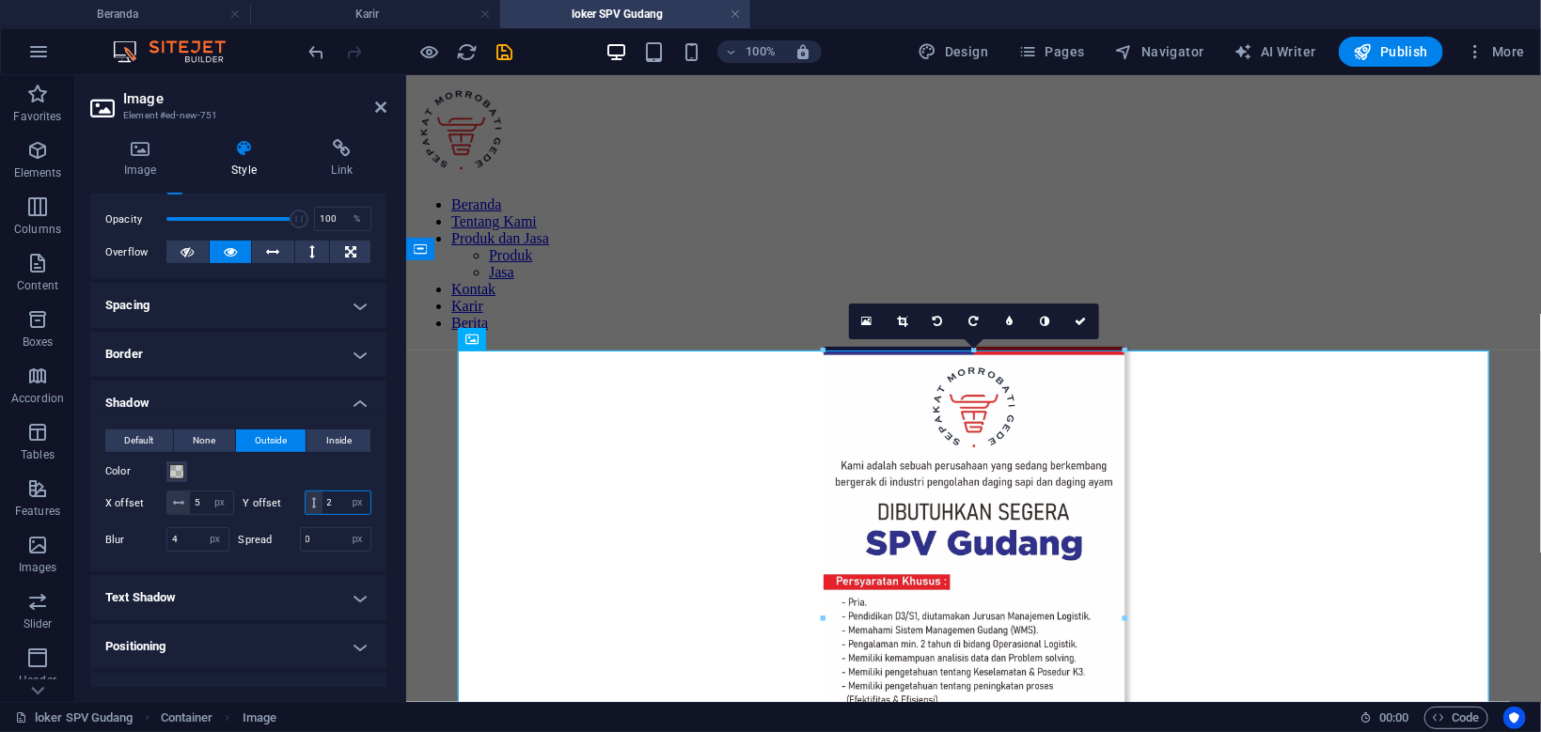
drag, startPoint x: 343, startPoint y: 499, endPoint x: 299, endPoint y: 506, distance: 44.7
click at [322, 506] on input "2" at bounding box center [346, 503] width 48 height 23
type input "5"
click at [357, 352] on h4 "Border" at bounding box center [238, 354] width 296 height 45
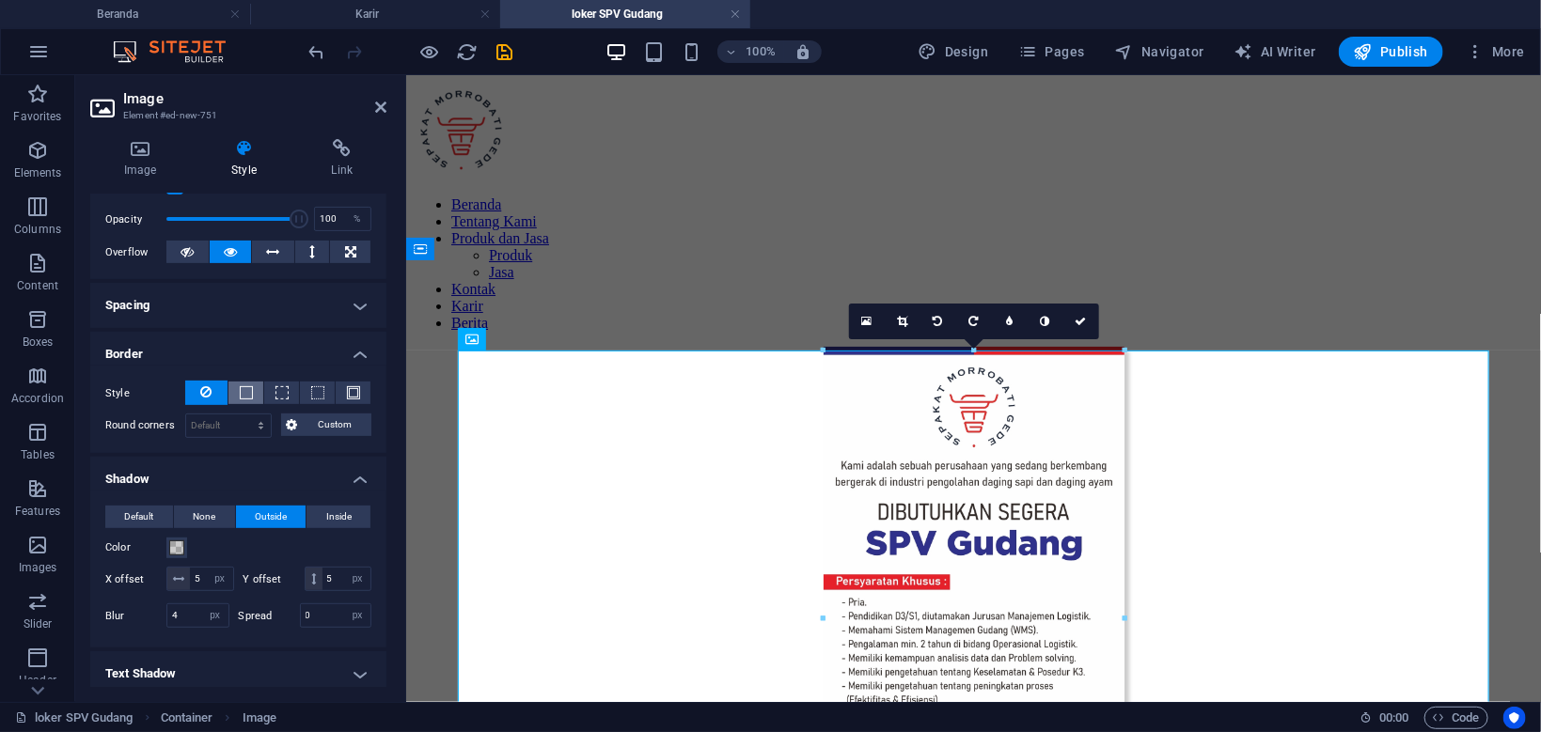
click at [239, 395] on button at bounding box center [245, 393] width 35 height 23
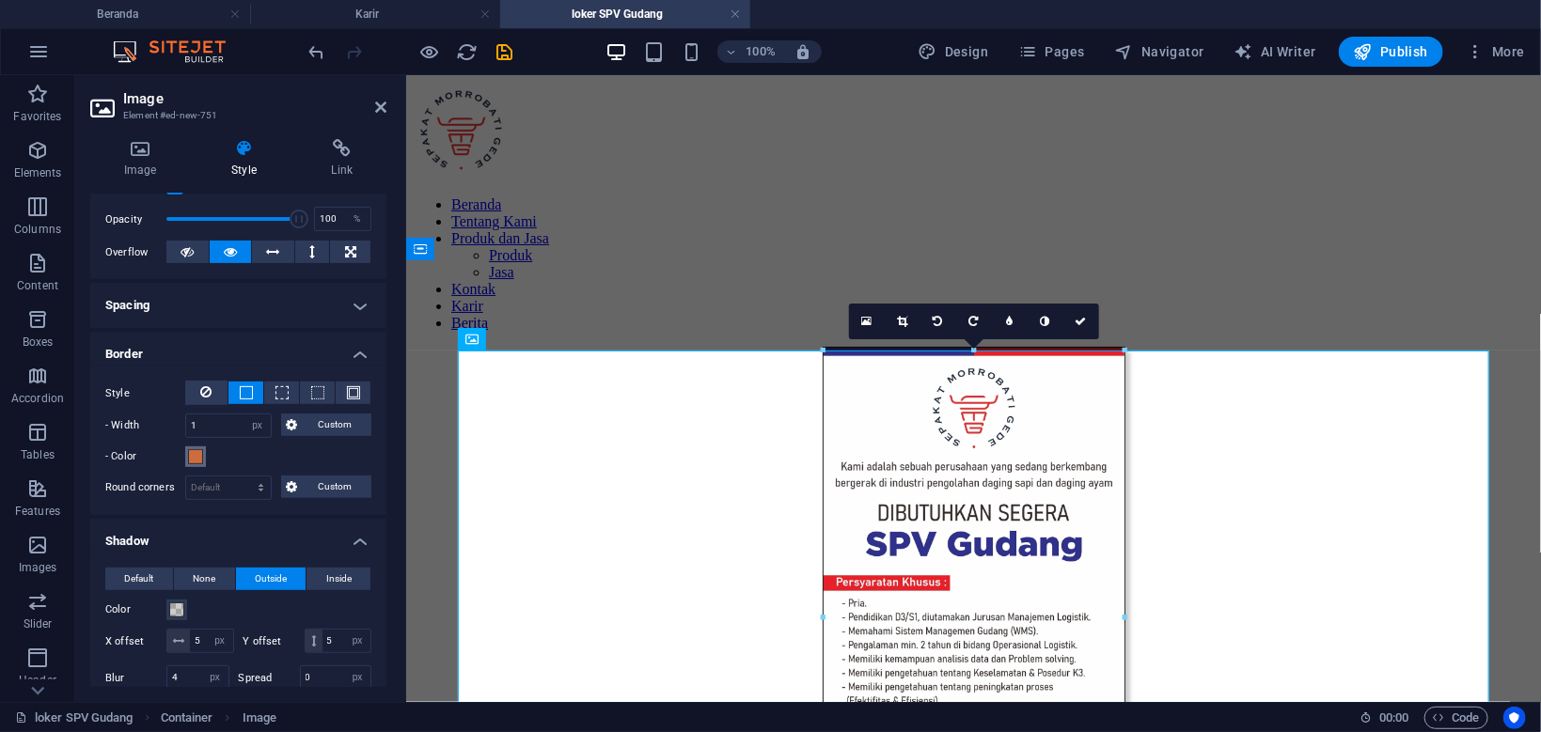
click at [199, 457] on span at bounding box center [195, 456] width 15 height 15
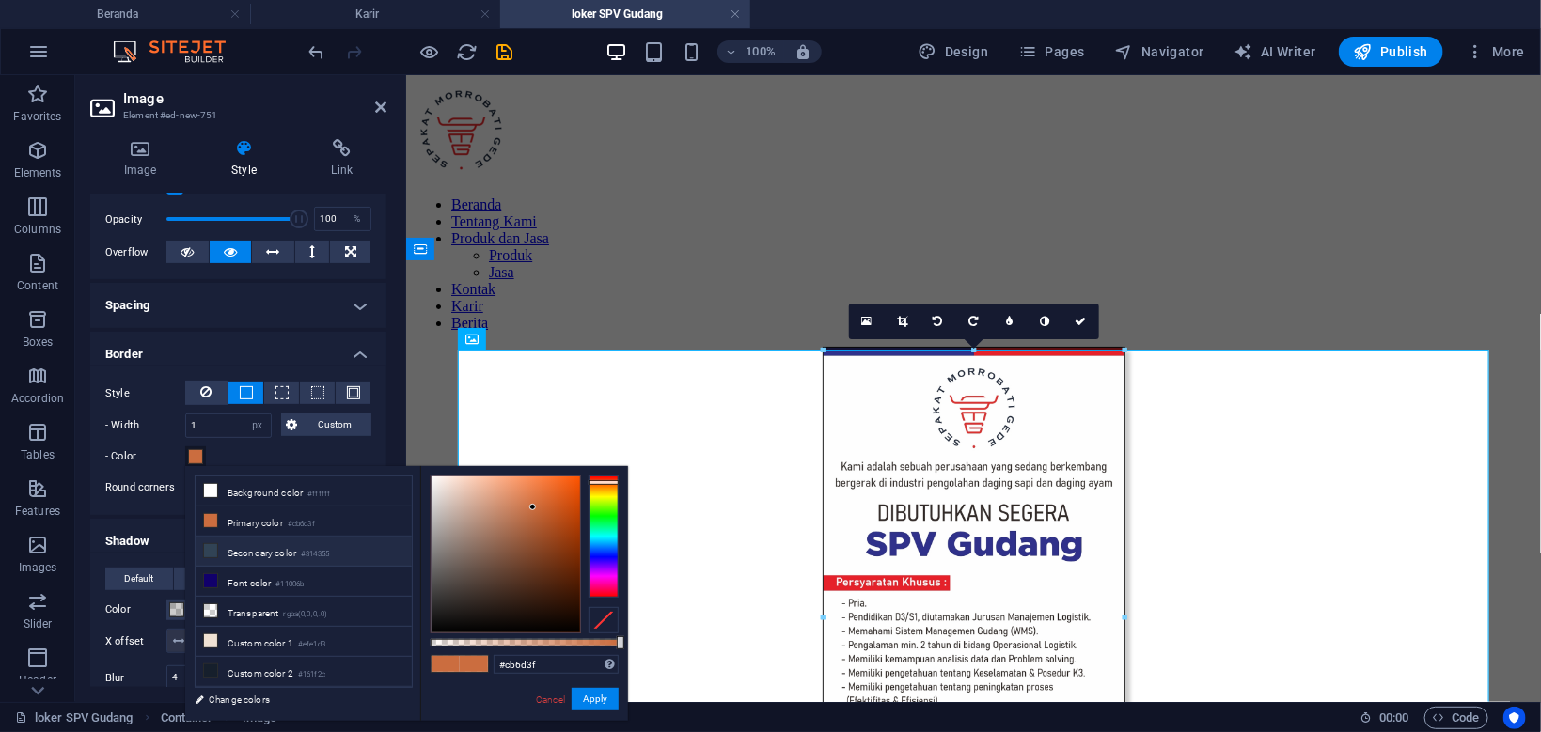
click at [257, 552] on li "Secondary color #314355" at bounding box center [304, 552] width 216 height 30
type input "#314355"
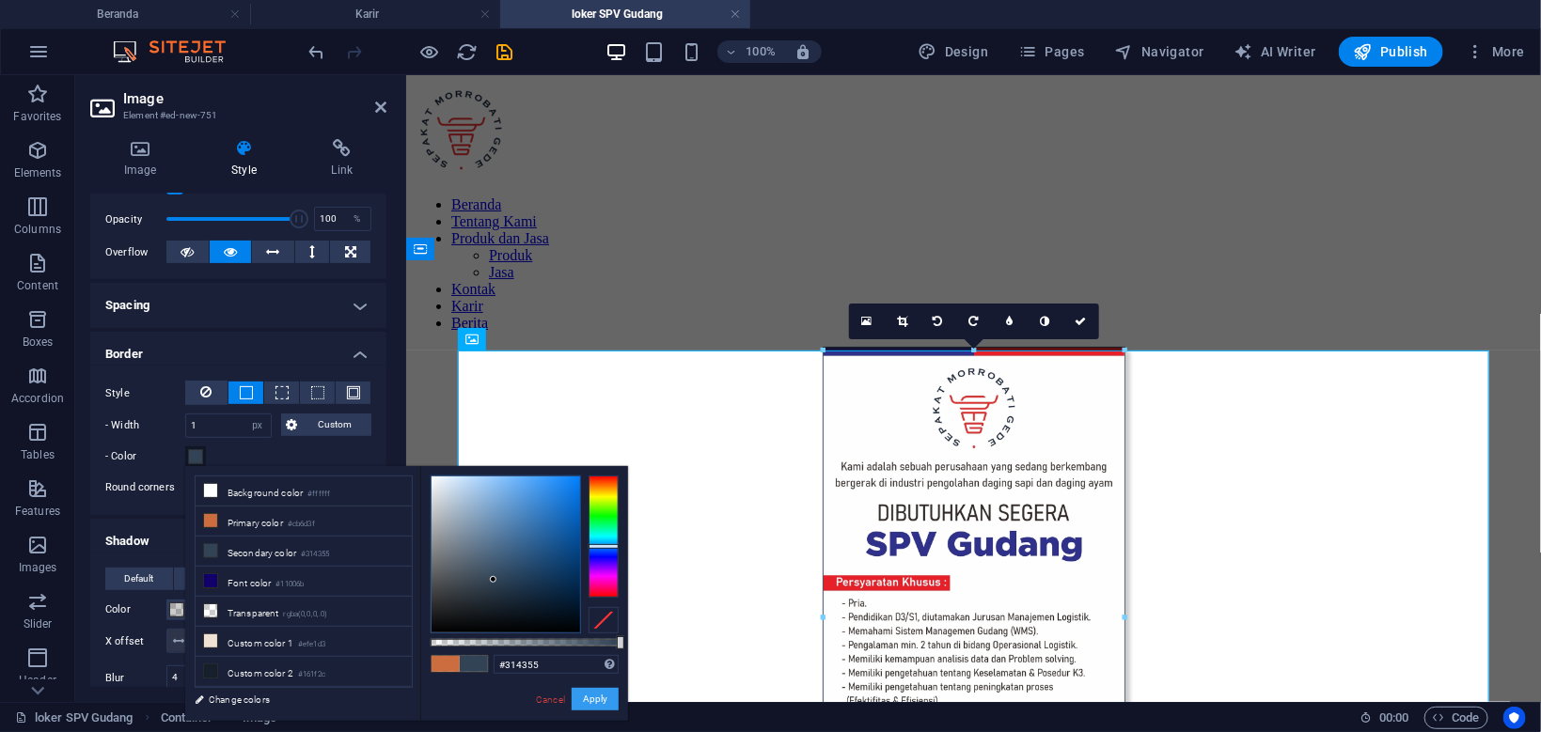
click at [595, 702] on button "Apply" at bounding box center [594, 699] width 47 height 23
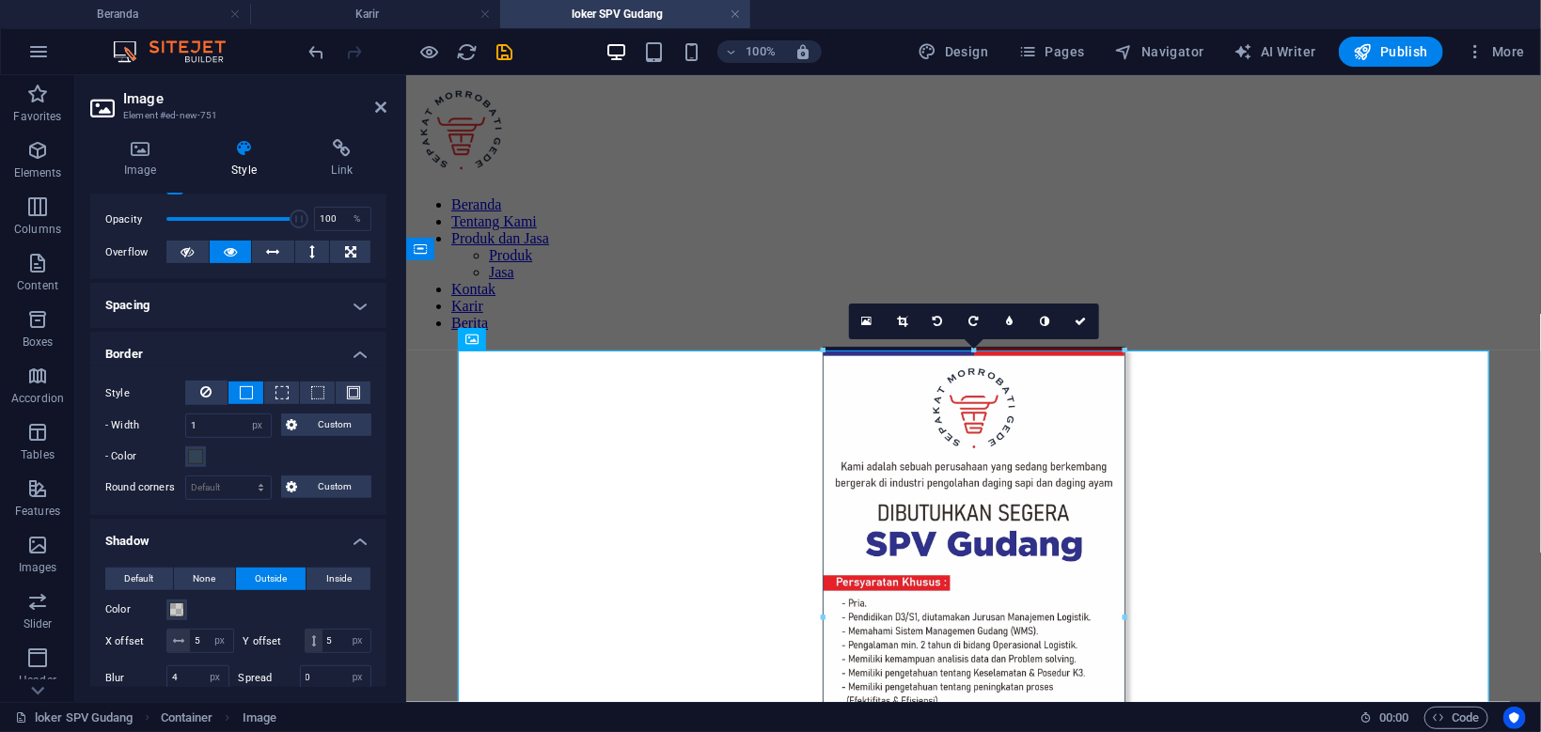
click at [400, 378] on div "Image Style Link Image Drag files here, click to choose files or select files f…" at bounding box center [238, 413] width 326 height 578
click at [504, 50] on icon "save" at bounding box center [505, 52] width 22 height 22
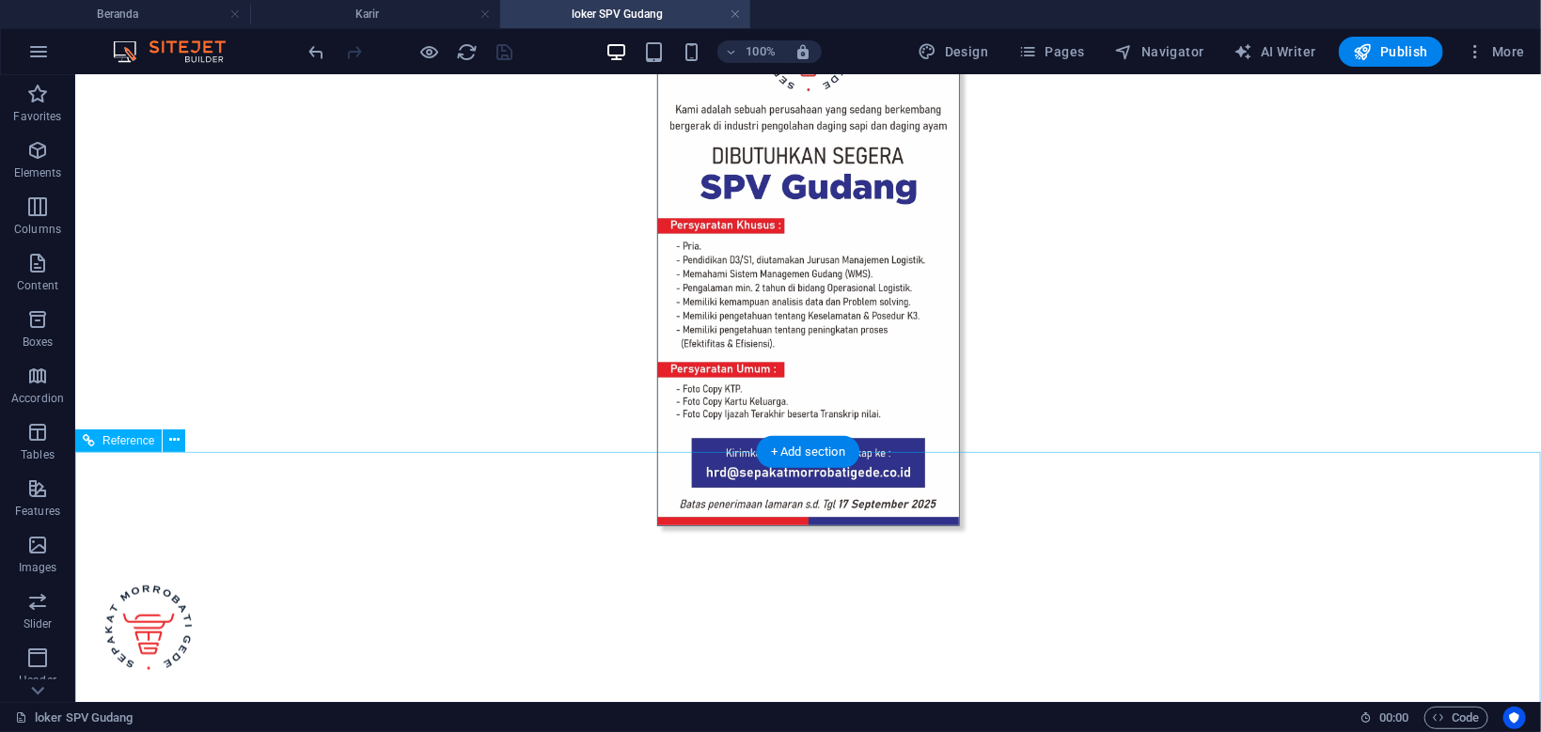
scroll to position [399, 0]
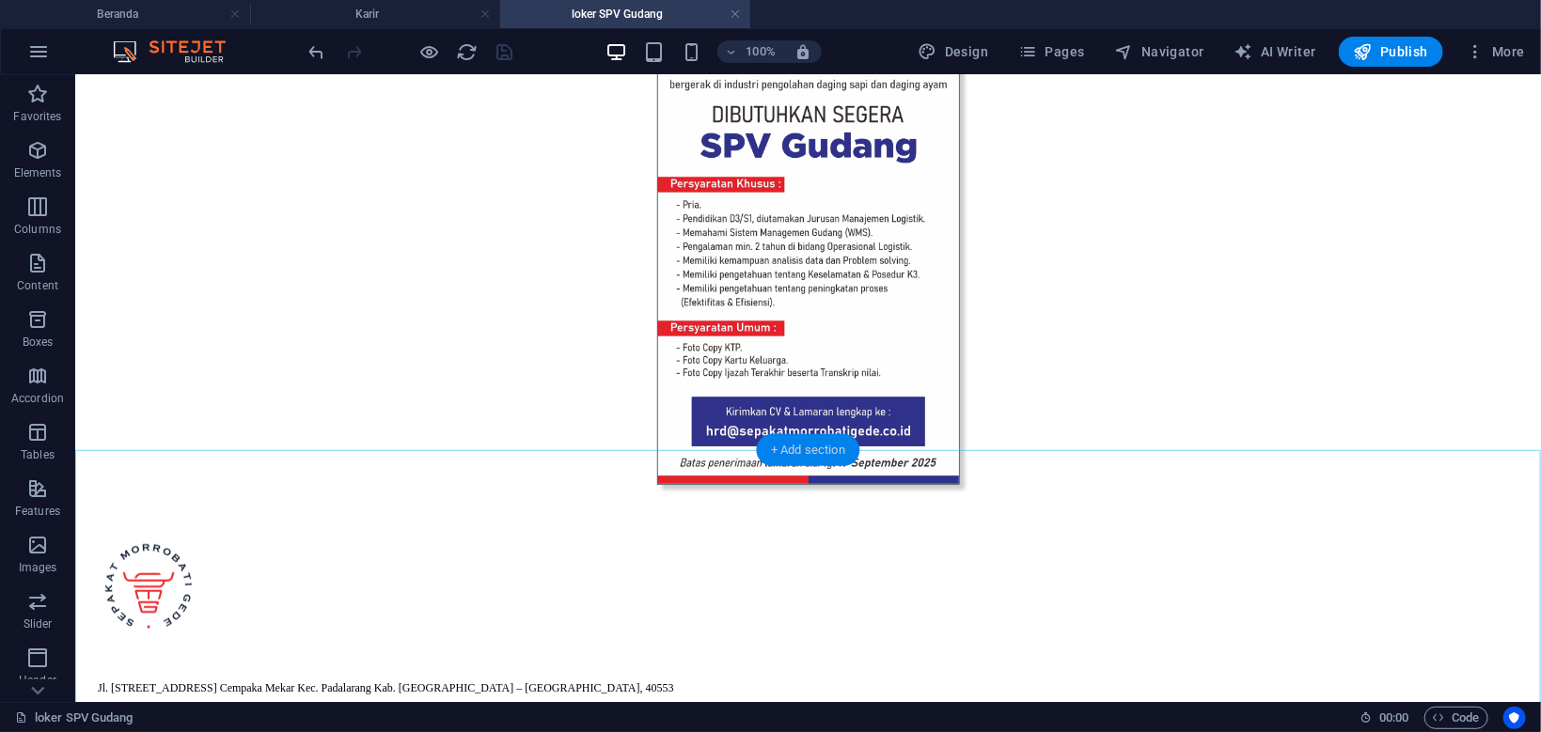
click at [781, 445] on div "+ Add section" at bounding box center [808, 450] width 104 height 32
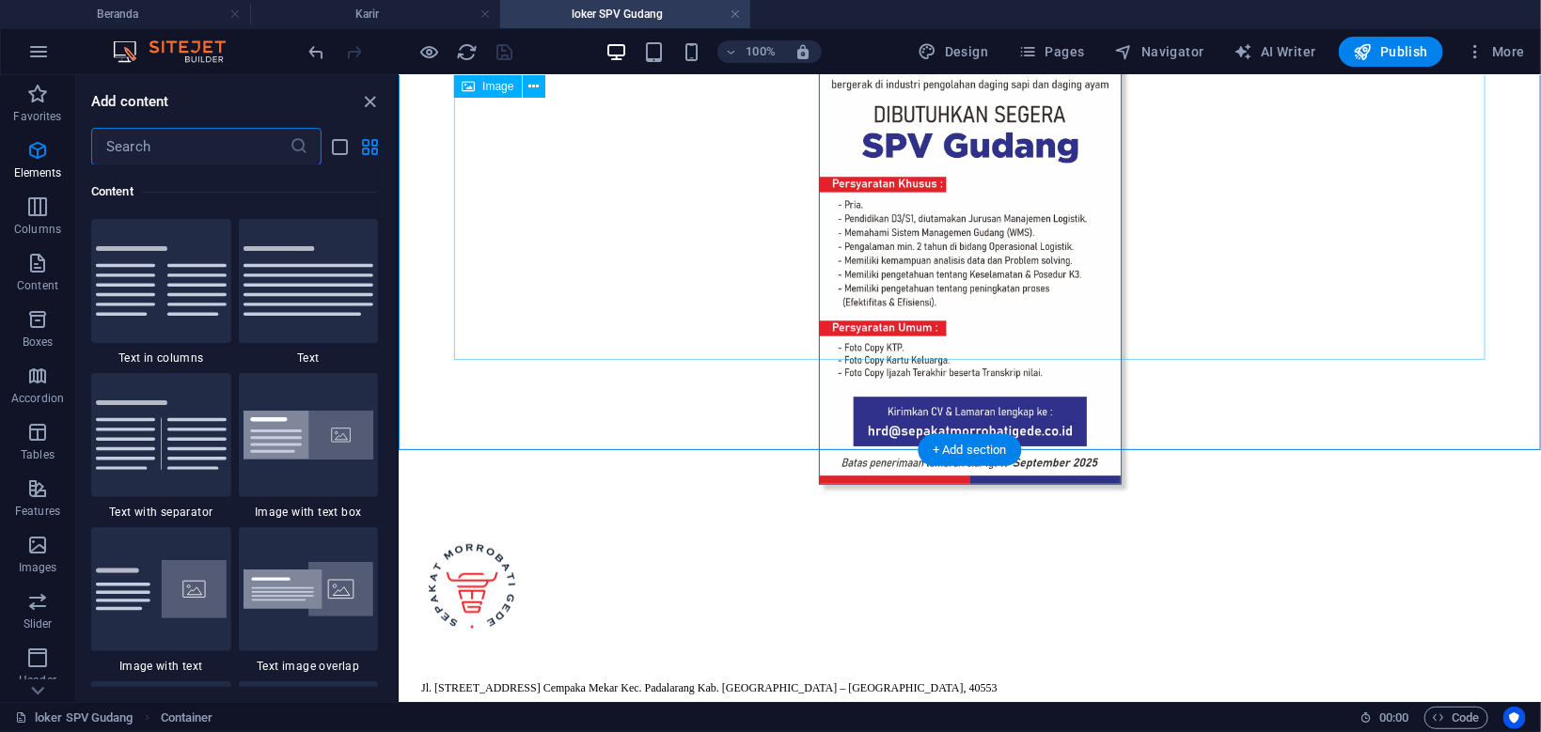
scroll to position [3443, 0]
click at [699, 288] on figure at bounding box center [968, 217] width 1127 height 540
click at [713, 402] on div at bounding box center [968, 217] width 1127 height 540
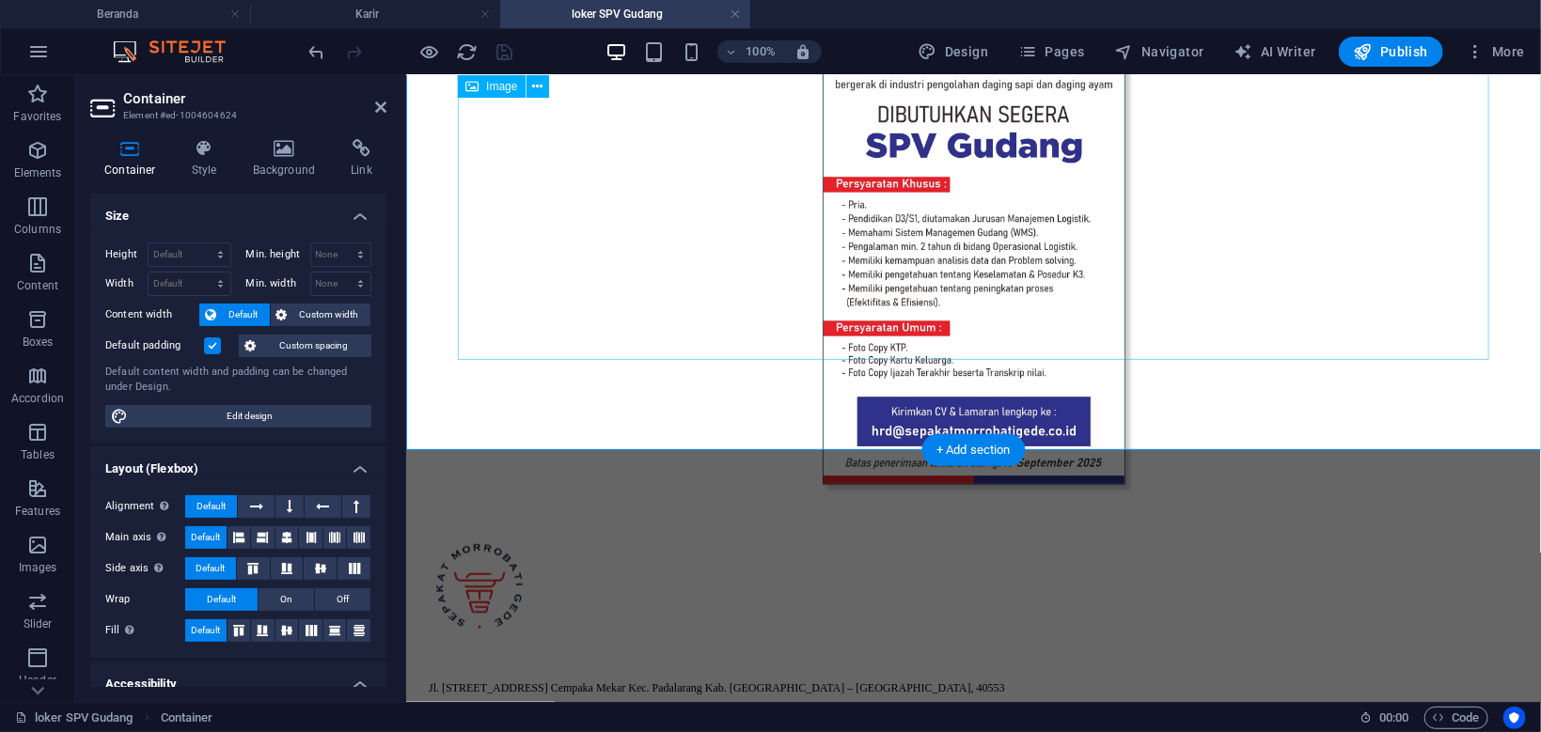
click at [914, 314] on figure at bounding box center [972, 217] width 1119 height 540
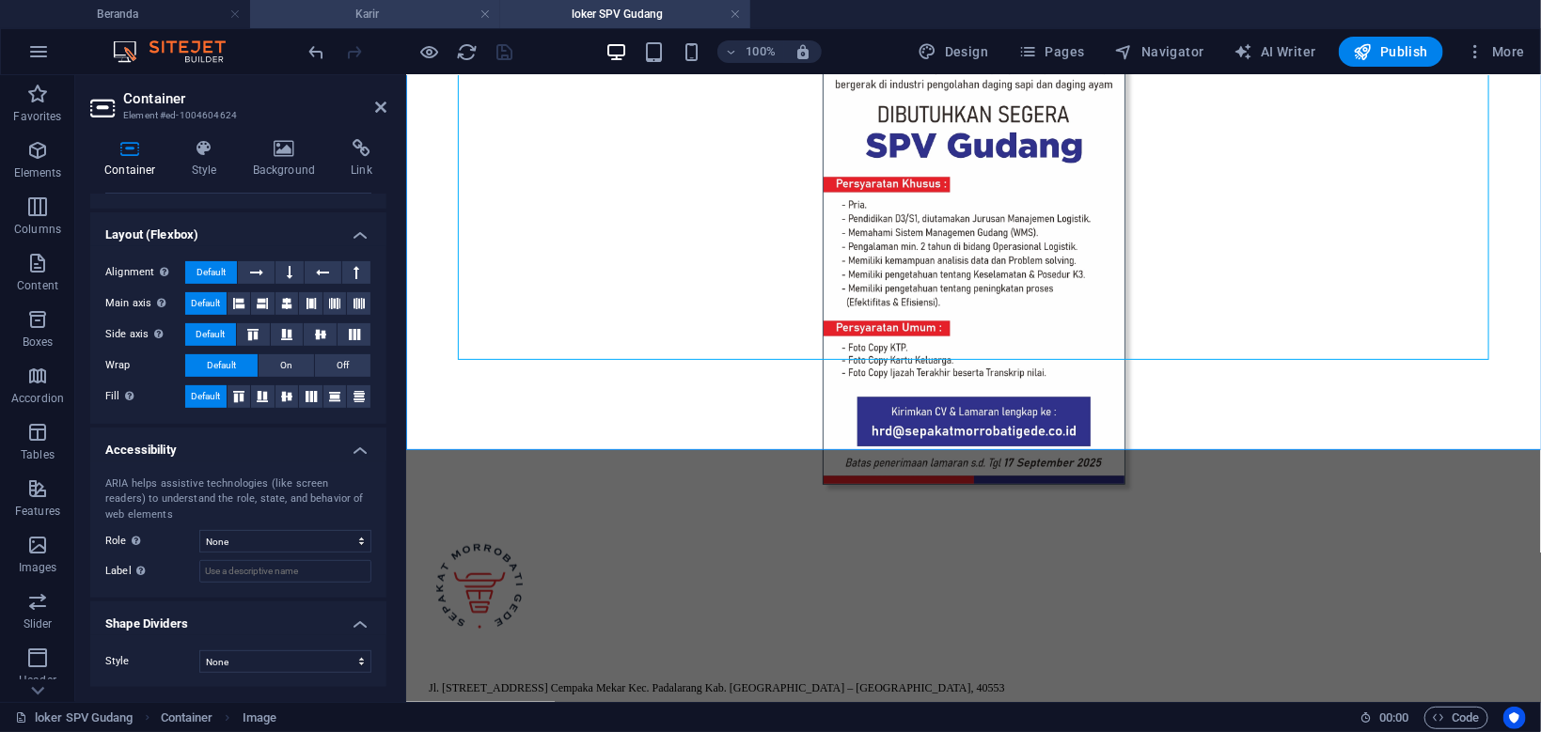
click at [389, 18] on h4 "Karir" at bounding box center [375, 14] width 250 height 21
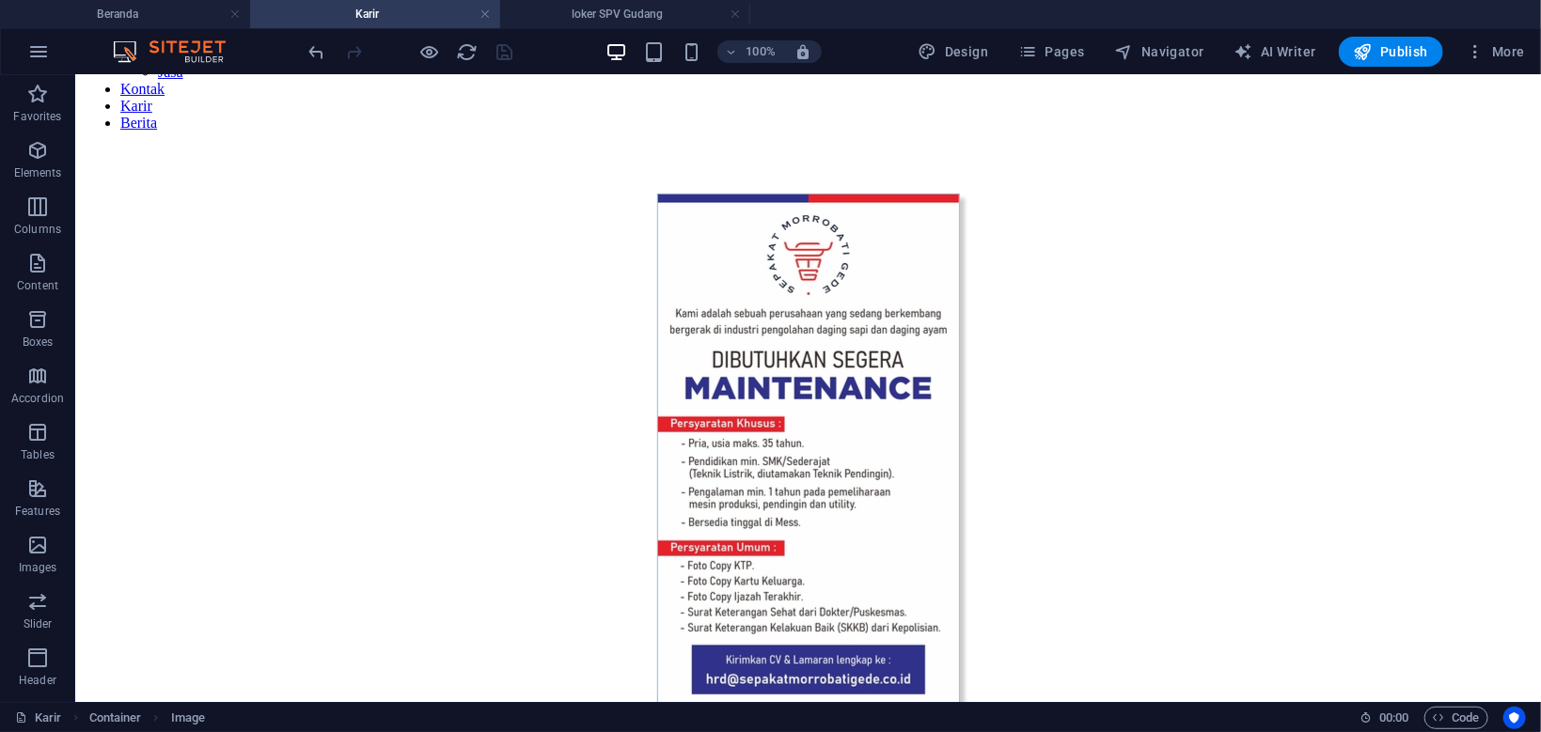
scroll to position [200, 0]
click at [853, 361] on figure at bounding box center [807, 463] width 1450 height 540
select select "px"
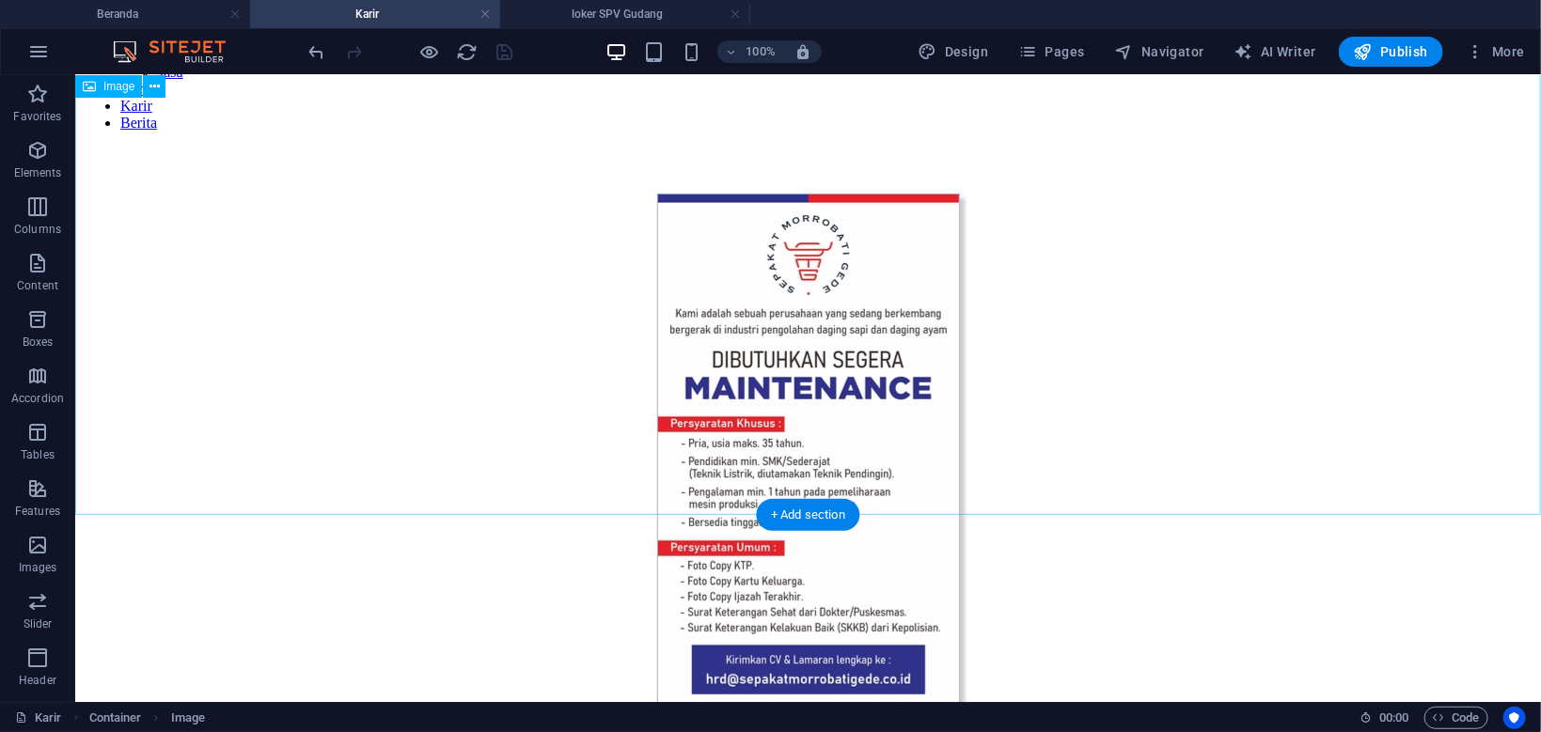
select select "px"
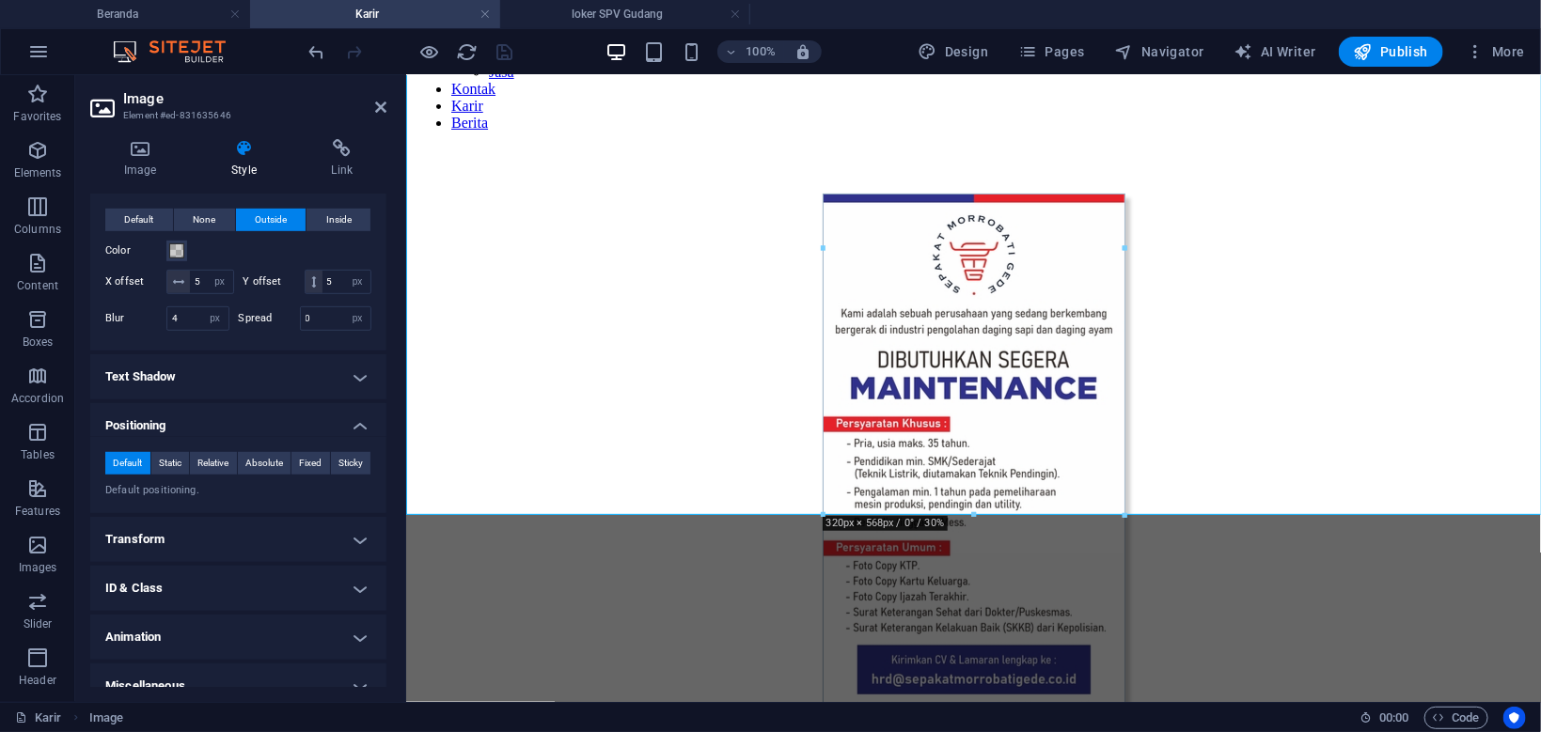
scroll to position [521, 0]
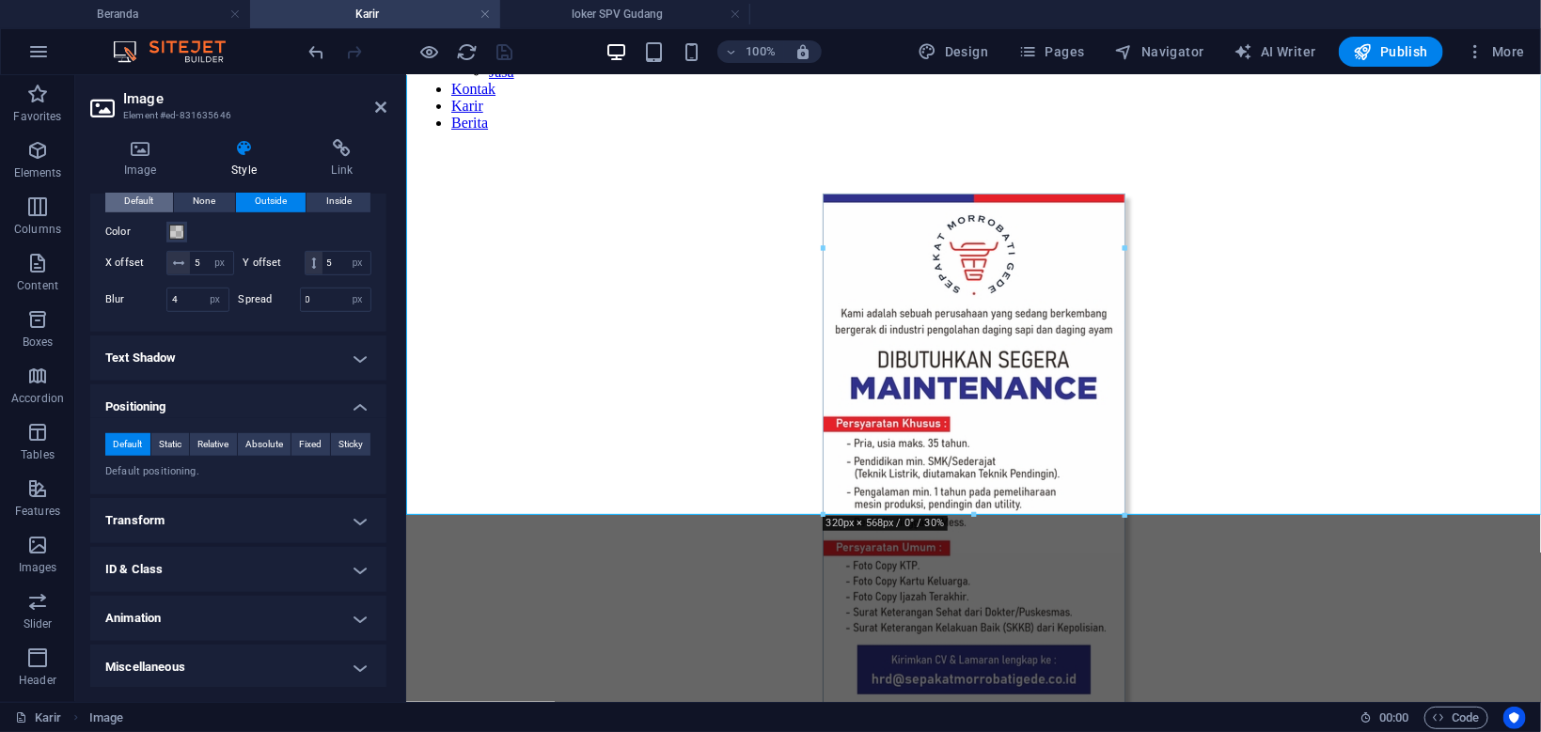
click at [146, 201] on span "Default" at bounding box center [138, 201] width 29 height 23
click at [146, 121] on label "Round corners" at bounding box center [145, 110] width 80 height 23
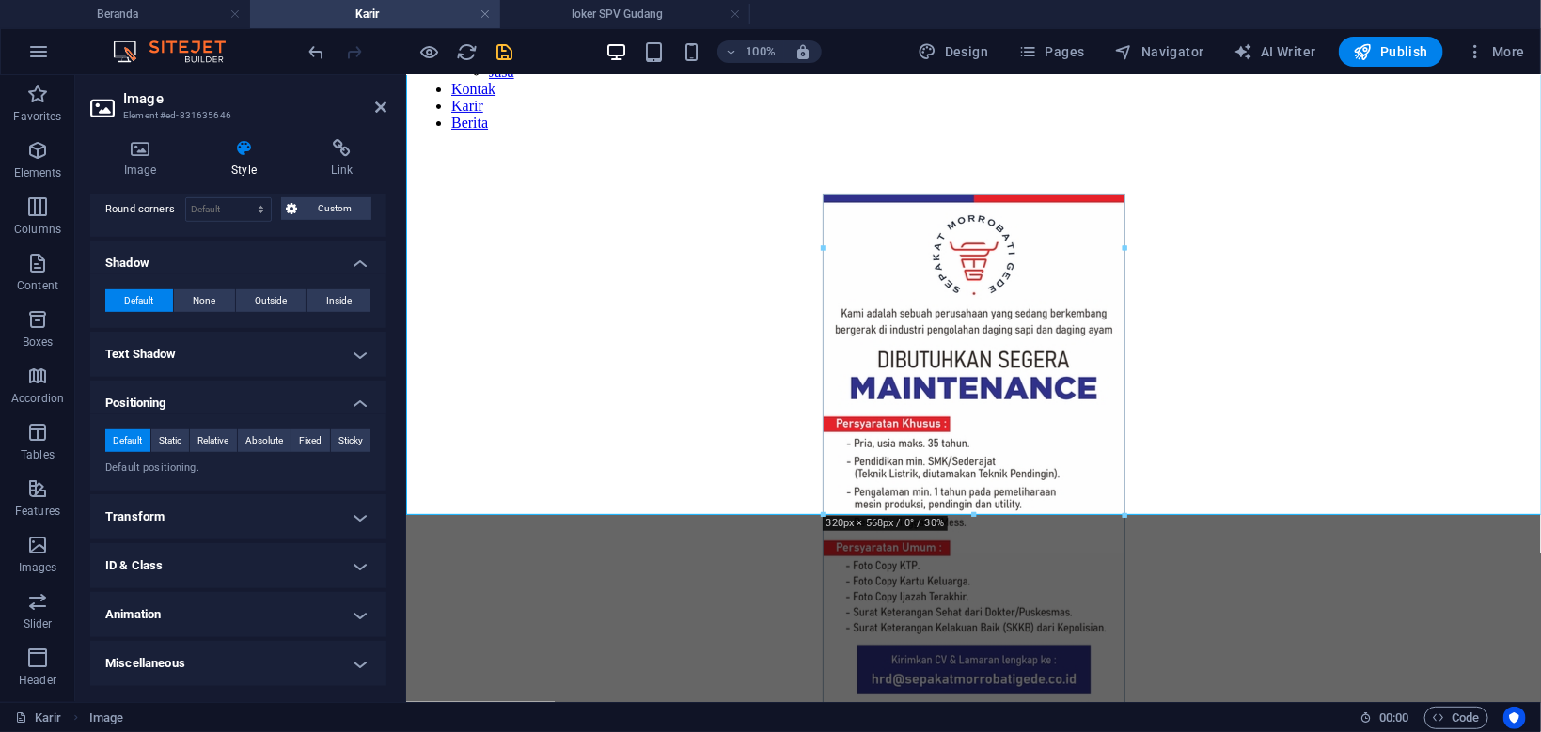
scroll to position [418, 0]
click at [186, 201] on select "Default px rem % vh vw Custom" at bounding box center [228, 212] width 85 height 23
click at [326, 215] on span "Custom" at bounding box center [335, 211] width 63 height 23
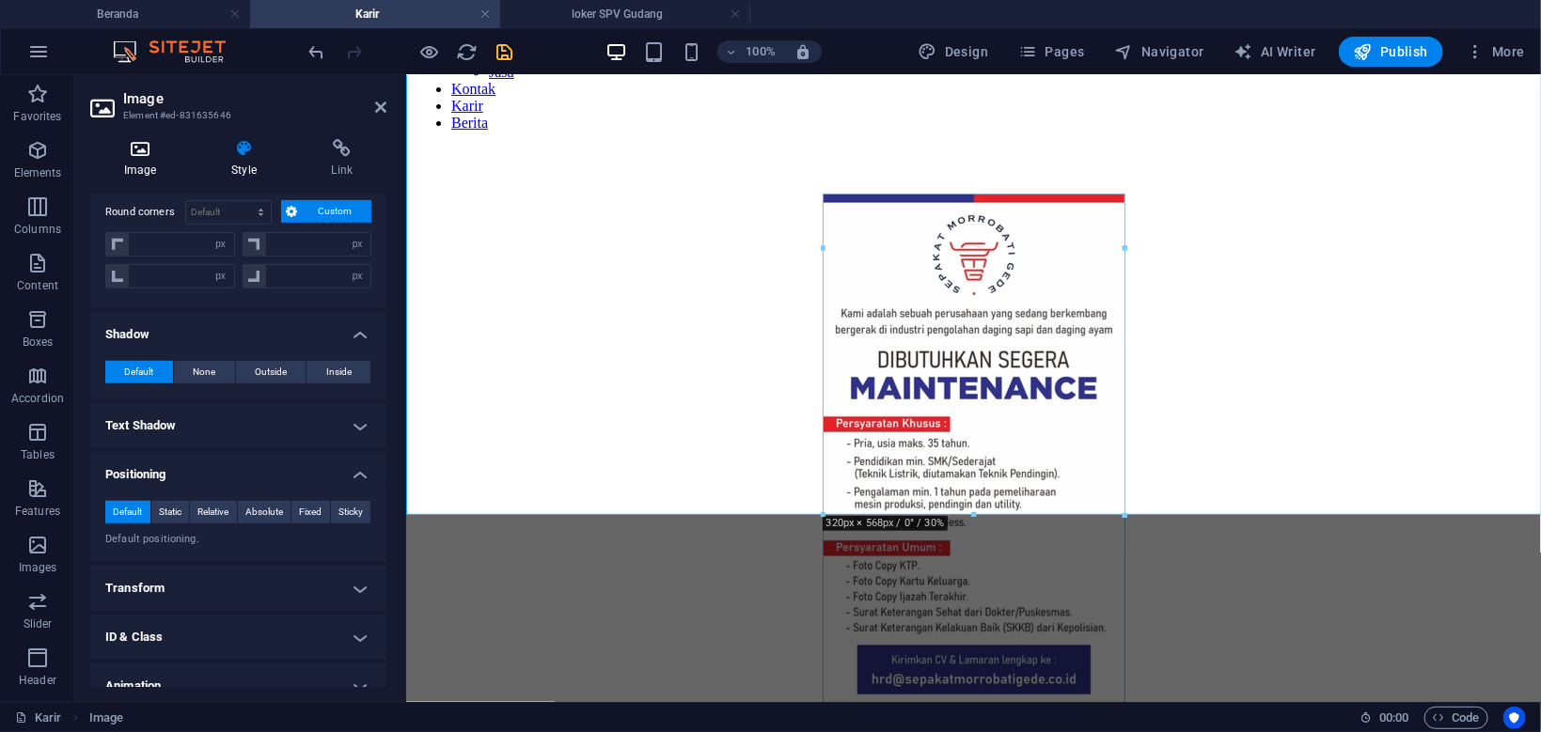
click at [144, 170] on h4 "Image" at bounding box center [143, 158] width 107 height 39
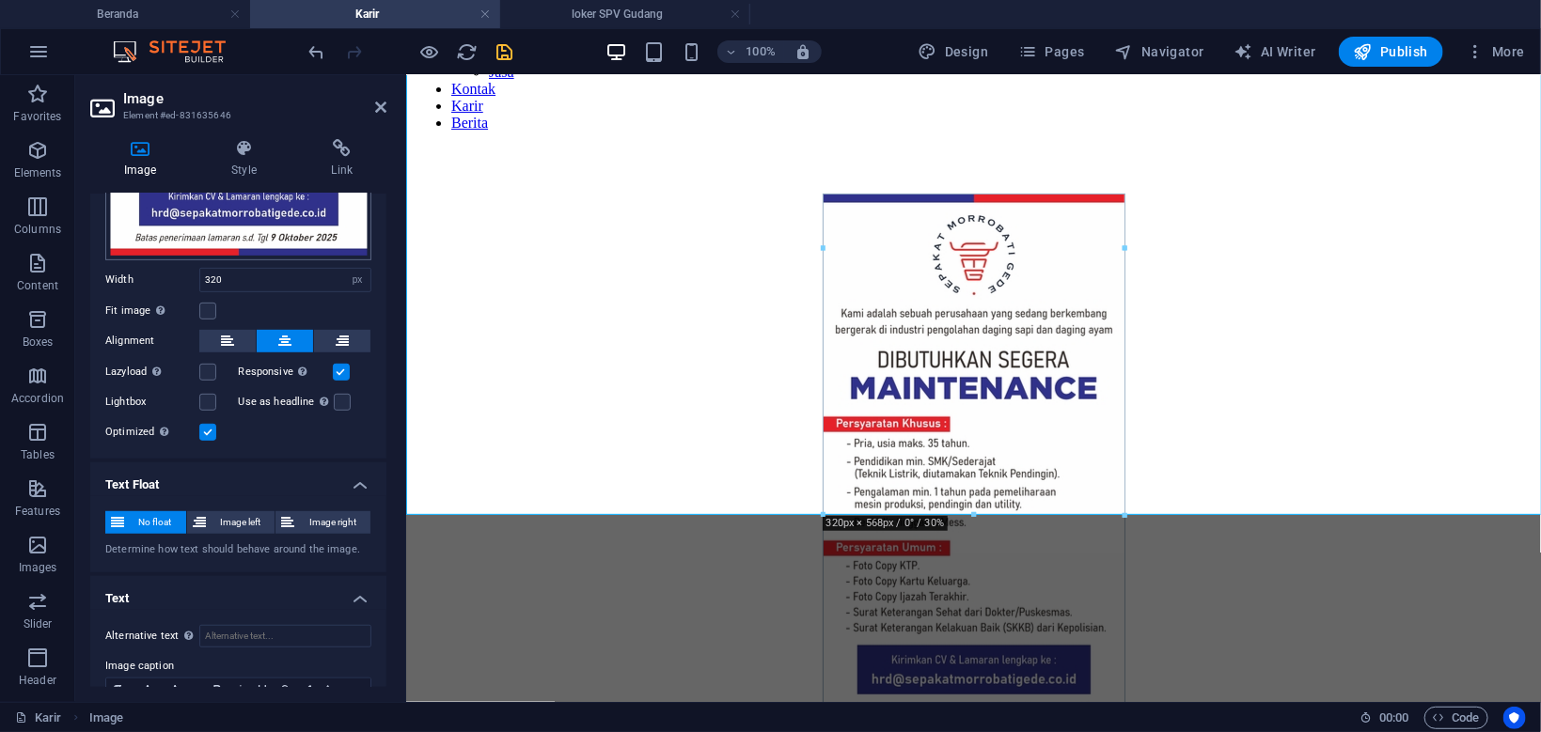
scroll to position [448, 0]
click at [499, 61] on icon "save" at bounding box center [505, 52] width 22 height 22
click at [499, 61] on div at bounding box center [410, 52] width 211 height 30
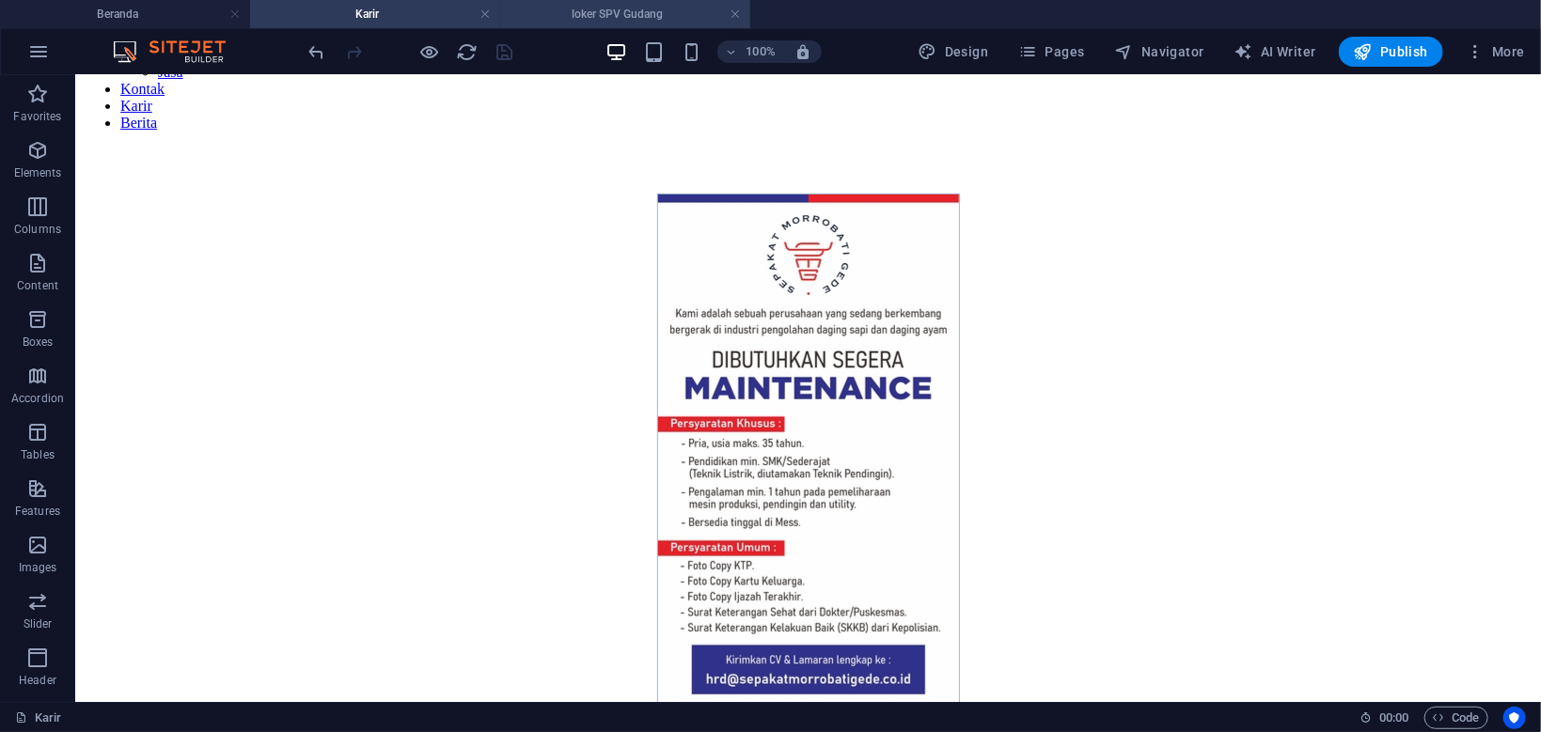
click at [571, 11] on h4 "loker SPV Gudang" at bounding box center [625, 14] width 250 height 21
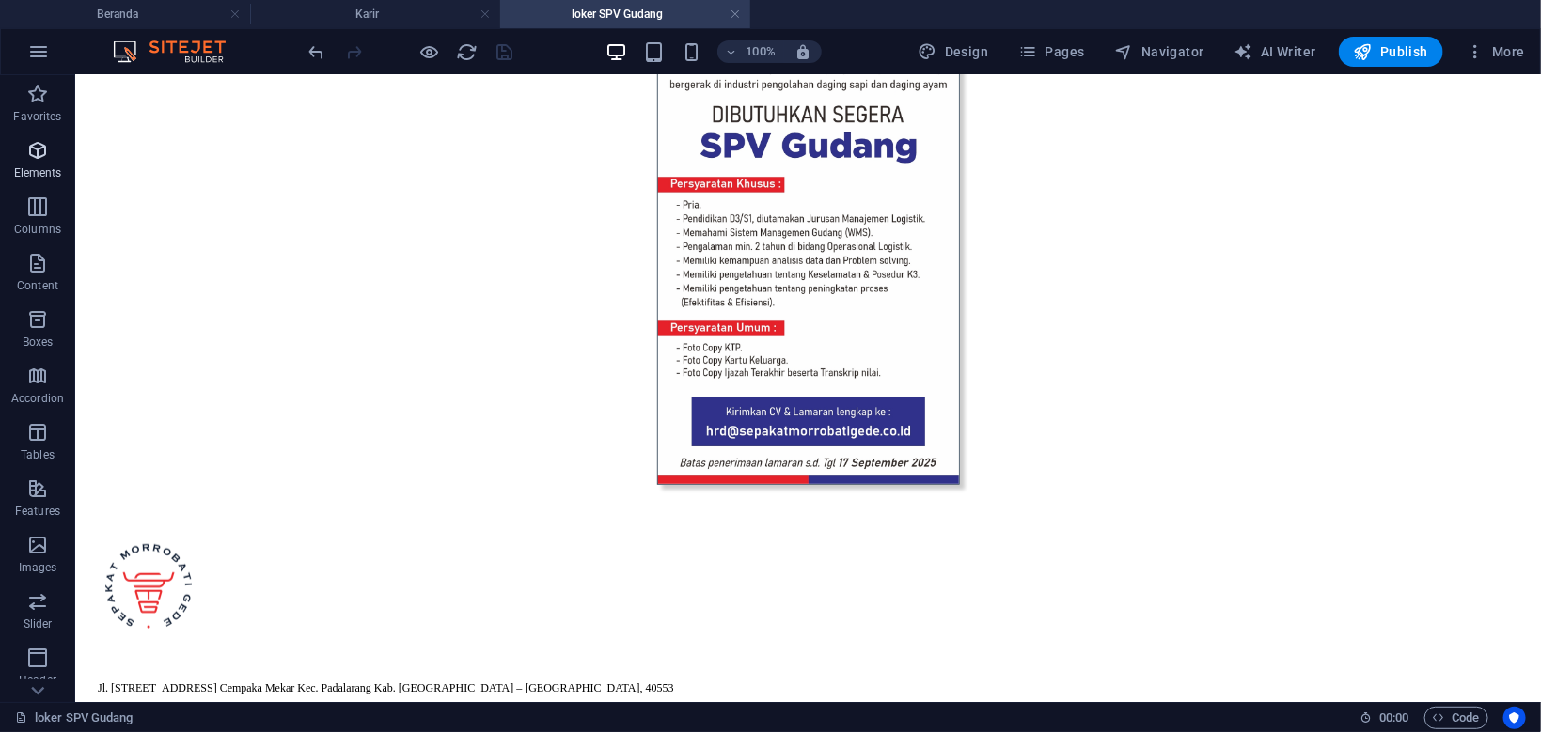
click at [40, 150] on icon "button" at bounding box center [37, 150] width 23 height 23
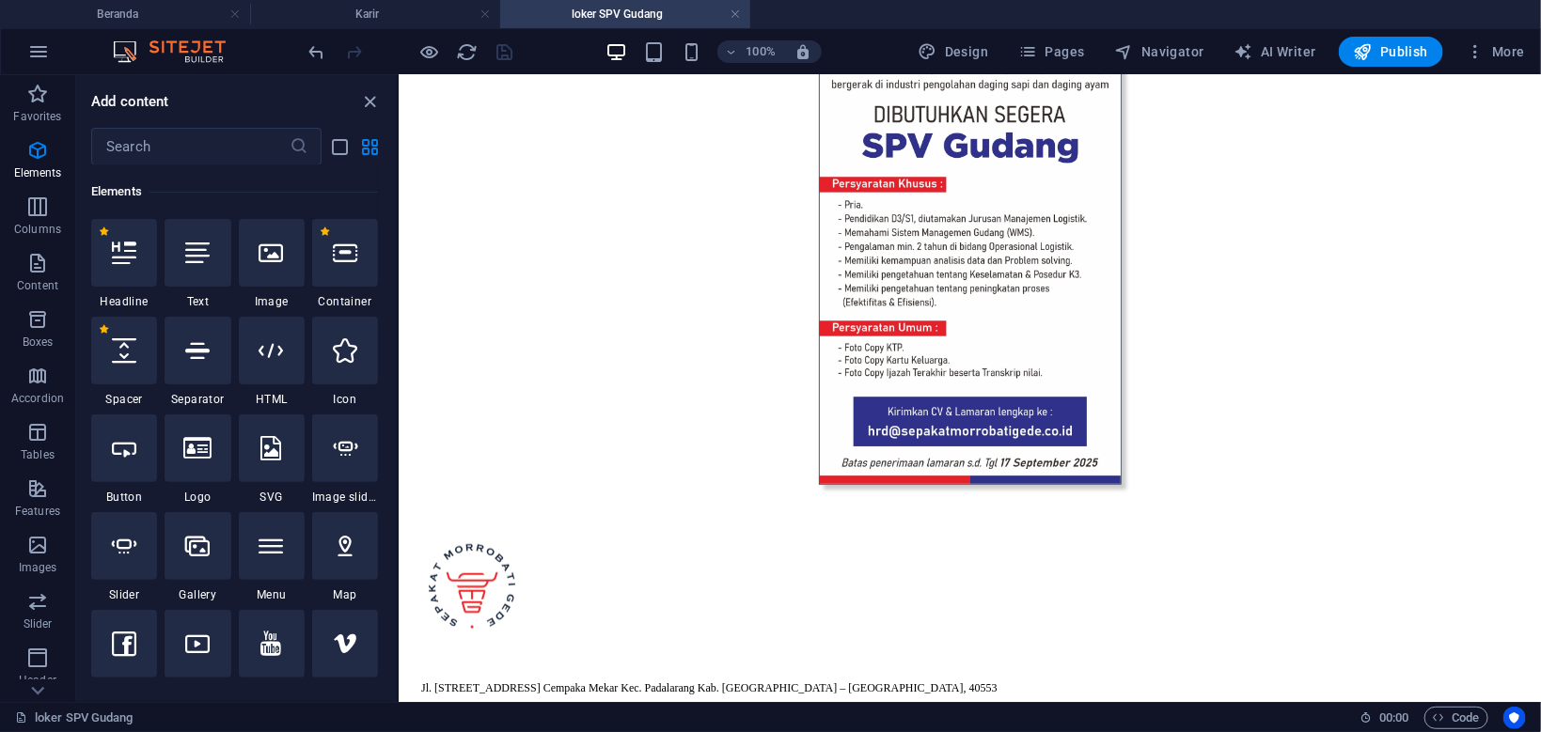
scroll to position [354, 0]
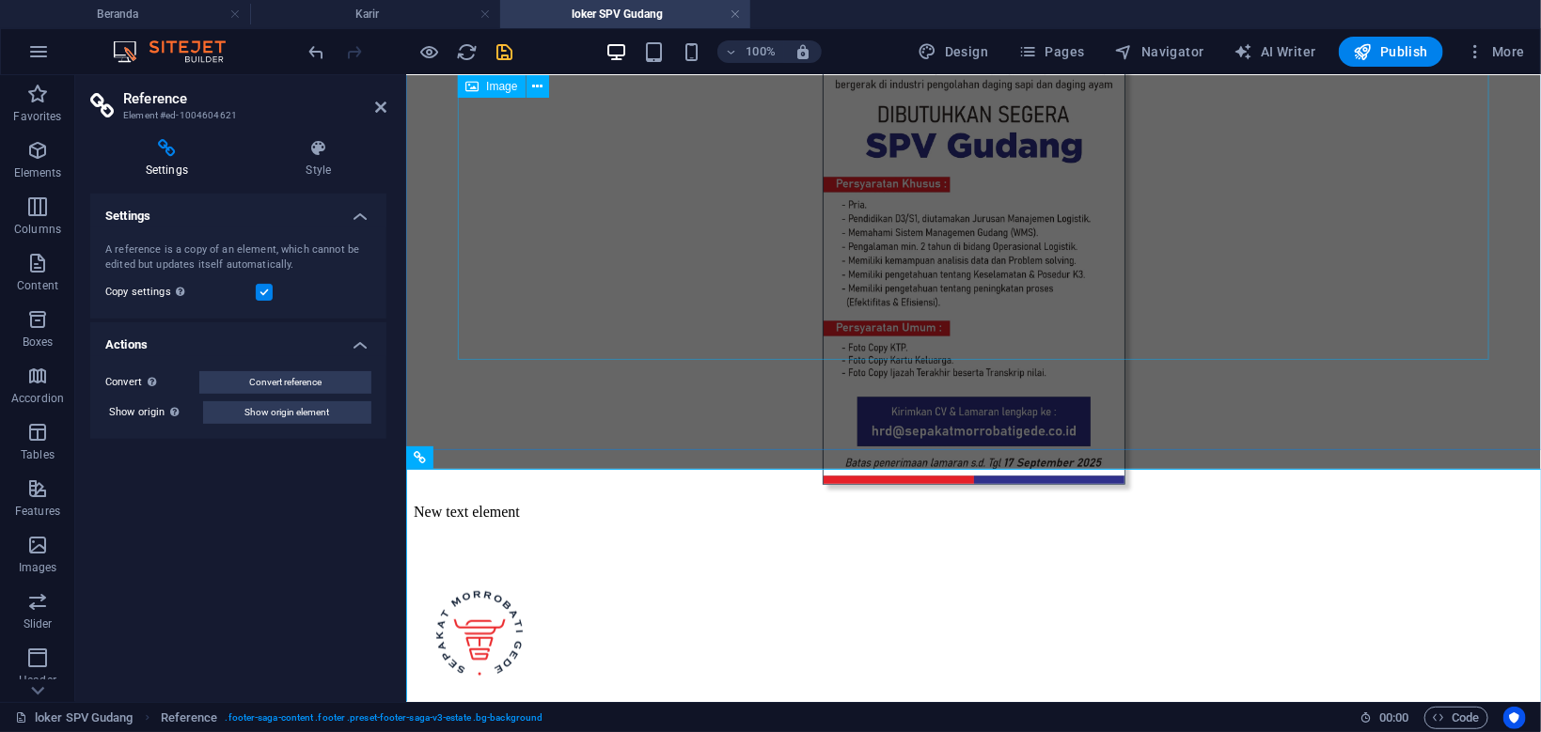
click at [875, 342] on figure at bounding box center [972, 217] width 1119 height 540
select select "px"
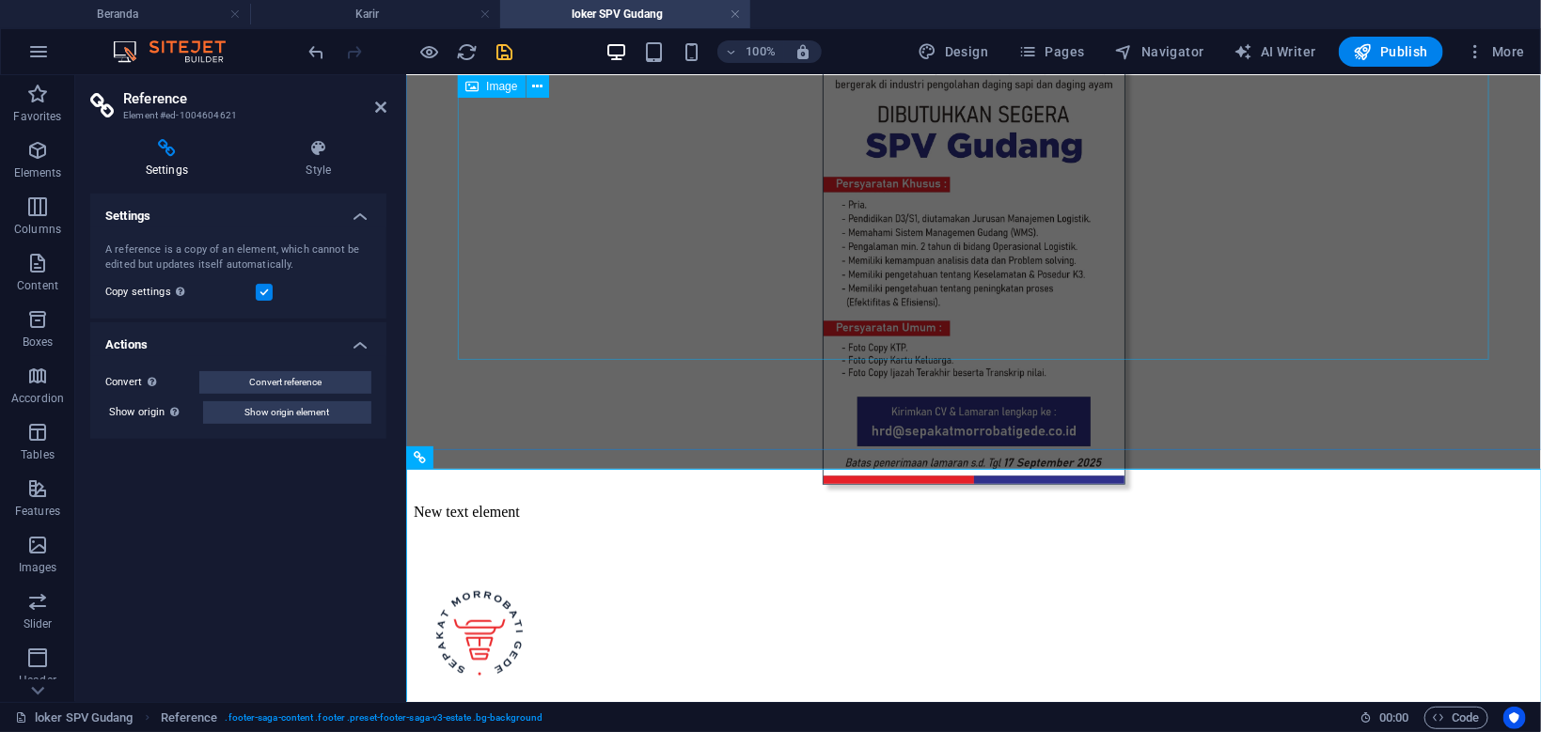
select select "px"
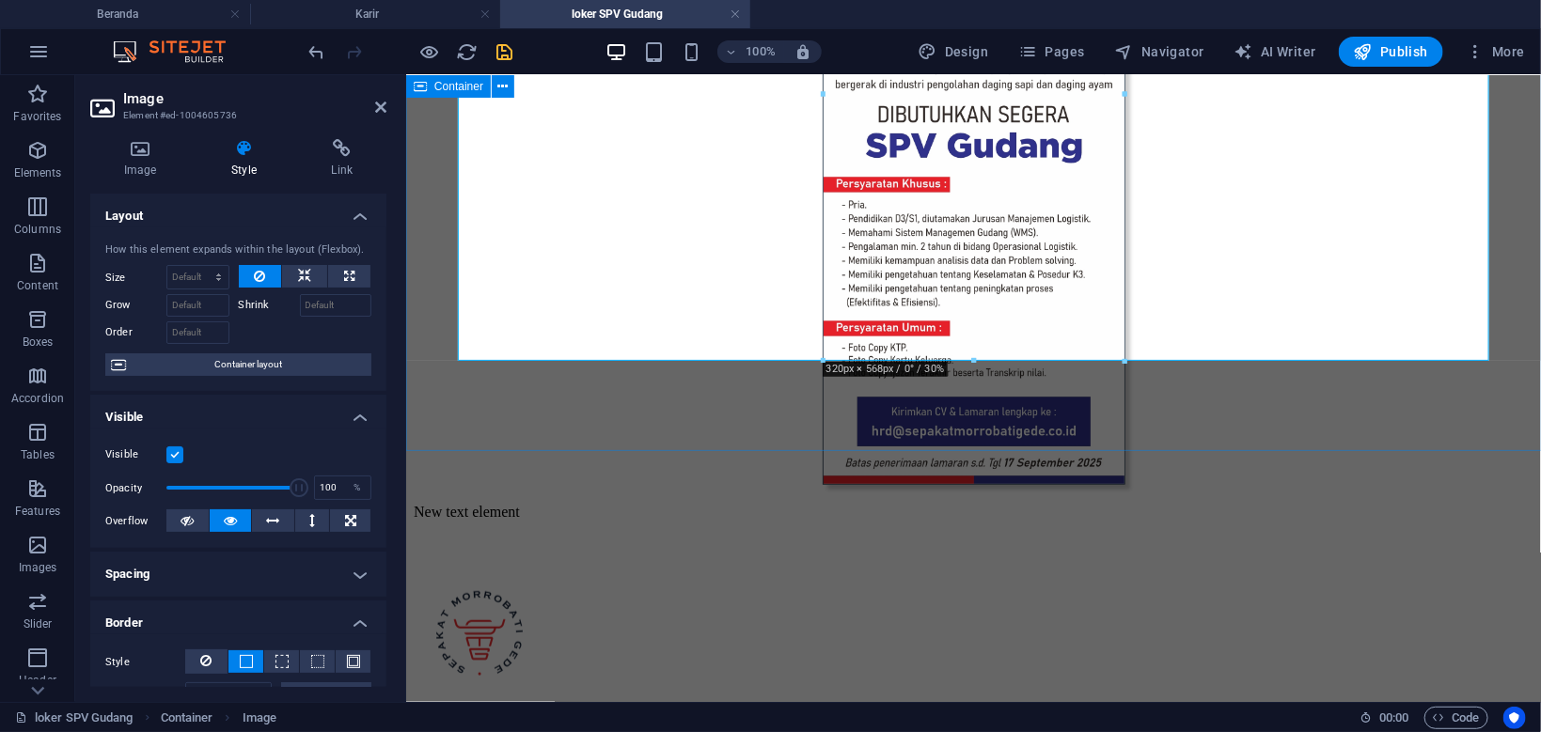
click at [552, 421] on div at bounding box center [972, 217] width 1119 height 540
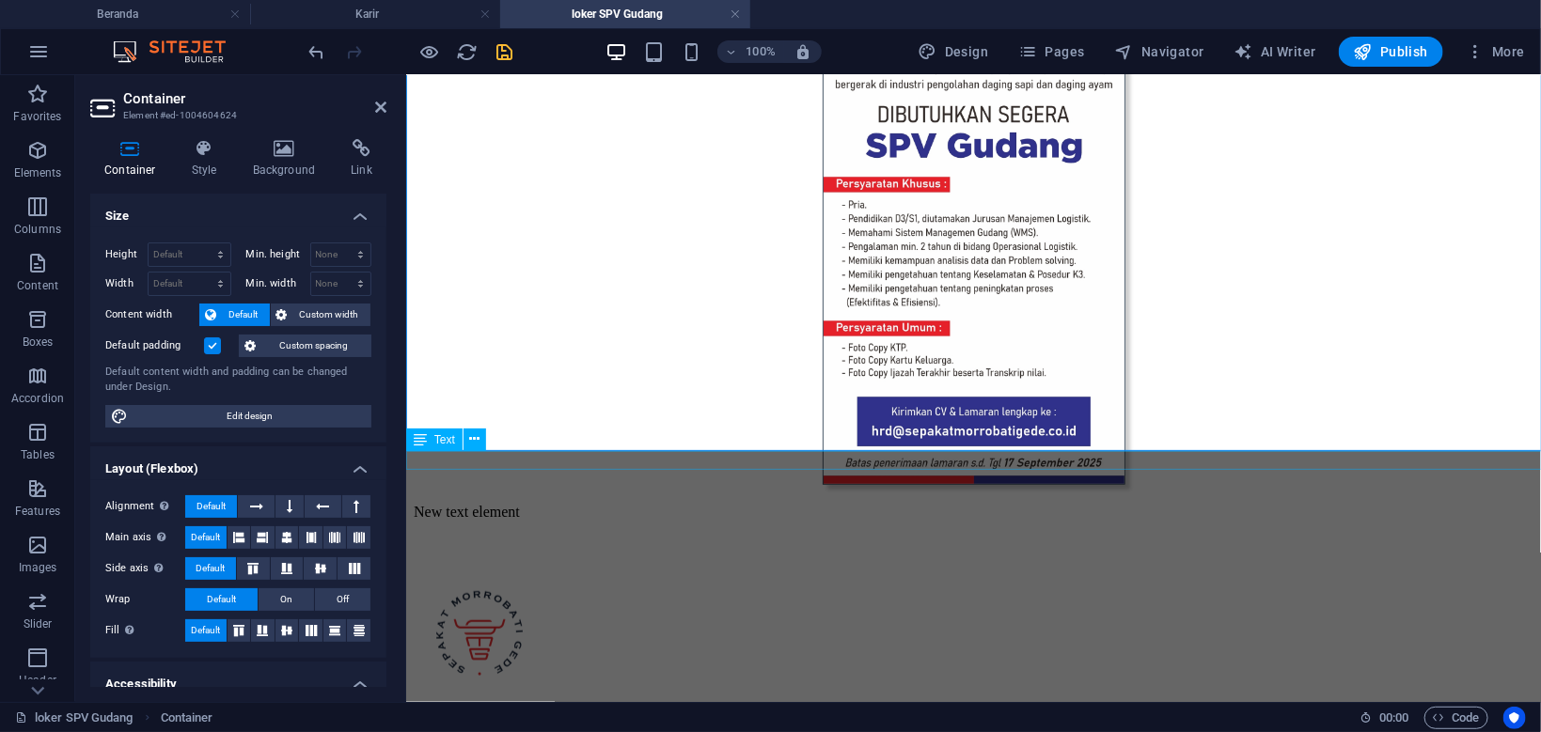
click at [525, 503] on div "New text element" at bounding box center [972, 511] width 1119 height 17
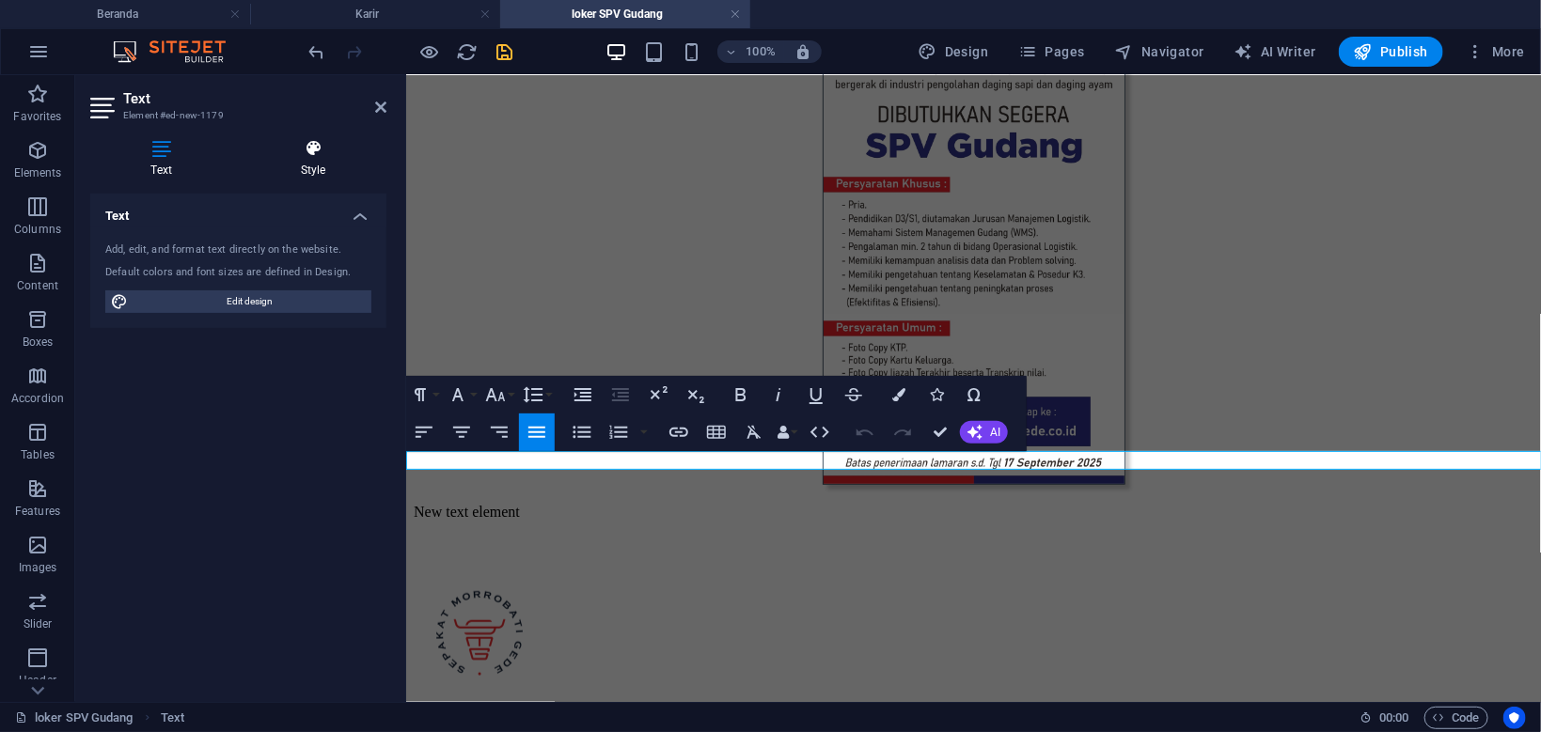
click at [333, 166] on h4 "Style" at bounding box center [313, 158] width 147 height 39
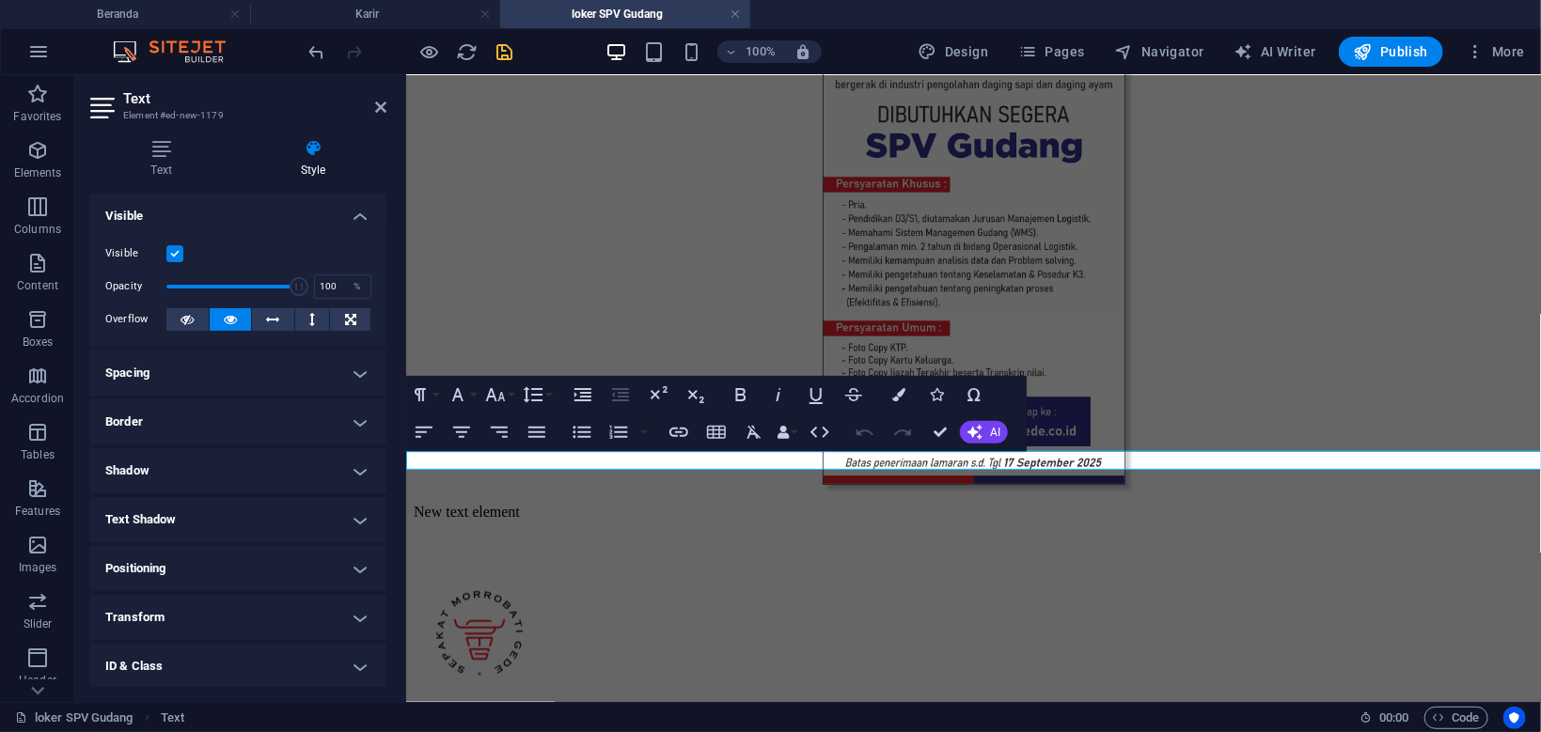
click at [279, 383] on h4 "Spacing" at bounding box center [238, 373] width 296 height 45
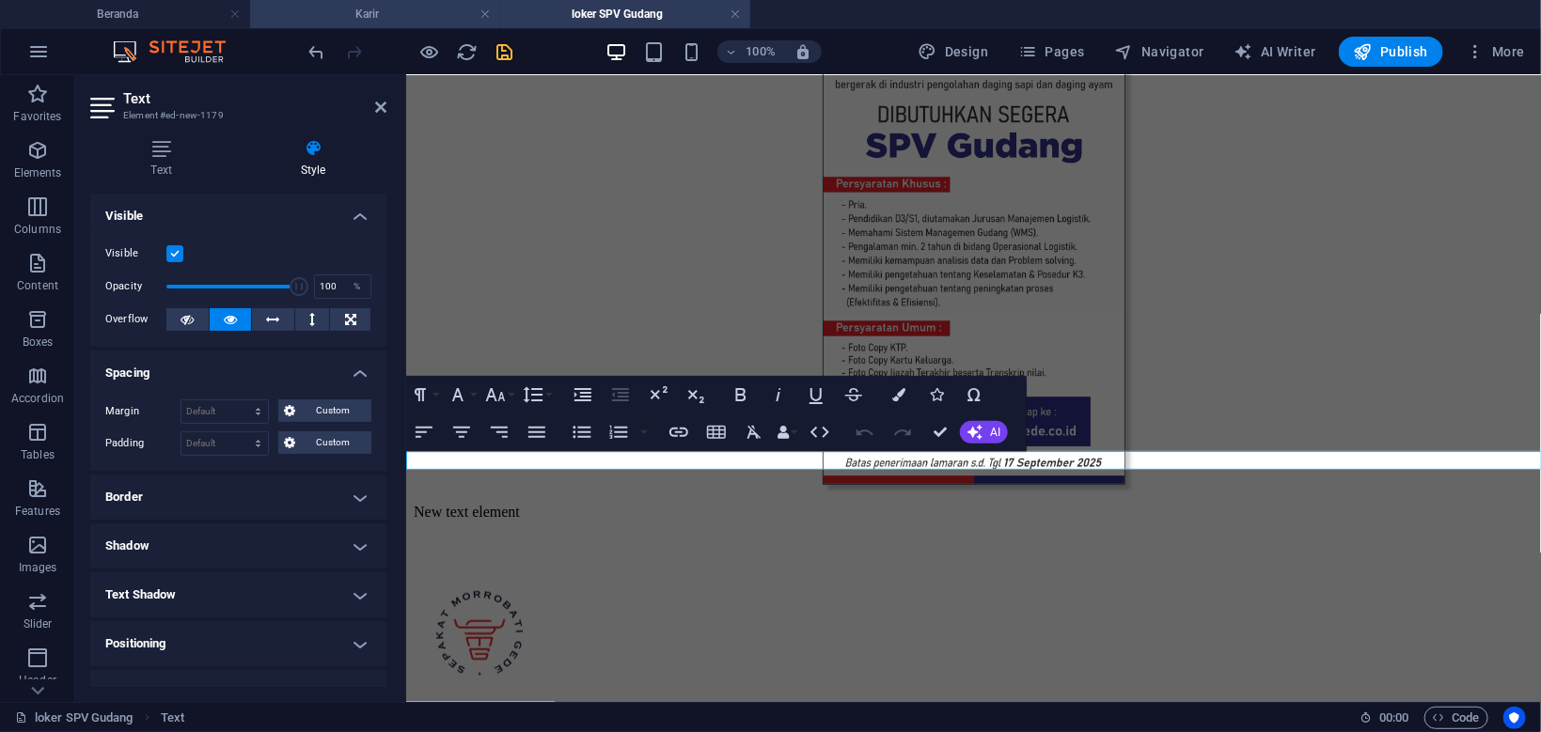
click at [398, 23] on h4 "Karir" at bounding box center [375, 14] width 250 height 21
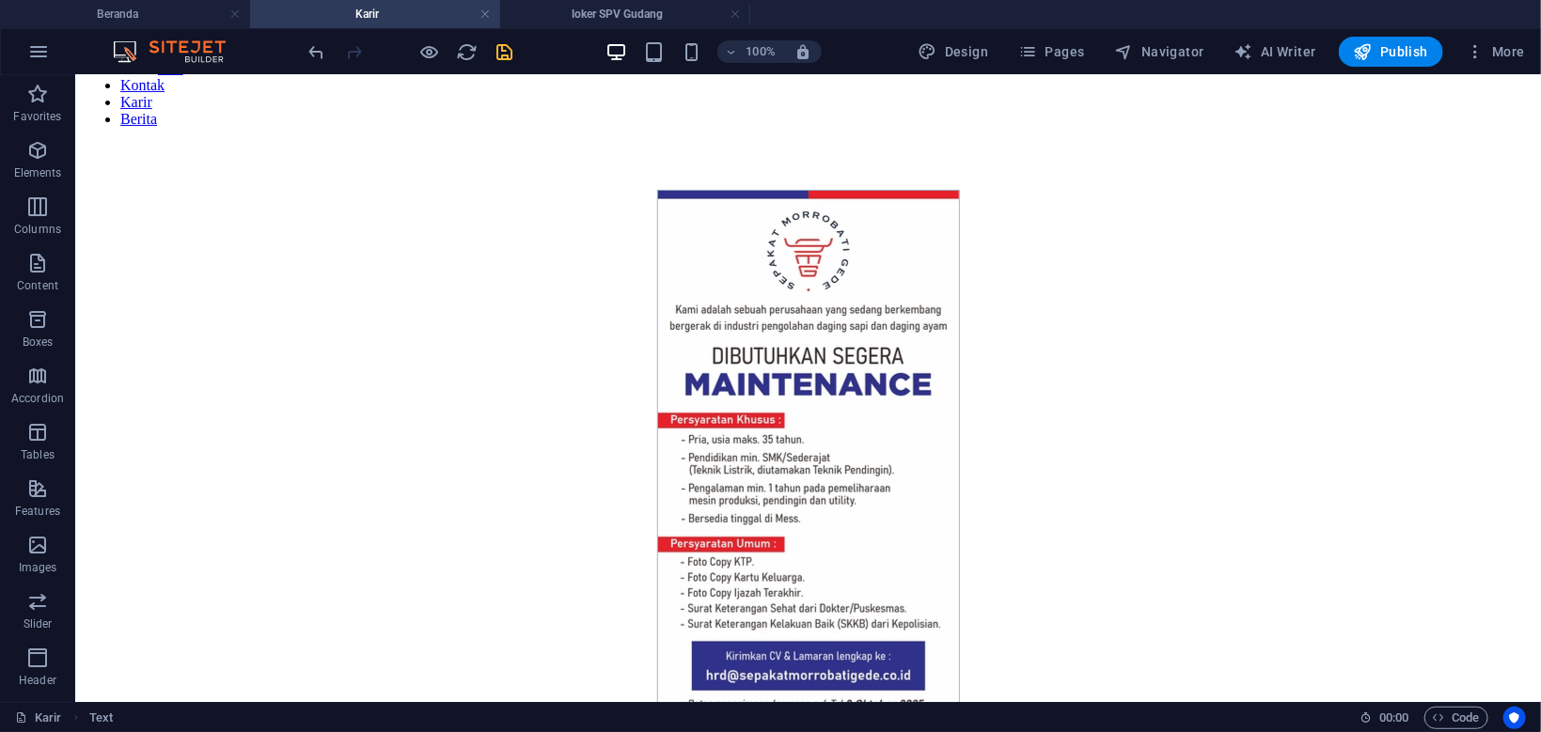
scroll to position [201, 0]
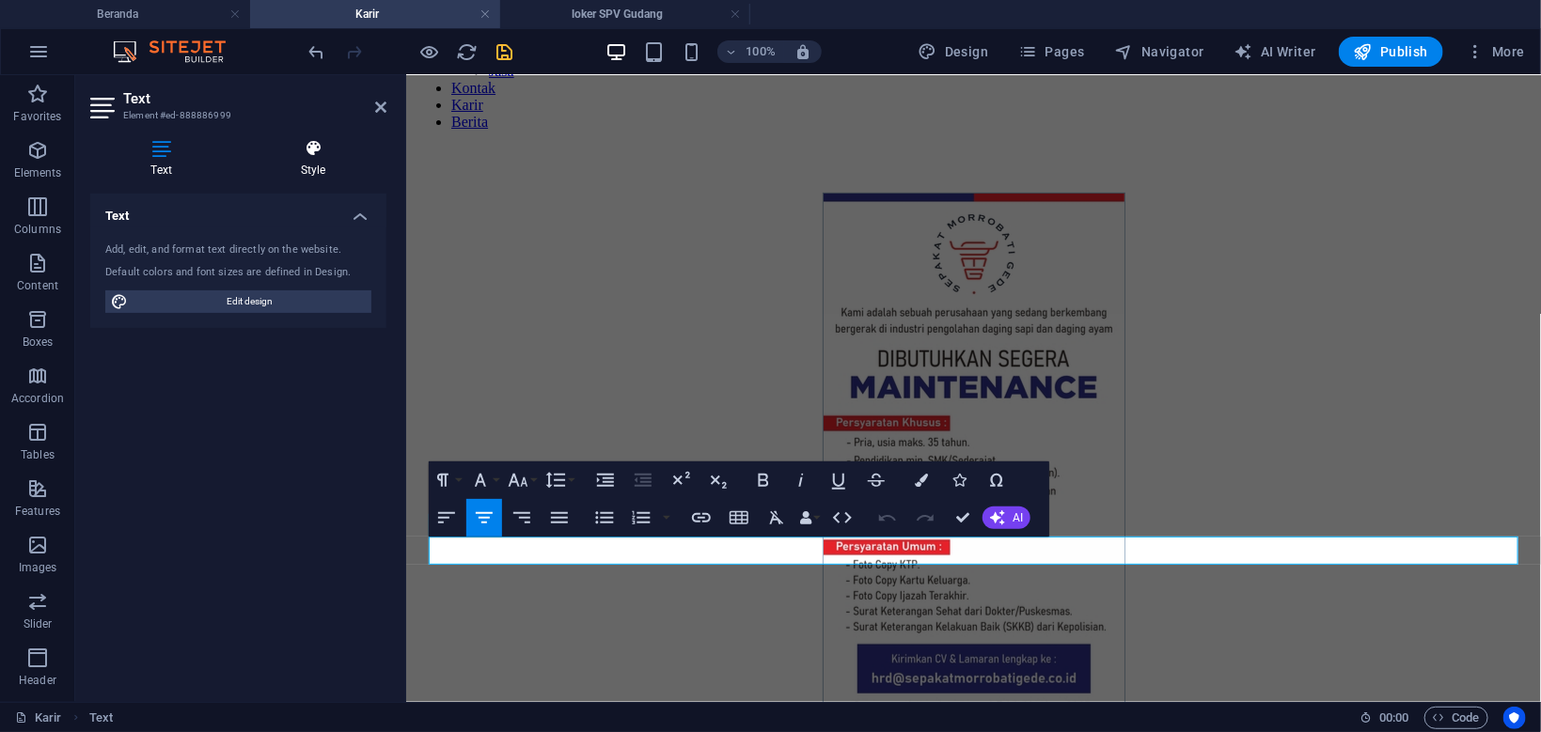
click at [305, 148] on icon at bounding box center [313, 148] width 147 height 19
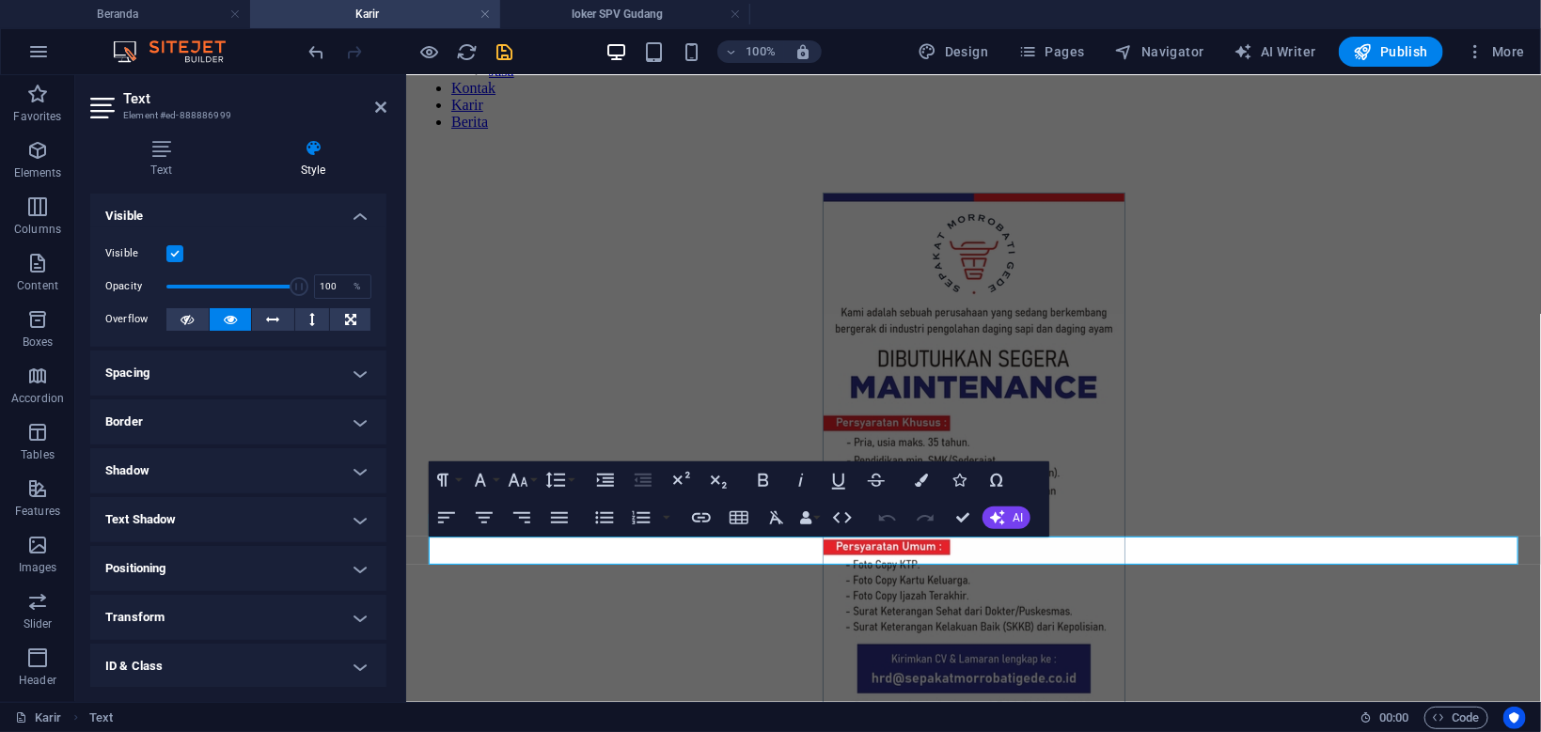
scroll to position [99, 0]
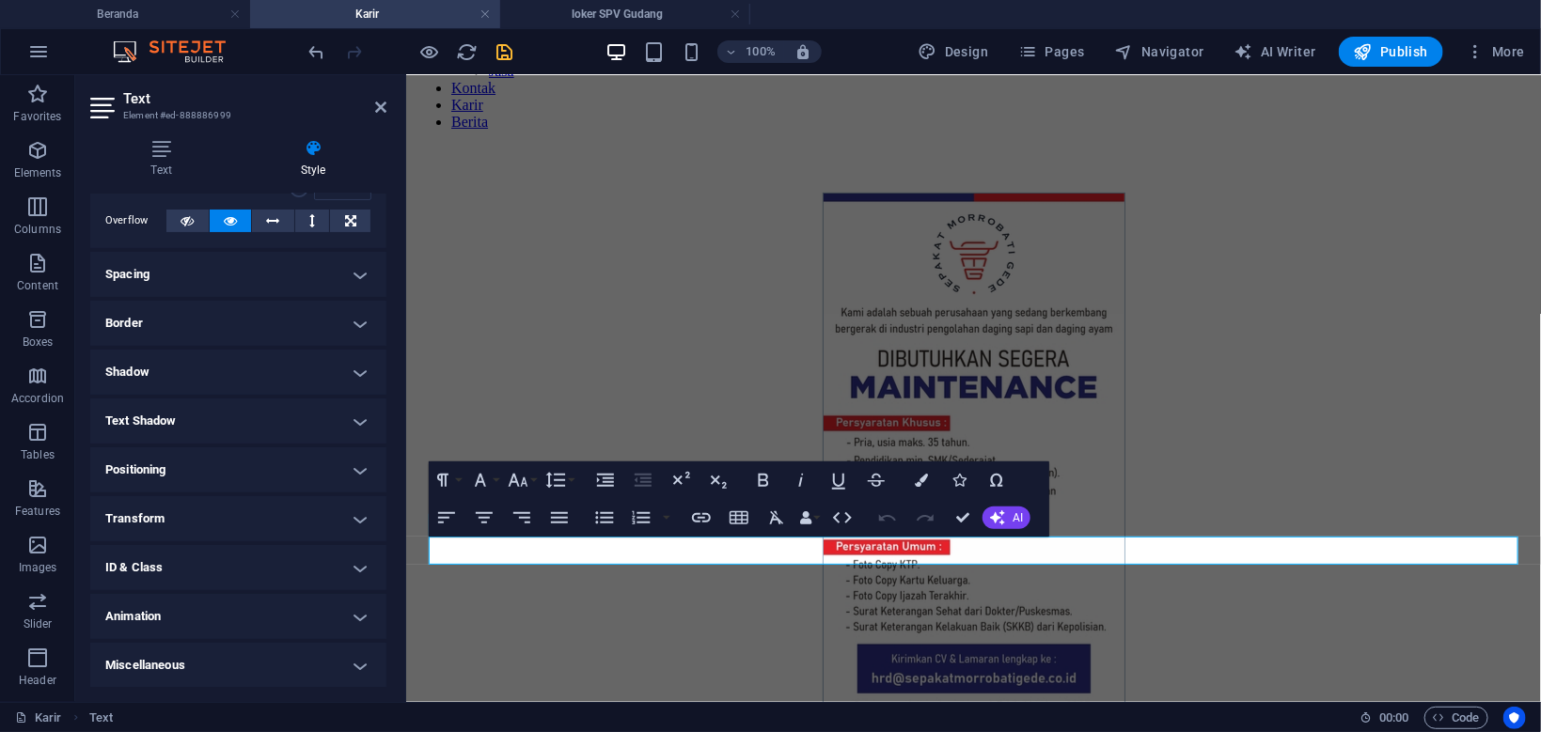
click at [257, 656] on h4 "Miscellaneous" at bounding box center [238, 665] width 296 height 45
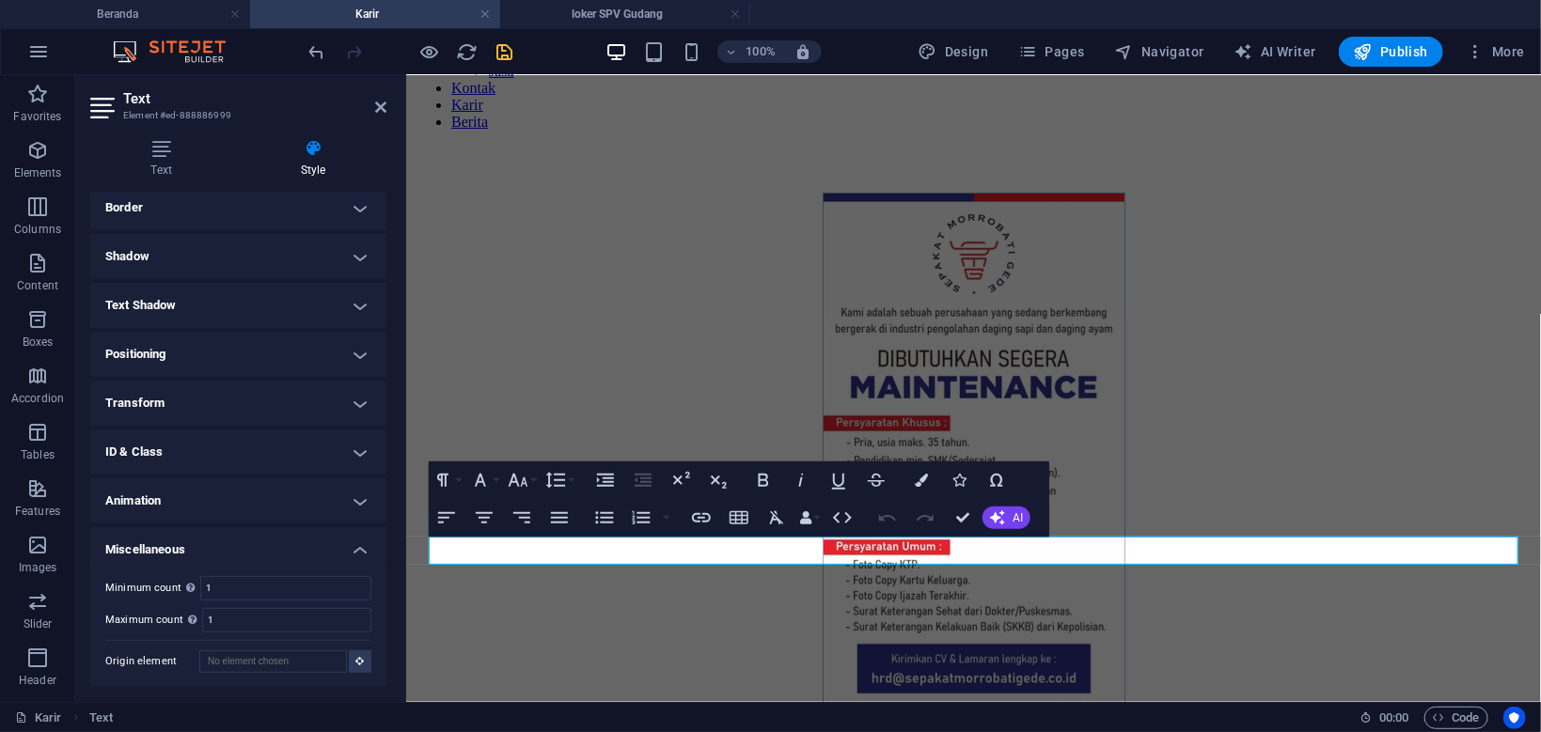
click at [288, 545] on h4 "Miscellaneous" at bounding box center [238, 544] width 296 height 34
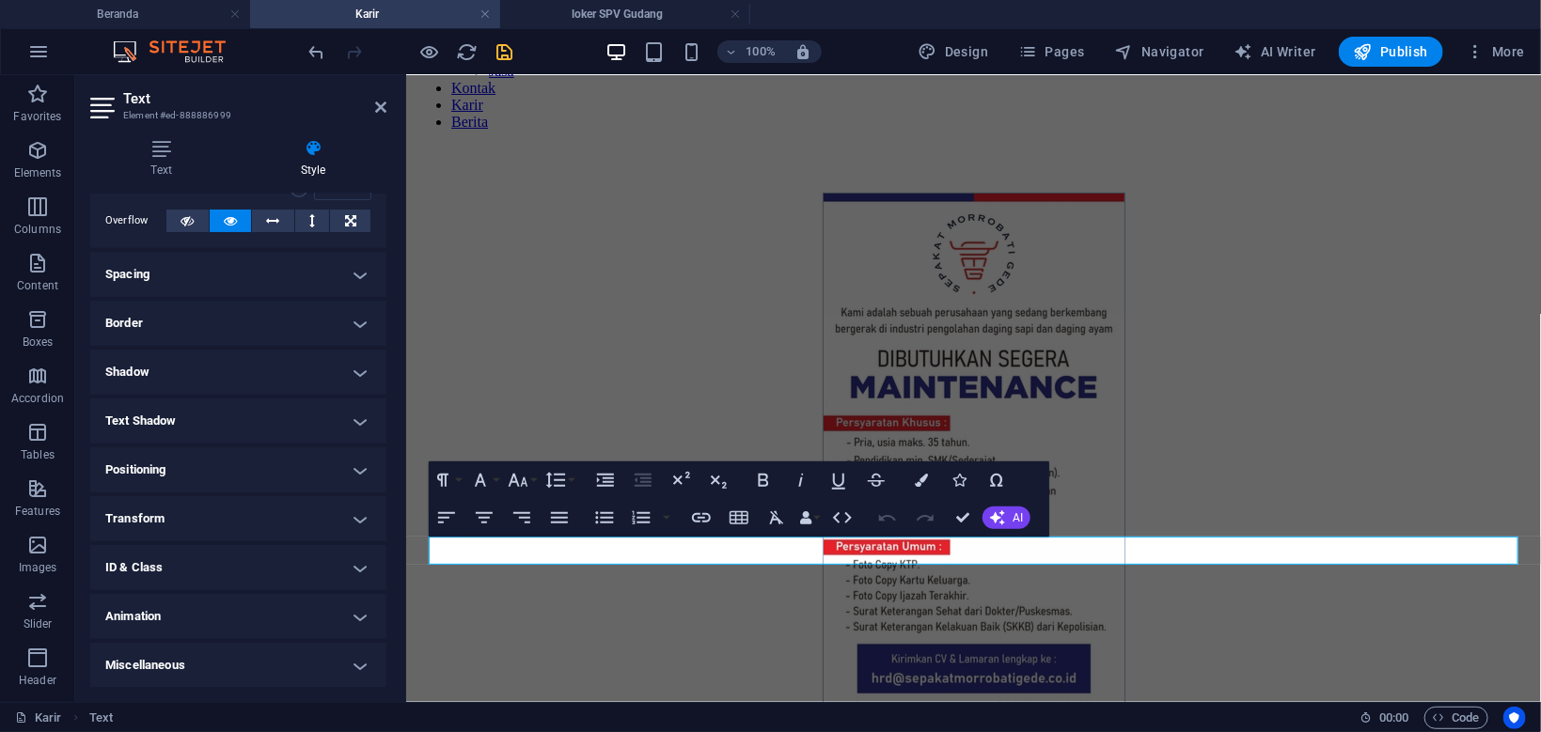
click at [242, 263] on h4 "Spacing" at bounding box center [238, 274] width 296 height 45
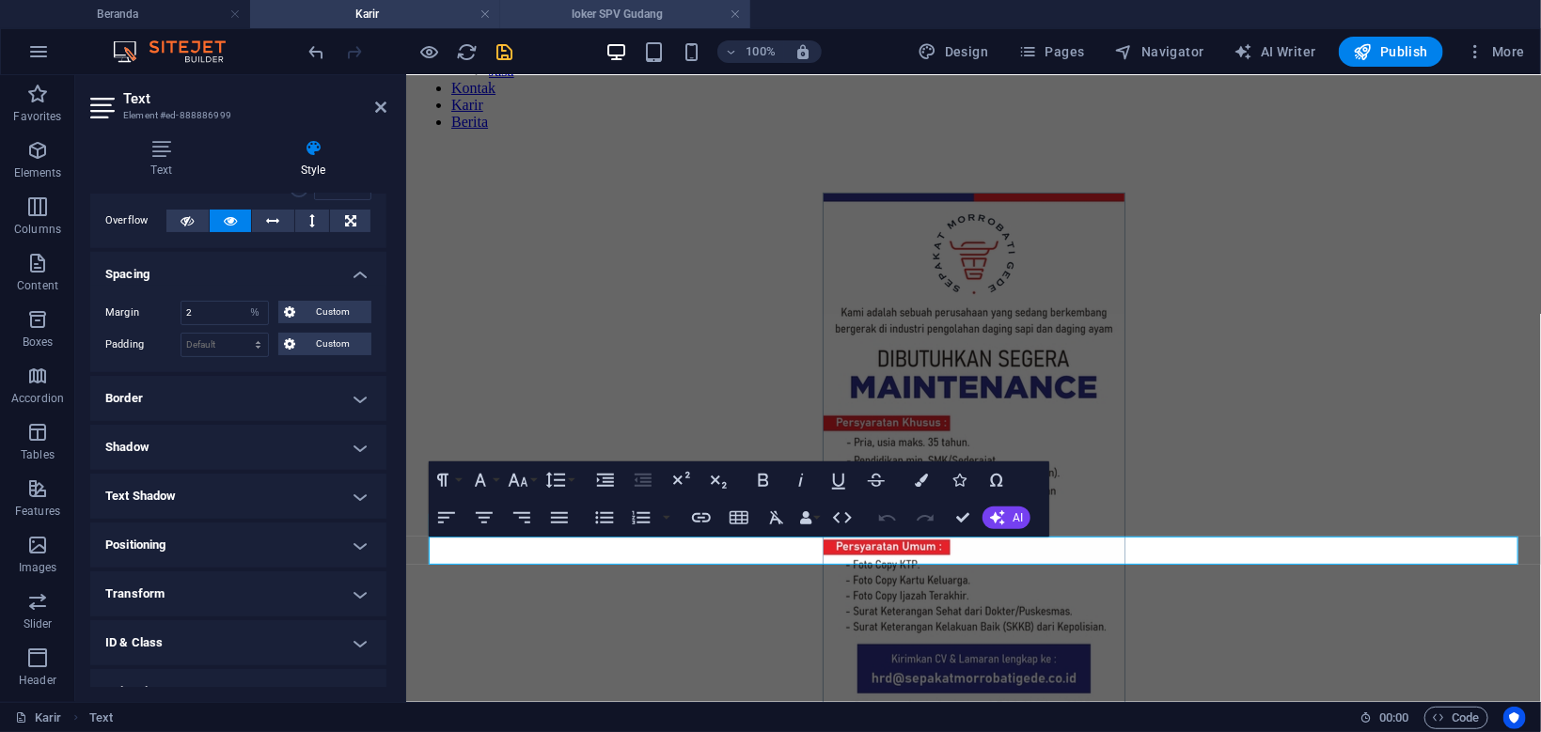
drag, startPoint x: 618, startPoint y: 10, endPoint x: 427, endPoint y: 238, distance: 297.5
click at [618, 10] on h4 "loker SPV Gudang" at bounding box center [625, 14] width 250 height 21
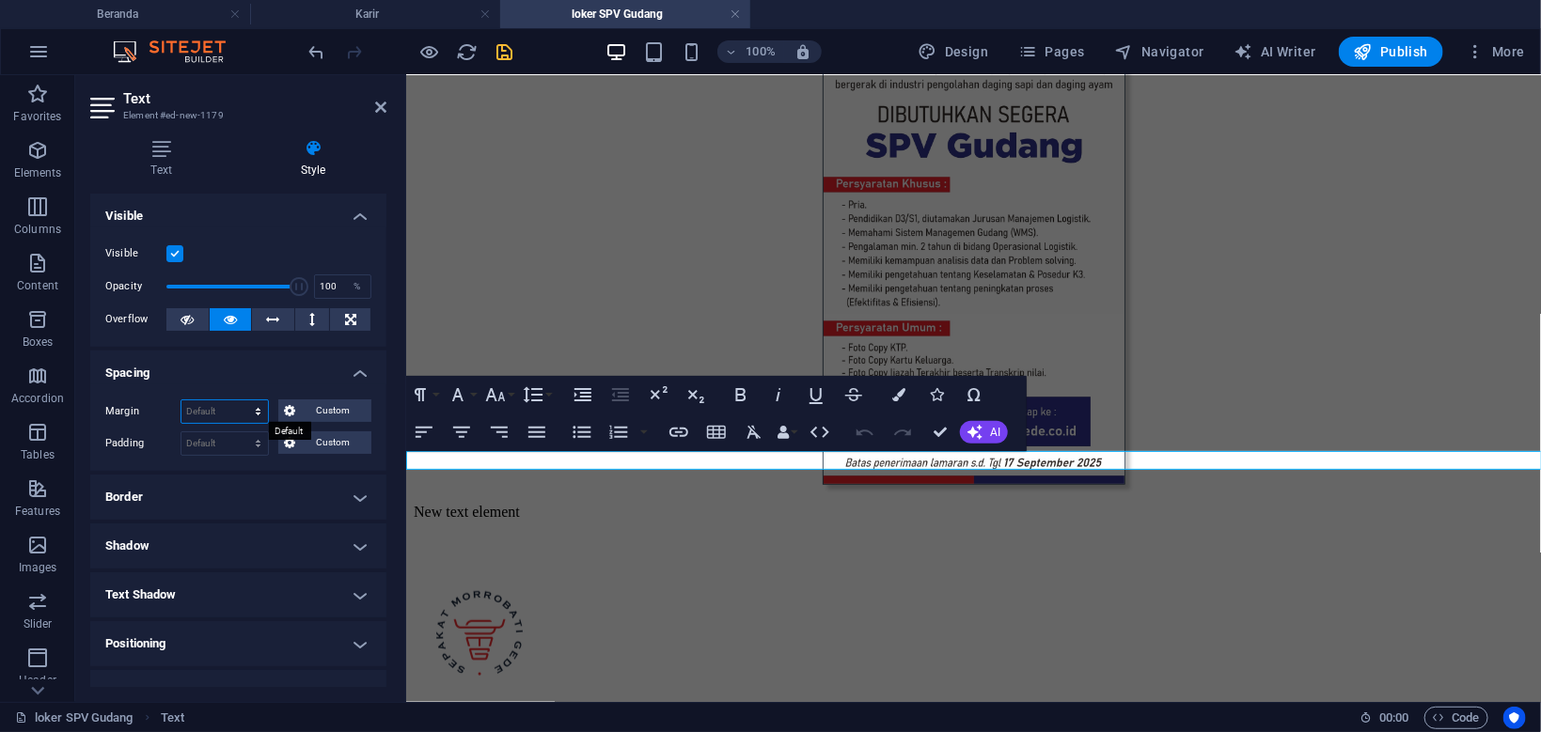
click at [181, 400] on select "Default auto px % rem vw vh Custom" at bounding box center [224, 411] width 86 height 23
select select "%"
click option "%" at bounding box center [0, 0] width 0 height 0
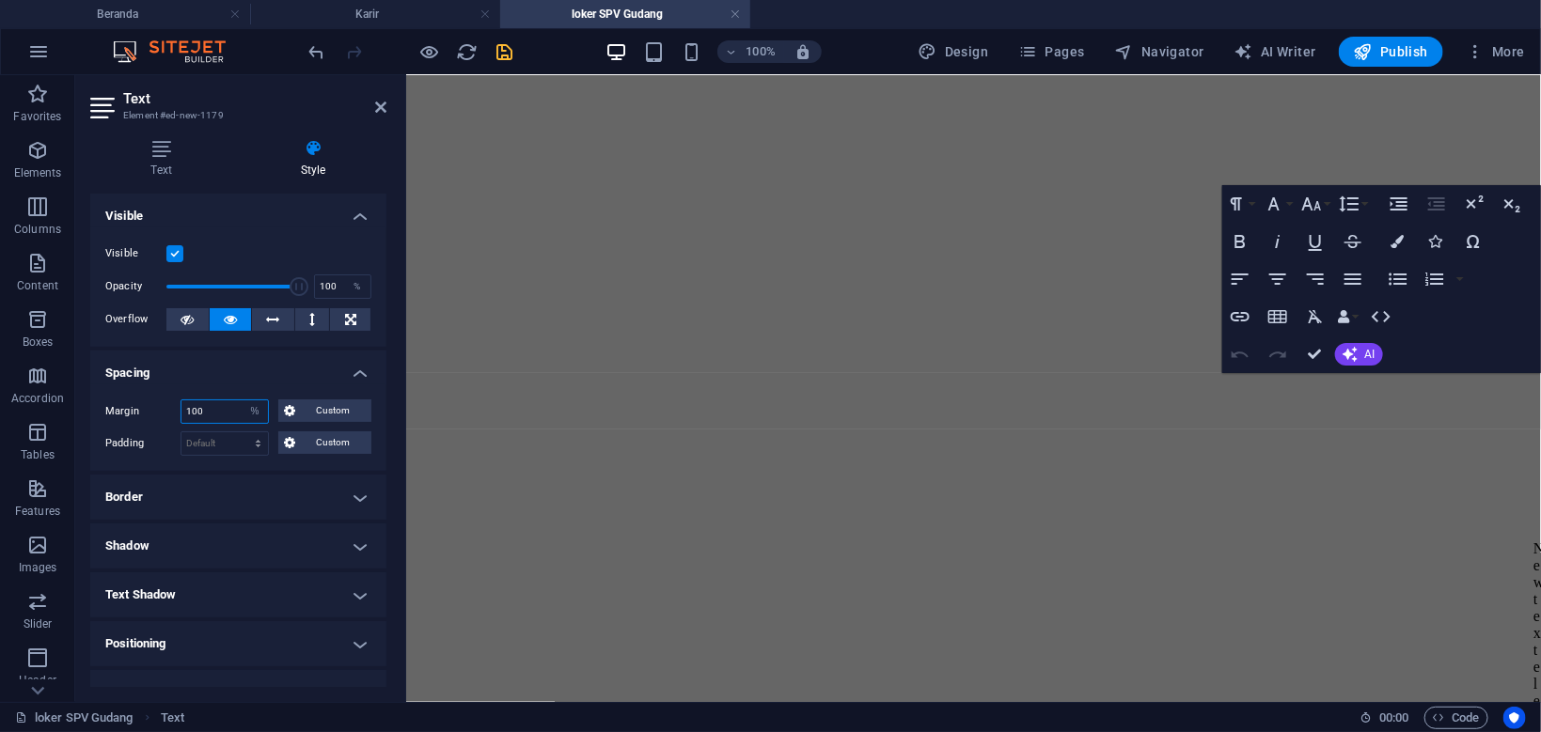
scroll to position [1623, 0]
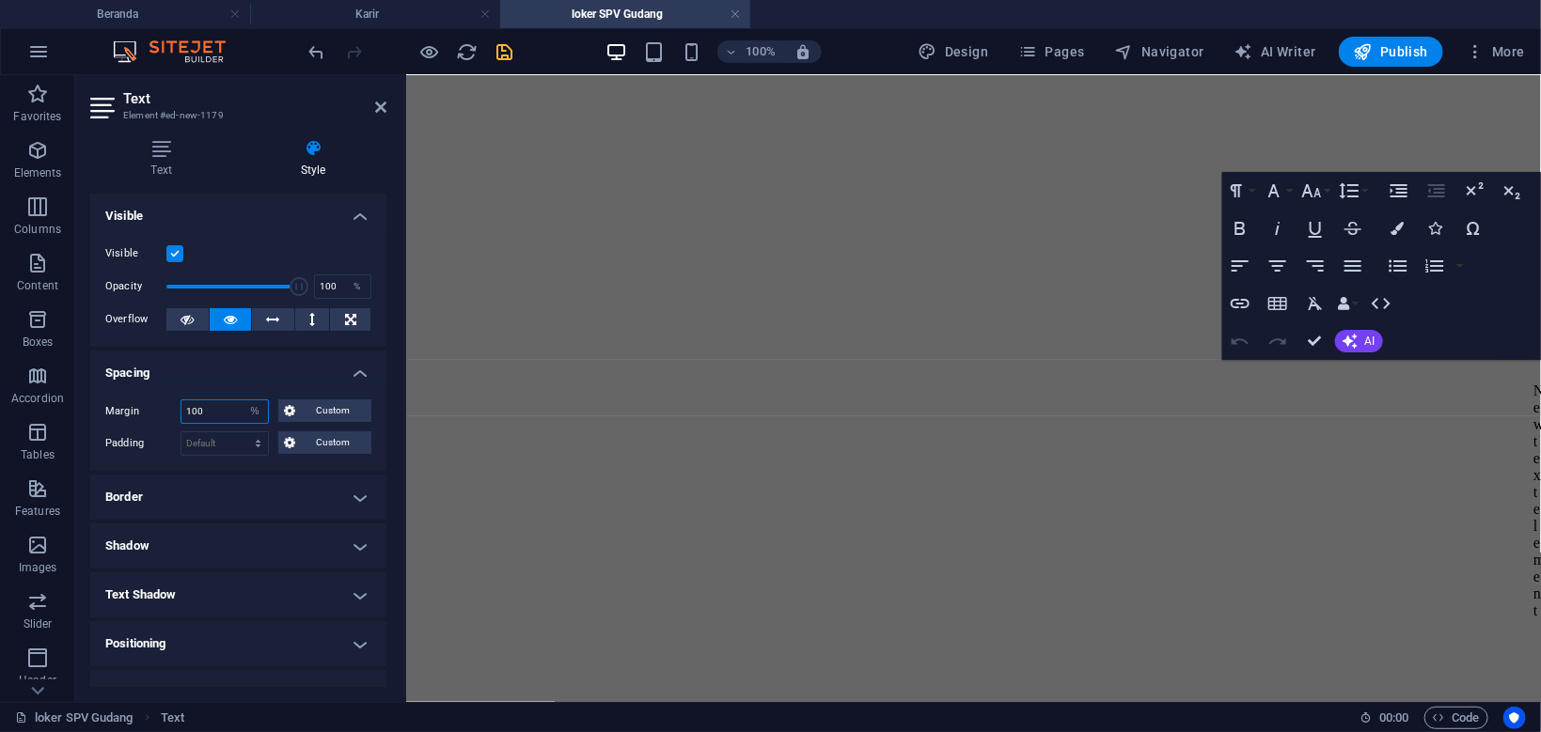
drag, startPoint x: 224, startPoint y: 411, endPoint x: 125, endPoint y: 402, distance: 99.1
click at [181, 402] on input "100" at bounding box center [224, 411] width 86 height 23
type input "2"
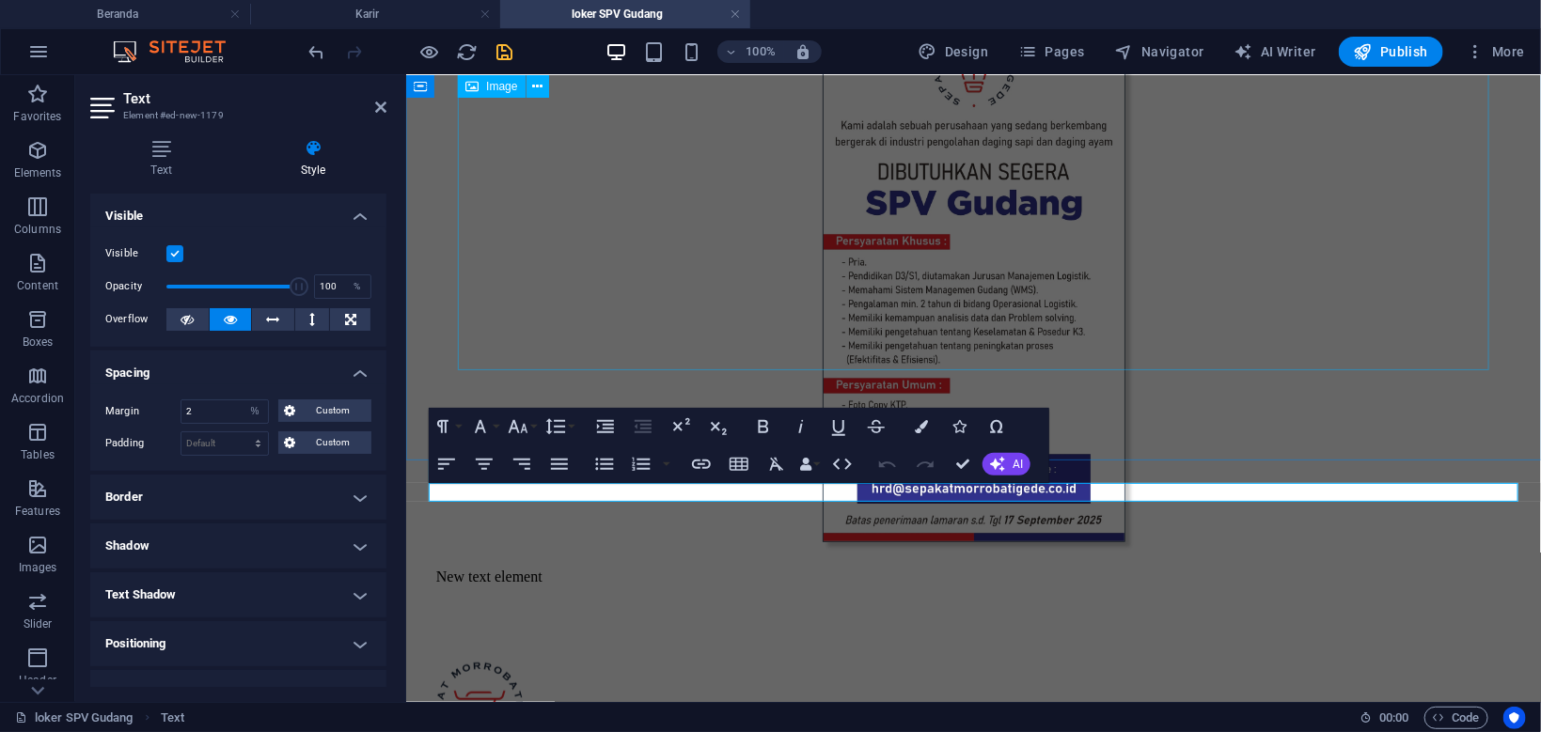
scroll to position [289, 0]
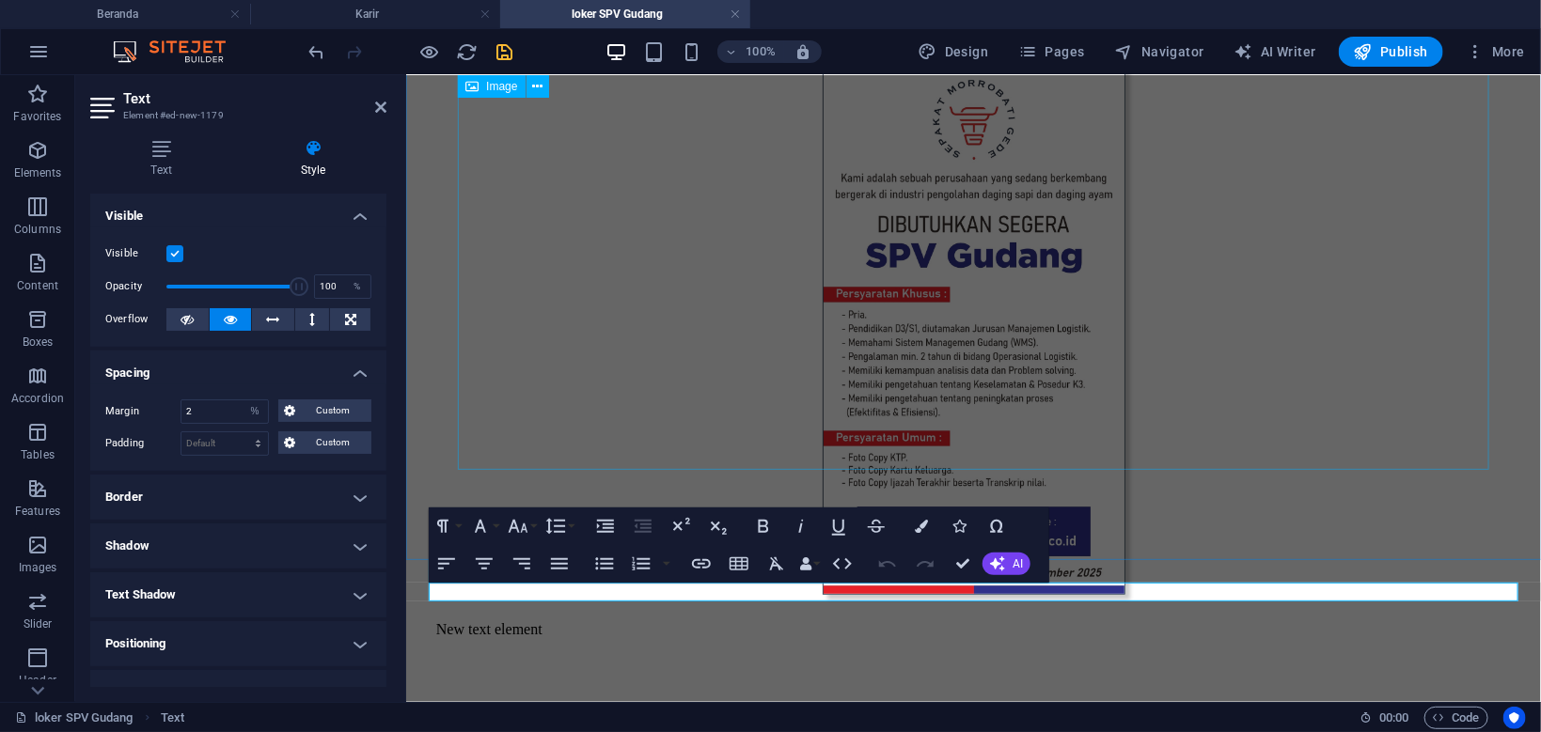
click at [1223, 383] on figure at bounding box center [972, 327] width 1119 height 540
select select "px"
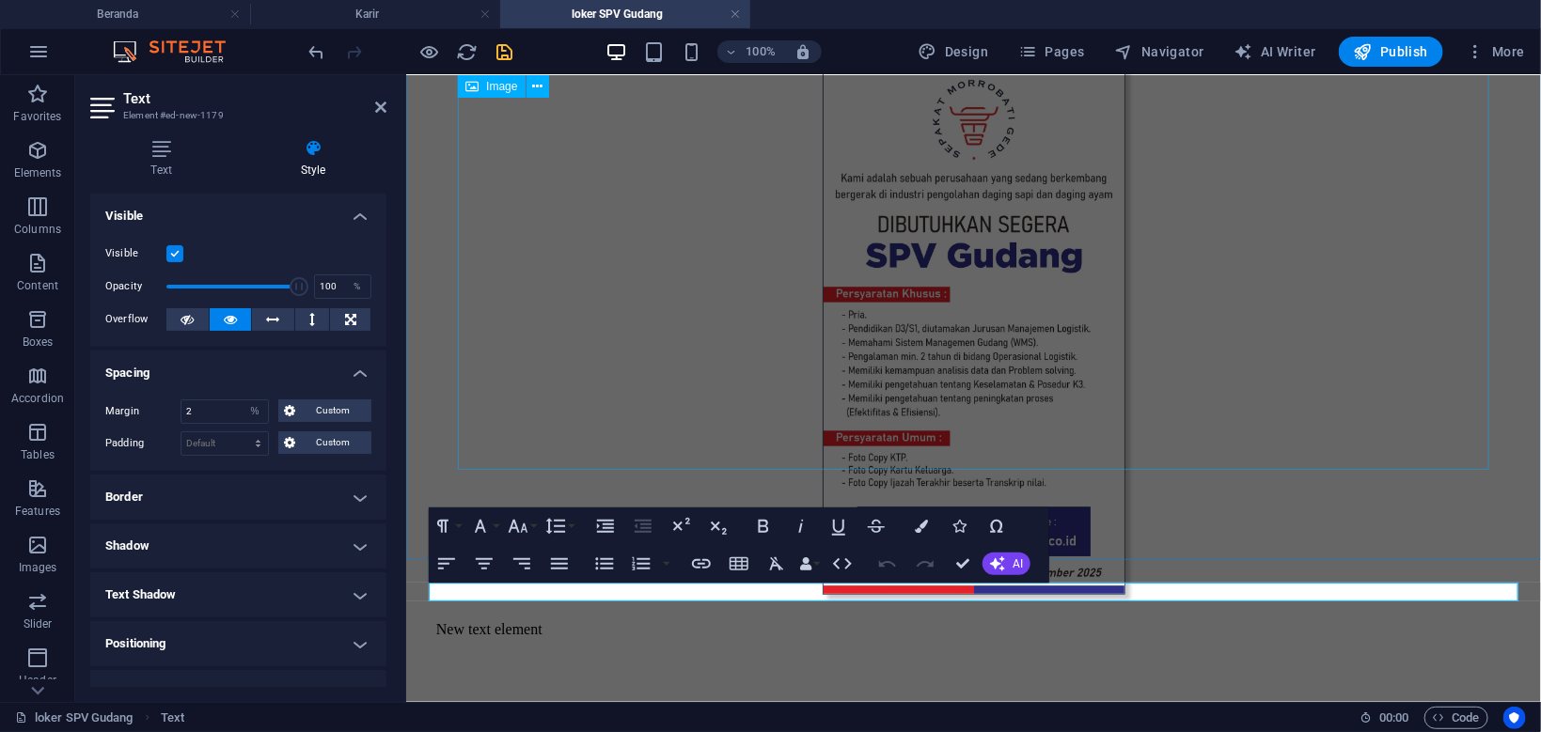
select select "px"
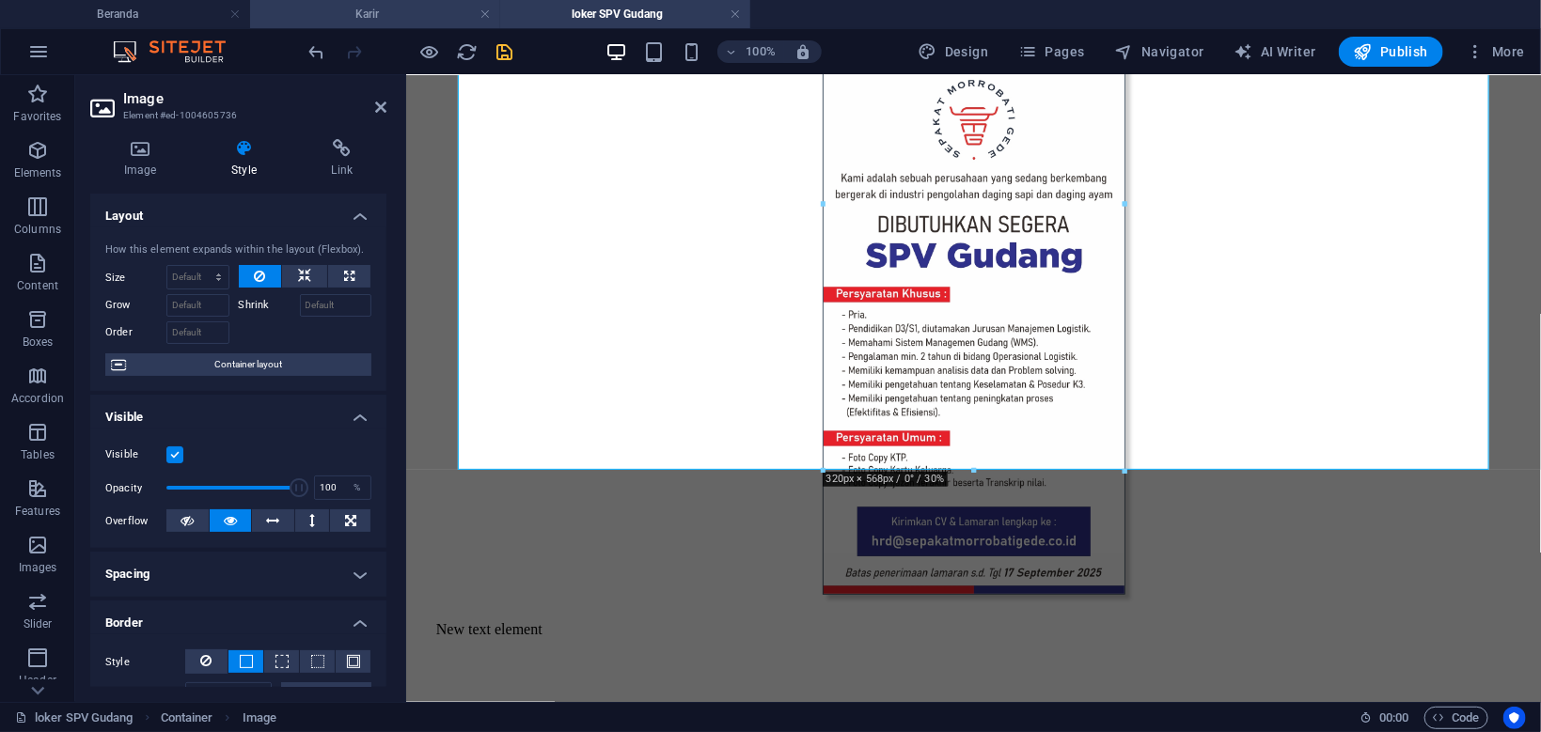
drag, startPoint x: 382, startPoint y: 10, endPoint x: 435, endPoint y: 153, distance: 152.6
click at [382, 10] on h4 "Karir" at bounding box center [375, 14] width 250 height 21
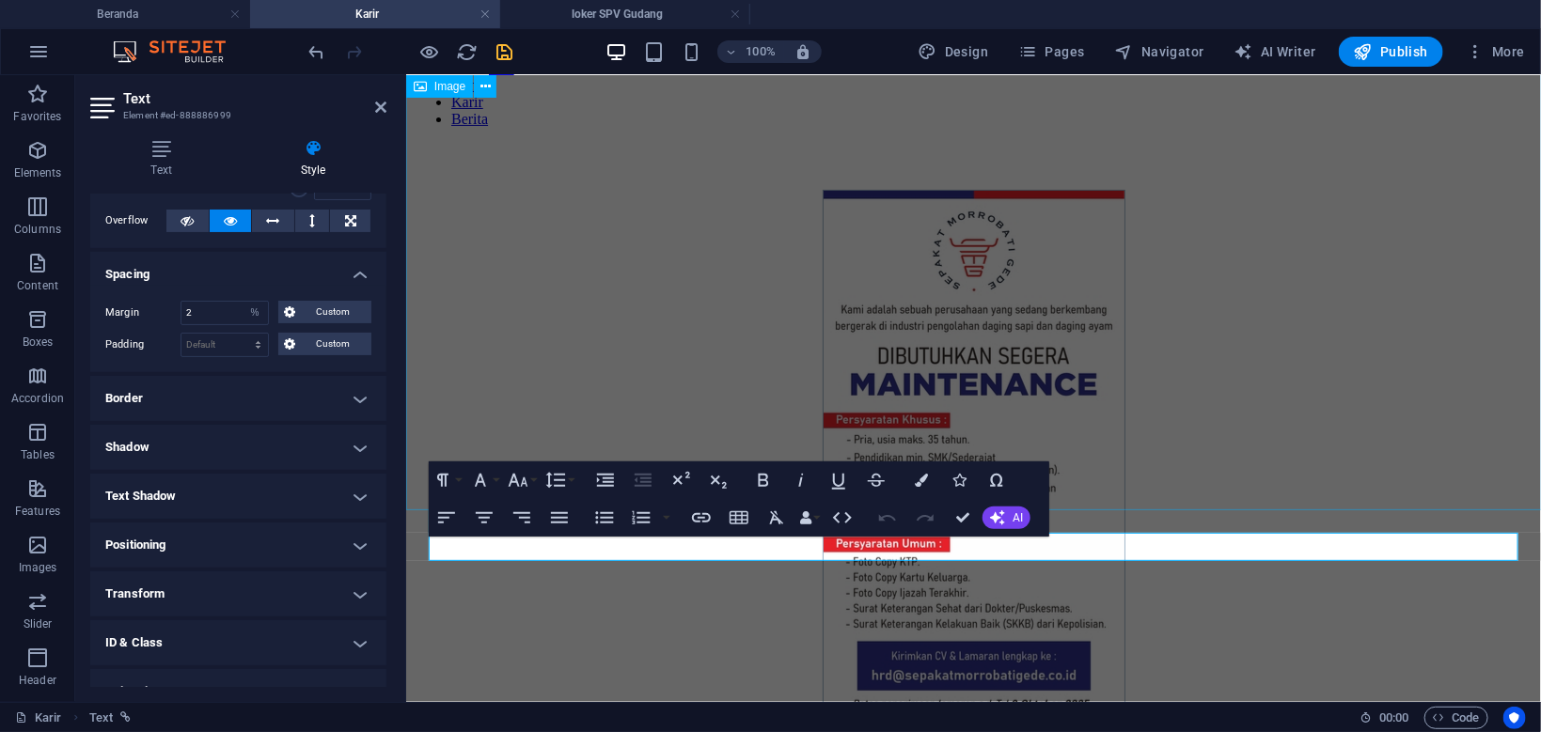
scroll to position [201, 0]
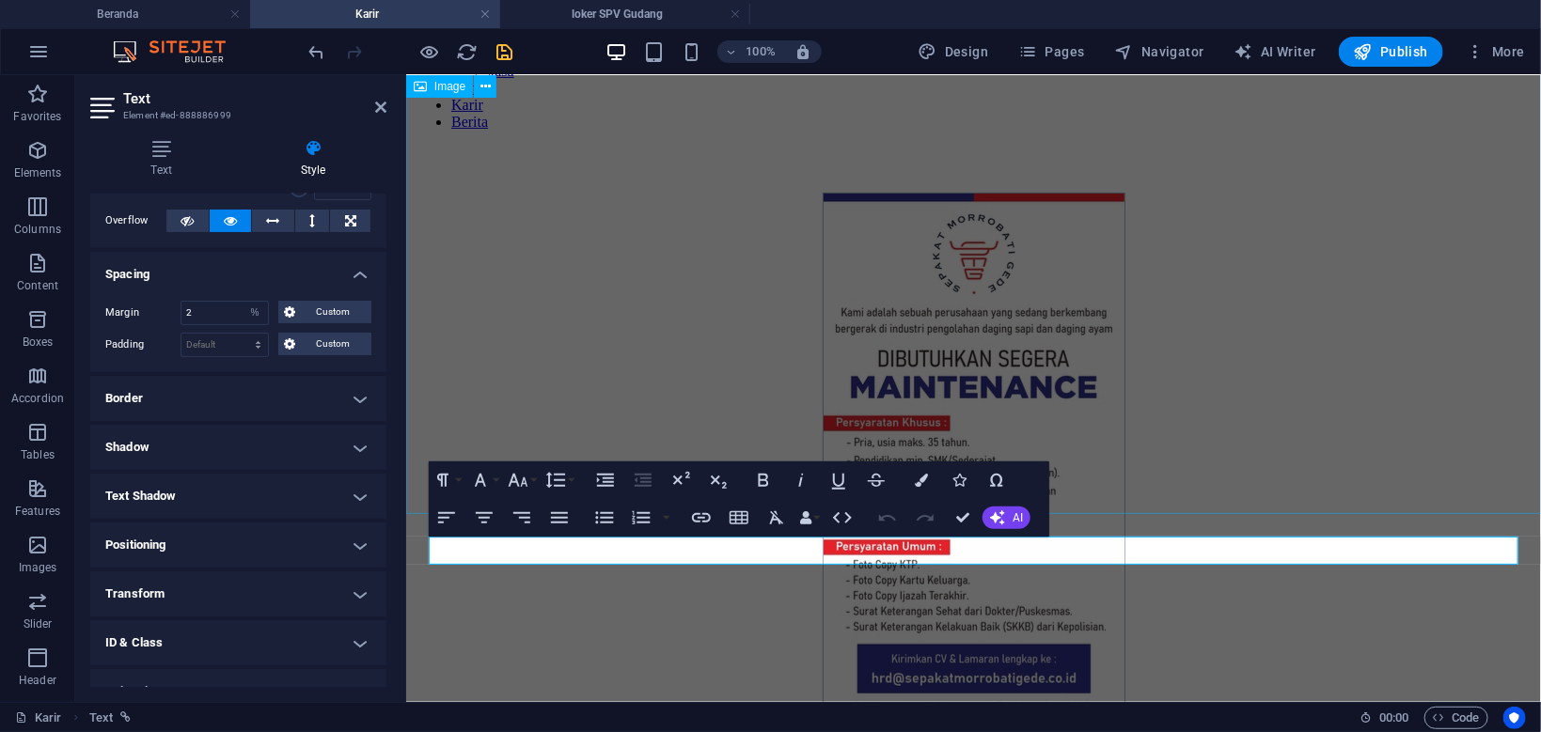
click at [918, 303] on figure at bounding box center [972, 462] width 1119 height 540
select select "px"
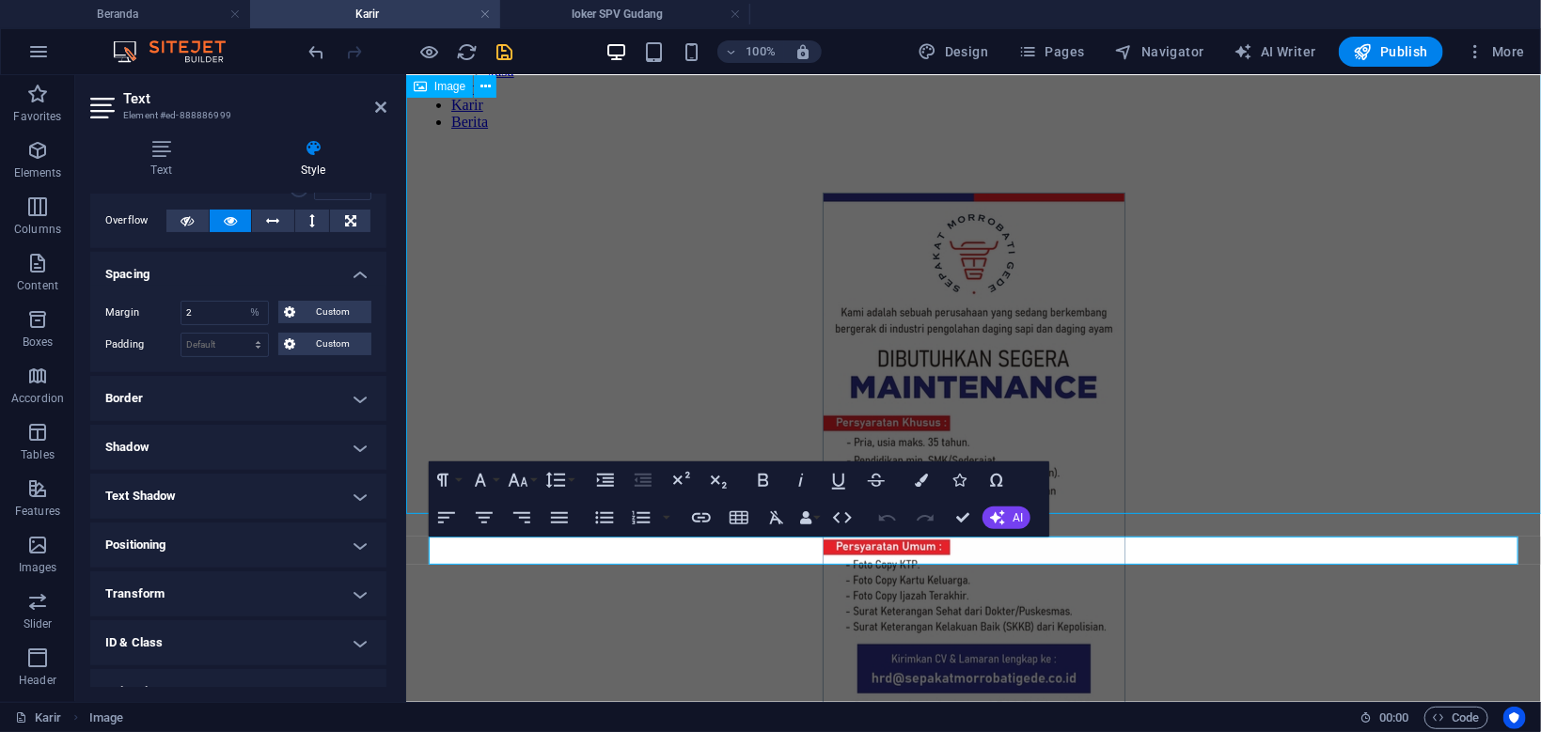
select select "px"
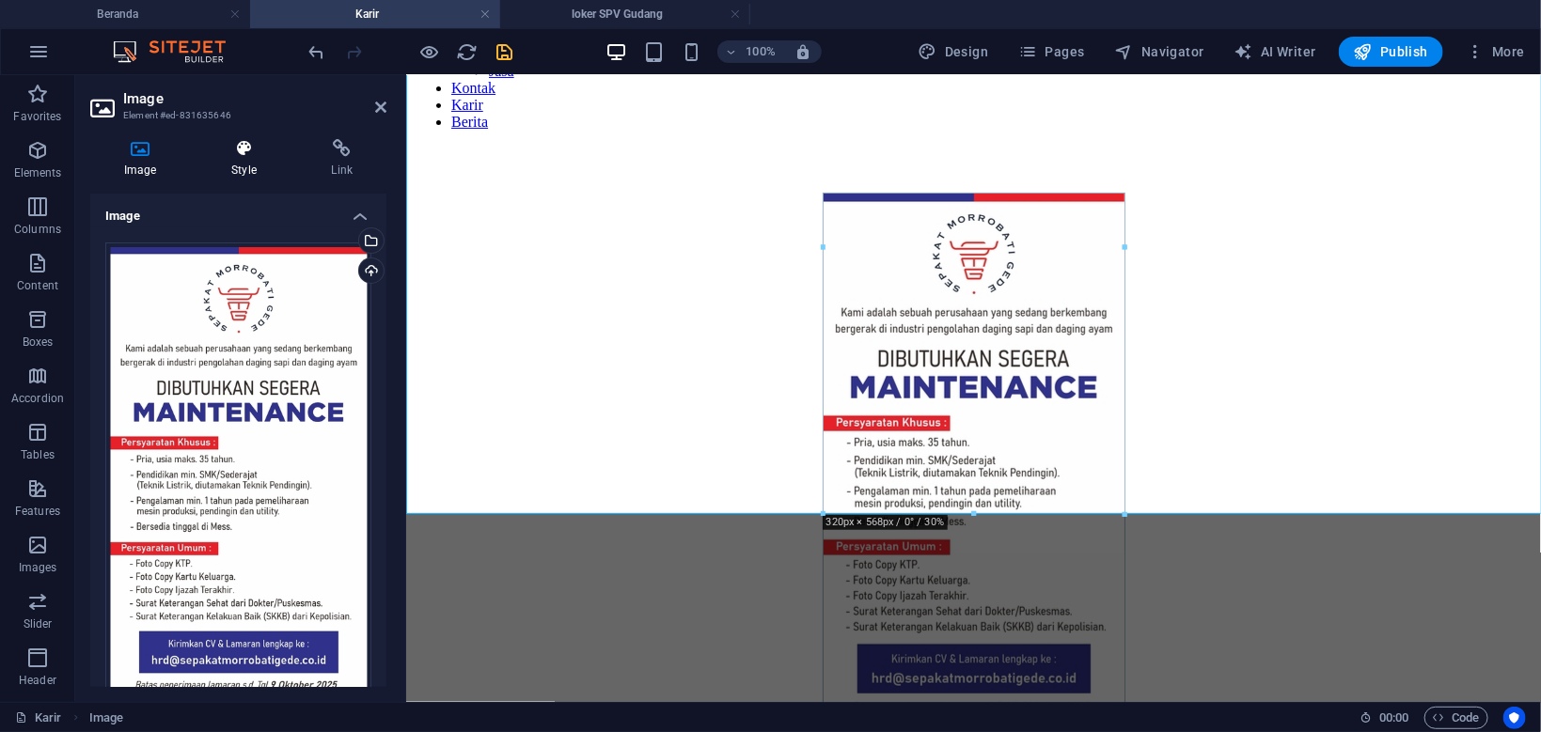
click at [244, 167] on h4 "Style" at bounding box center [247, 158] width 100 height 39
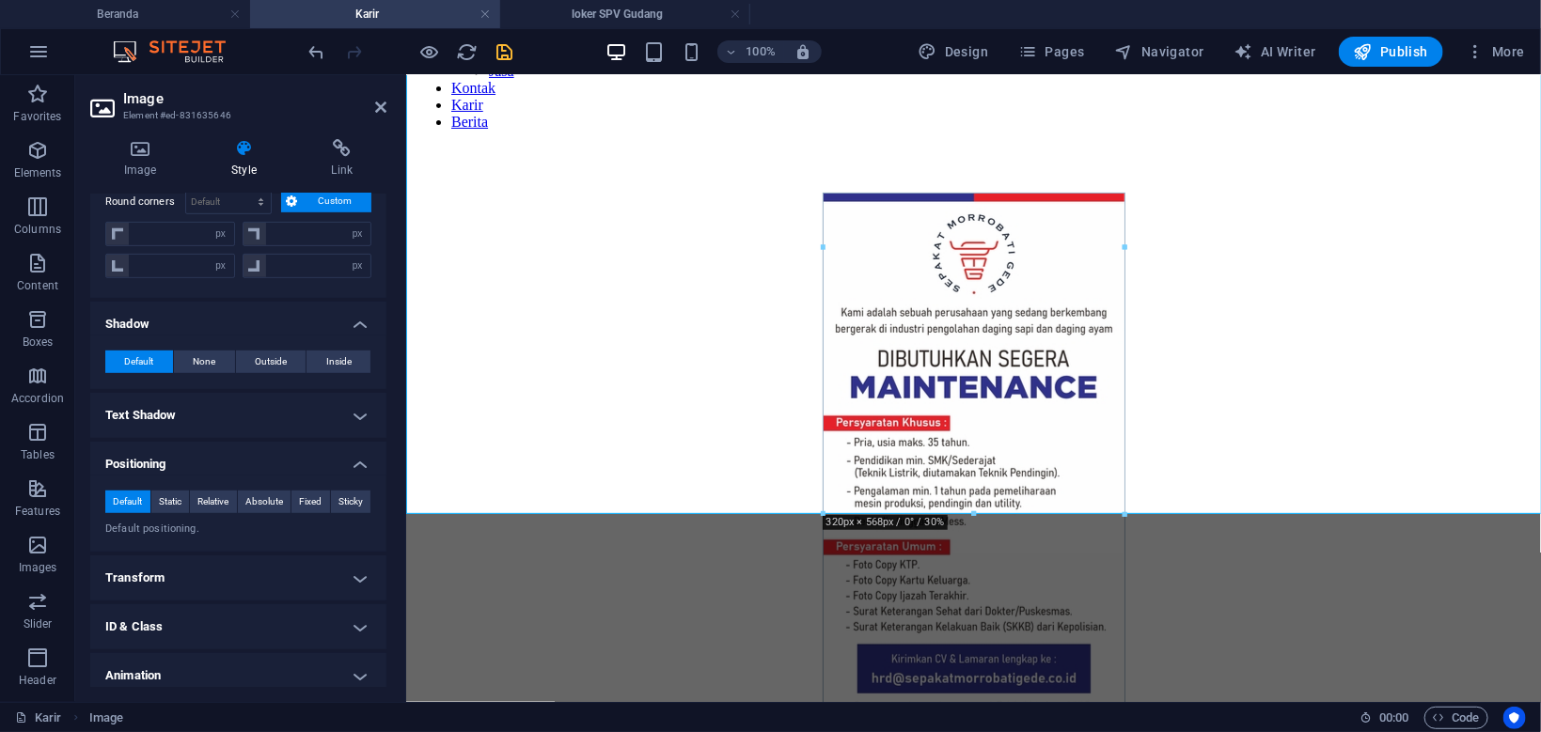
scroll to position [448, 0]
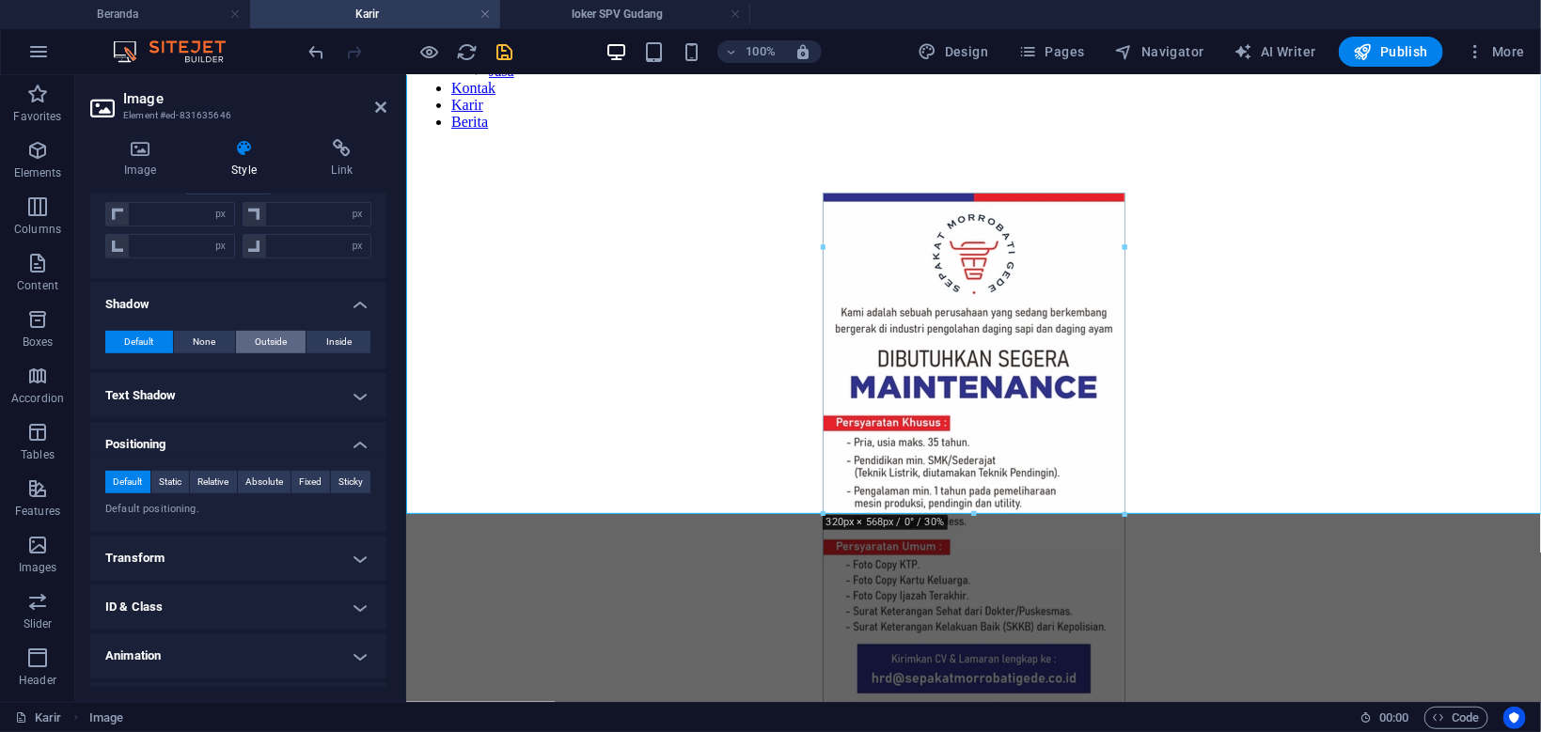
click at [267, 341] on span "Outside" at bounding box center [271, 342] width 32 height 23
type input "2"
type input "4"
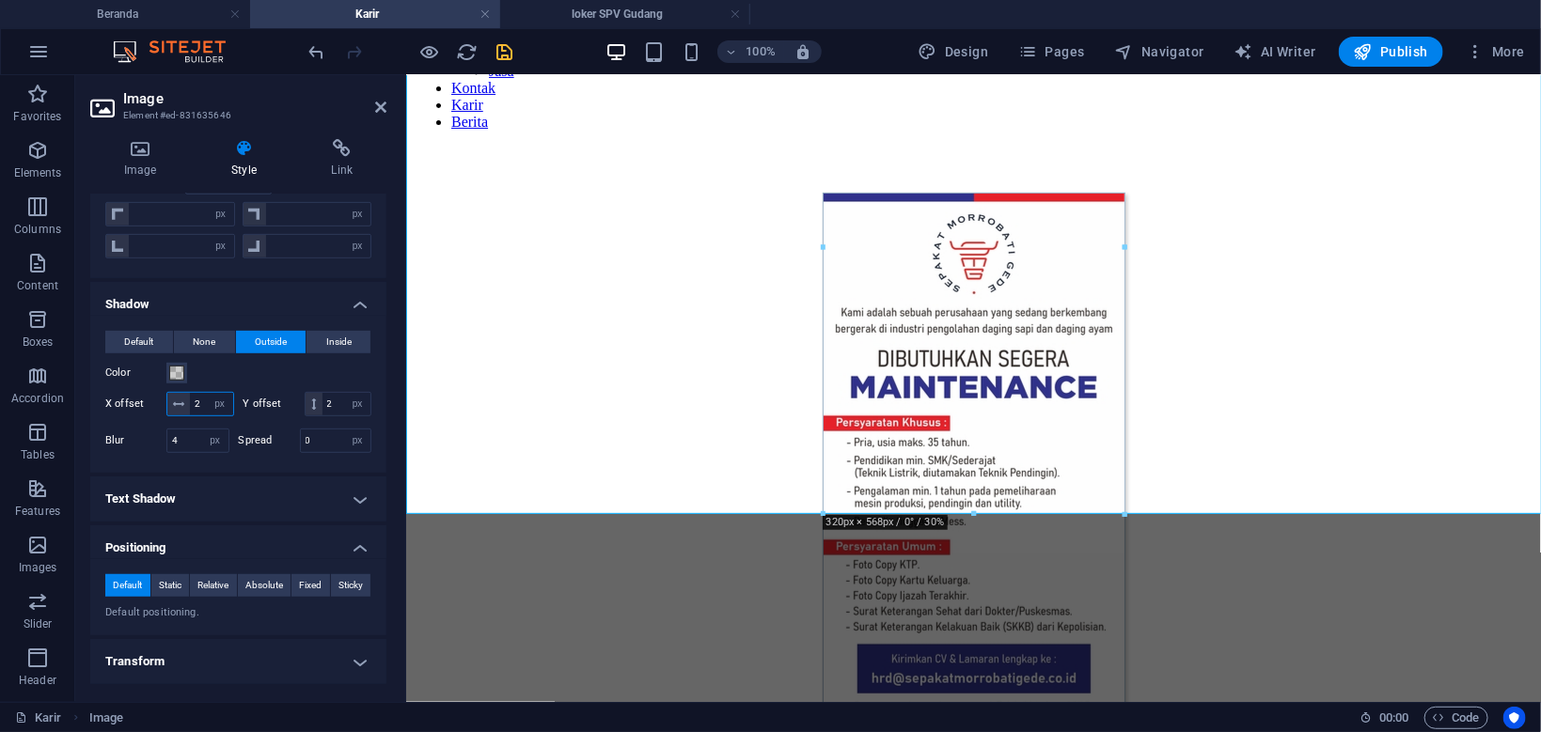
drag, startPoint x: 205, startPoint y: 400, endPoint x: 143, endPoint y: 400, distance: 62.0
click at [190, 400] on input "2" at bounding box center [211, 404] width 43 height 23
type input "5"
drag, startPoint x: 333, startPoint y: 400, endPoint x: 291, endPoint y: 404, distance: 41.5
click at [322, 404] on input "2" at bounding box center [346, 404] width 48 height 23
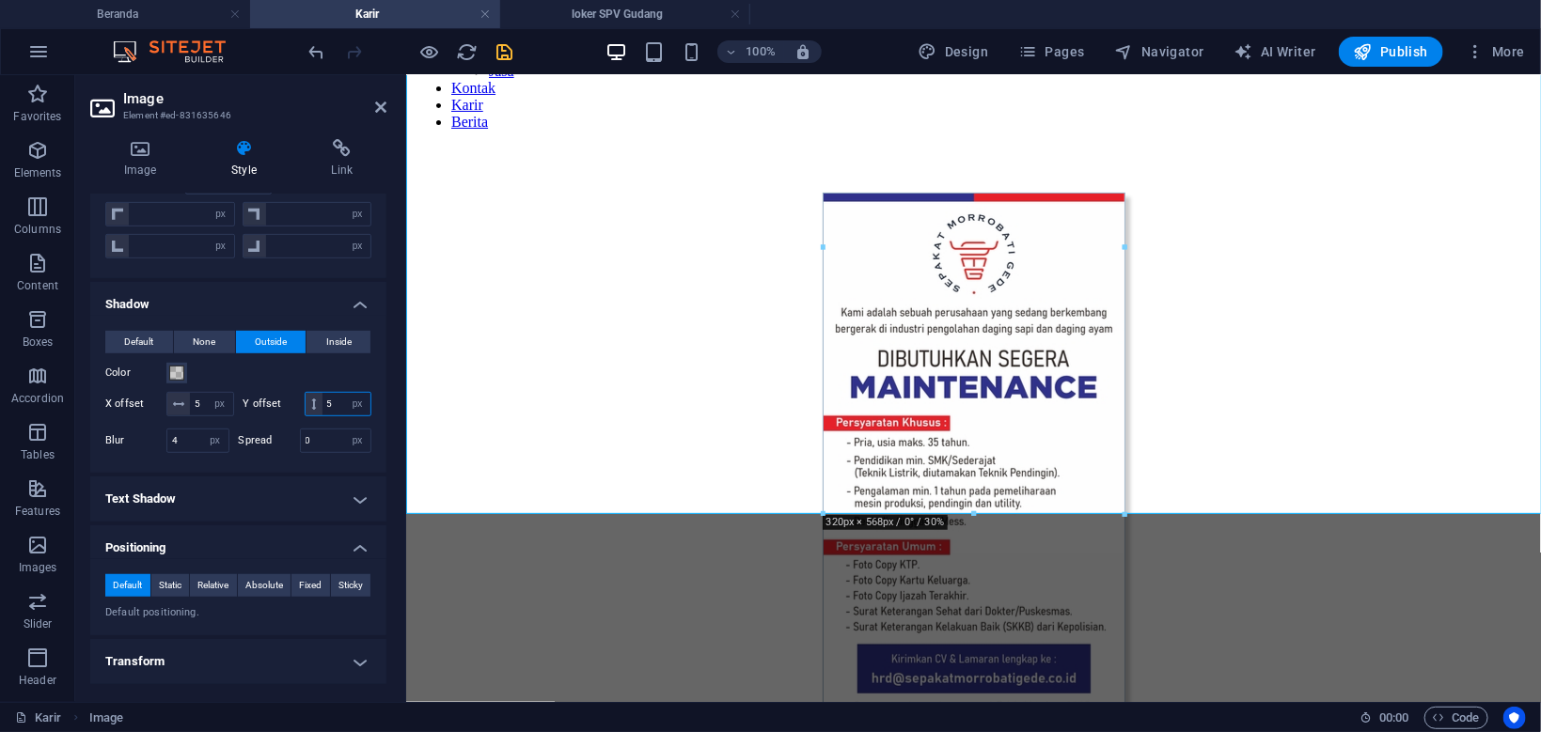
type input "5"
click at [508, 50] on icon "save" at bounding box center [505, 52] width 22 height 22
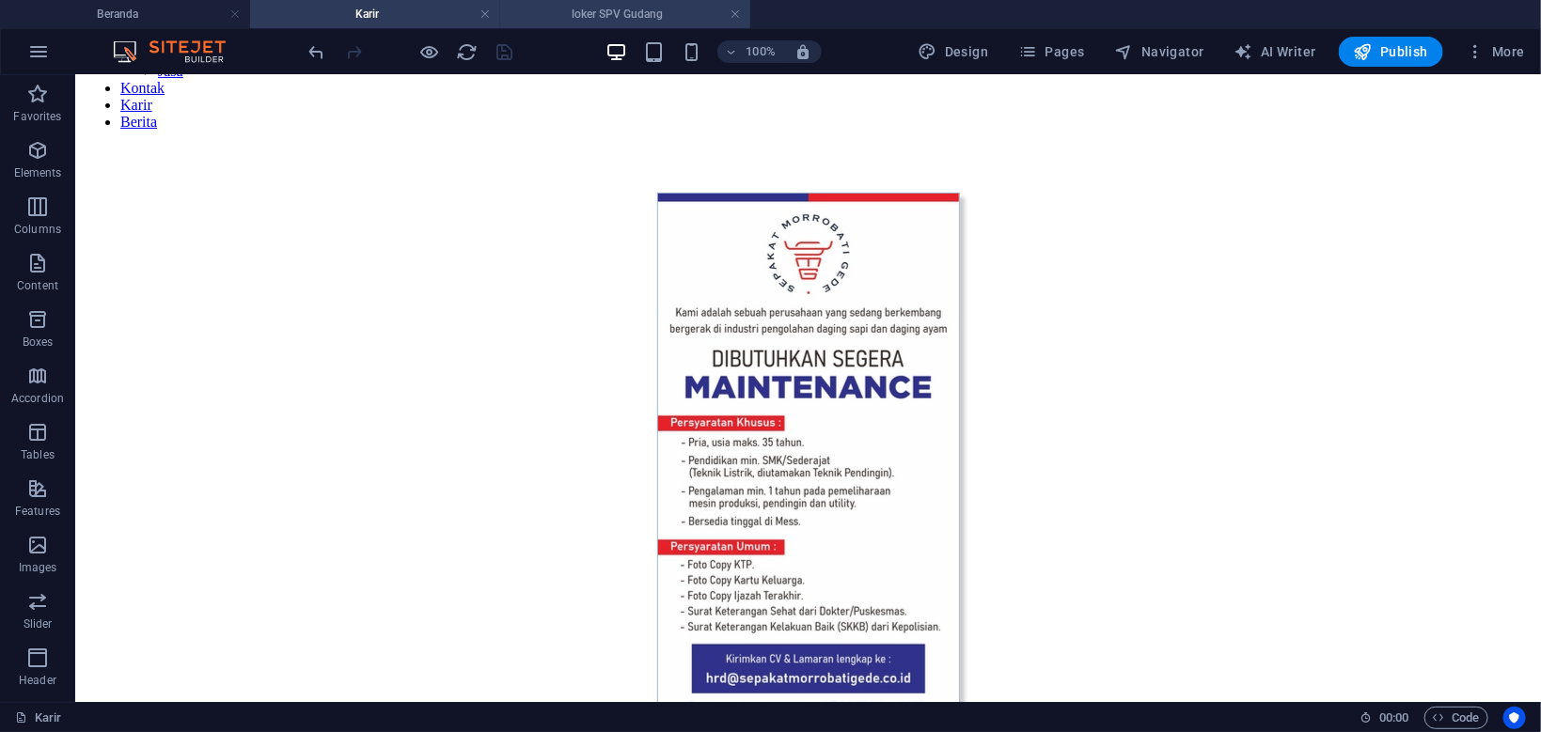
click at [658, 10] on h4 "loker SPV Gudang" at bounding box center [625, 14] width 250 height 21
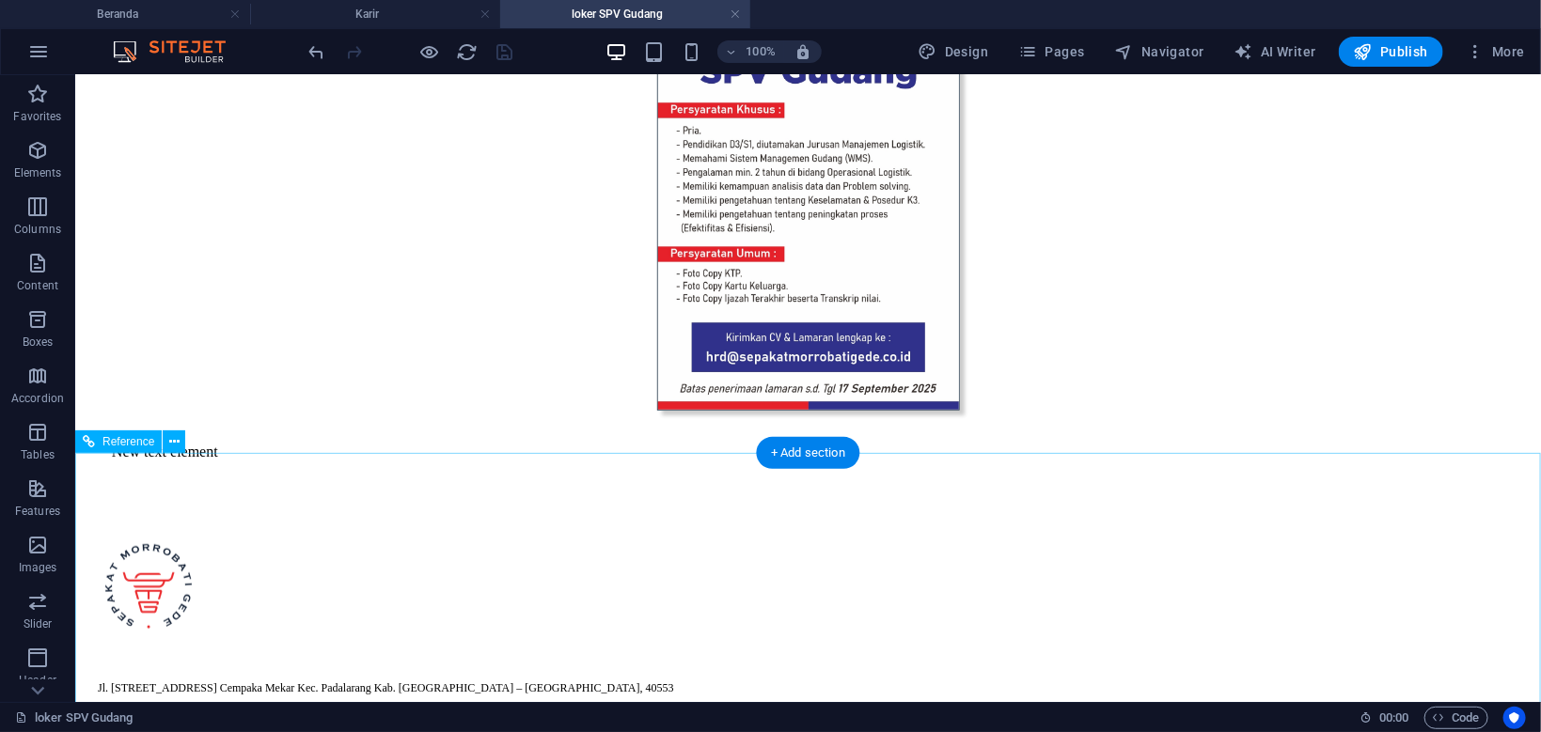
scroll to position [587, 0]
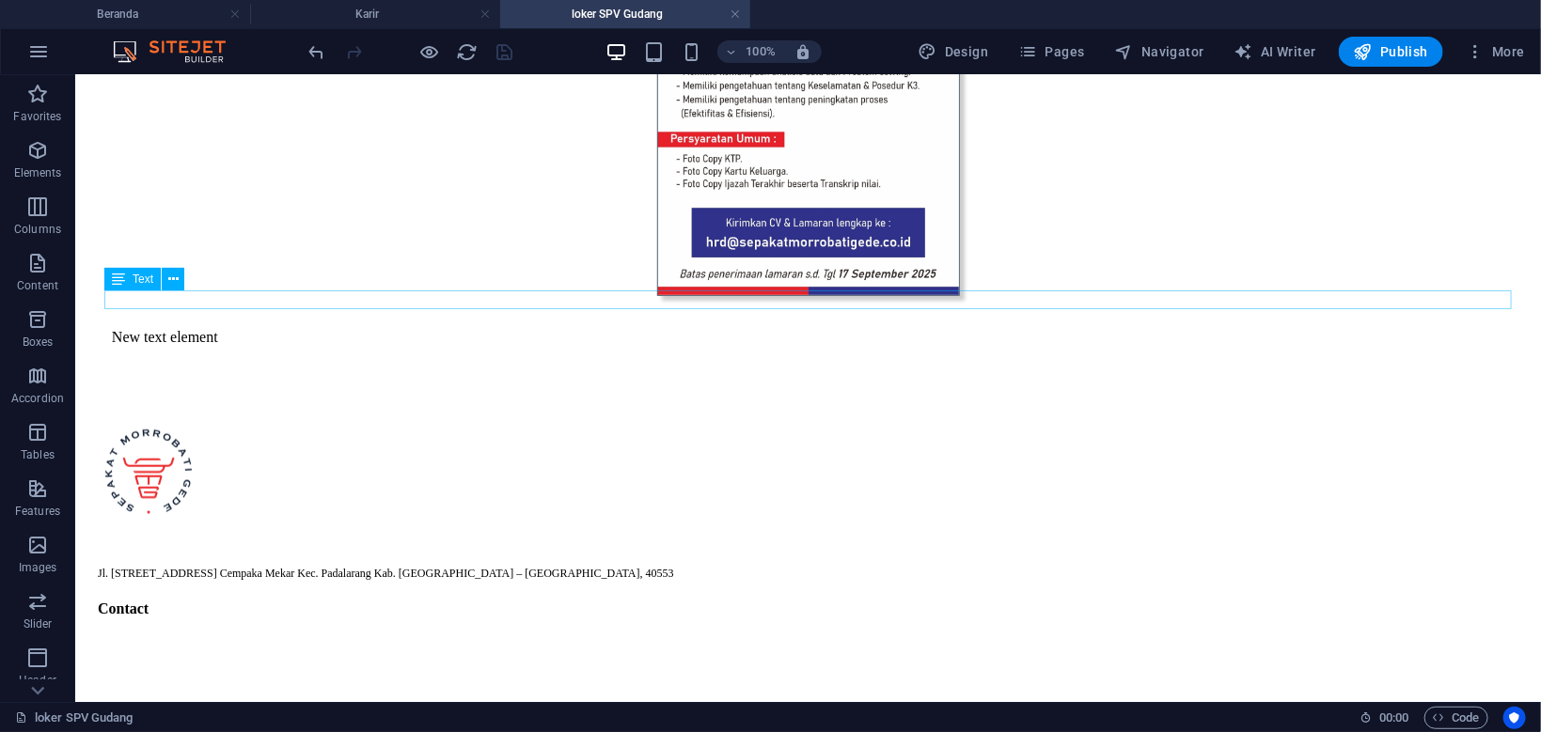
click at [202, 328] on div "New text element" at bounding box center [807, 336] width 1392 height 17
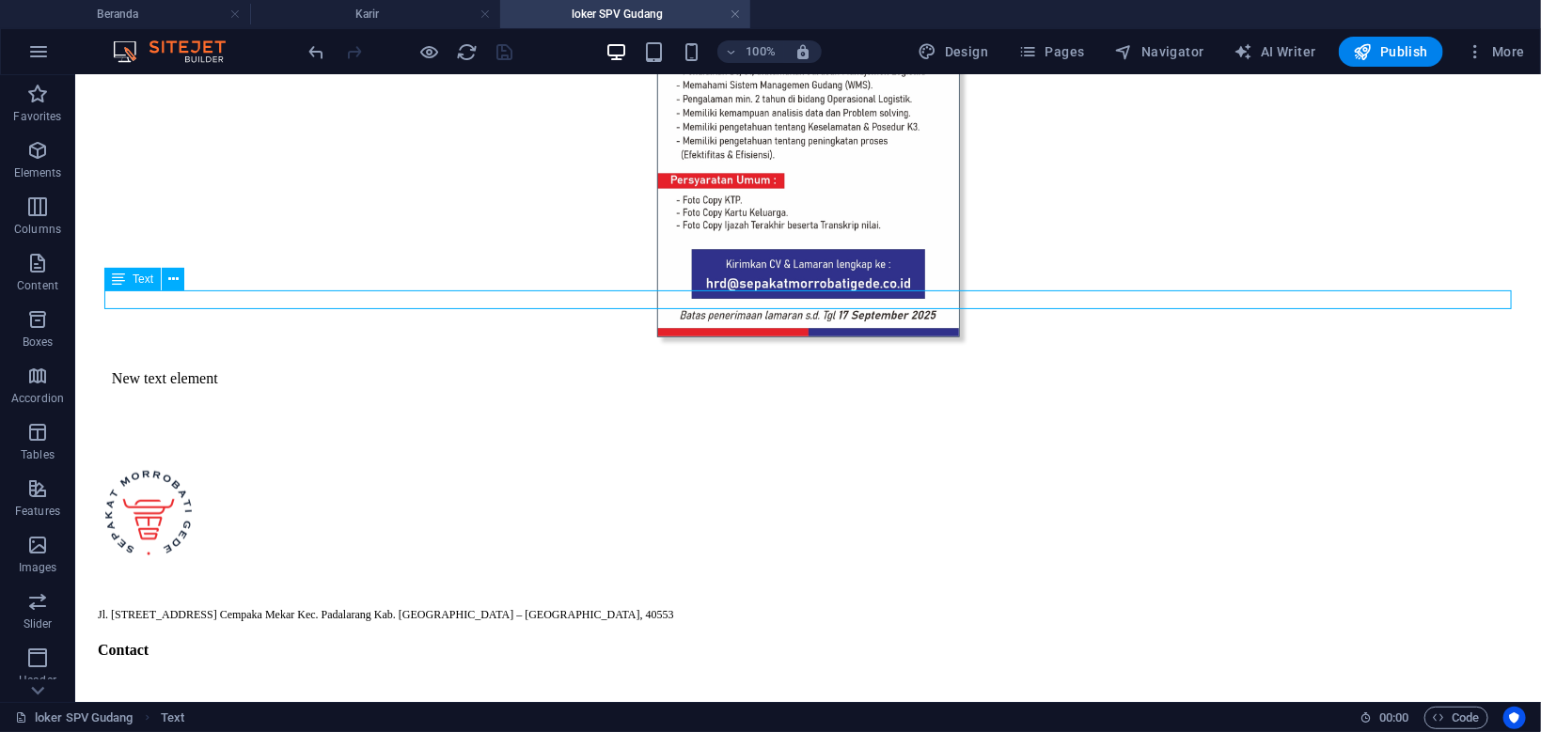
select select "%"
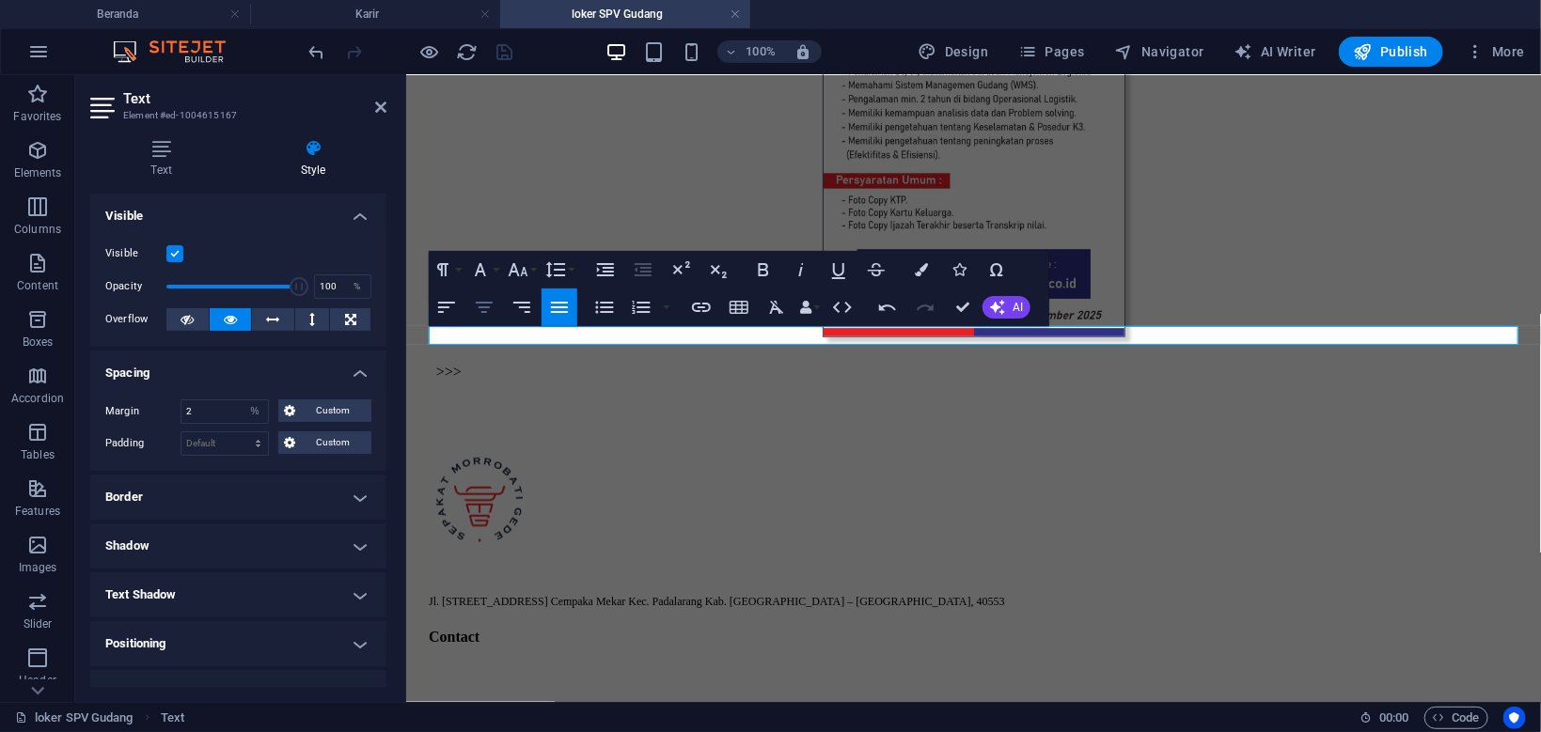
click at [477, 303] on icon "button" at bounding box center [484, 307] width 17 height 11
click at [354, 16] on h4 "Karir" at bounding box center [375, 14] width 250 height 21
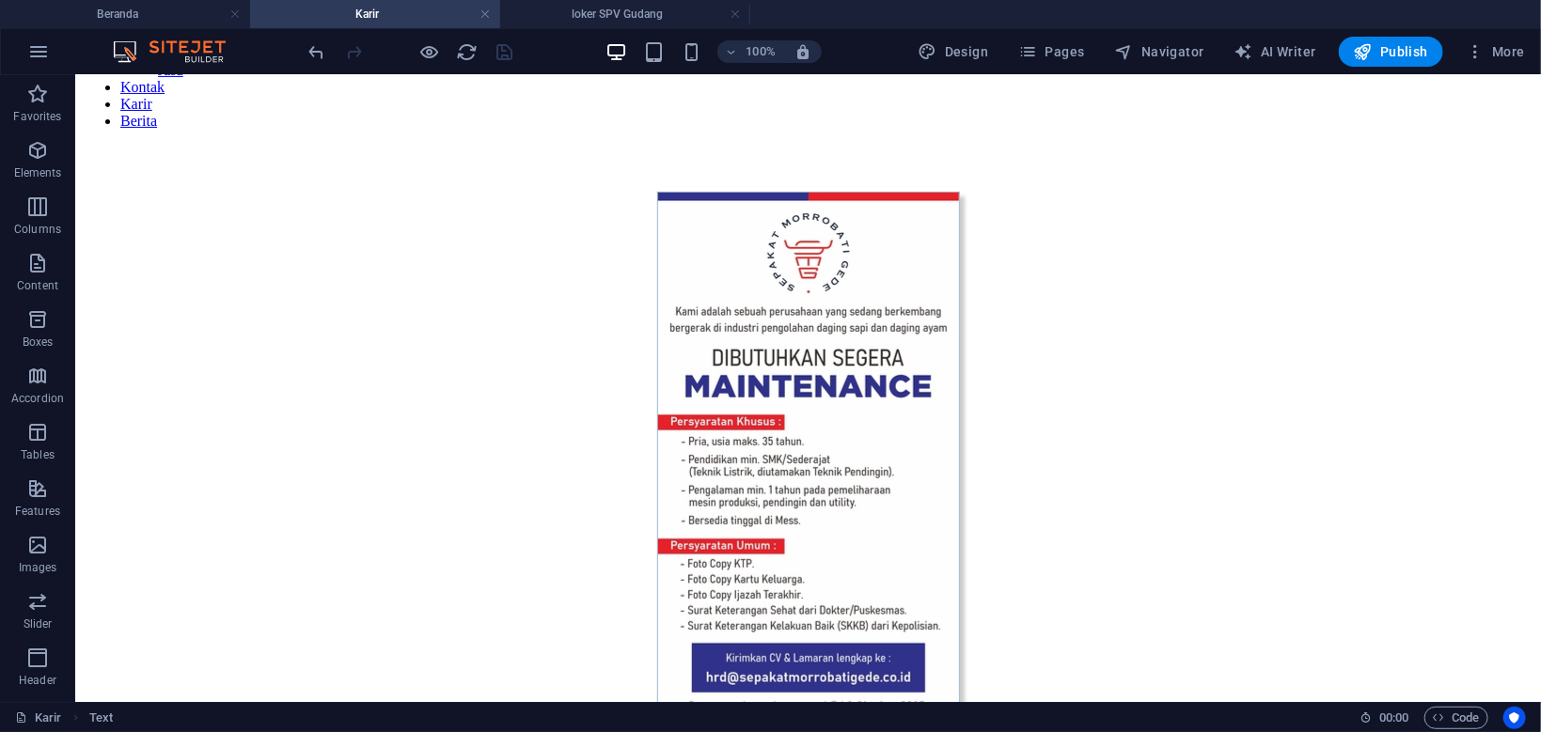
scroll to position [201, 0]
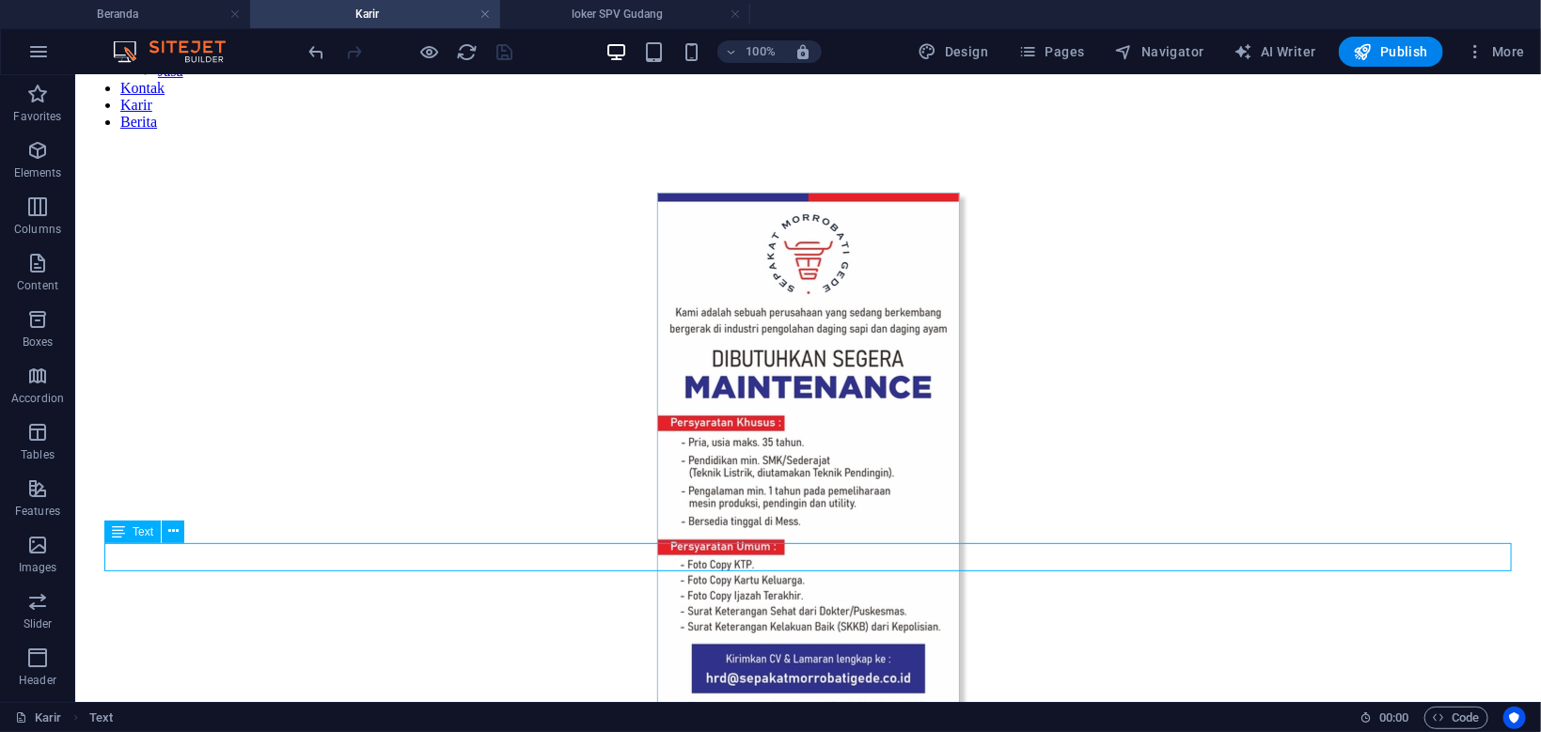
select select "%"
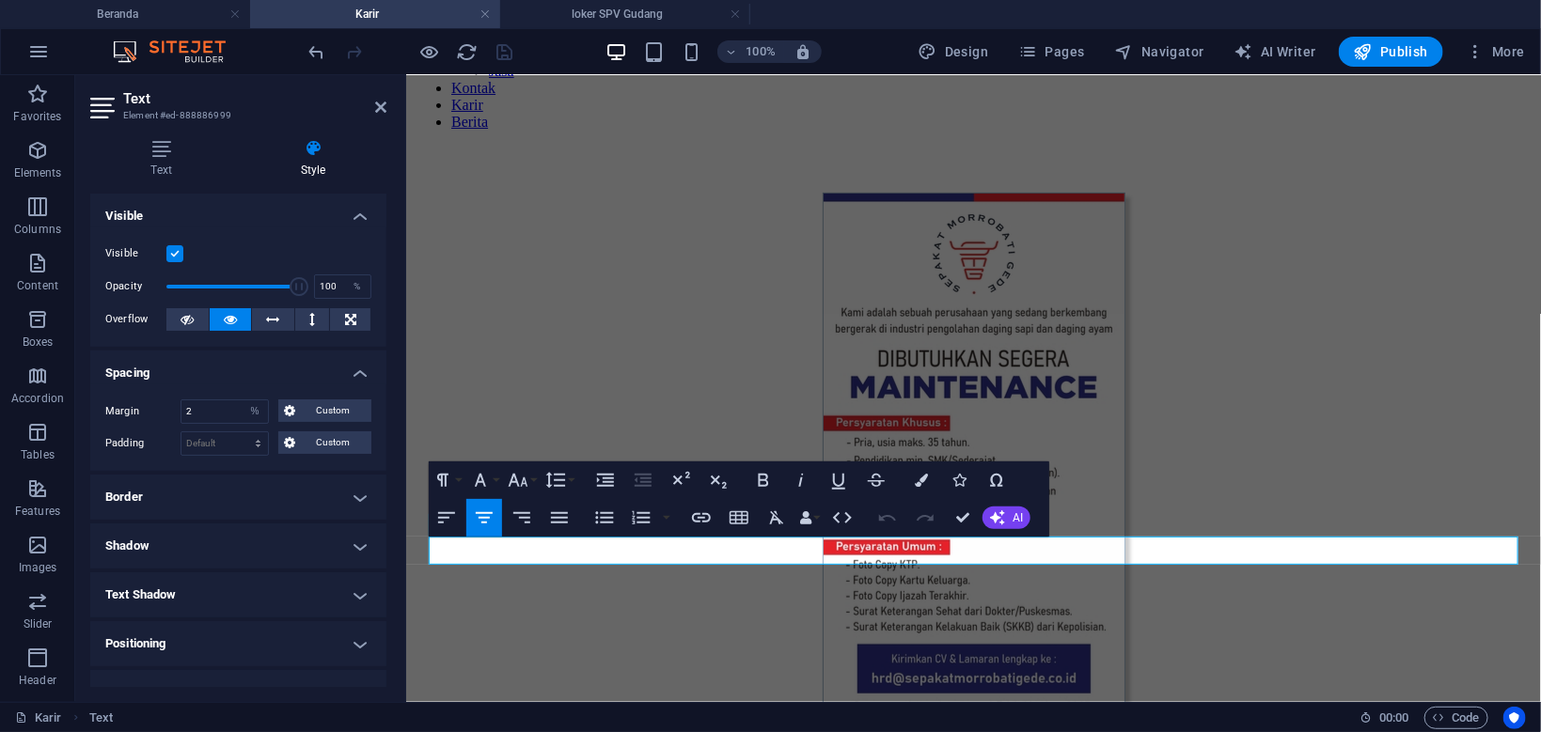
click at [499, 480] on button "Font Family" at bounding box center [484, 480] width 36 height 38
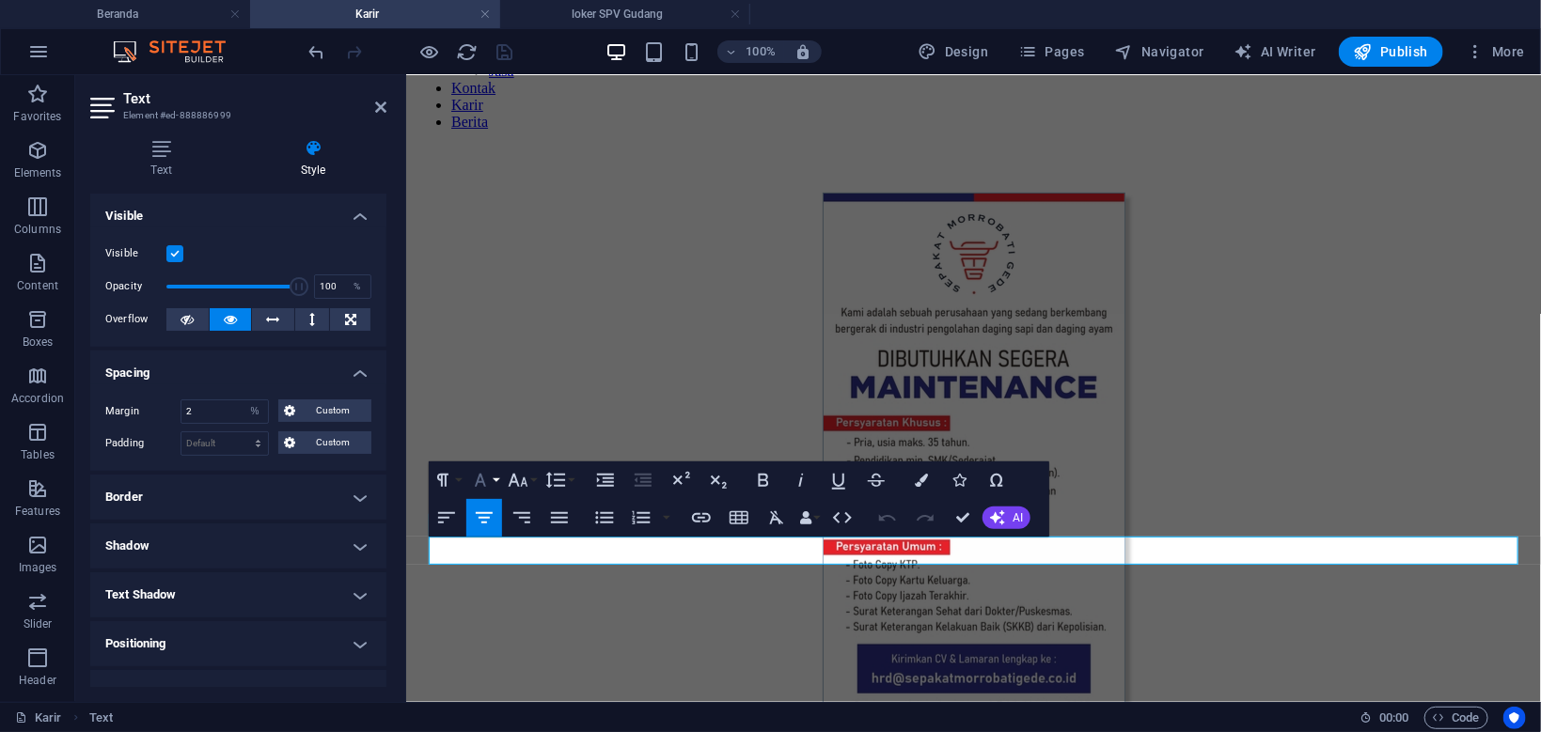
click at [497, 481] on button "Font Family" at bounding box center [484, 480] width 36 height 38
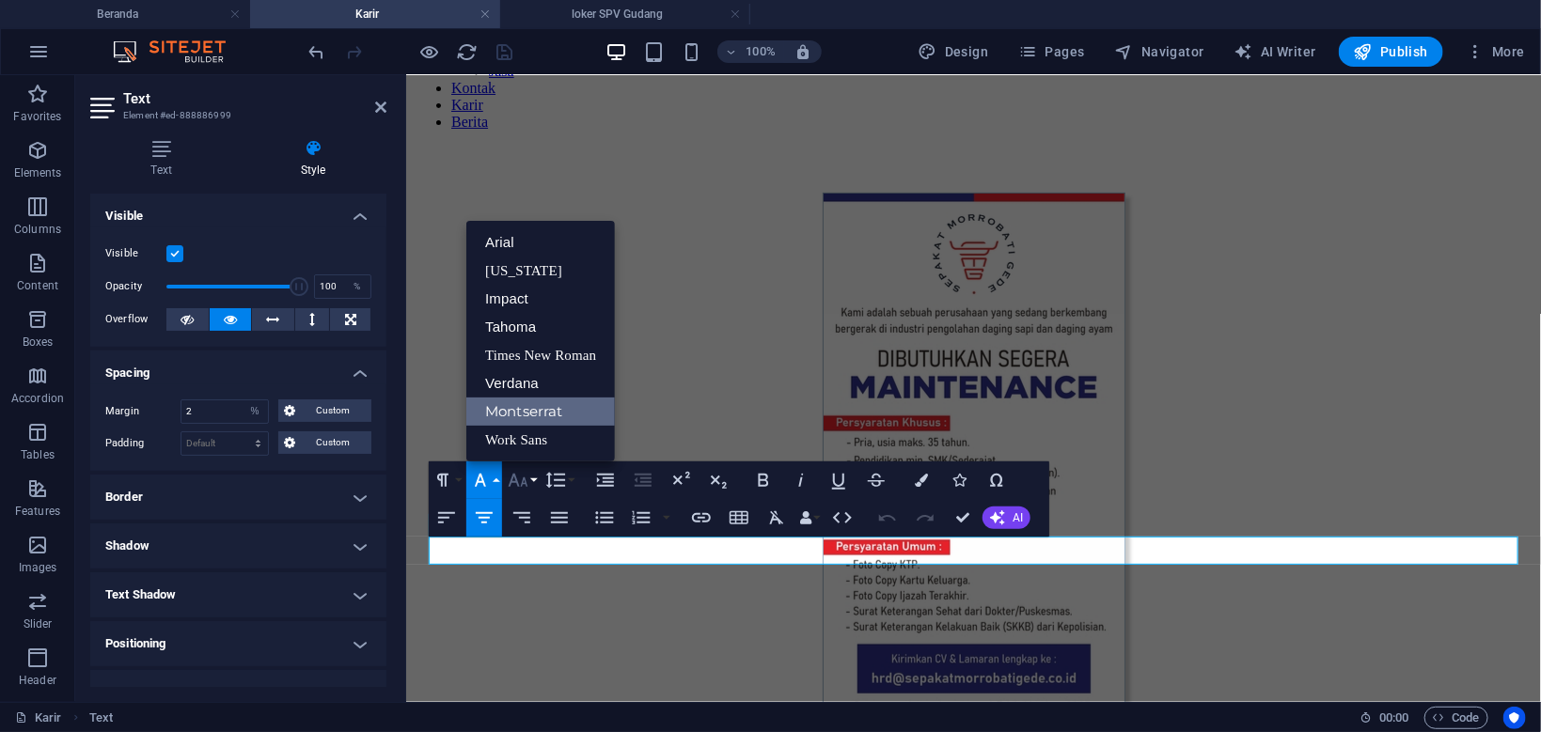
click at [537, 476] on button "Font Size" at bounding box center [522, 480] width 36 height 38
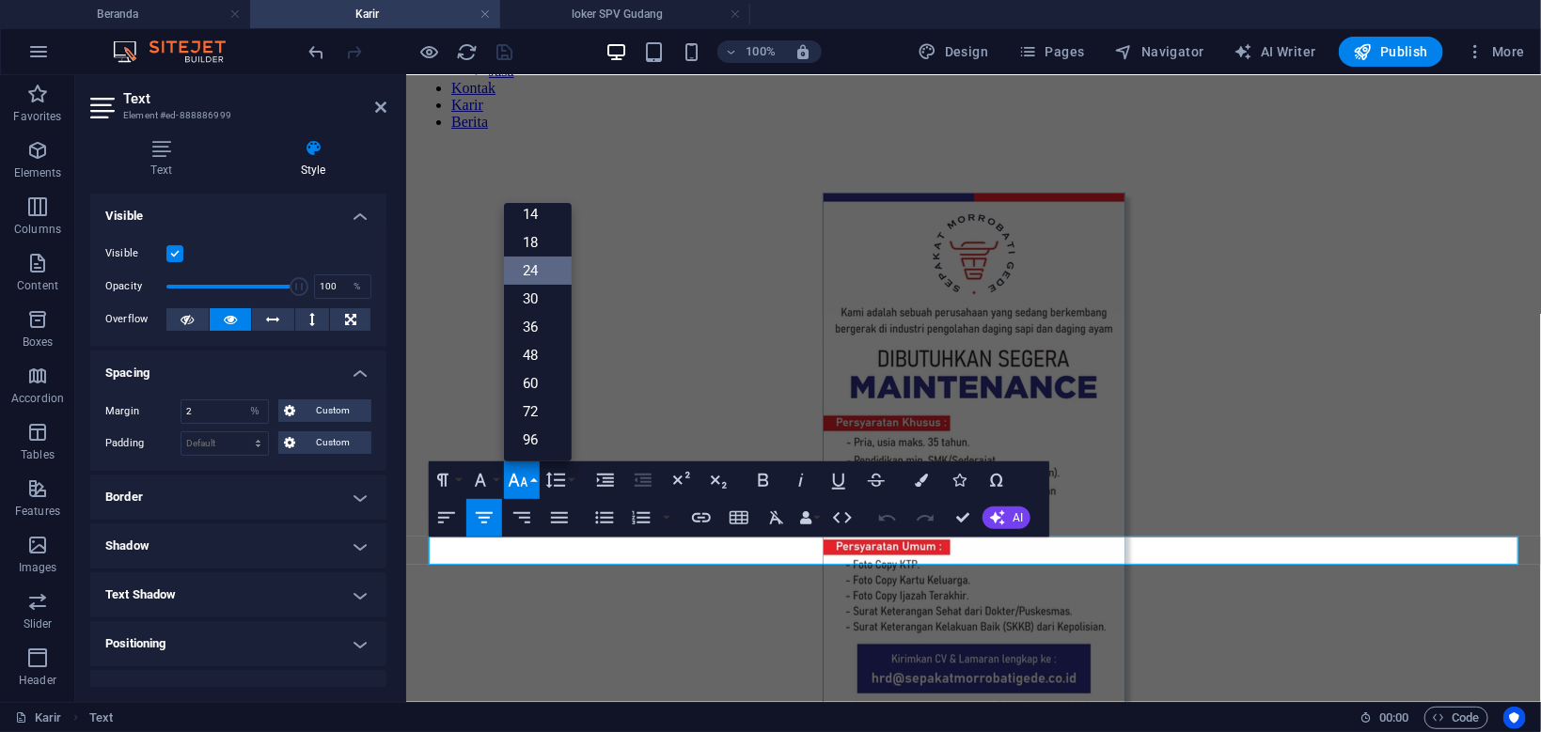
scroll to position [150, 0]
click at [612, 3] on li "loker SPV Gudang" at bounding box center [625, 14] width 250 height 28
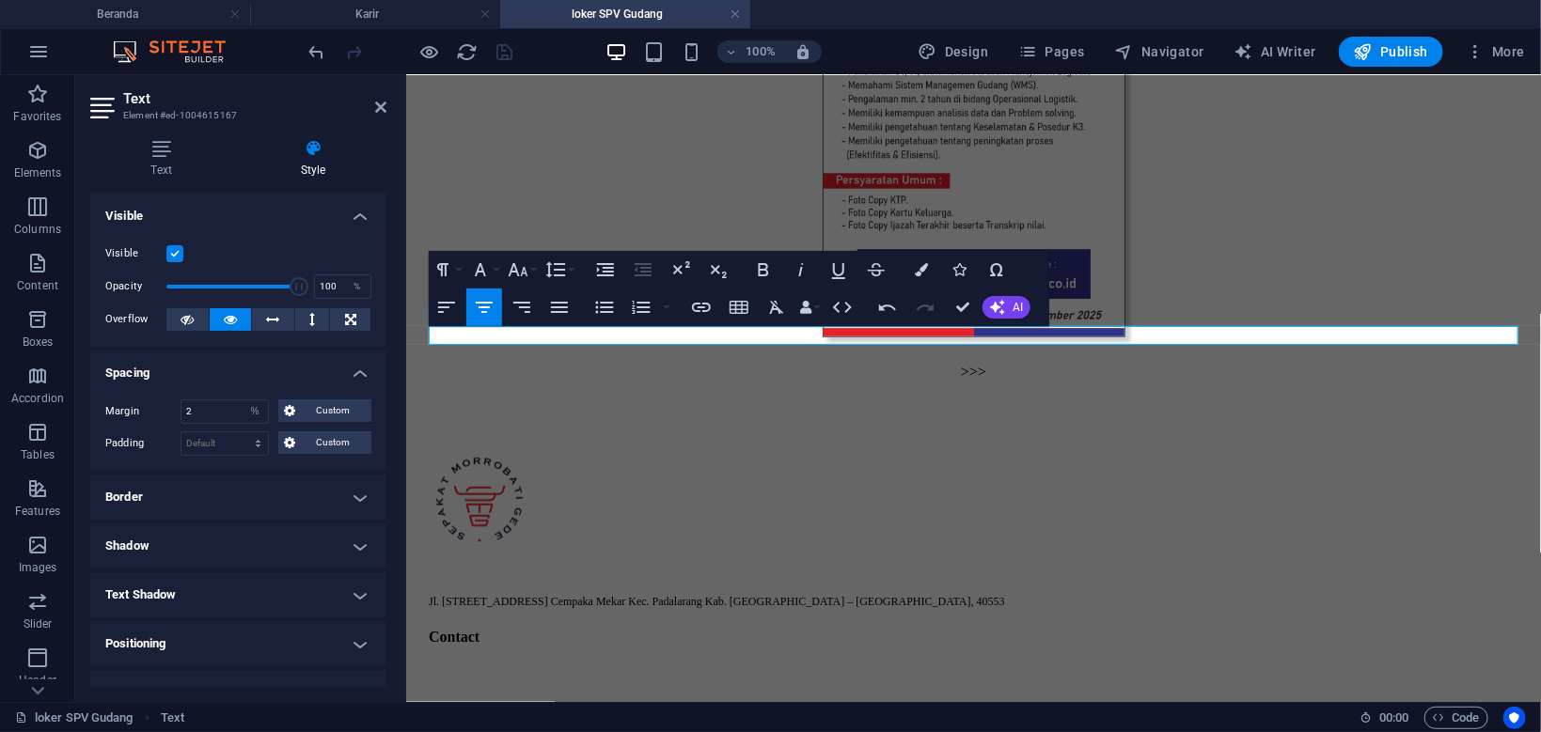
click at [982, 363] on p ">>>" at bounding box center [972, 371] width 1074 height 17
click at [984, 363] on p ">>>" at bounding box center [972, 371] width 1074 height 17
click at [531, 274] on button "Font Size" at bounding box center [522, 270] width 36 height 38
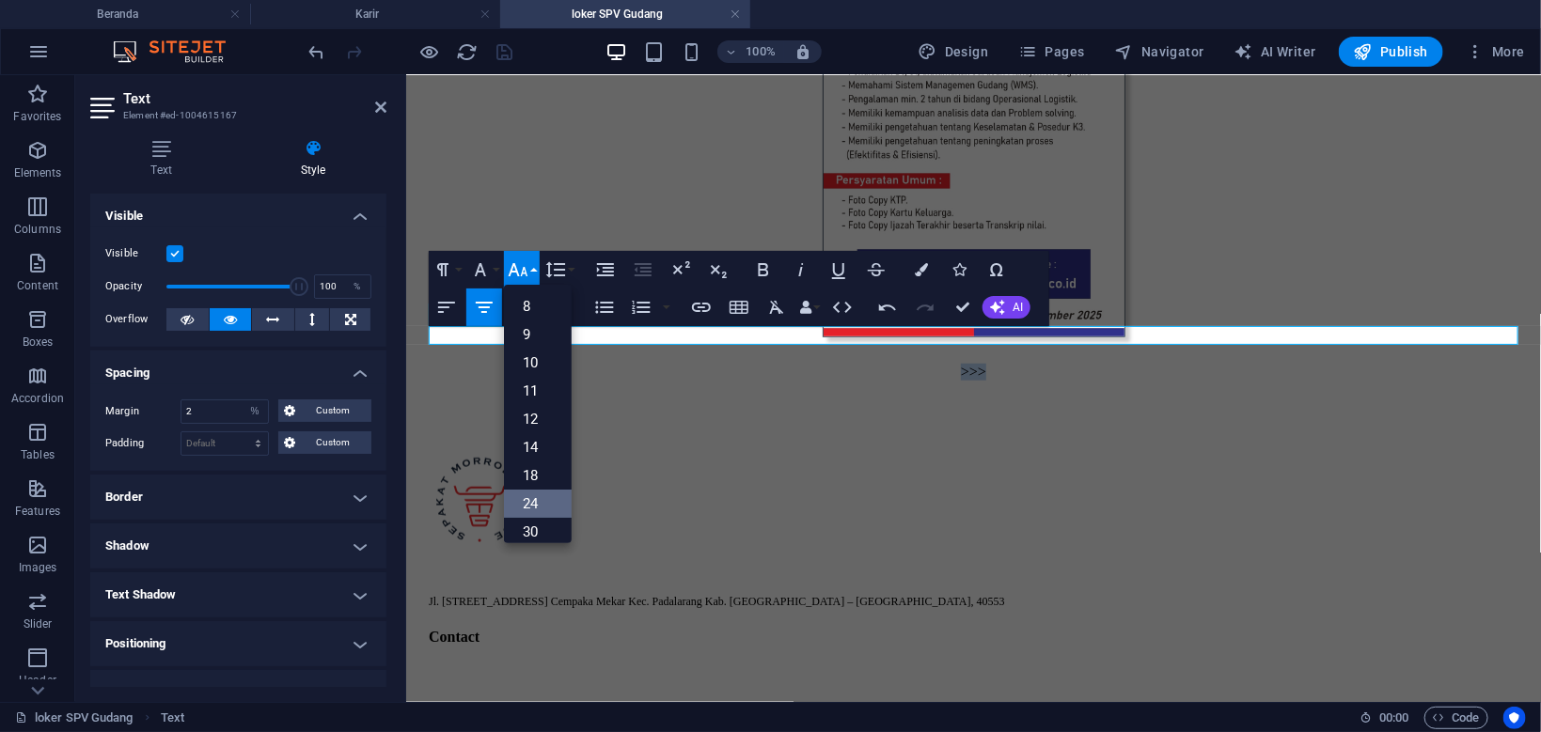
click at [544, 498] on link "24" at bounding box center [538, 504] width 68 height 28
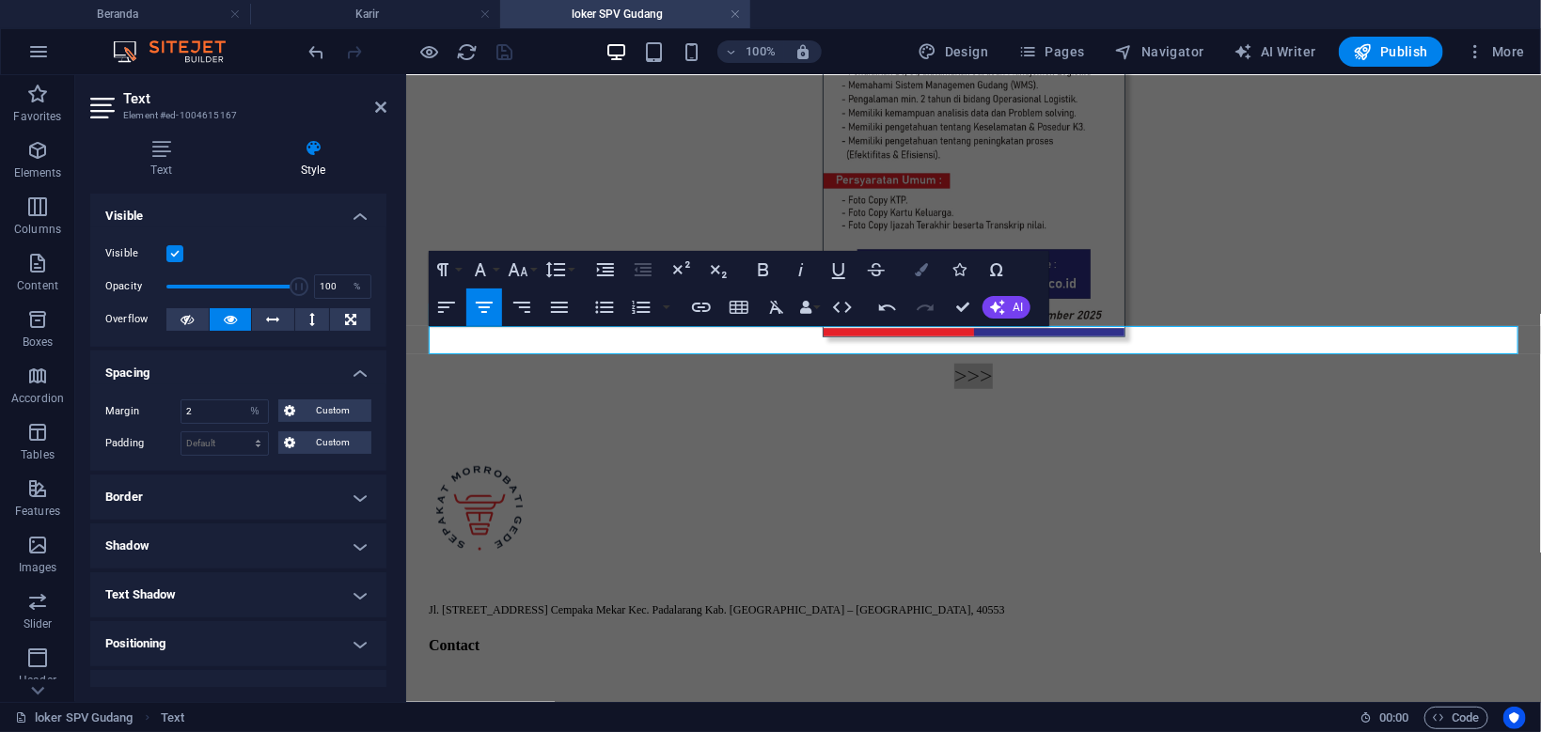
click at [922, 267] on icon "button" at bounding box center [921, 269] width 13 height 13
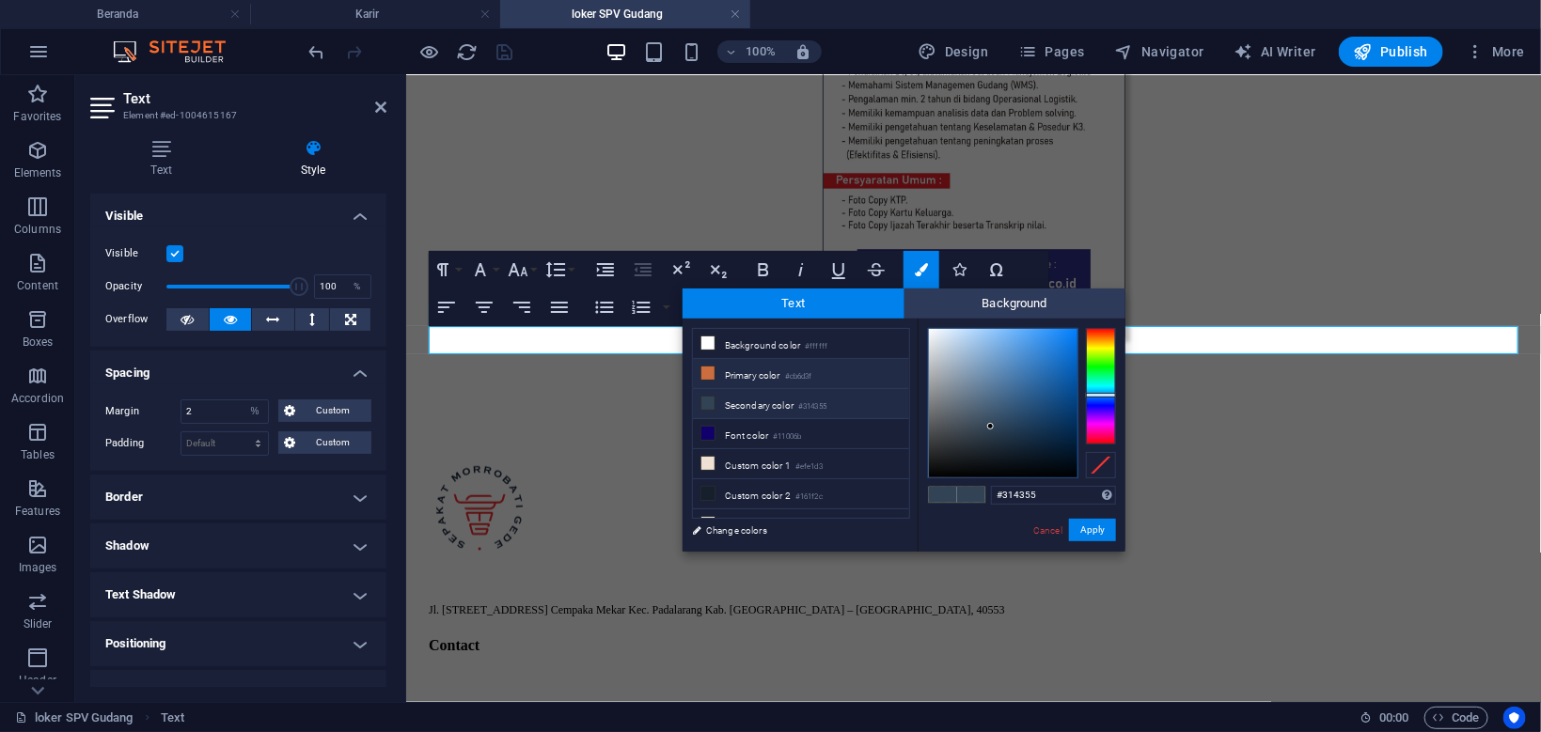
click at [748, 375] on li "Primary color #cb6d3f" at bounding box center [801, 374] width 216 height 30
type input "#cb6d3f"
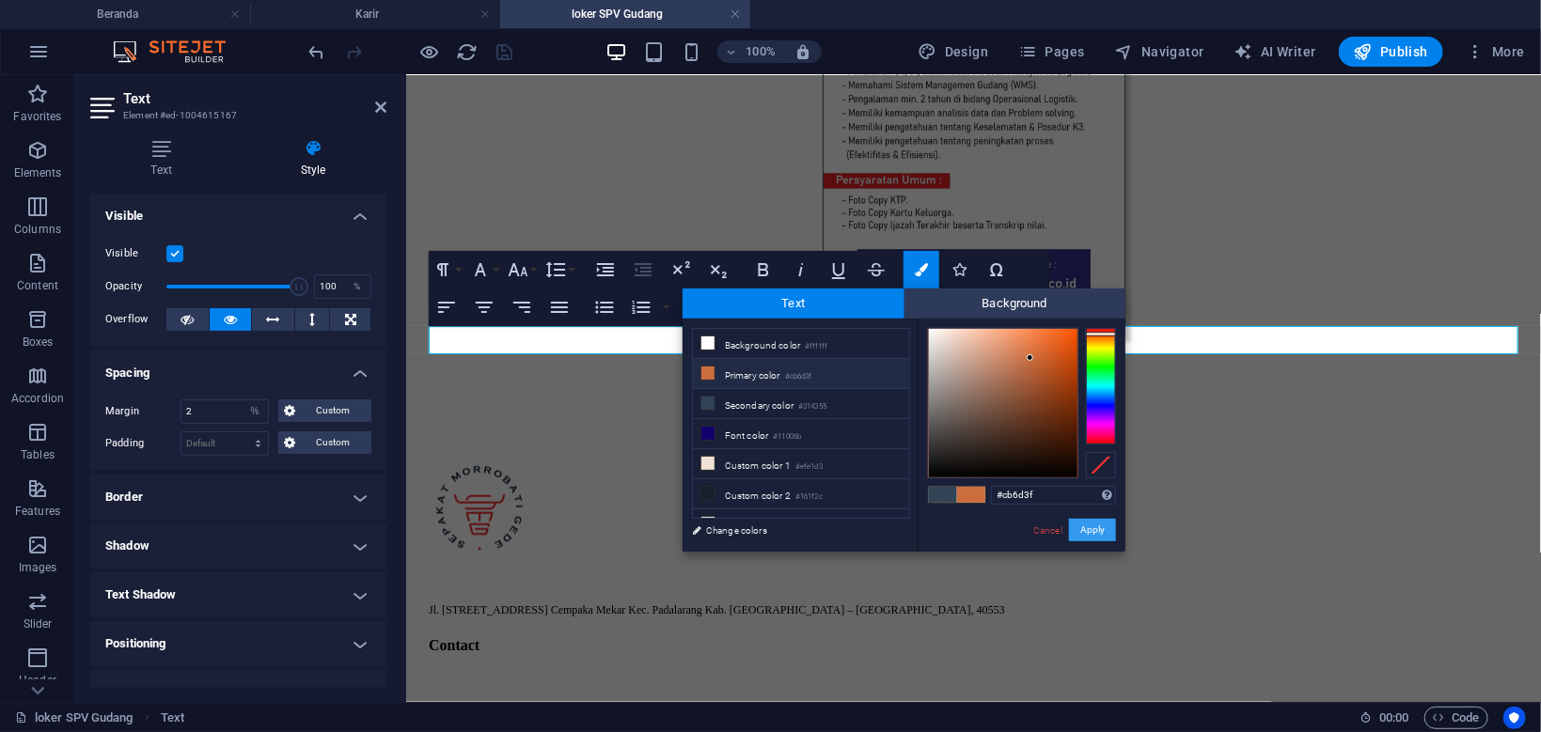
click at [1095, 538] on button "Apply" at bounding box center [1092, 530] width 47 height 23
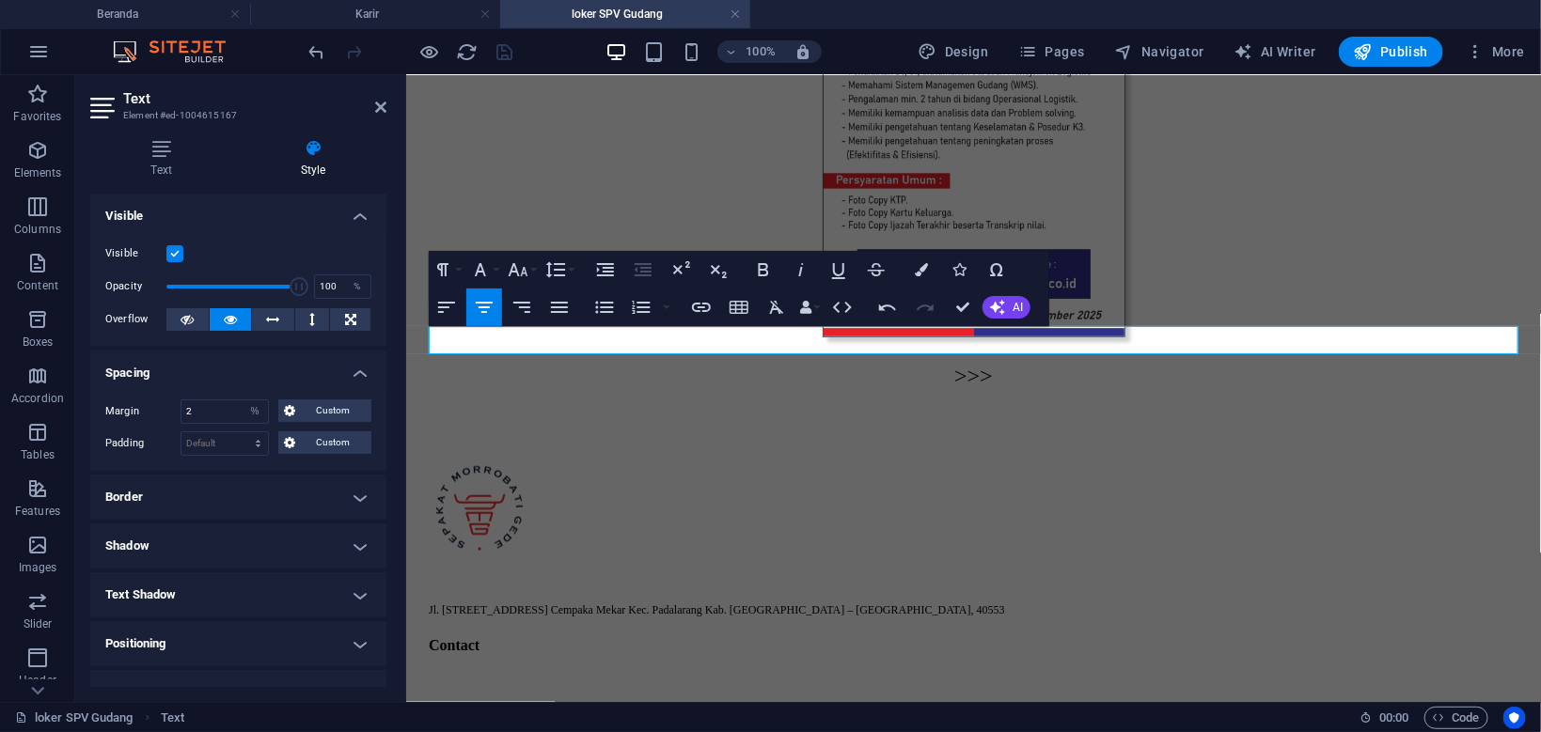
click at [812, 363] on p ">>>" at bounding box center [972, 375] width 1074 height 25
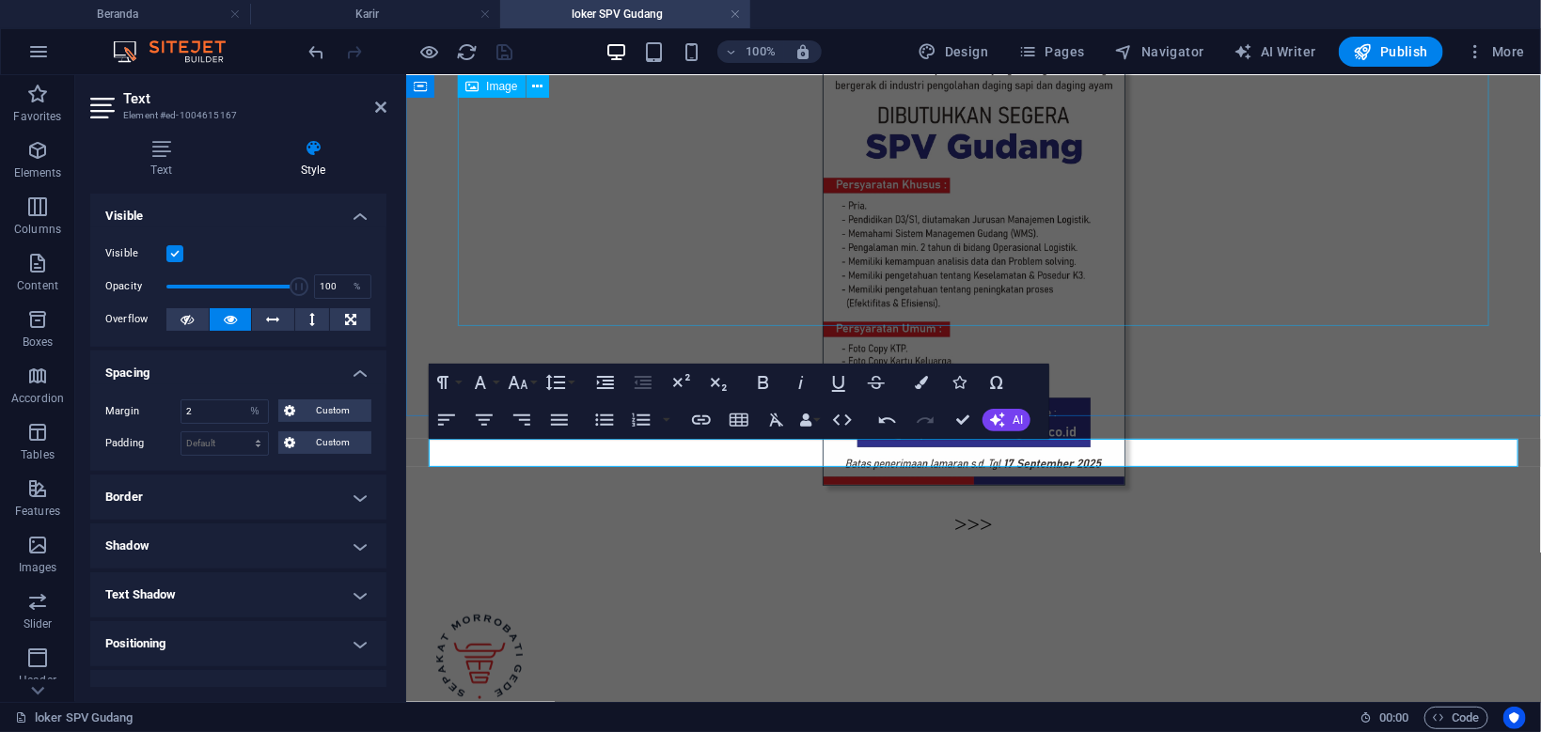
scroll to position [347, 0]
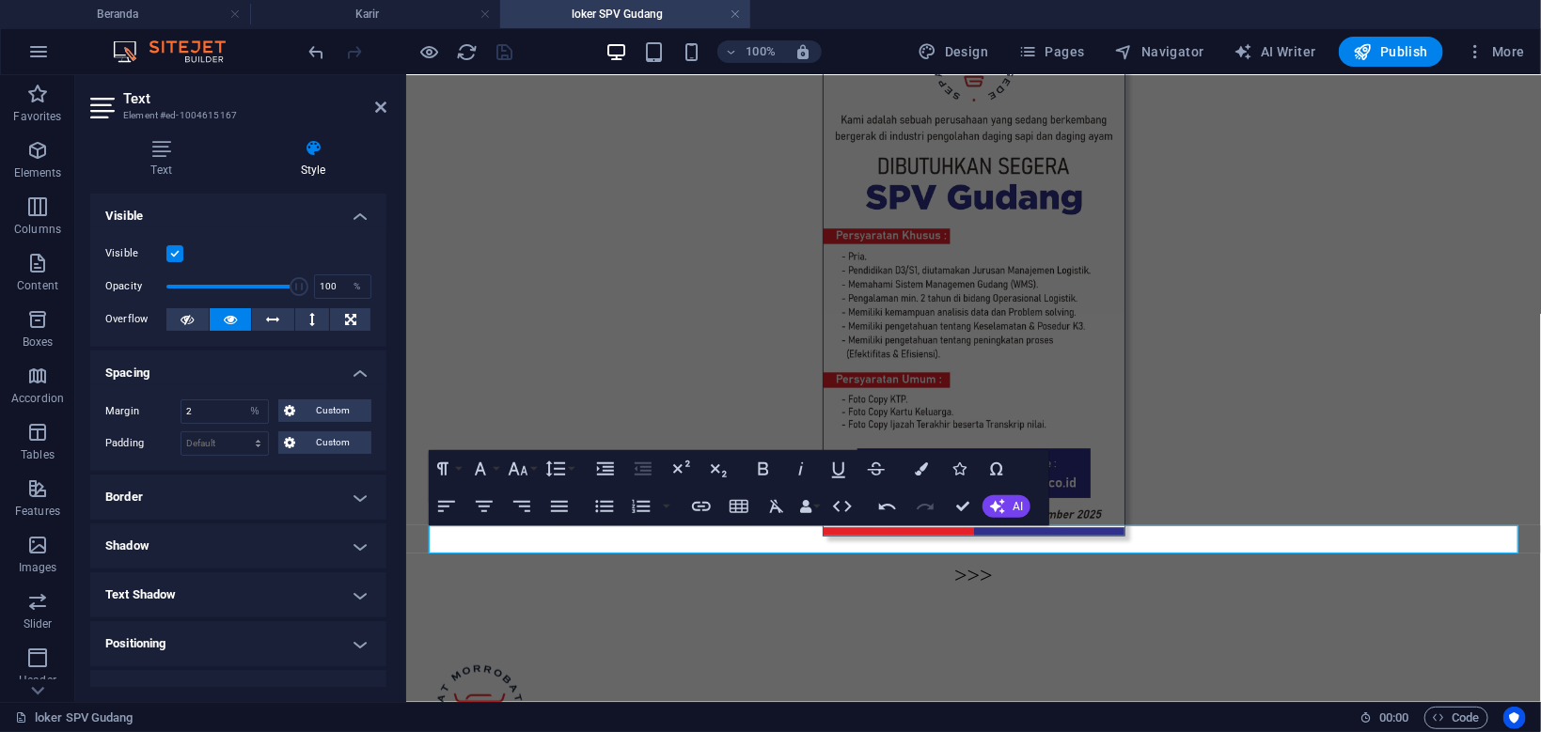
click at [979, 562] on span ">>>" at bounding box center [972, 574] width 39 height 24
click at [707, 511] on icon "button" at bounding box center [701, 506] width 23 height 23
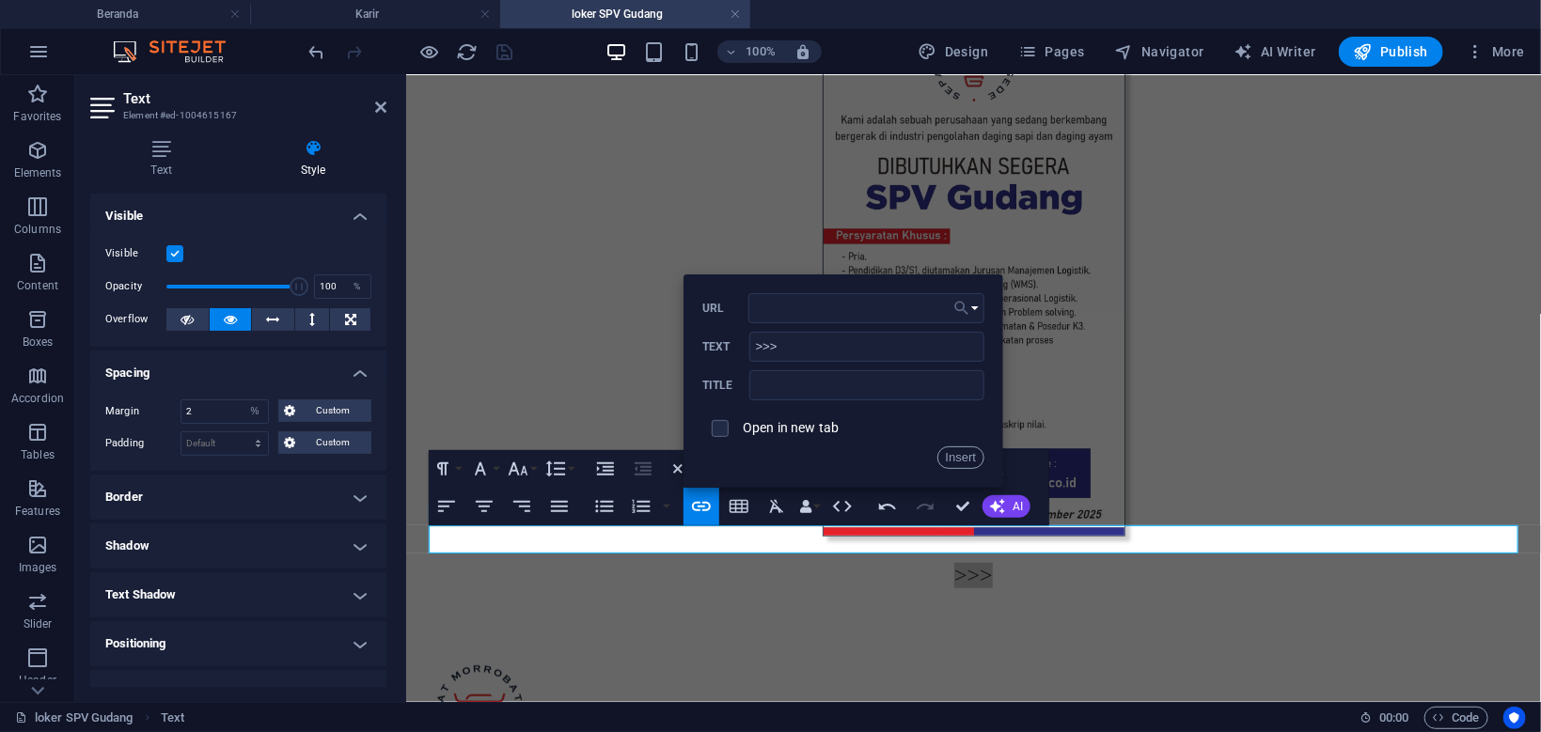
click at [978, 308] on button "Choose Link" at bounding box center [966, 308] width 36 height 30
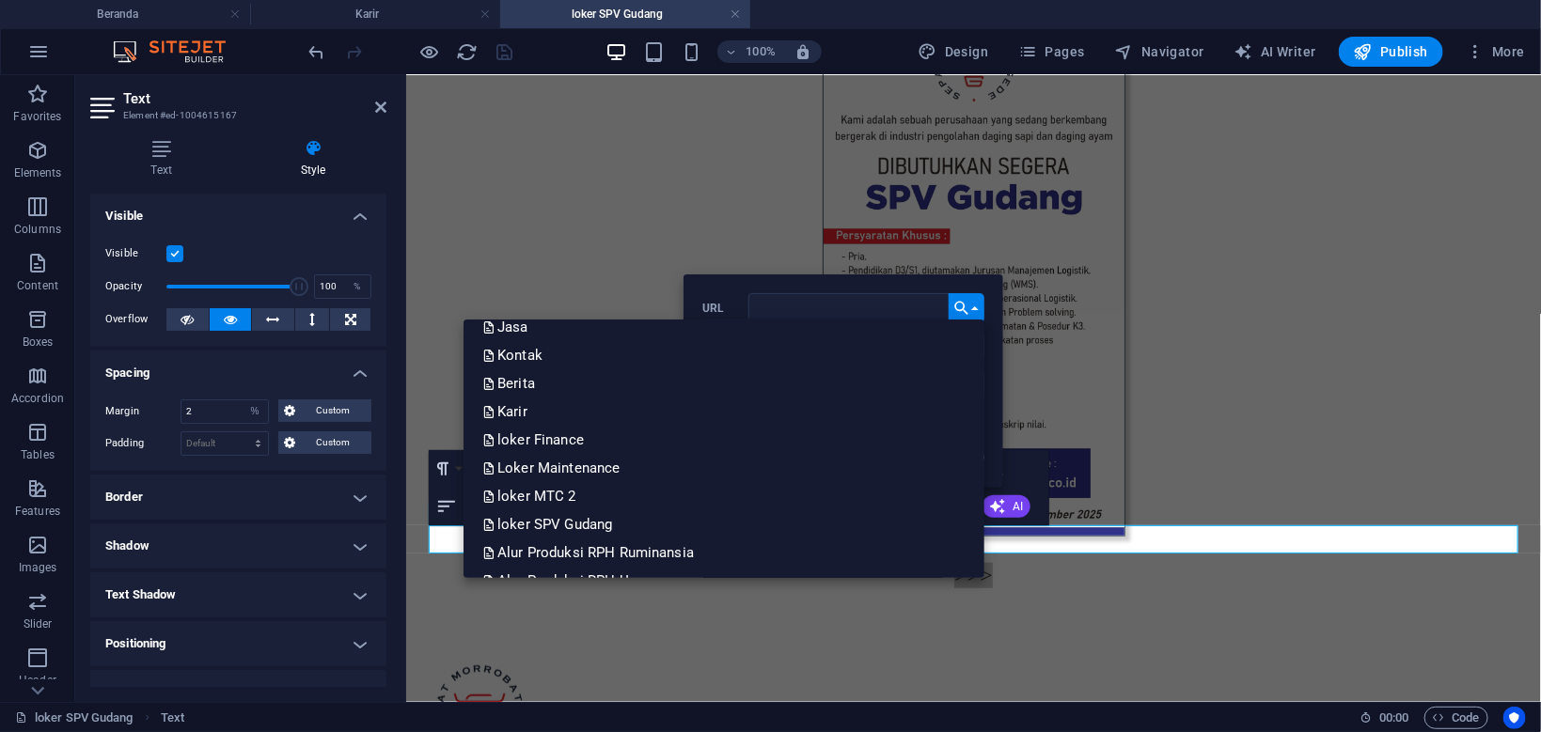
scroll to position [358, 0]
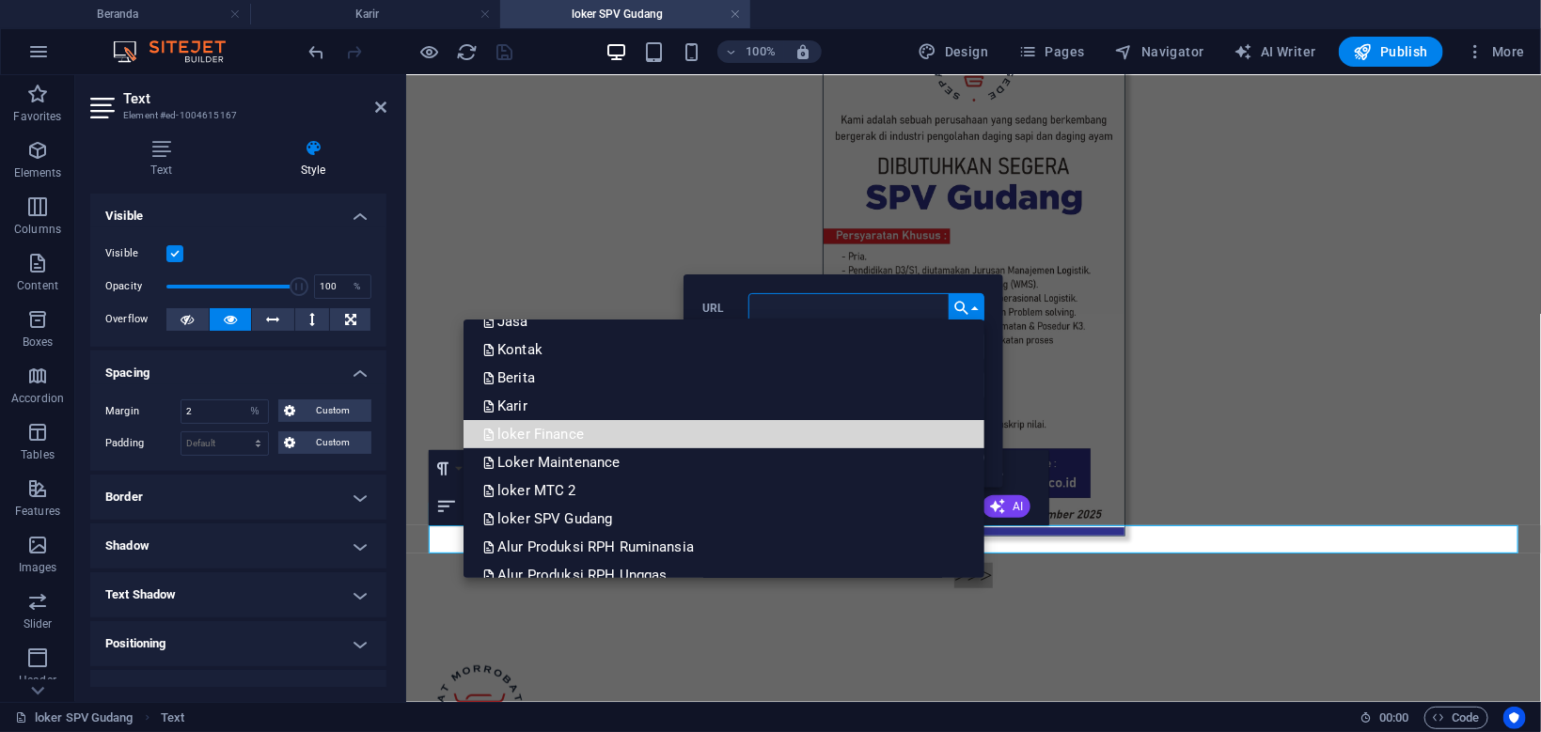
click at [861, 443] on link "loker Finance" at bounding box center [723, 434] width 521 height 28
type input "/loker-finance"
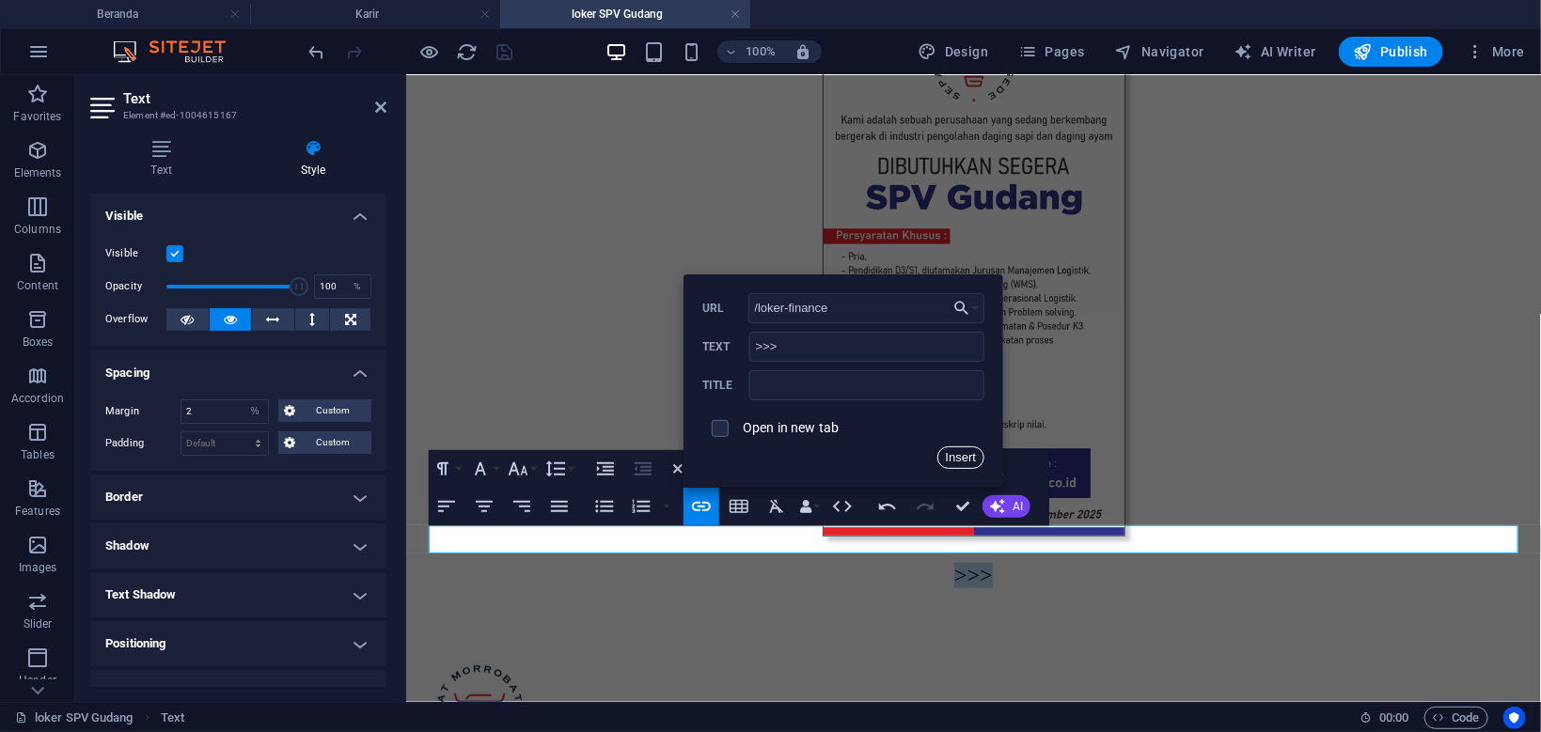
click at [957, 456] on button "Insert" at bounding box center [961, 457] width 48 height 23
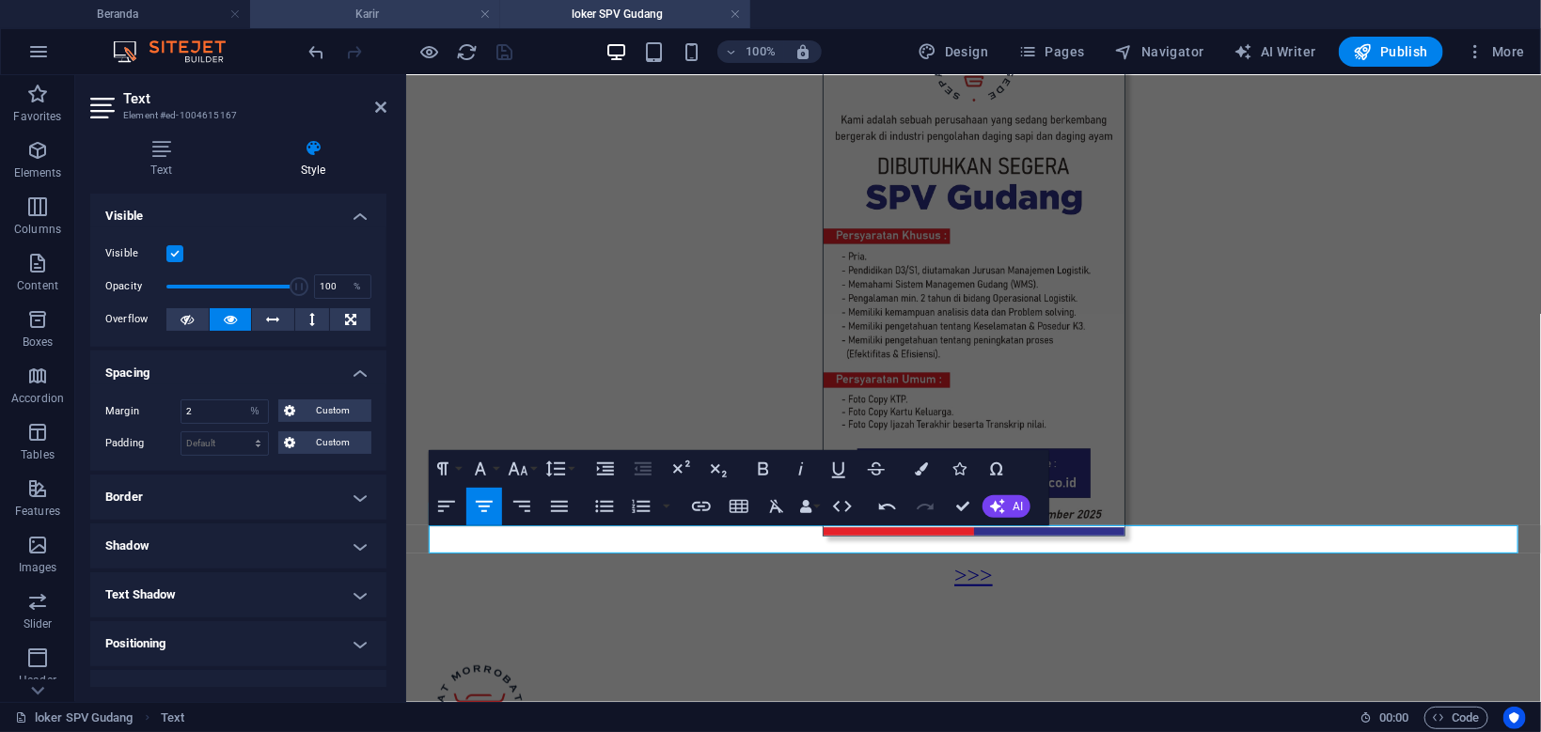
click at [436, 24] on h4 "Karir" at bounding box center [375, 14] width 250 height 21
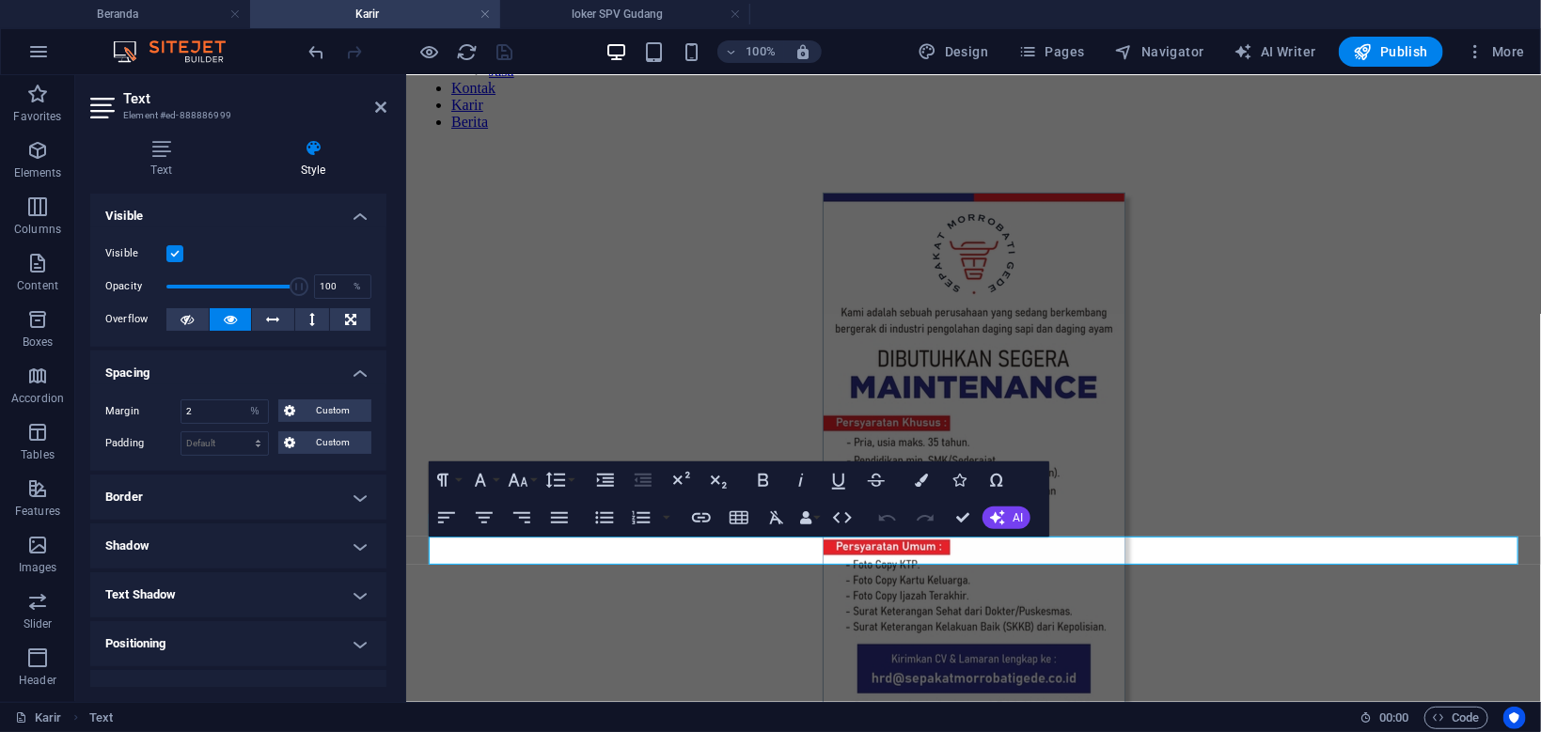
scroll to position [201, 0]
click at [706, 518] on icon "button" at bounding box center [701, 518] width 23 height 23
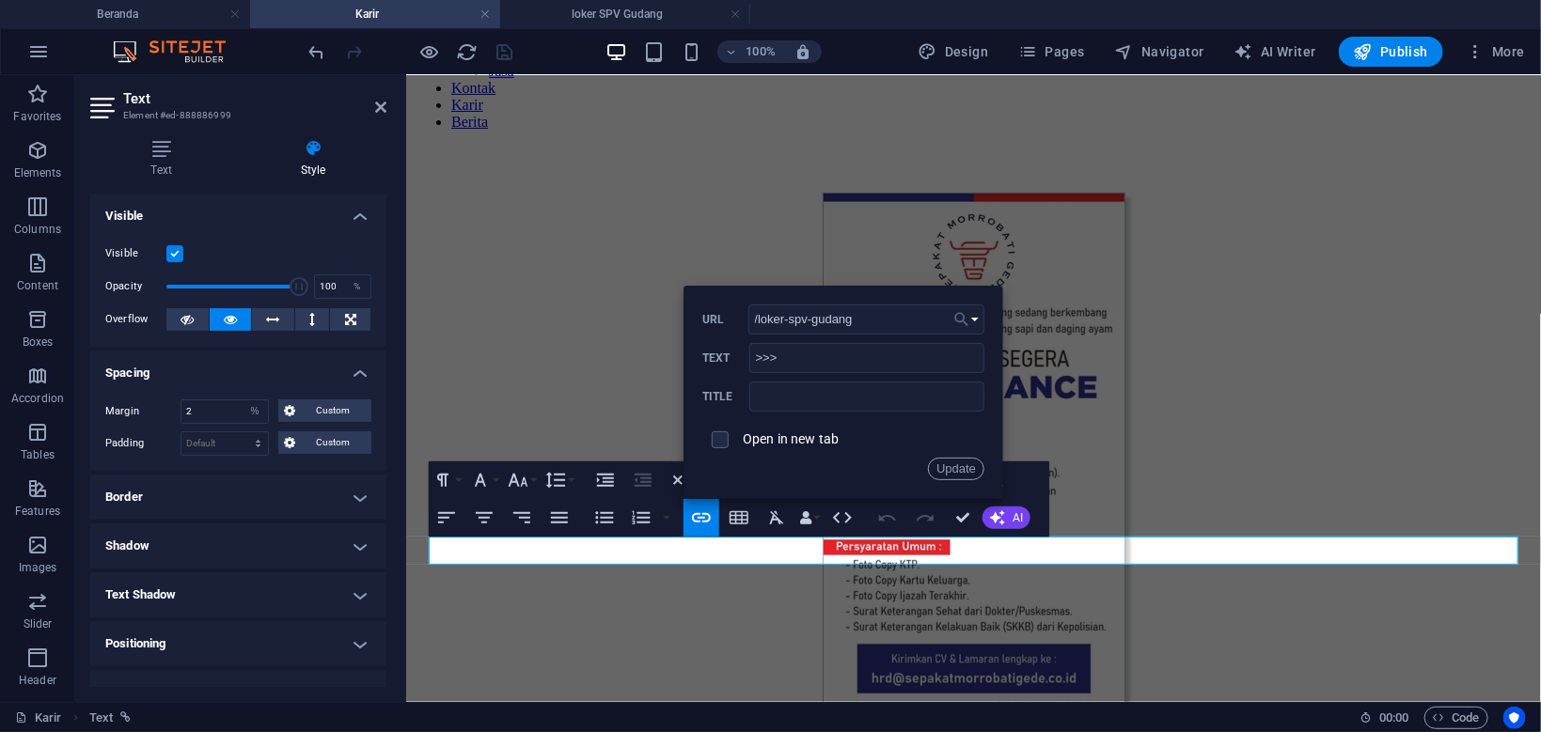
click at [965, 312] on icon "button" at bounding box center [961, 319] width 19 height 23
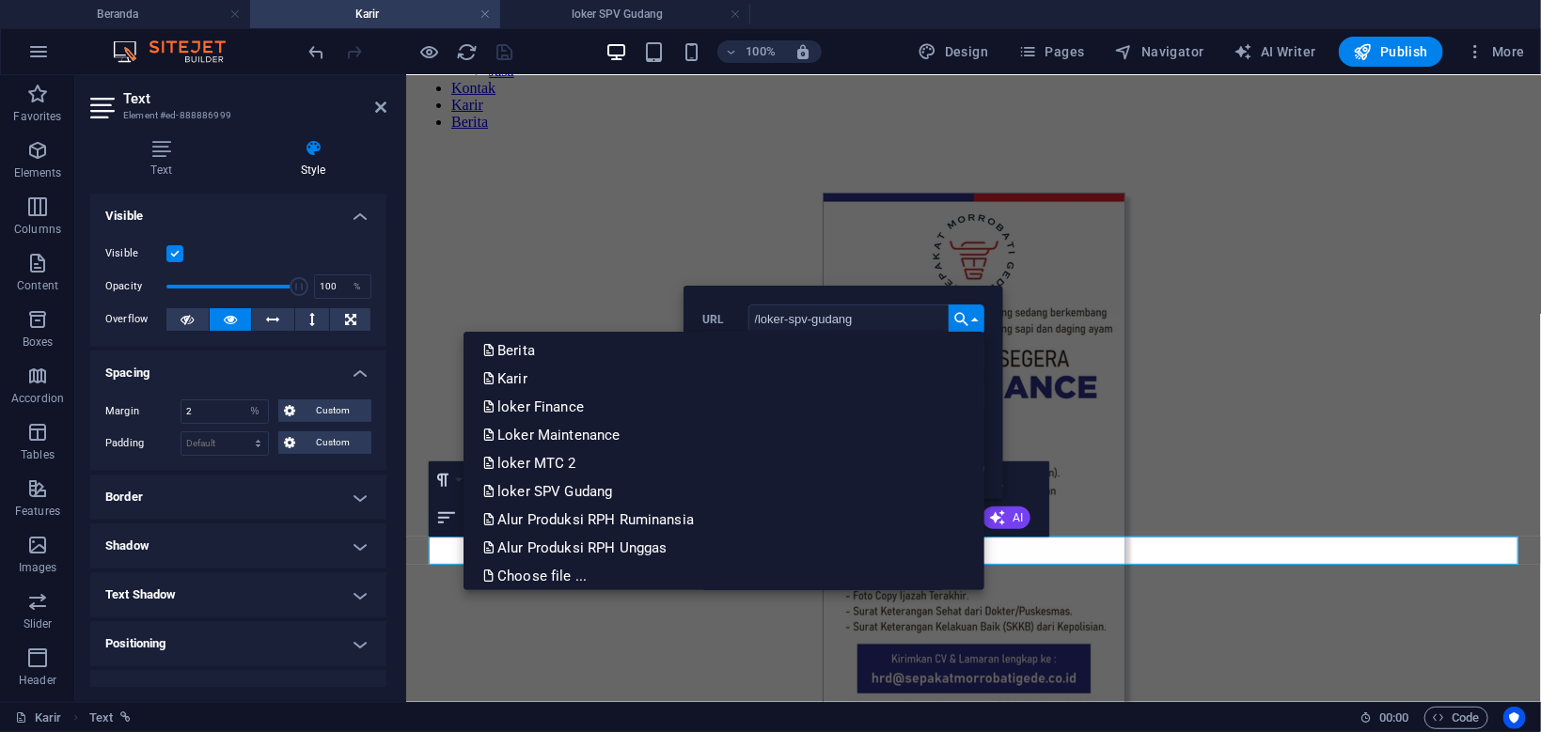
scroll to position [405, 0]
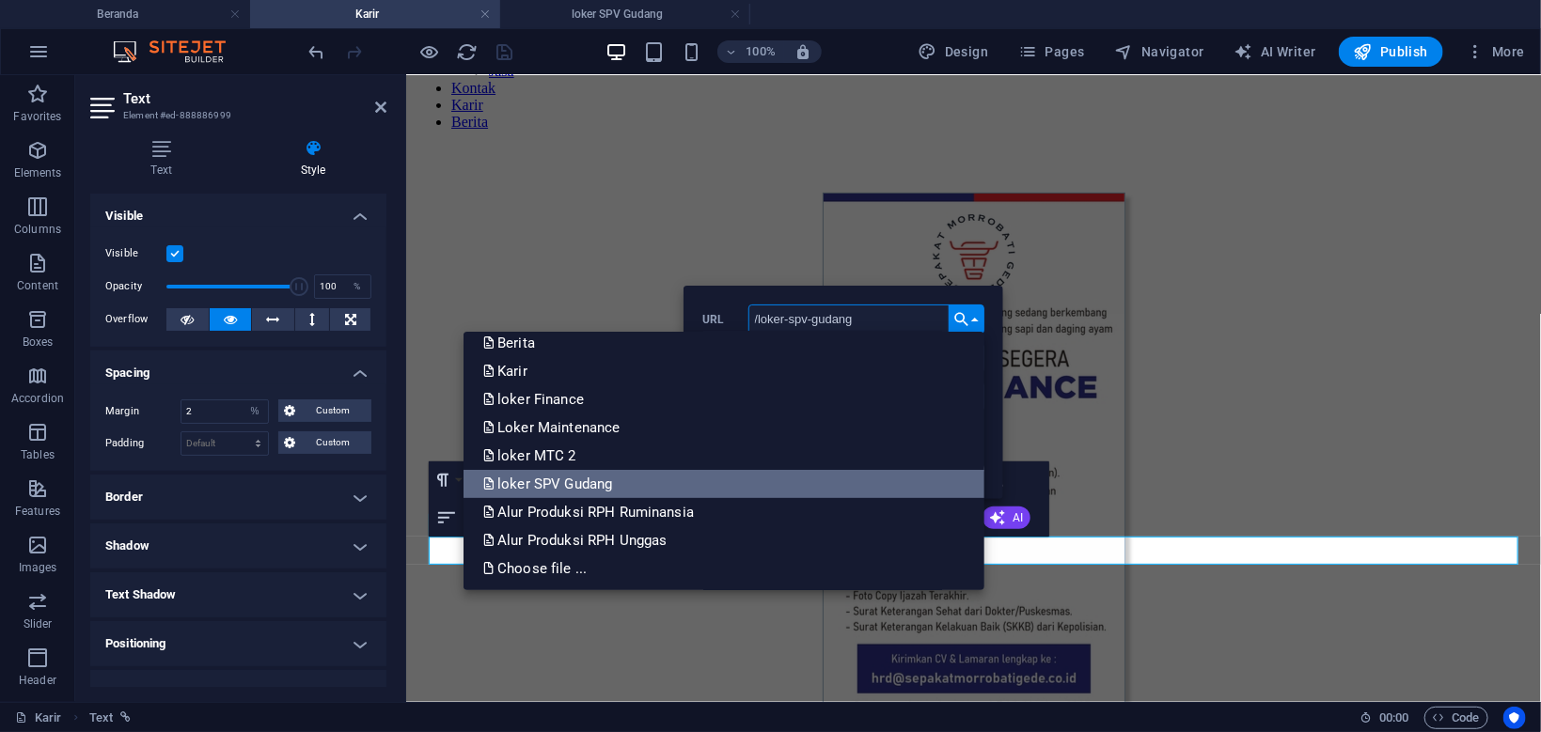
click at [591, 480] on p "loker SPV Gudang" at bounding box center [548, 484] width 133 height 28
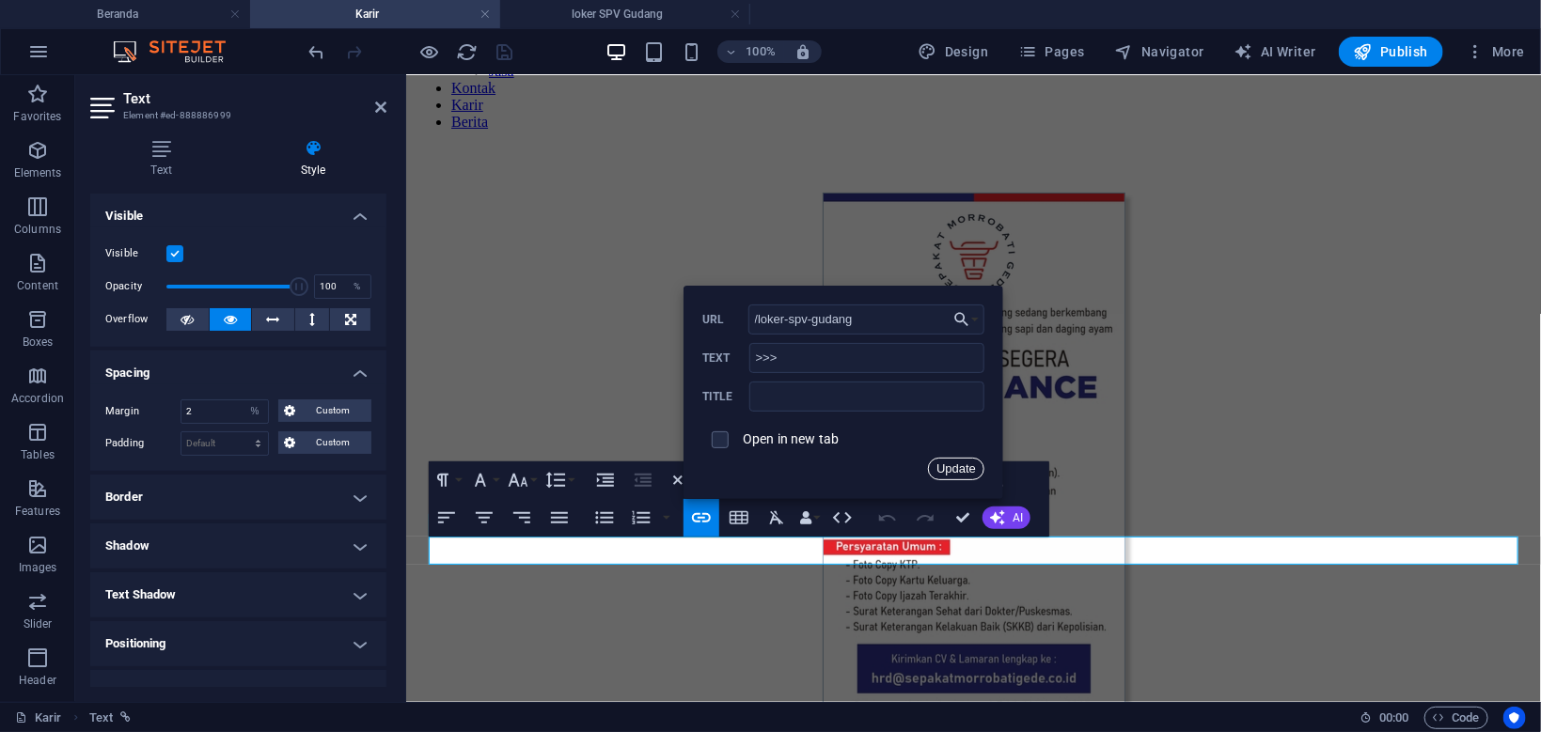
click at [968, 475] on button "Update" at bounding box center [956, 469] width 56 height 23
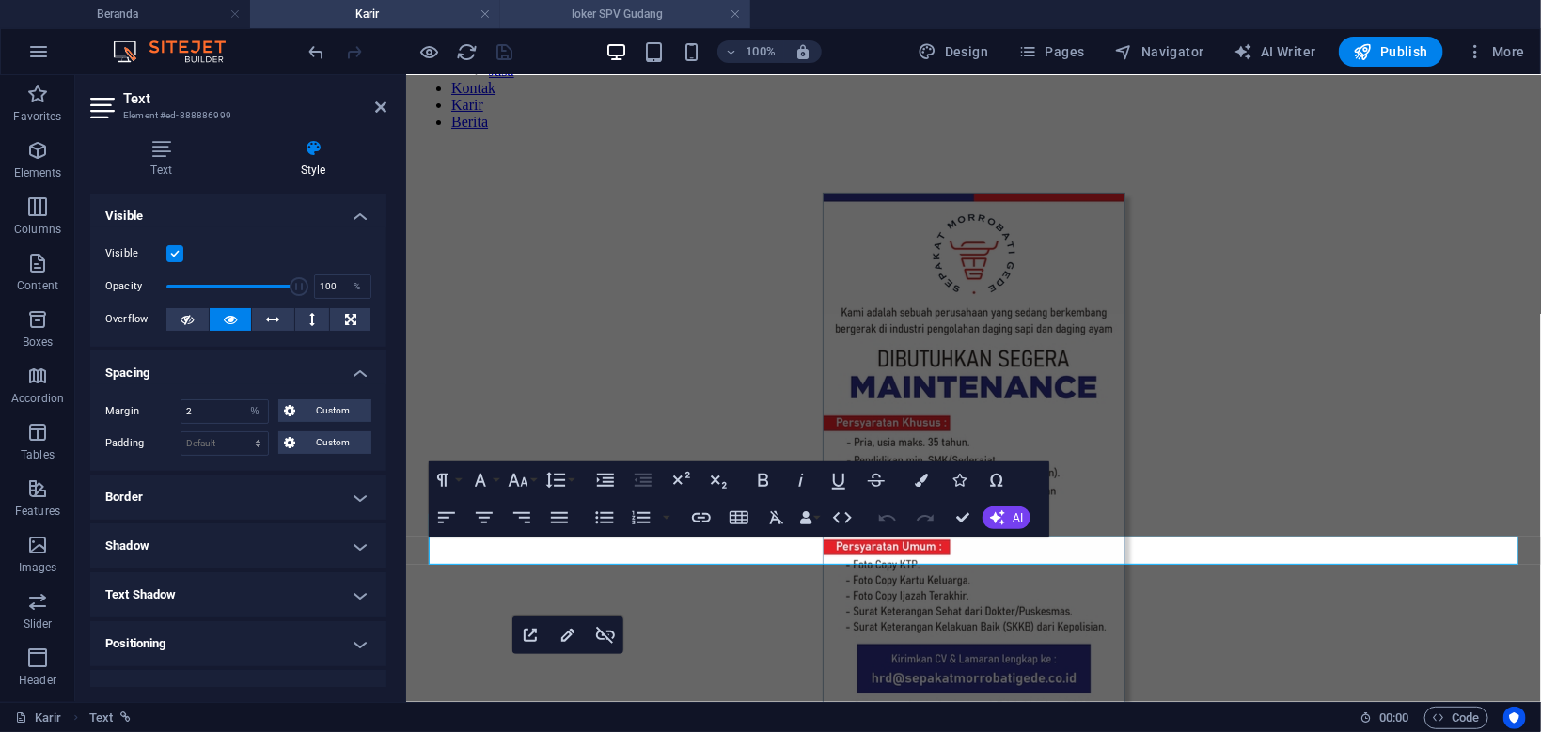
click at [695, 12] on h4 "loker SPV Gudang" at bounding box center [625, 14] width 250 height 21
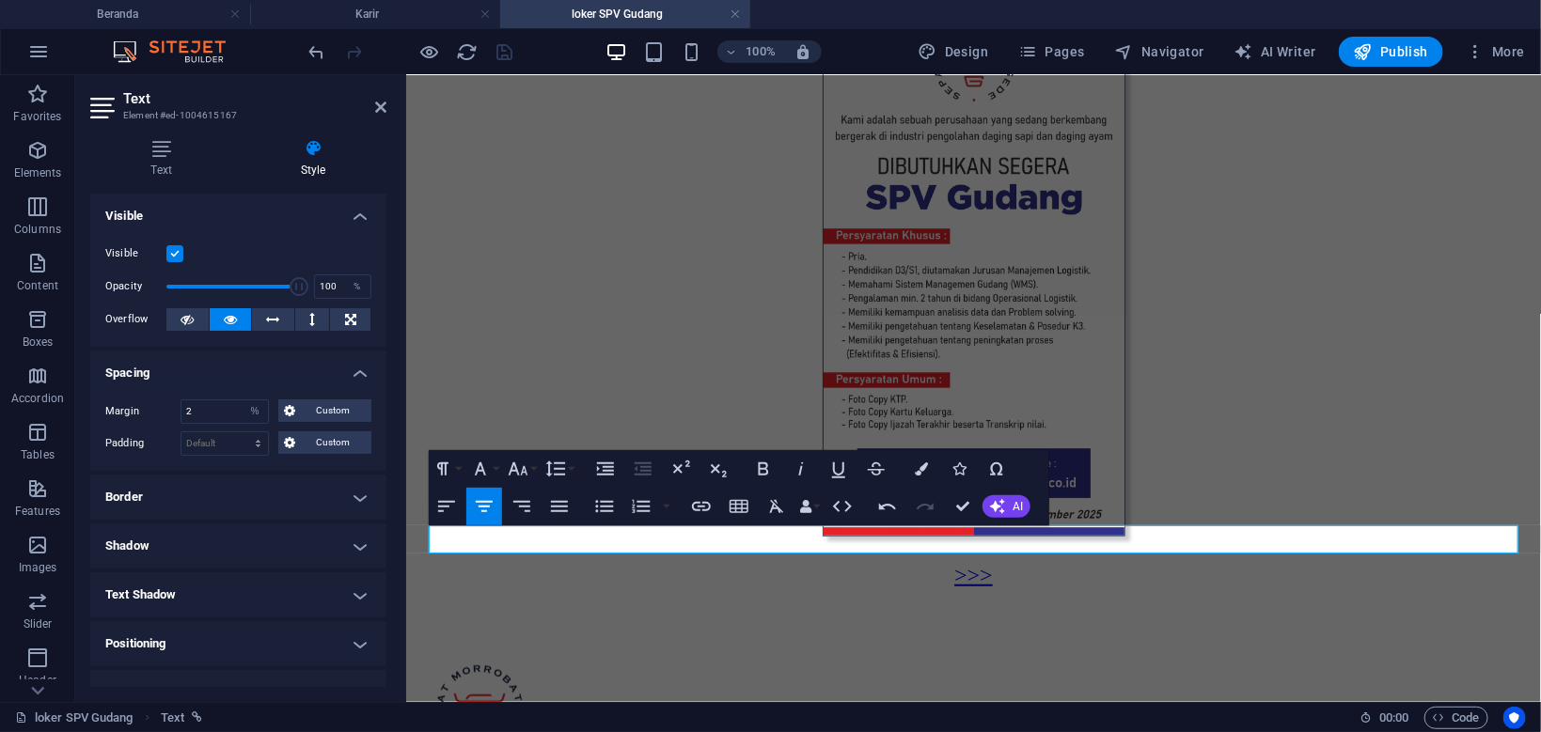
click at [501, 54] on div at bounding box center [410, 52] width 211 height 30
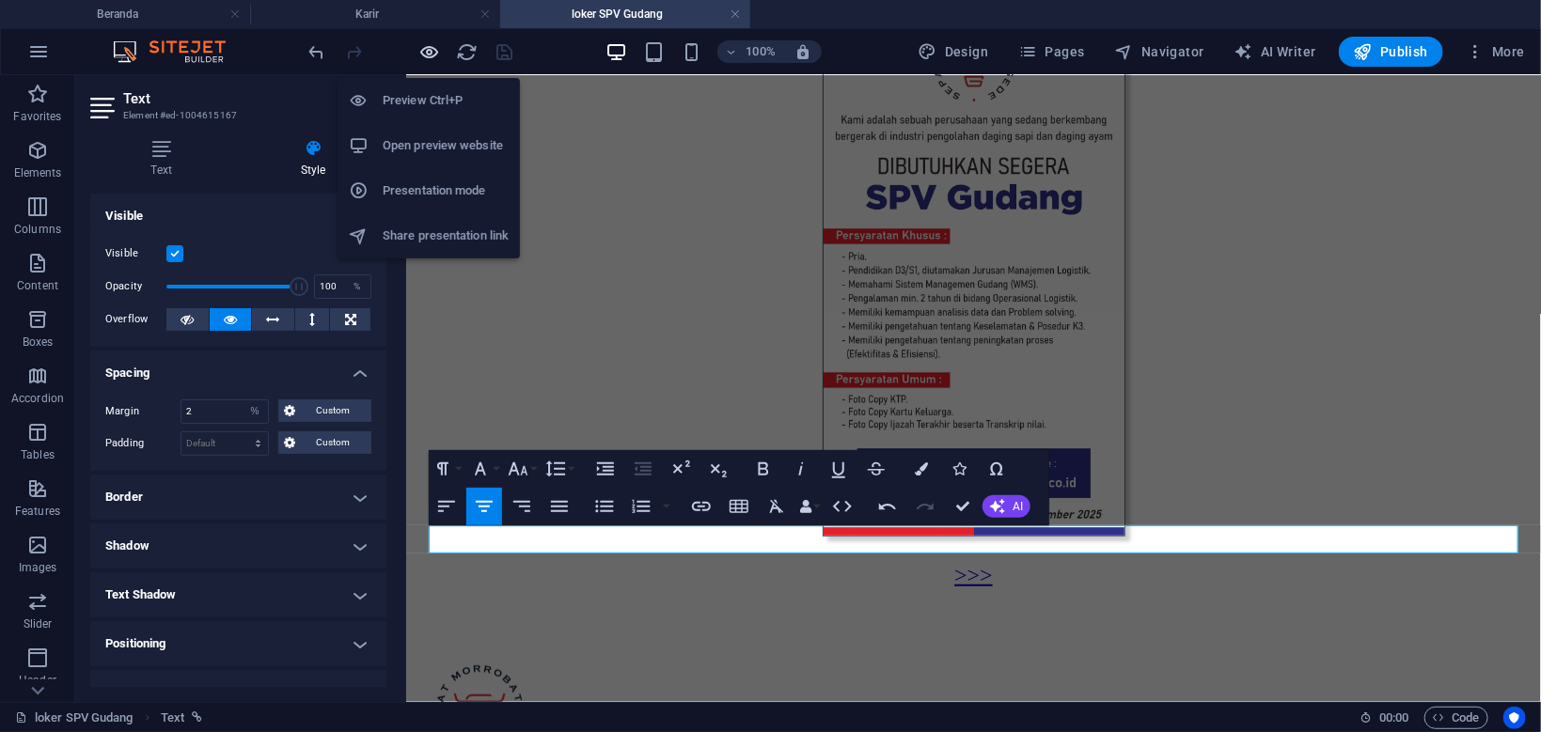
click at [434, 59] on icon "button" at bounding box center [430, 52] width 22 height 22
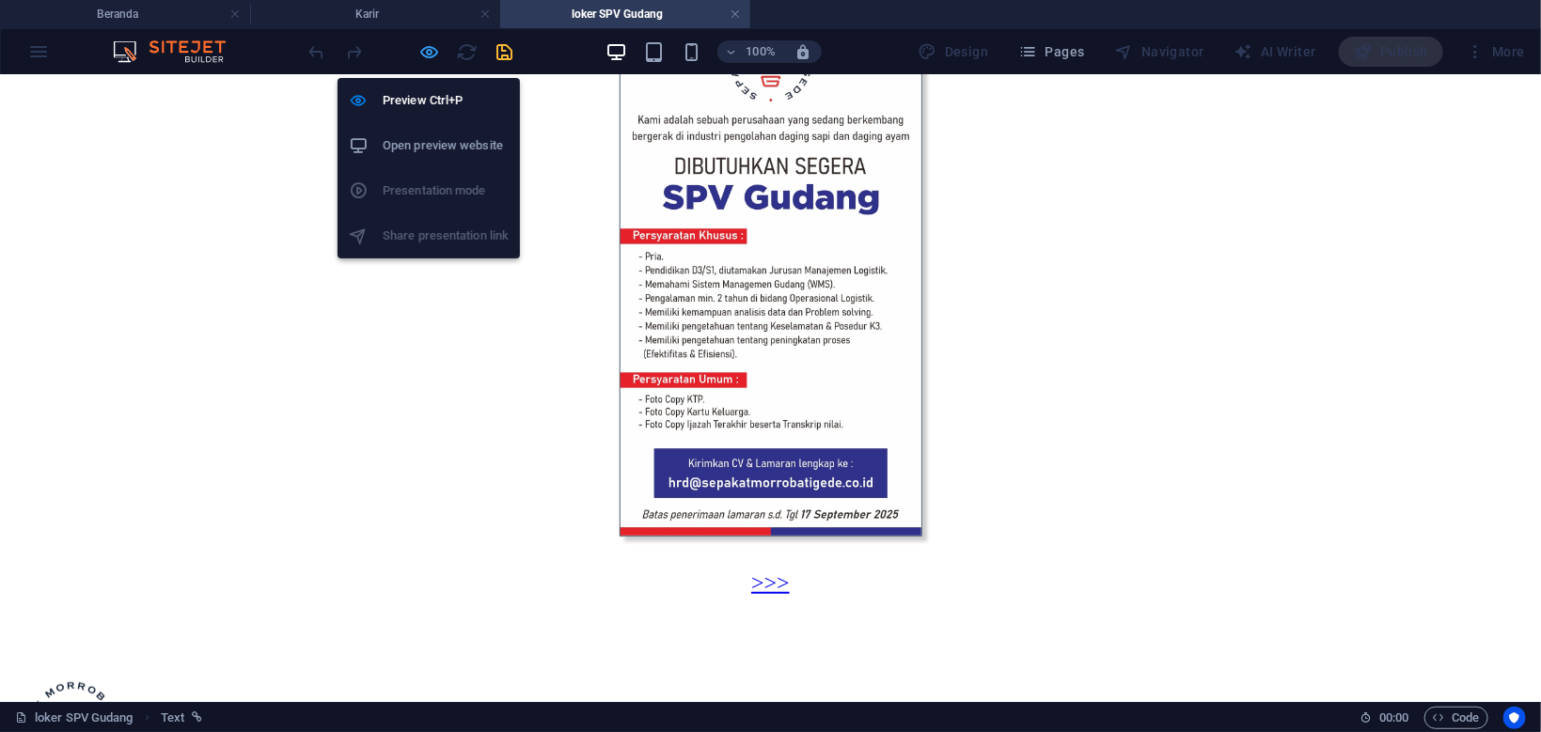
click at [429, 54] on icon "button" at bounding box center [430, 52] width 22 height 22
select select "%"
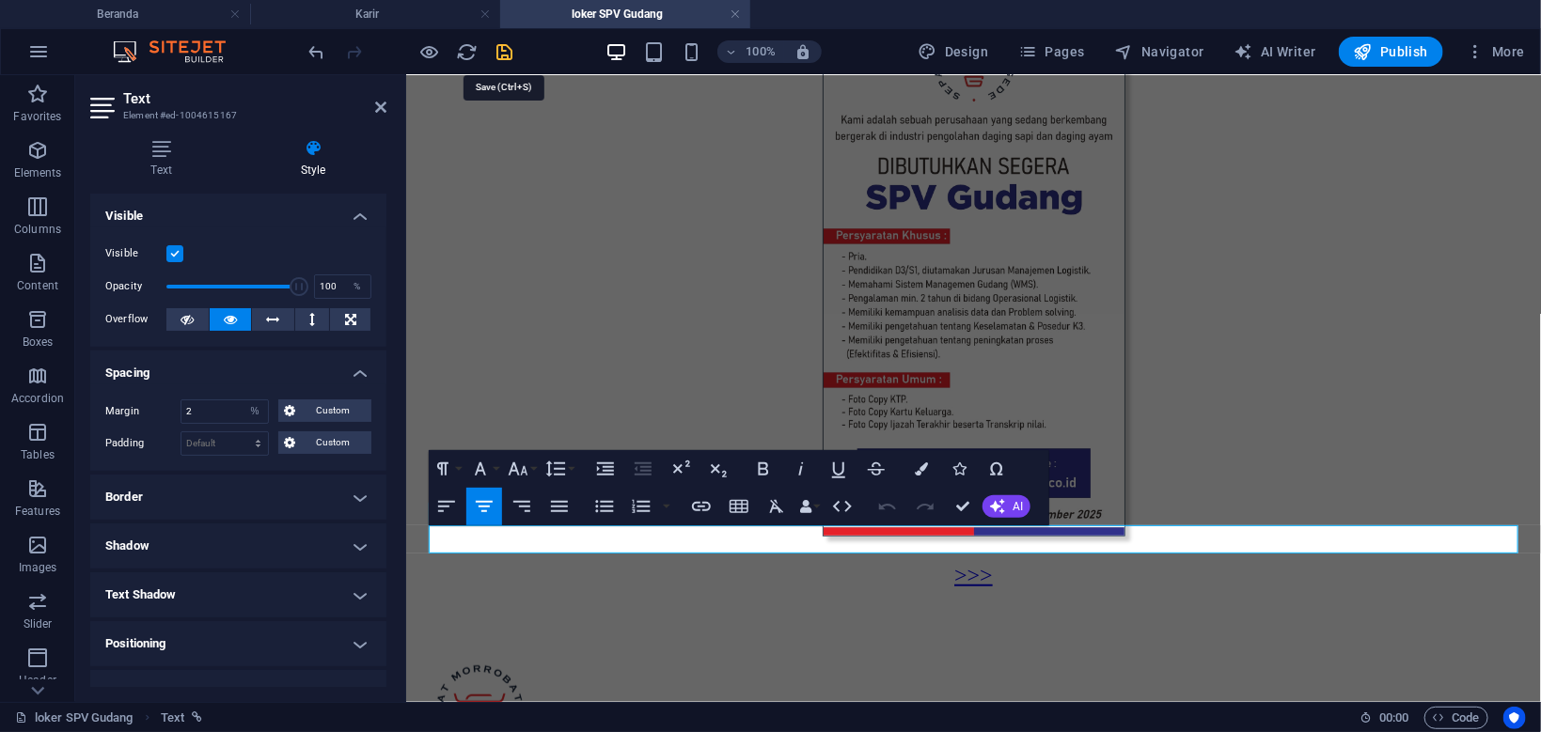
click at [509, 55] on icon "save" at bounding box center [505, 52] width 22 height 22
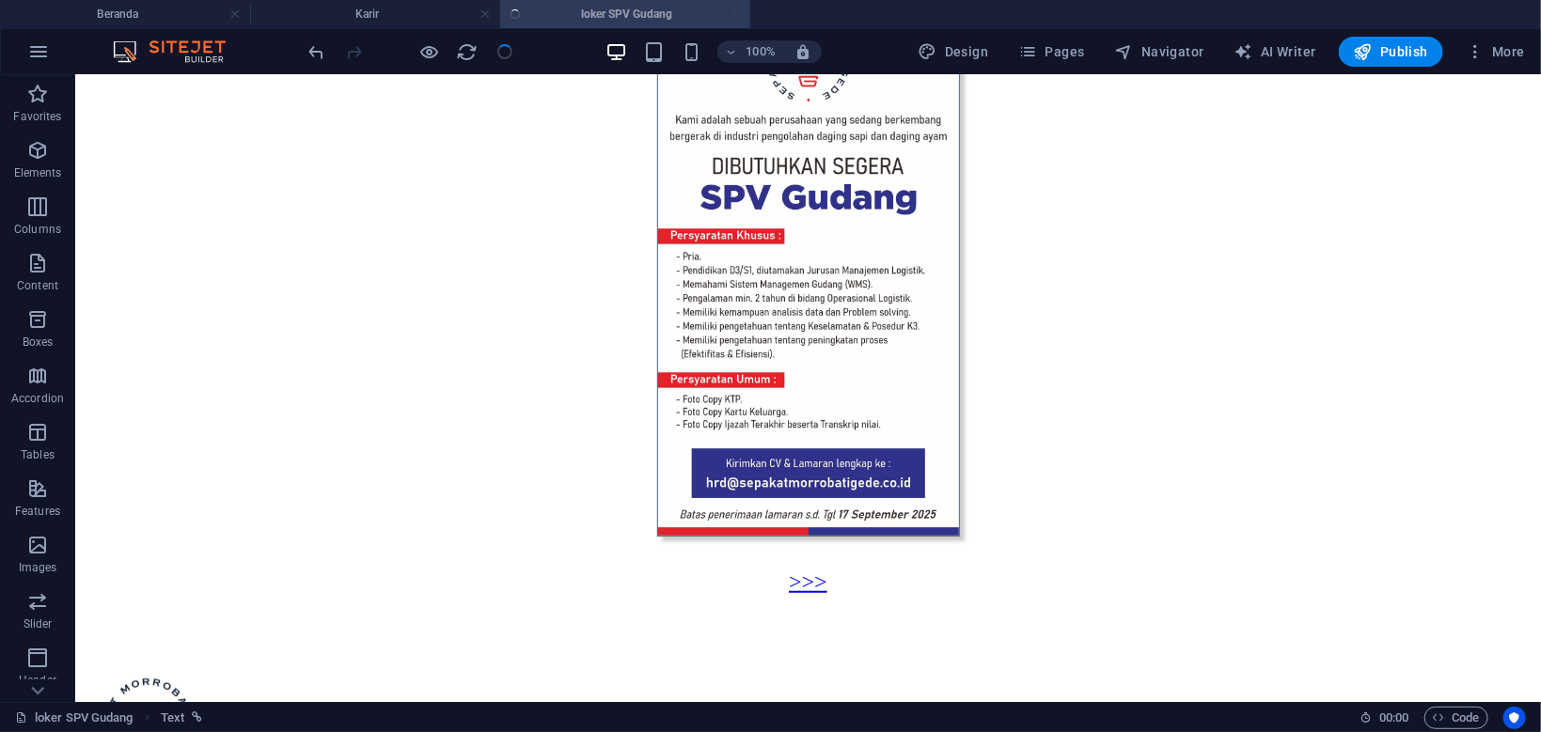
select select "%"
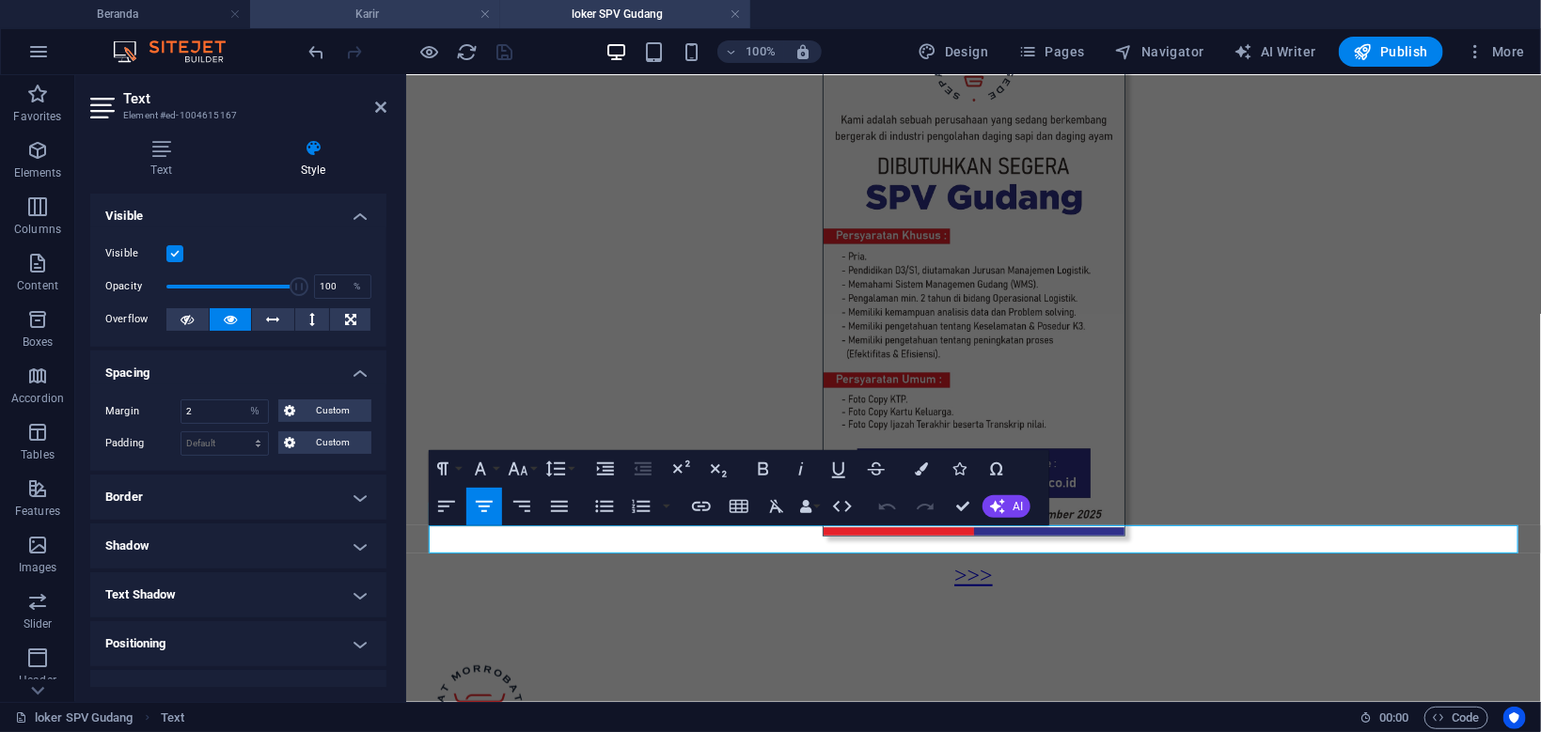
click at [416, 11] on h4 "Karir" at bounding box center [375, 14] width 250 height 21
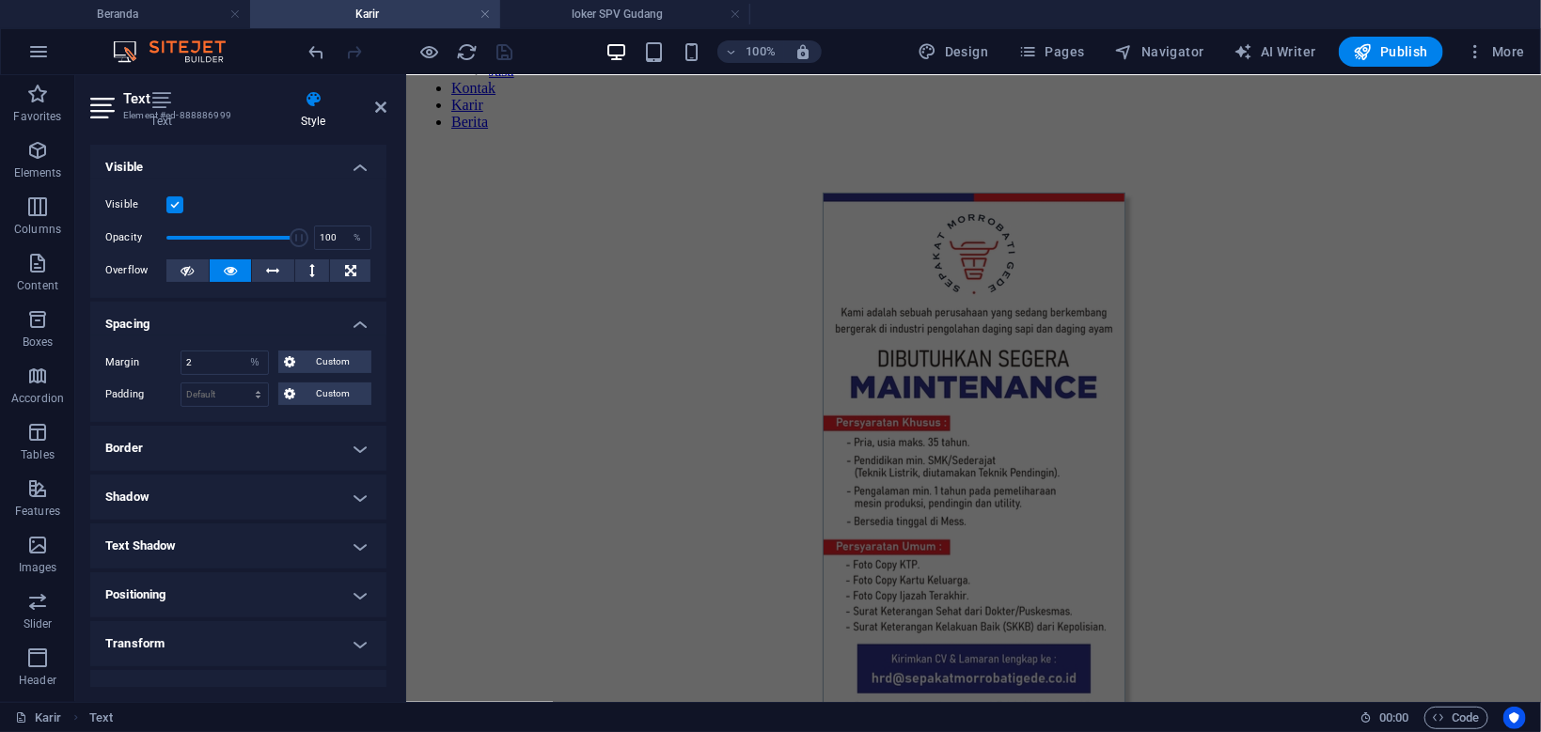
scroll to position [201, 0]
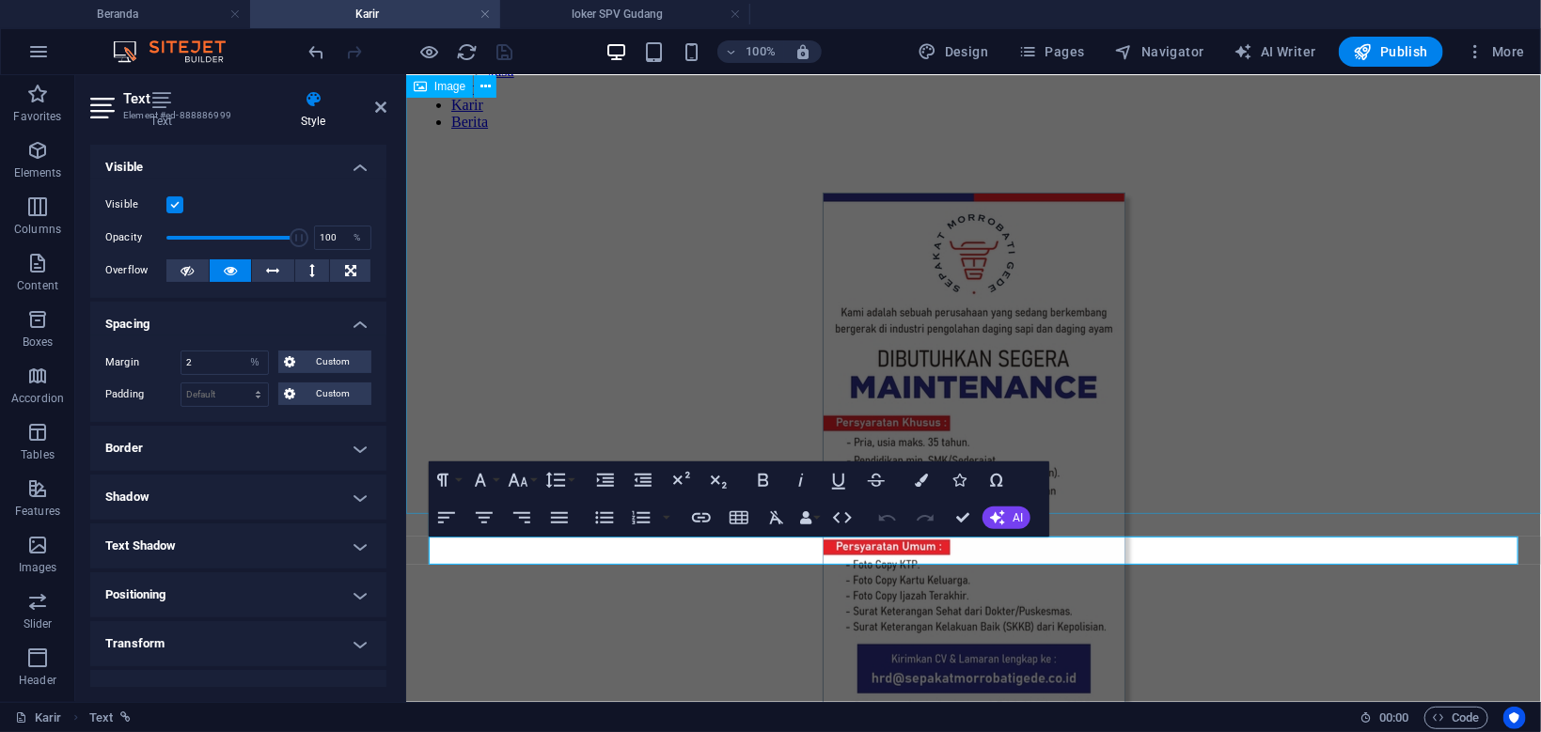
click at [1009, 318] on figure at bounding box center [972, 462] width 1119 height 540
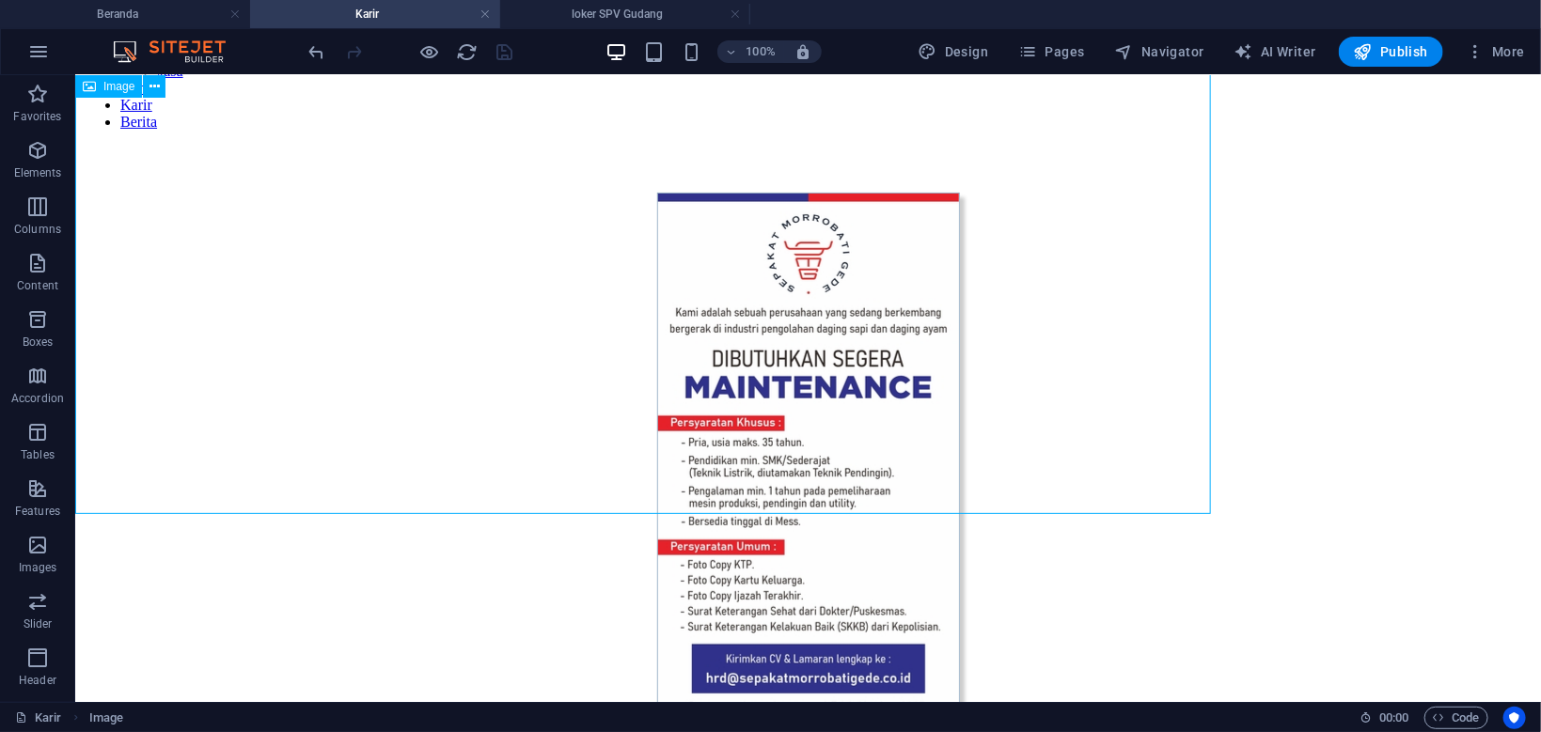
click at [1009, 318] on figure at bounding box center [807, 462] width 1450 height 540
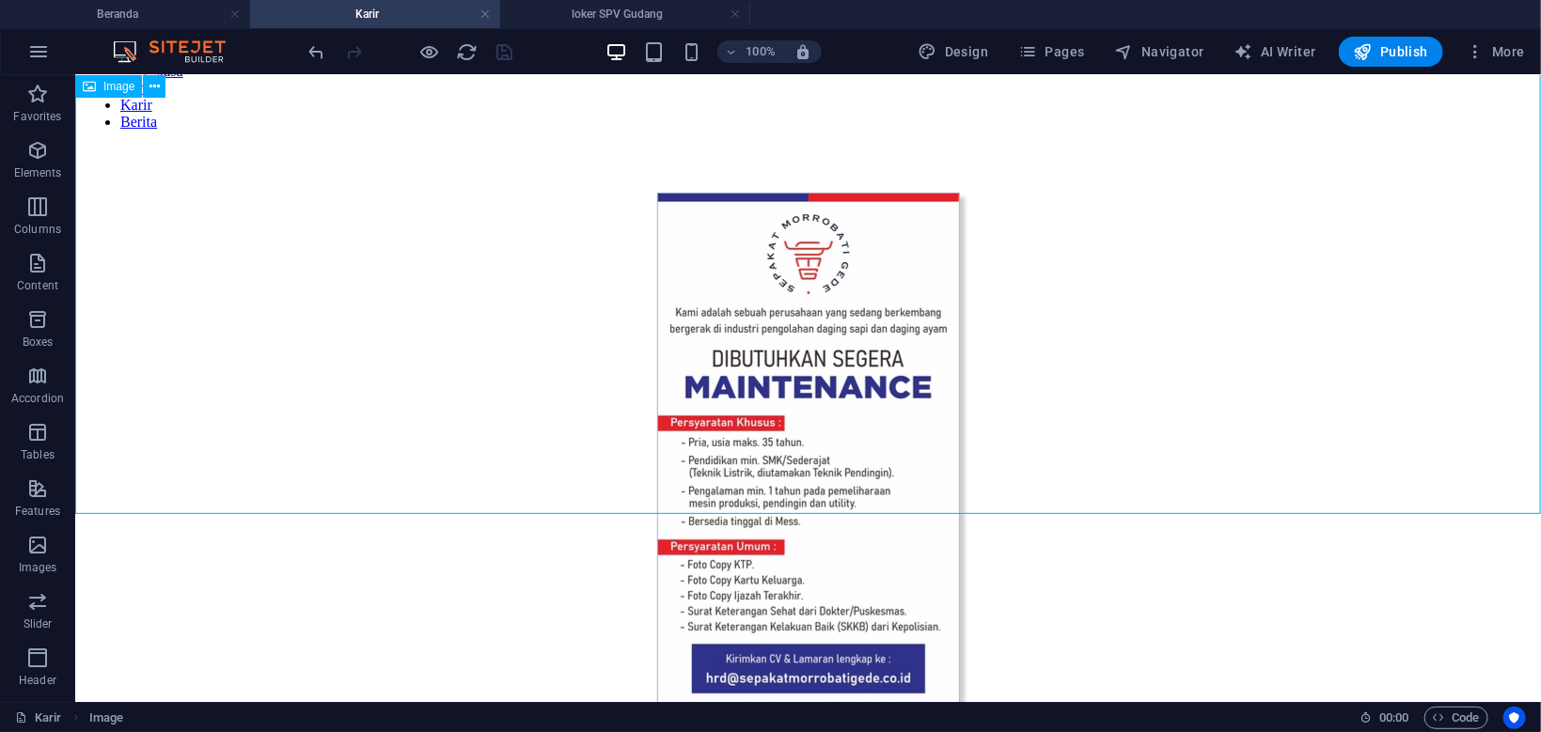
click at [812, 330] on figure at bounding box center [807, 462] width 1450 height 540
click at [481, 330] on figure at bounding box center [807, 462] width 1450 height 540
select select "px"
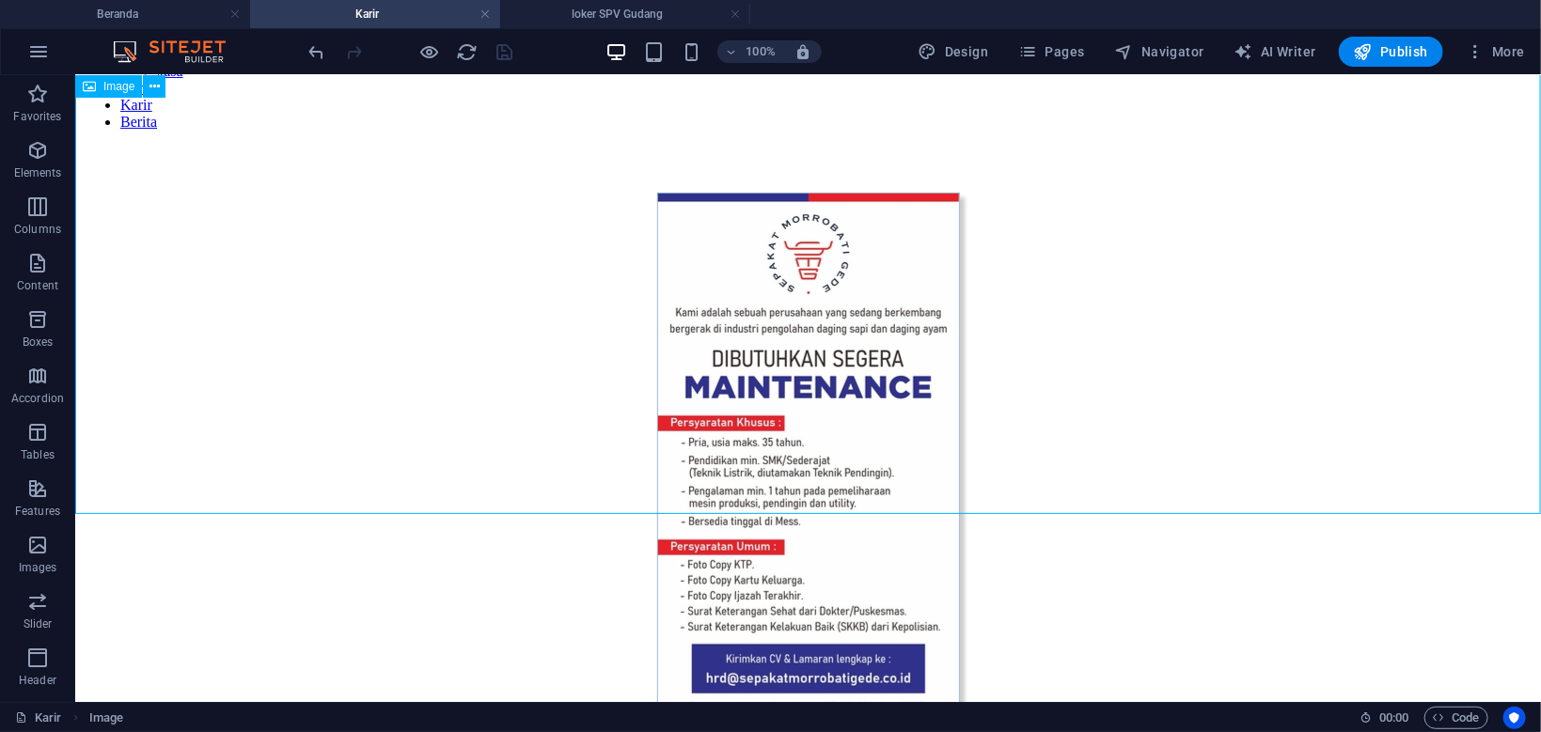
select select "px"
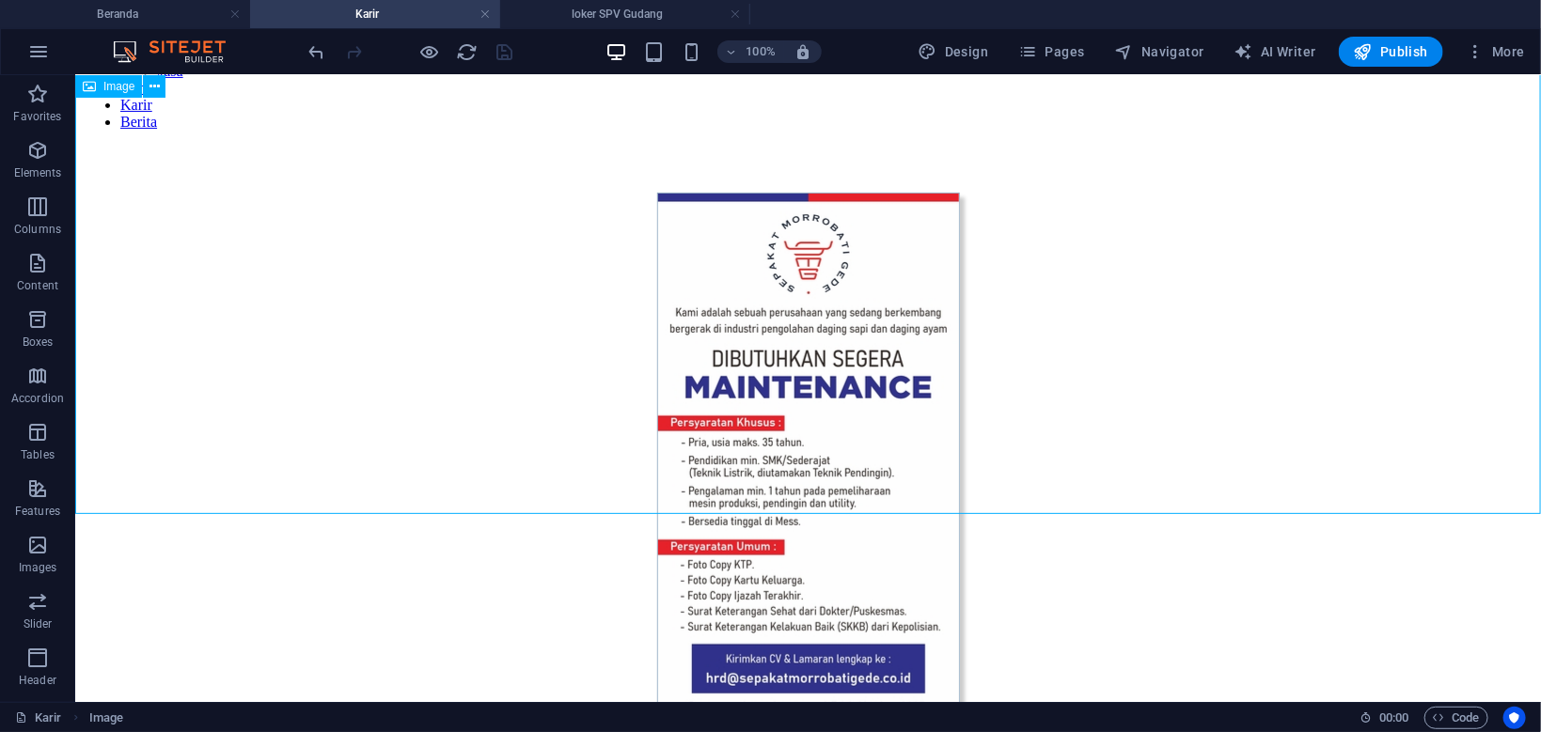
select select "px"
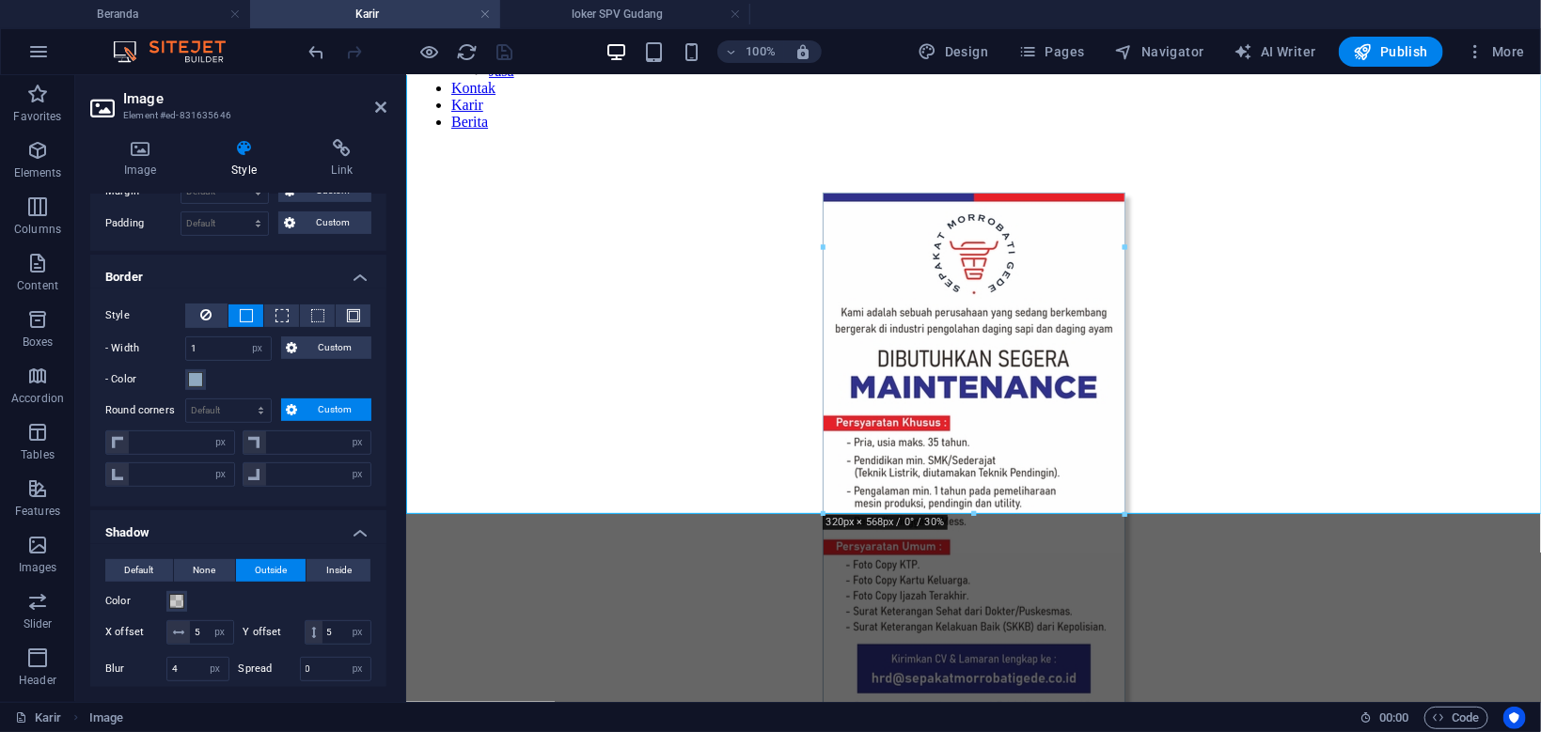
scroll to position [141, 0]
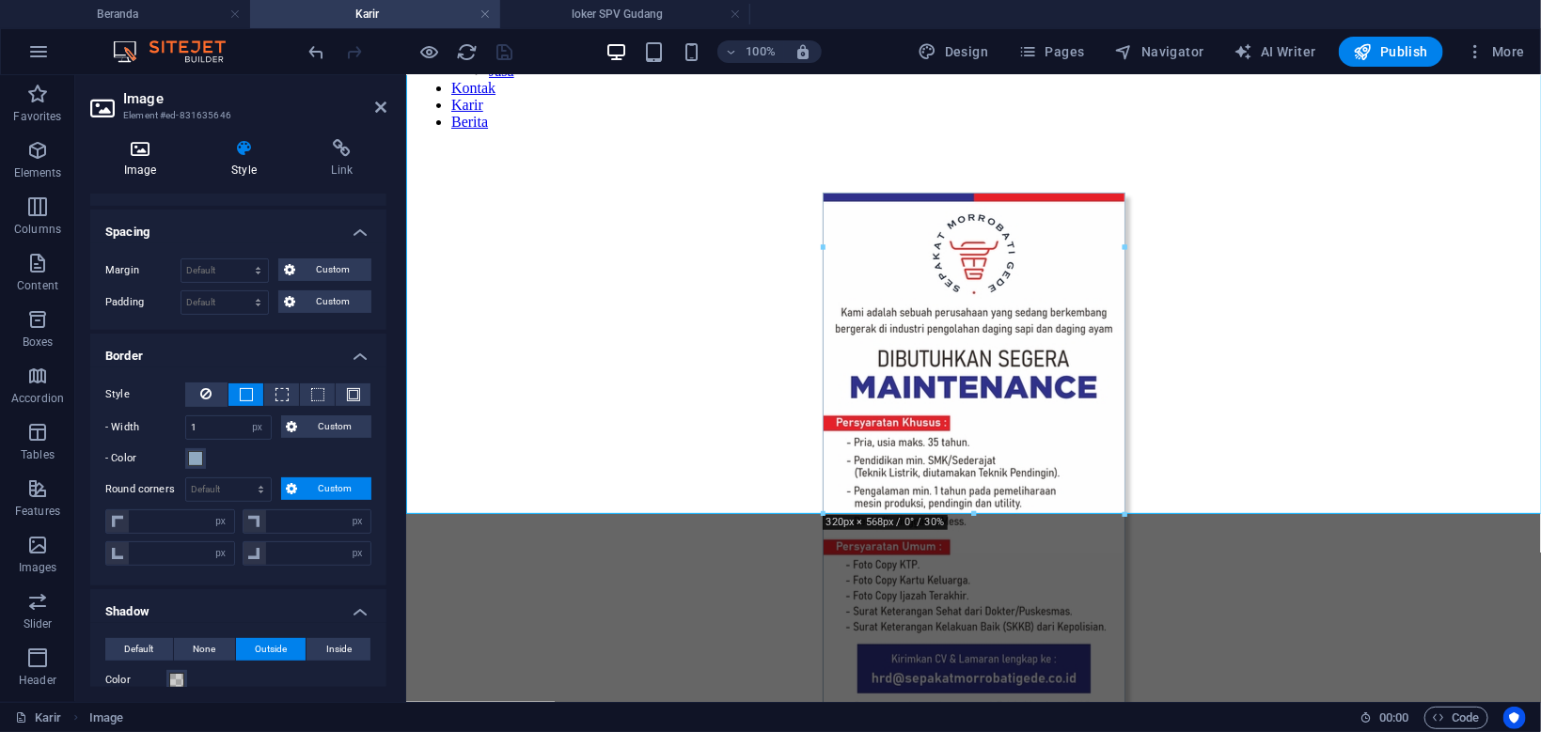
click at [136, 160] on h4 "Image" at bounding box center [143, 158] width 107 height 39
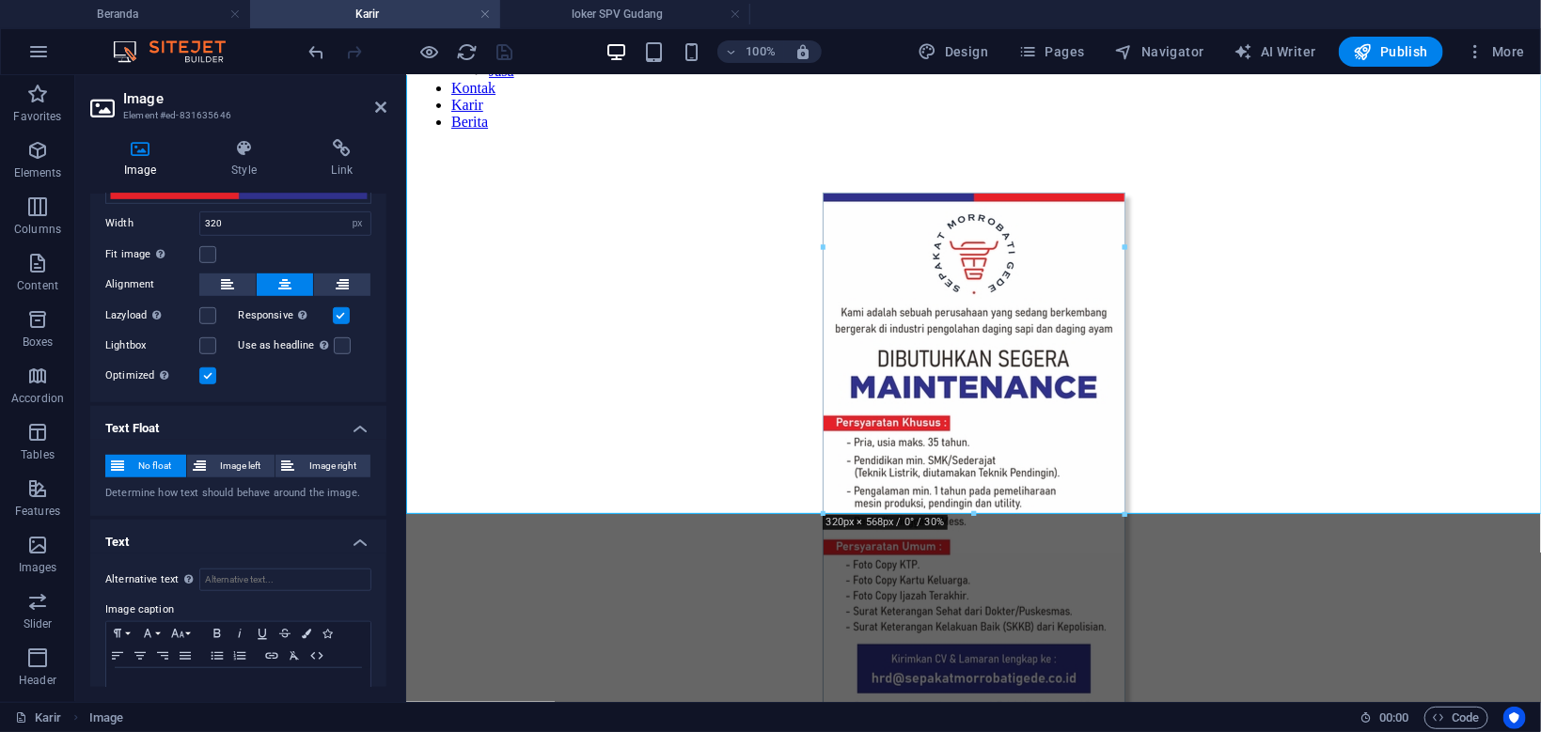
scroll to position [538, 0]
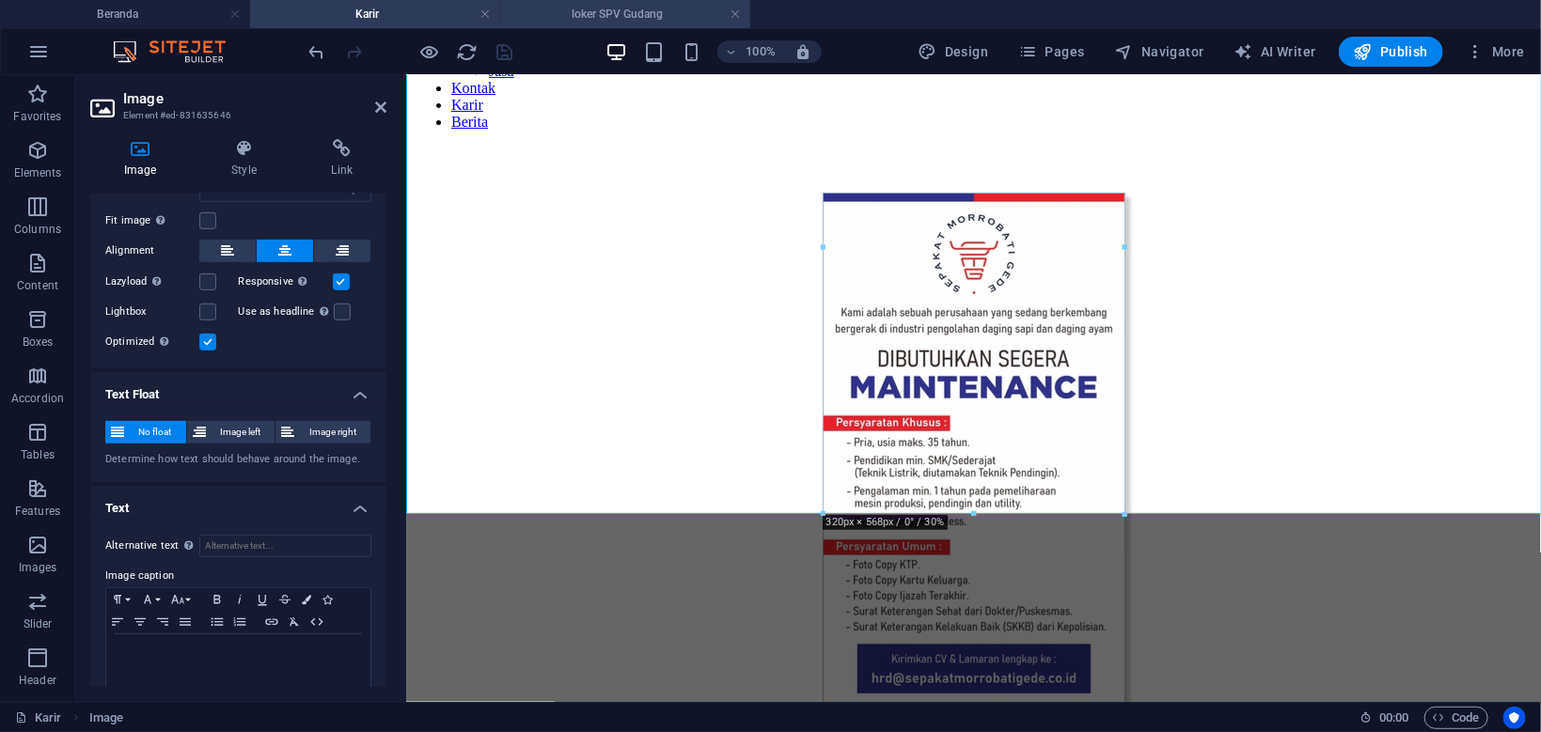
click at [623, 18] on h4 "loker SPV Gudang" at bounding box center [625, 14] width 250 height 21
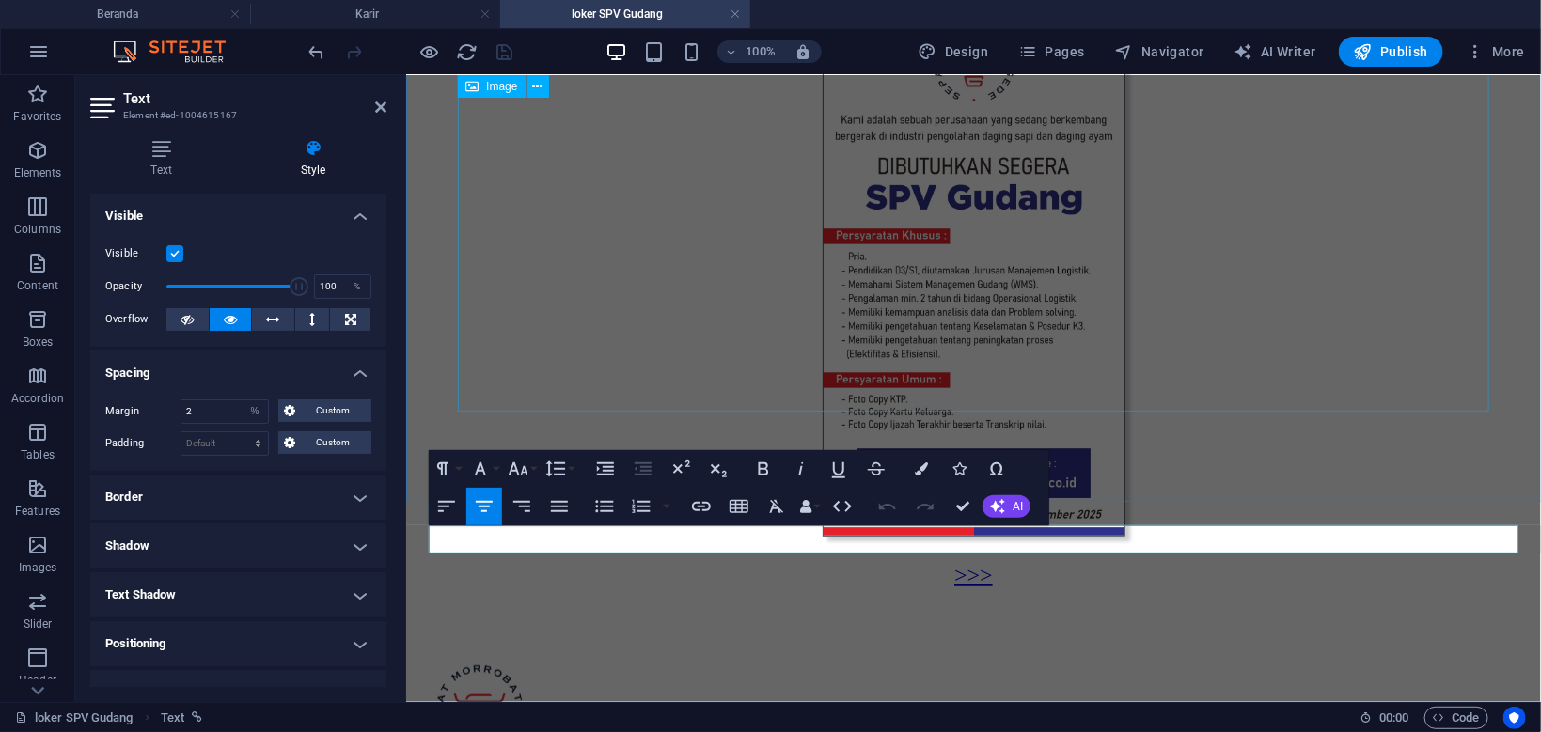
click at [962, 286] on figure at bounding box center [972, 269] width 1119 height 540
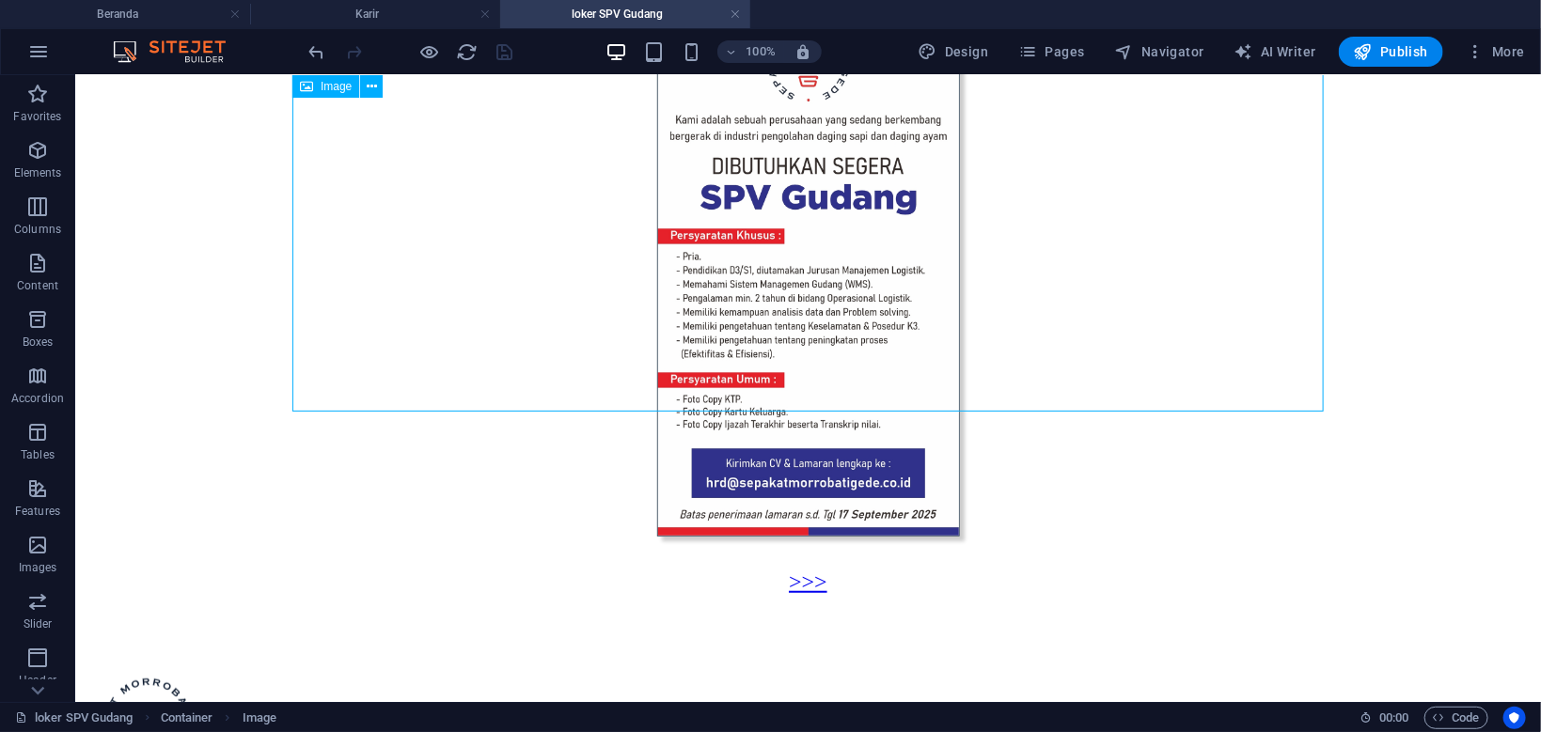
click at [829, 226] on figure at bounding box center [807, 269] width 1450 height 540
select select "px"
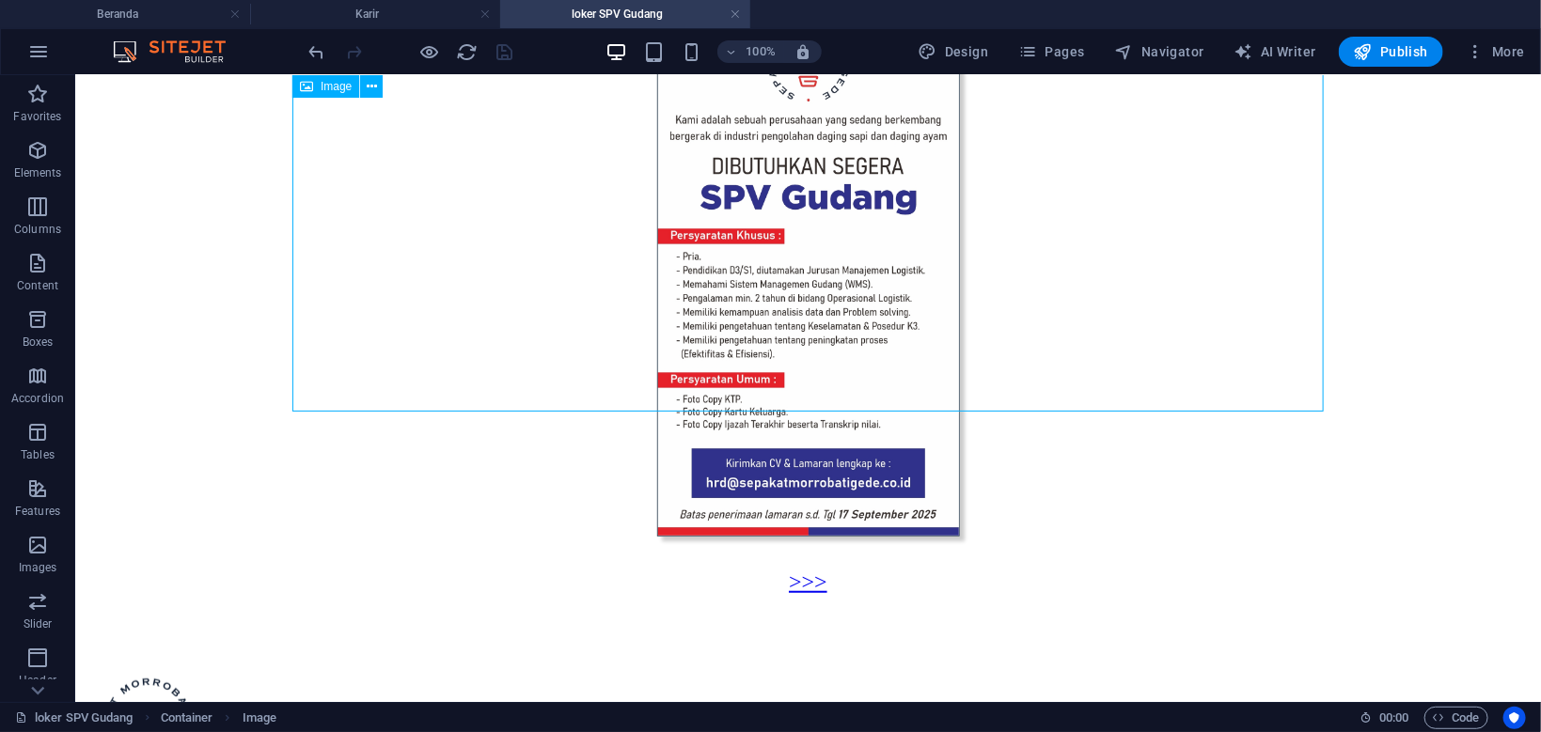
select select "px"
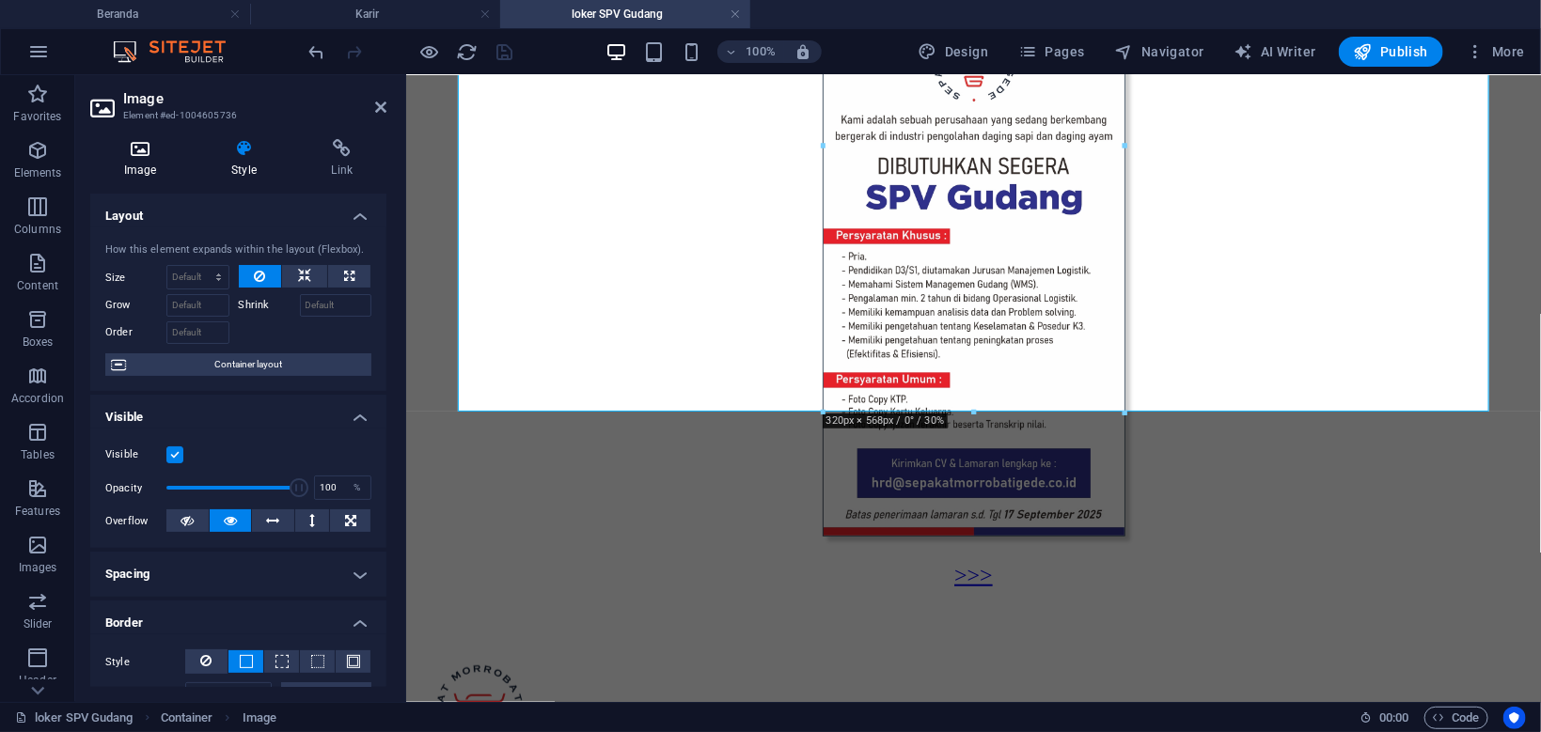
click at [135, 158] on icon at bounding box center [140, 148] width 100 height 19
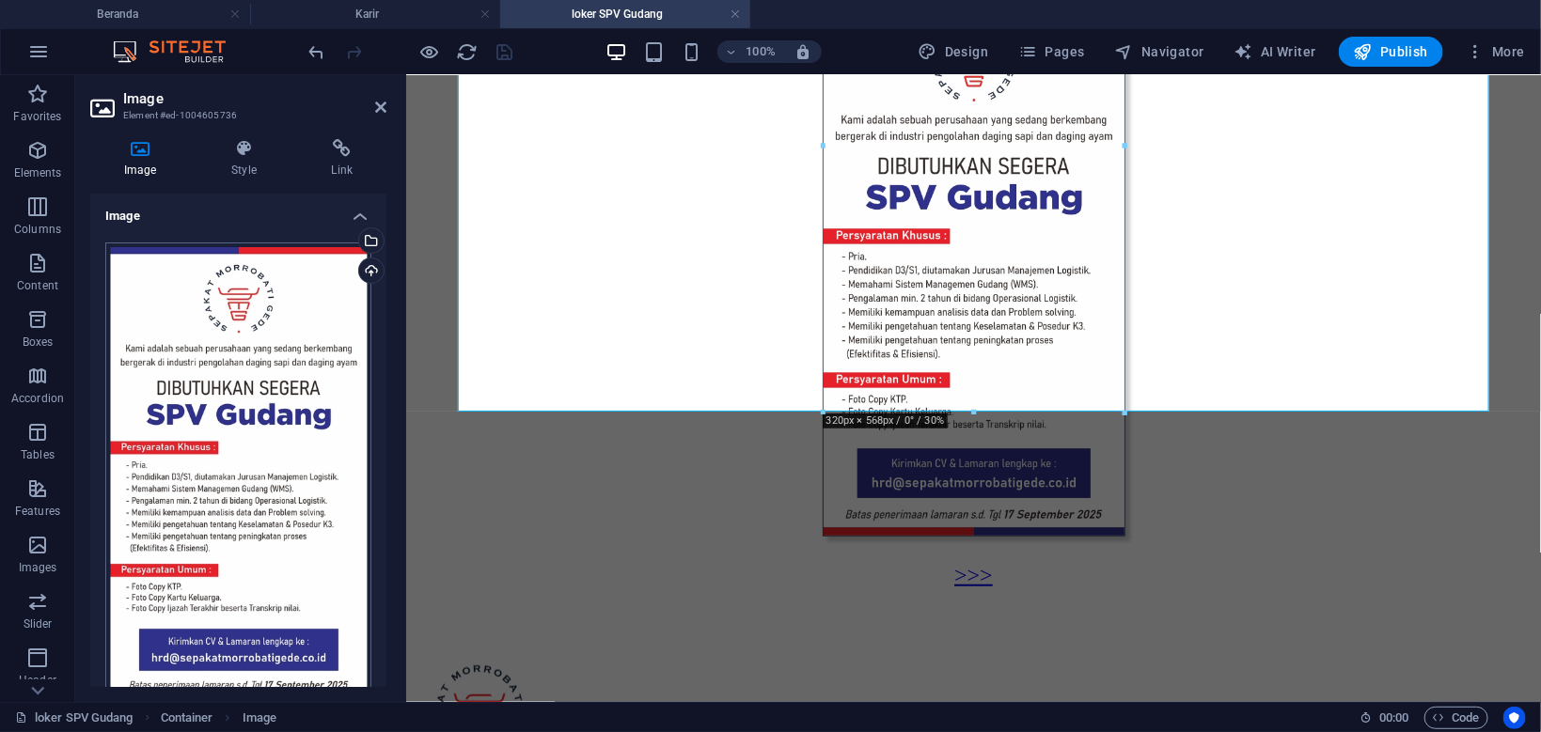
scroll to position [263, 0]
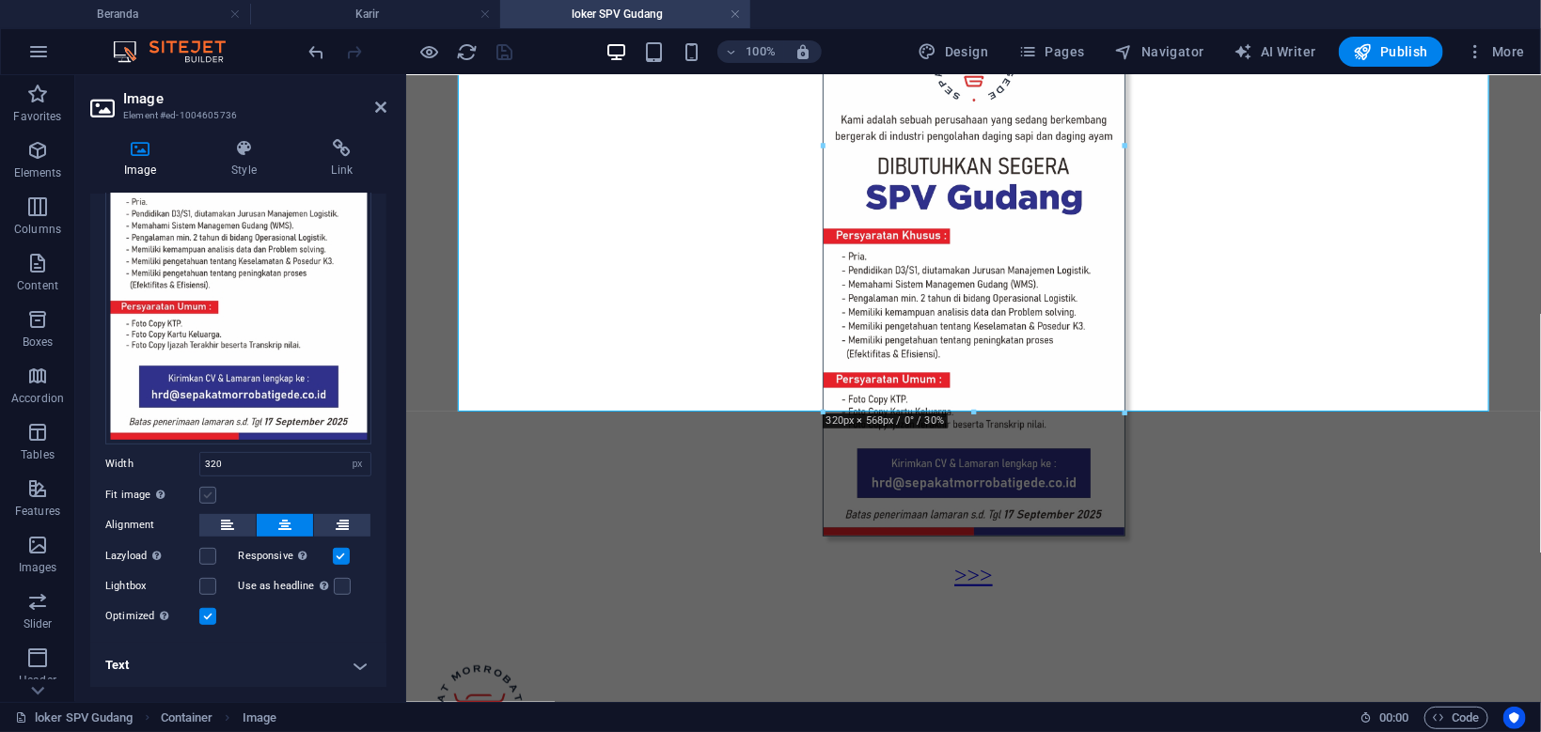
click at [211, 499] on label at bounding box center [207, 495] width 17 height 17
click at [0, 0] on input "Fit image Automatically fit image to a fixed width and height" at bounding box center [0, 0] width 0 height 0
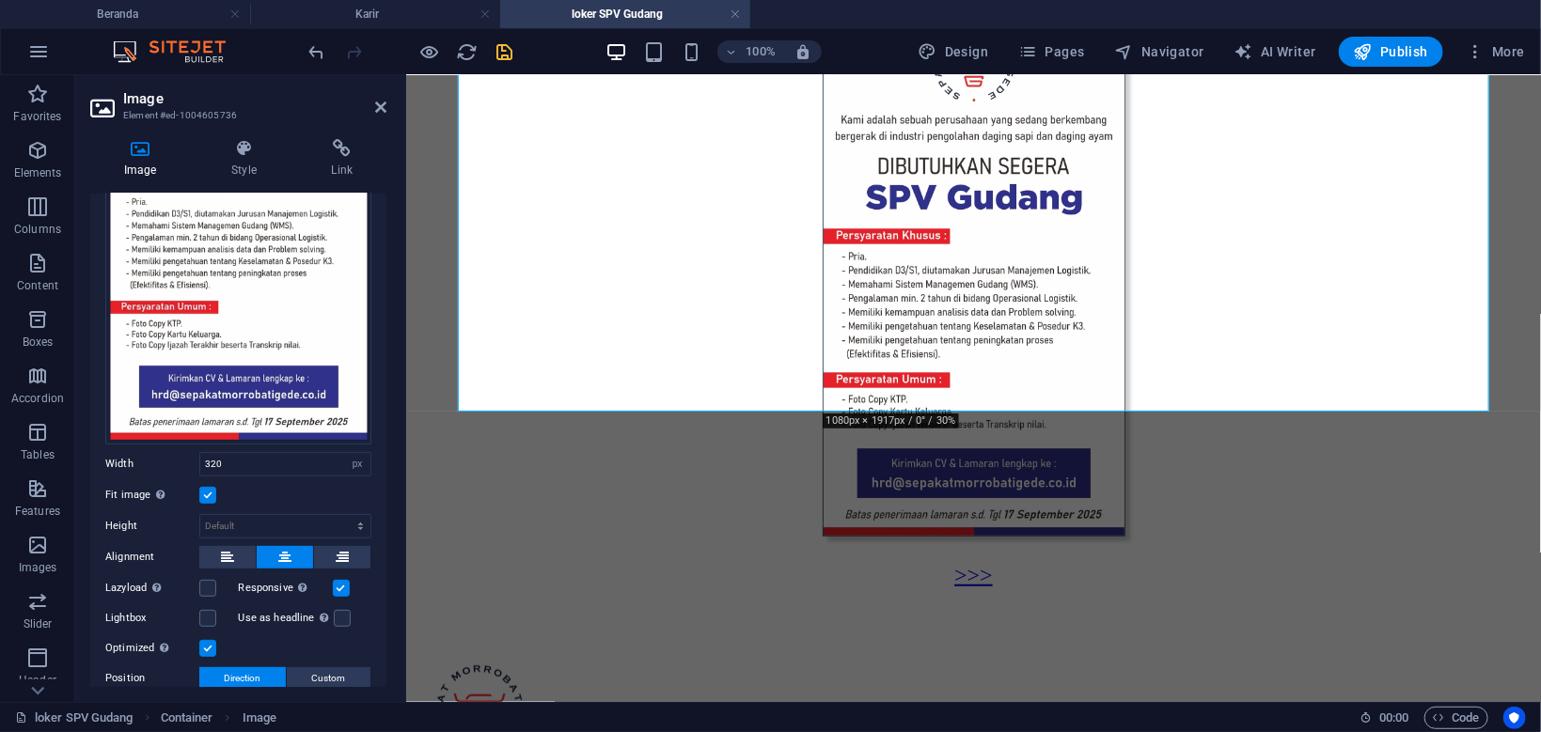
click at [211, 499] on label at bounding box center [207, 495] width 17 height 17
click at [0, 0] on input "Fit image Automatically fit image to a fixed width and height" at bounding box center [0, 0] width 0 height 0
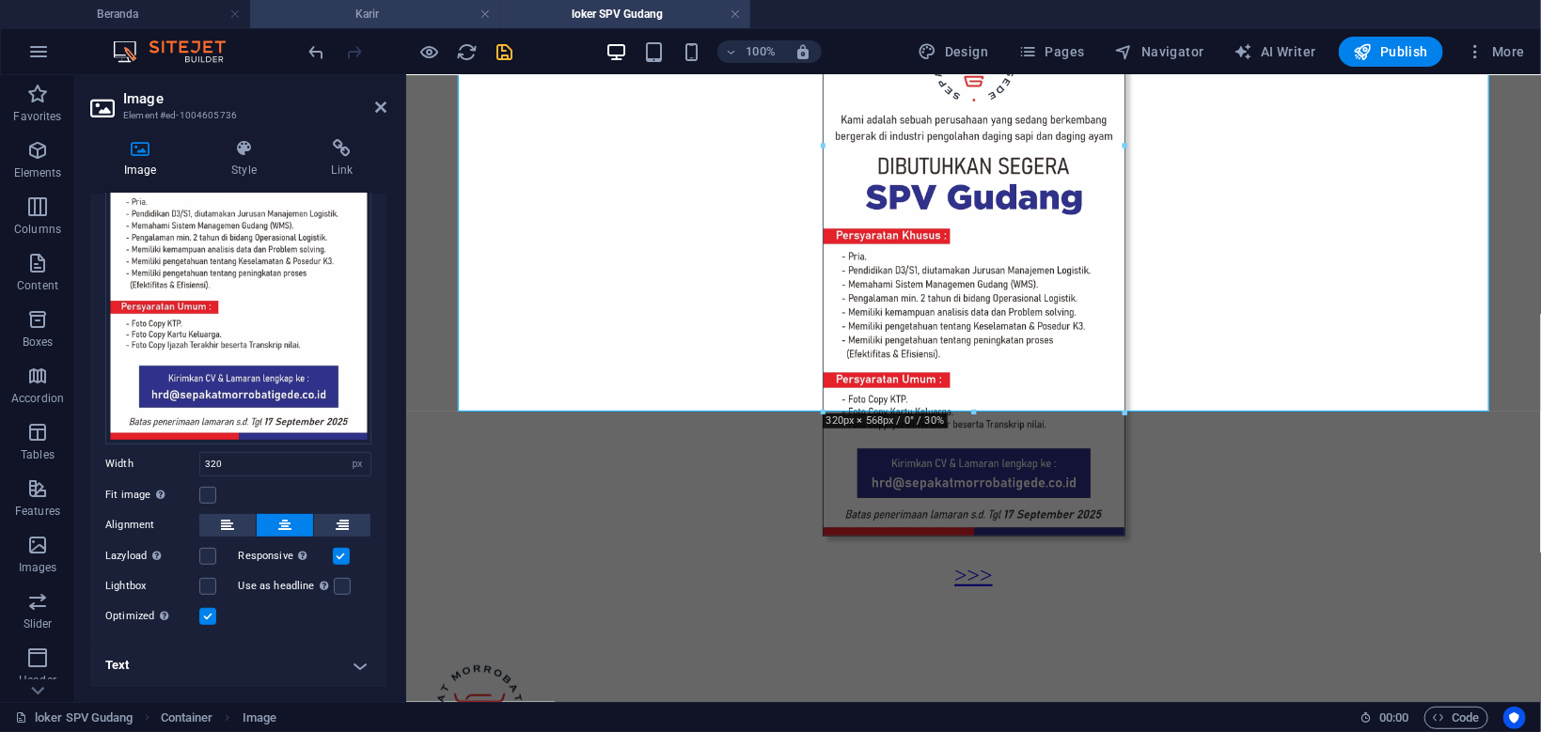
click at [402, 11] on h4 "Karir" at bounding box center [375, 14] width 250 height 21
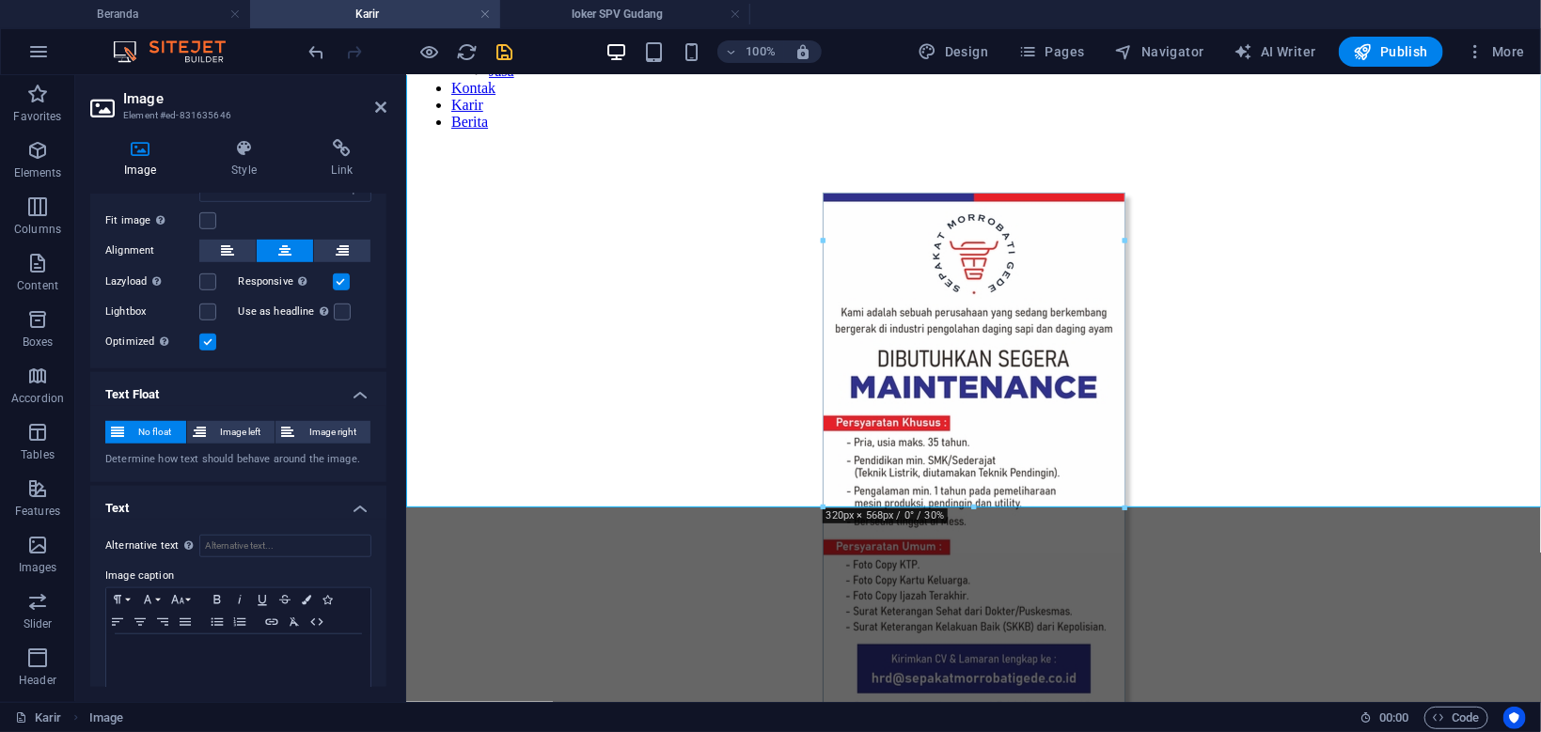
scroll to position [201, 0]
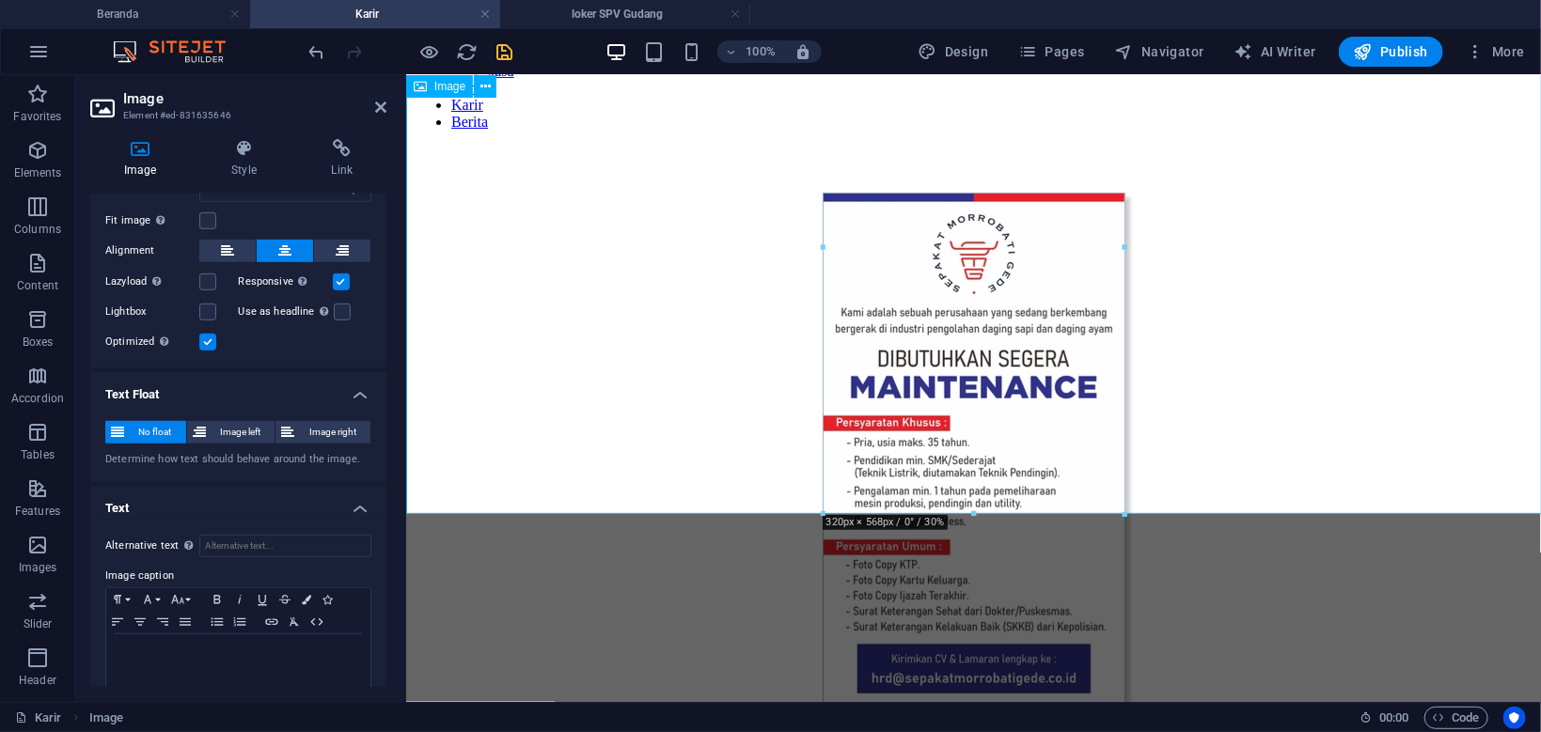
click at [907, 316] on figure at bounding box center [972, 462] width 1119 height 540
click at [616, 18] on h4 "loker SPV Gudang" at bounding box center [625, 14] width 250 height 21
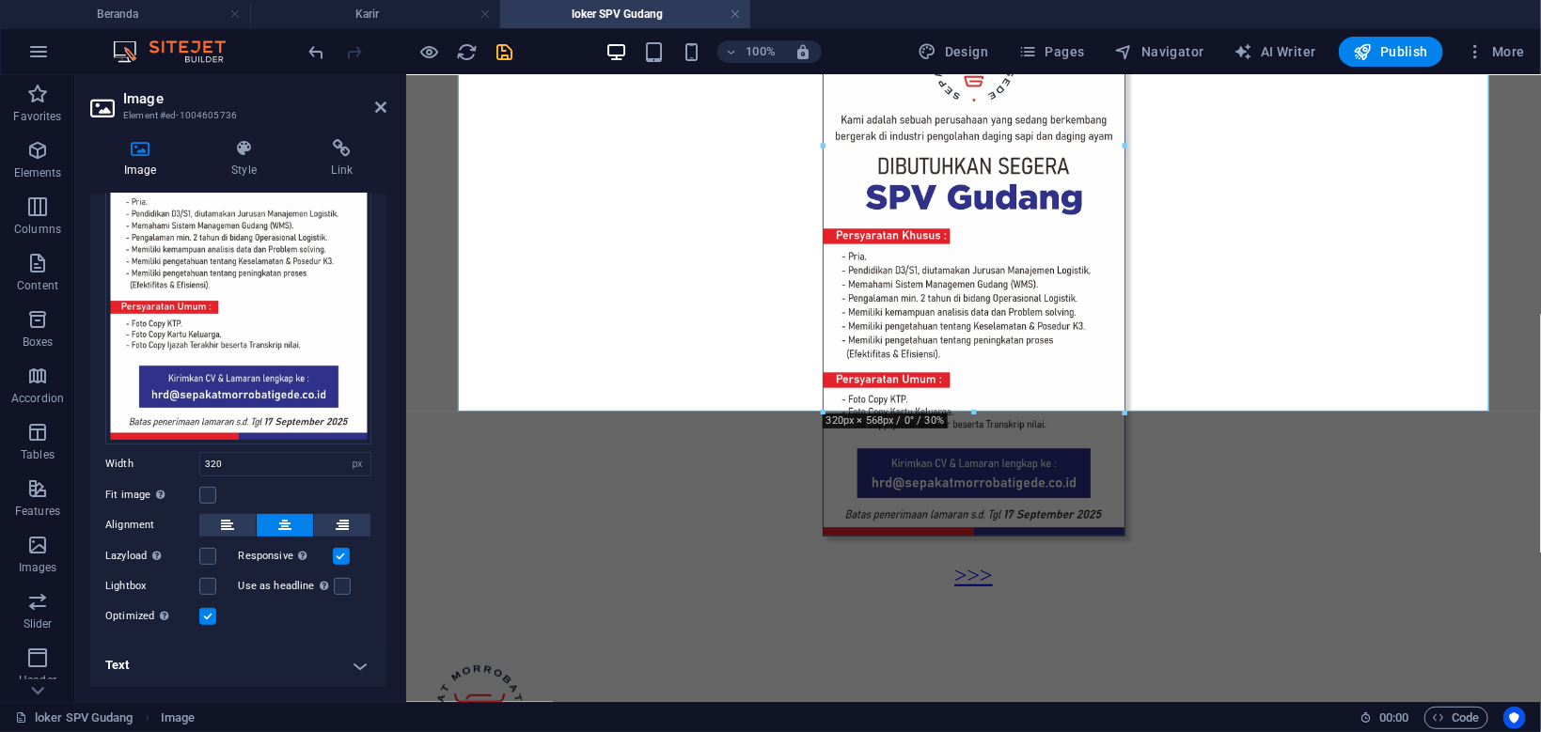
scroll to position [263, 0]
click at [444, 18] on h4 "Karir" at bounding box center [375, 14] width 250 height 21
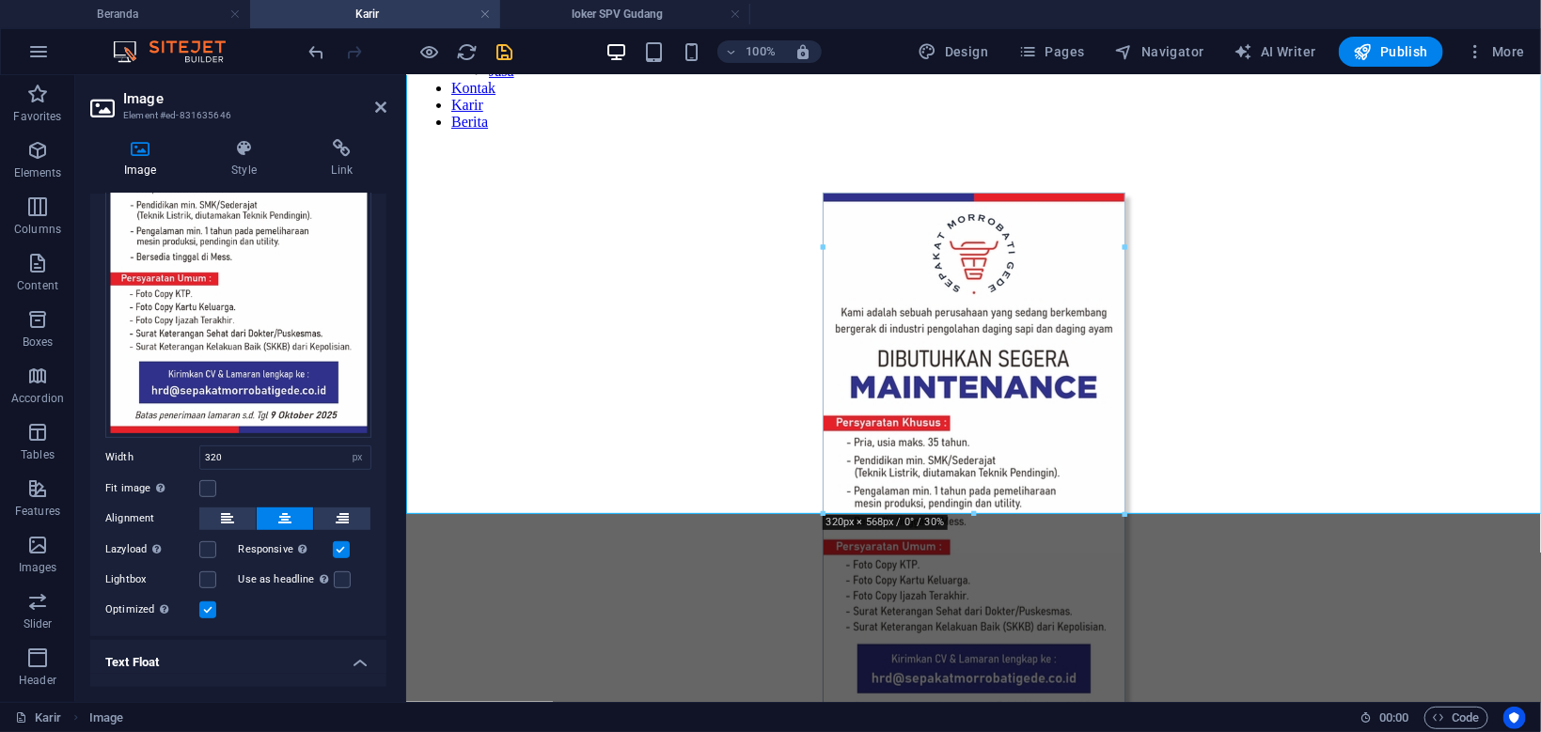
scroll to position [269, 0]
click at [929, 354] on figure at bounding box center [972, 462] width 1119 height 540
click at [211, 494] on label at bounding box center [207, 489] width 17 height 17
click at [0, 0] on input "Fit image Automatically fit image to a fixed width and height" at bounding box center [0, 0] width 0 height 0
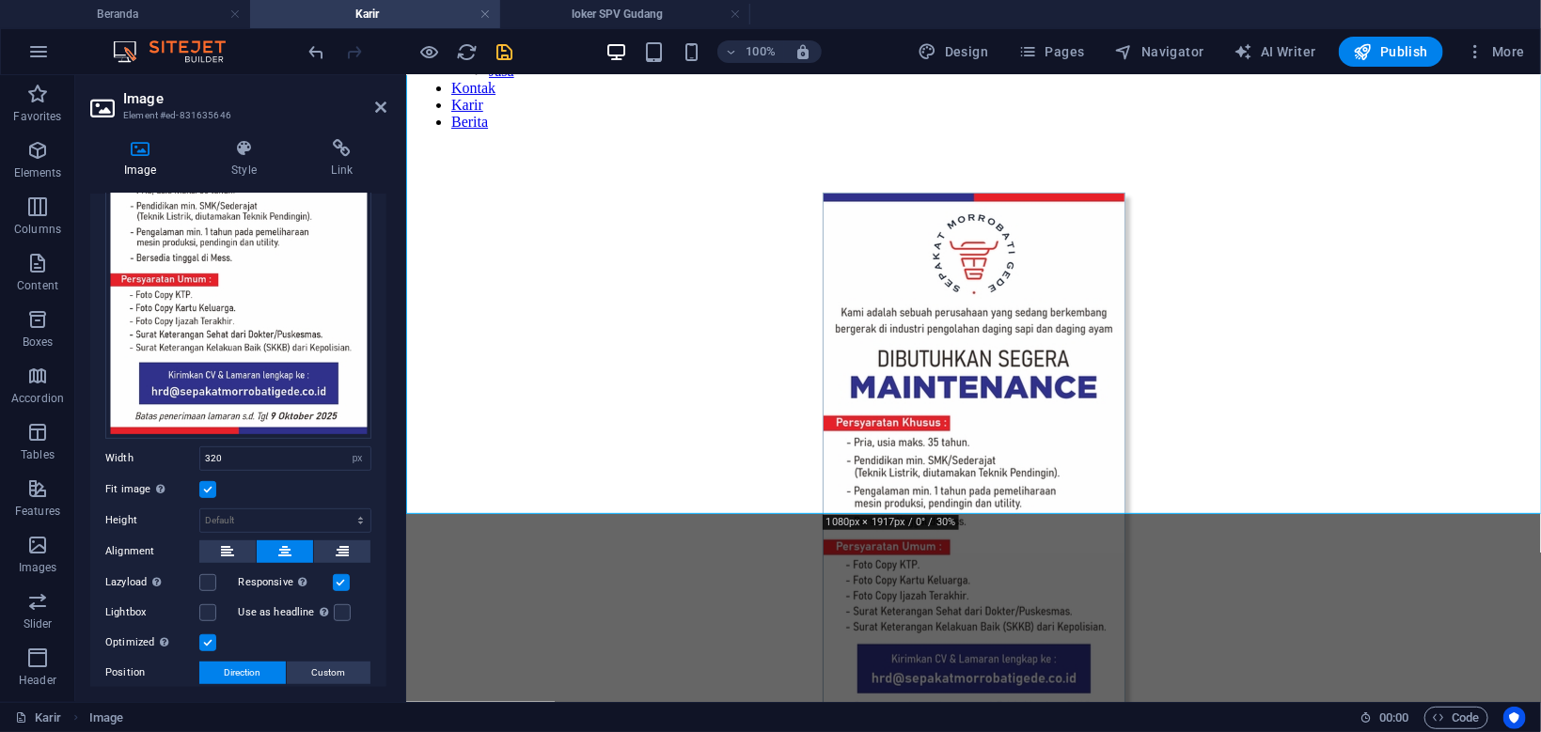
click at [211, 494] on label at bounding box center [207, 489] width 17 height 17
click at [0, 0] on input "Fit image Automatically fit image to a fixed width and height" at bounding box center [0, 0] width 0 height 0
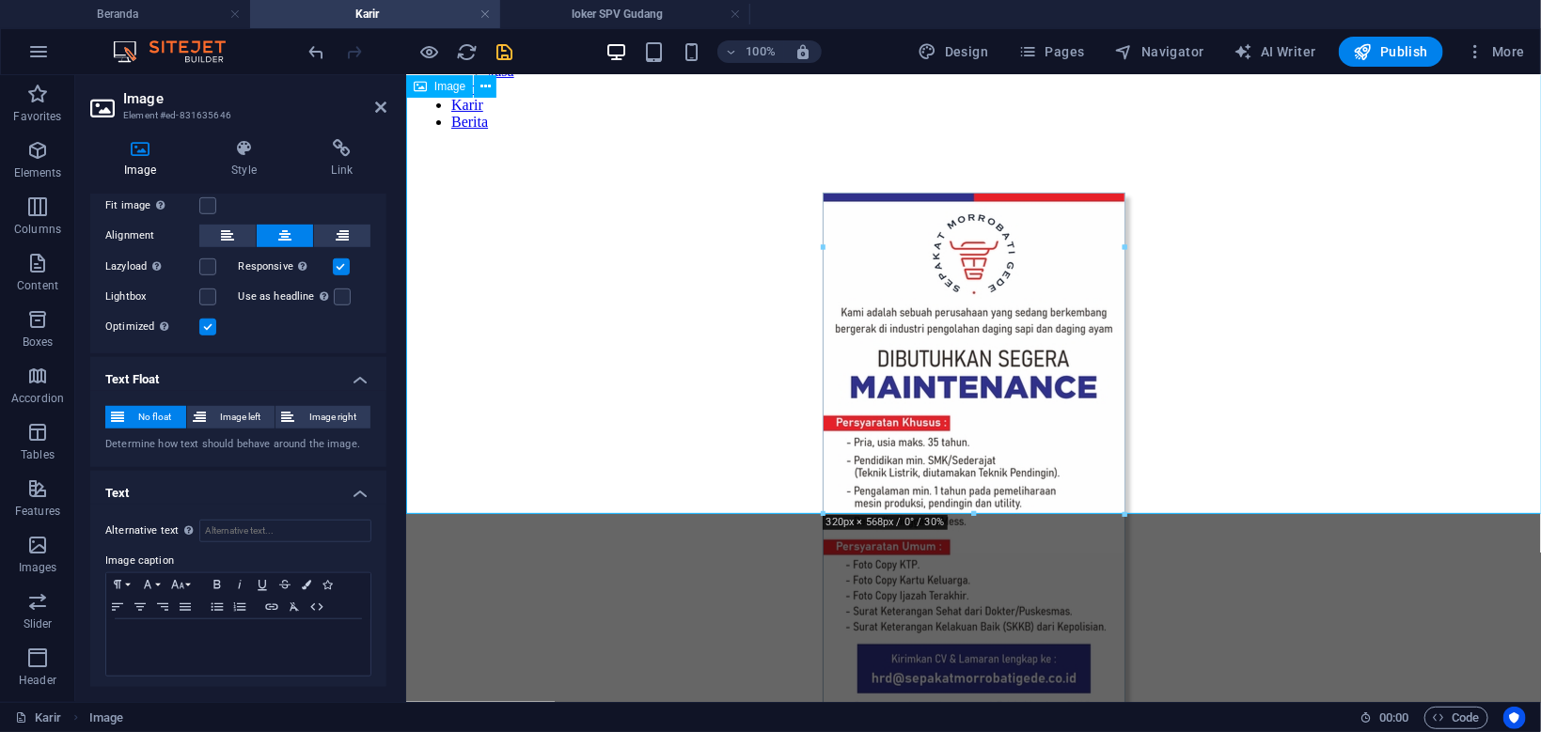
scroll to position [557, 0]
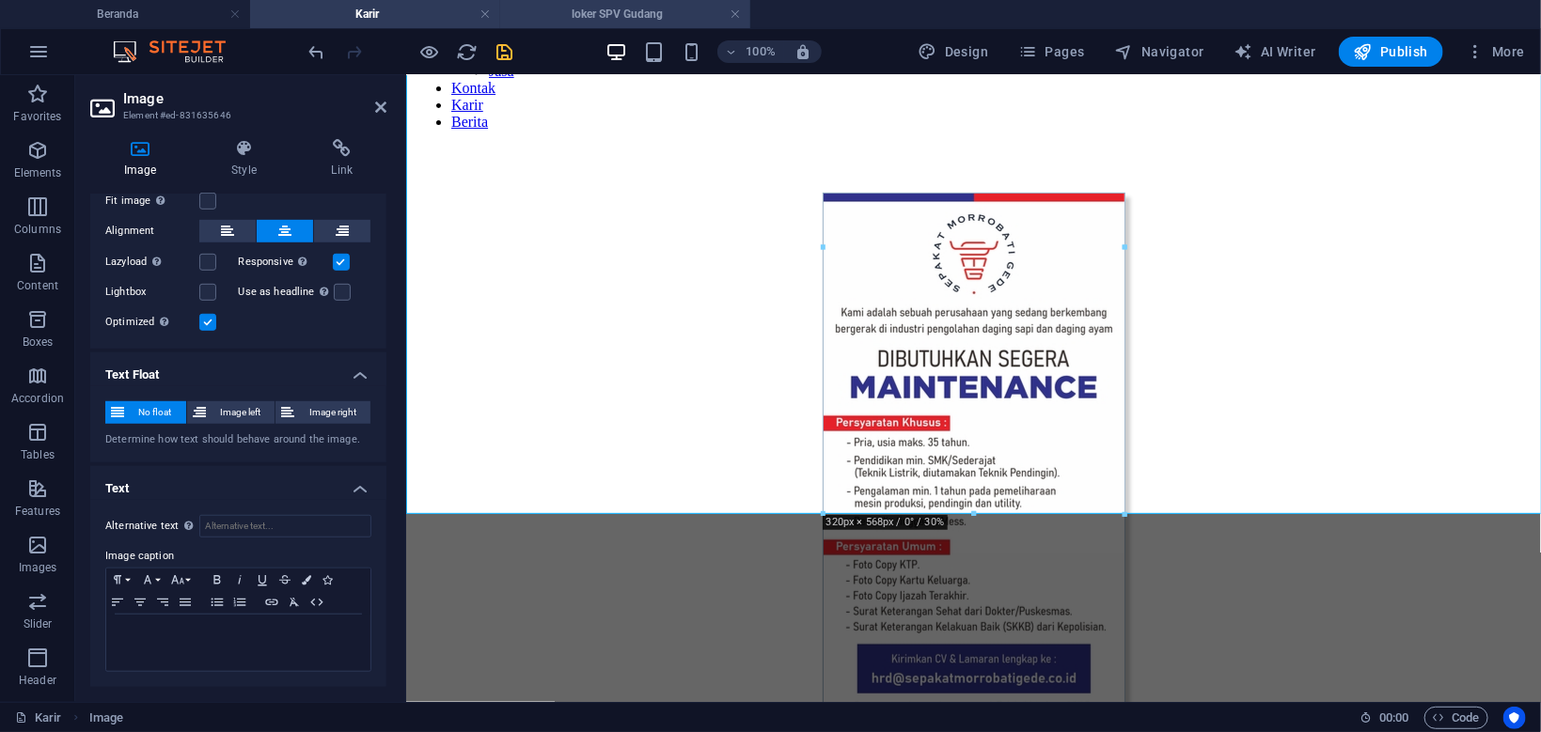
click at [635, 16] on h4 "loker SPV Gudang" at bounding box center [625, 14] width 250 height 21
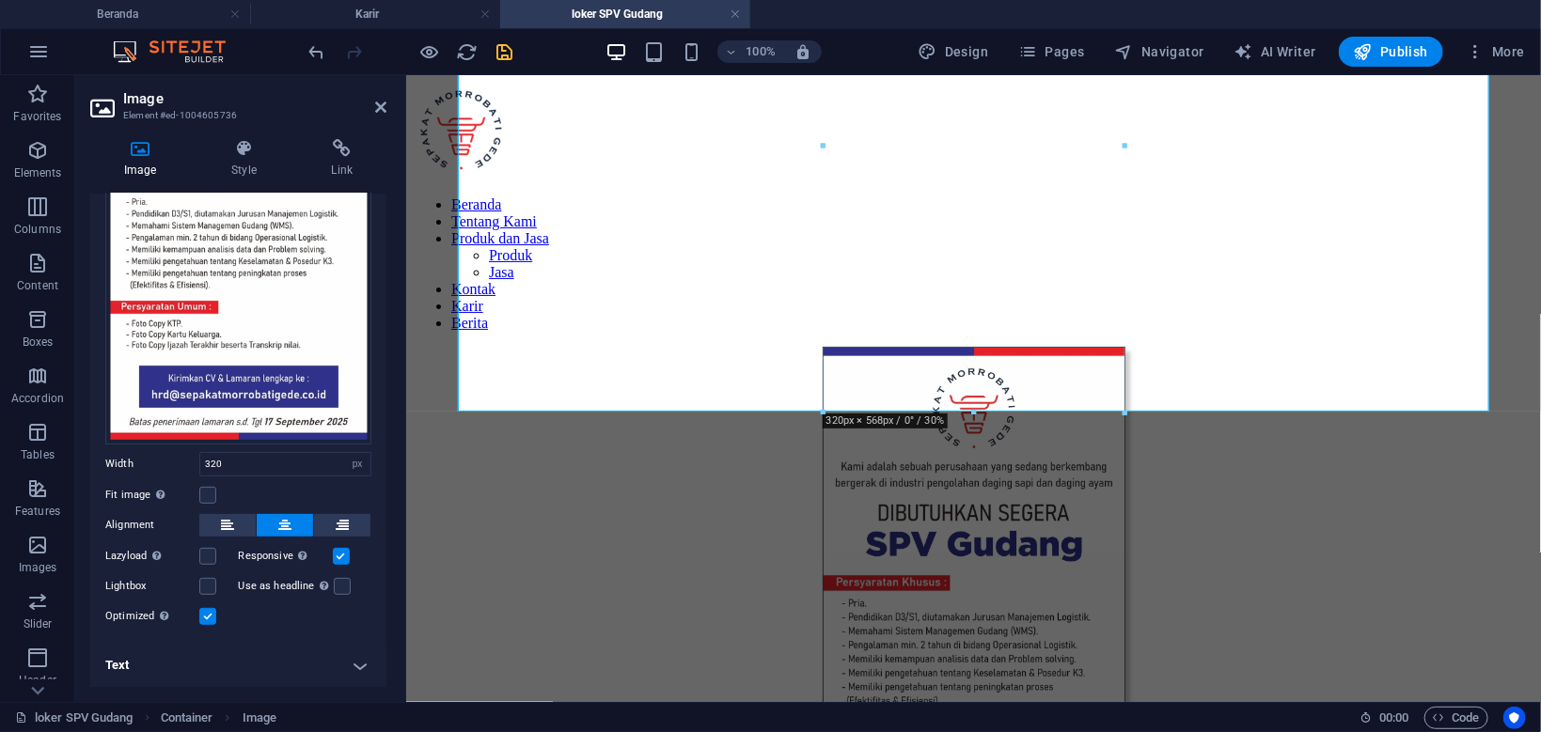
scroll to position [347, 0]
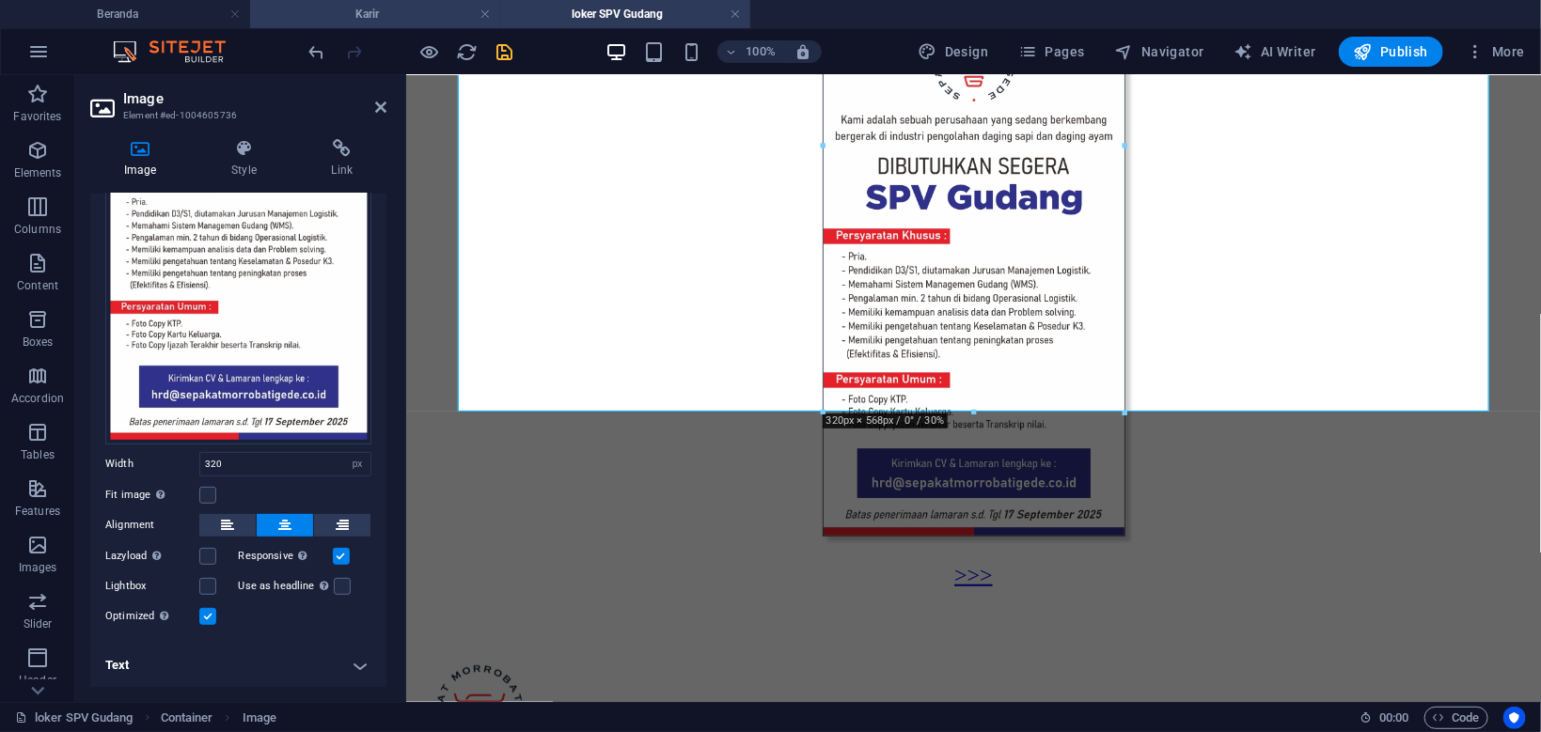
click at [430, 19] on h4 "Karir" at bounding box center [375, 14] width 250 height 21
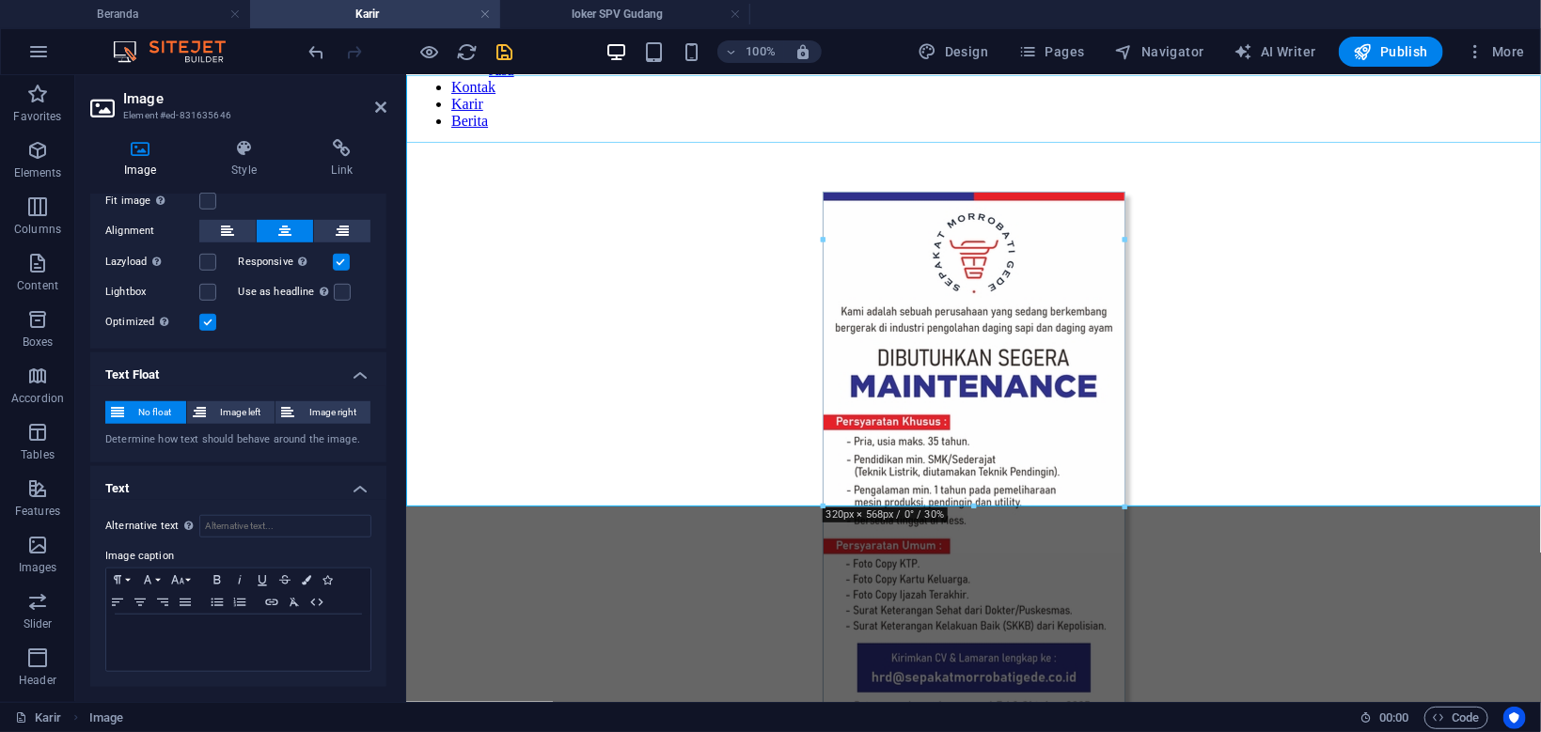
scroll to position [201, 0]
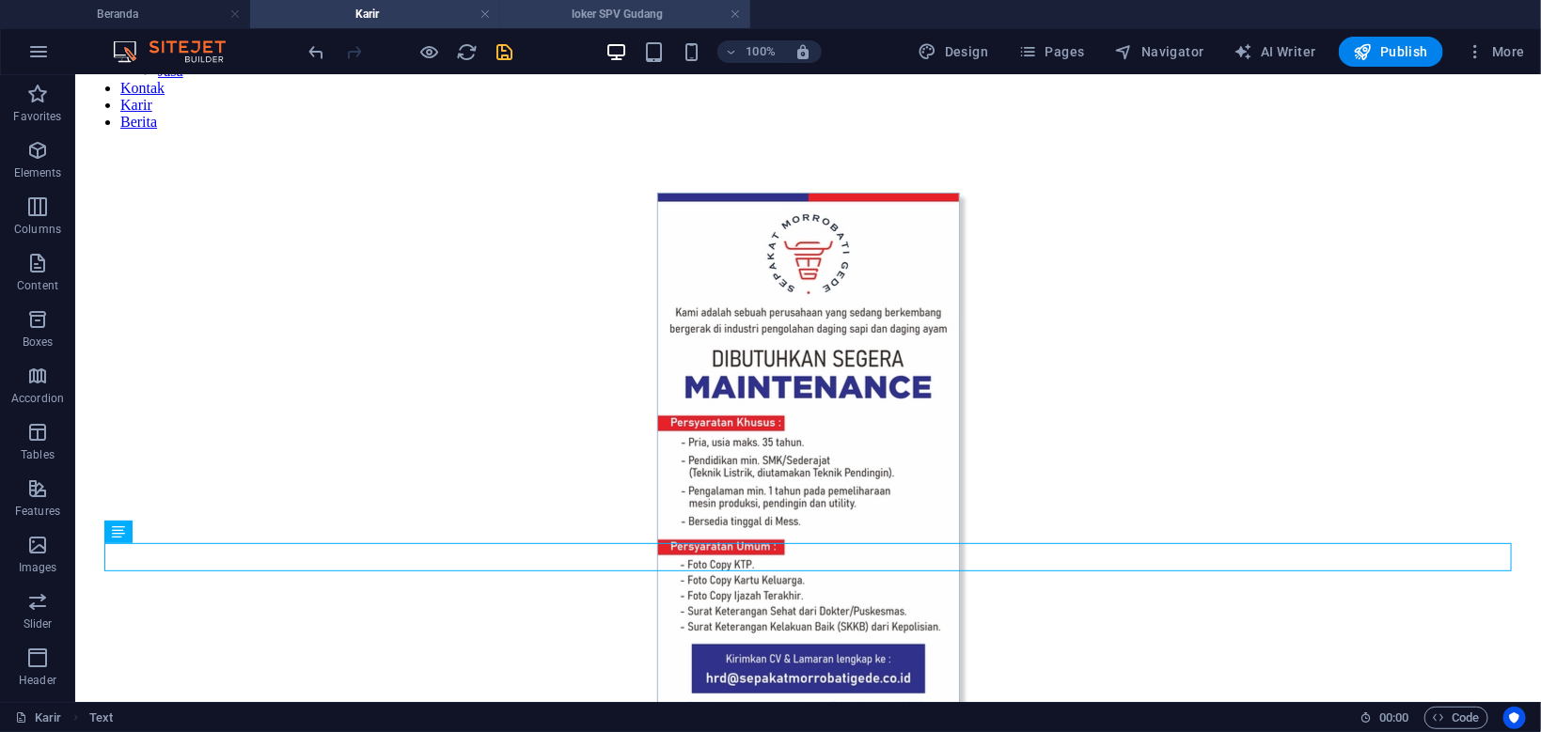
click at [581, 18] on h4 "loker SPV Gudang" at bounding box center [625, 14] width 250 height 21
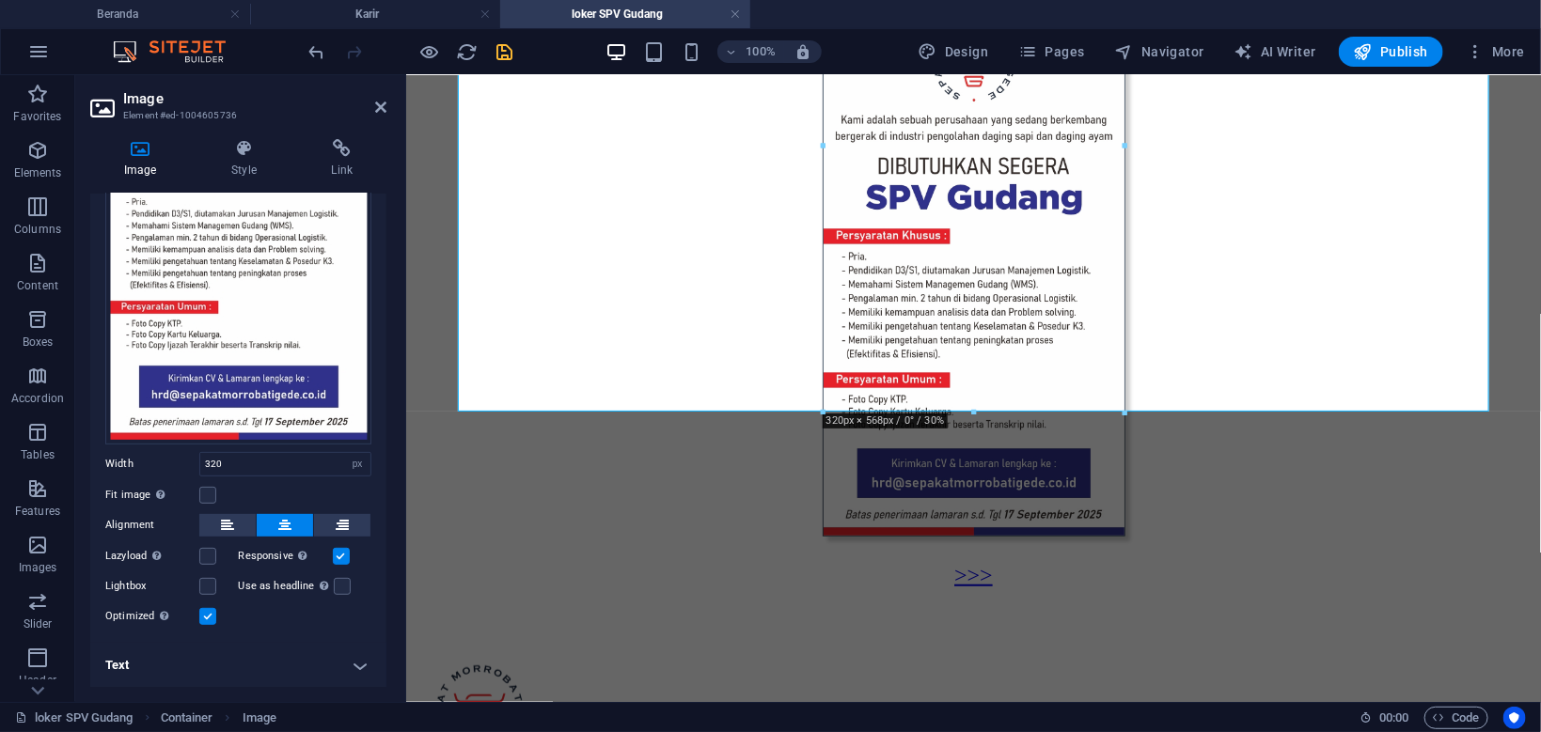
scroll to position [263, 0]
click at [40, 153] on icon "button" at bounding box center [37, 150] width 23 height 23
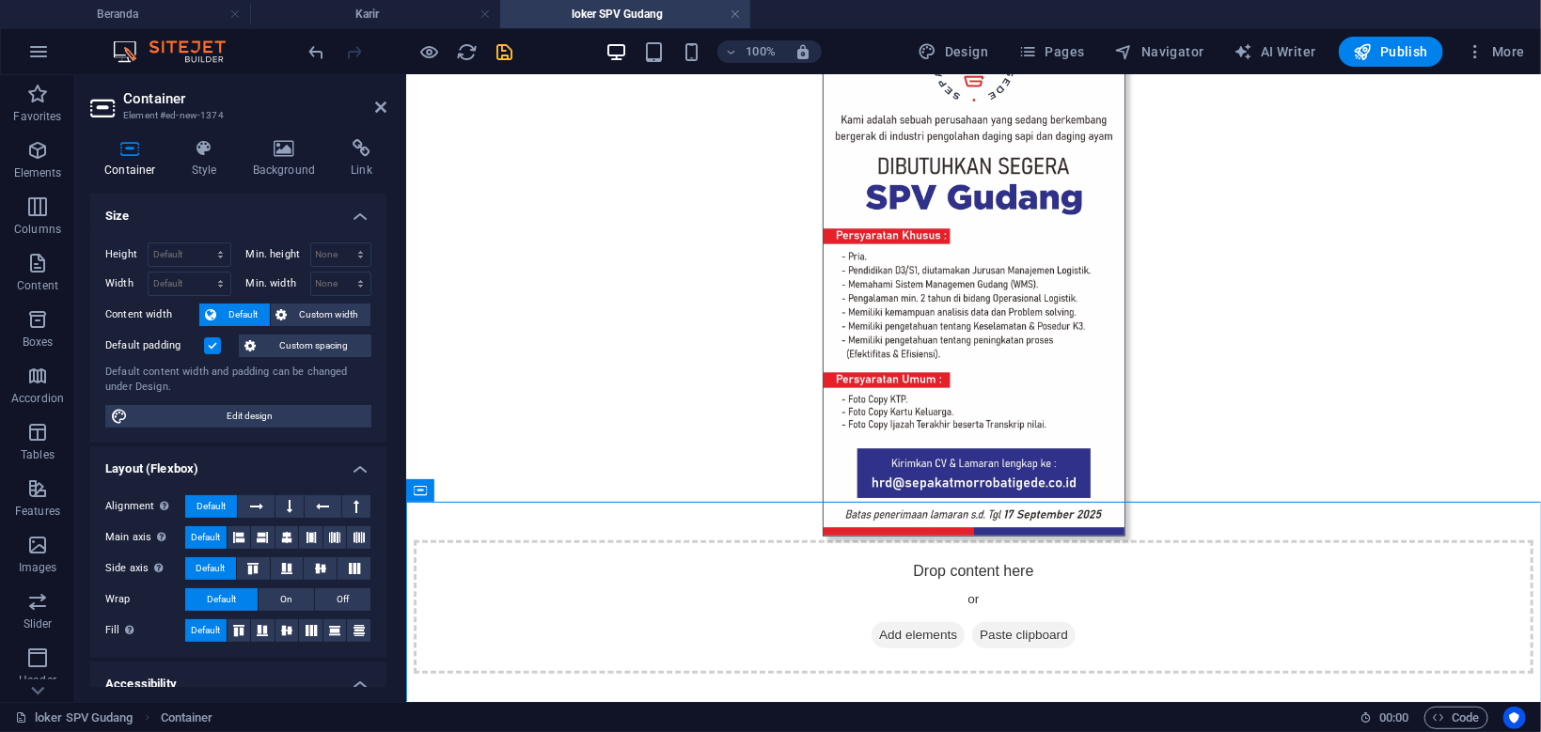
scroll to position [179, 0]
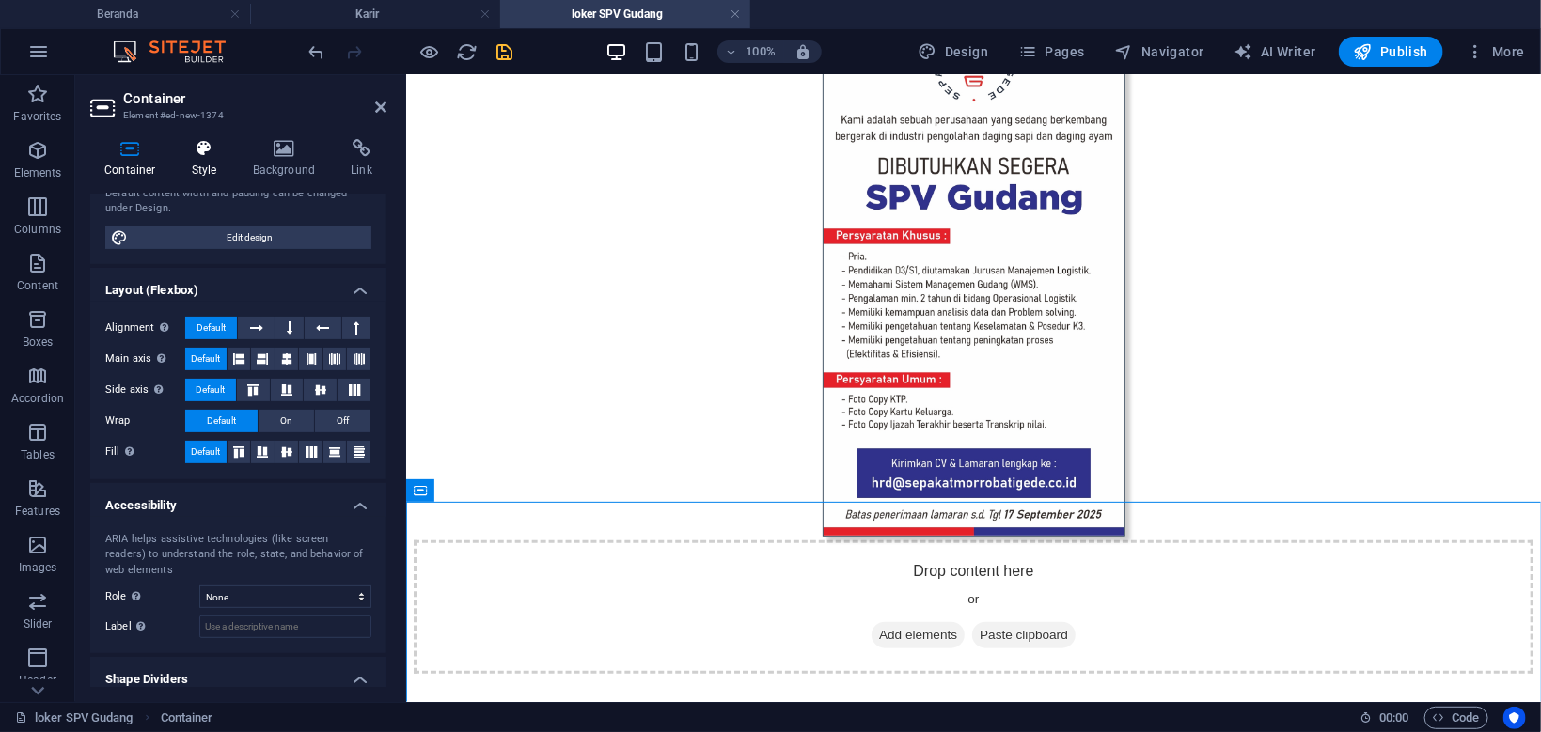
click at [190, 153] on icon at bounding box center [205, 148] width 54 height 19
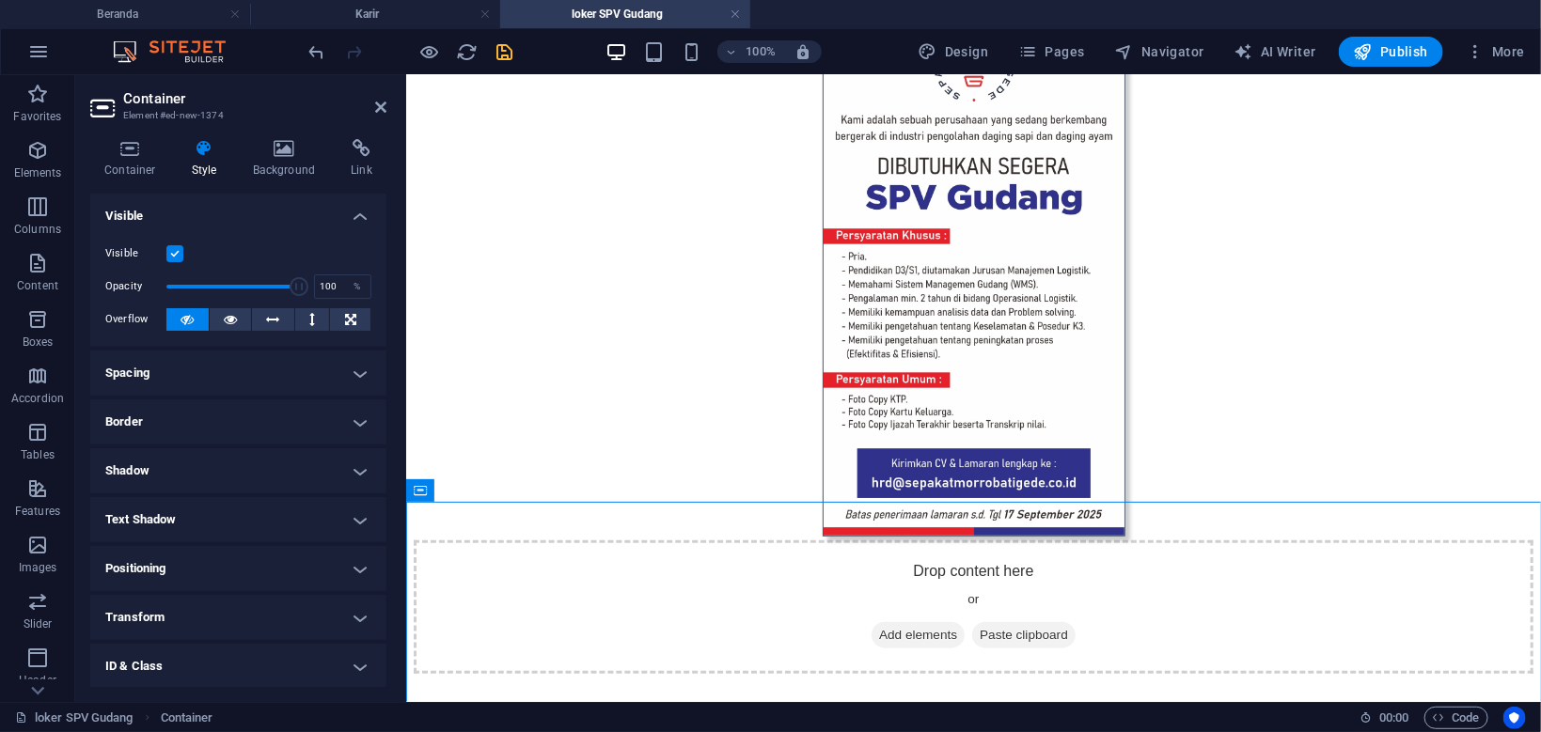
click at [294, 380] on h4 "Spacing" at bounding box center [238, 373] width 296 height 45
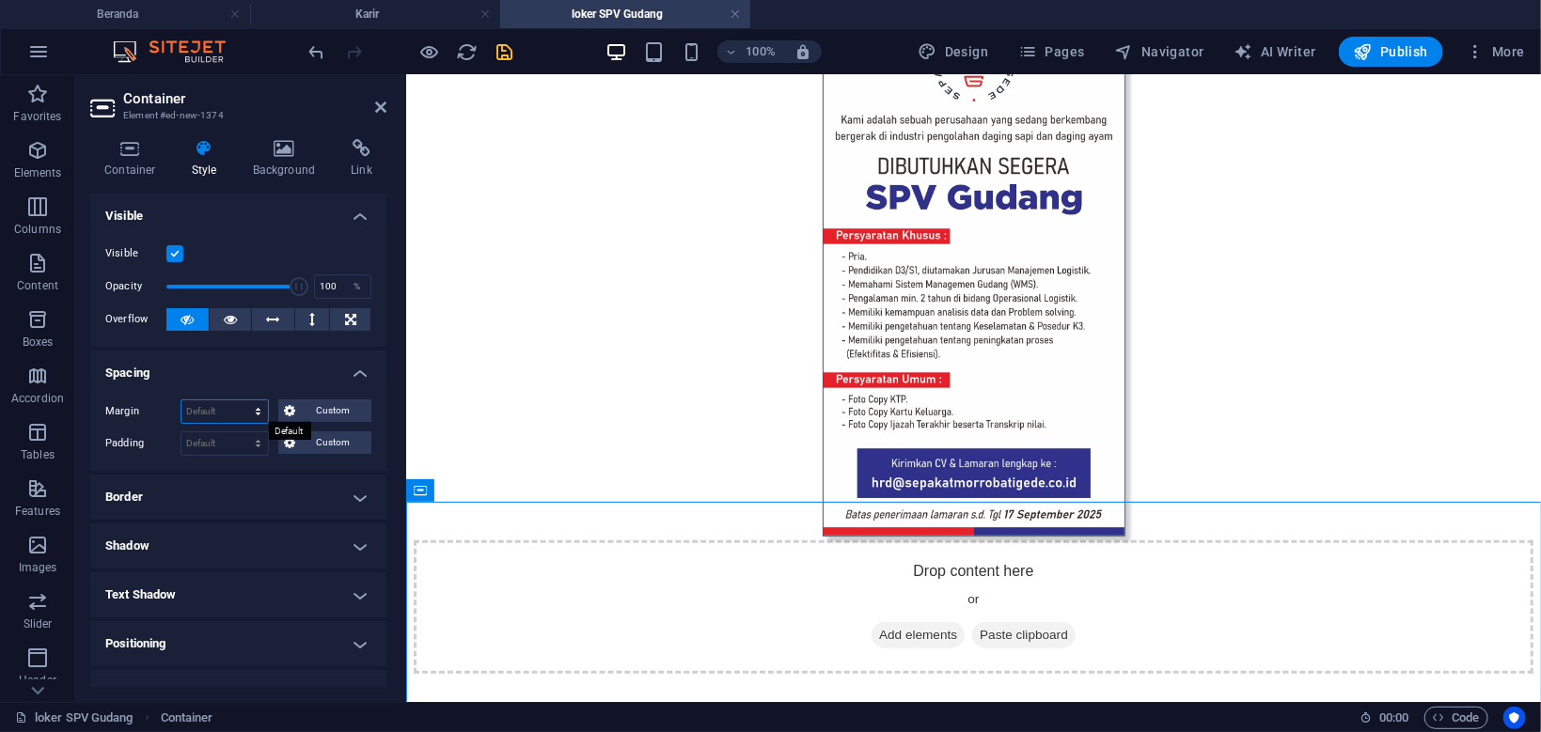
click at [181, 400] on select "Default auto px % rem vw vh Custom" at bounding box center [224, 411] width 86 height 23
select select "%"
click option "%" at bounding box center [0, 0] width 0 height 0
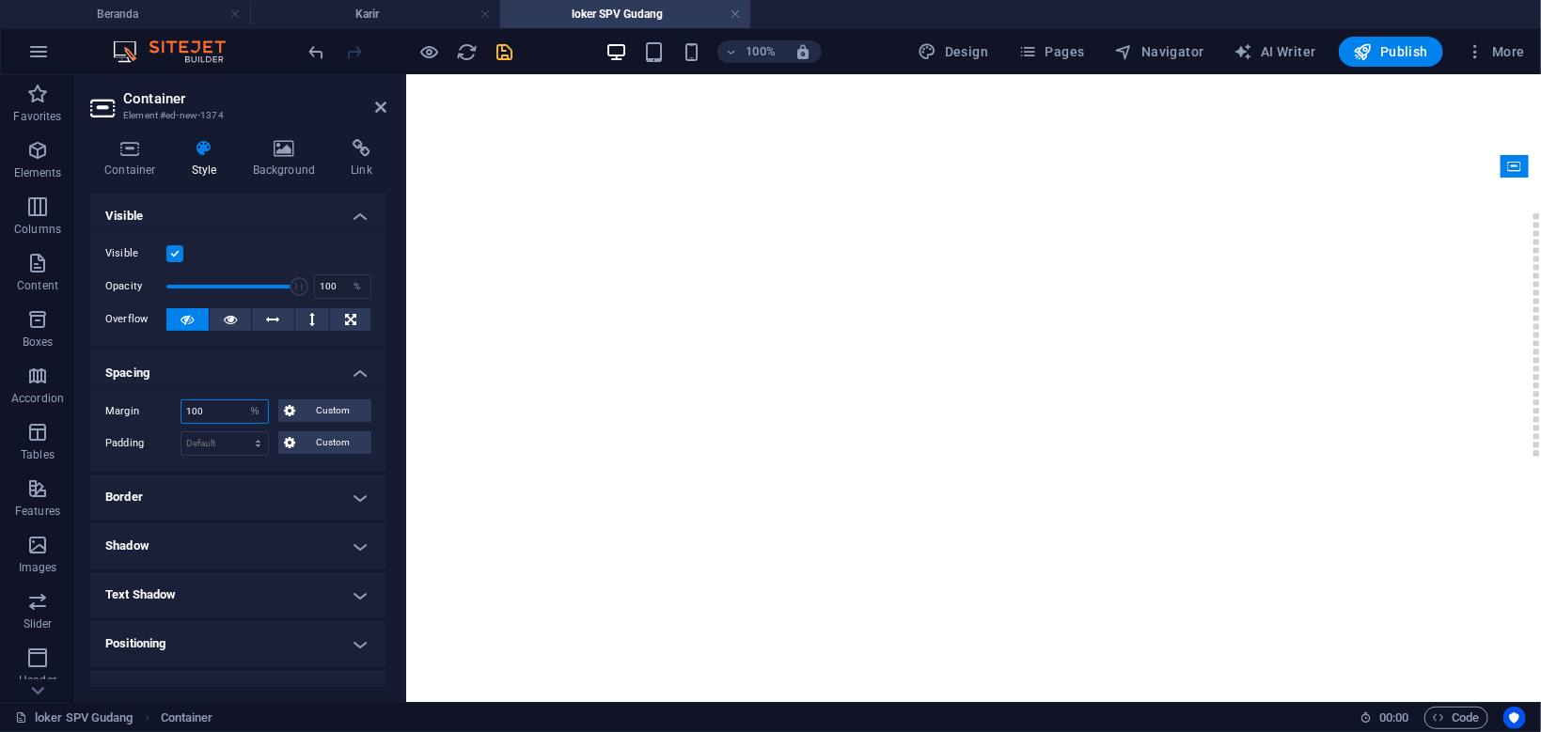
scroll to position [1807, 0]
type input "2"
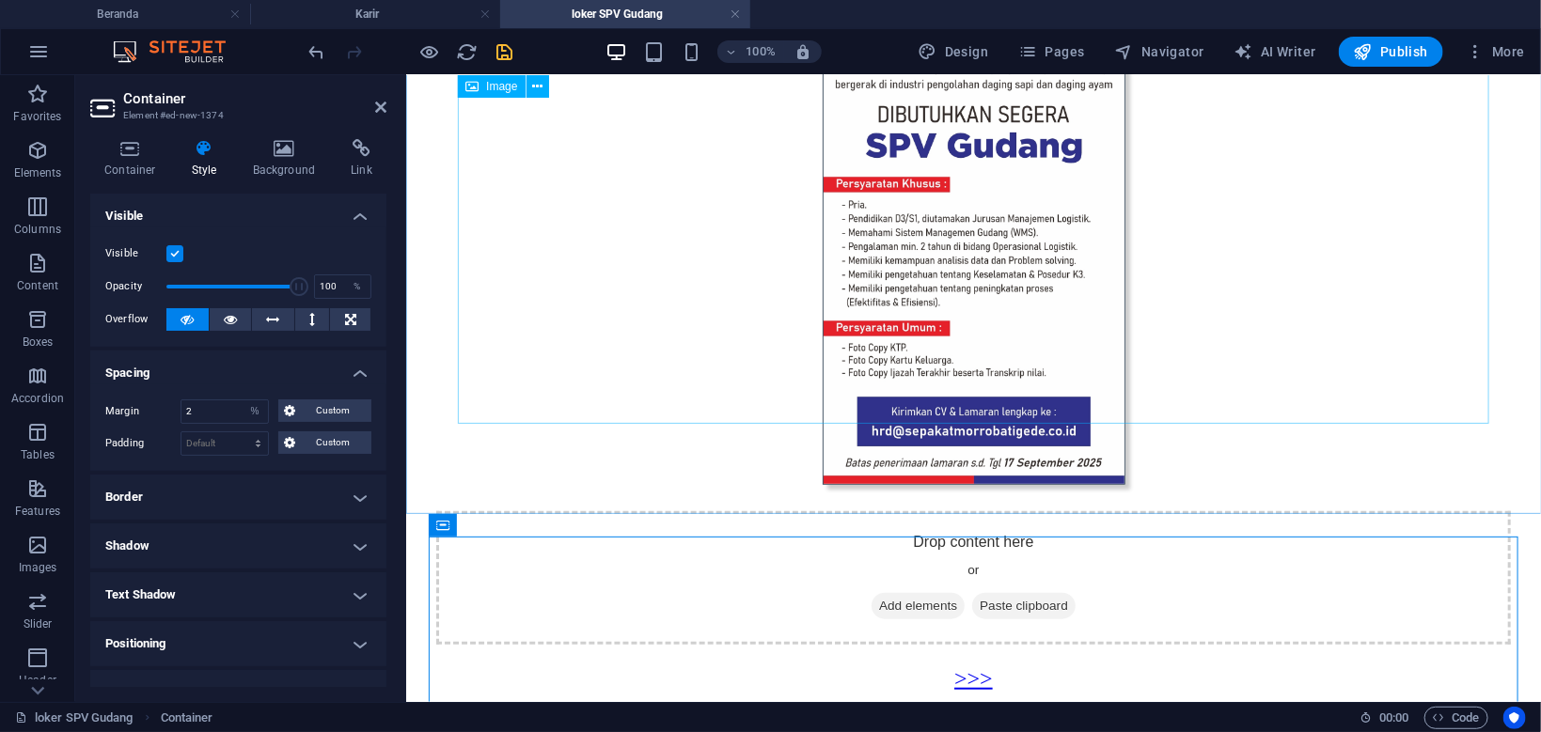
scroll to position [434, 0]
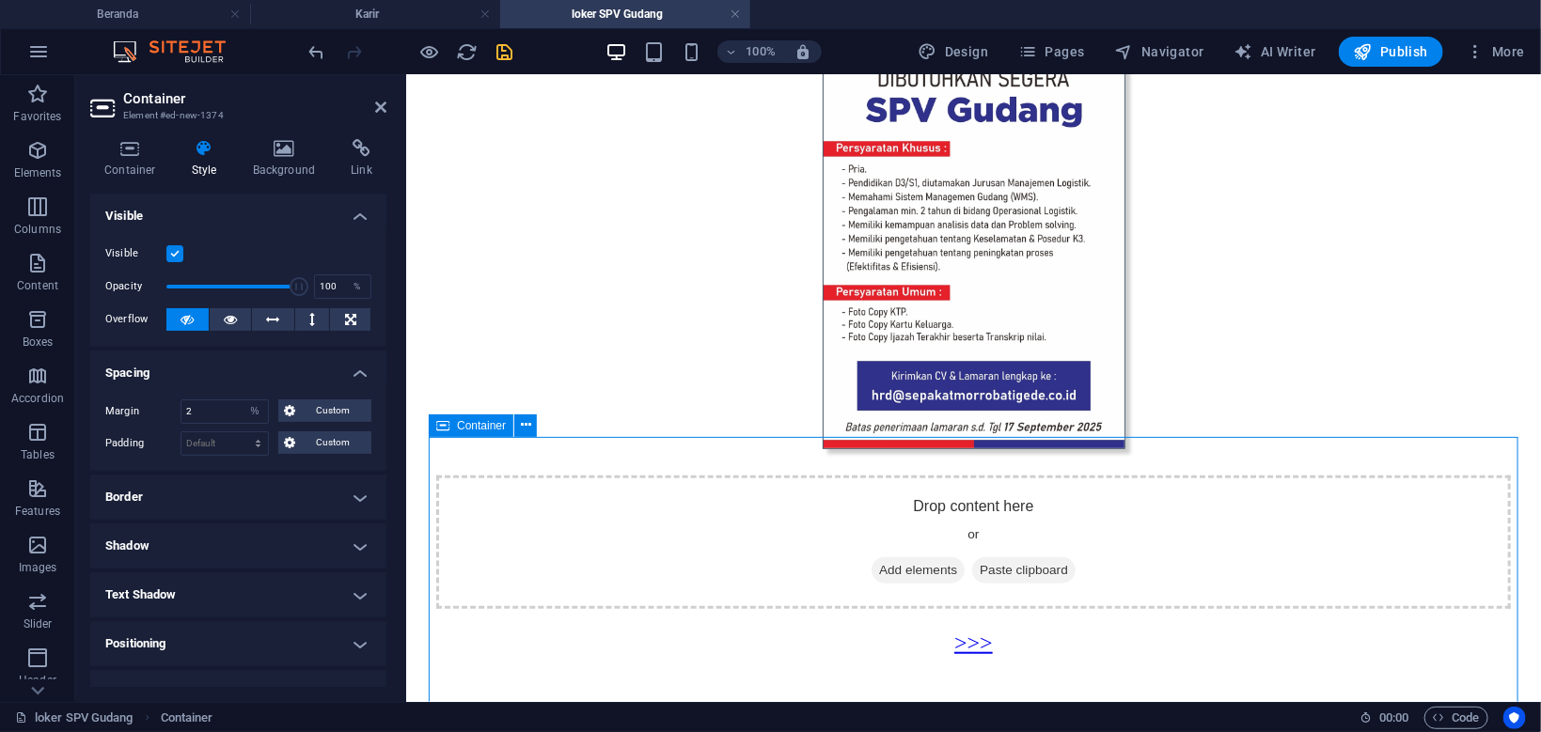
click at [846, 589] on div "Drop content here or Add elements Paste clipboard" at bounding box center [972, 541] width 1074 height 133
click at [814, 475] on div "Drop content here or Add elements Paste clipboard" at bounding box center [972, 541] width 1074 height 133
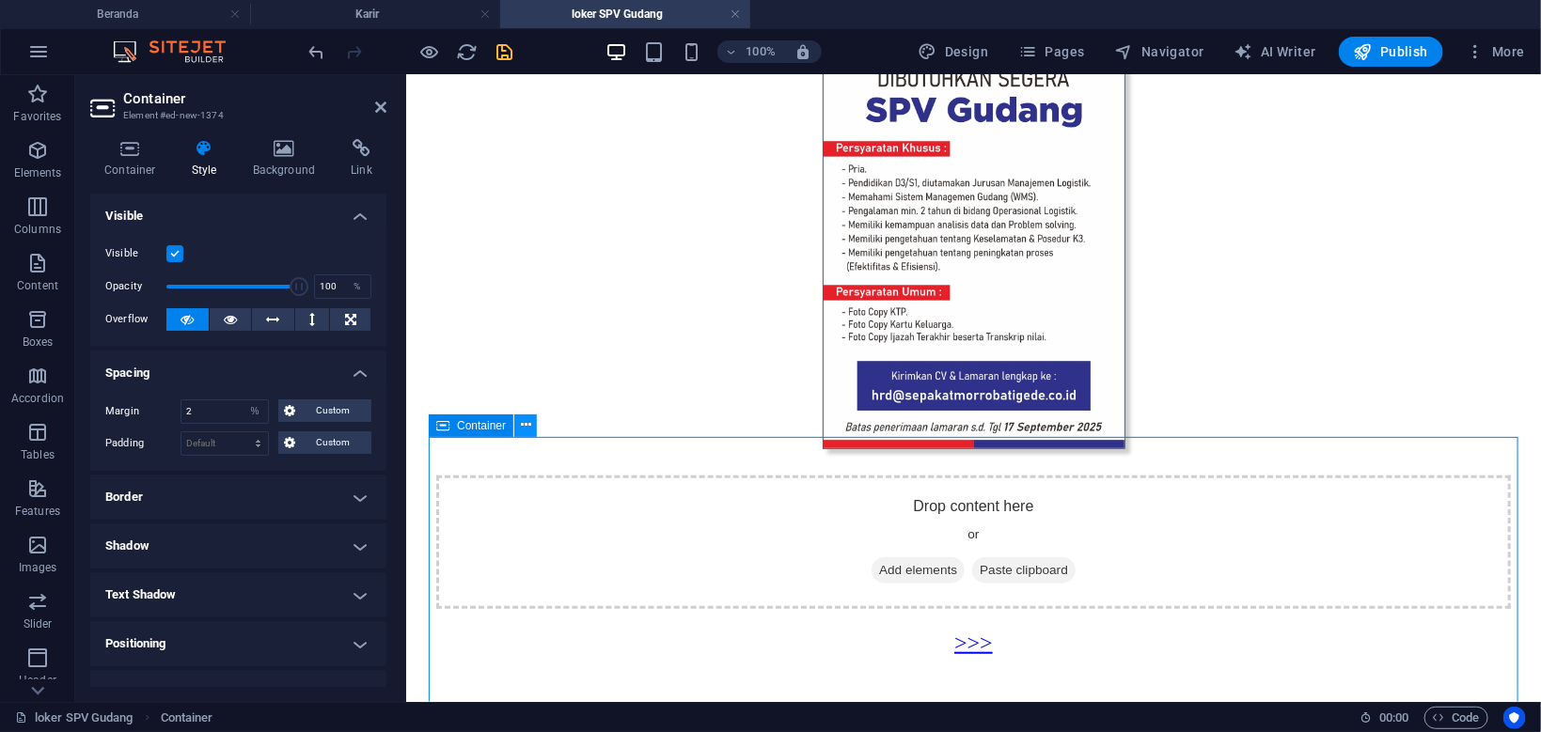
click at [529, 426] on icon at bounding box center [526, 425] width 10 height 20
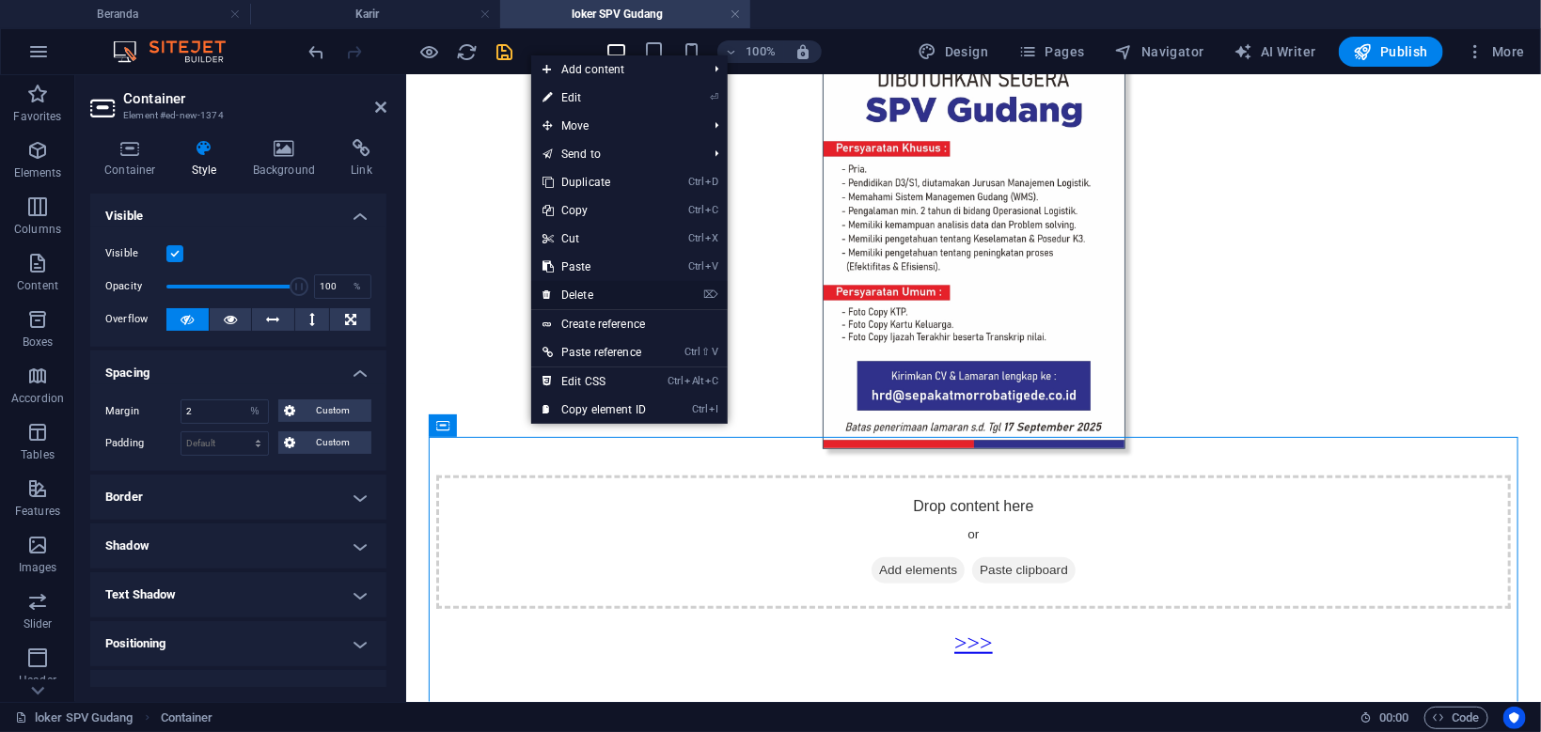
click at [602, 293] on link "⌦ Delete" at bounding box center [594, 295] width 126 height 28
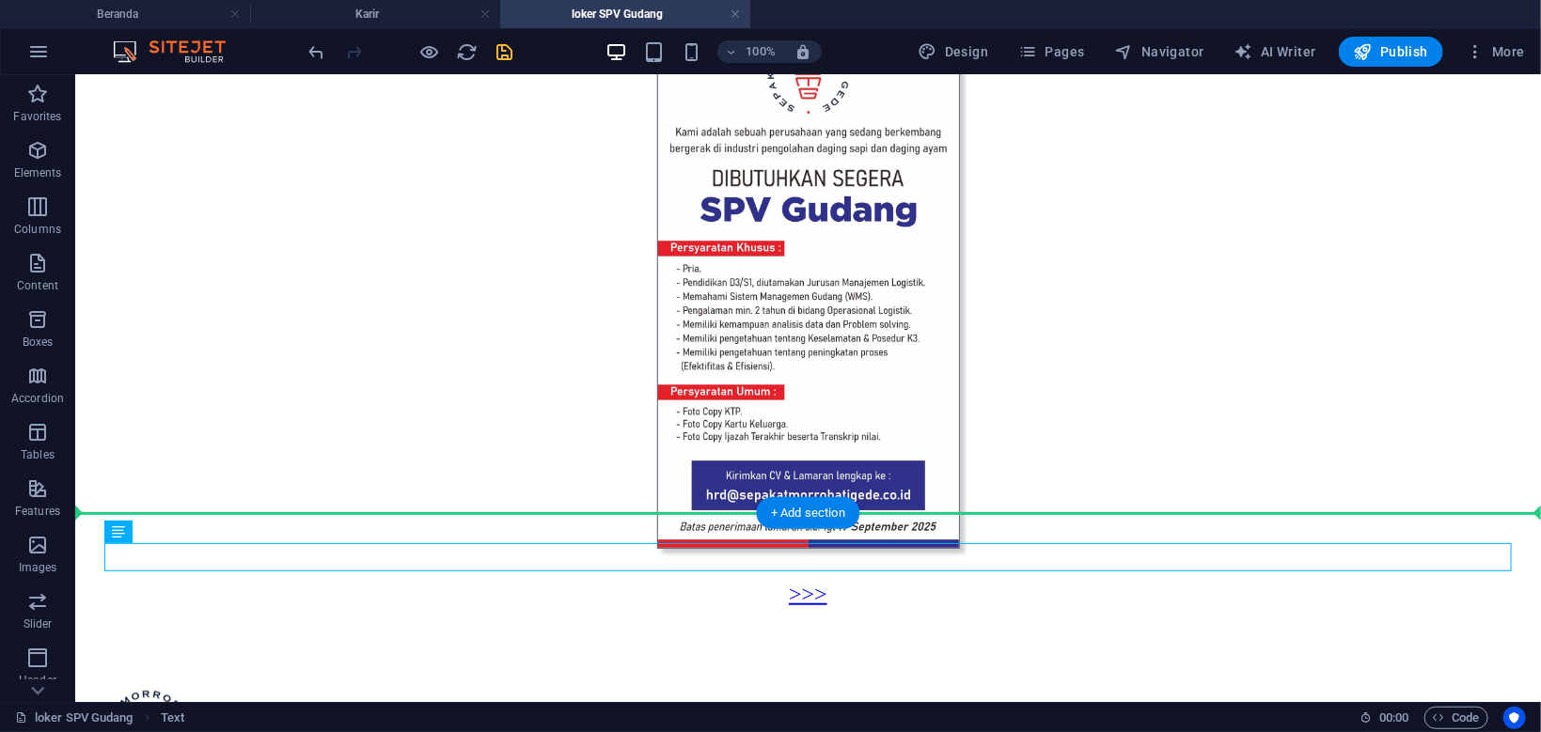
drag, startPoint x: 816, startPoint y: 559, endPoint x: 814, endPoint y: 459, distance: 100.6
drag, startPoint x: 131, startPoint y: 433, endPoint x: 138, endPoint y: 408, distance: 26.5
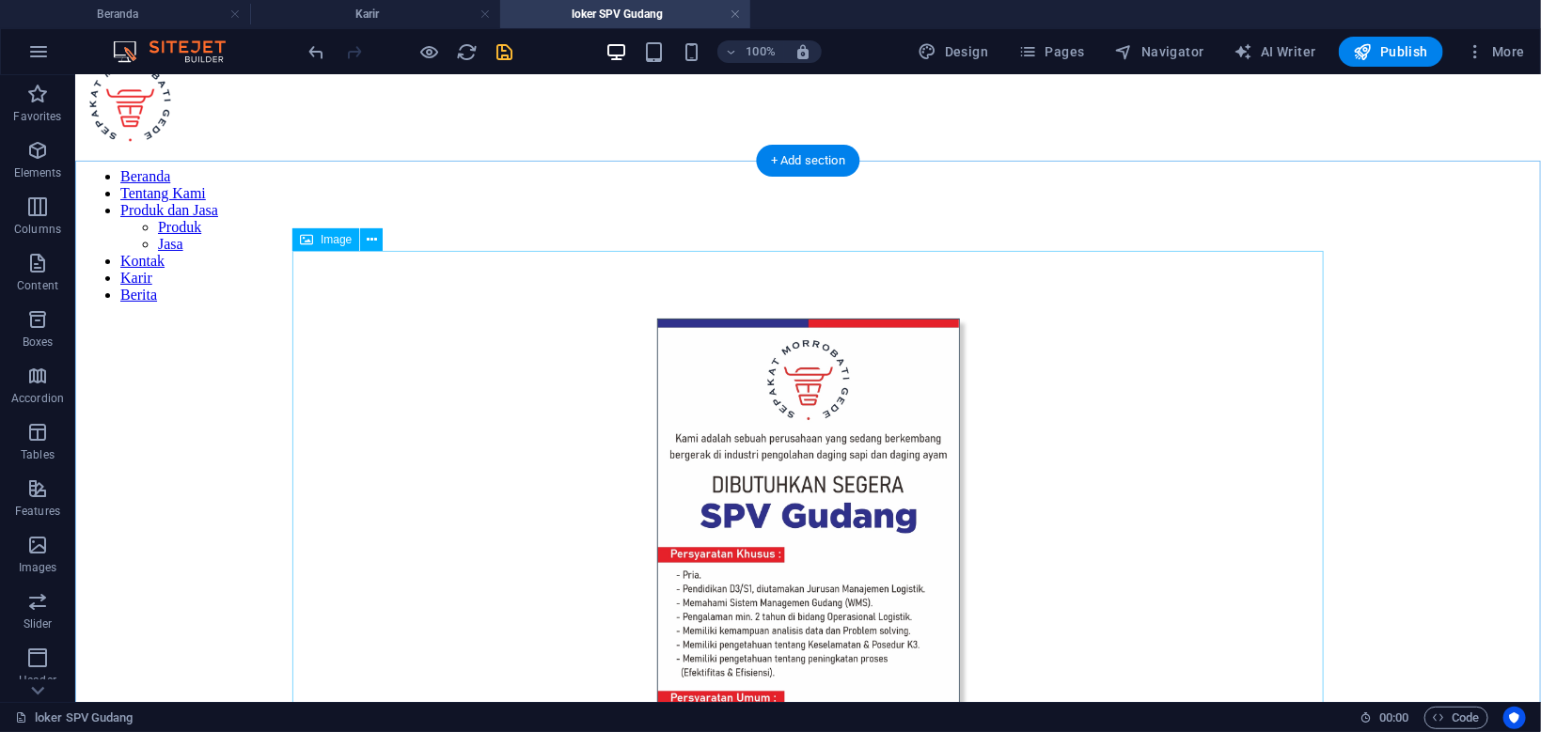
scroll to position [0, 0]
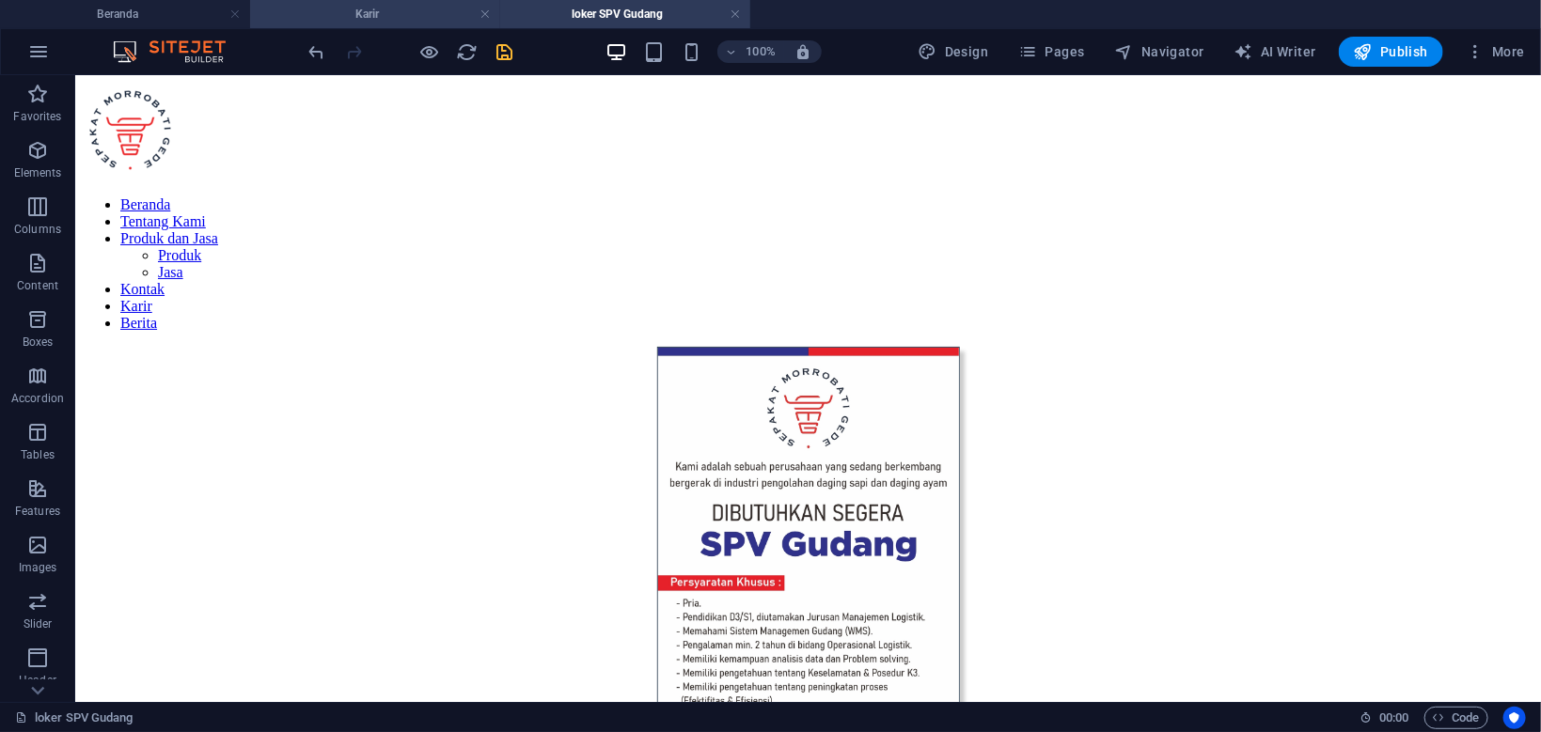
click at [405, 10] on h4 "Karir" at bounding box center [375, 14] width 250 height 21
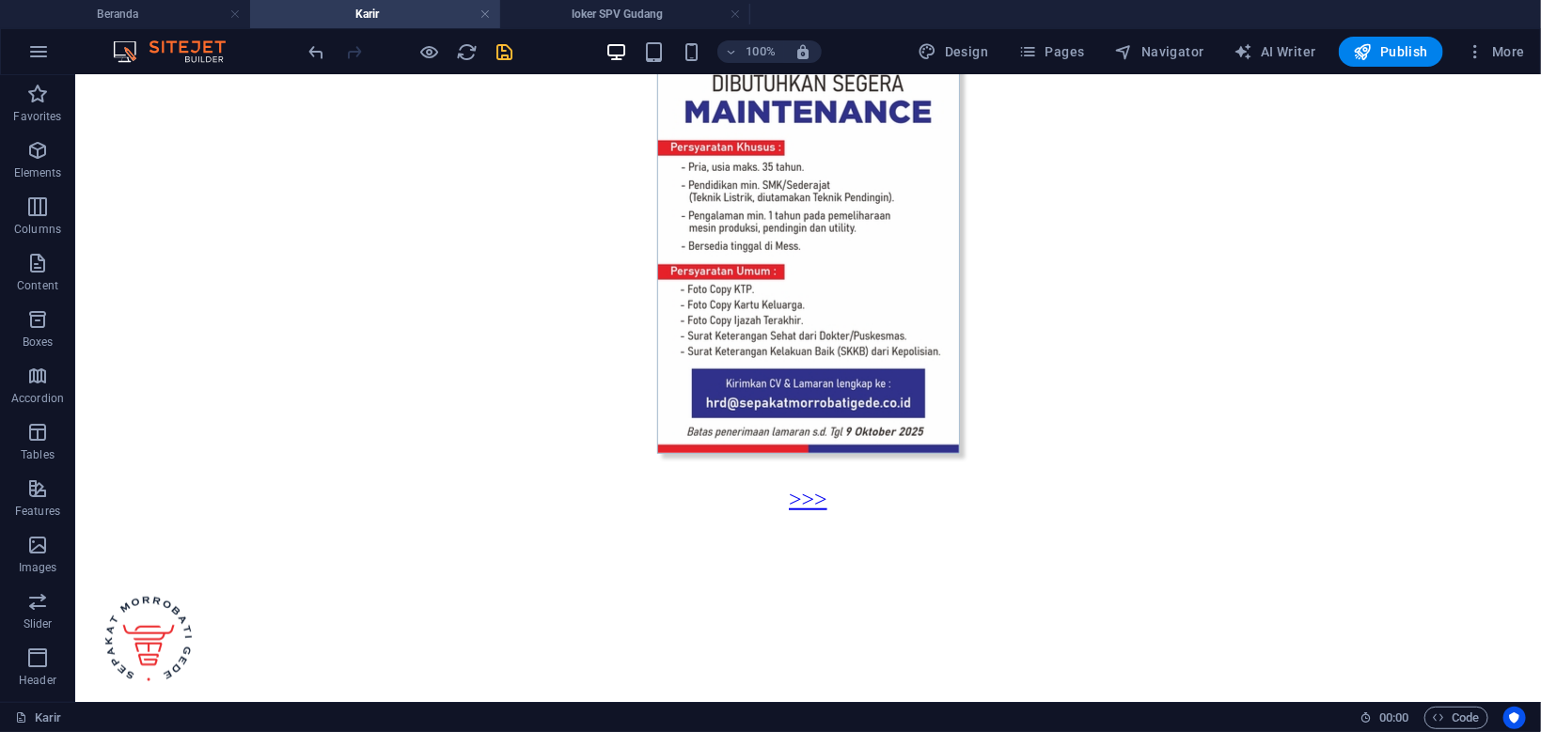
scroll to position [178, 0]
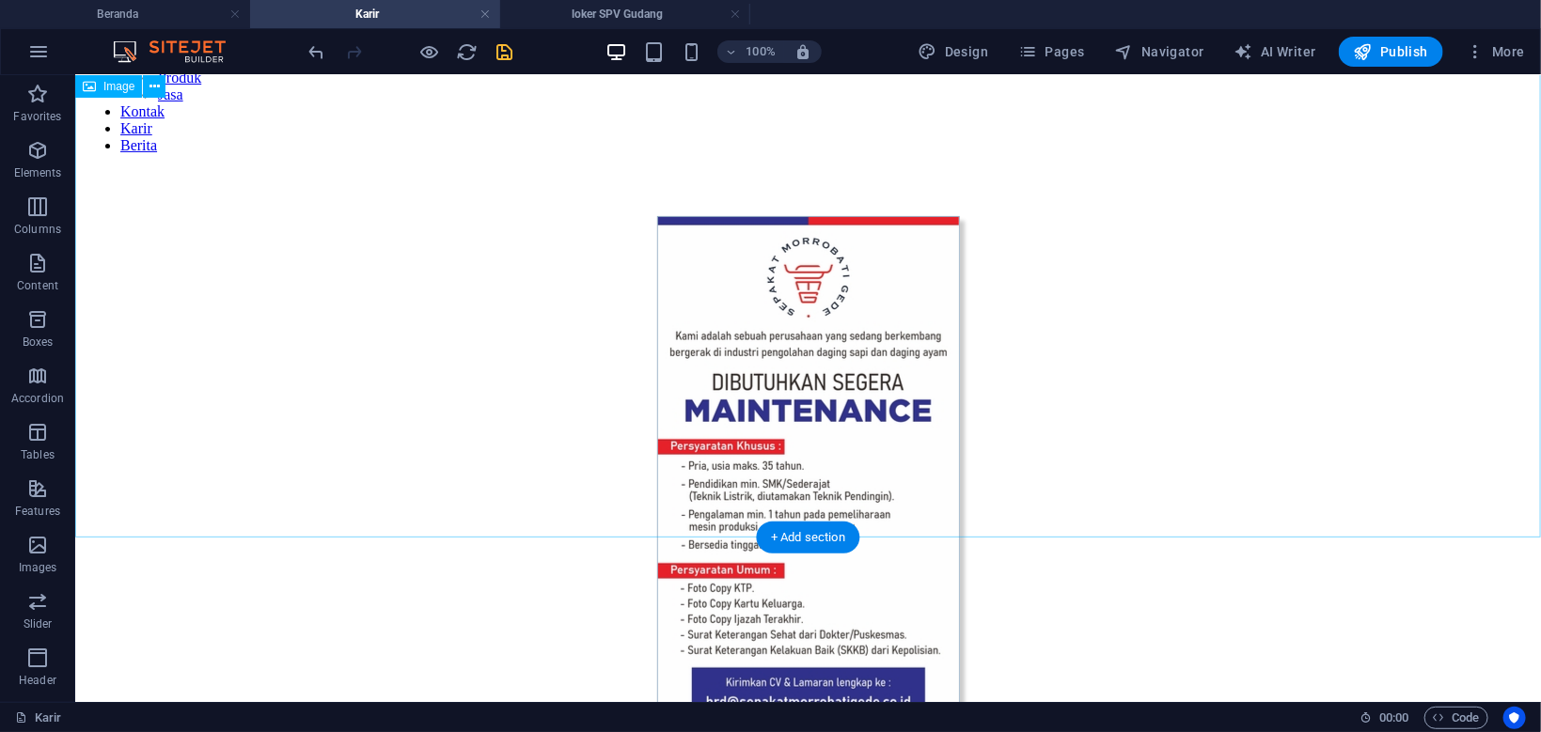
click at [508, 337] on figure at bounding box center [807, 485] width 1450 height 540
select select "px"
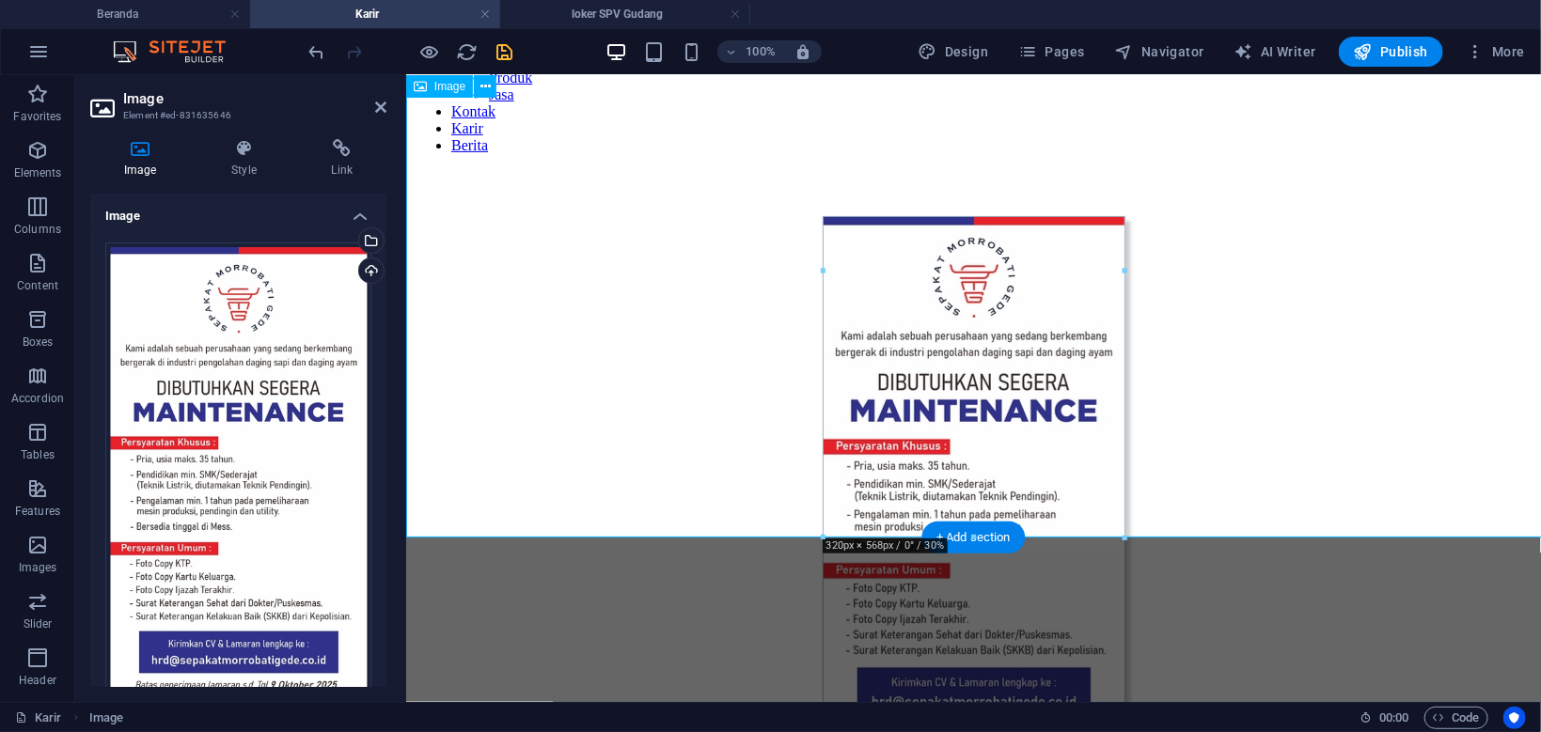
click at [757, 350] on figure at bounding box center [972, 485] width 1119 height 540
click at [961, 284] on figure at bounding box center [972, 485] width 1119 height 540
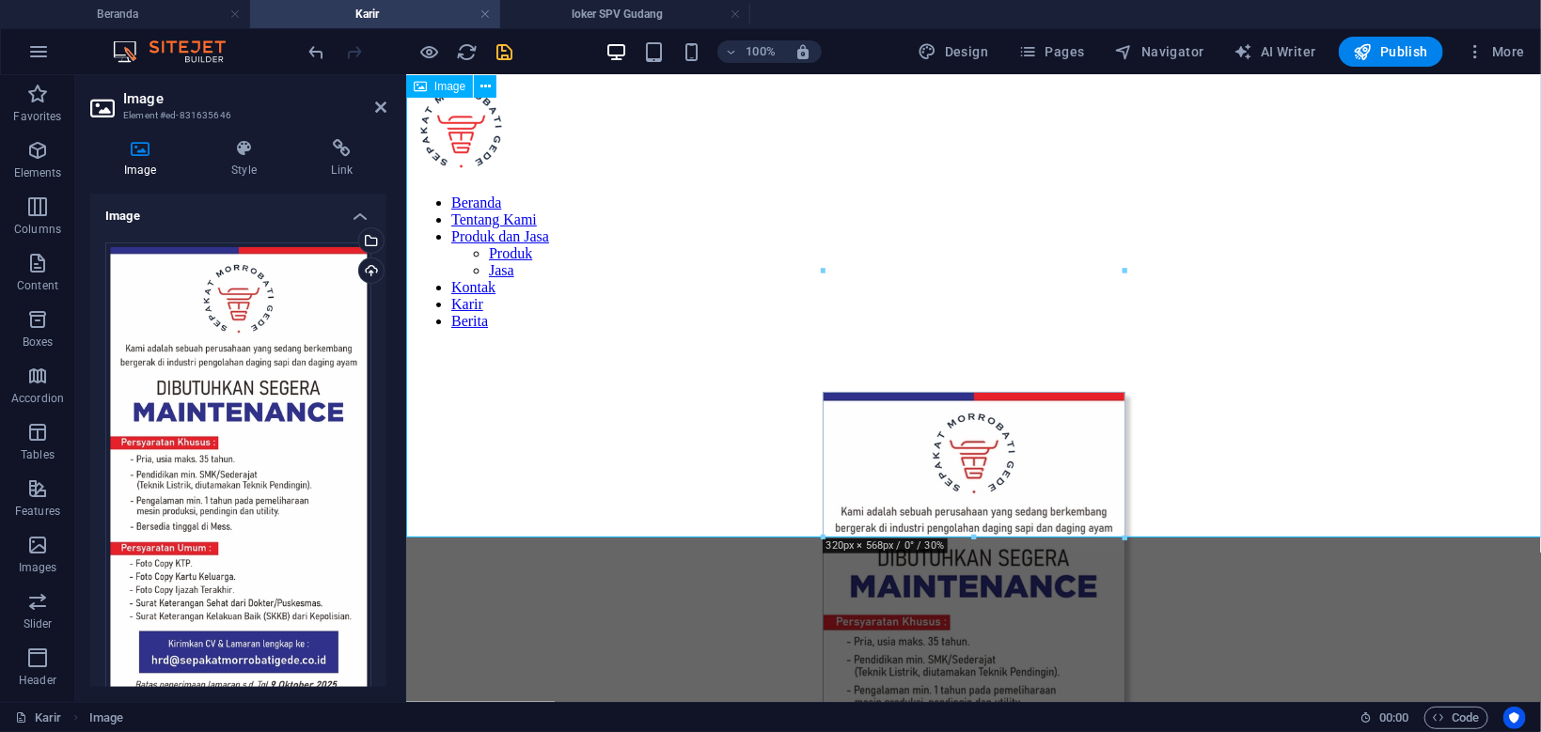
scroll to position [0, 0]
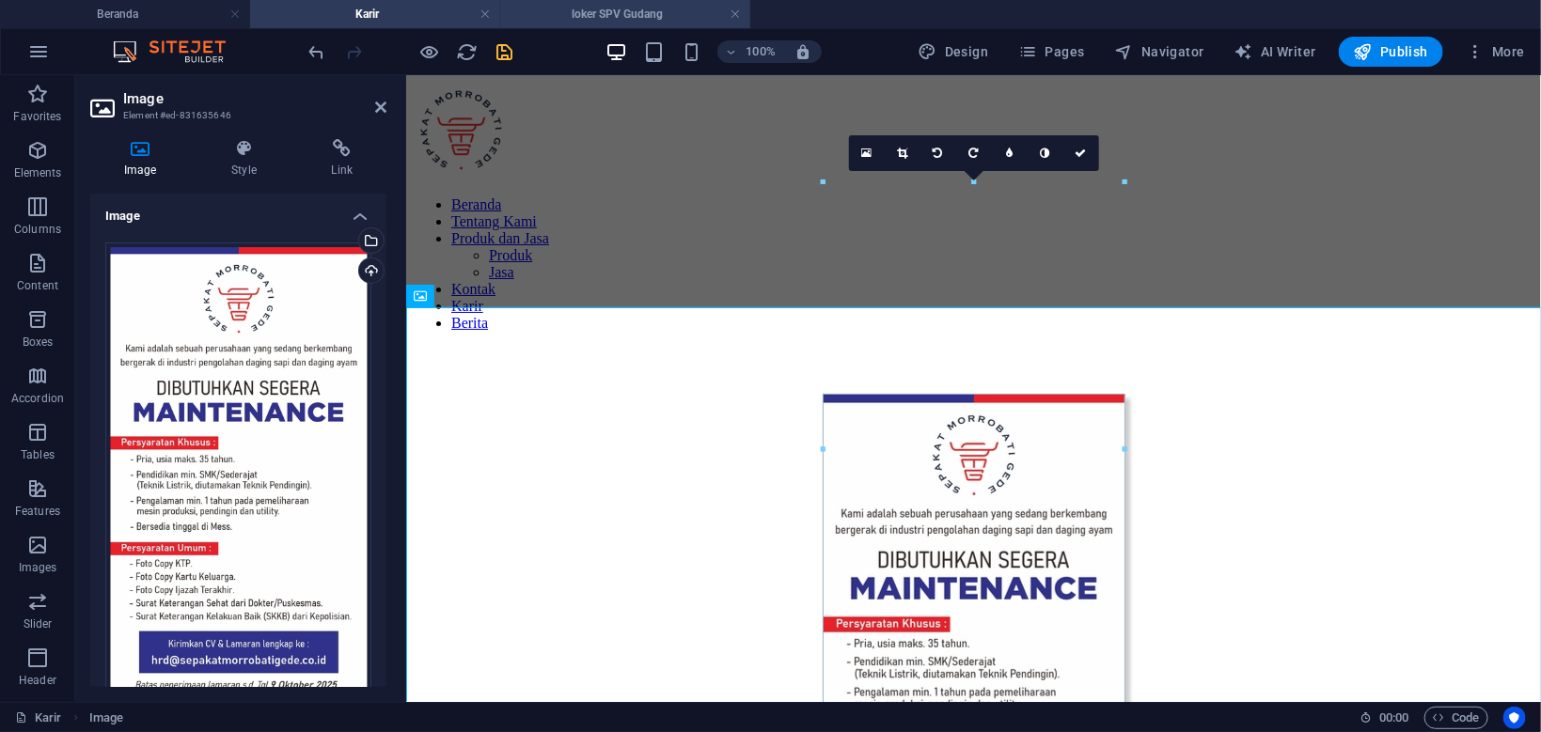
click at [601, 14] on h4 "loker SPV Gudang" at bounding box center [625, 14] width 250 height 21
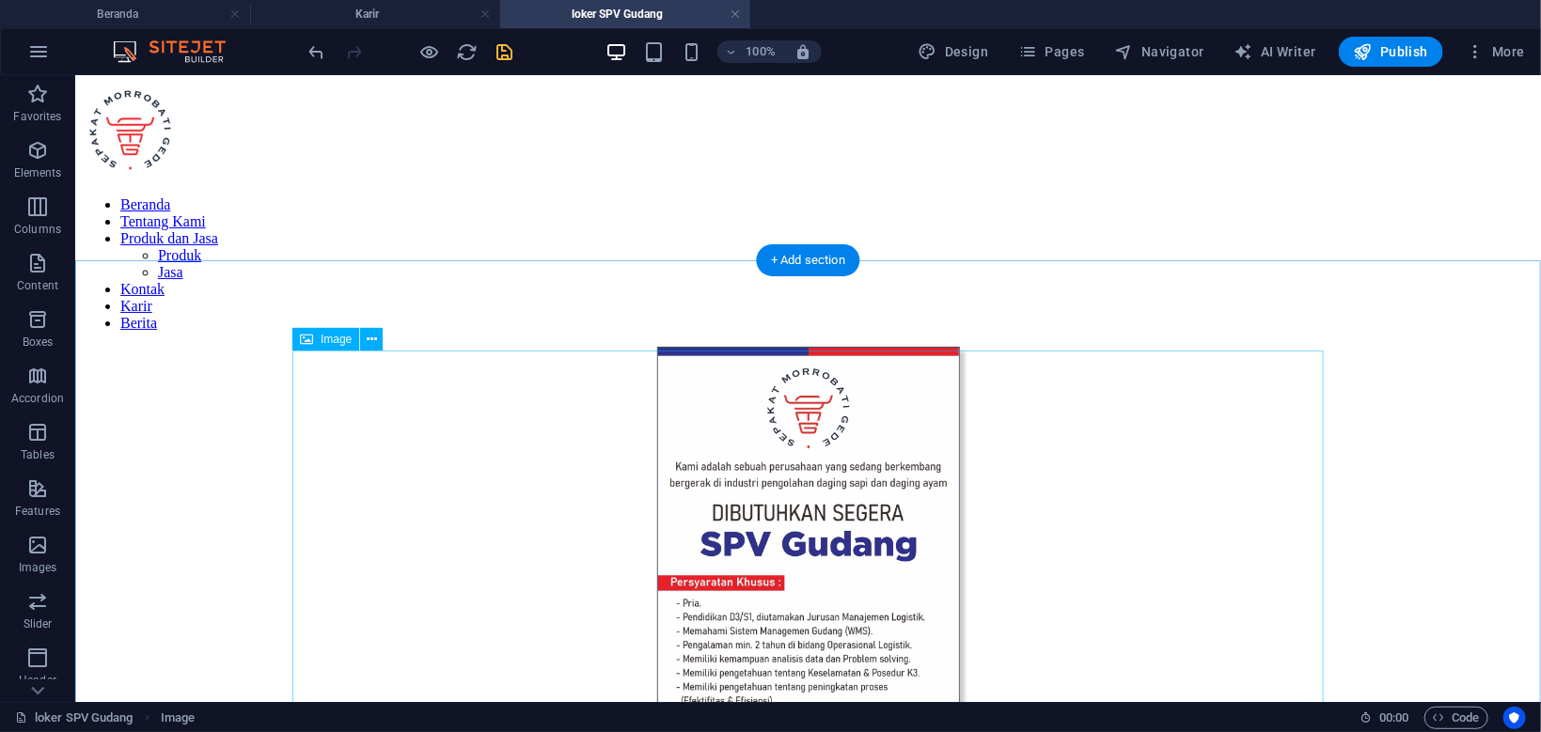
click at [1184, 473] on figure at bounding box center [807, 616] width 1450 height 540
select select "px"
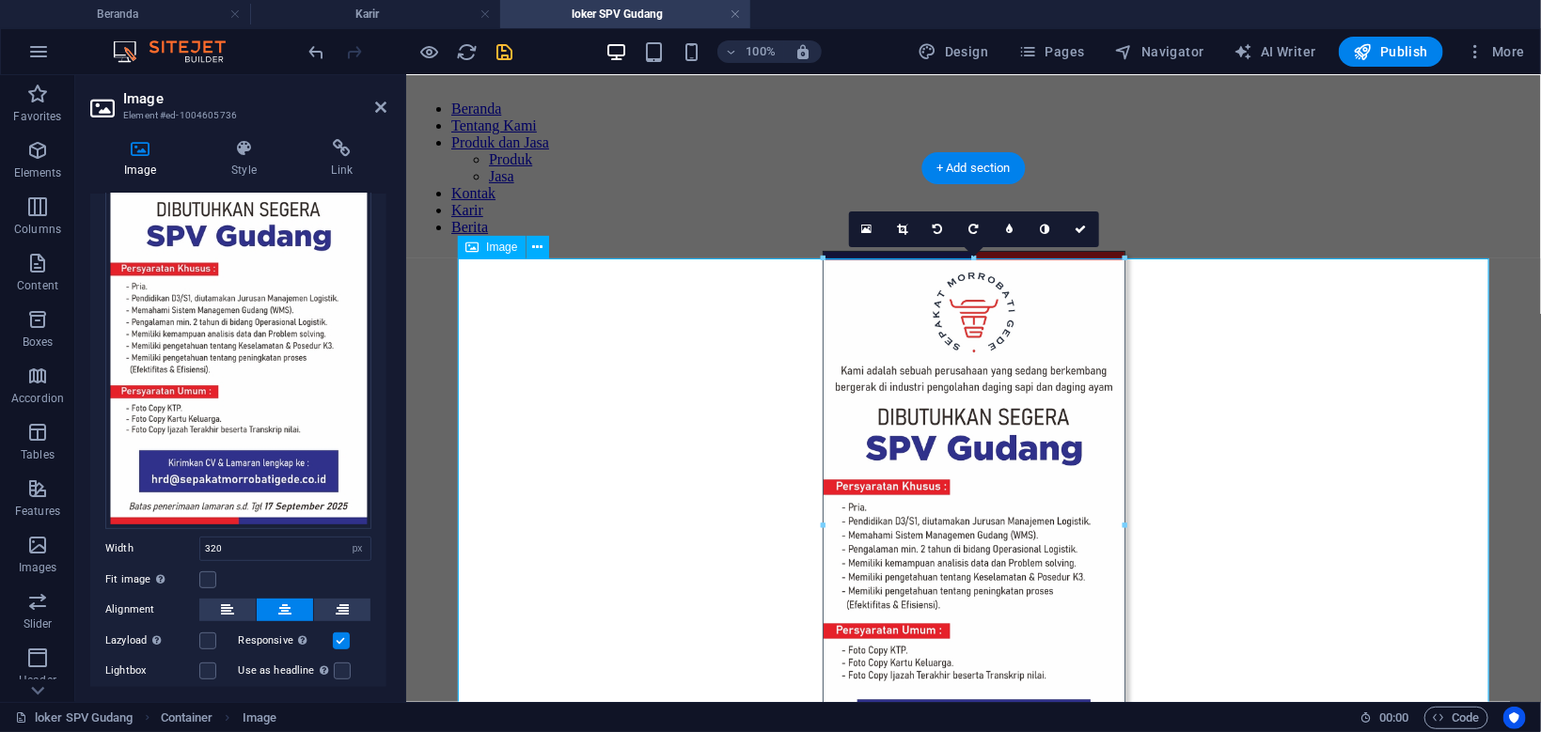
scroll to position [100, 0]
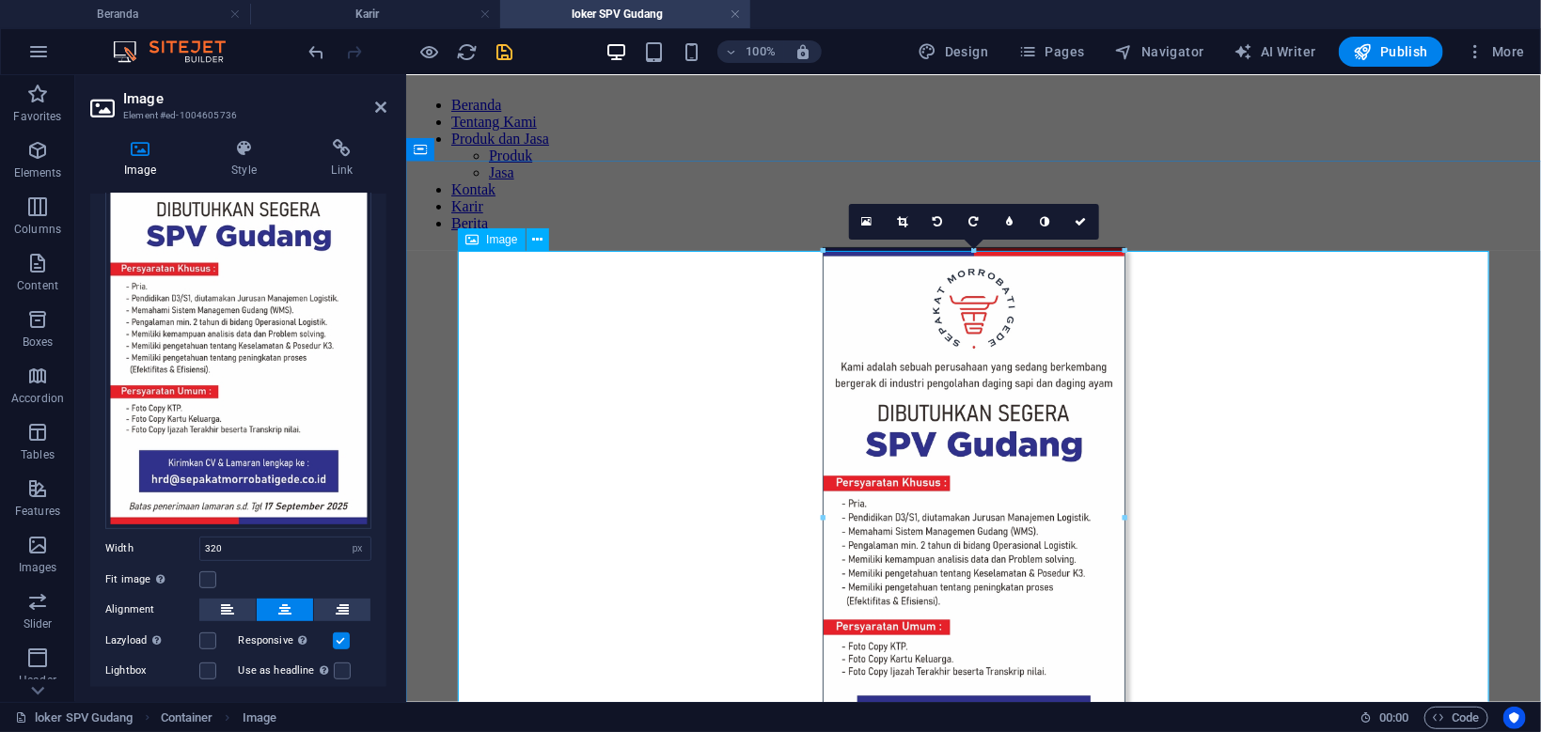
click at [477, 242] on icon at bounding box center [471, 239] width 13 height 23
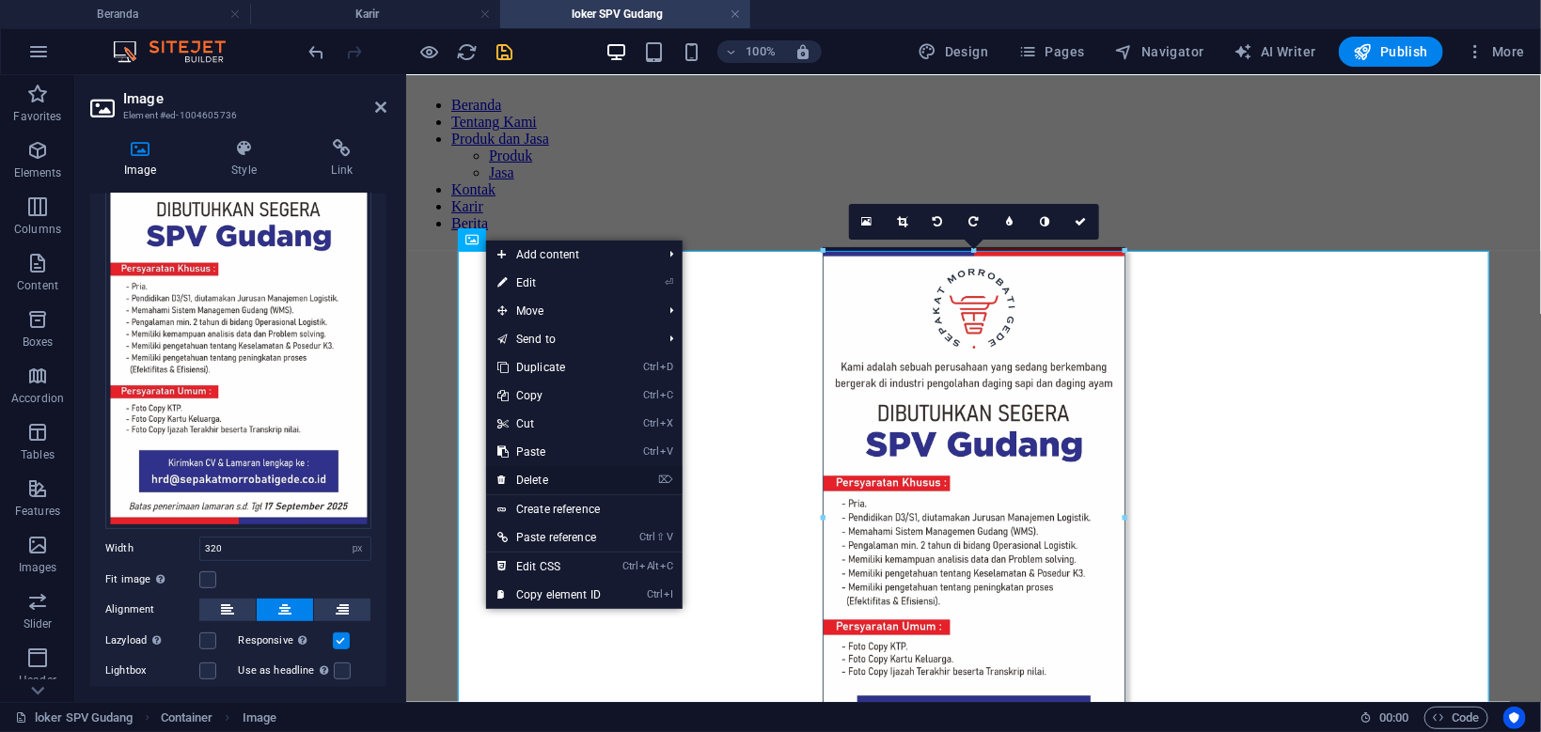
click at [543, 475] on link "⌦ Delete" at bounding box center [549, 480] width 126 height 28
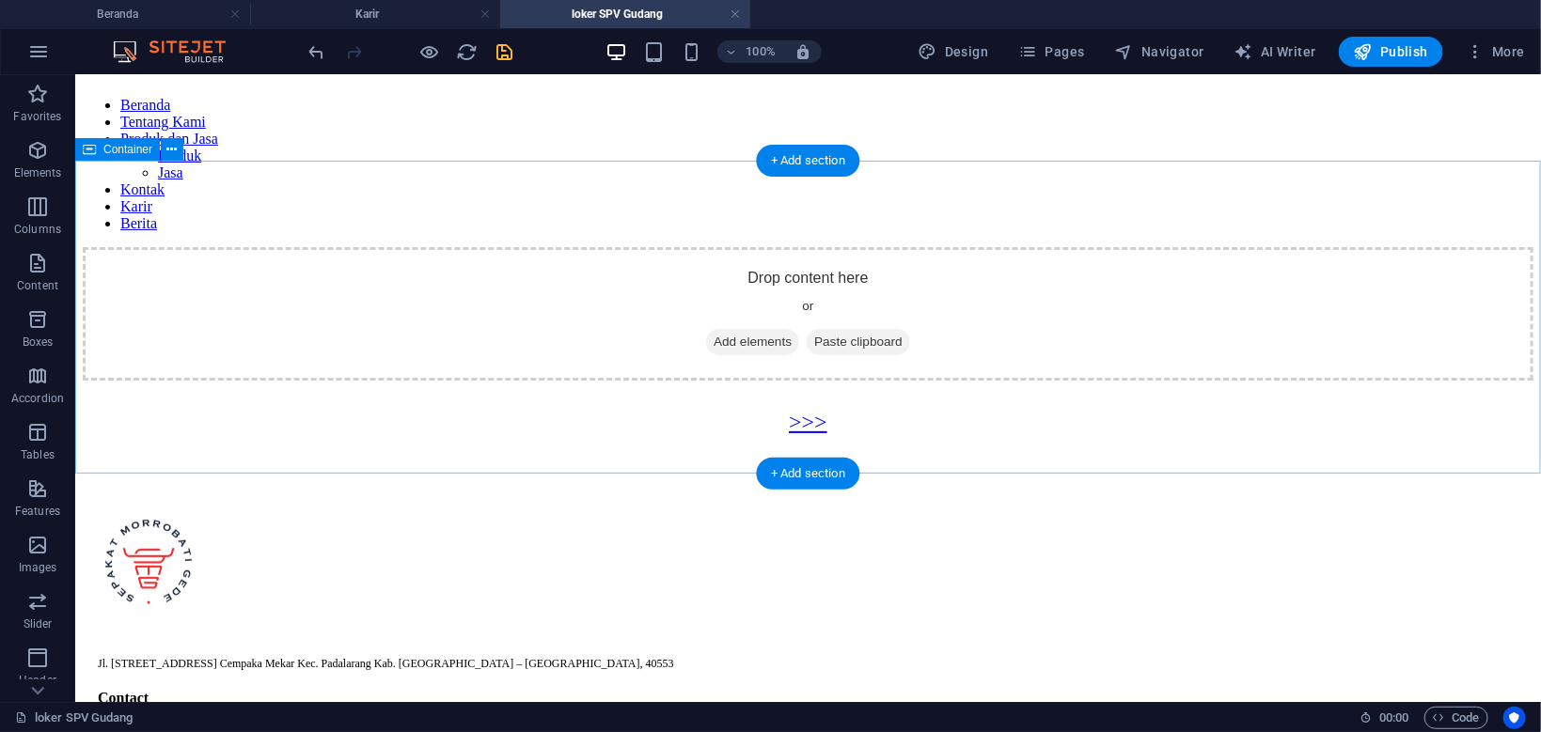
scroll to position [0, 0]
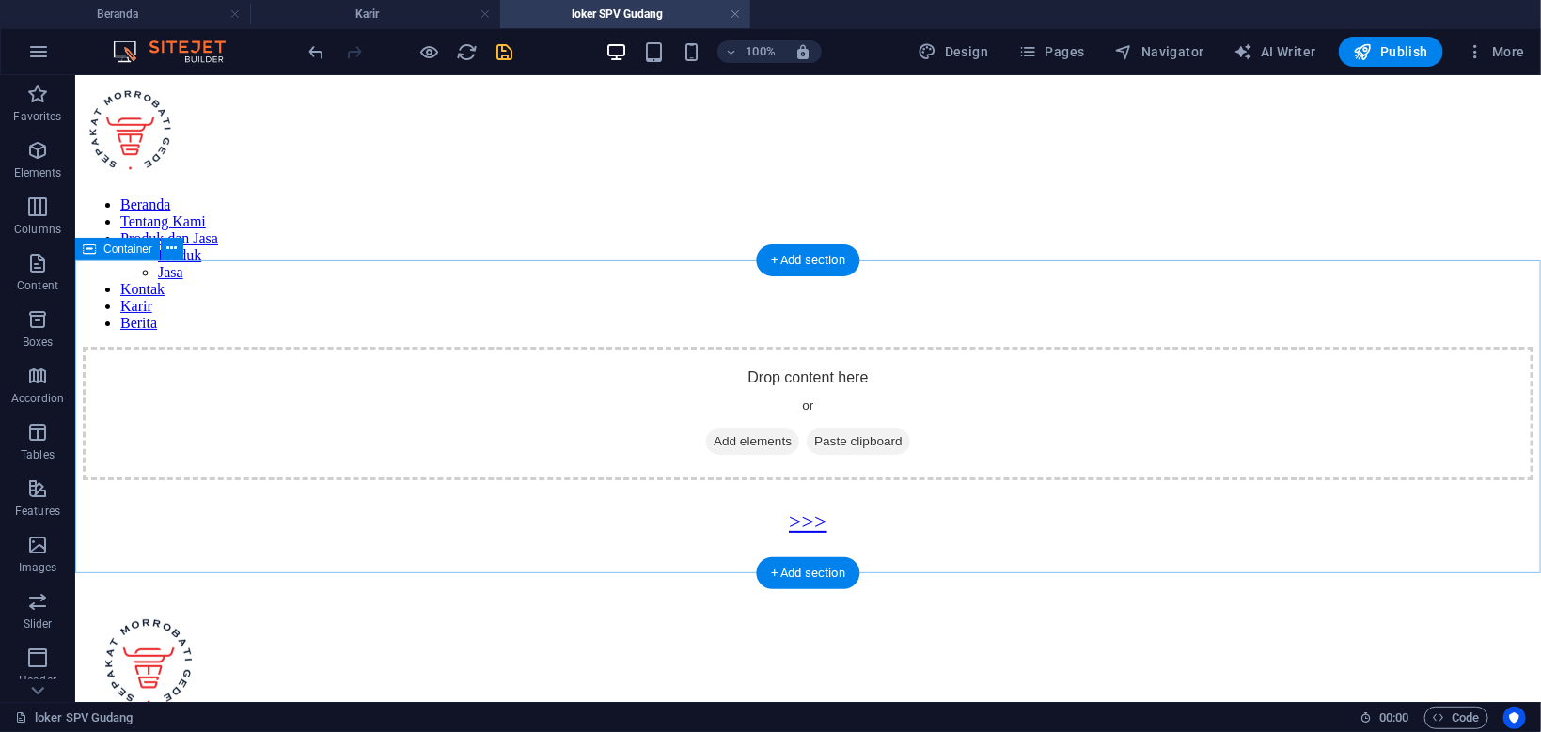
click at [195, 346] on div "Drop content here or Add elements Paste clipboard" at bounding box center [807, 412] width 1450 height 133
click at [172, 250] on icon at bounding box center [172, 249] width 10 height 20
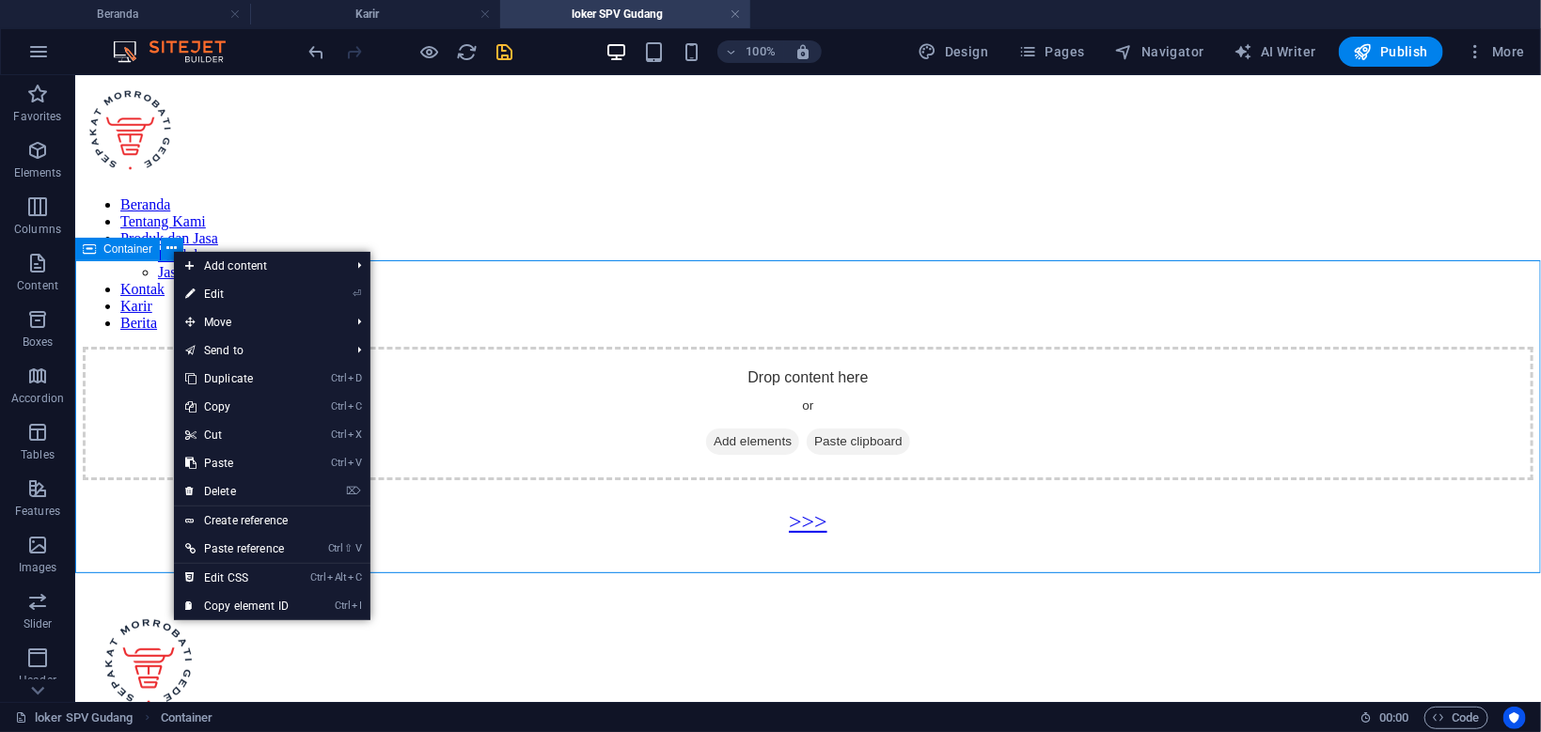
click at [113, 248] on span "Container" at bounding box center [127, 248] width 49 height 11
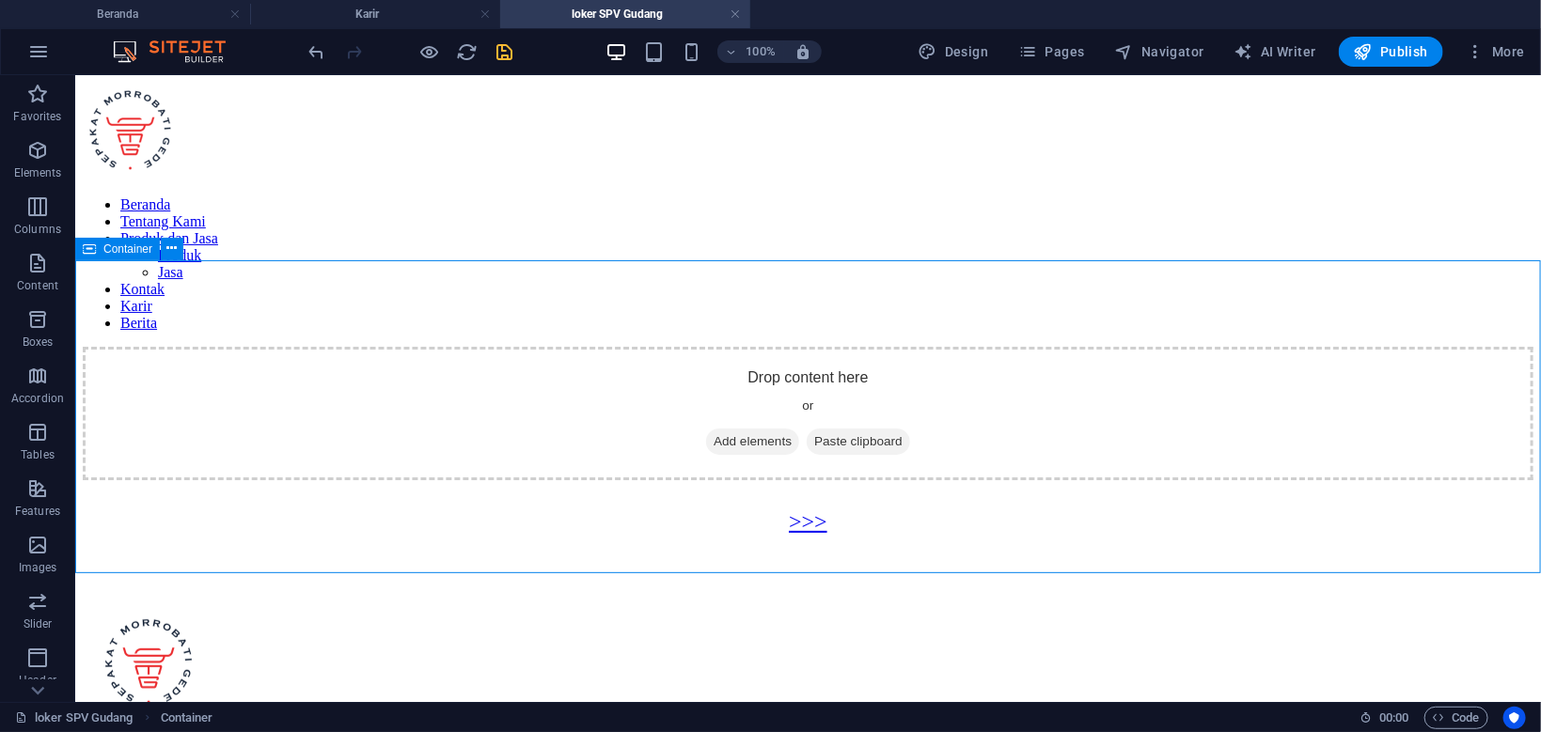
click at [113, 248] on span "Container" at bounding box center [127, 248] width 49 height 11
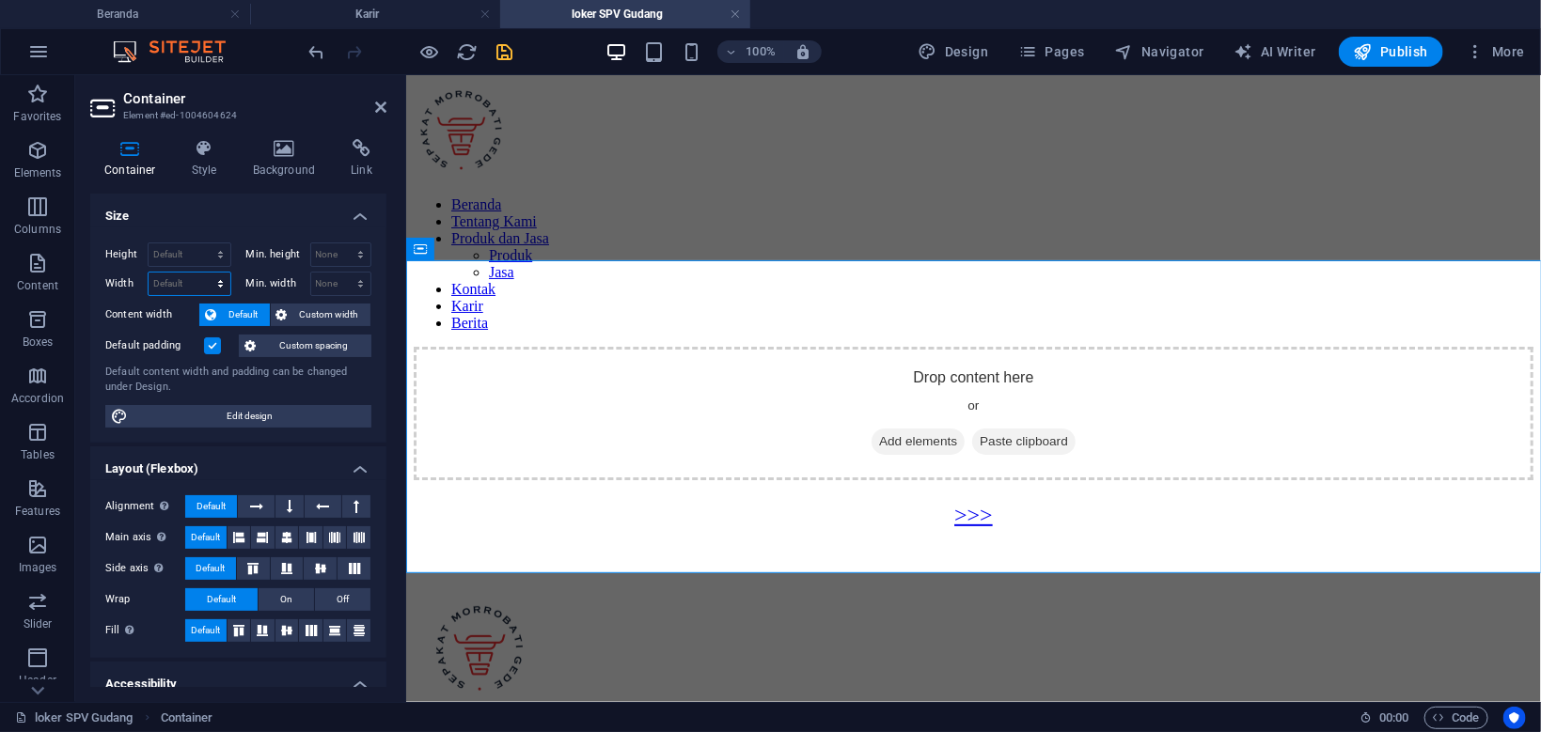
click at [149, 273] on select "Default px rem % em vh vw" at bounding box center [190, 284] width 82 height 23
click at [633, 346] on div "Drop content here or Add elements Paste clipboard" at bounding box center [972, 412] width 1119 height 133
click at [281, 154] on icon at bounding box center [284, 148] width 91 height 19
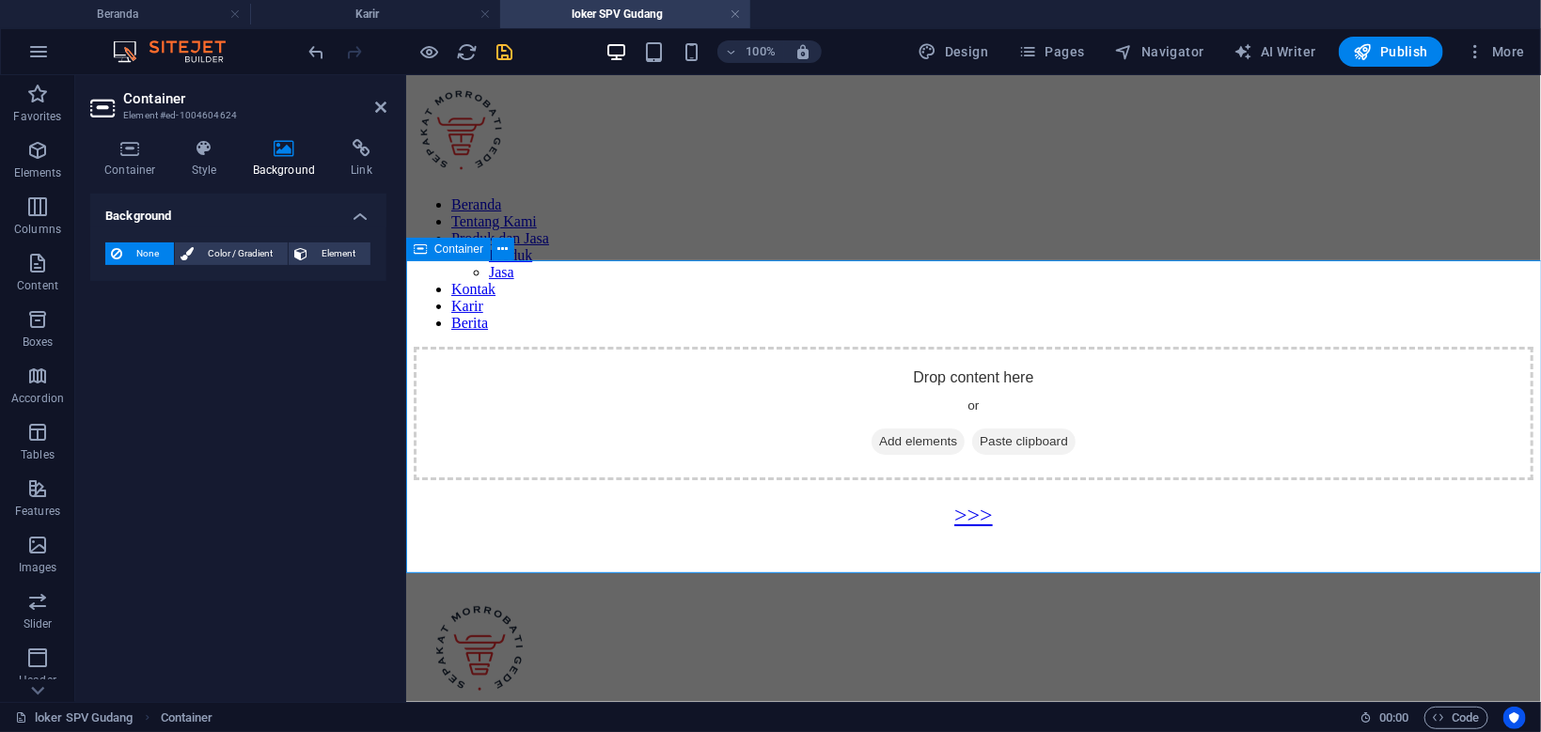
click at [585, 346] on div "Drop content here or Add elements Paste clipboard" at bounding box center [972, 412] width 1119 height 133
click at [587, 346] on div "Drop content here or Add elements Paste clipboard" at bounding box center [972, 412] width 1119 height 133
click at [636, 346] on div "Drop content here or Add elements Paste clipboard" at bounding box center [972, 412] width 1119 height 133
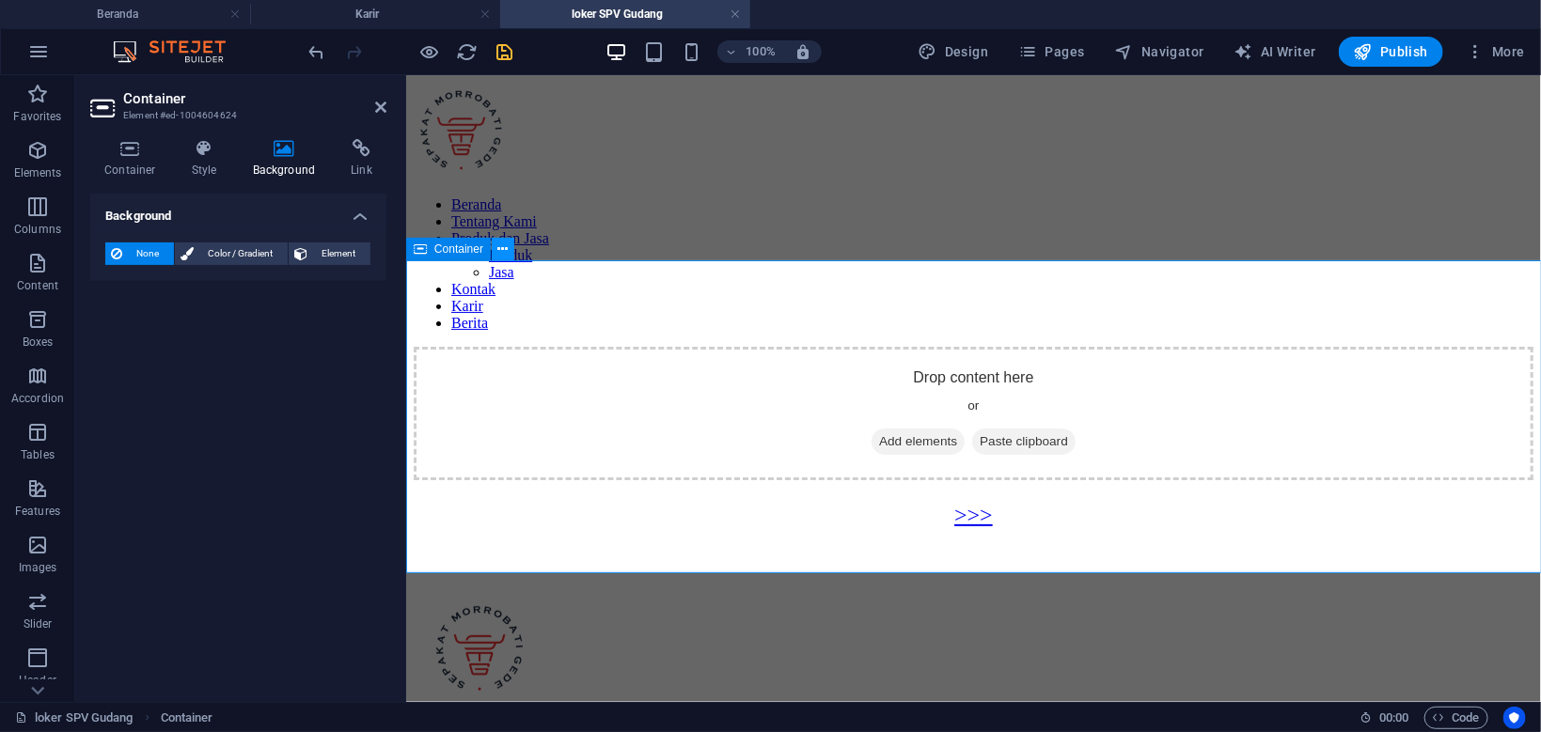
click at [502, 245] on icon at bounding box center [503, 250] width 10 height 20
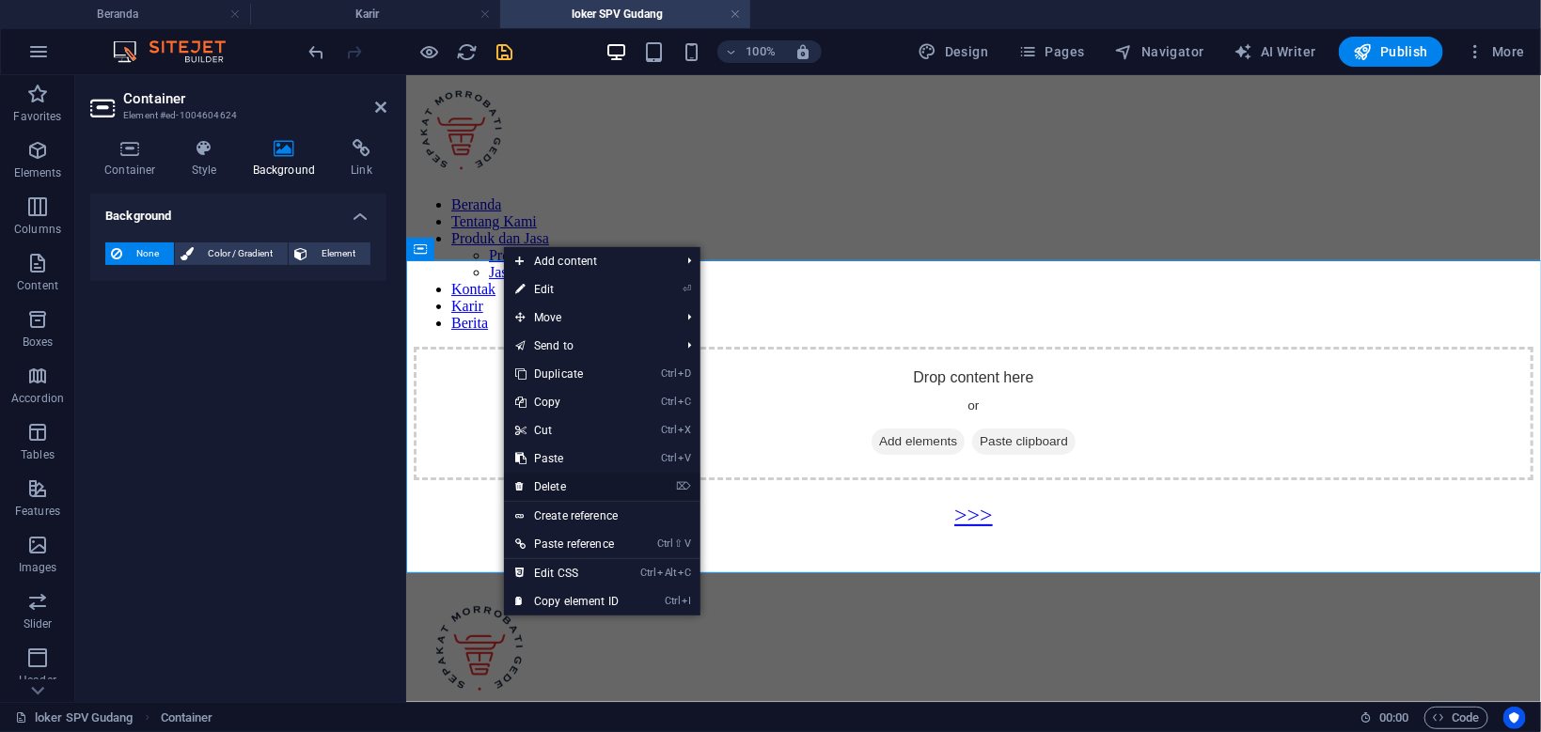
click at [594, 488] on link "⌦ Delete" at bounding box center [567, 487] width 126 height 28
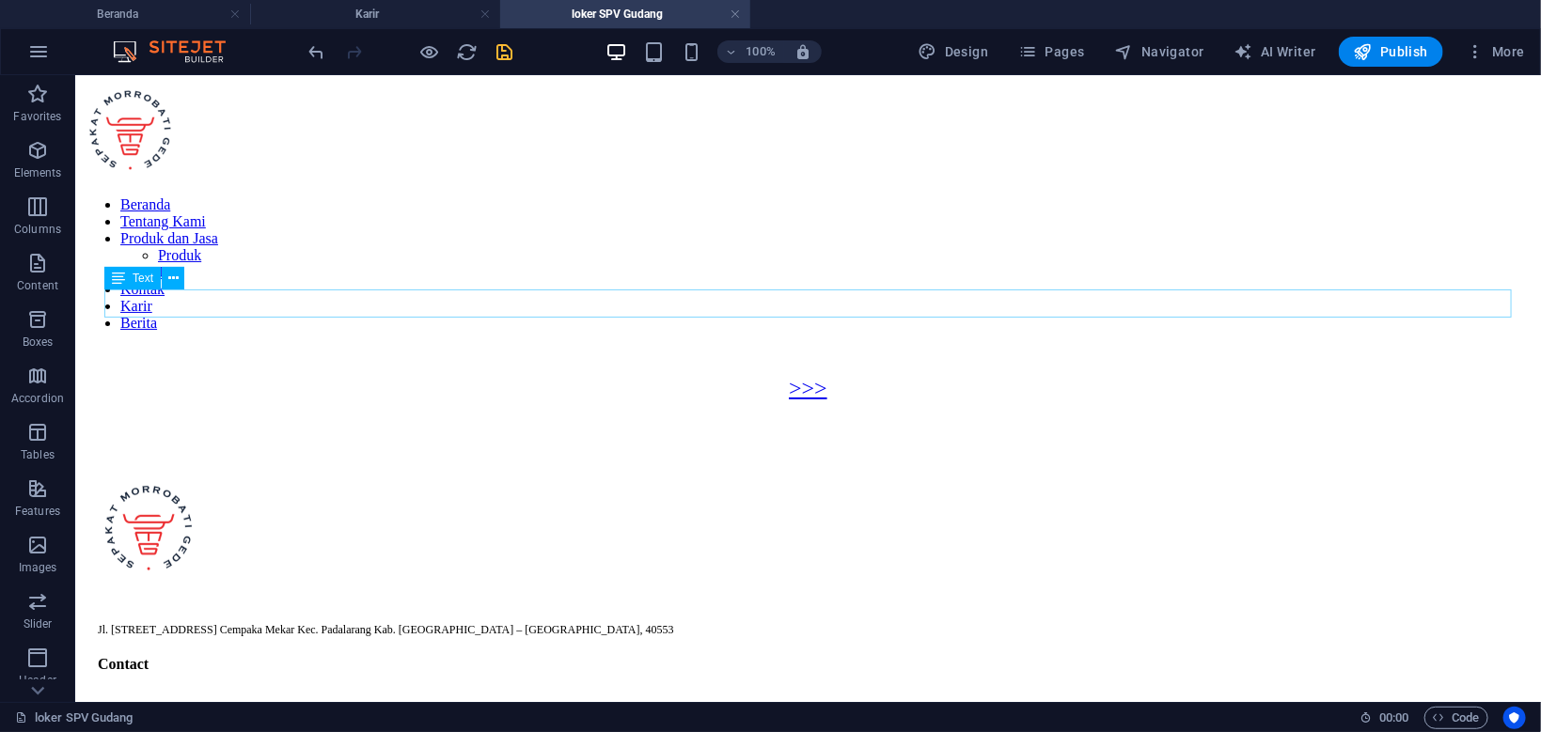
click at [791, 375] on div ">>>" at bounding box center [807, 387] width 1392 height 25
click at [42, 161] on icon "button" at bounding box center [37, 150] width 23 height 23
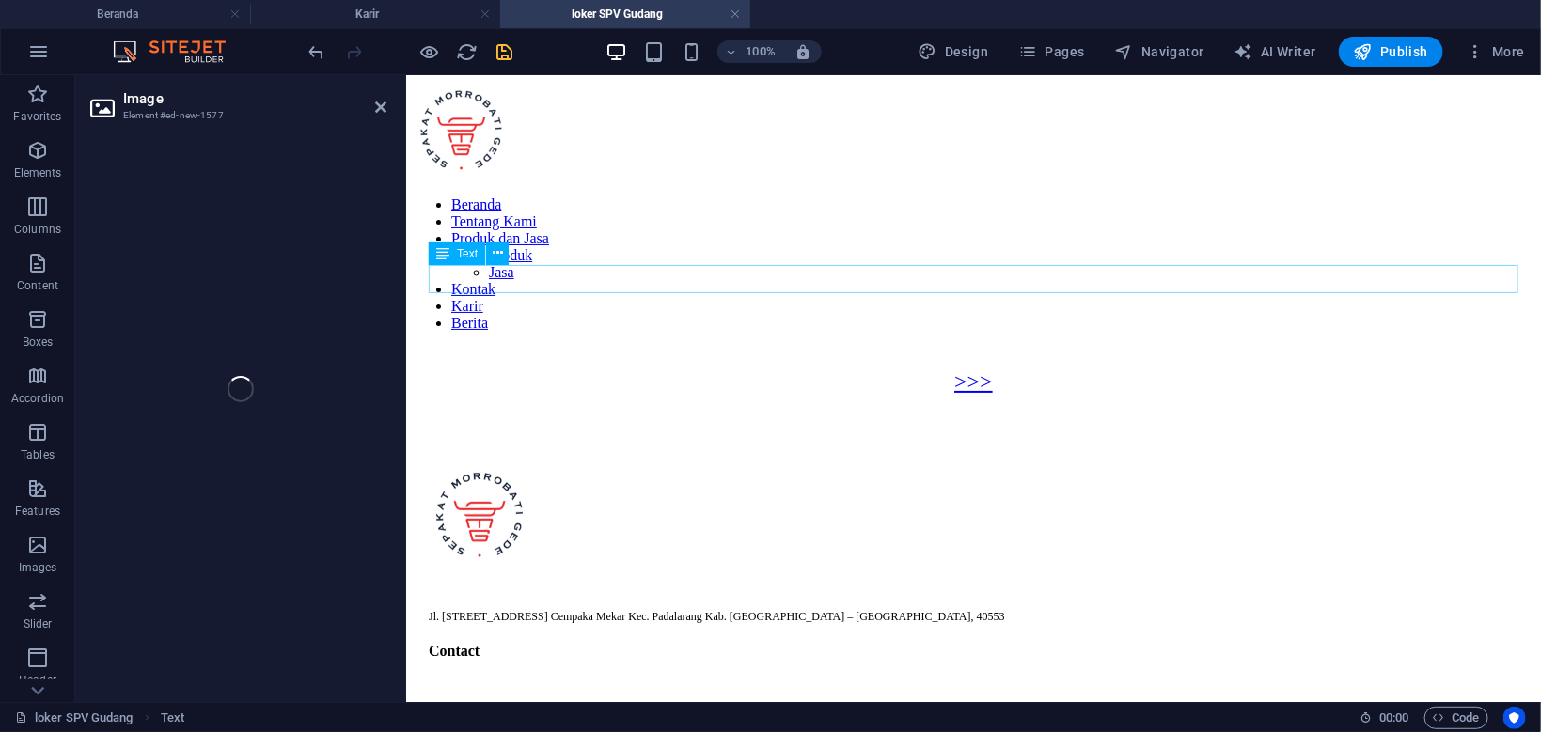
scroll to position [114, 0]
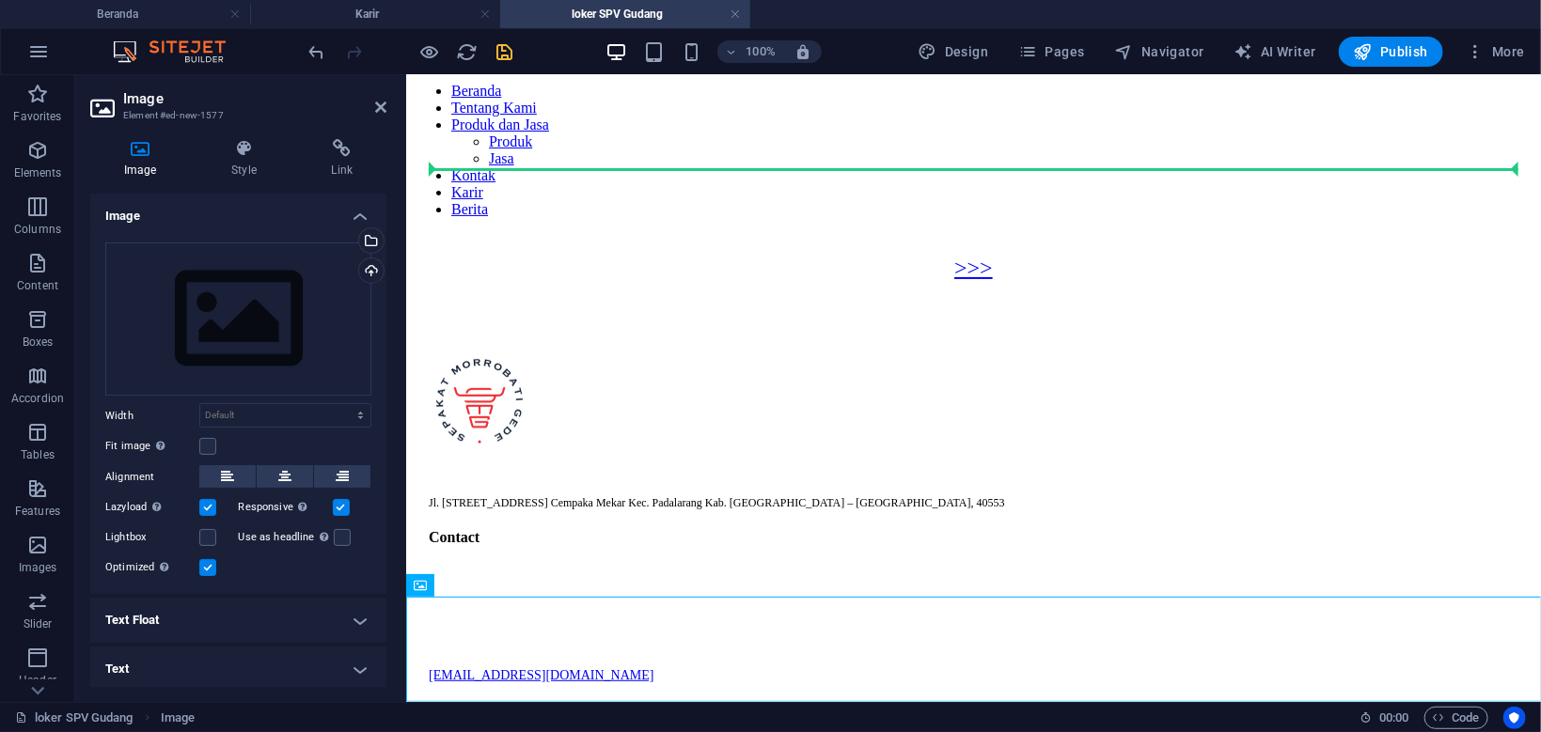
drag, startPoint x: 836, startPoint y: 665, endPoint x: 479, endPoint y: 180, distance: 601.8
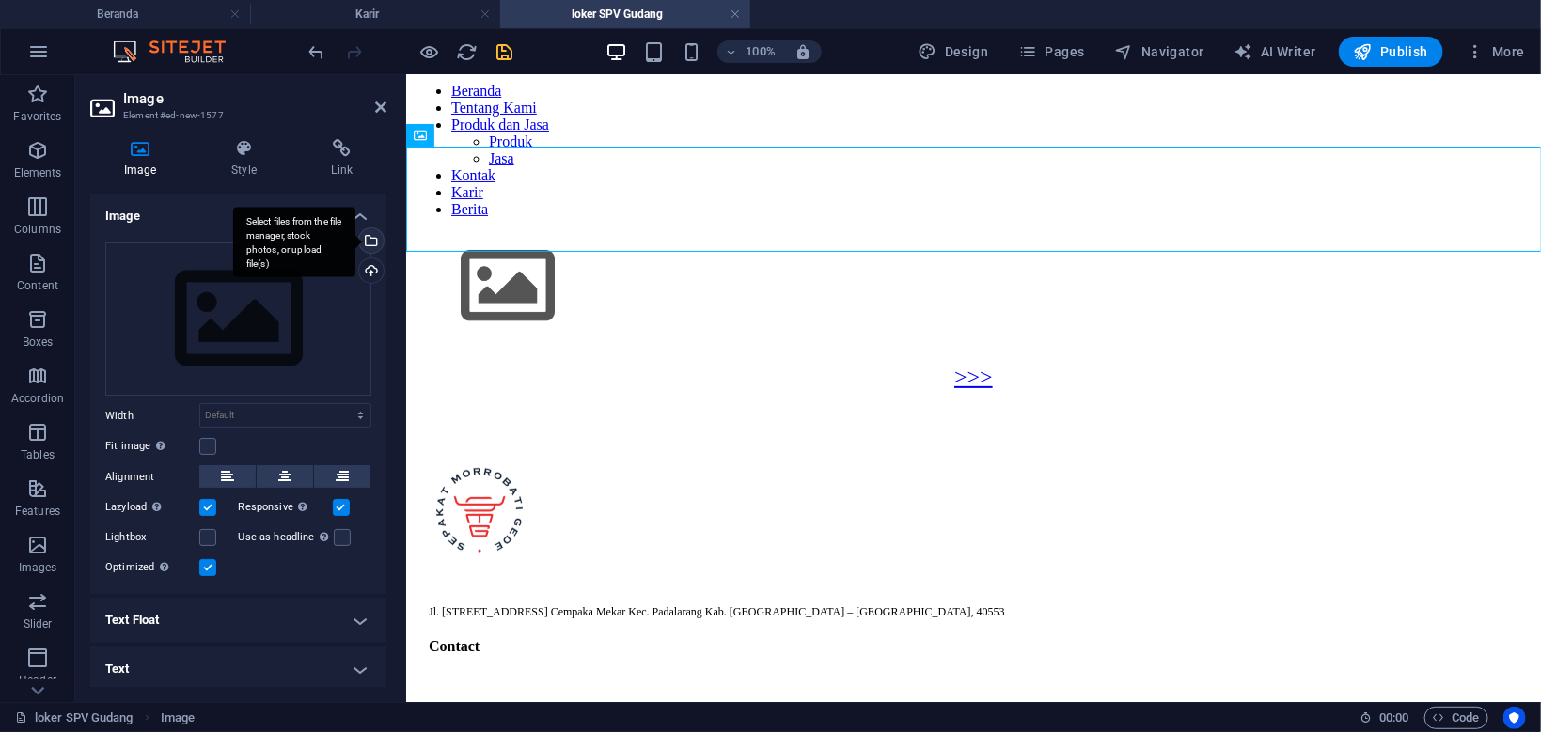
click at [355, 238] on div "Select files from the file manager, stock photos, or upload file(s)" at bounding box center [294, 242] width 122 height 70
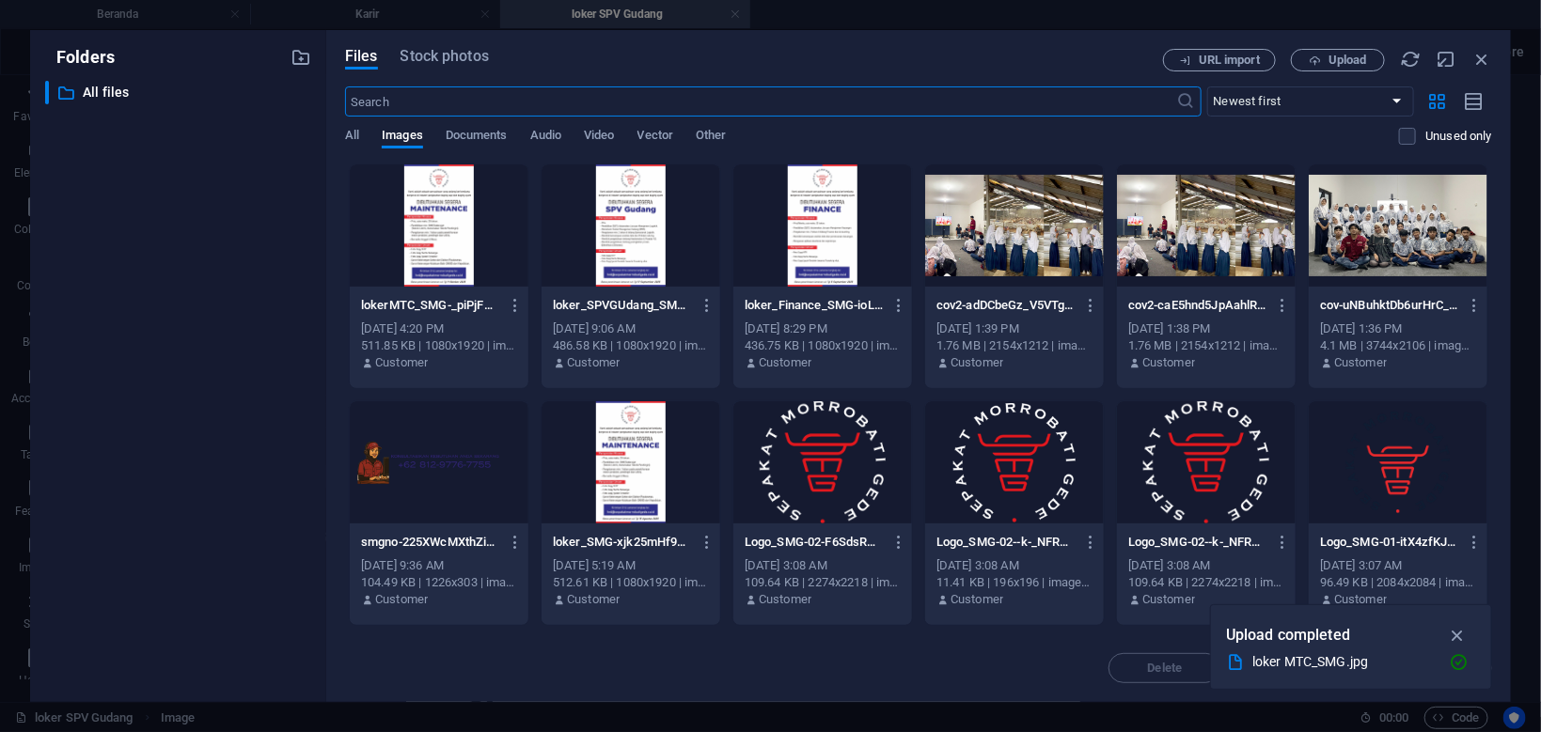
click at [633, 238] on div at bounding box center [630, 225] width 179 height 122
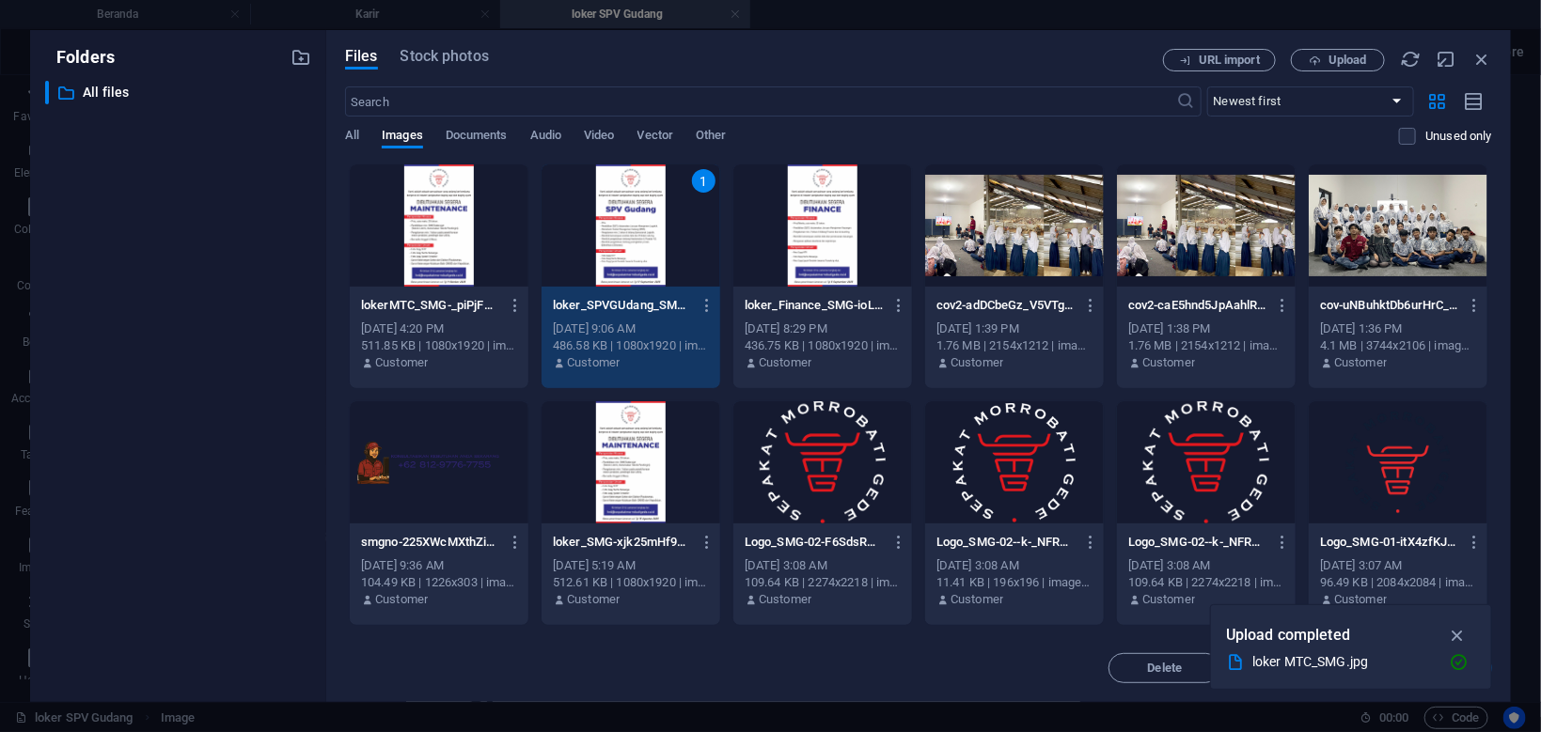
click at [633, 238] on div "1" at bounding box center [630, 225] width 179 height 122
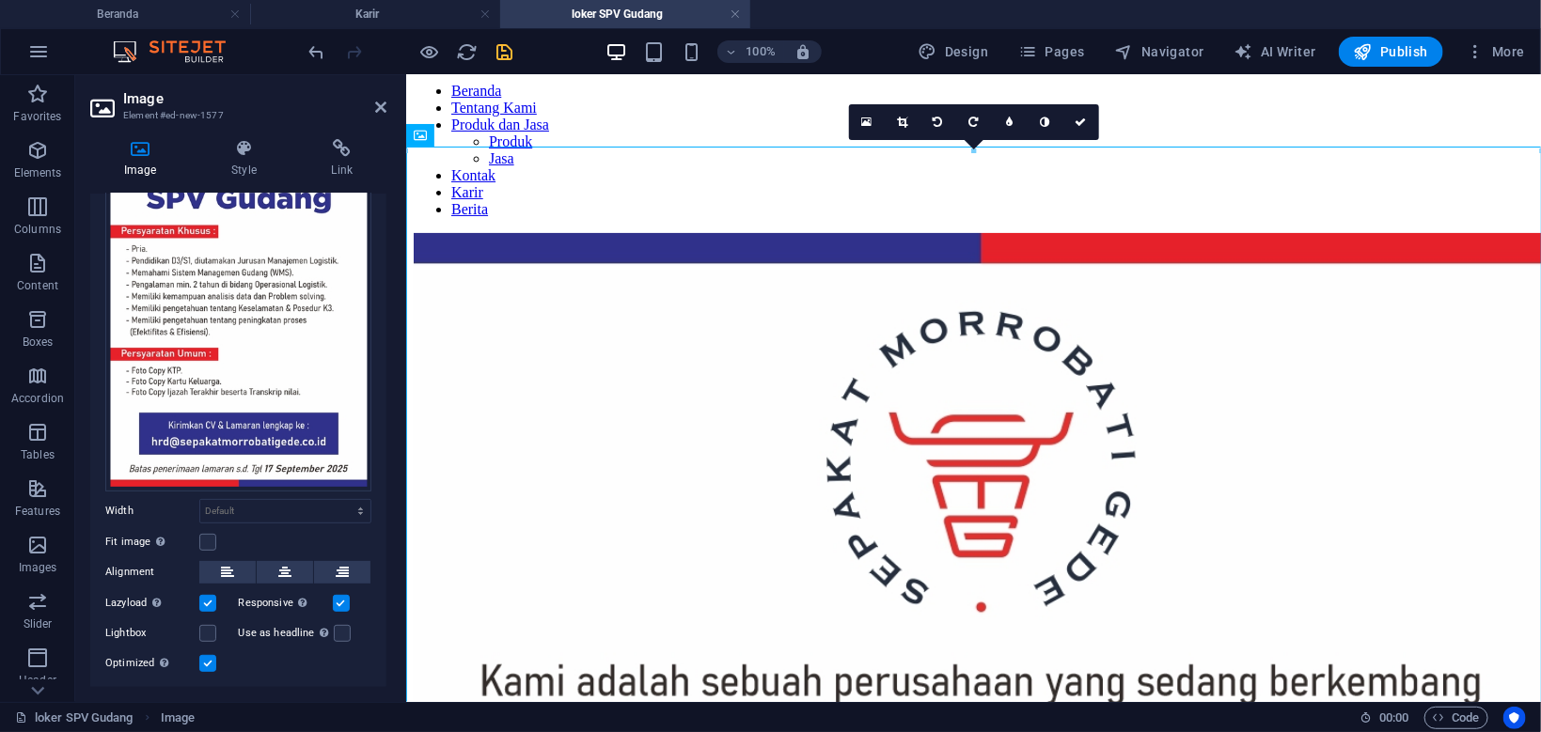
scroll to position [269, 0]
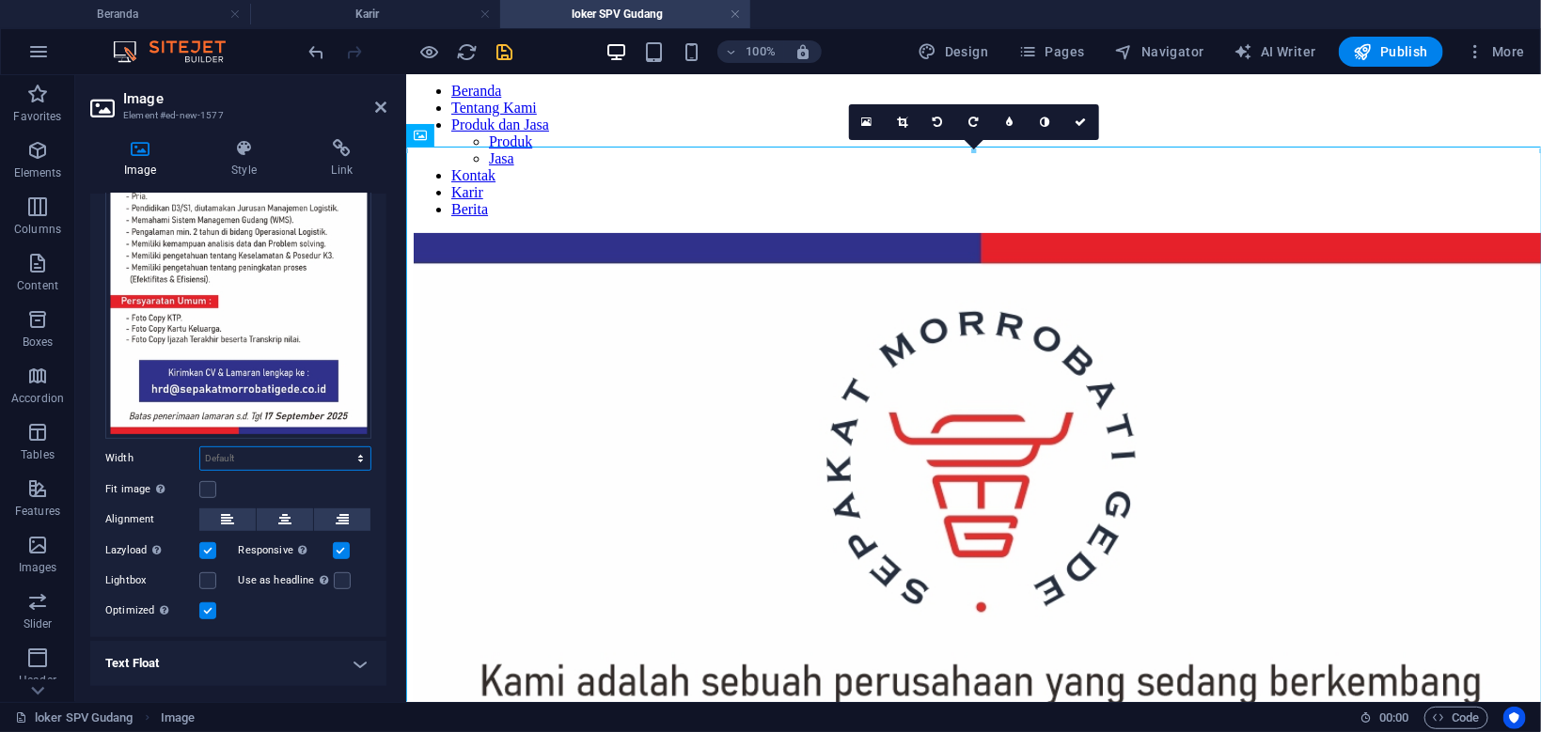
click at [200, 447] on select "Default auto px rem % em vh vw" at bounding box center [285, 458] width 170 height 23
select select "px"
click option "px" at bounding box center [0, 0] width 0 height 0
type input "320"
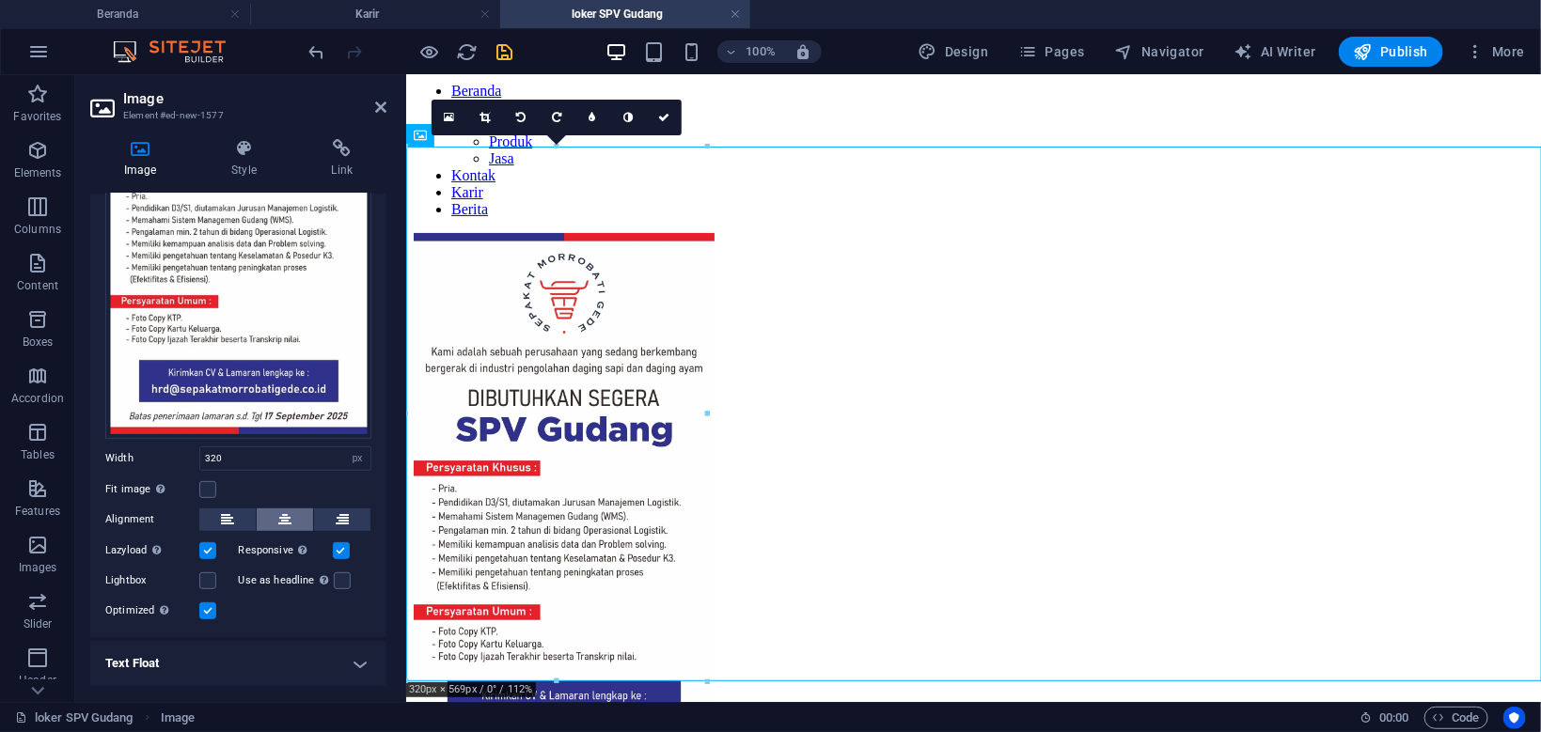
click at [285, 522] on icon at bounding box center [284, 519] width 13 height 23
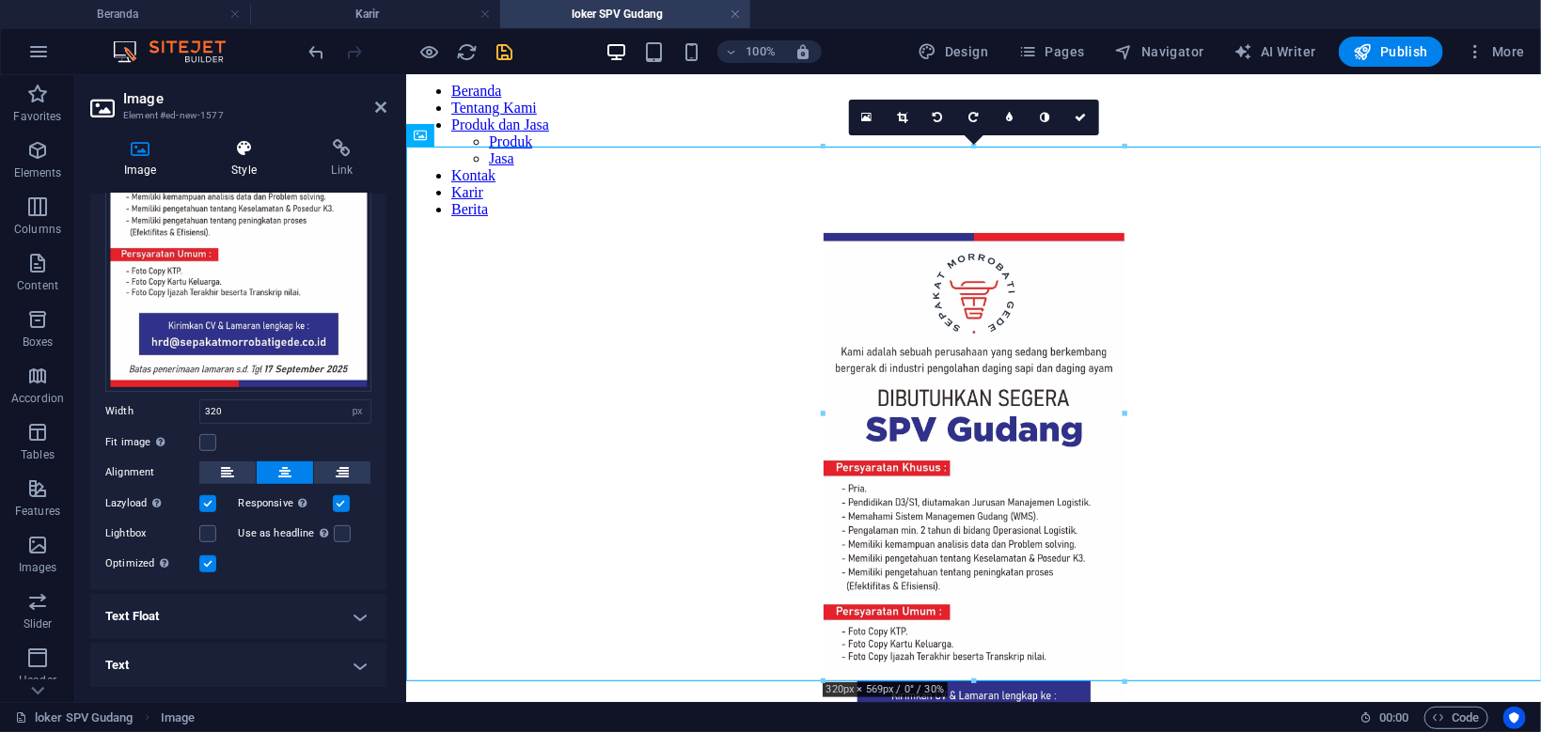
scroll to position [136, 0]
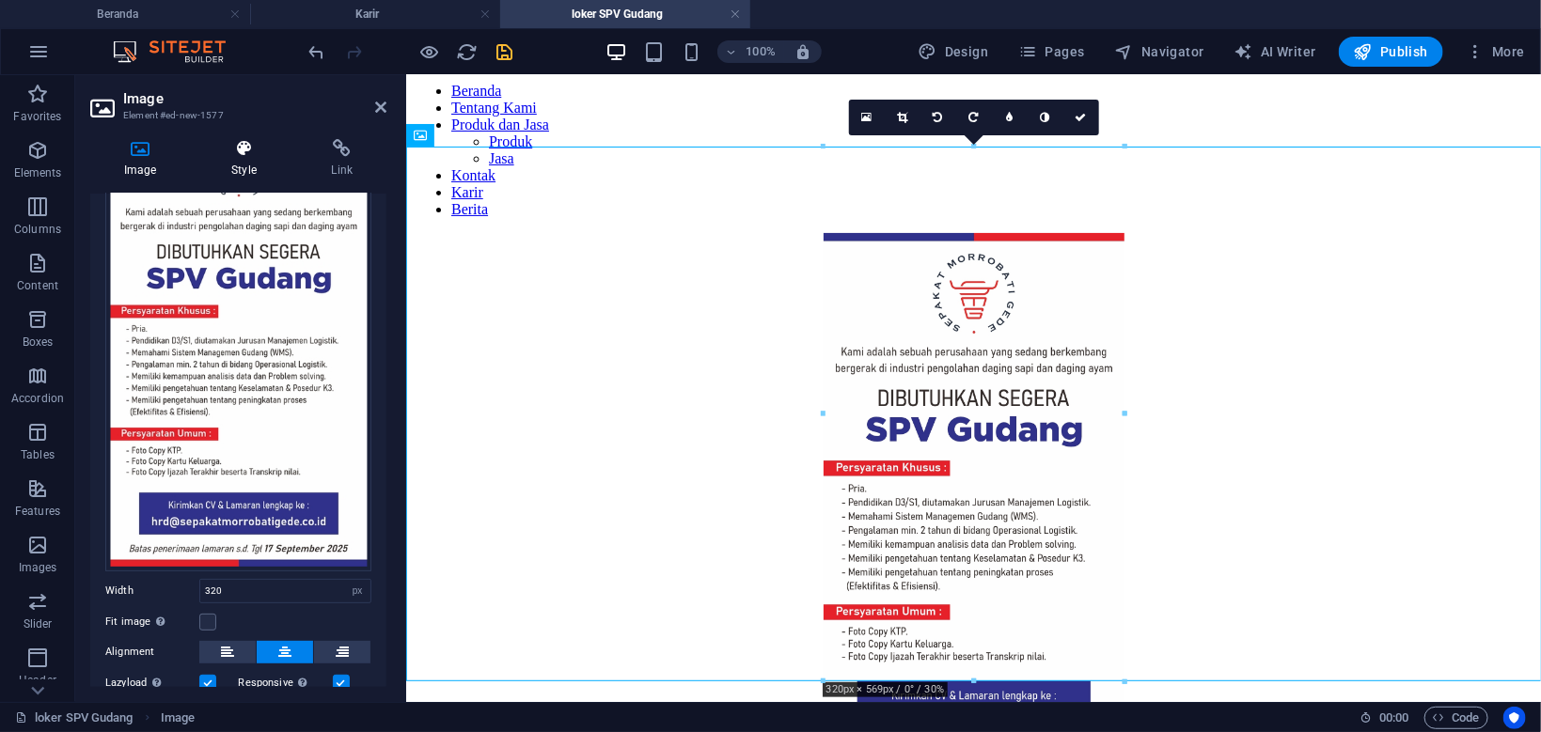
click at [236, 153] on icon at bounding box center [243, 148] width 92 height 19
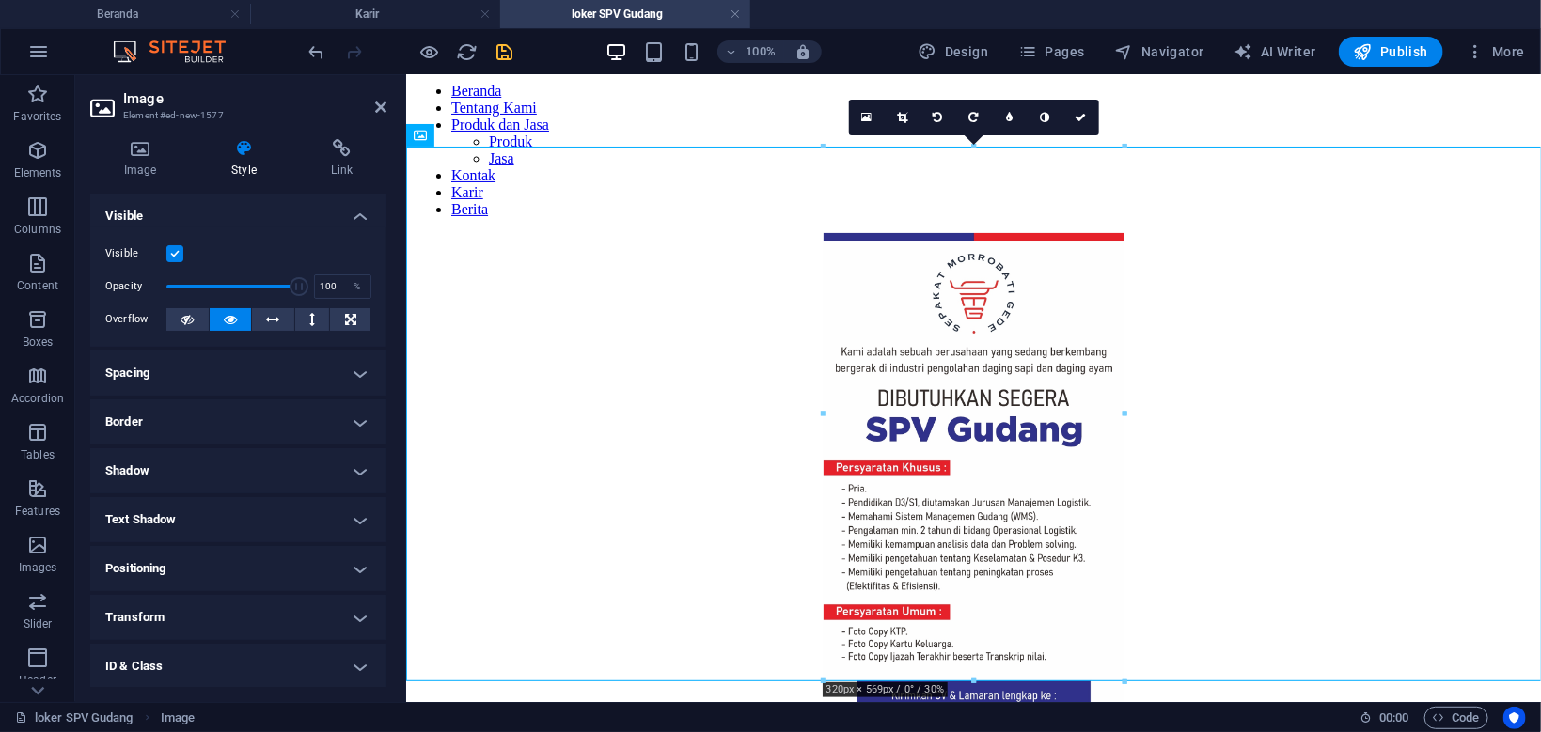
click at [277, 416] on h4 "Border" at bounding box center [238, 421] width 296 height 45
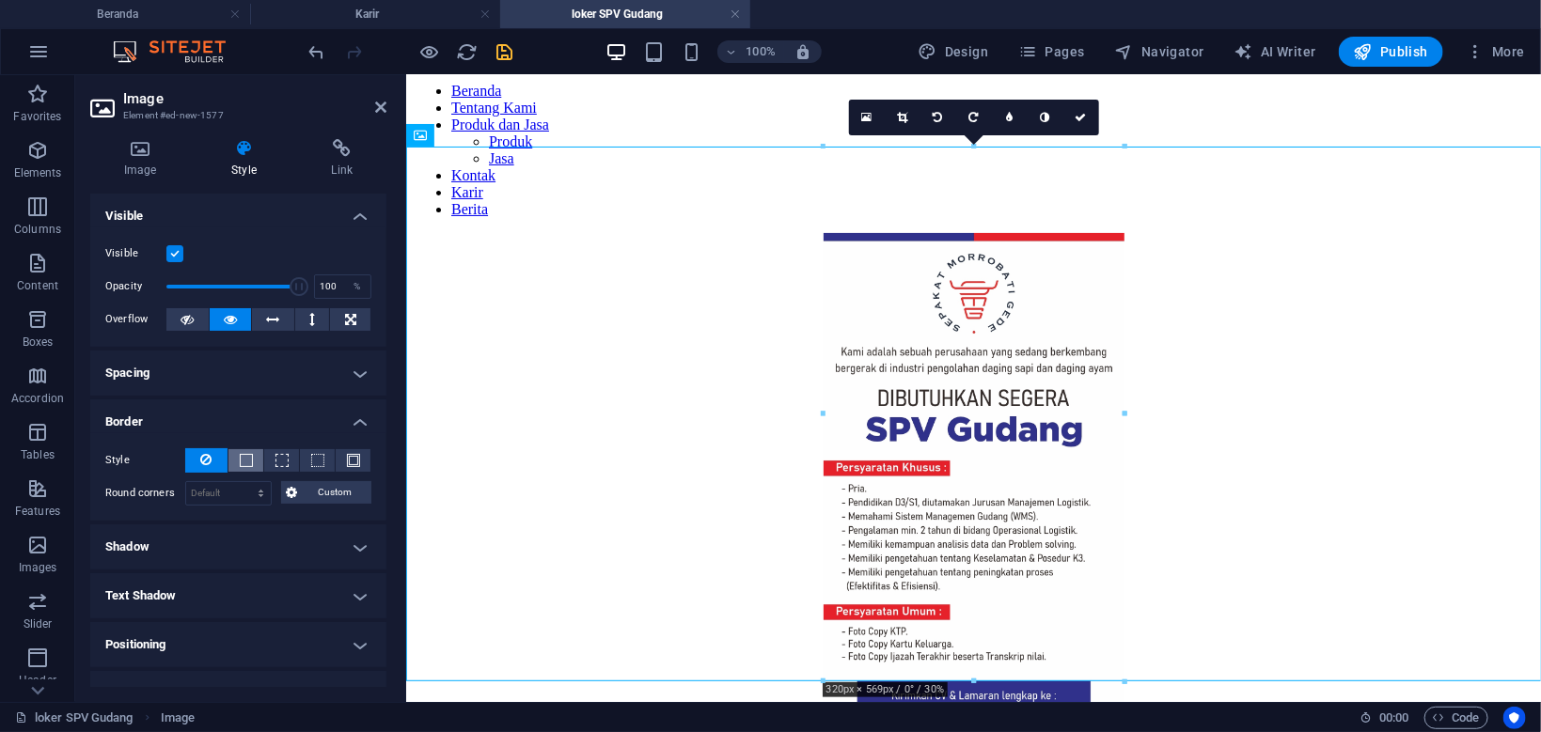
click at [251, 465] on span at bounding box center [246, 460] width 13 height 13
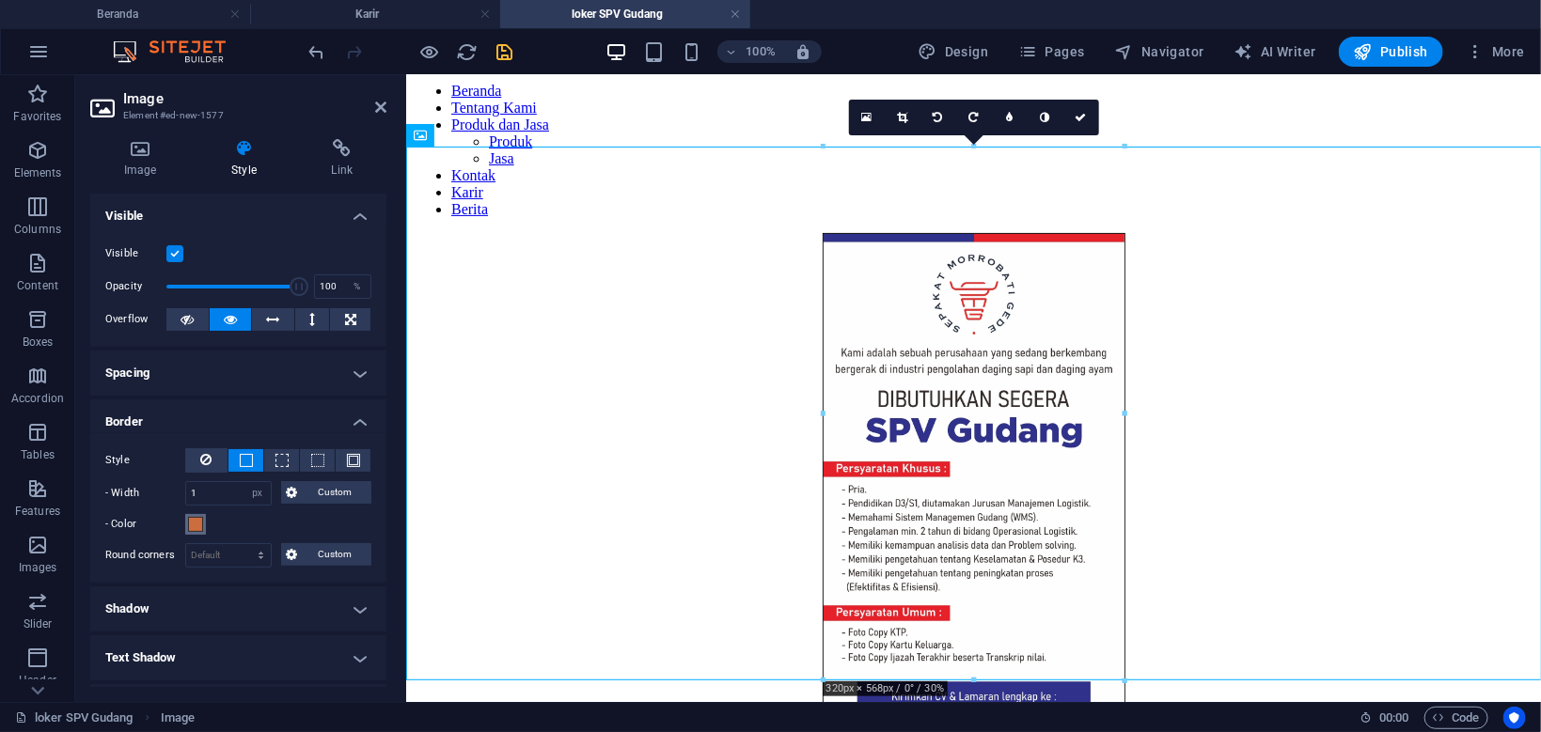
click at [193, 528] on span at bounding box center [195, 524] width 15 height 15
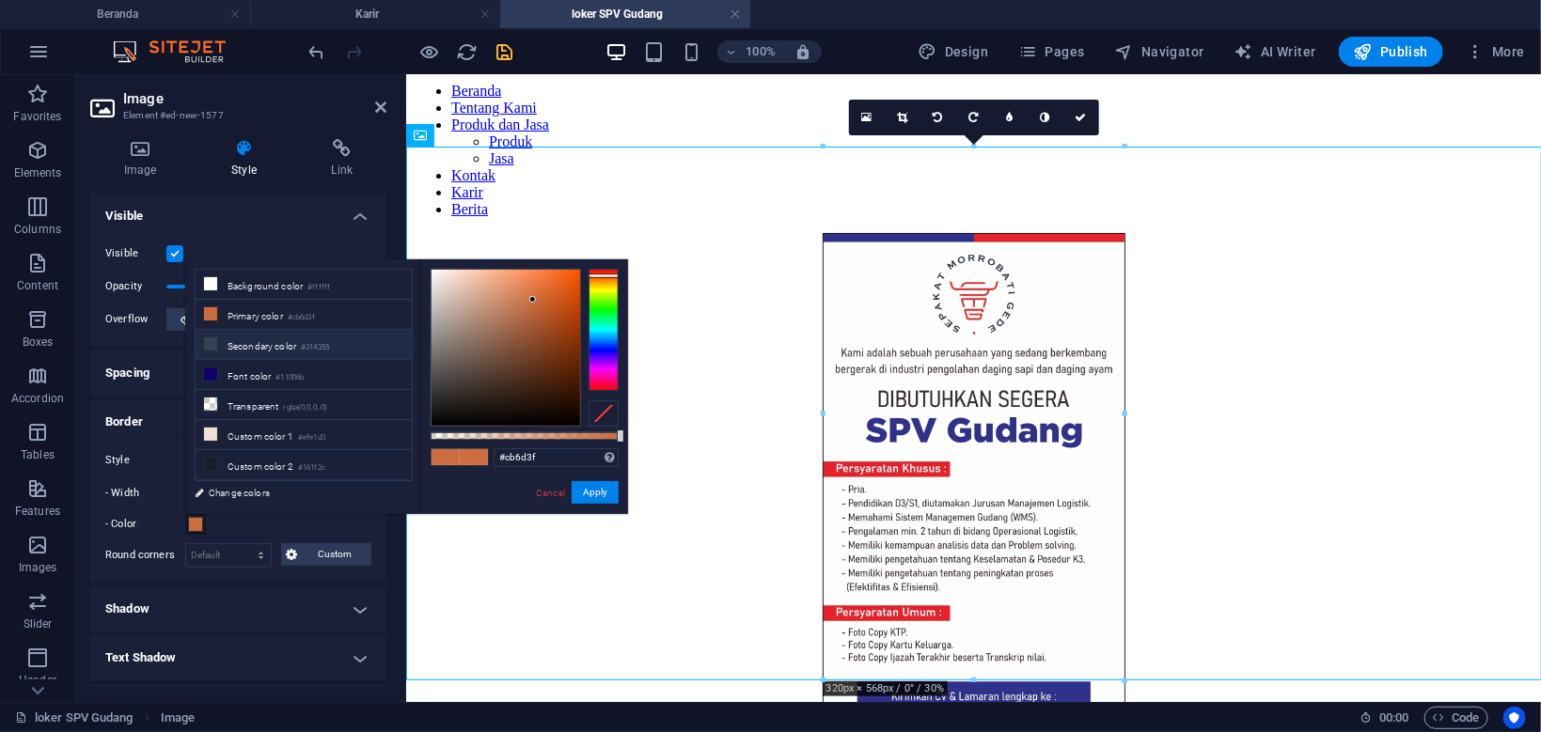
click at [283, 343] on li "Secondary color #314355" at bounding box center [304, 345] width 216 height 30
type input "#314355"
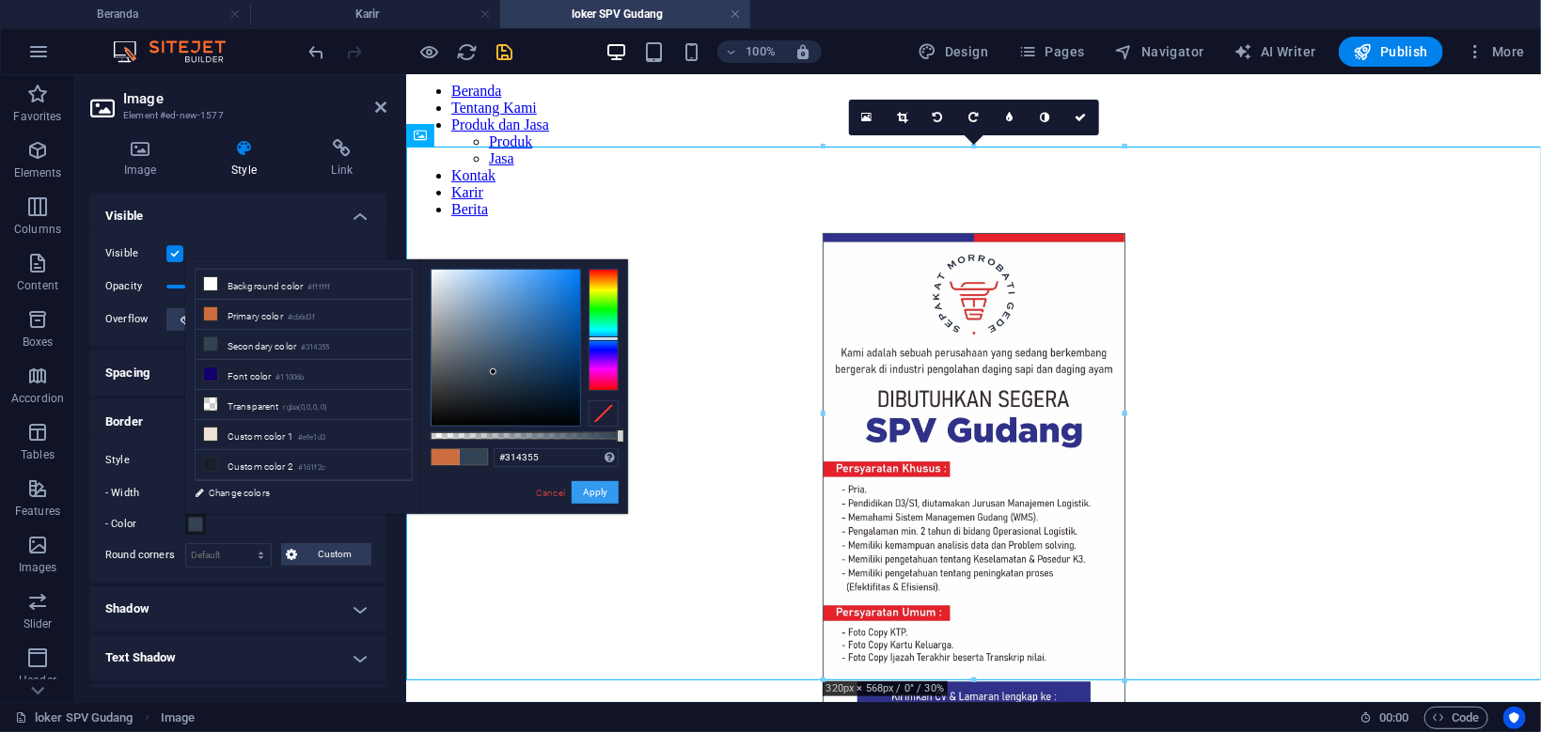
click at [587, 493] on button "Apply" at bounding box center [594, 492] width 47 height 23
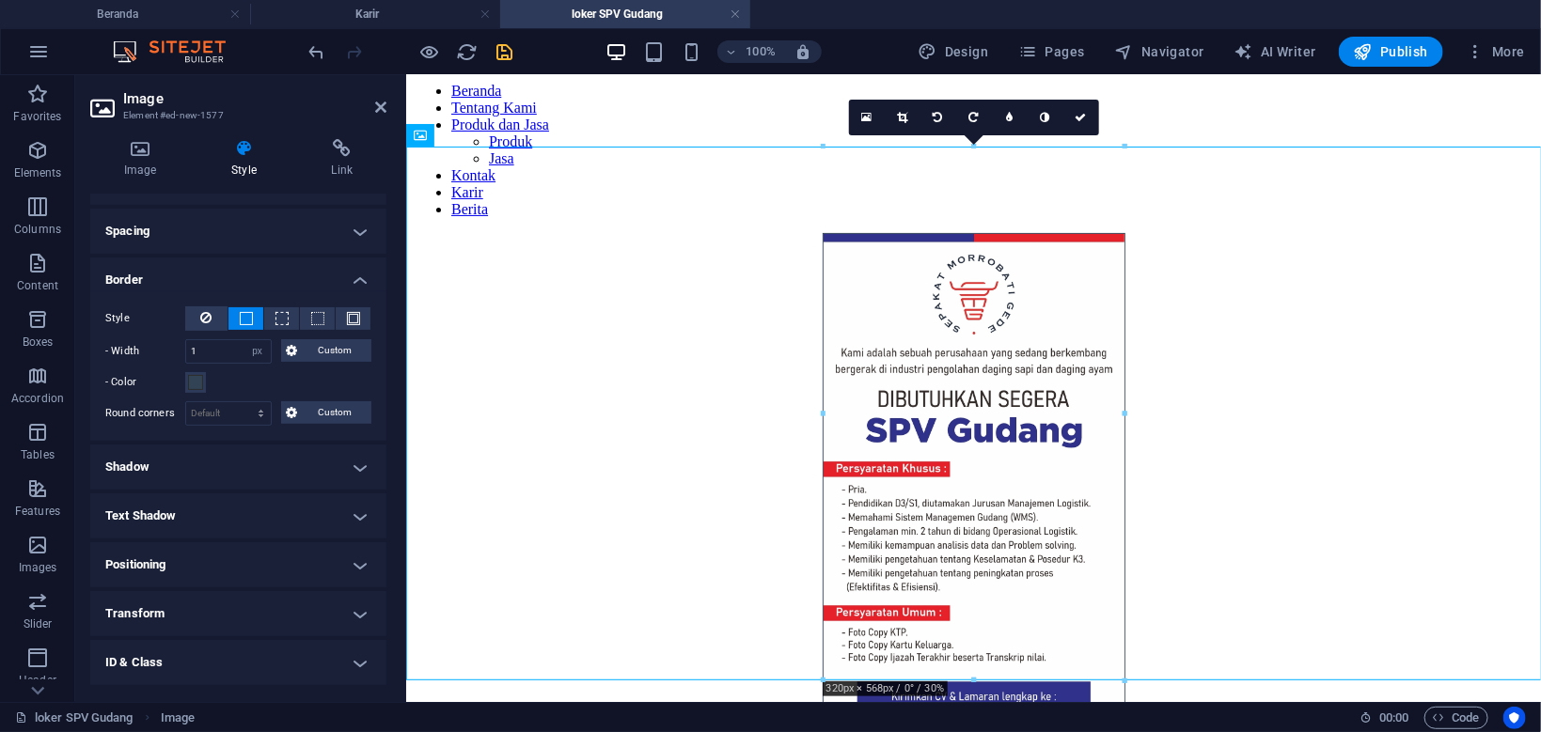
scroll to position [179, 0]
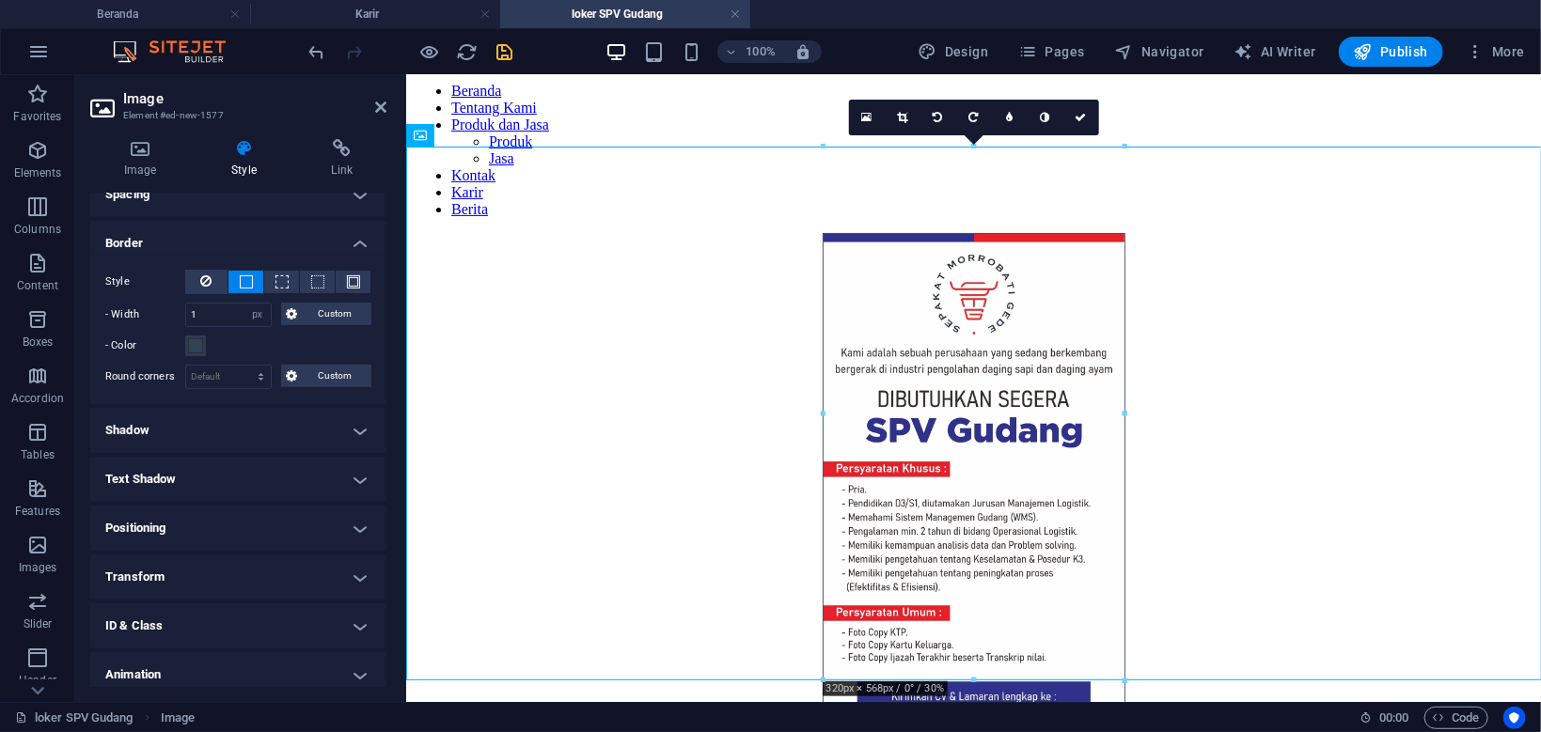
click at [293, 424] on h4 "Shadow" at bounding box center [238, 430] width 296 height 45
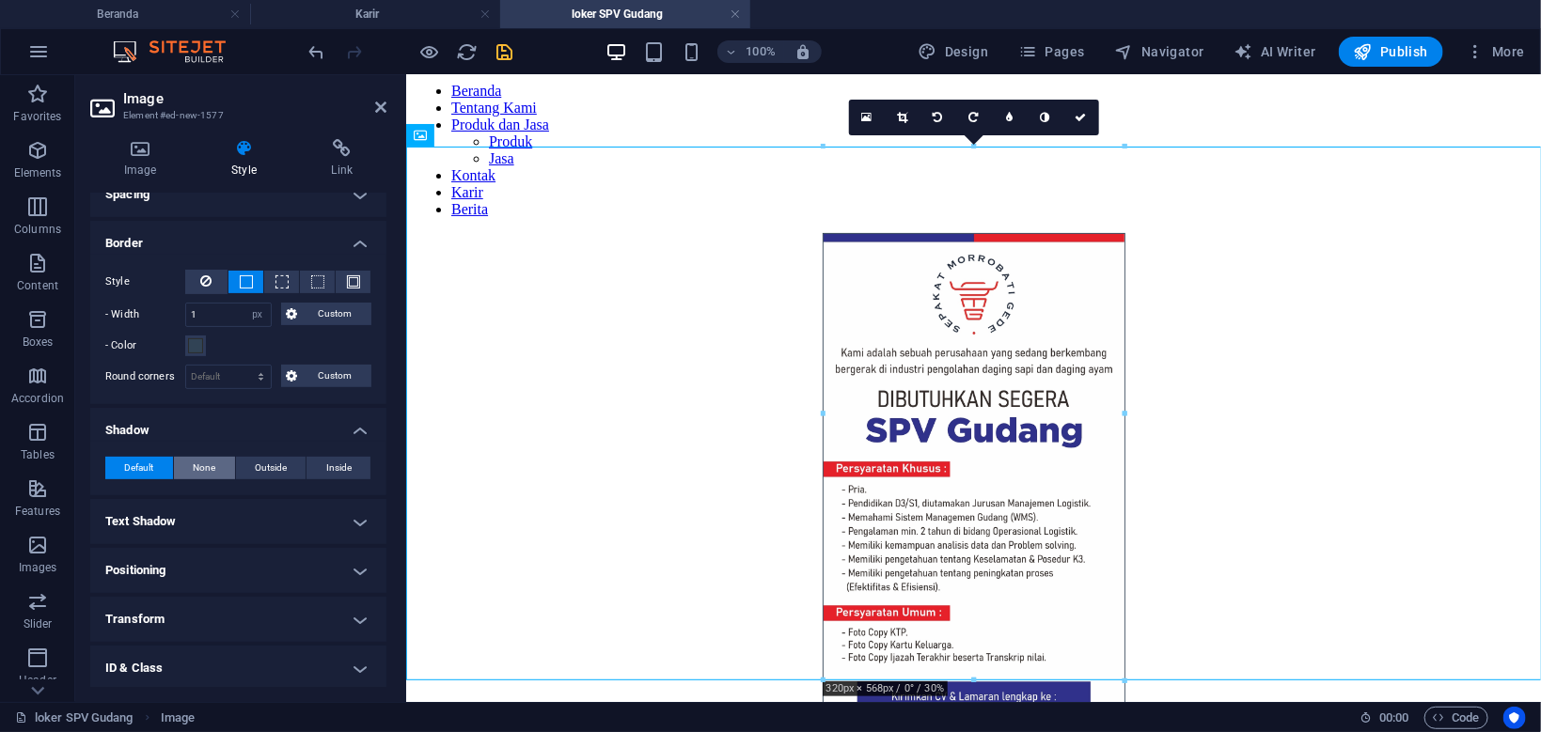
click at [210, 466] on span "None" at bounding box center [204, 468] width 23 height 23
click at [270, 472] on span "Outside" at bounding box center [271, 468] width 32 height 23
type input "2"
type input "4"
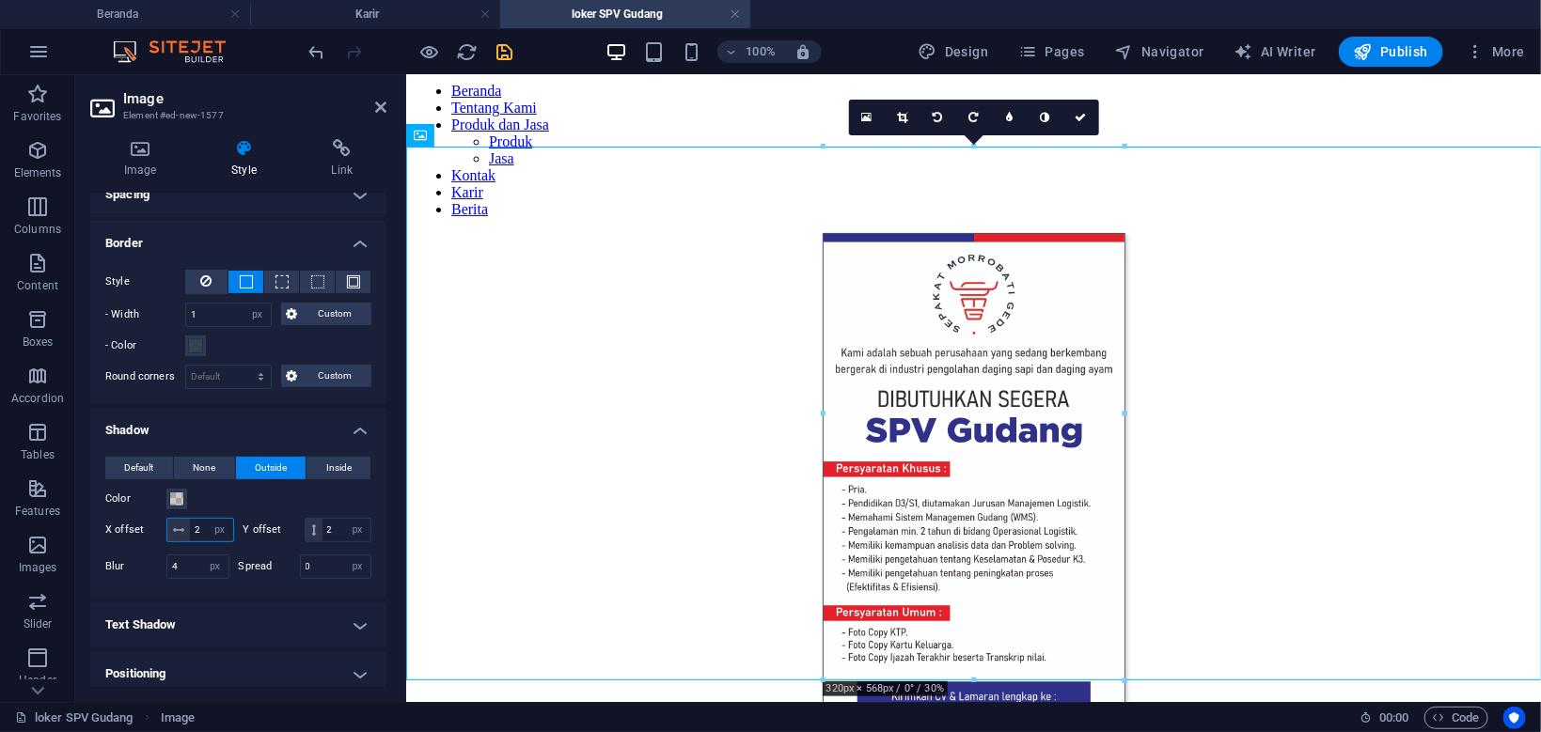
click at [202, 532] on input "2" at bounding box center [211, 530] width 43 height 23
type input "5"
drag, startPoint x: 332, startPoint y: 525, endPoint x: 309, endPoint y: 532, distance: 23.5
click at [322, 532] on input "2" at bounding box center [346, 530] width 48 height 23
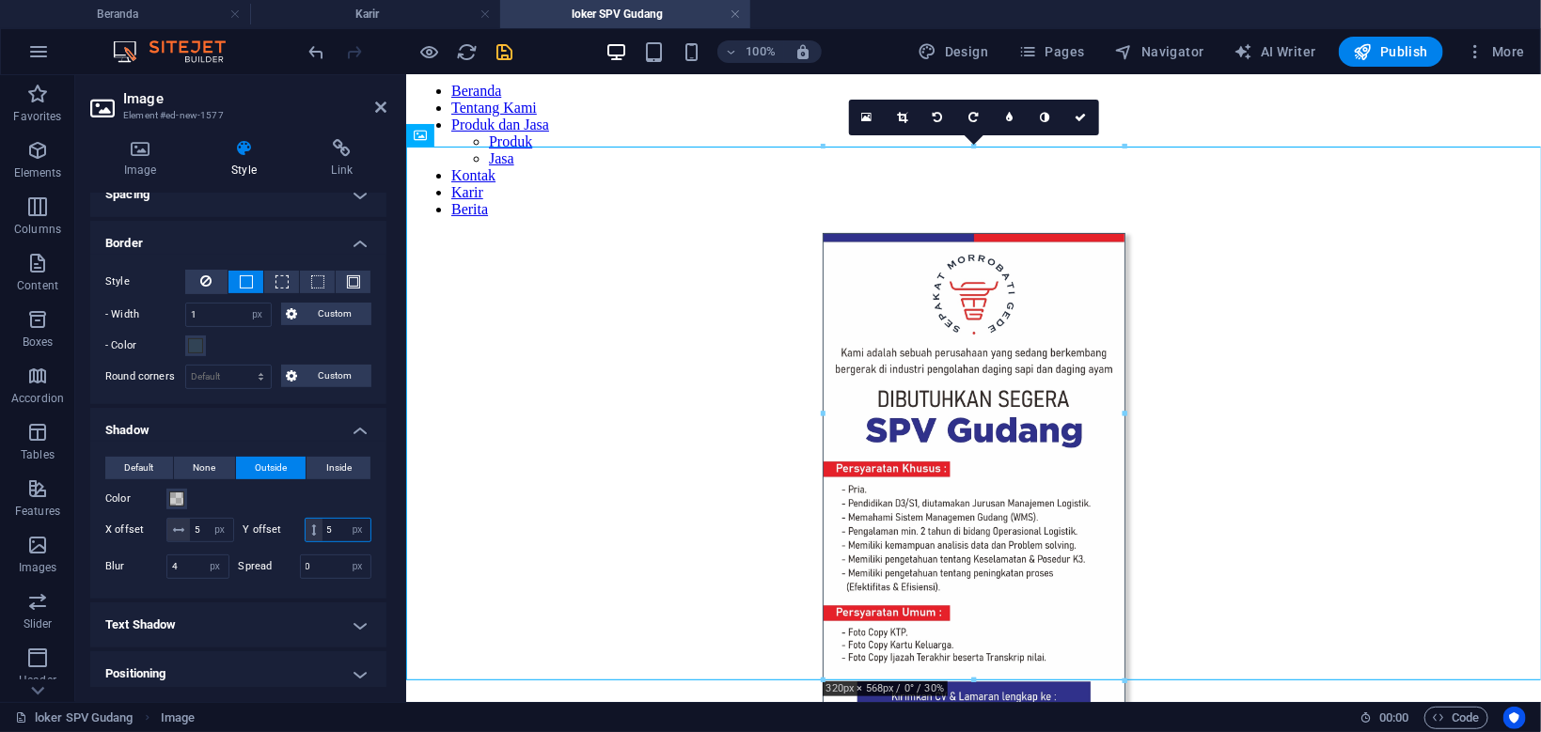
type input "5"
click at [634, 570] on figure at bounding box center [972, 502] width 1119 height 540
click at [508, 53] on icon "save" at bounding box center [505, 52] width 22 height 22
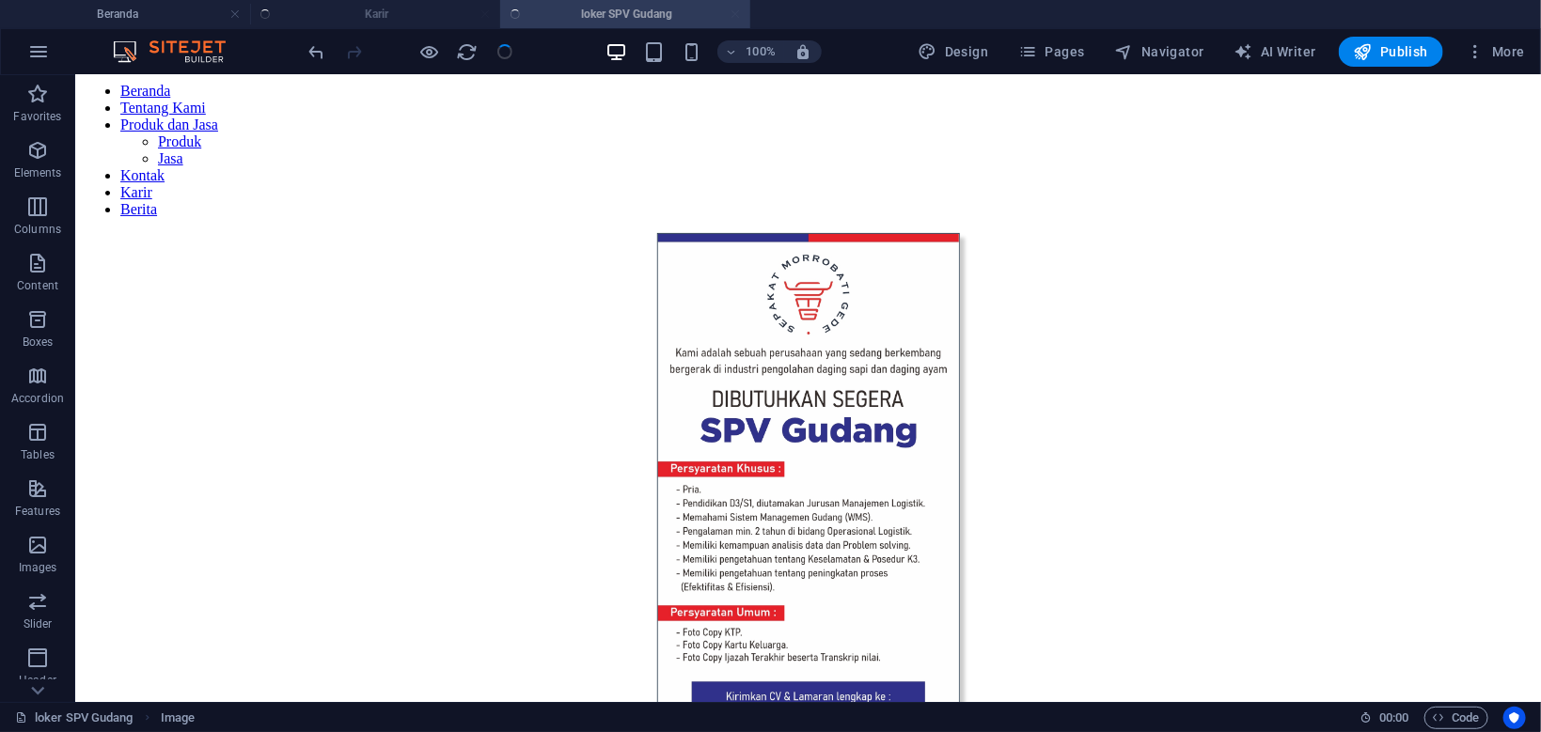
scroll to position [366, 0]
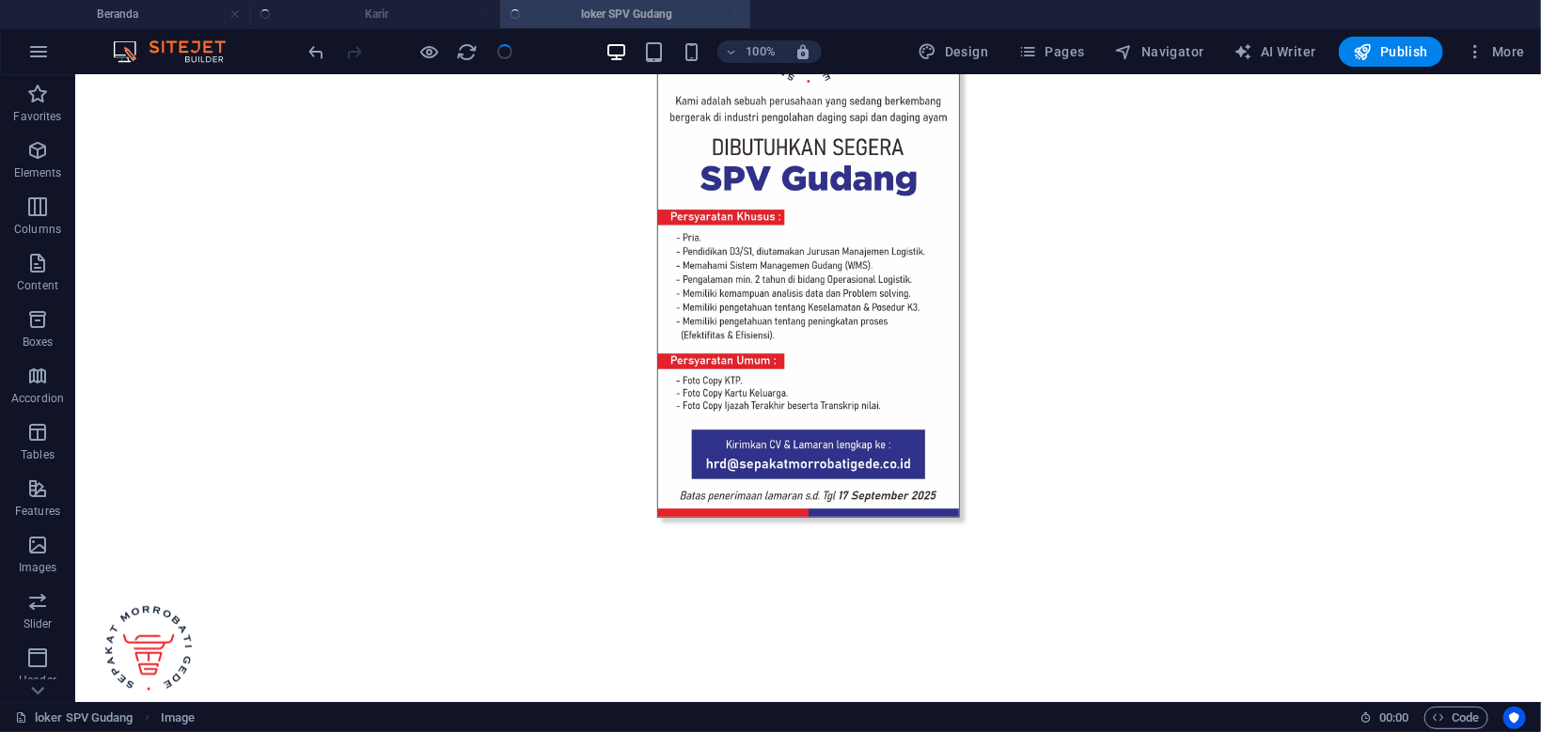
select select "%"
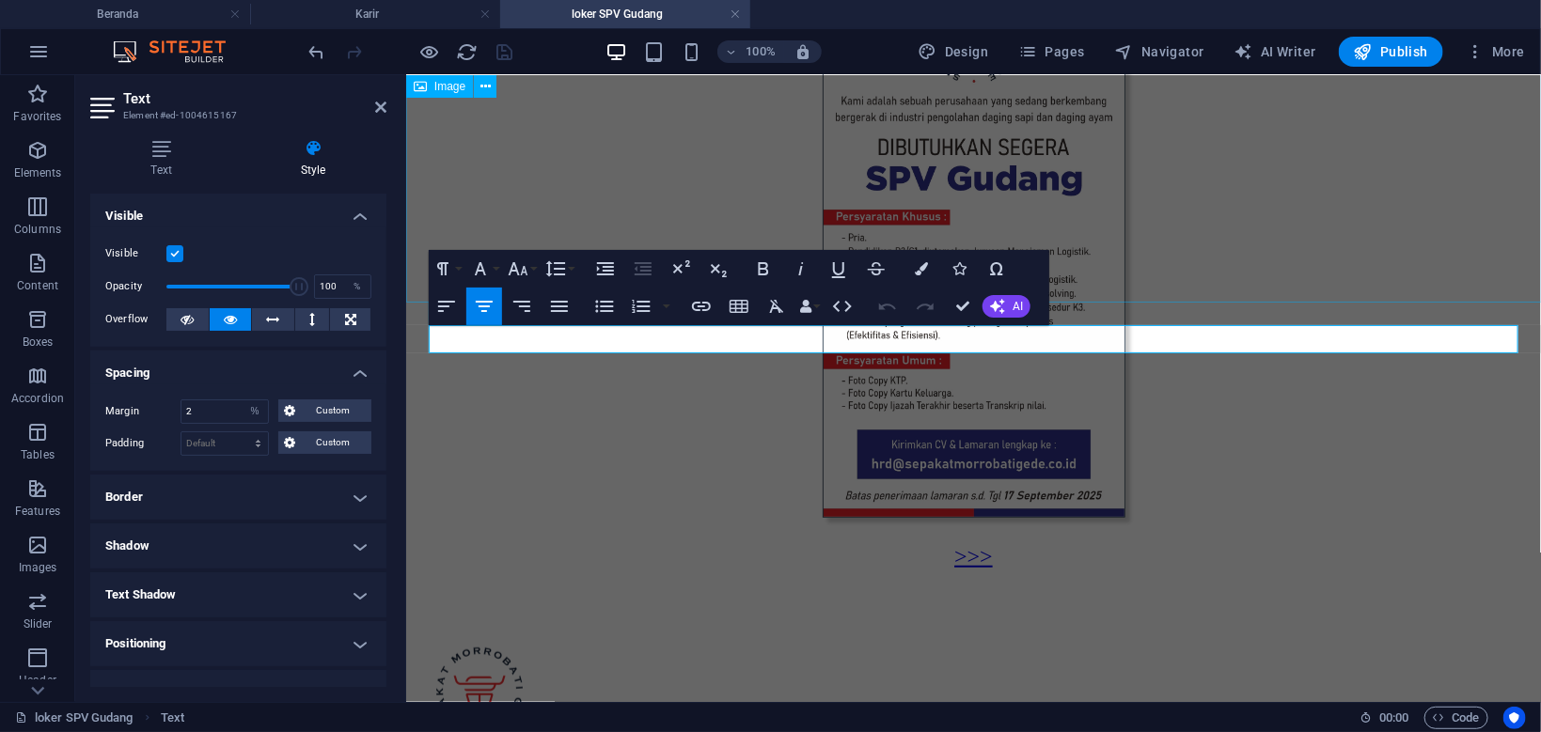
click at [1245, 249] on figure at bounding box center [972, 250] width 1119 height 540
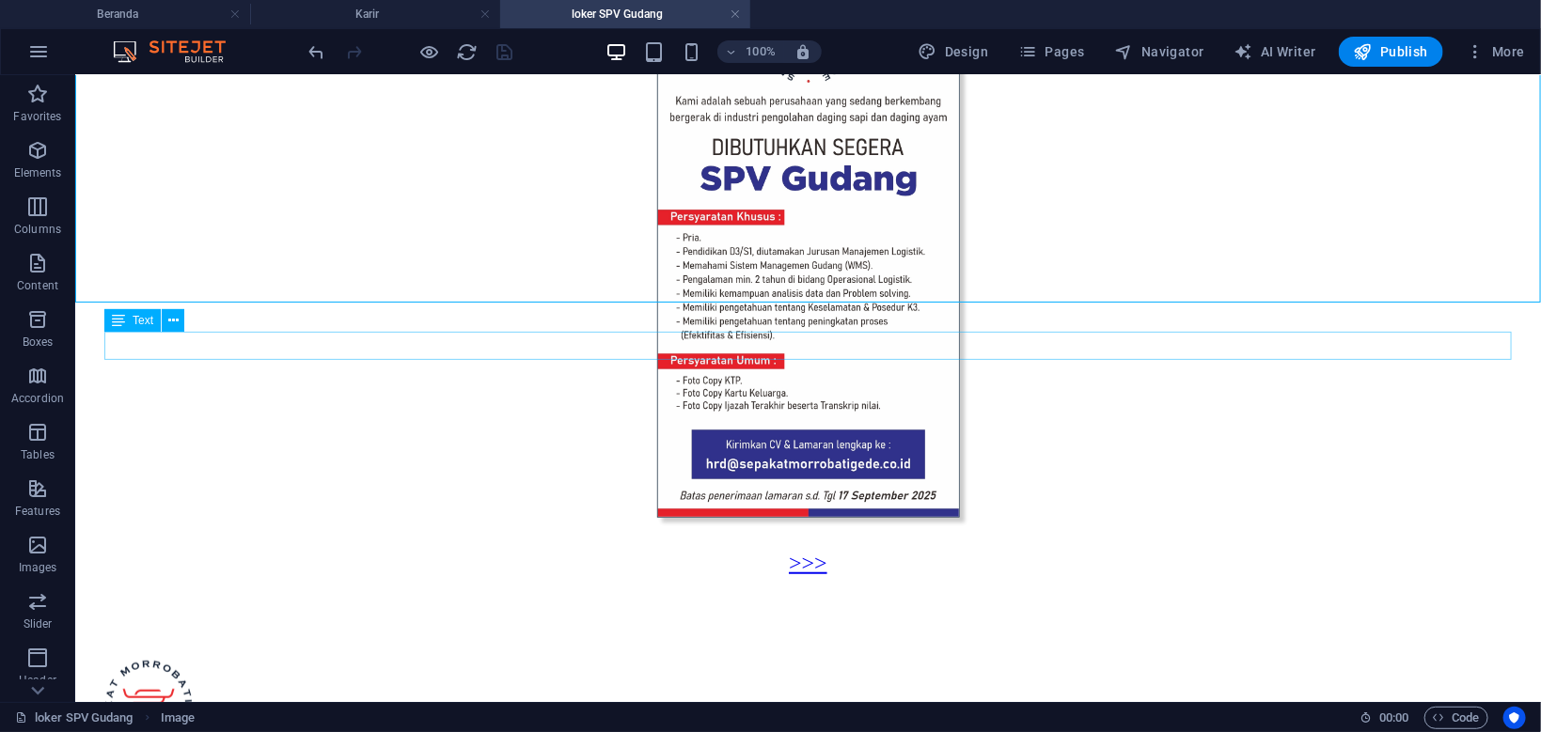
click at [809, 550] on div ">>>" at bounding box center [807, 562] width 1392 height 25
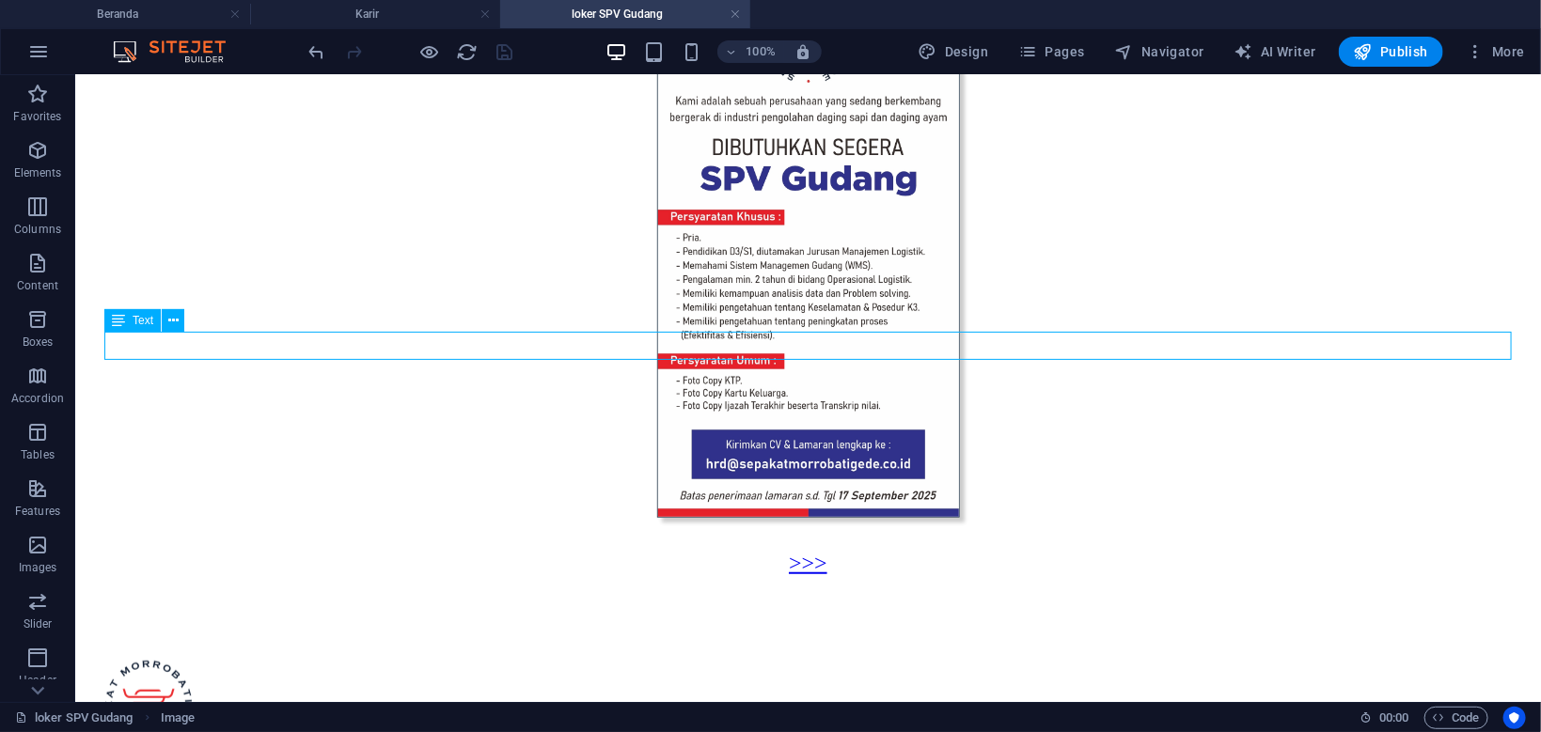
click at [809, 550] on div ">>>" at bounding box center [807, 562] width 1392 height 25
select select "%"
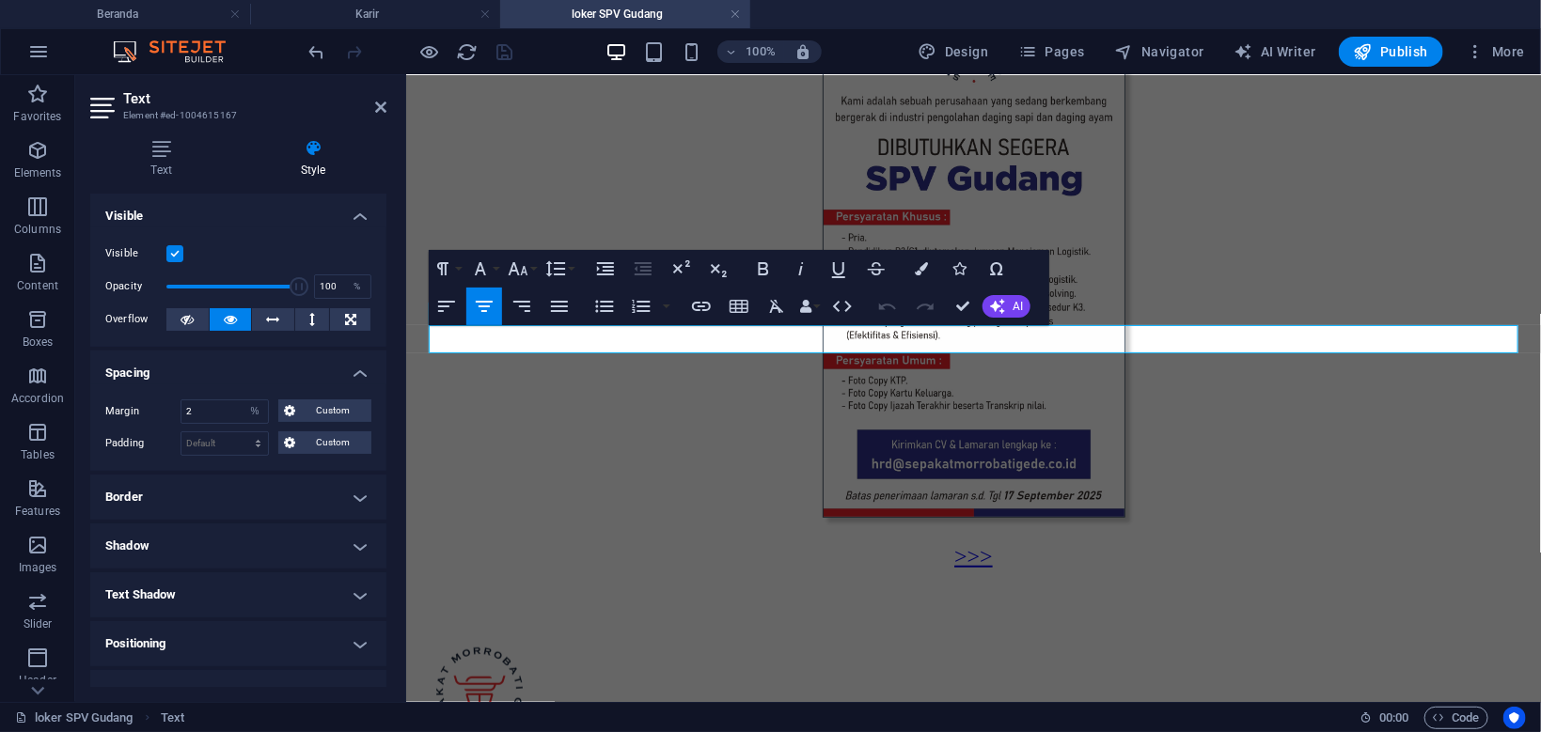
click at [977, 543] on link ">>>" at bounding box center [972, 555] width 39 height 24
click at [976, 543] on link ">>>" at bounding box center [972, 555] width 39 height 24
click at [919, 271] on button "Open Link" at bounding box center [936, 289] width 36 height 38
click at [915, 272] on button "Colors" at bounding box center [921, 269] width 36 height 38
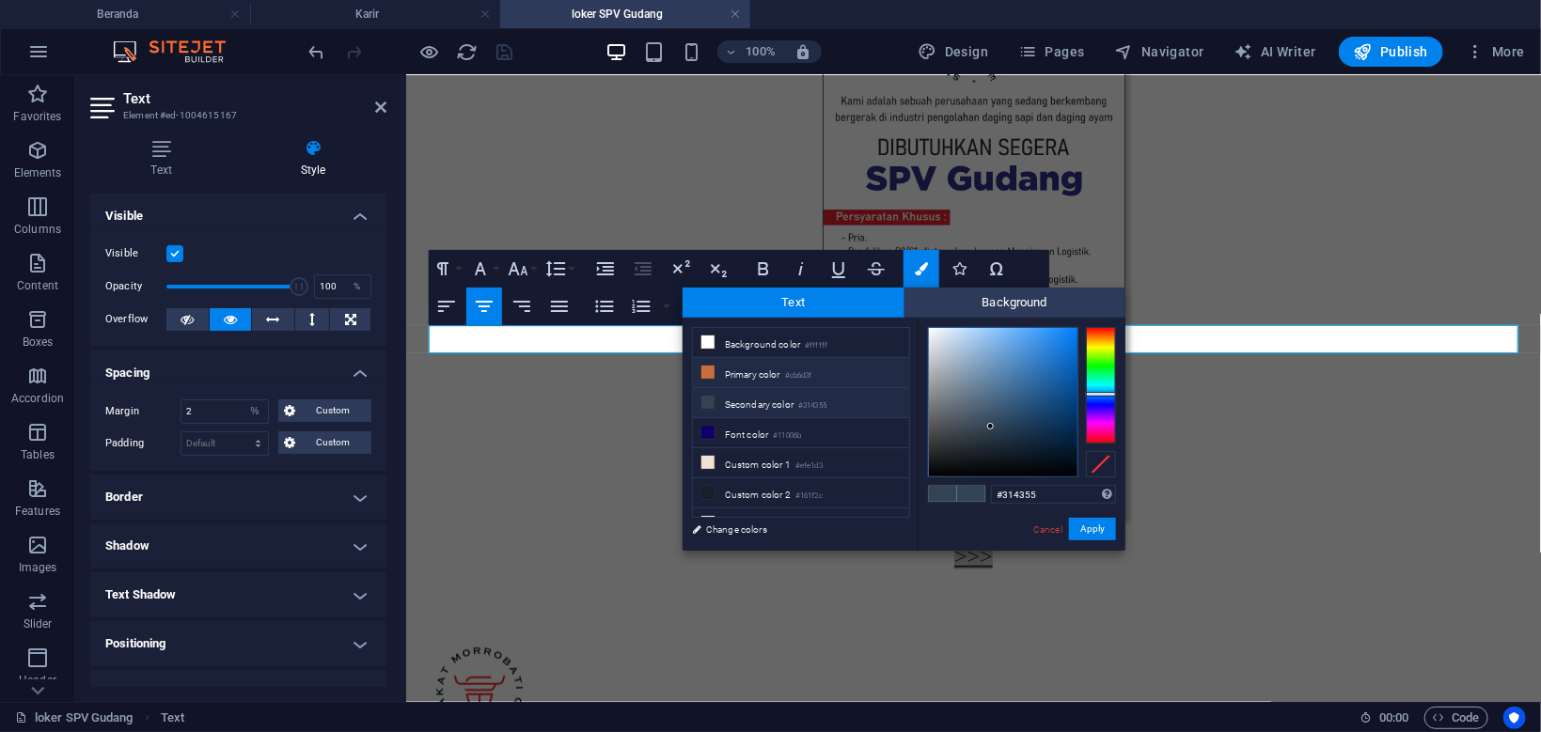
click at [779, 367] on li "Primary color #cb6d3f" at bounding box center [801, 373] width 216 height 30
type input "#cb6d3f"
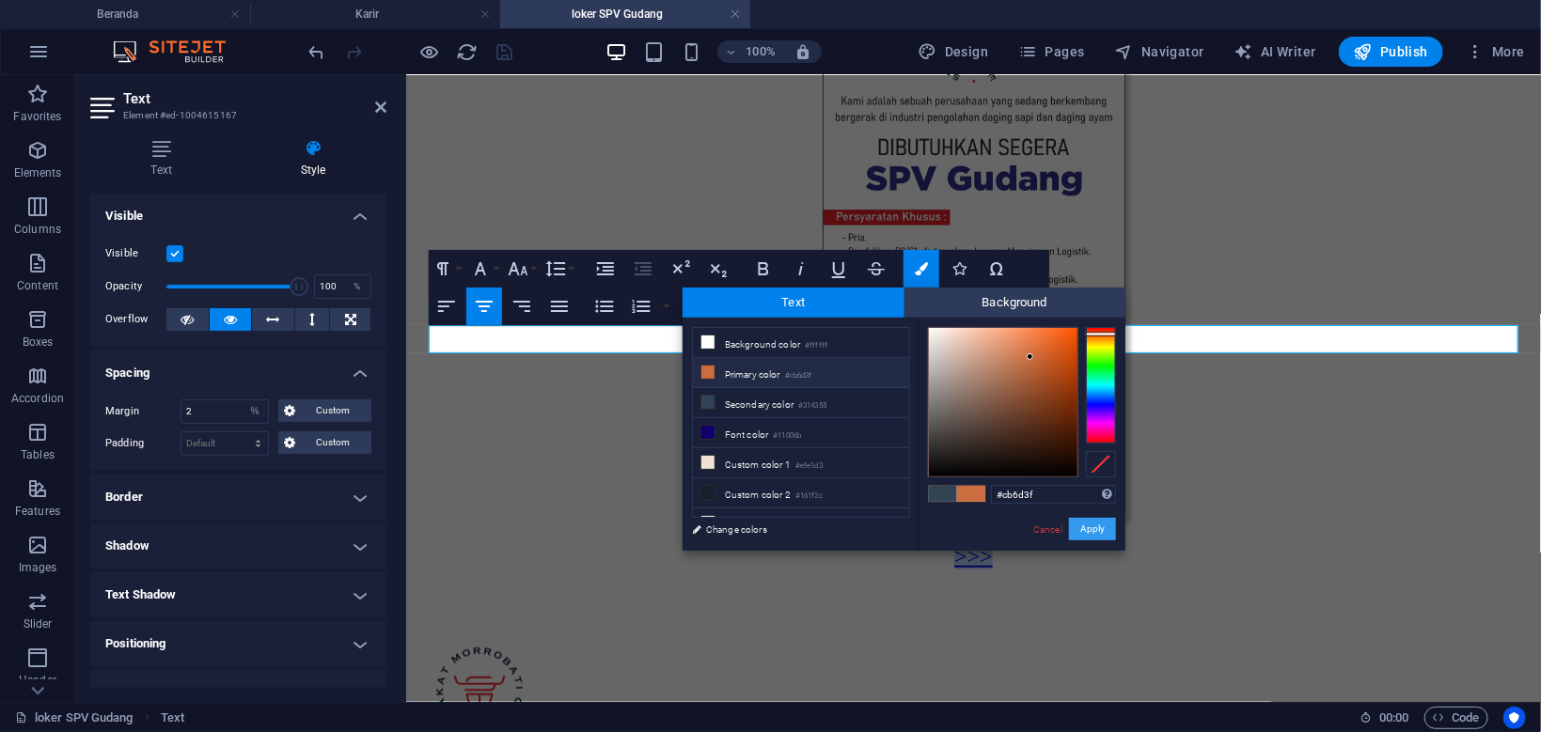
click at [1087, 527] on button "Apply" at bounding box center [1092, 529] width 47 height 23
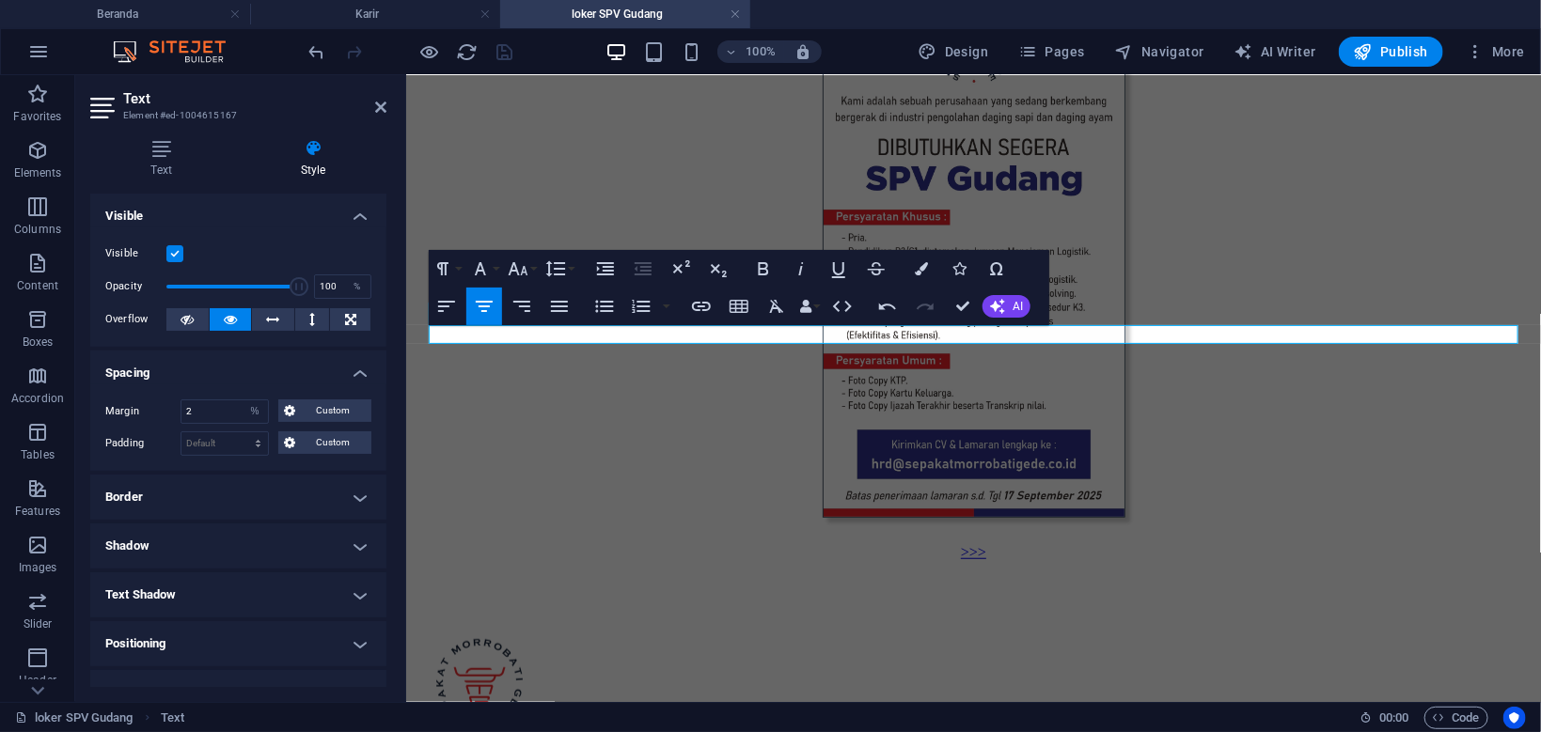
click at [970, 543] on link ">>>" at bounding box center [972, 551] width 25 height 16
click at [531, 270] on button "Font Size" at bounding box center [522, 269] width 36 height 38
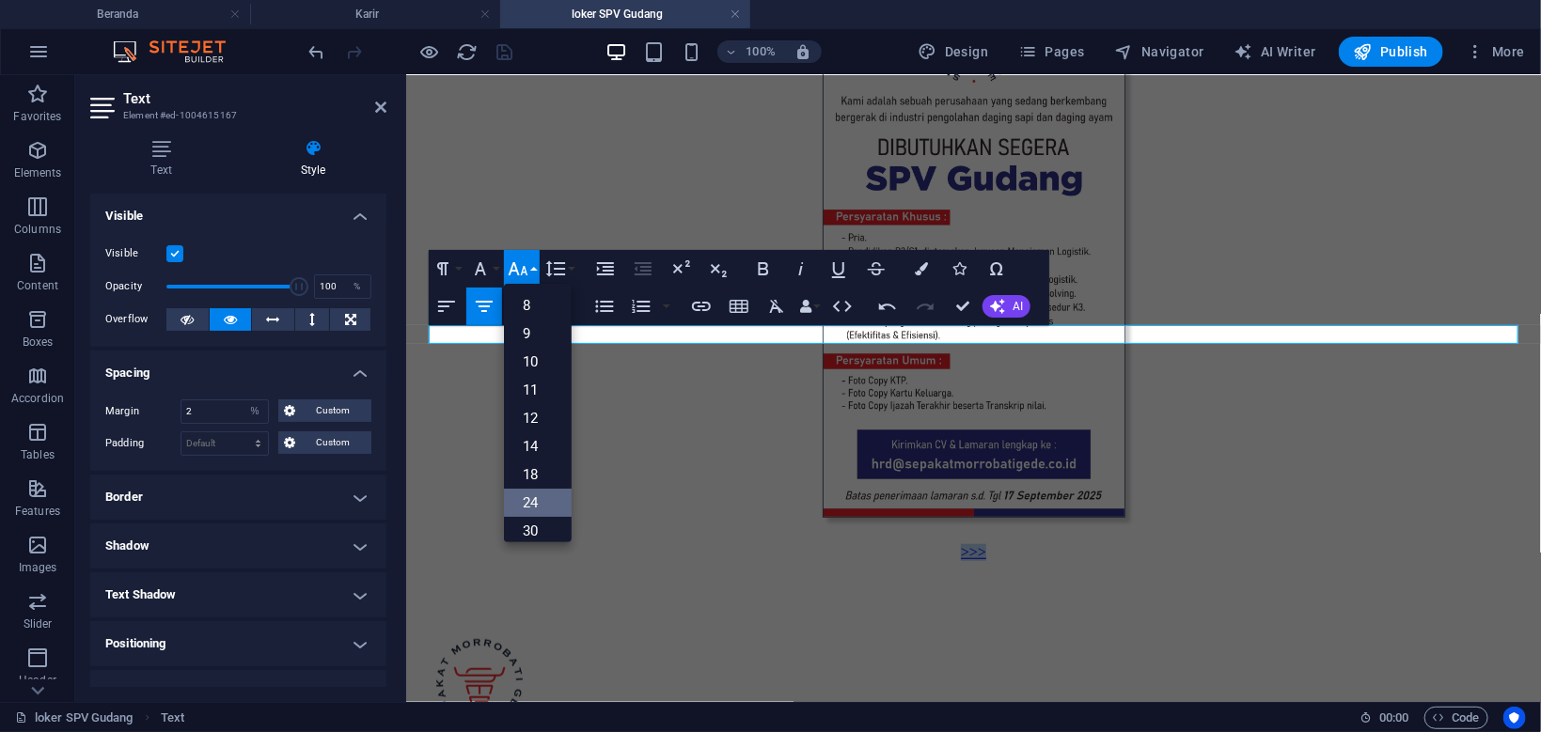
click at [531, 497] on link "24" at bounding box center [538, 503] width 68 height 28
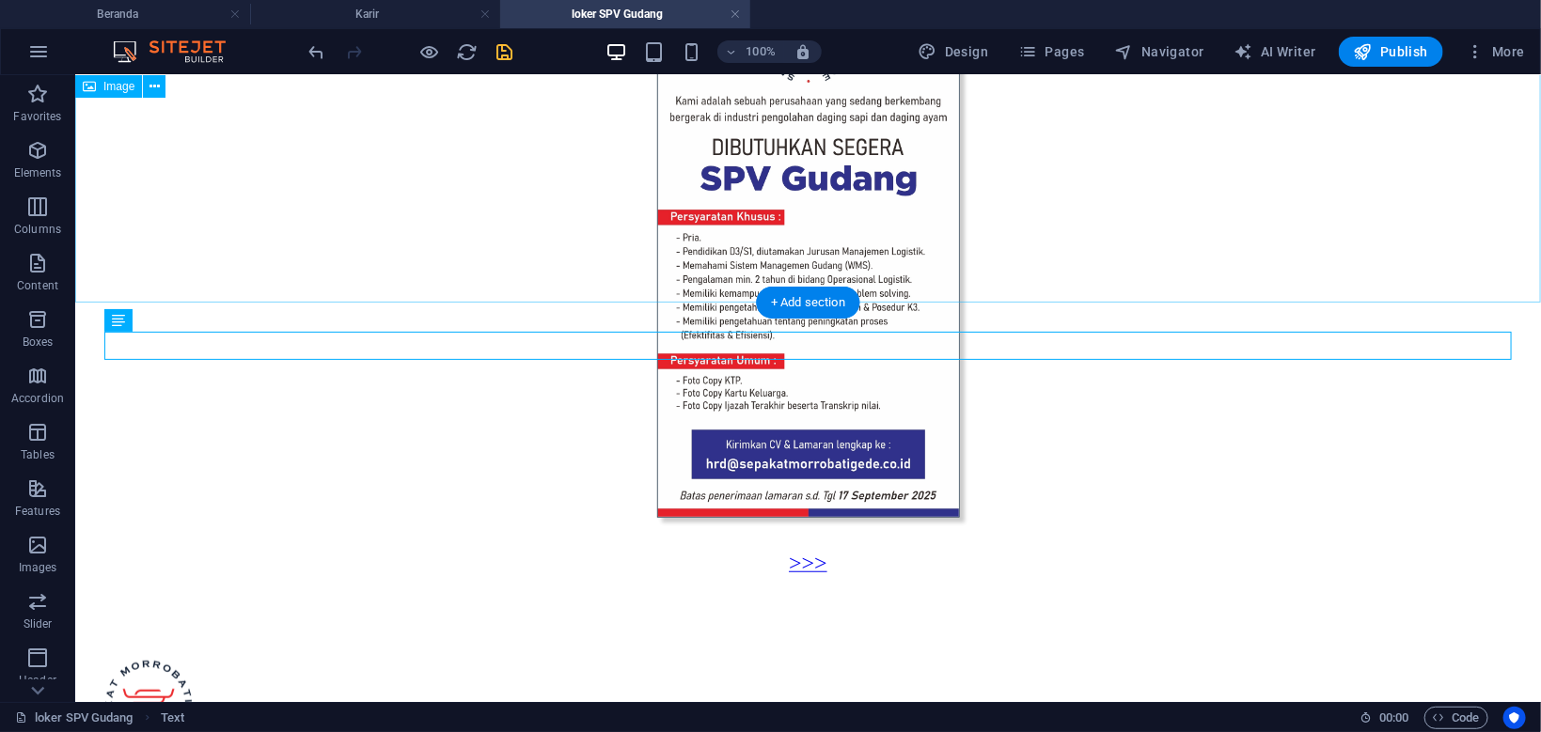
click at [1159, 265] on figure at bounding box center [807, 250] width 1450 height 540
select select "px"
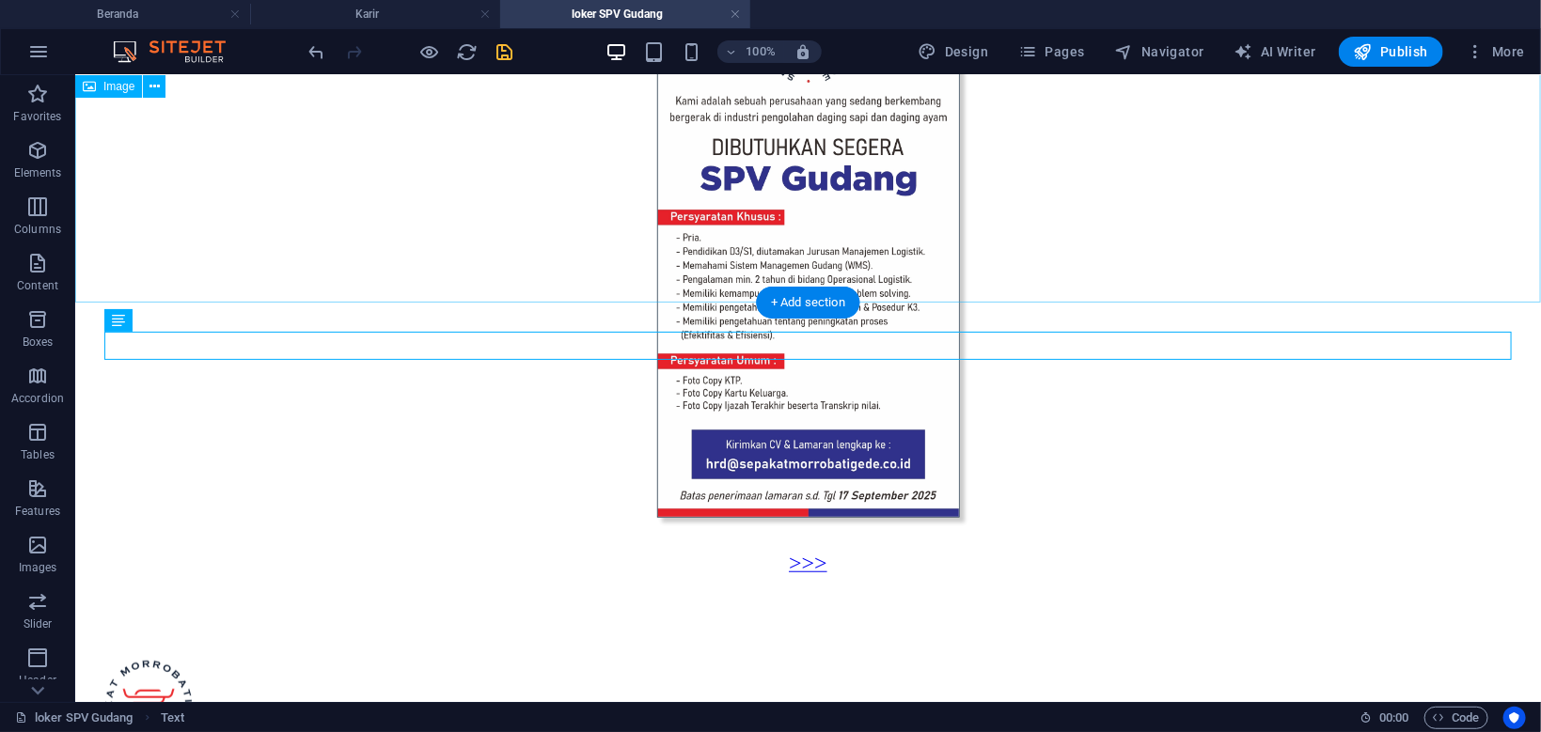
select select "px"
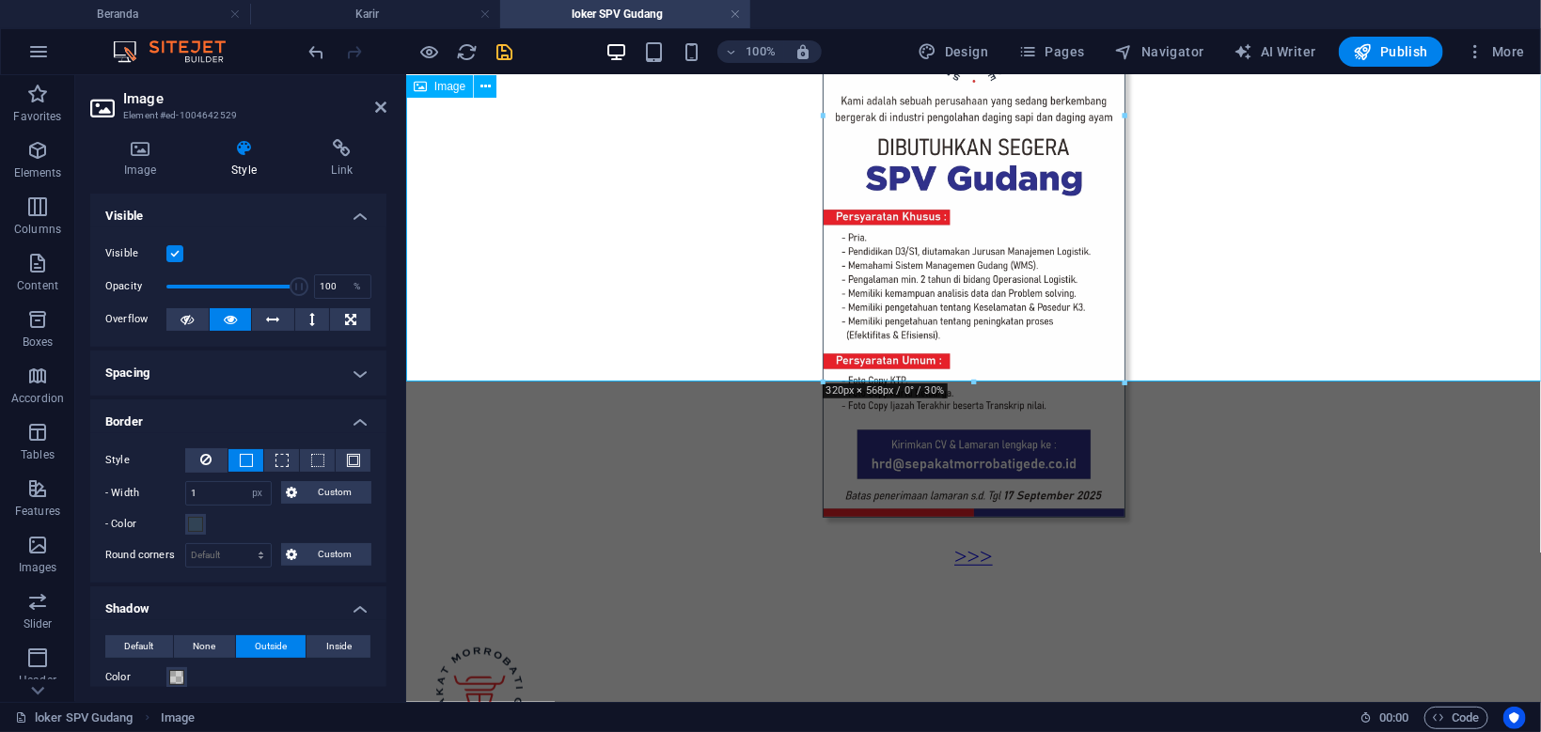
scroll to position [166, 0]
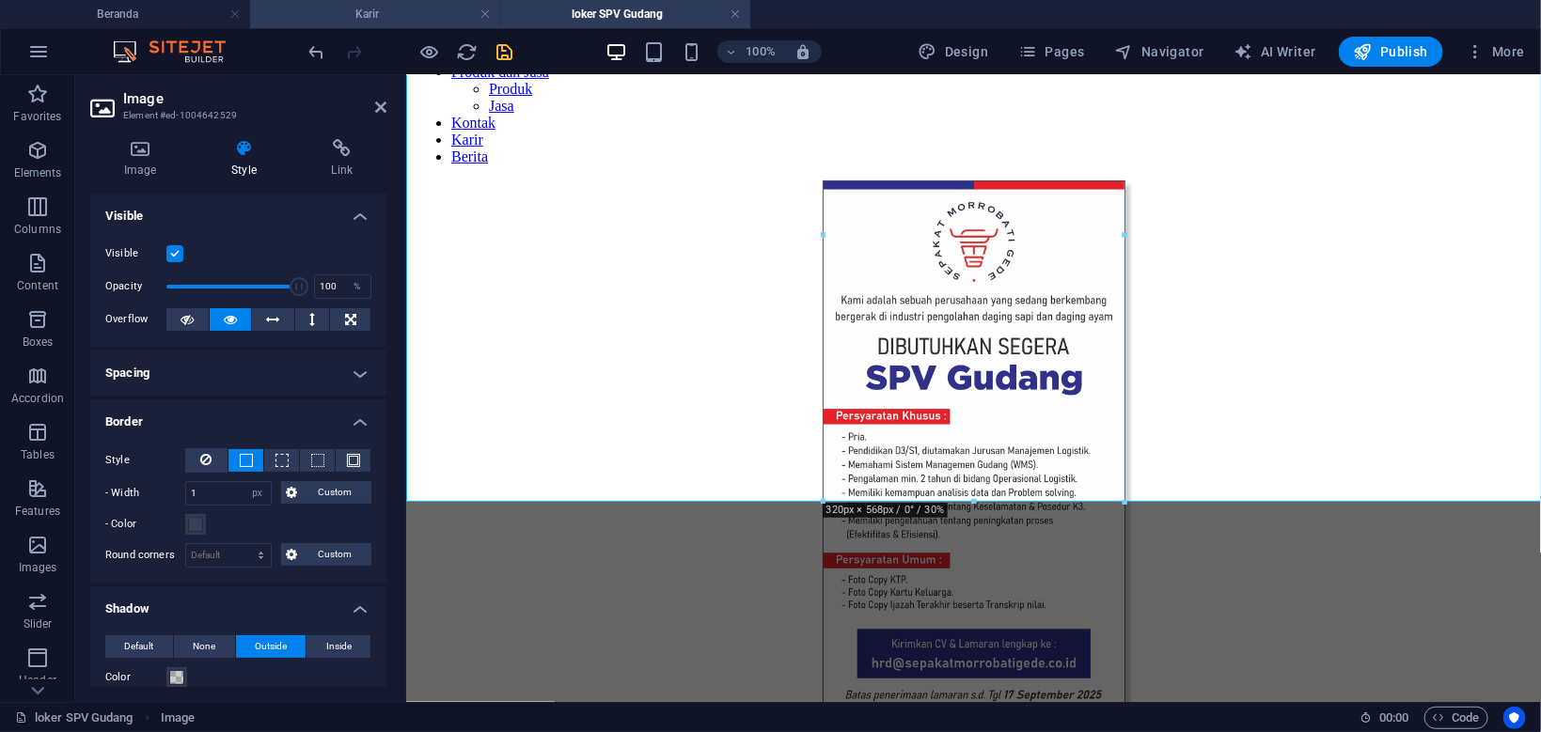
click at [377, 13] on h4 "Karir" at bounding box center [375, 14] width 250 height 21
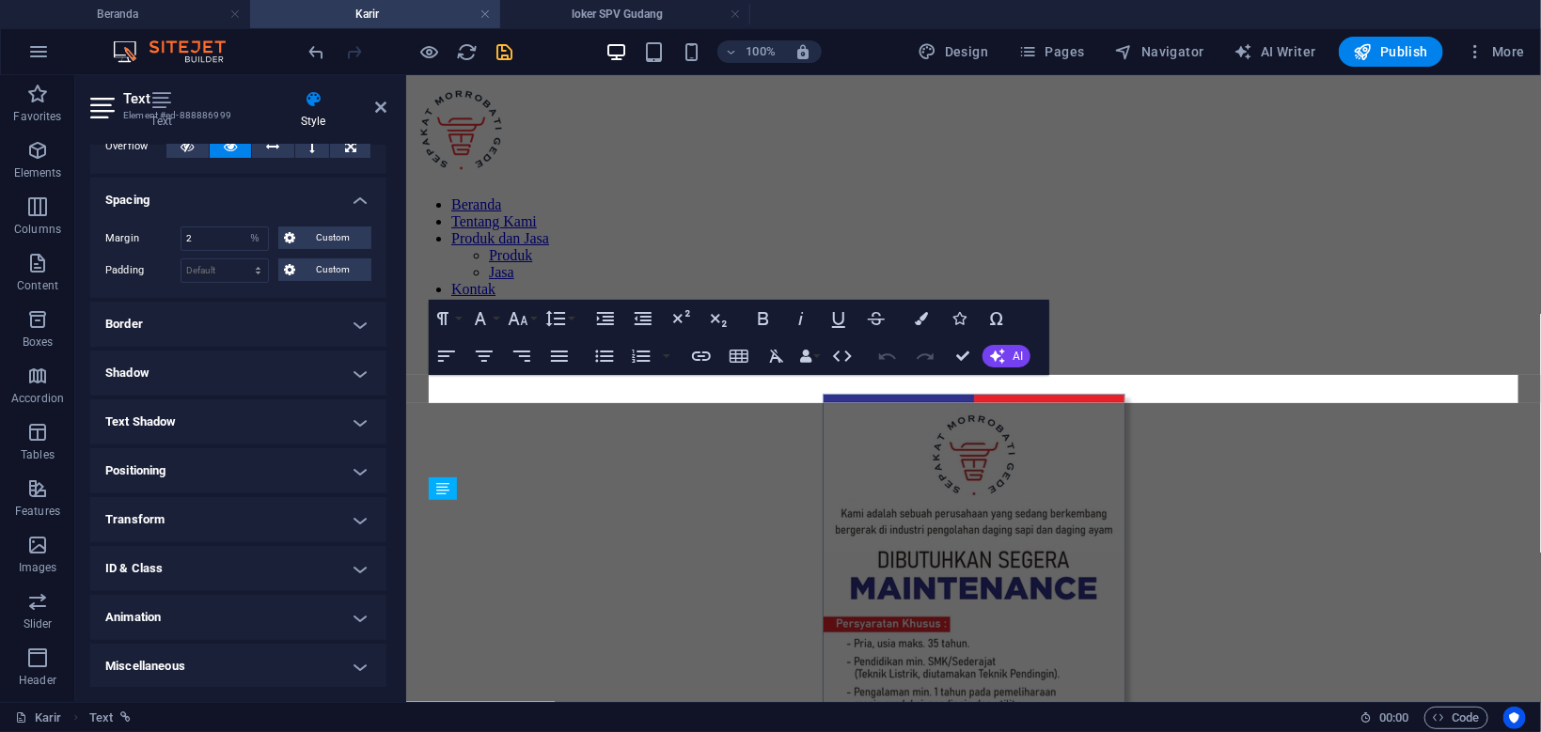
scroll to position [364, 0]
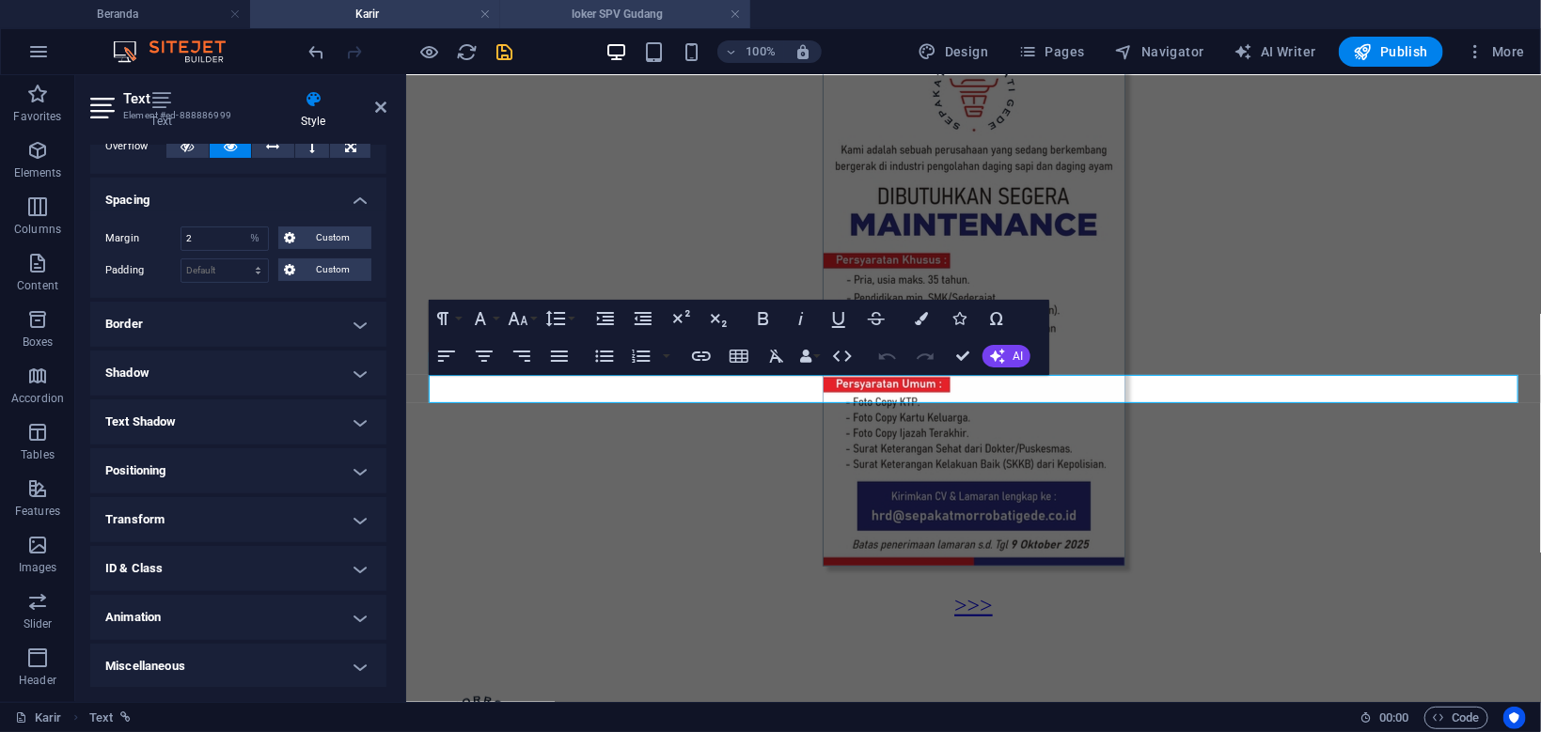
click at [620, 15] on h4 "loker SPV Gudang" at bounding box center [625, 14] width 250 height 21
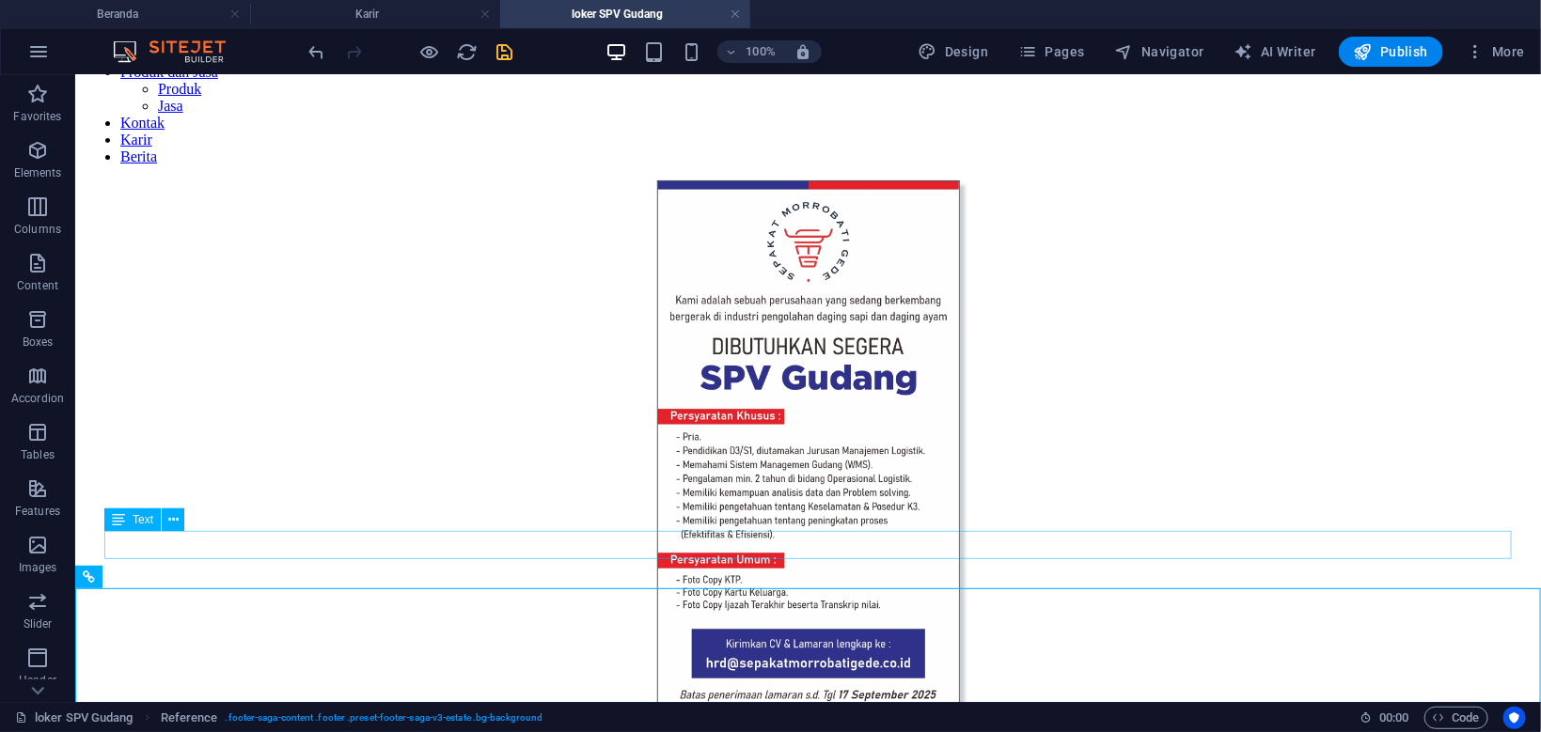
select select "%"
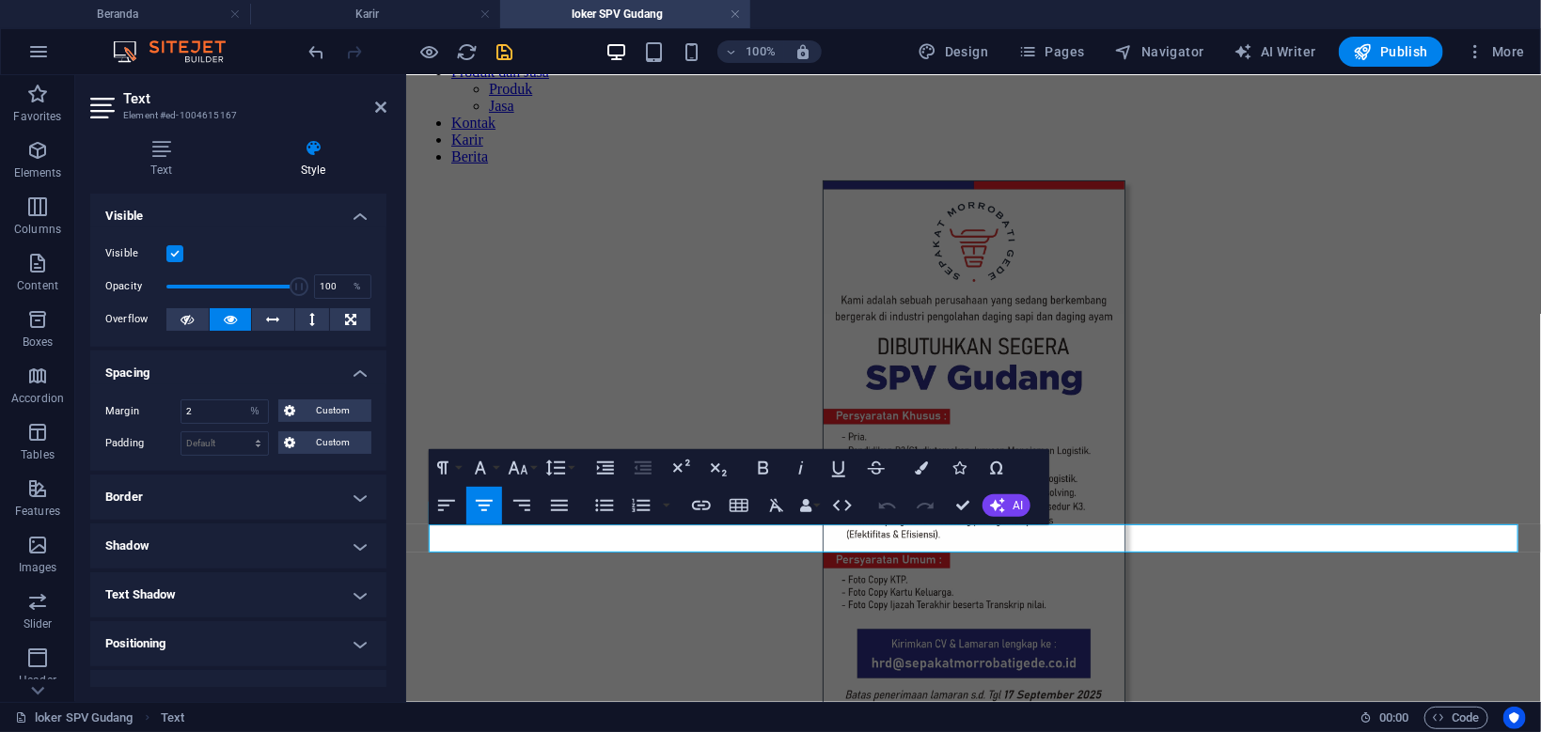
click at [922, 472] on div "Reference Container Container Placeholder Image Image Reference Text Text Conta…" at bounding box center [973, 305] width 1134 height 794
click at [919, 469] on icon "button" at bounding box center [921, 467] width 13 height 13
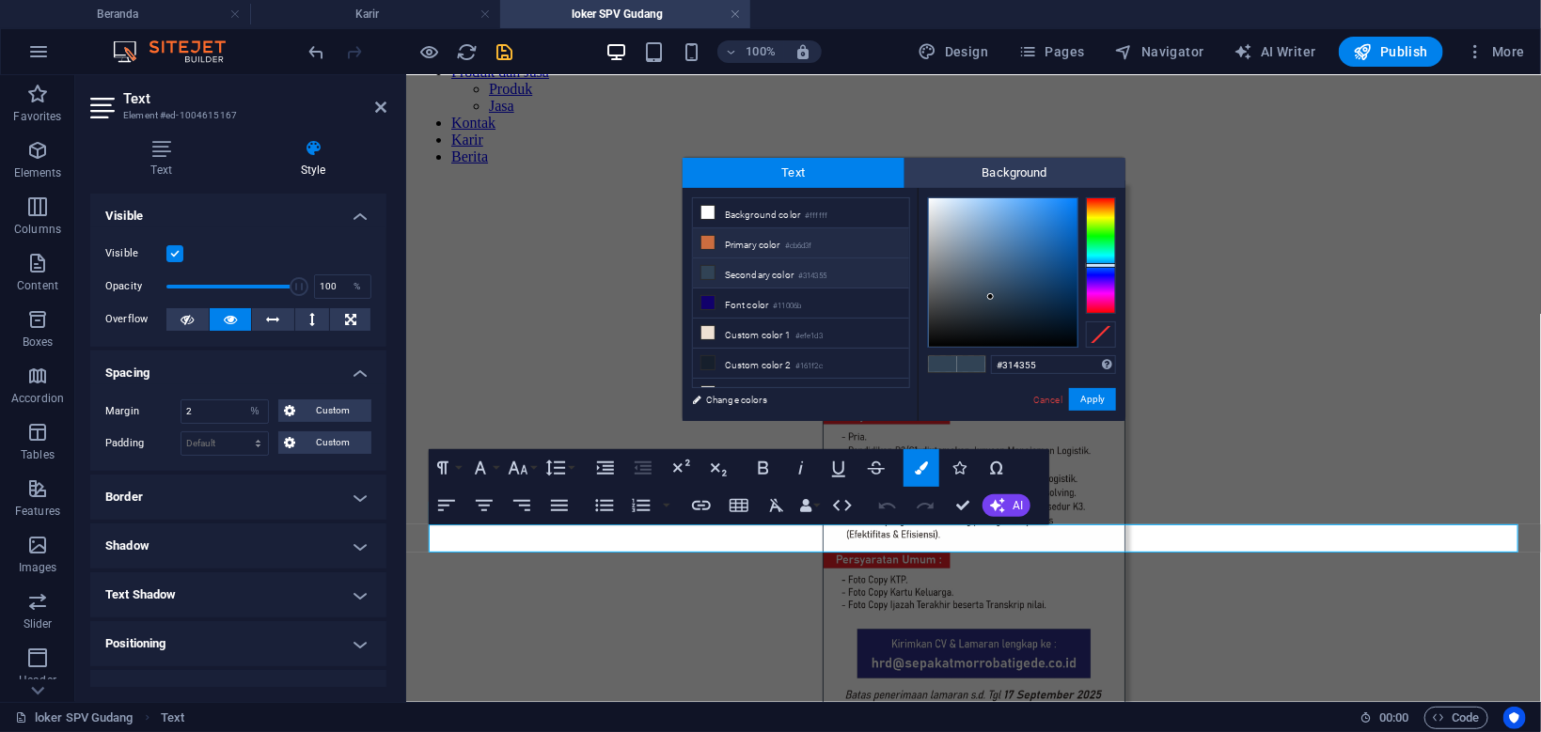
click at [743, 239] on li "Primary color #cb6d3f" at bounding box center [801, 243] width 216 height 30
type input "#cb6d3f"
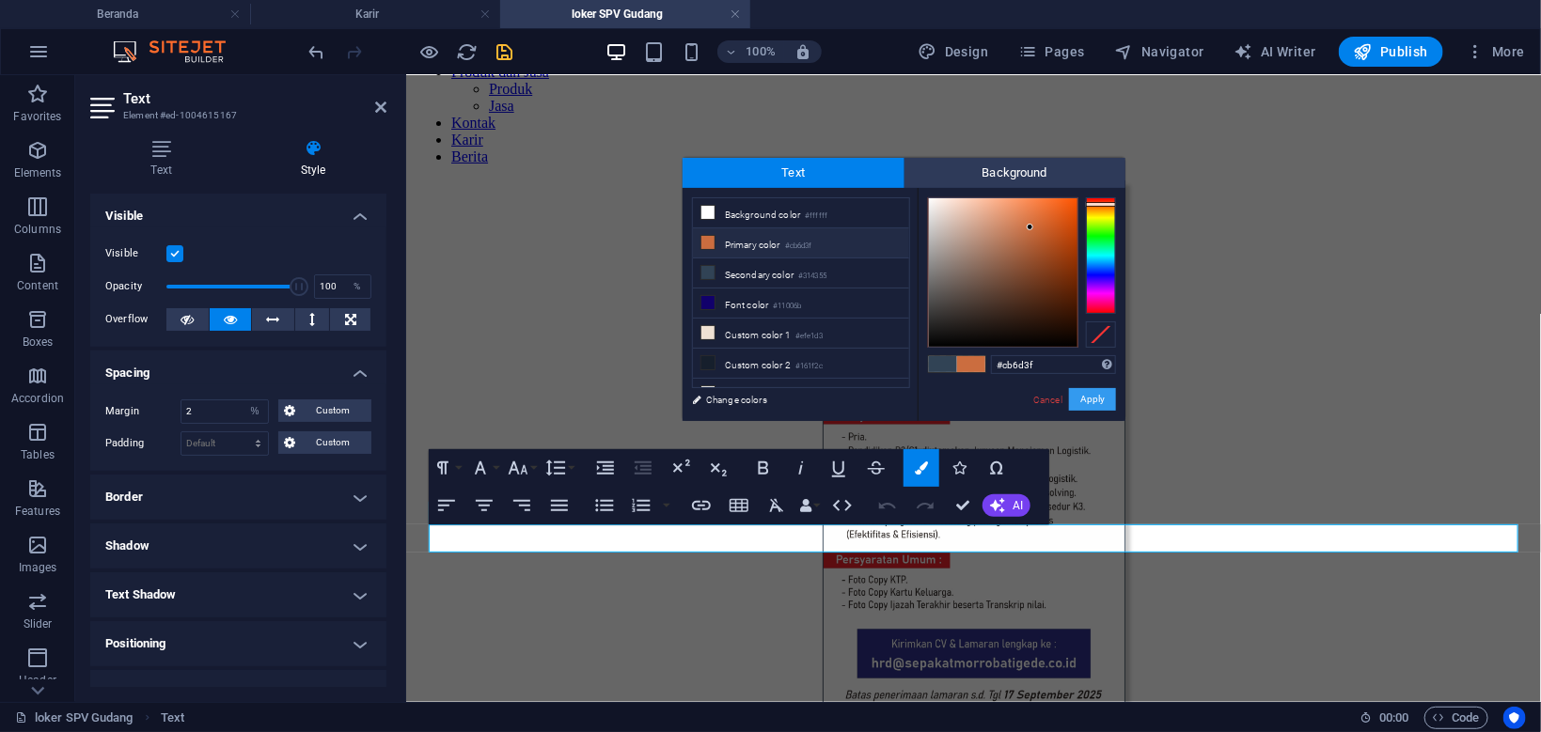
click at [1099, 399] on button "Apply" at bounding box center [1092, 399] width 47 height 23
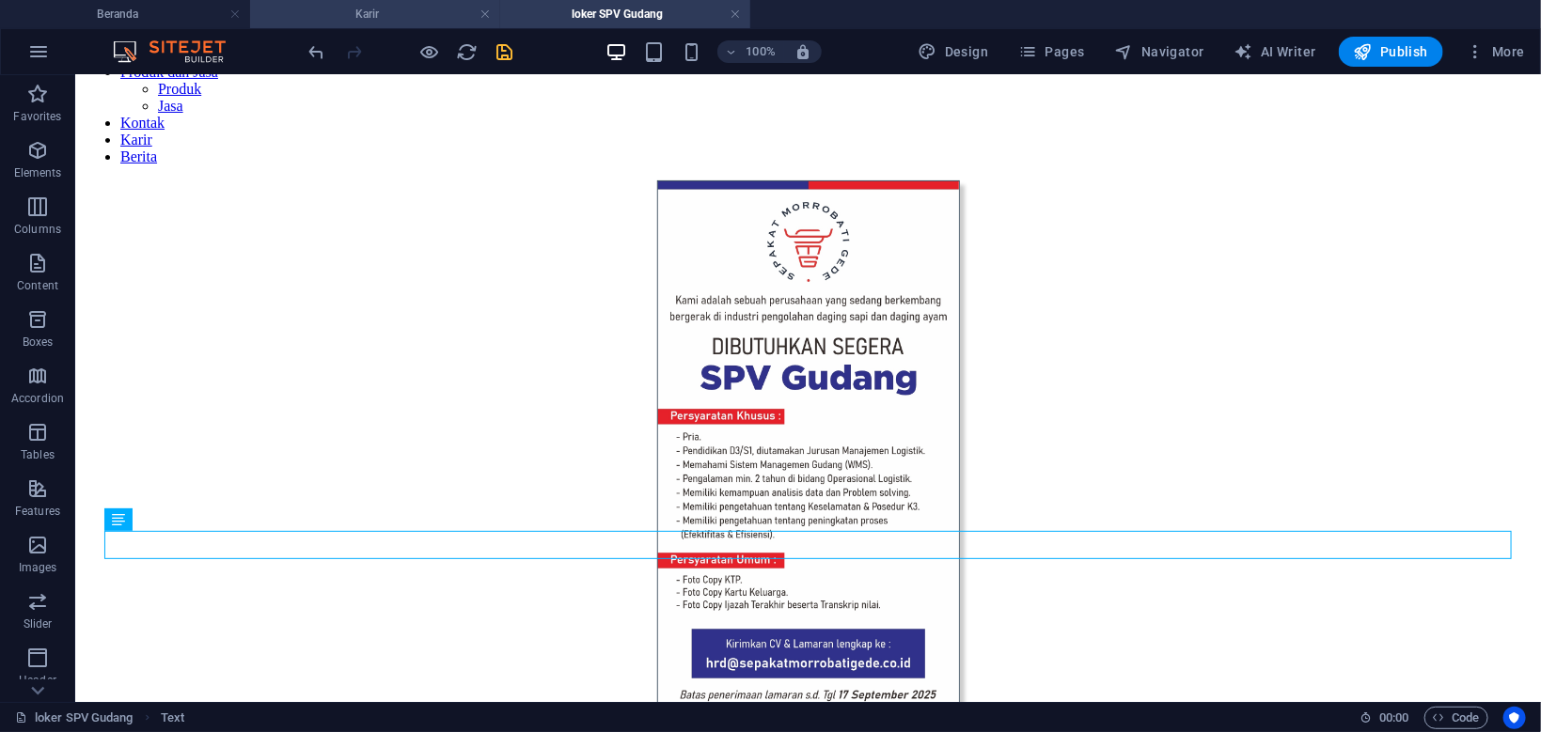
click at [403, 12] on h4 "Karir" at bounding box center [375, 14] width 250 height 21
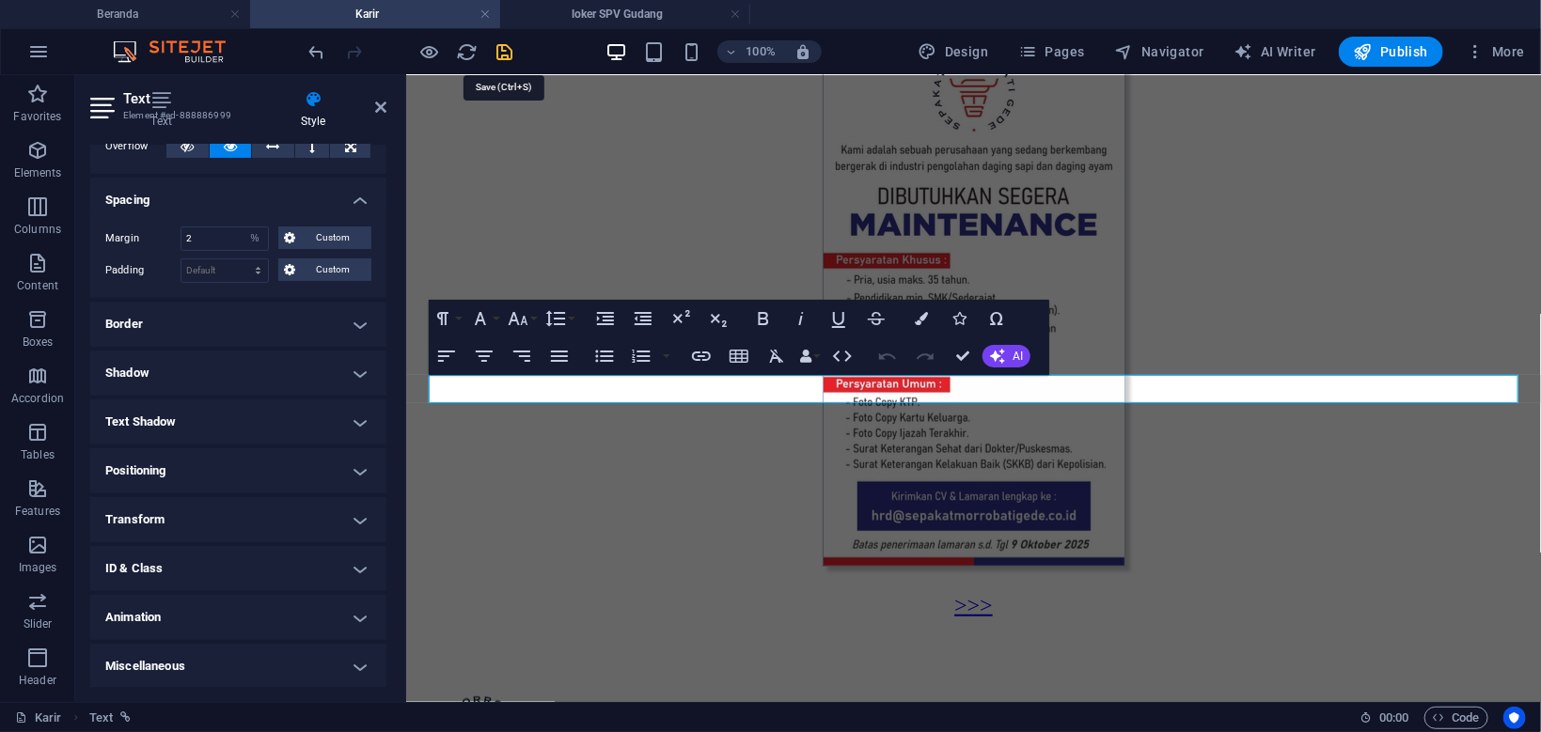
click at [497, 53] on icon "save" at bounding box center [505, 52] width 22 height 22
select select "%"
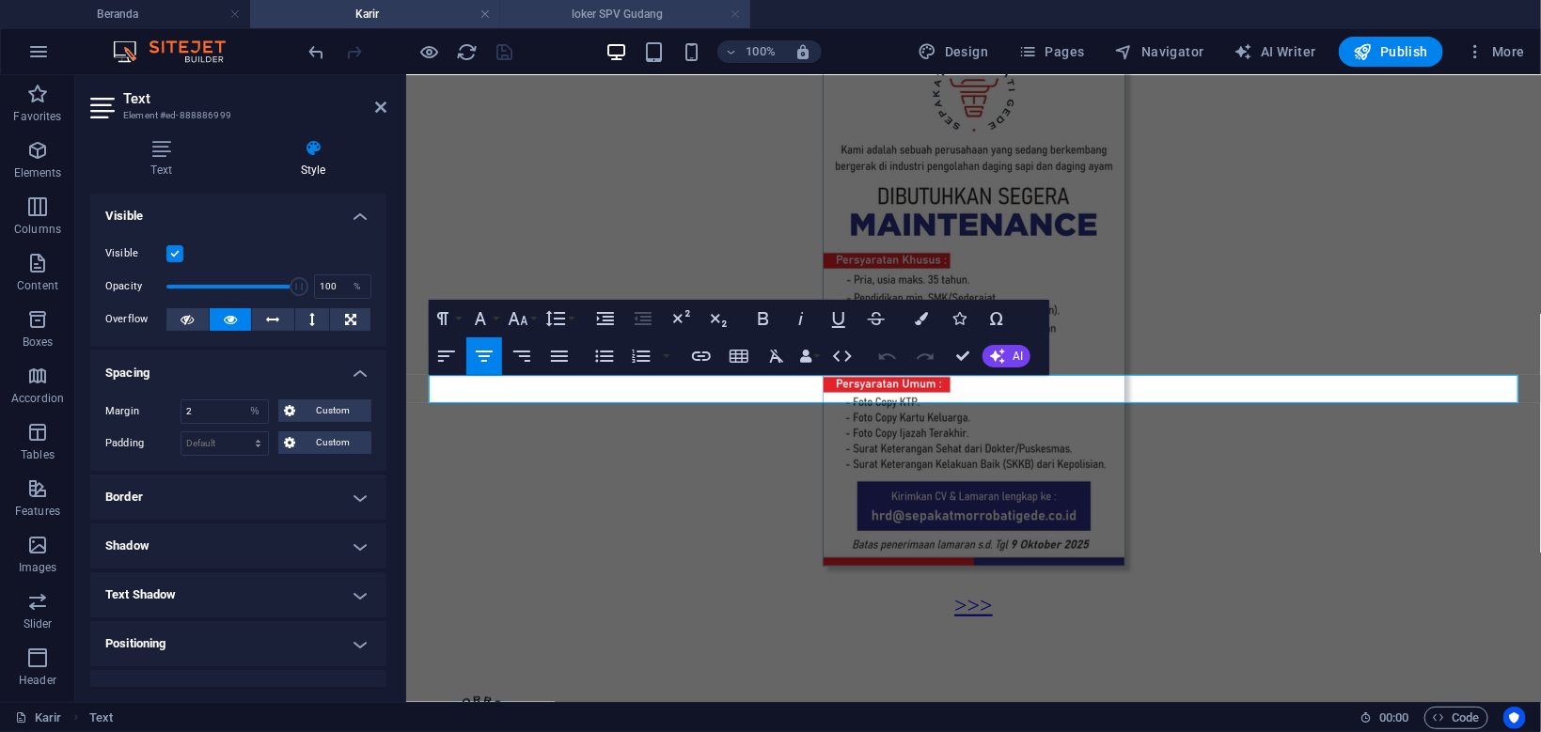
click at [737, 9] on link at bounding box center [734, 15] width 11 height 18
click at [655, 192] on figure at bounding box center [972, 299] width 1119 height 540
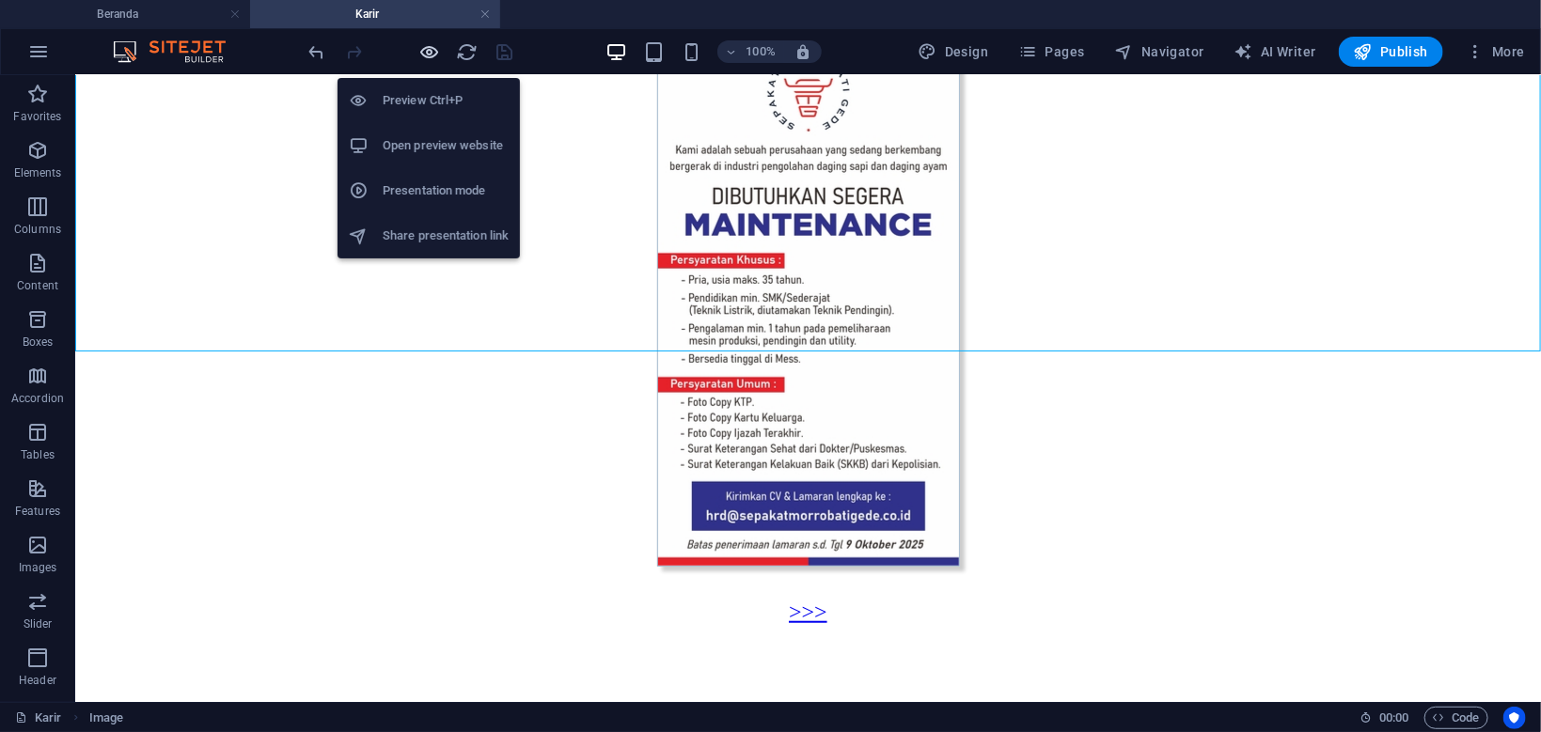
click at [421, 53] on icon "button" at bounding box center [430, 52] width 22 height 22
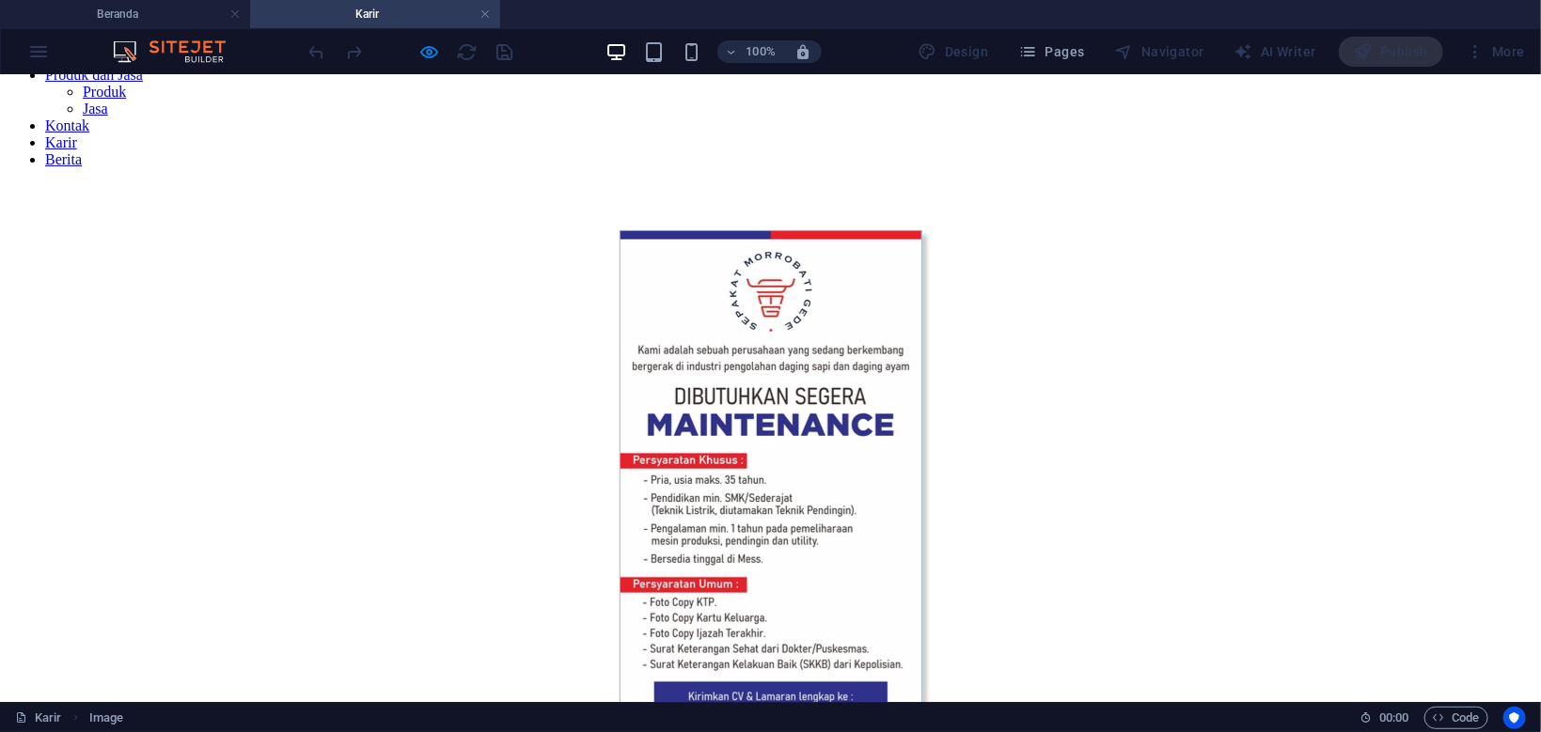
scroll to position [199, 0]
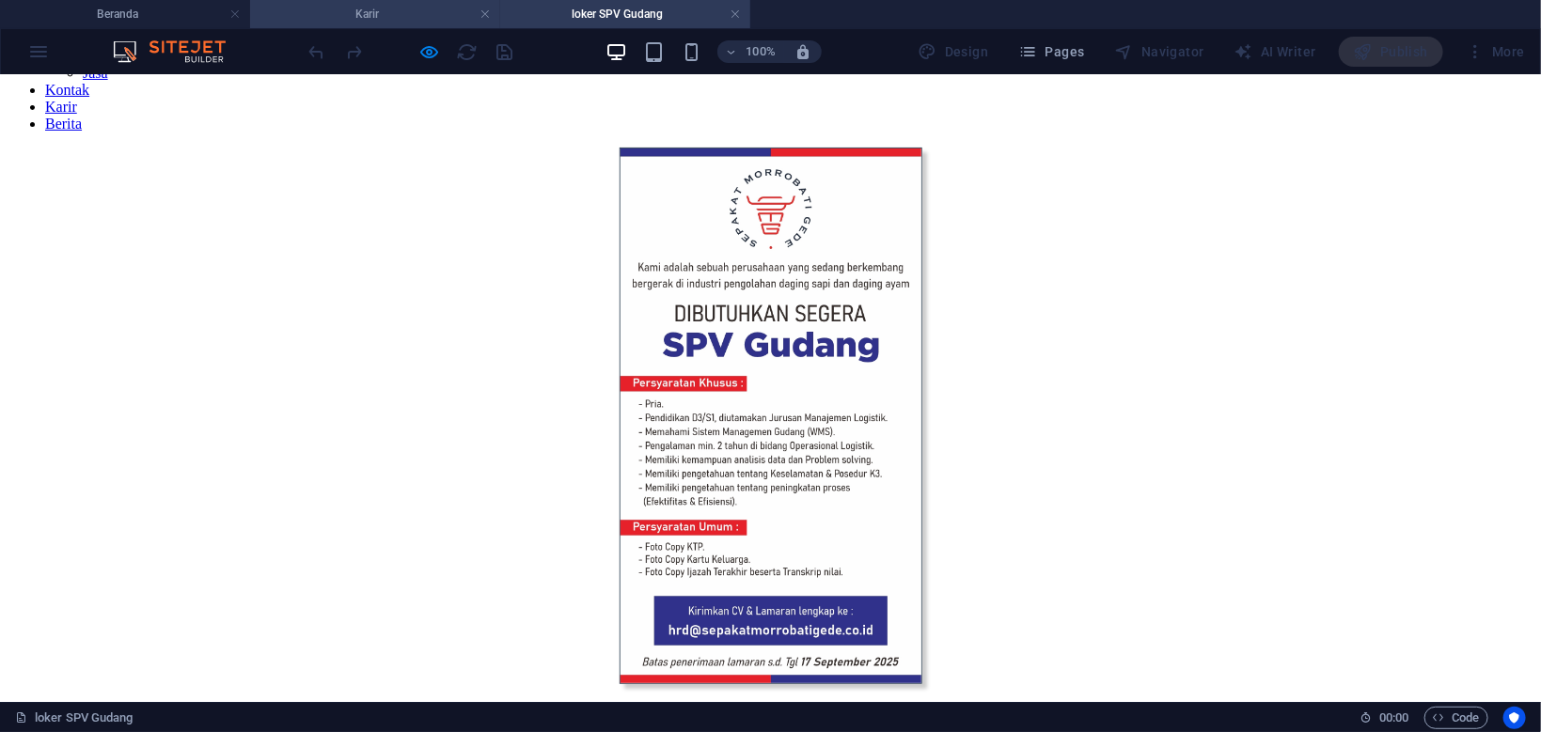
click at [361, 24] on h4 "Karir" at bounding box center [375, 14] width 250 height 21
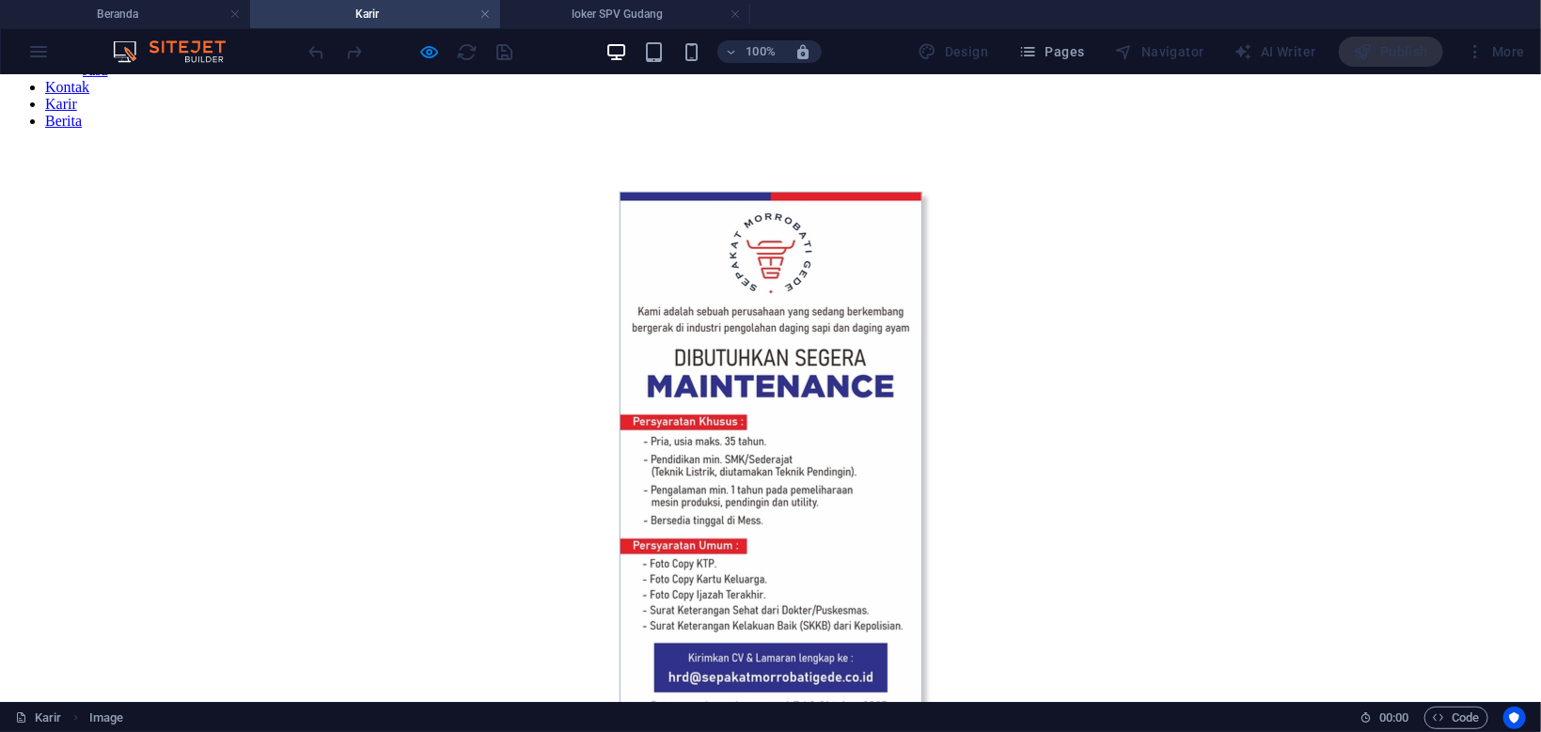
scroll to position [200, 0]
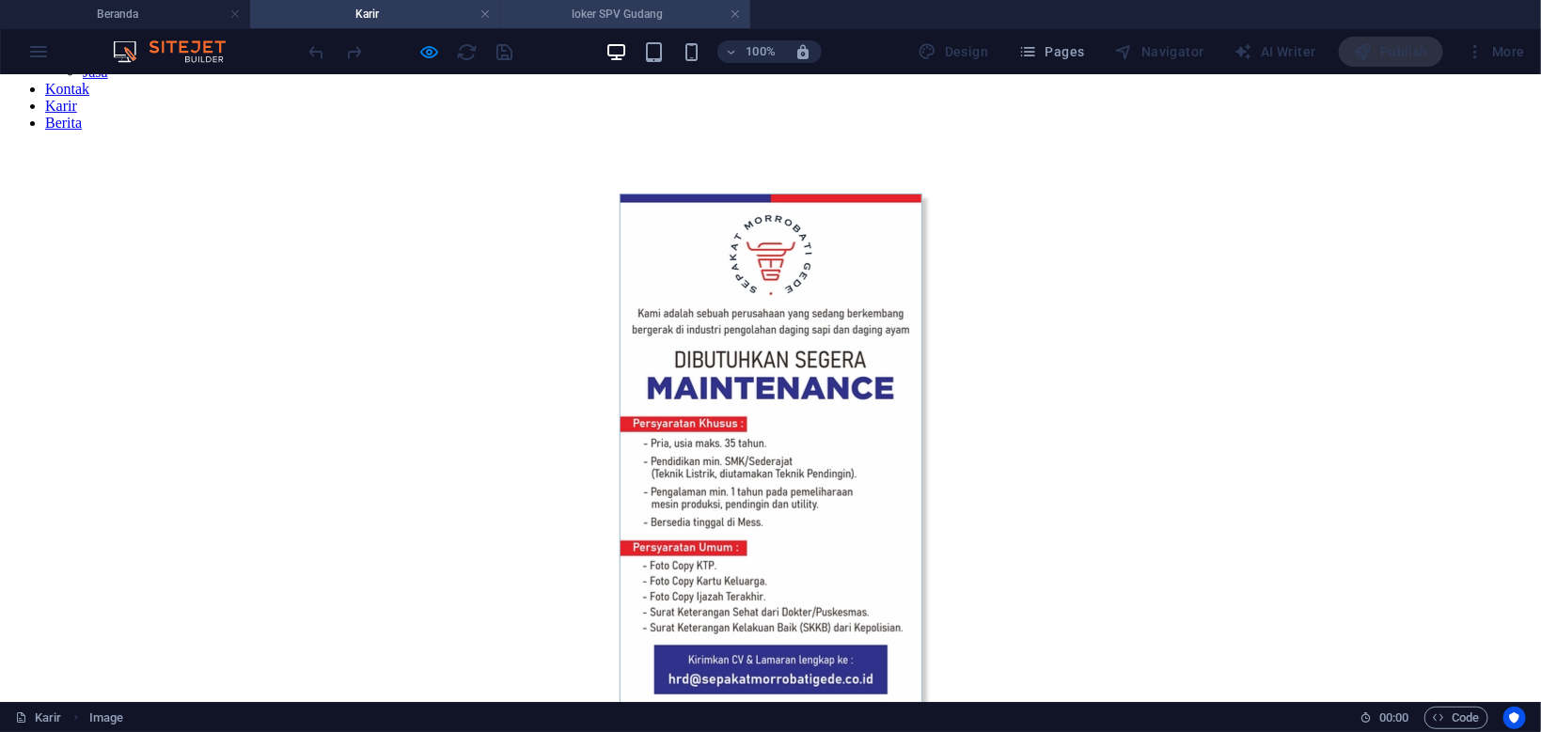
click at [600, 18] on h4 "loker SPV Gudang" at bounding box center [625, 14] width 250 height 21
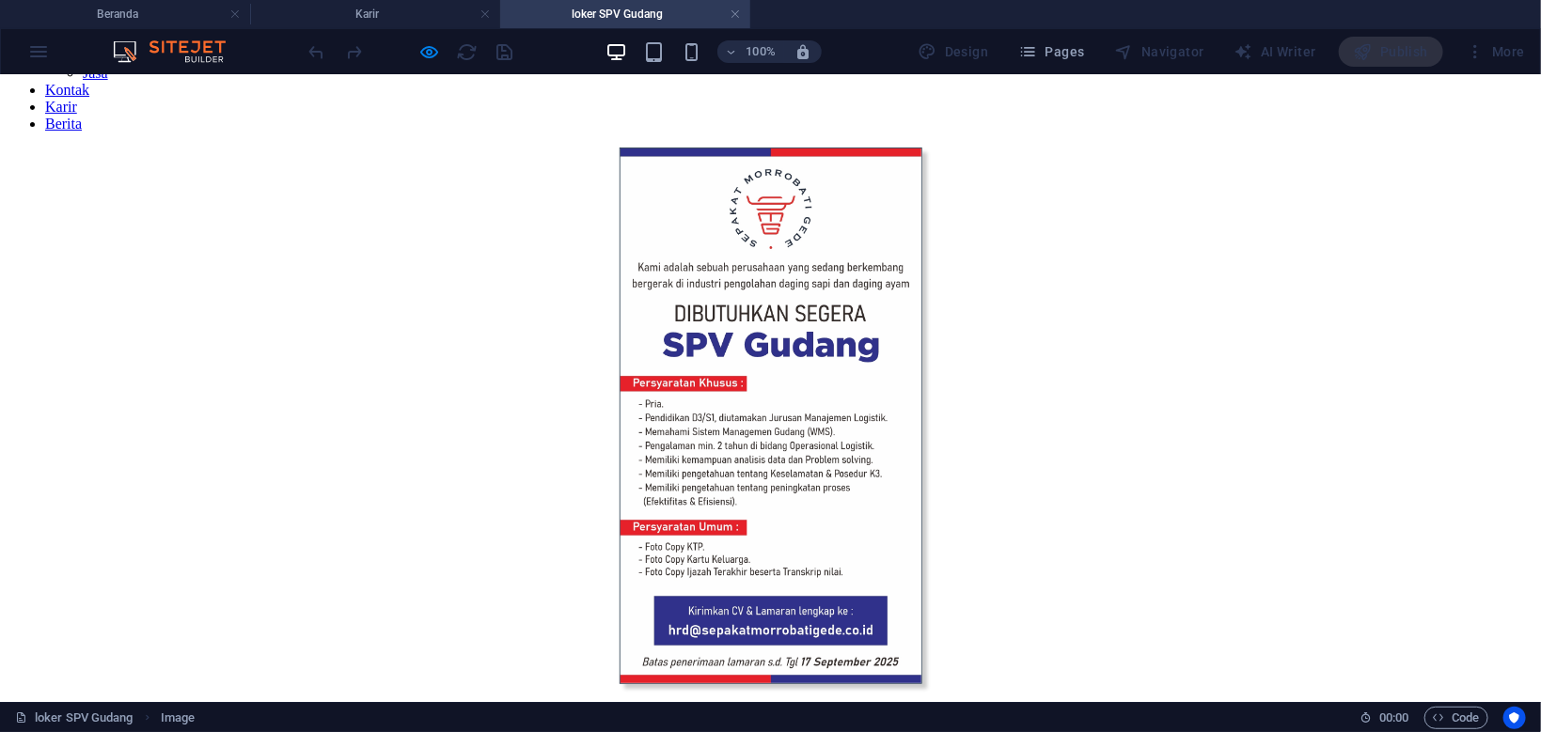
click at [773, 717] on div ">>>" at bounding box center [770, 729] width 1464 height 25
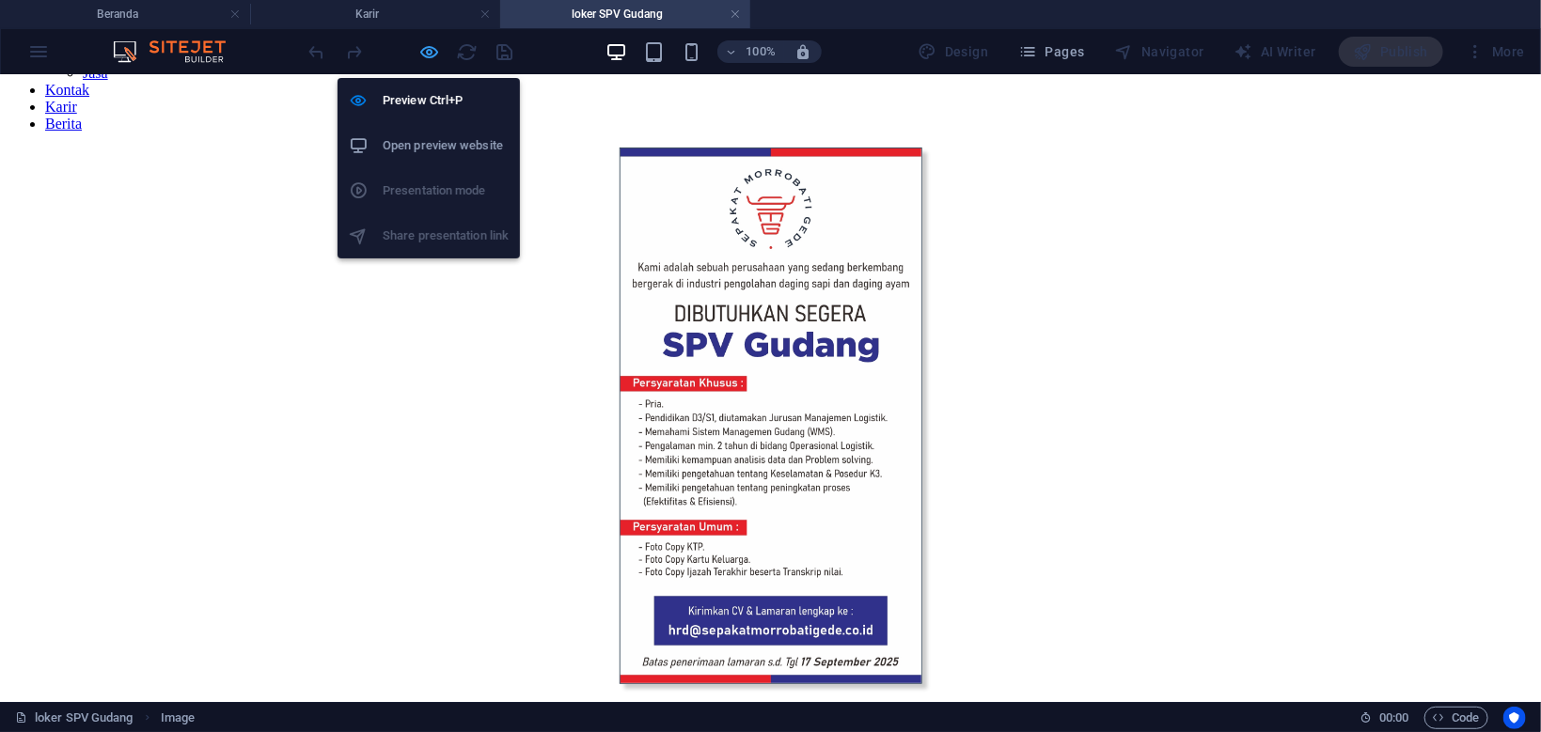
click at [426, 55] on icon "button" at bounding box center [430, 52] width 22 height 22
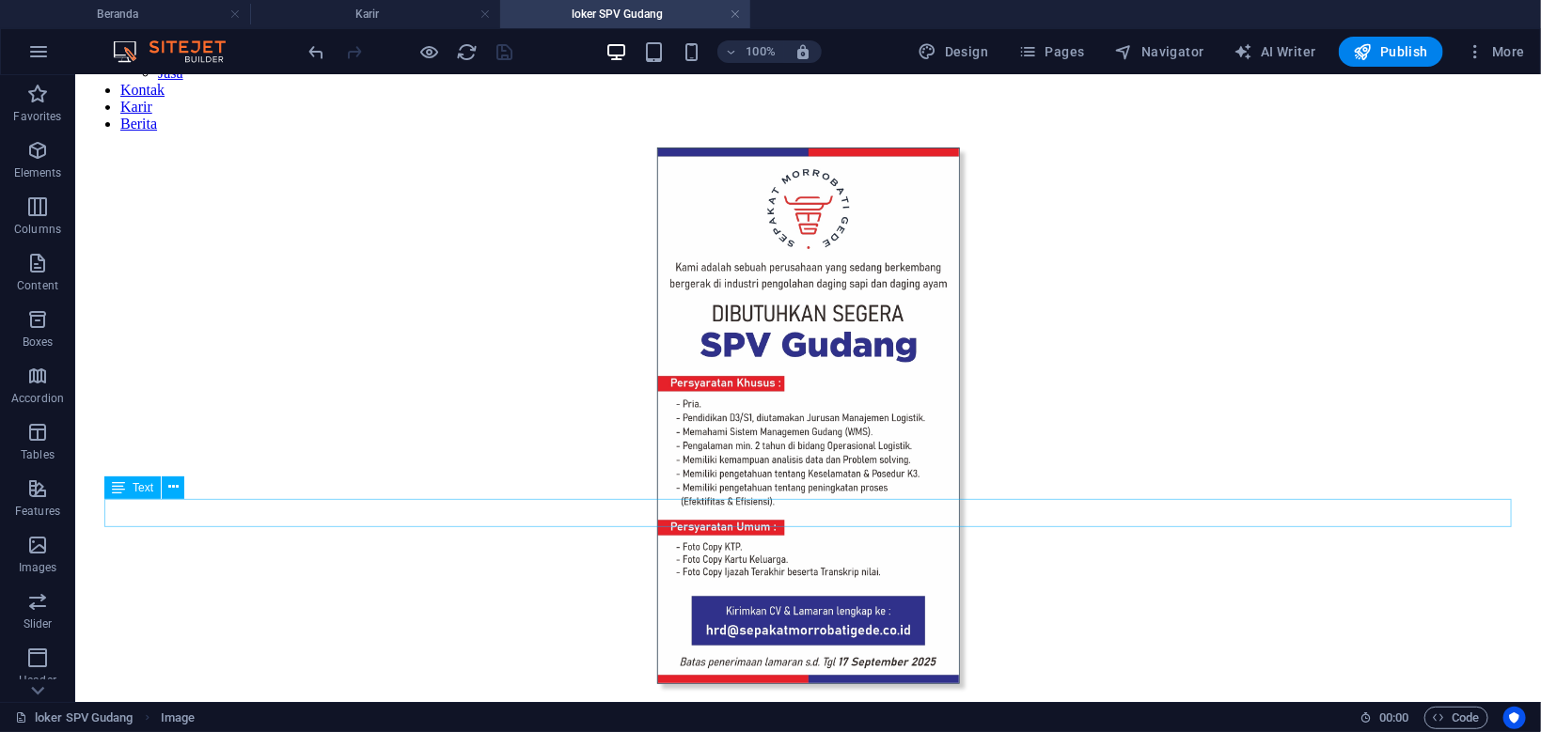
click at [806, 716] on div ">>>" at bounding box center [807, 728] width 1392 height 25
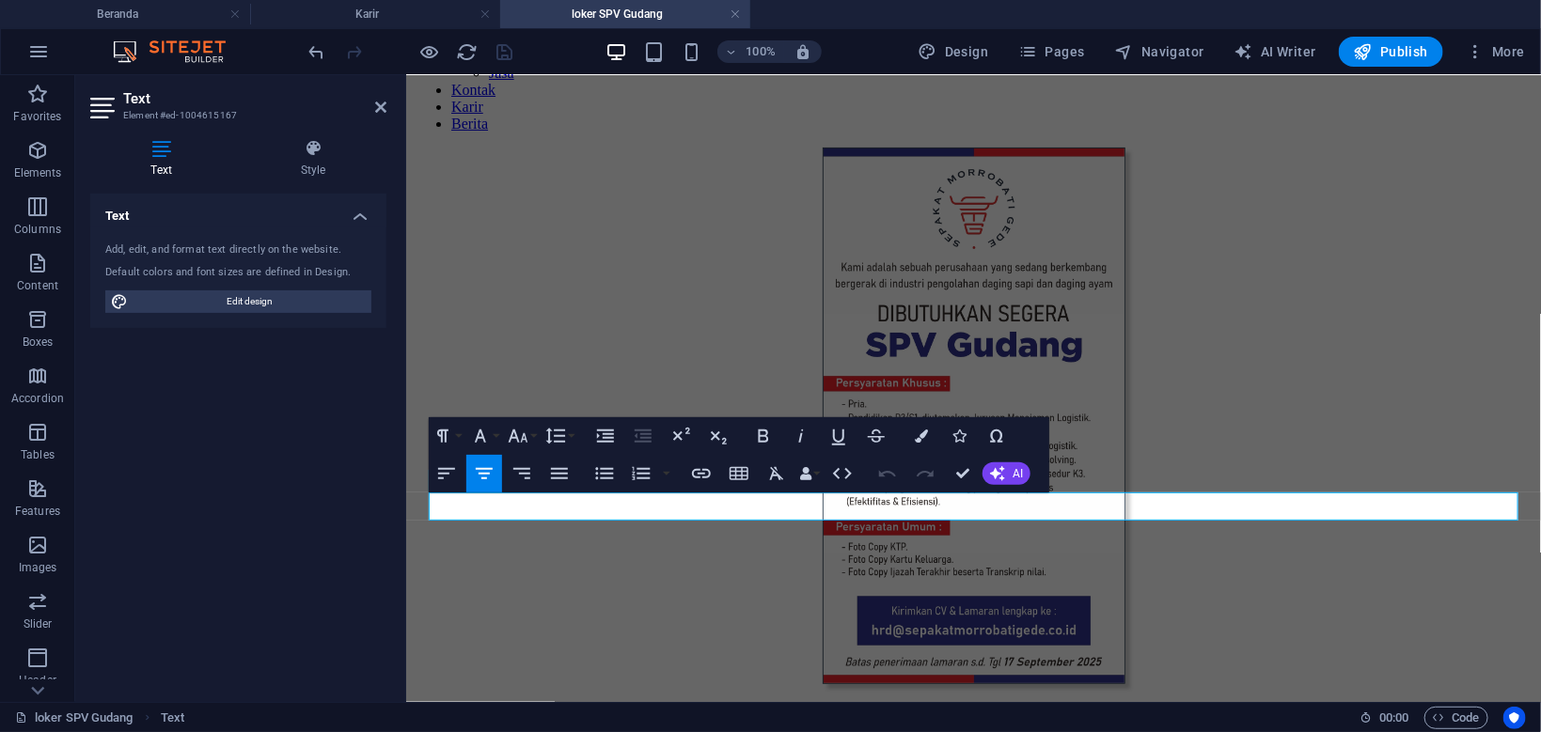
click at [963, 710] on span ">>>" at bounding box center [972, 722] width 39 height 24
click at [694, 476] on icon "button" at bounding box center [701, 473] width 19 height 9
click at [702, 471] on icon "button" at bounding box center [701, 473] width 23 height 23
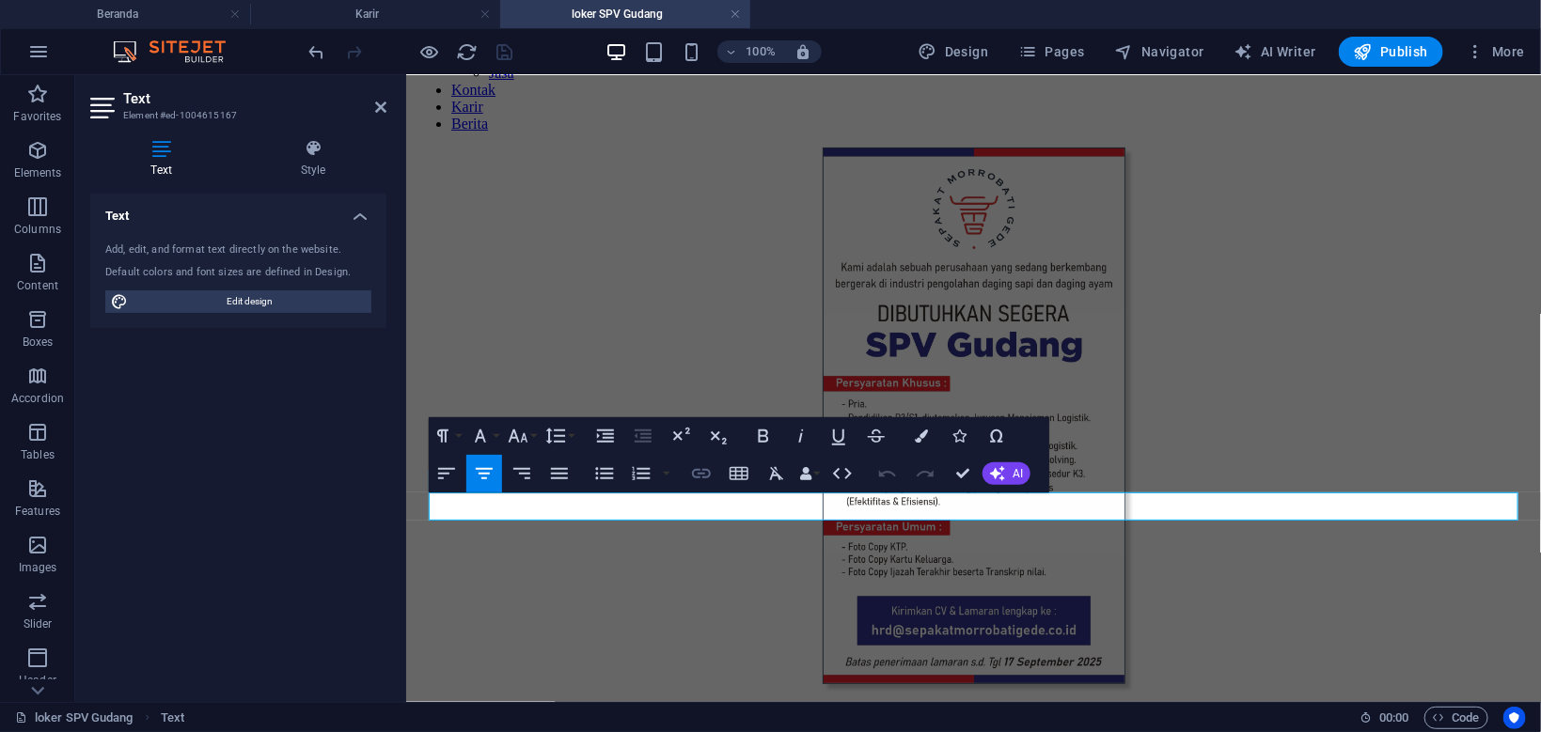
click at [702, 471] on icon "button" at bounding box center [701, 473] width 23 height 23
click at [701, 476] on icon "button" at bounding box center [701, 473] width 23 height 23
type input ">>>"
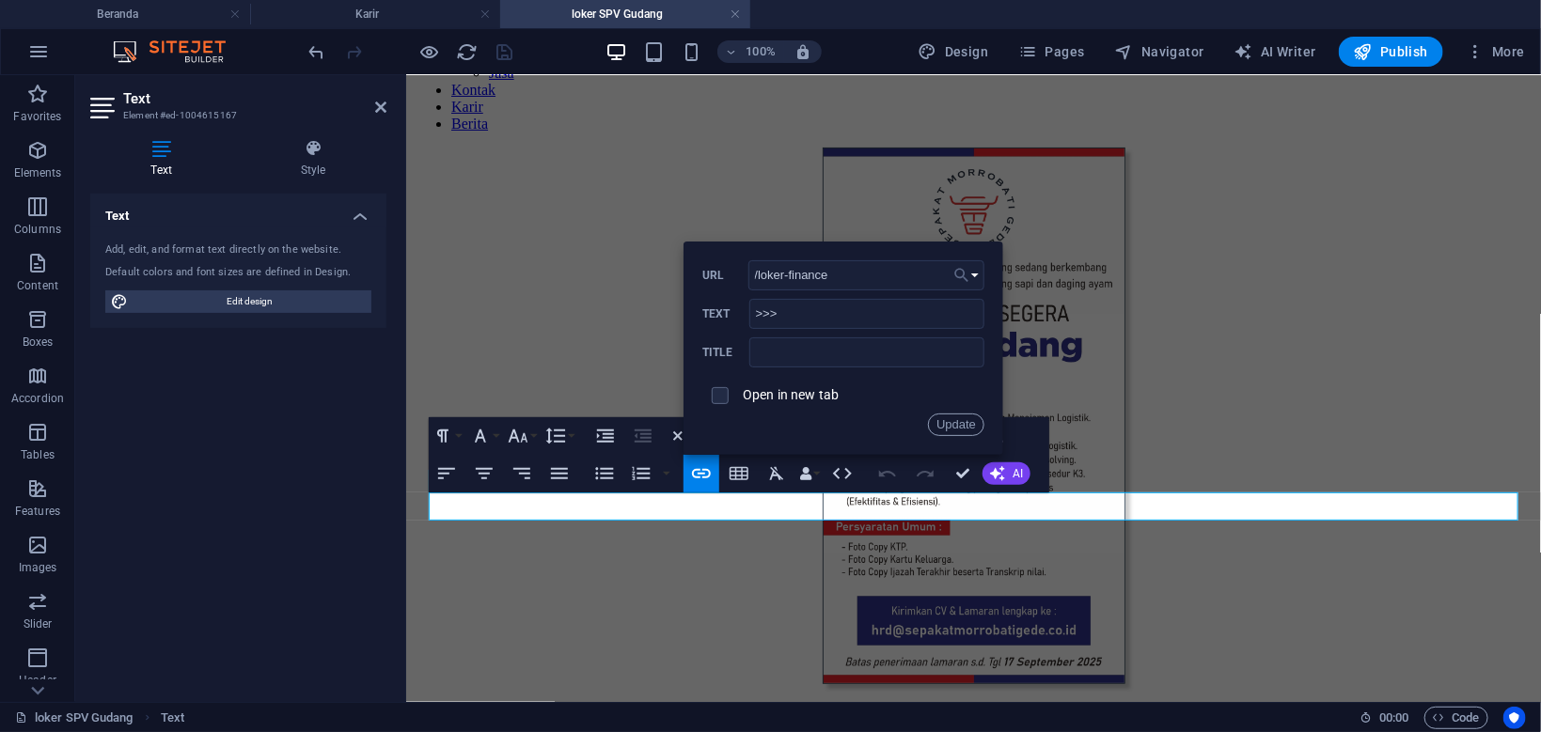
click at [968, 273] on icon "button" at bounding box center [961, 275] width 19 height 23
click at [976, 274] on button "Choose Link" at bounding box center [966, 275] width 36 height 30
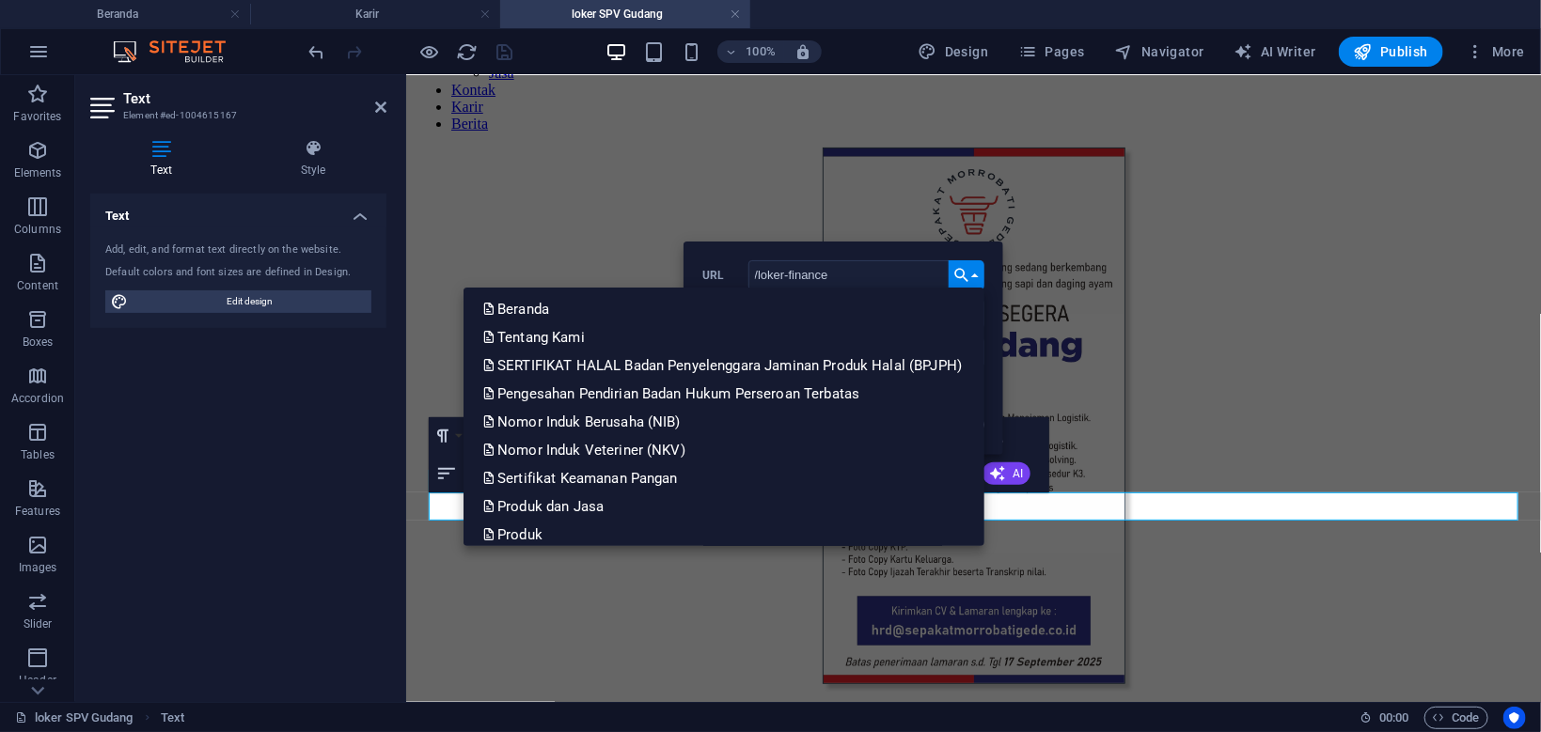
scroll to position [358, 0]
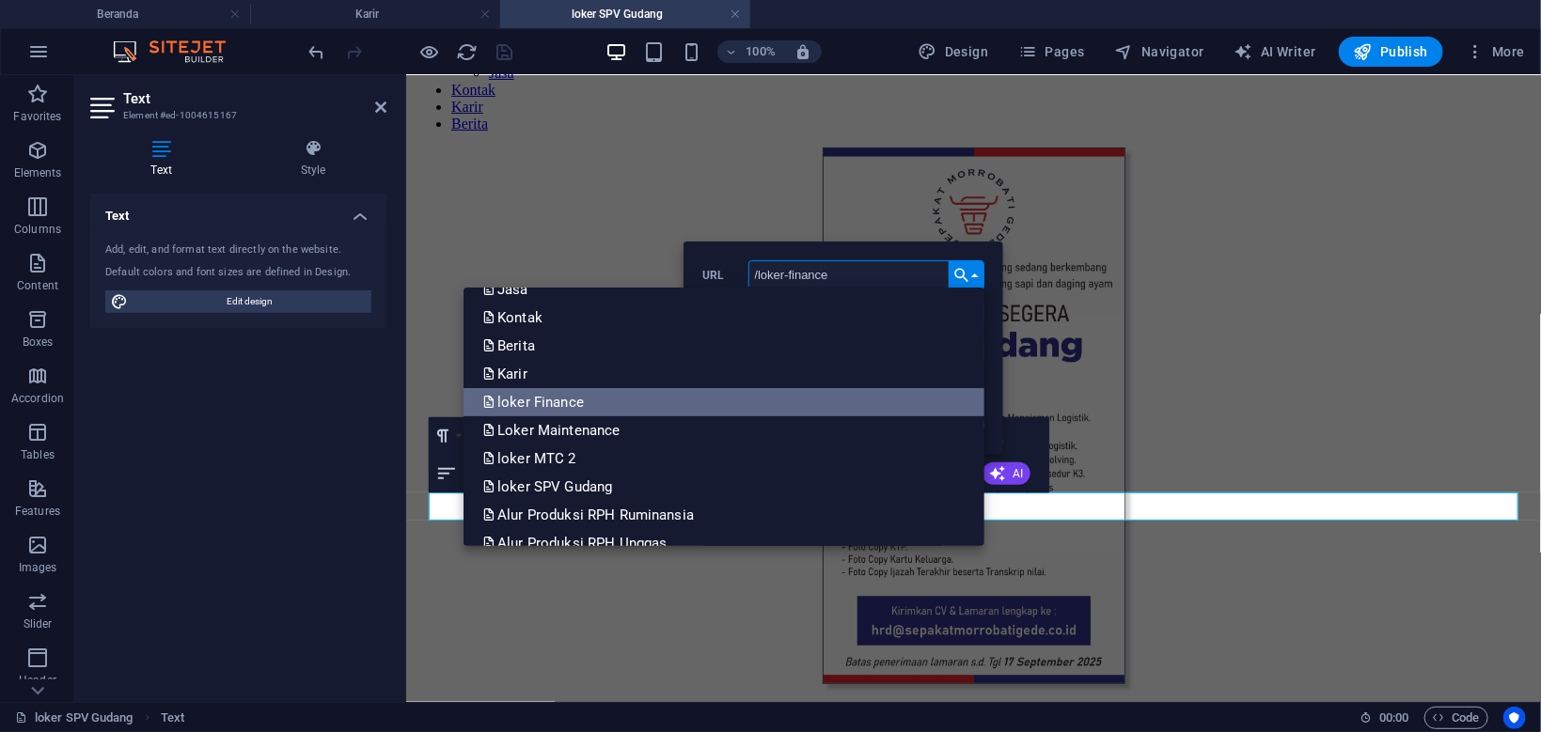
click at [745, 395] on link "loker Finance" at bounding box center [723, 402] width 521 height 28
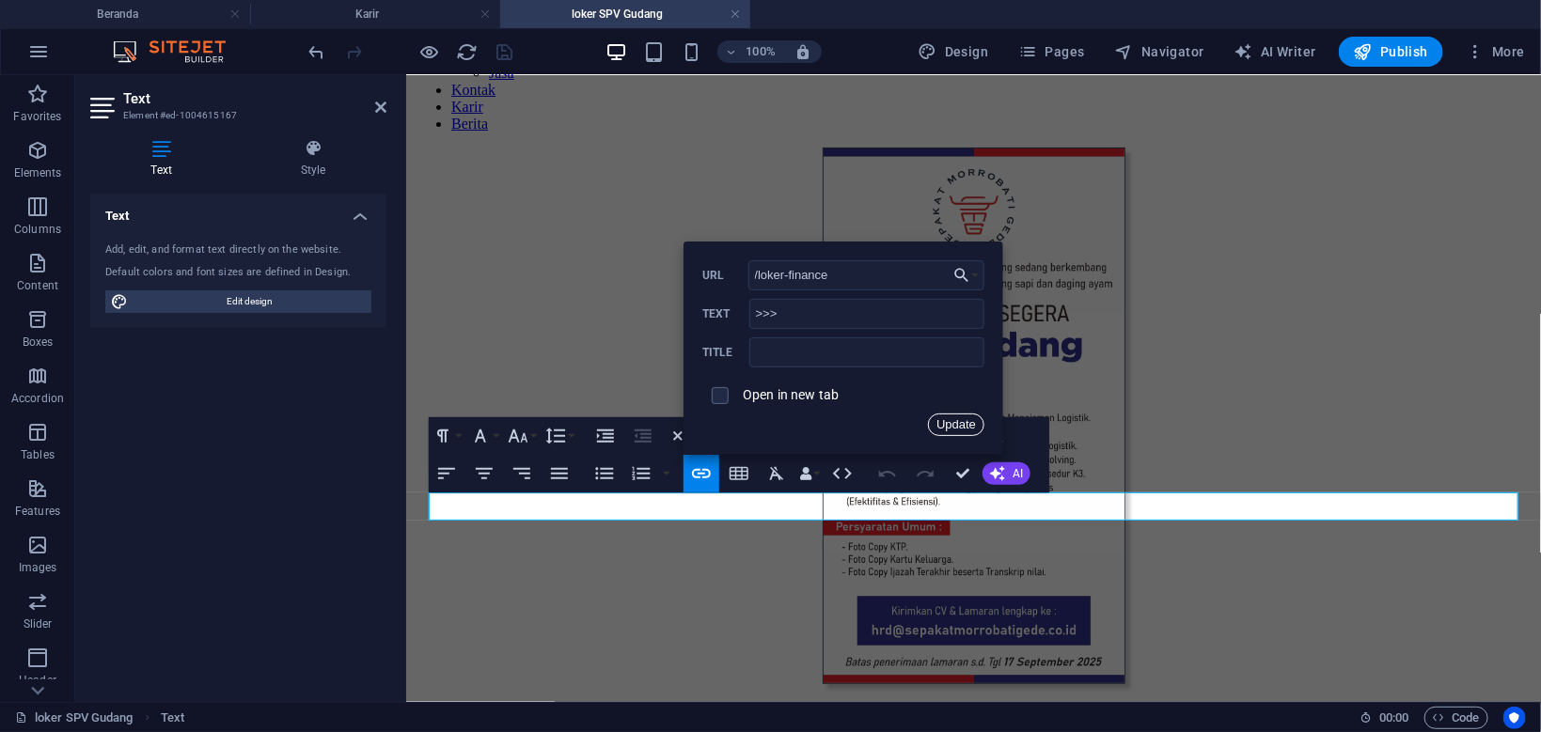
click at [955, 422] on button "Update" at bounding box center [956, 425] width 56 height 23
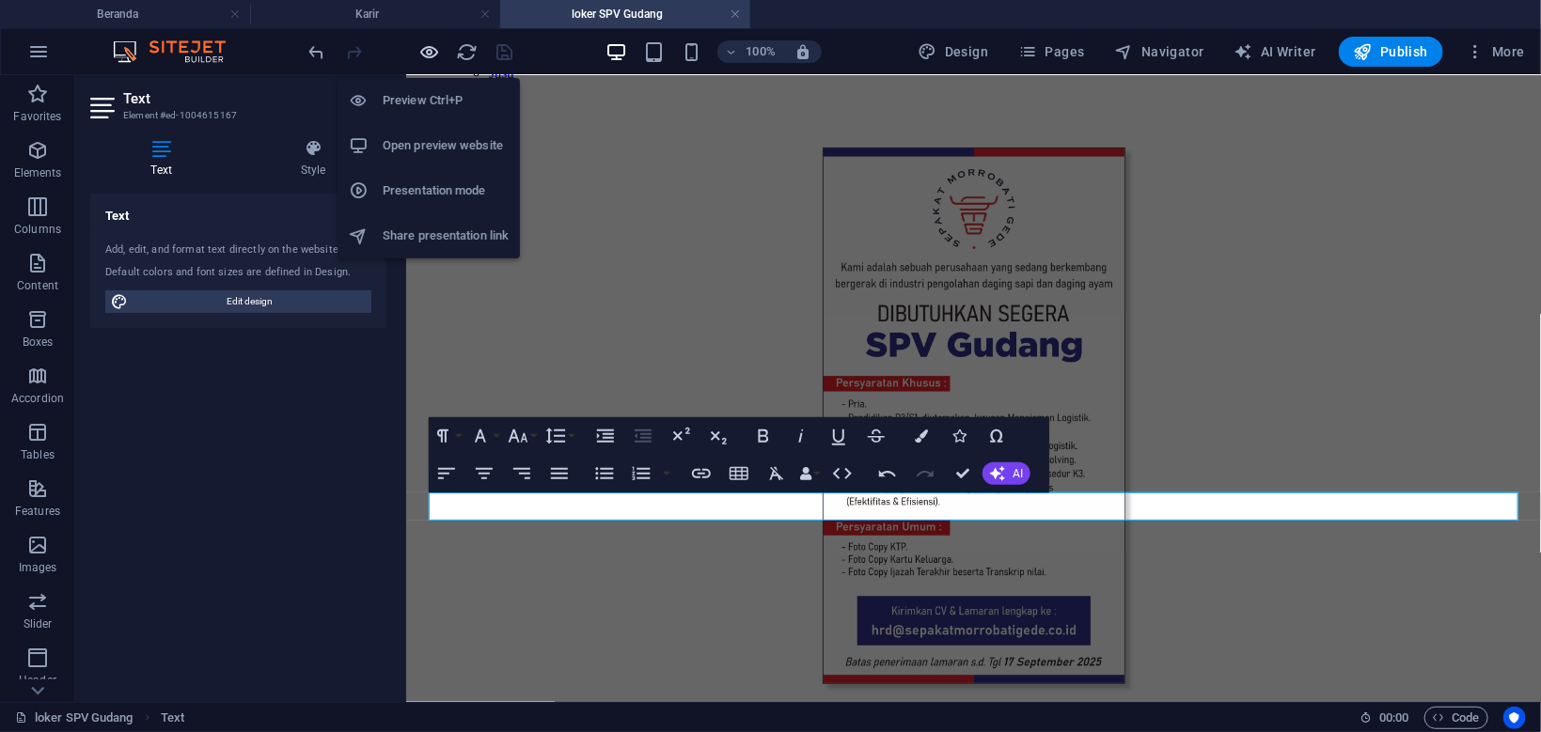
click at [428, 56] on icon "button" at bounding box center [430, 52] width 22 height 22
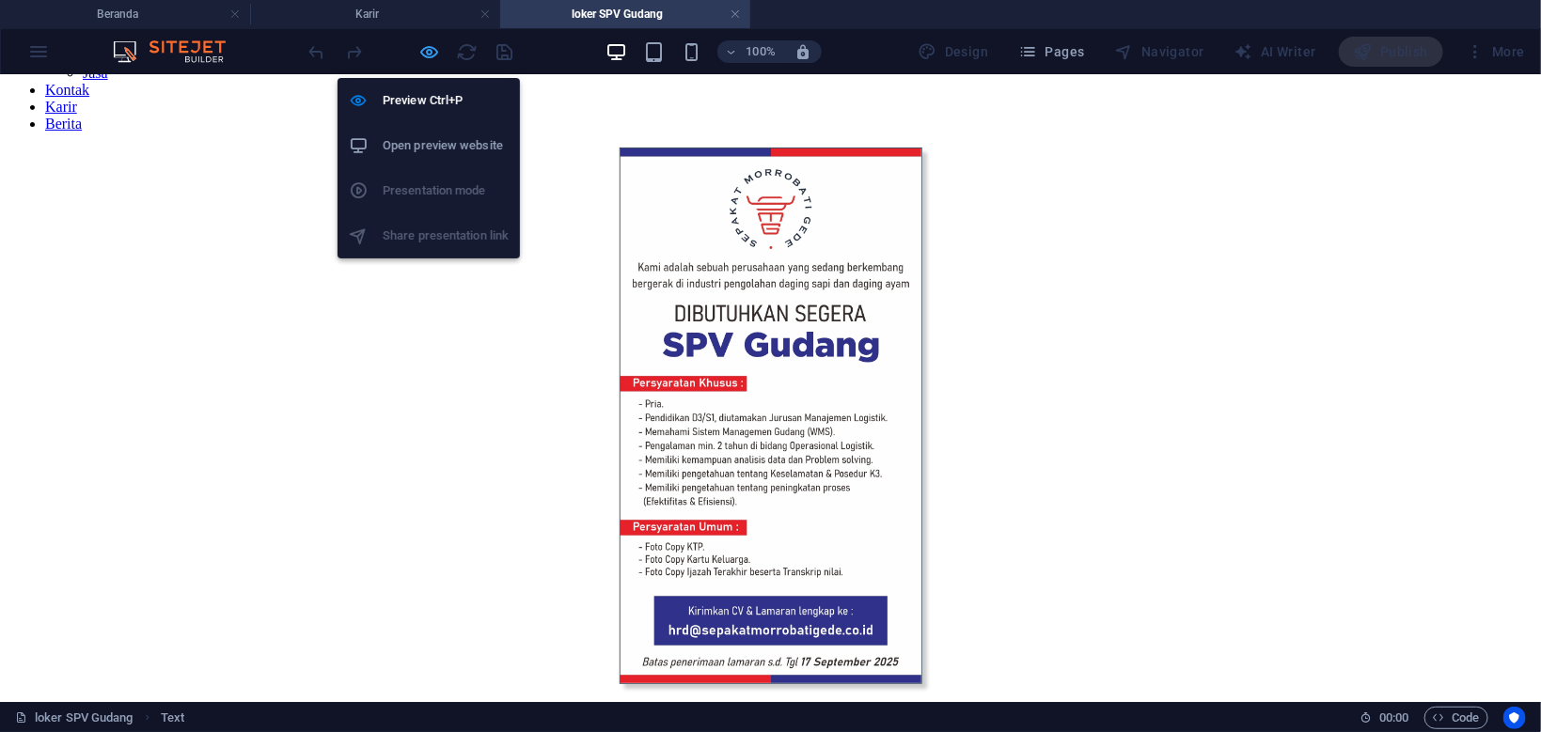
click at [428, 56] on icon "button" at bounding box center [430, 52] width 22 height 22
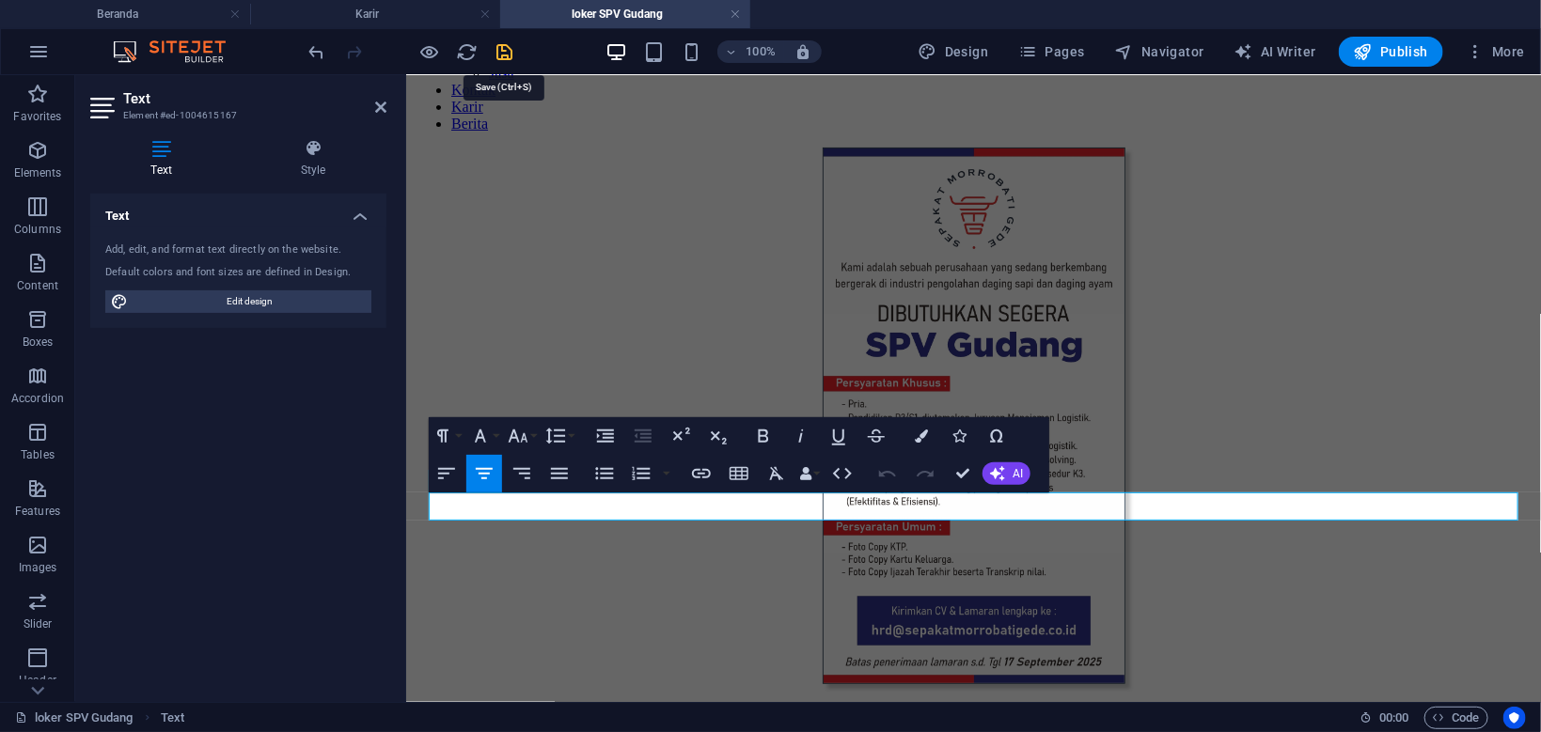
click at [499, 49] on icon "save" at bounding box center [505, 52] width 22 height 22
click at [499, 49] on div at bounding box center [410, 52] width 211 height 30
click at [733, 14] on link at bounding box center [734, 15] width 11 height 18
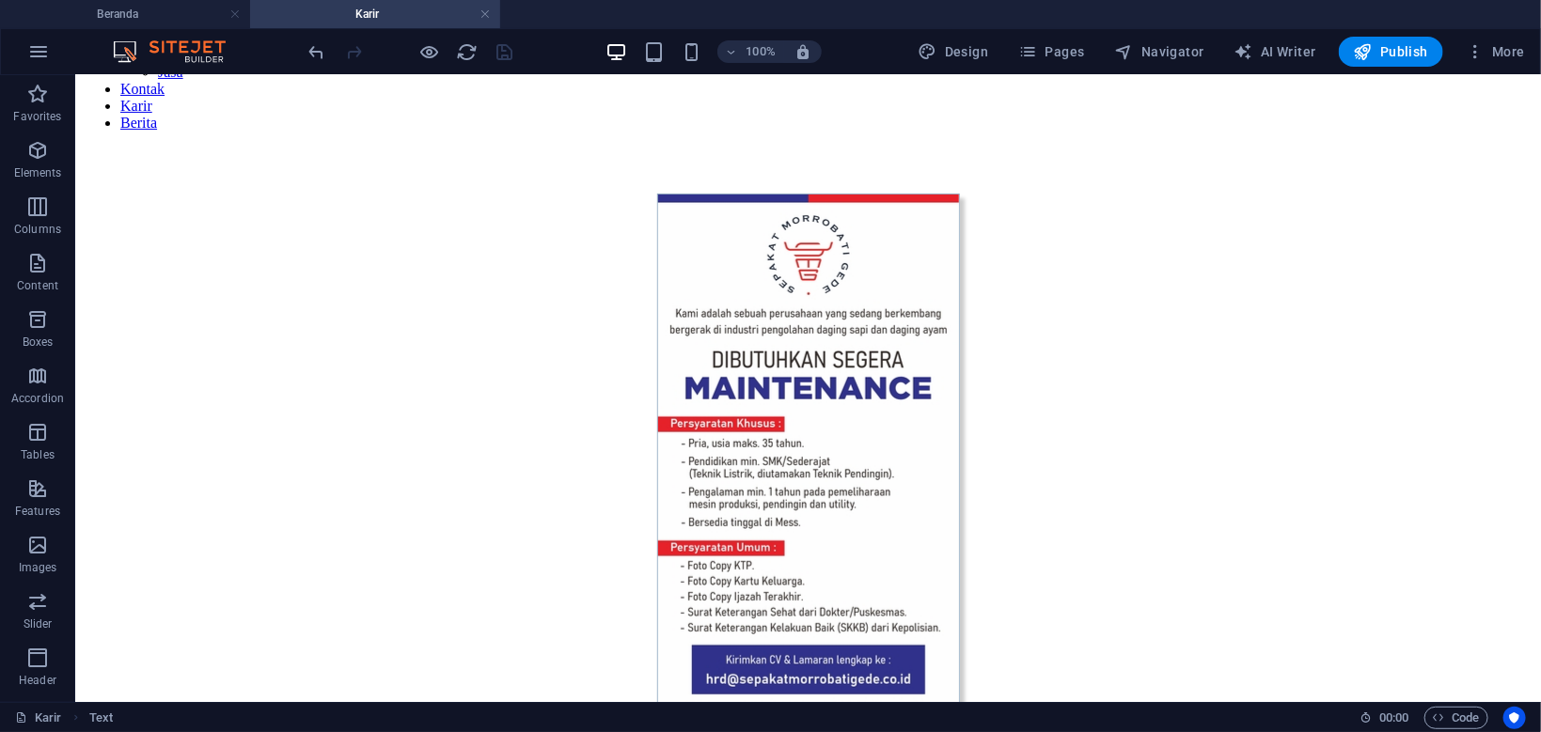
scroll to position [200, 0]
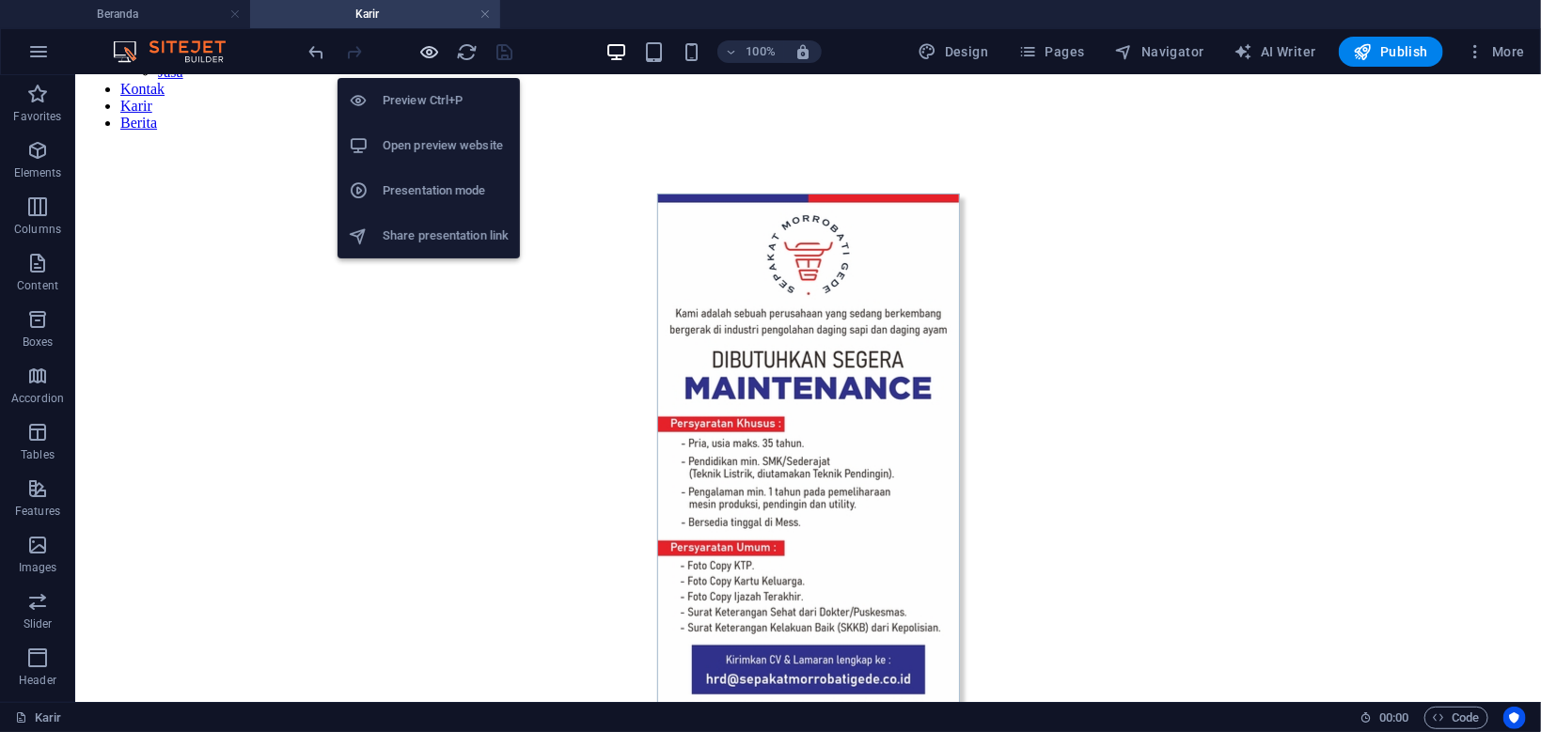
click at [429, 54] on icon "button" at bounding box center [430, 52] width 22 height 22
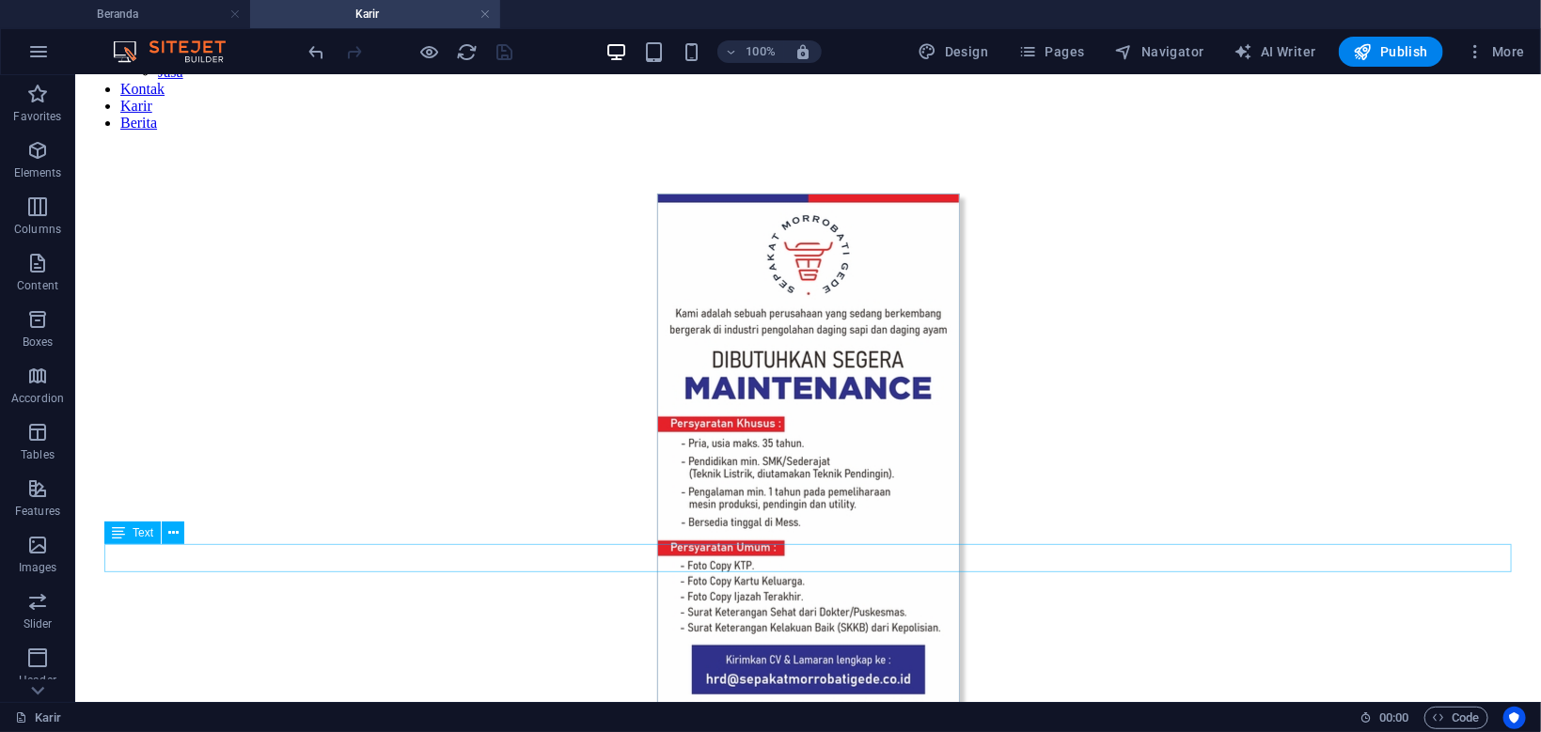
click at [424, 41] on icon "button" at bounding box center [430, 52] width 22 height 22
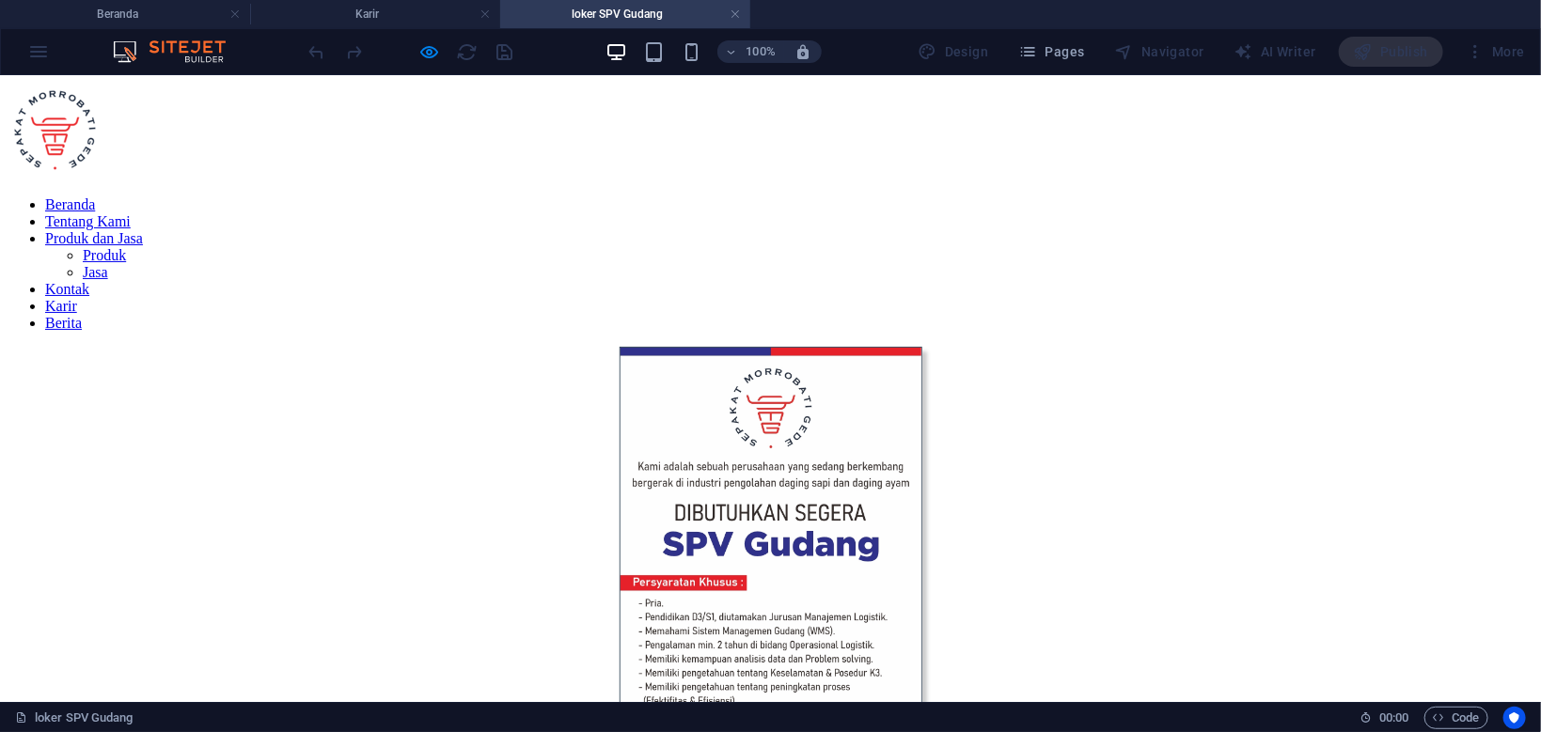
scroll to position [199, 0]
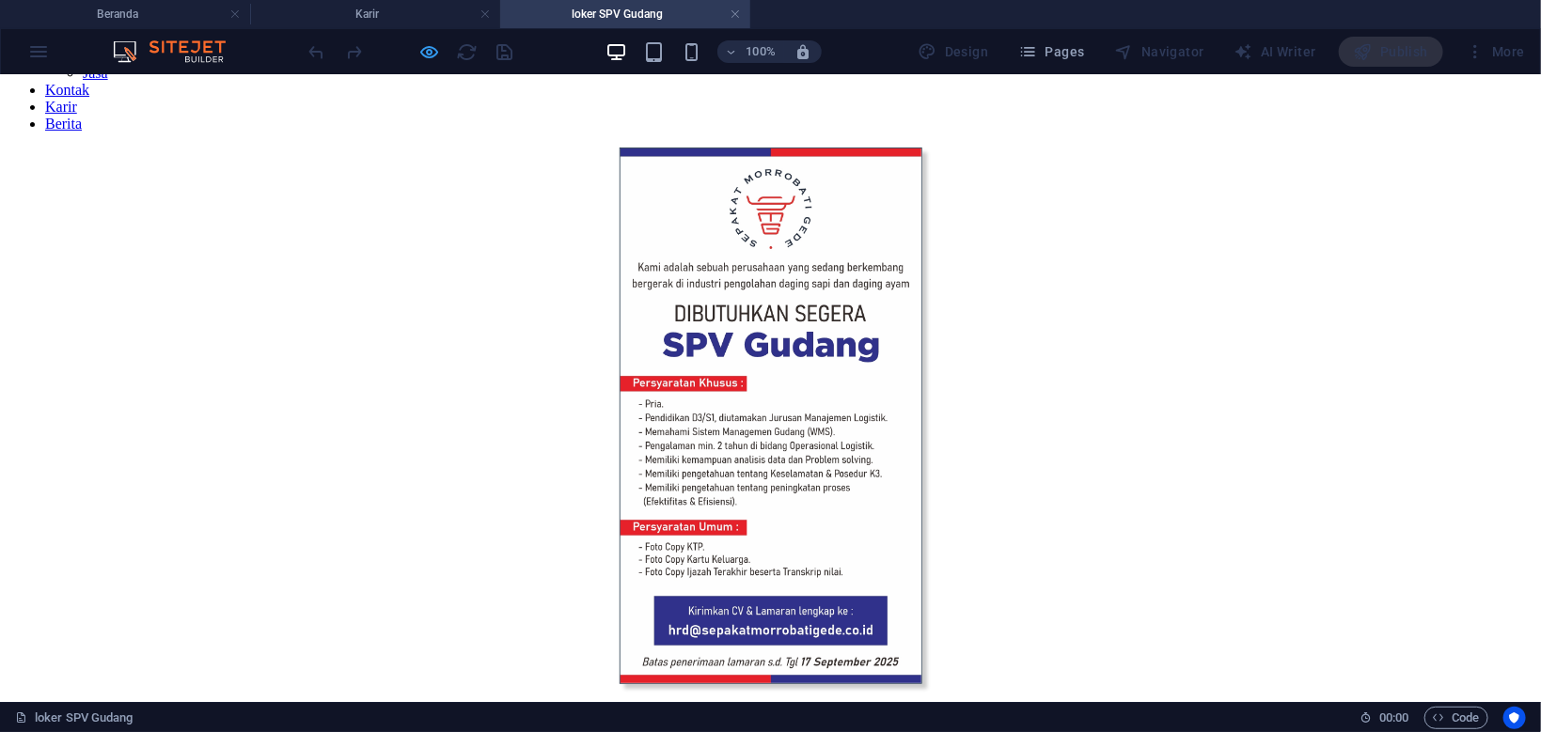
click at [434, 51] on icon "button" at bounding box center [430, 52] width 22 height 22
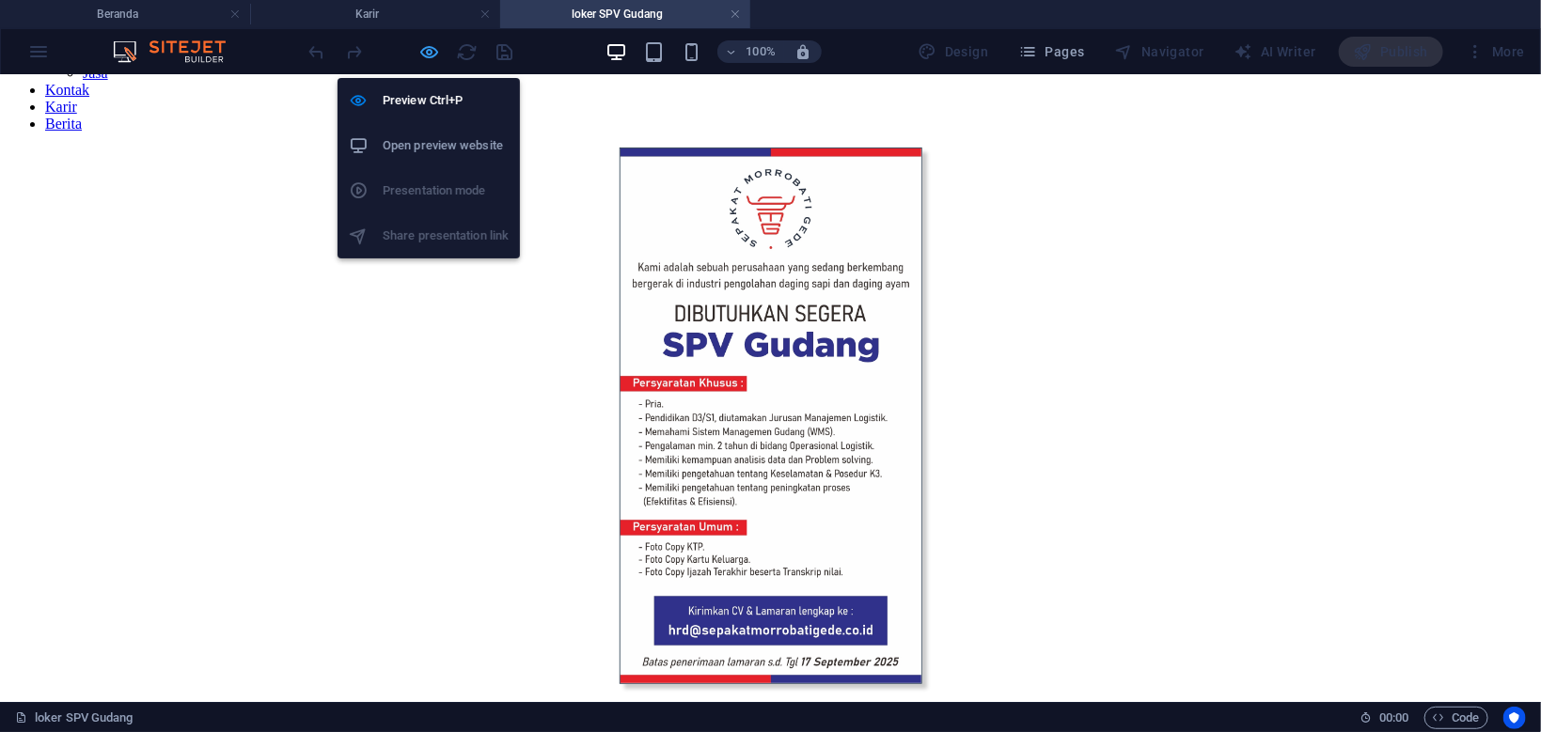
click at [430, 55] on icon "button" at bounding box center [430, 52] width 22 height 22
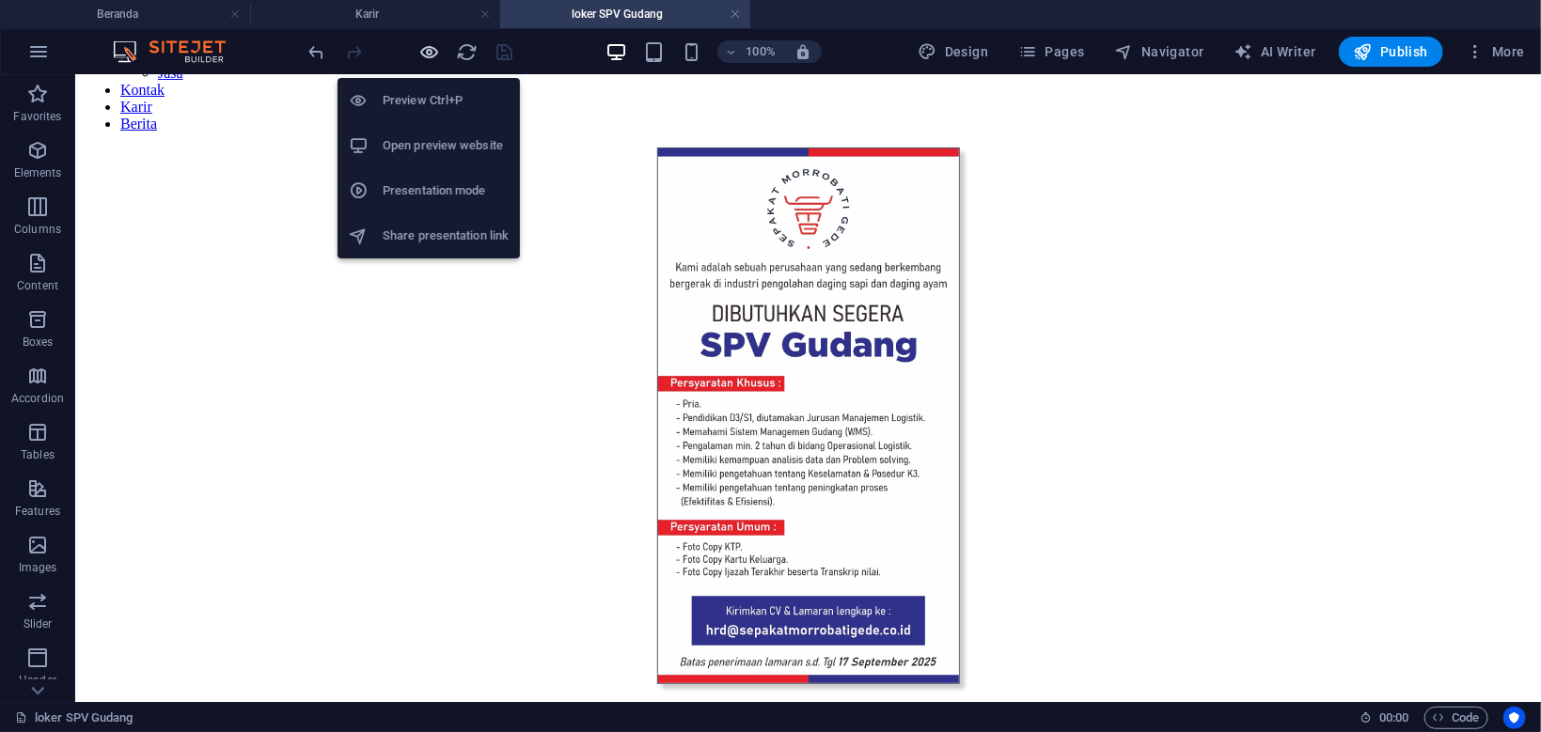
click at [430, 55] on icon "button" at bounding box center [430, 52] width 22 height 22
click at [430, 49] on icon "button" at bounding box center [430, 52] width 22 height 22
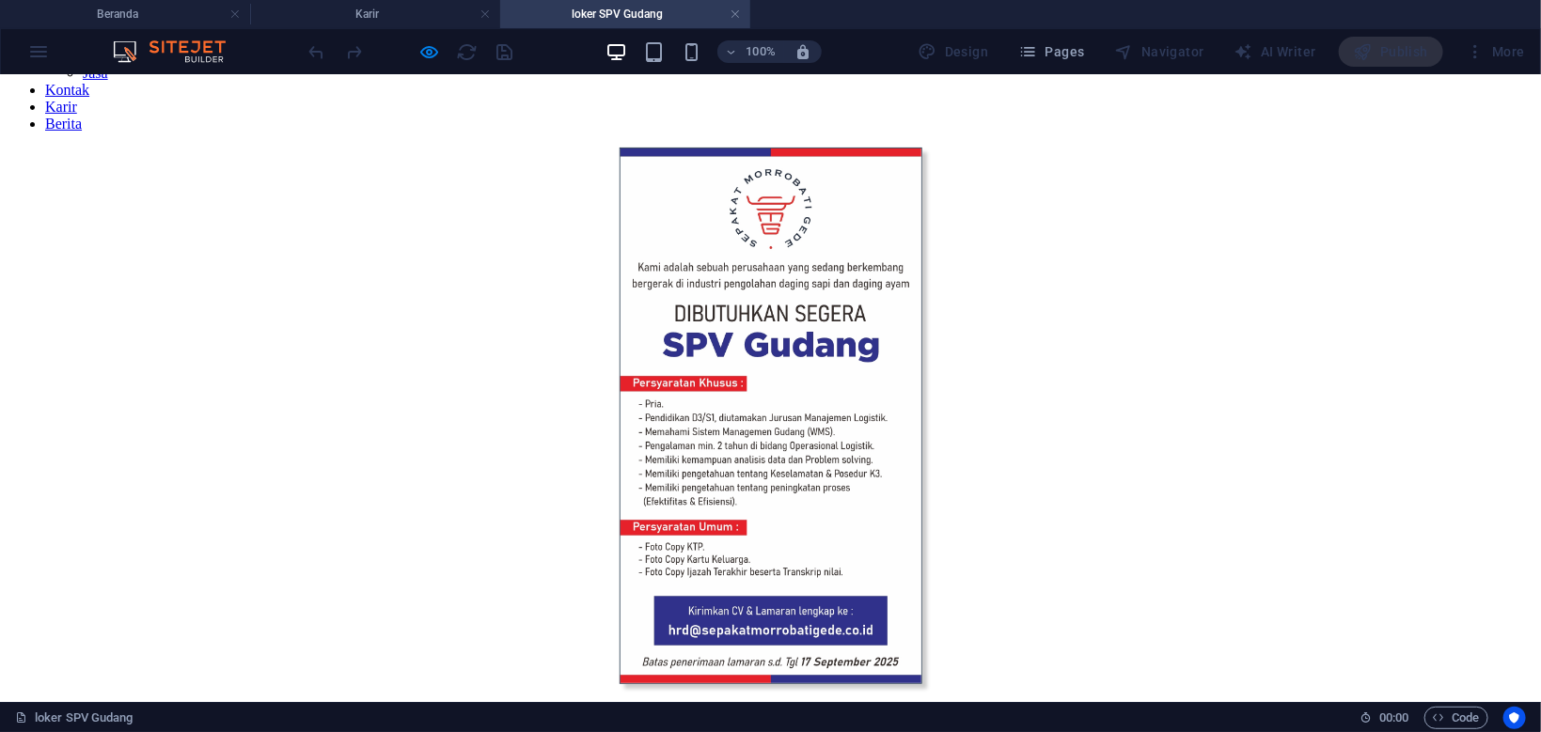
click at [763, 717] on span ">>>" at bounding box center [770, 729] width 39 height 24
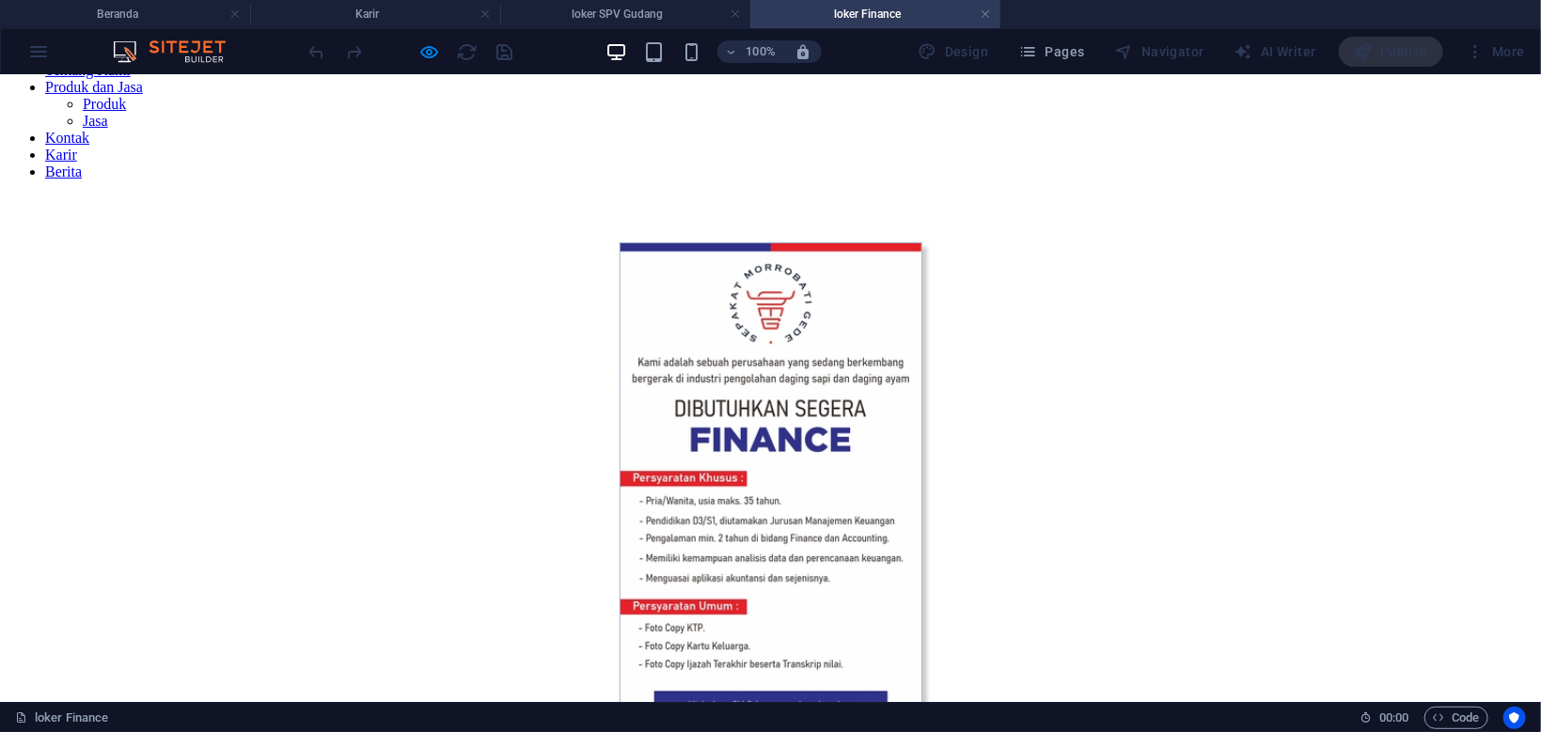
scroll to position [174, 0]
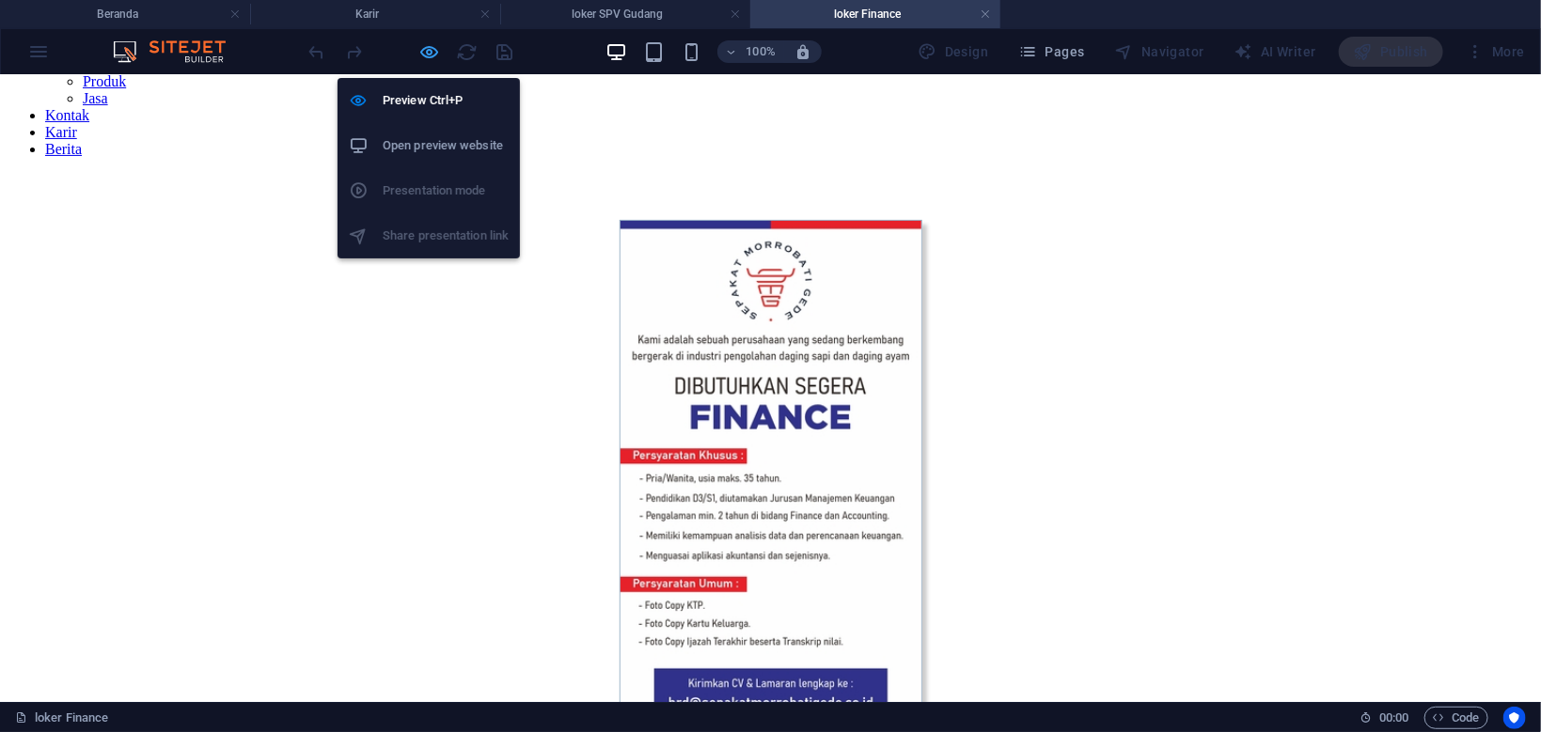
click at [430, 58] on icon "button" at bounding box center [430, 52] width 22 height 22
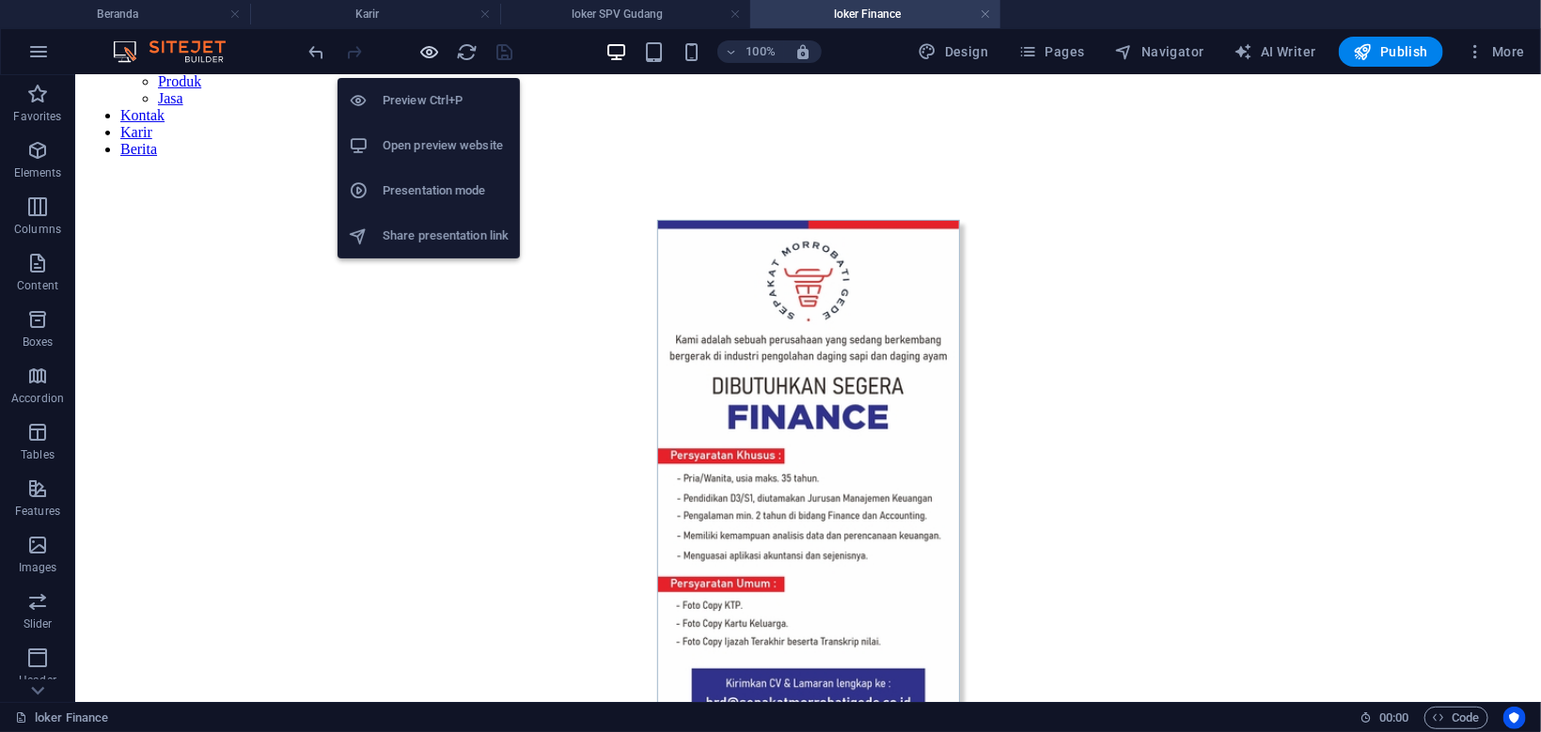
click at [430, 53] on icon "button" at bounding box center [430, 52] width 22 height 22
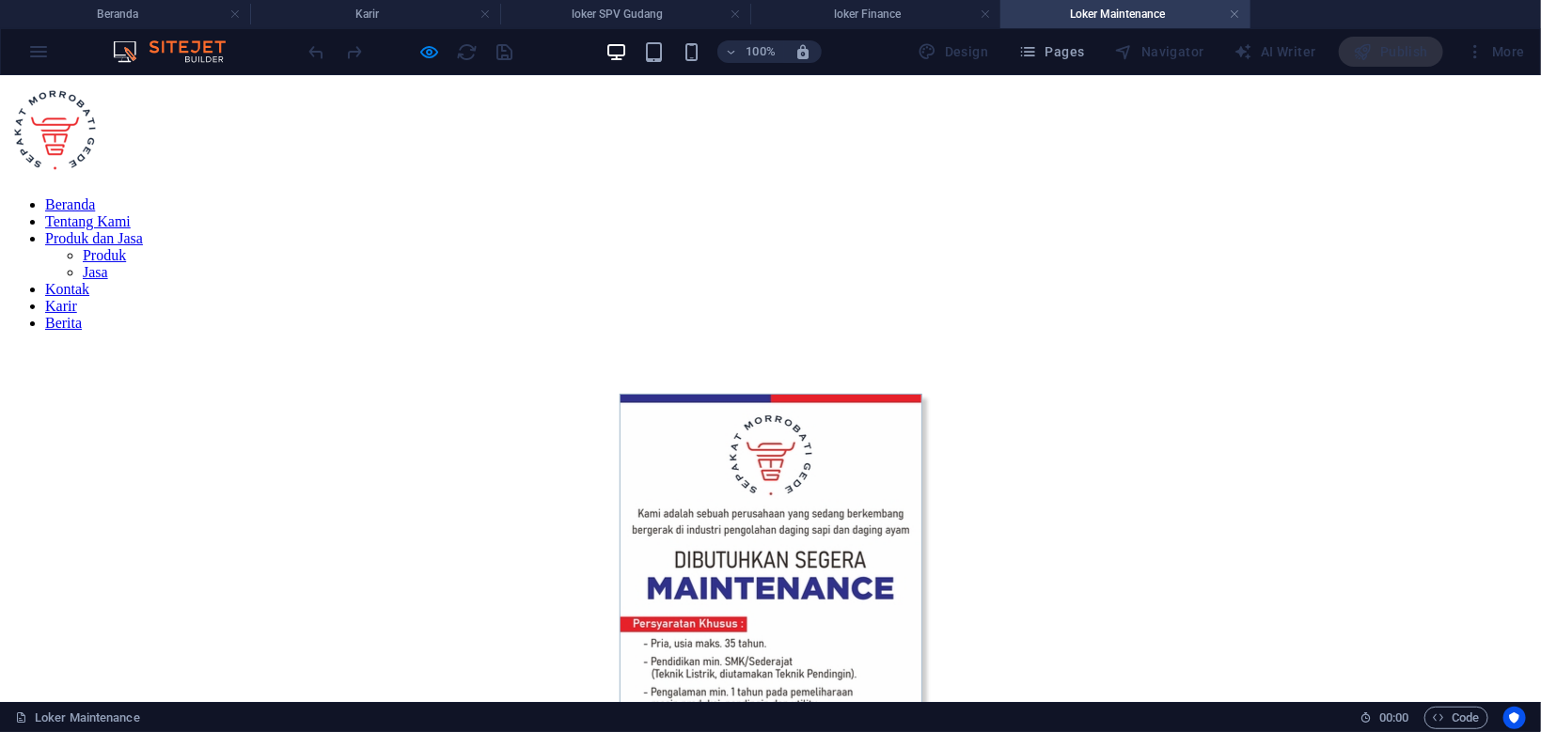
scroll to position [0, 0]
click at [1239, 11] on link at bounding box center [1234, 15] width 11 height 18
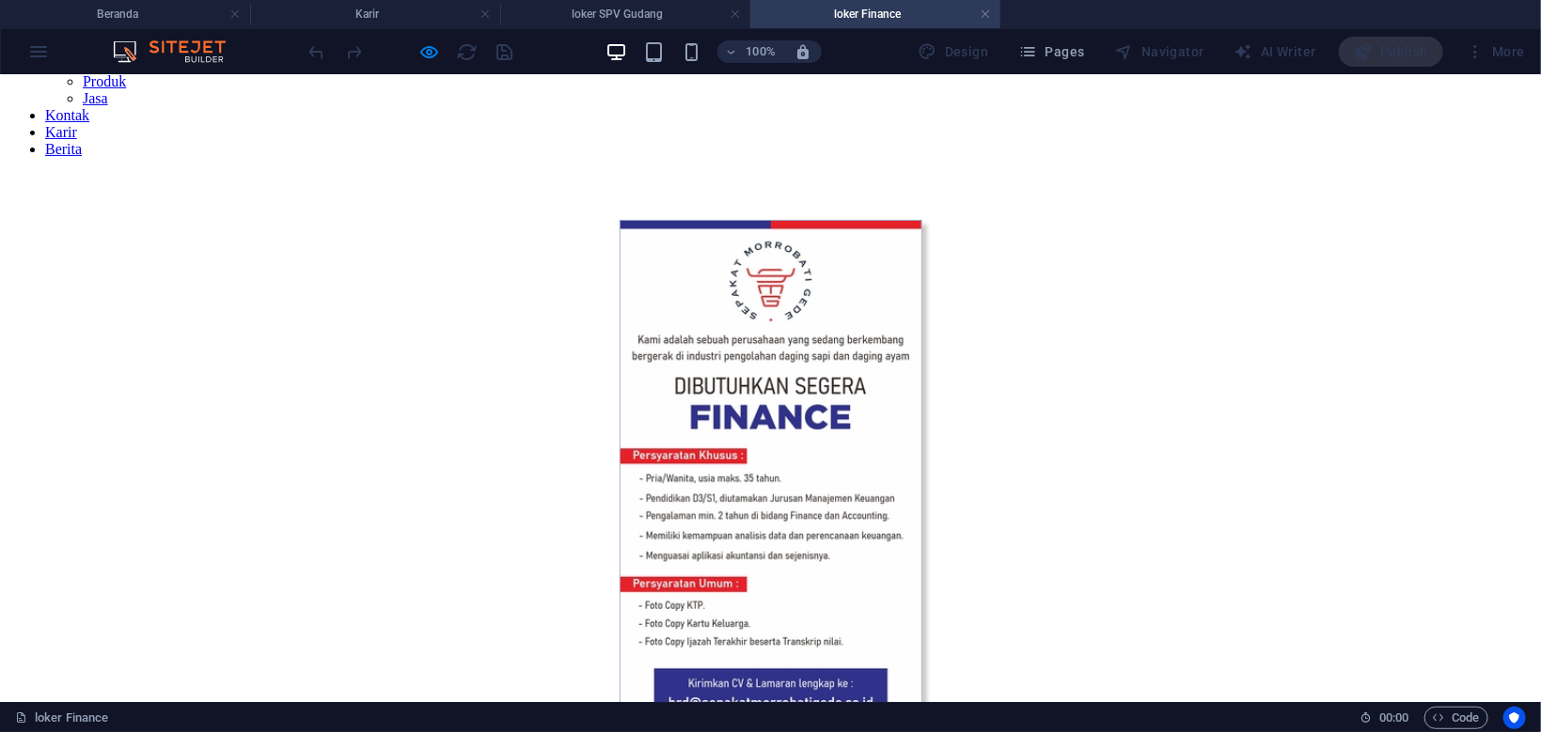
scroll to position [174, 0]
click at [987, 11] on link at bounding box center [984, 15] width 11 height 18
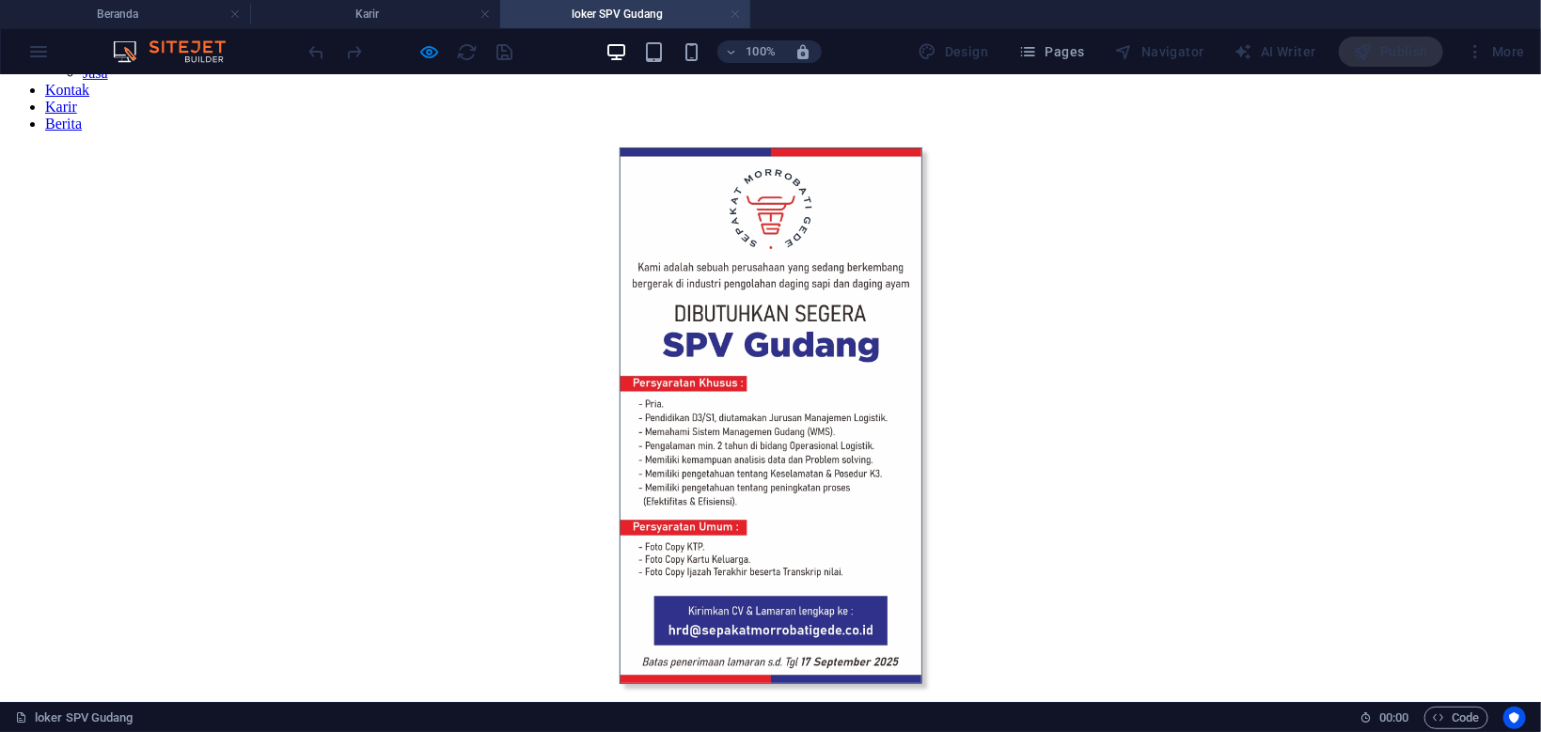
click at [734, 15] on link at bounding box center [734, 15] width 11 height 18
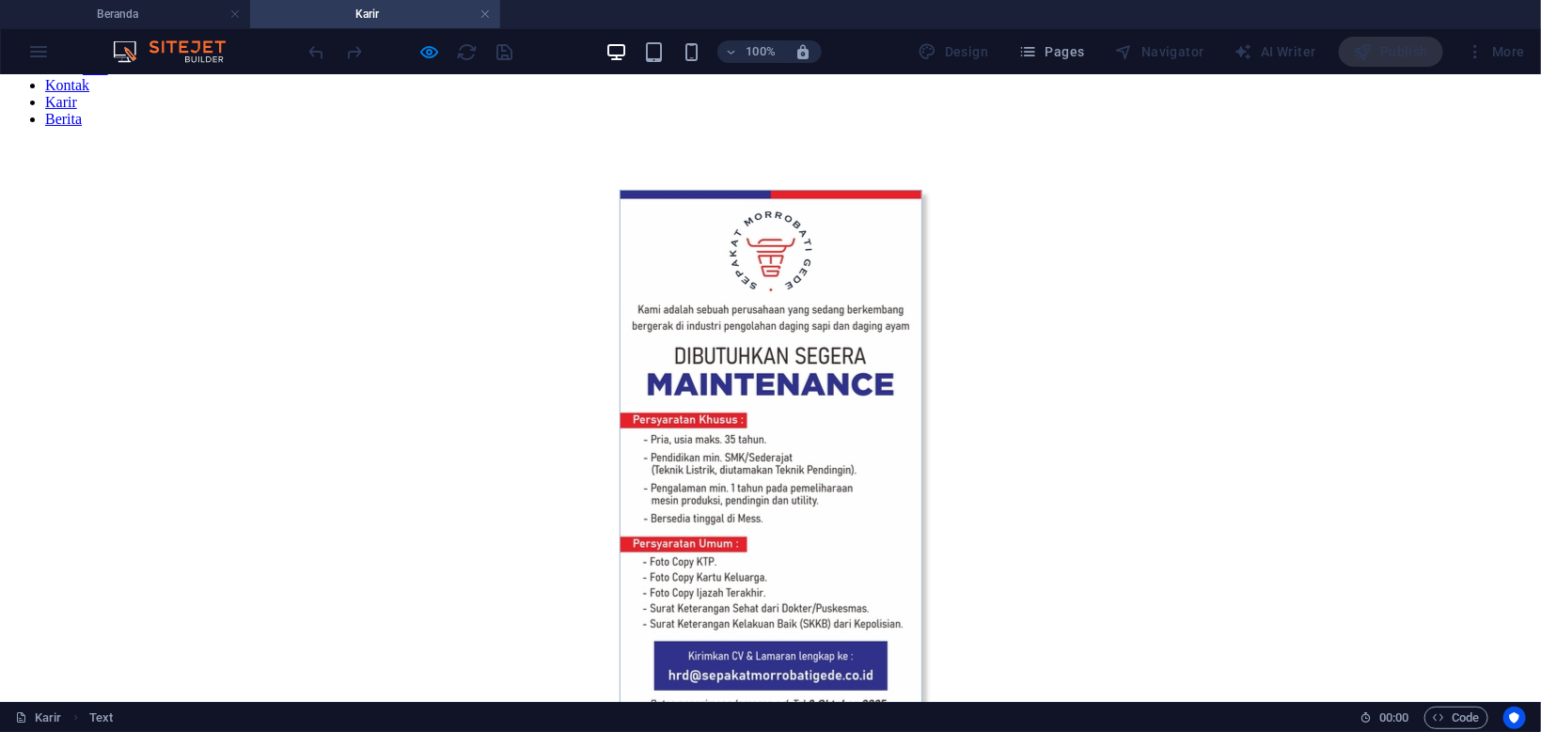
scroll to position [202, 0]
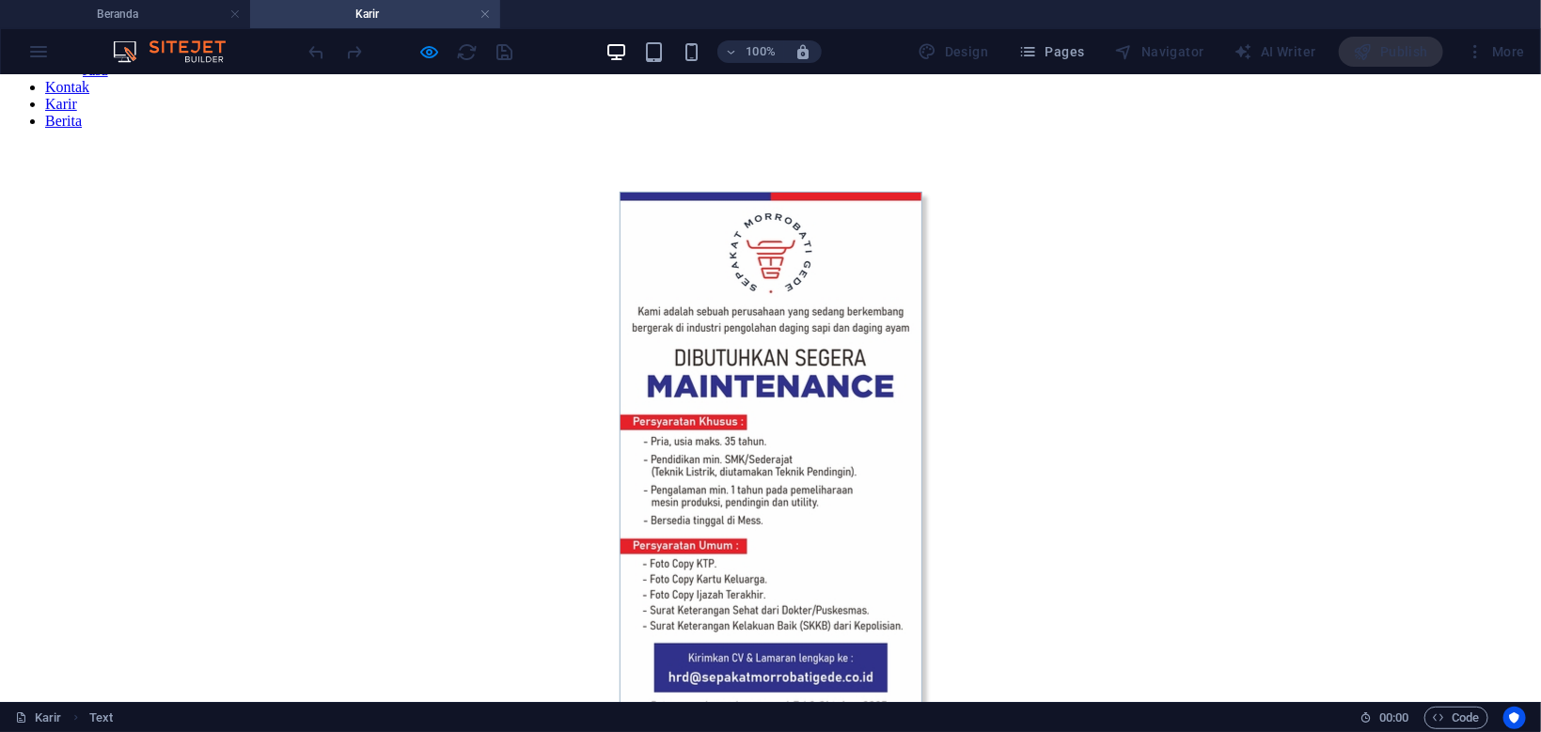
click at [424, 15] on h4 "Karir" at bounding box center [375, 14] width 250 height 21
click at [488, 15] on link at bounding box center [484, 15] width 11 height 18
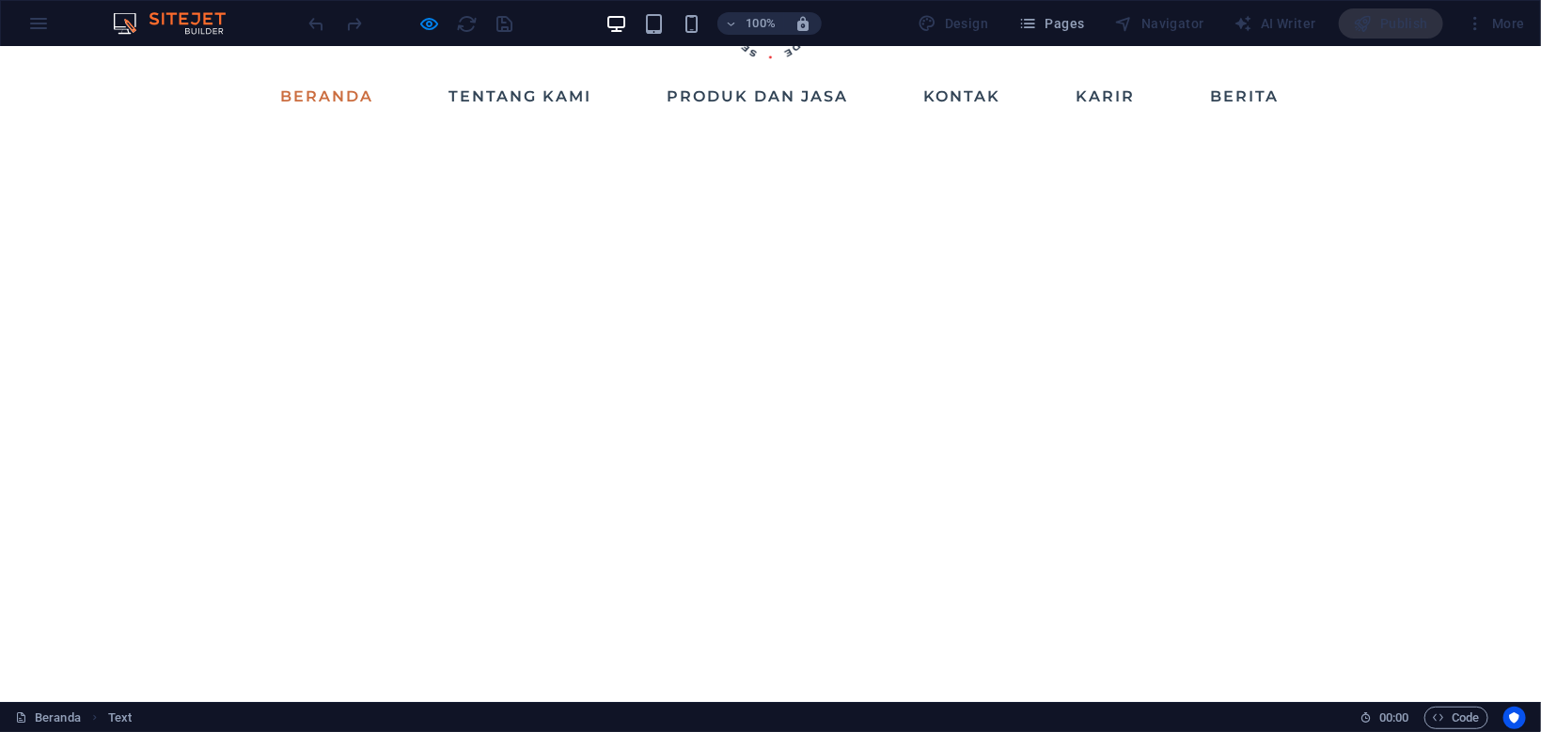
scroll to position [304, 0]
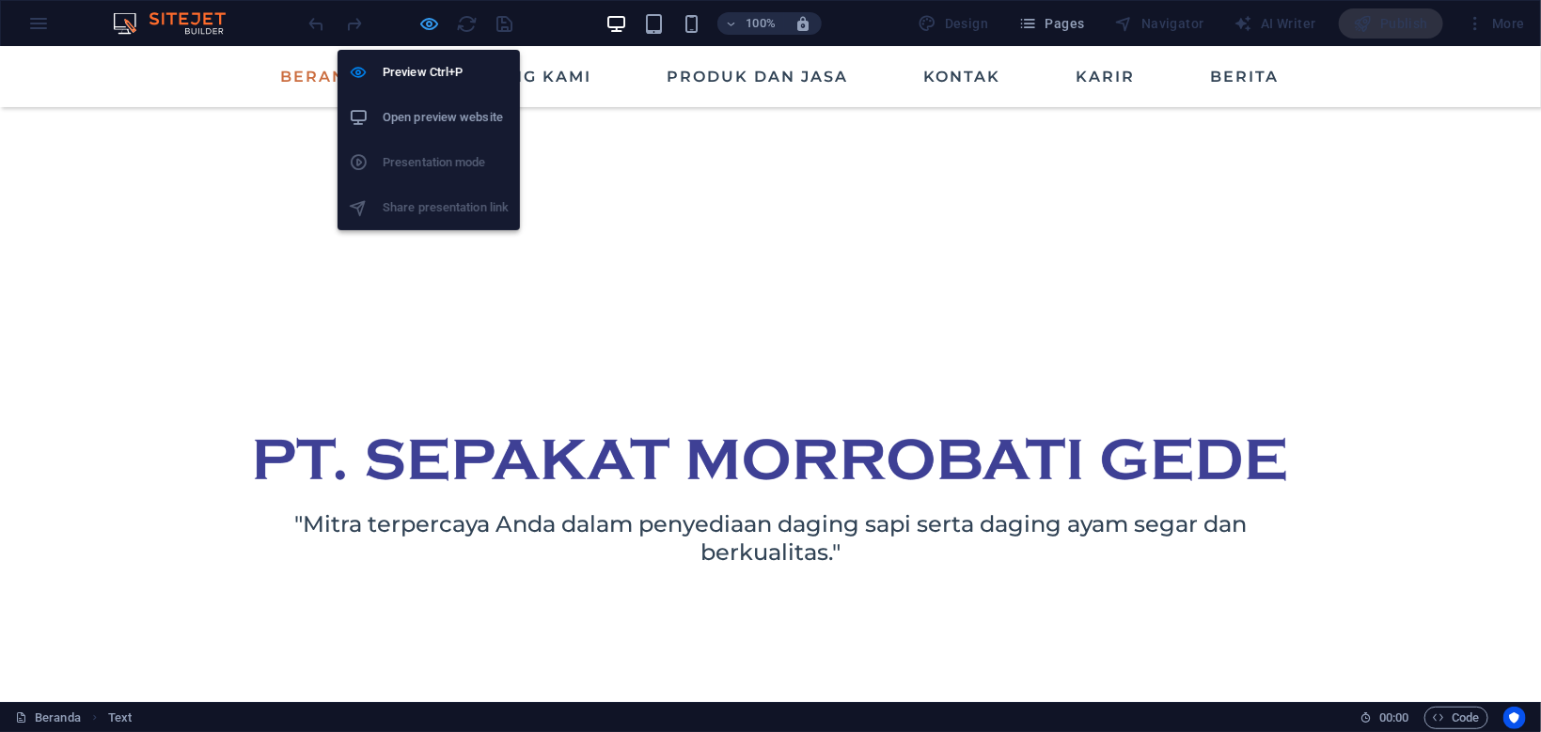
click at [434, 25] on icon "button" at bounding box center [430, 24] width 22 height 22
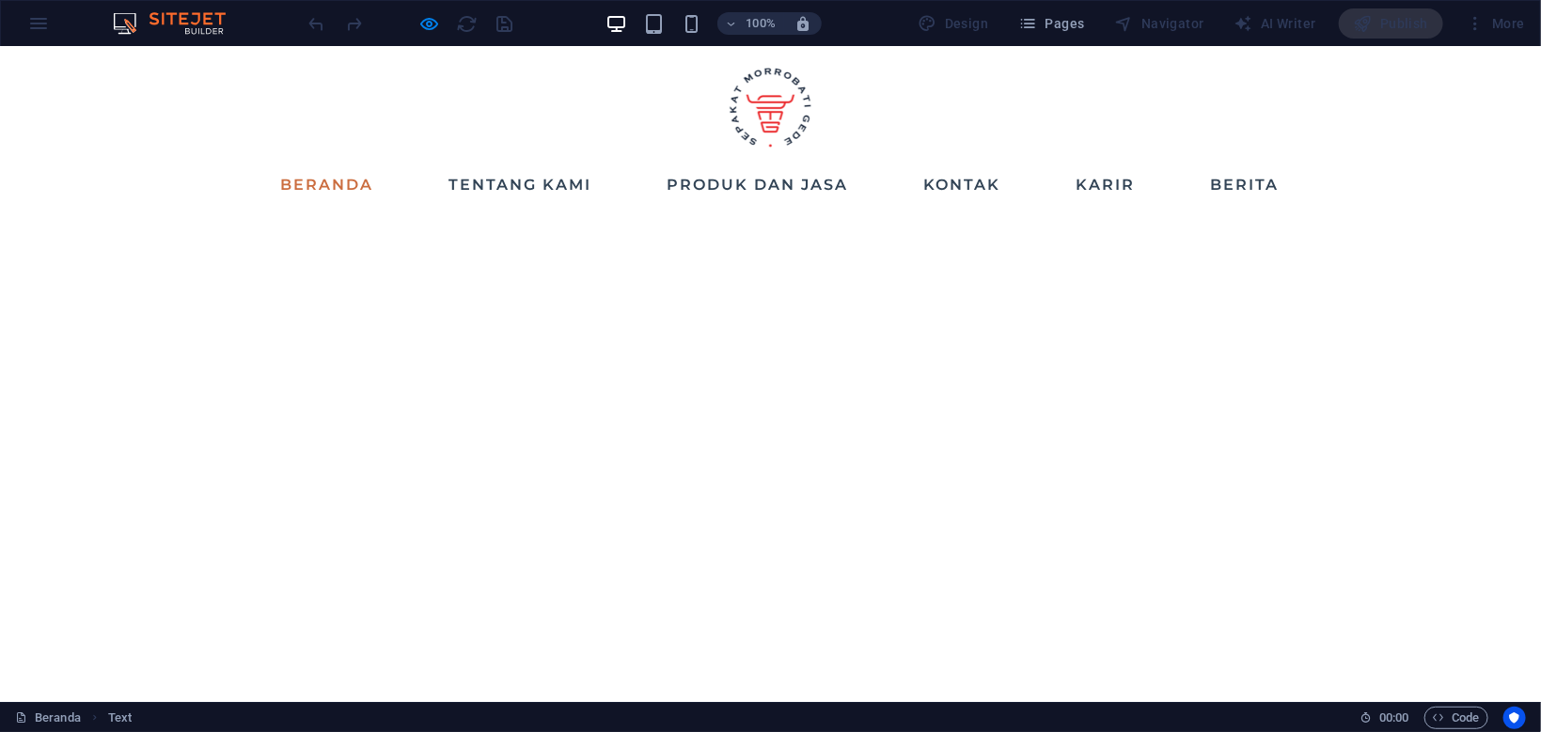
scroll to position [0, 0]
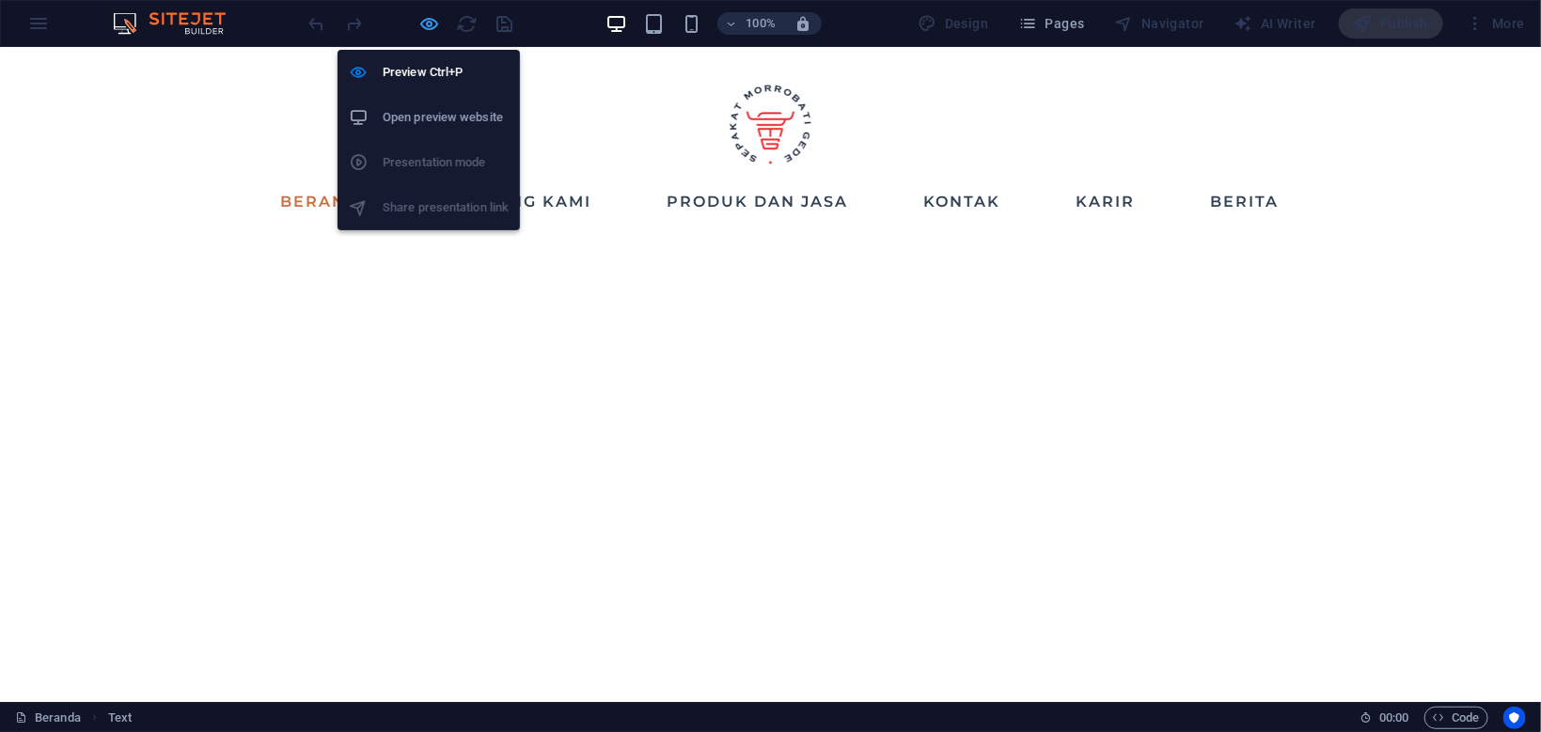
click at [428, 18] on icon "button" at bounding box center [430, 24] width 22 height 22
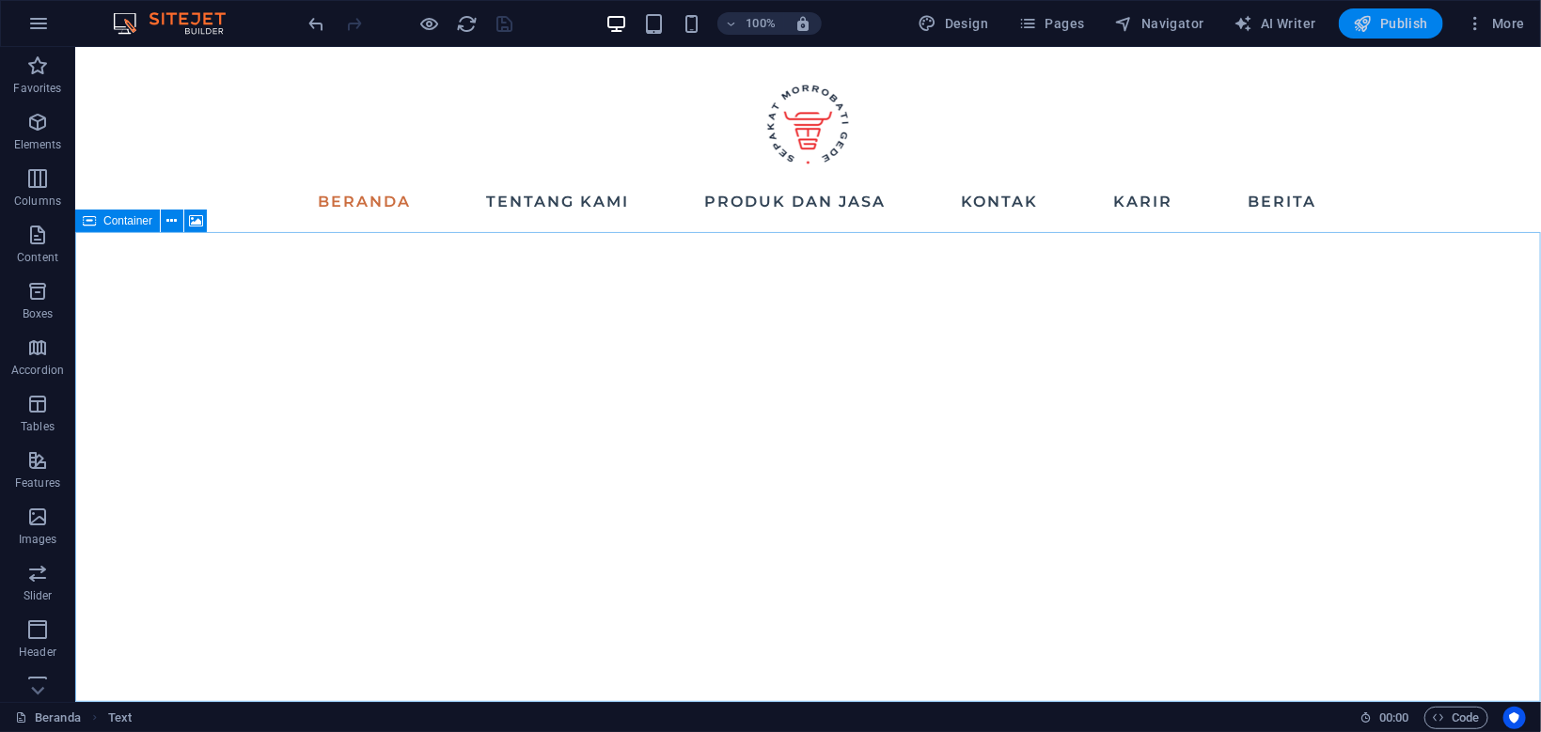
click at [1399, 34] on button "Publish" at bounding box center [1390, 23] width 104 height 30
